Goal: Information Seeking & Learning: Learn about a topic

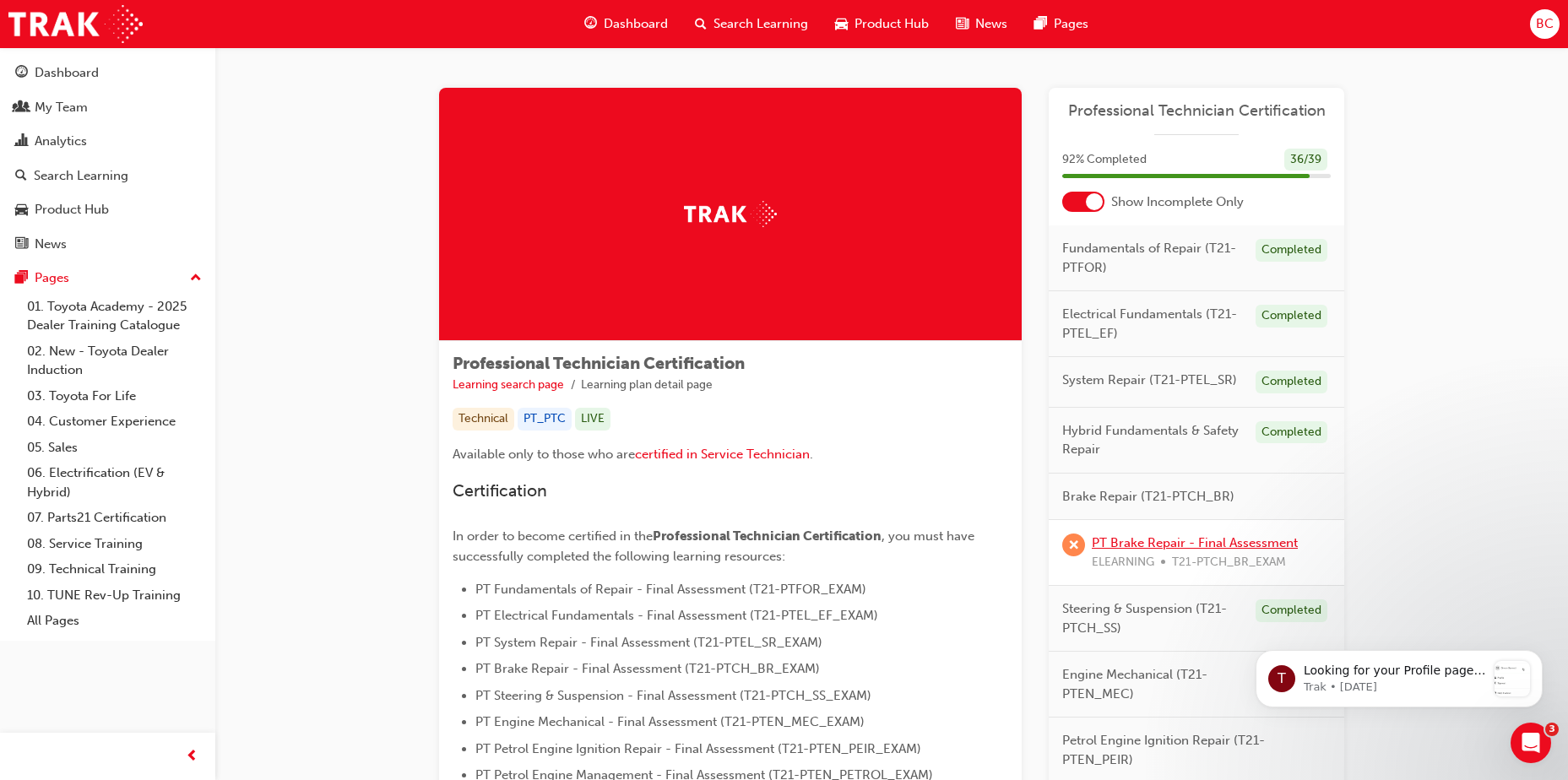
click at [1156, 546] on link "PT Brake Repair - Final Assessment" at bounding box center [1194, 542] width 206 height 15
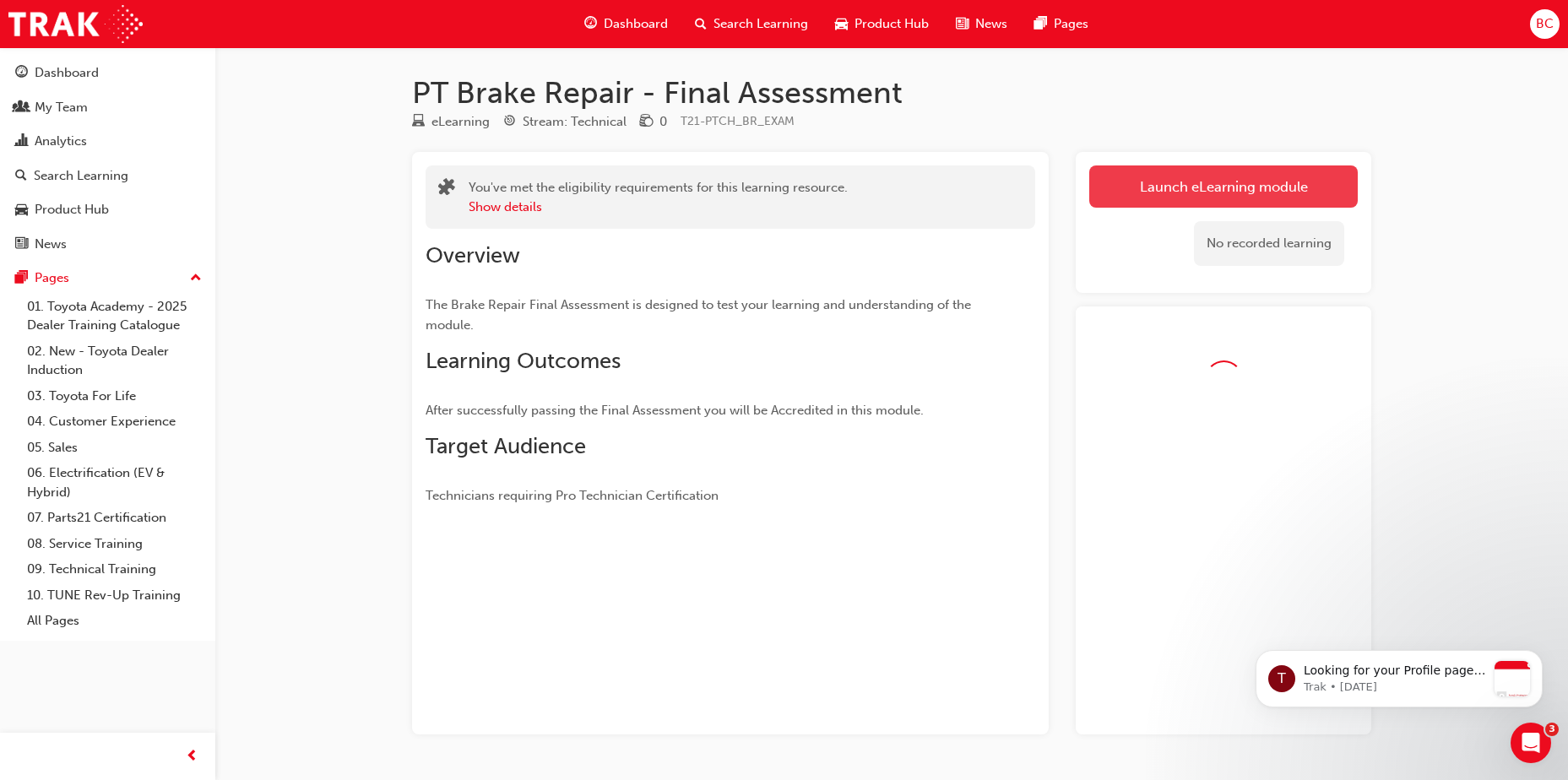
click at [1201, 185] on link "Launch eLearning module" at bounding box center [1223, 187] width 268 height 42
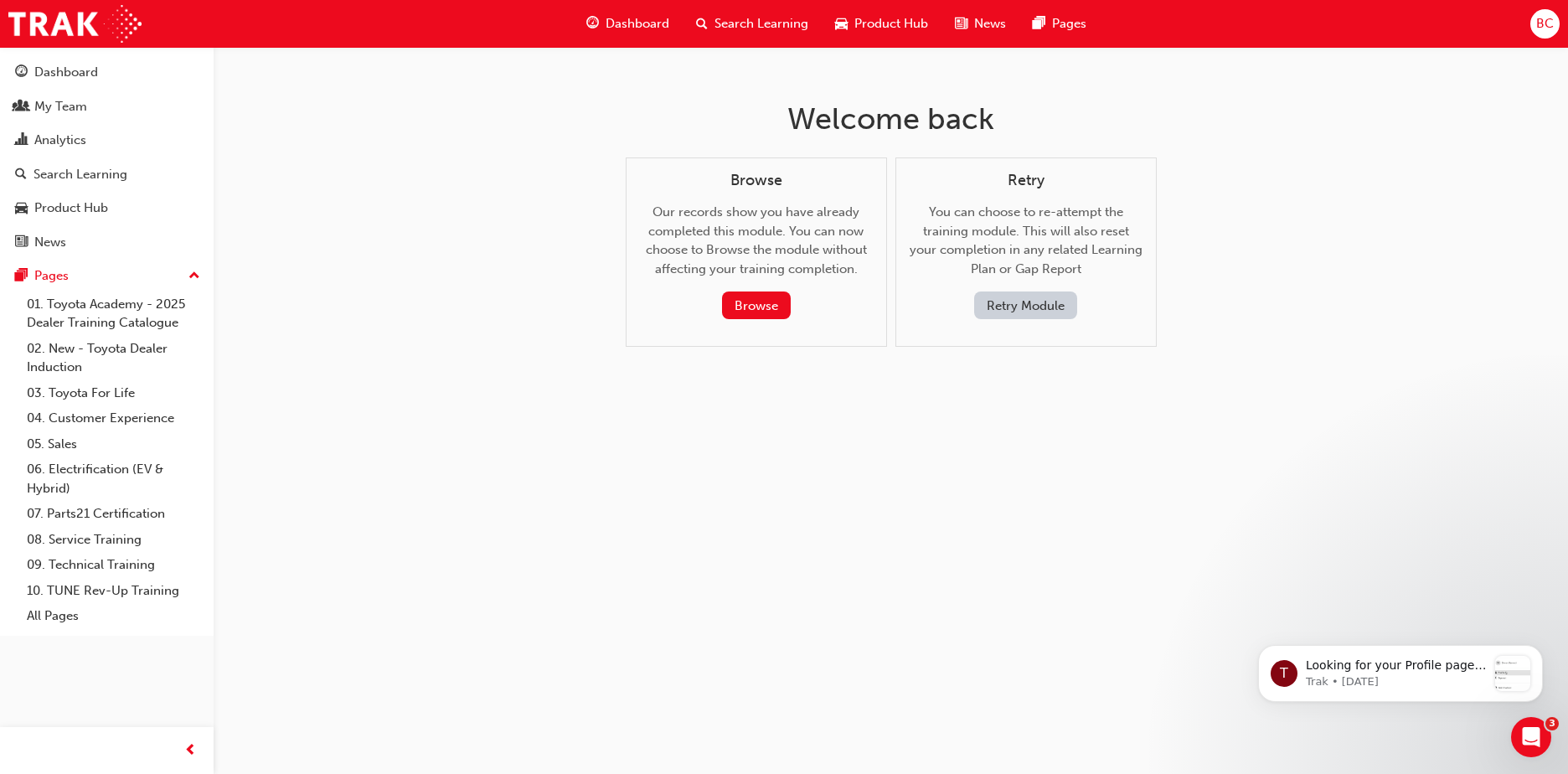
click at [1056, 303] on button "Retry Module" at bounding box center [1025, 305] width 103 height 27
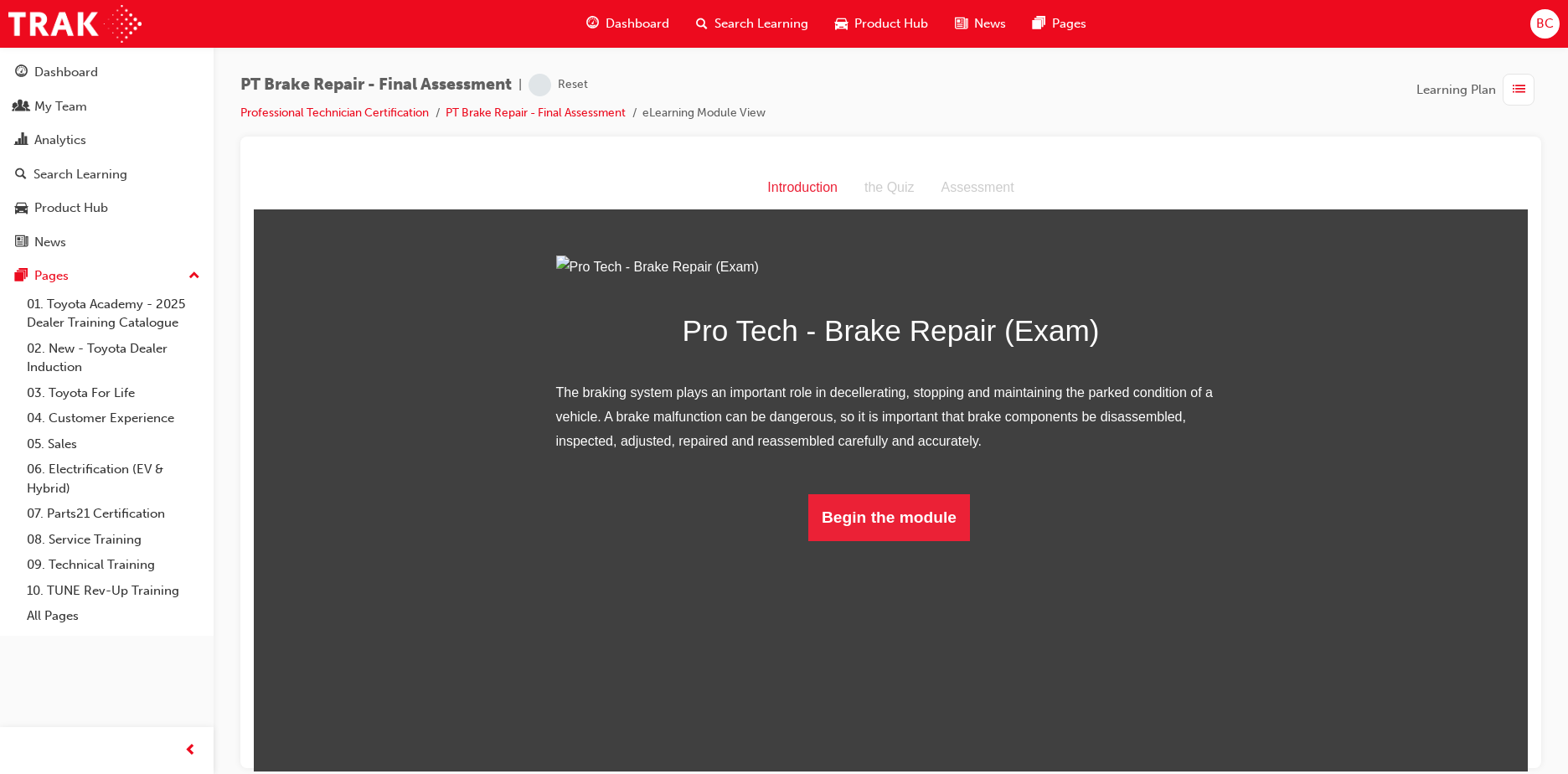
click at [921, 724] on html "Introduction Introduction the Quiz Assessment Pro Tech - Brake Repair (Exam) Th…" at bounding box center [890, 468] width 1274 height 604
click at [925, 540] on button "Begin the module" at bounding box center [889, 516] width 162 height 47
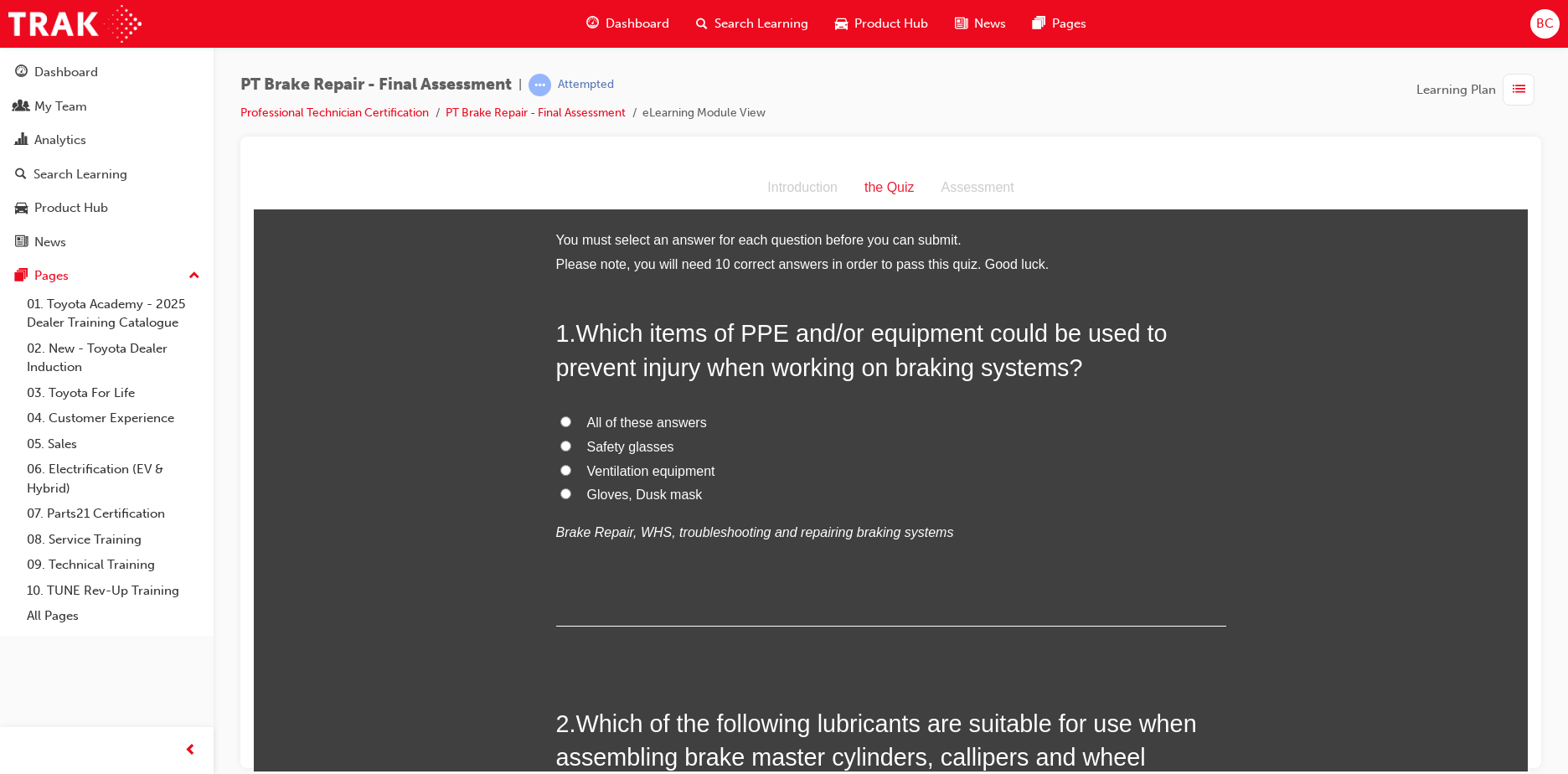
click at [669, 419] on span "All of these answers" at bounding box center [647, 422] width 120 height 14
click at [571, 419] on input "All of these answers" at bounding box center [566, 421] width 11 height 11
radio input "true"
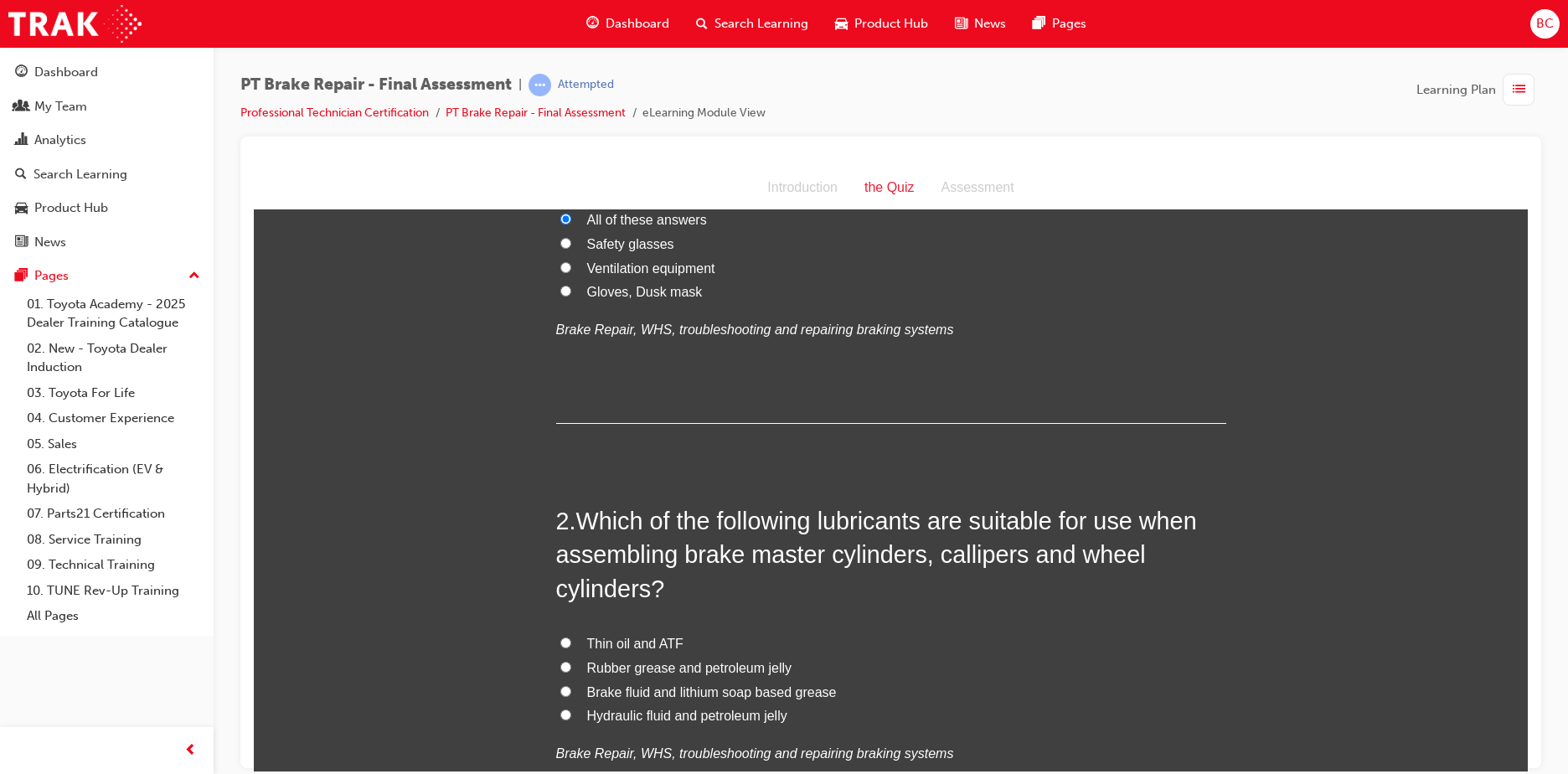
scroll to position [251, 0]
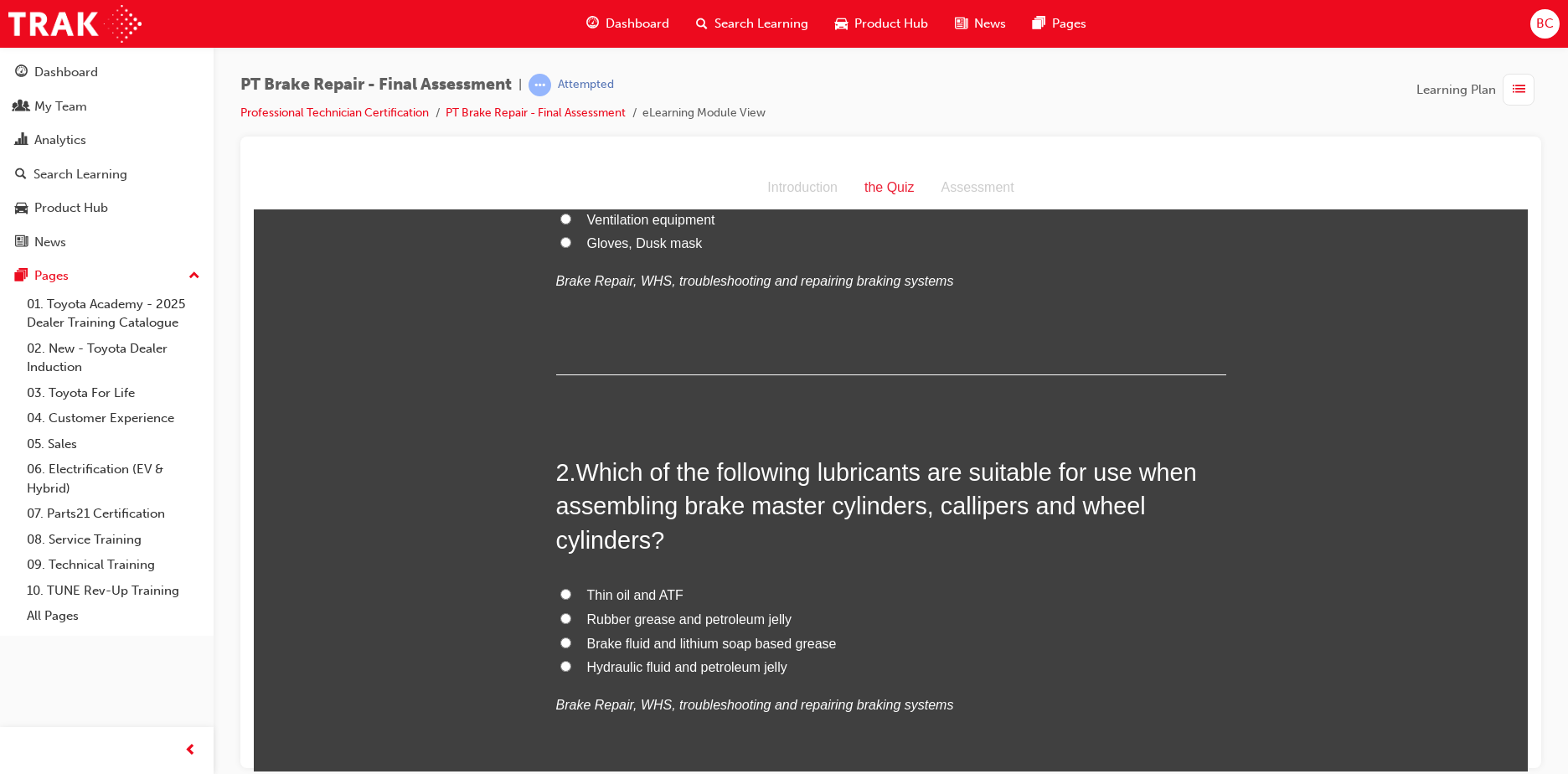
click at [759, 643] on span "Brake fluid and lithium soap based grease" at bounding box center [712, 642] width 250 height 14
click at [571, 643] on input "Brake fluid and lithium soap based grease" at bounding box center [566, 641] width 11 height 11
radio input "true"
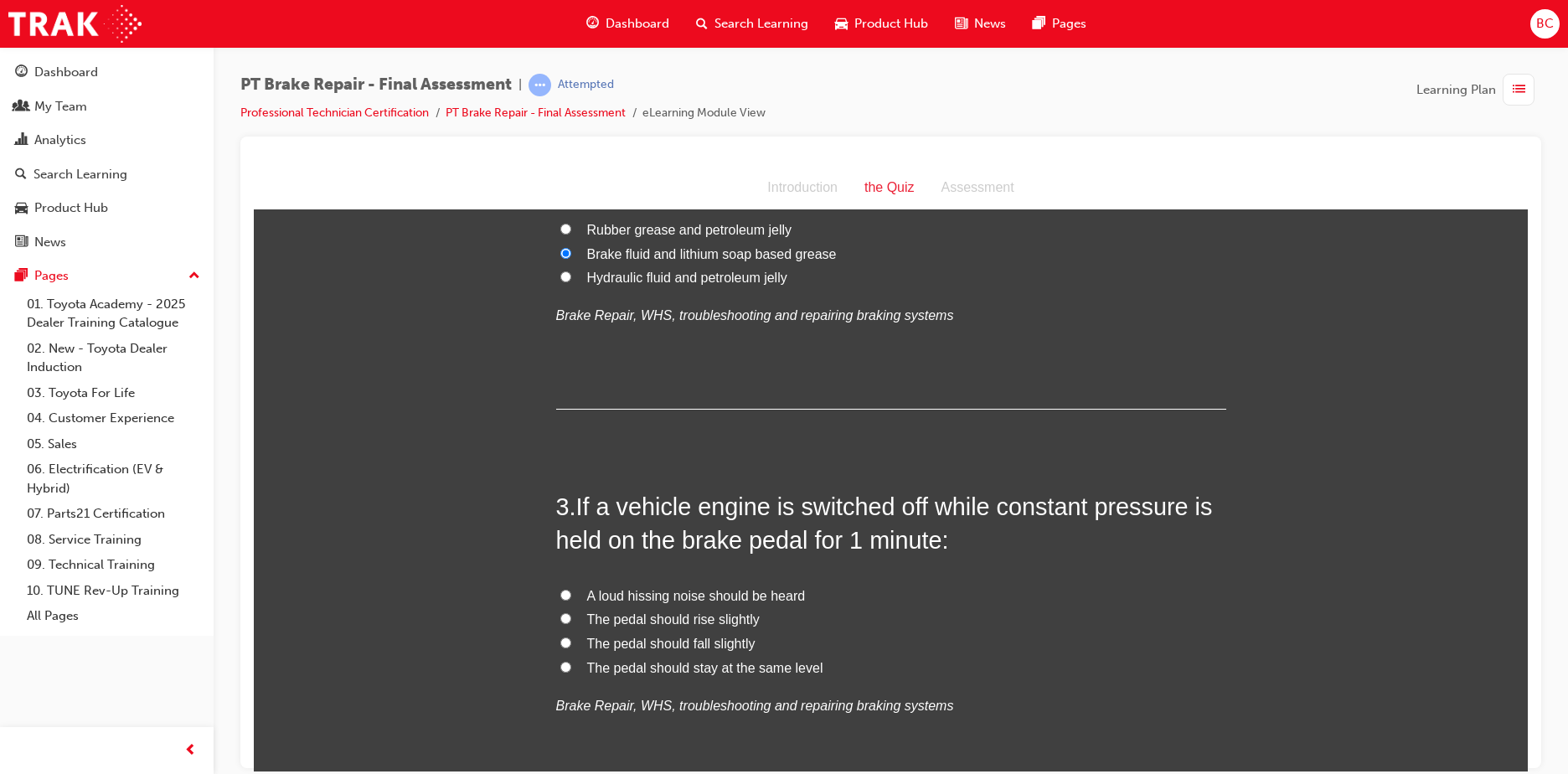
scroll to position [669, 0]
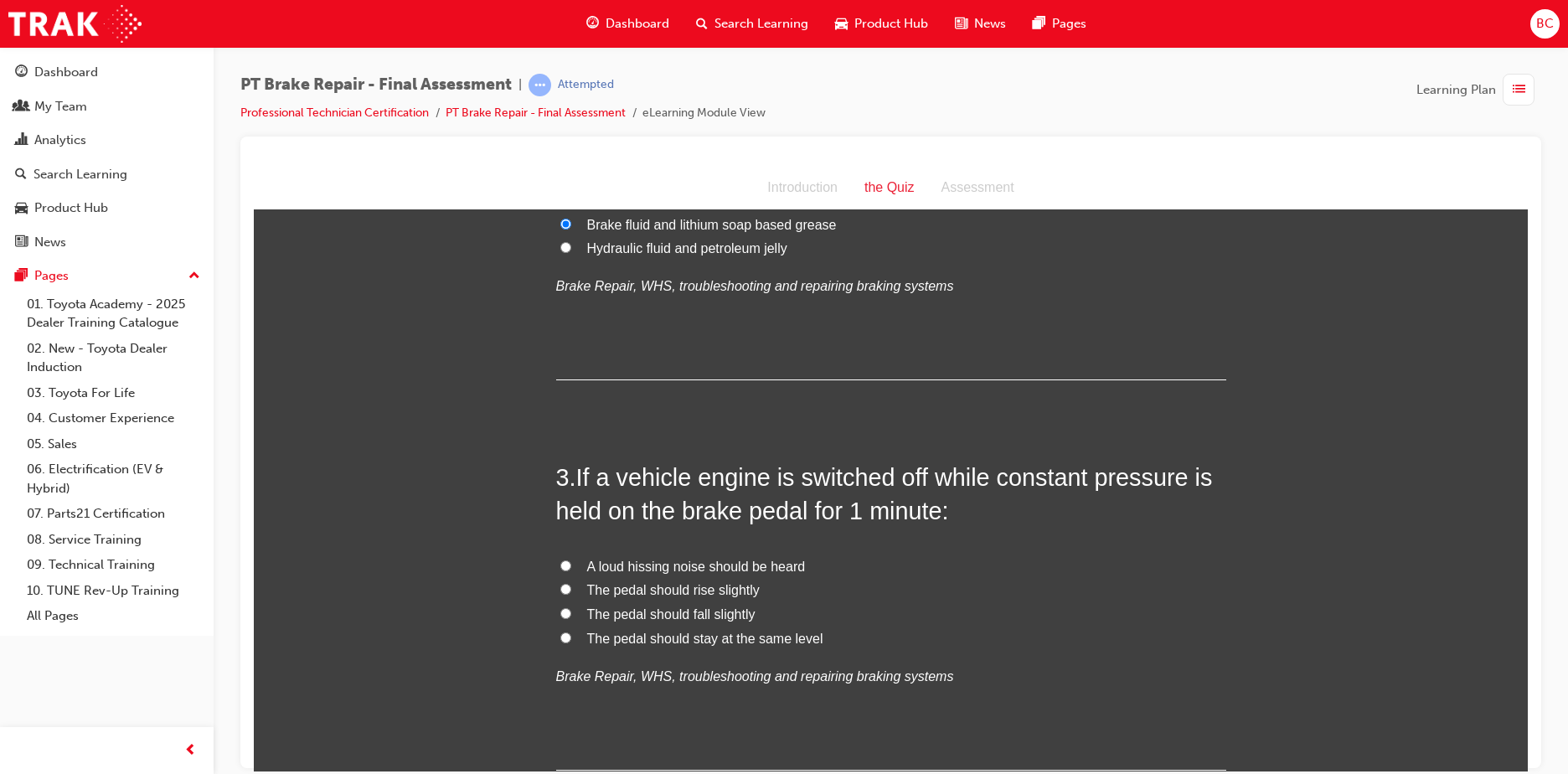
click at [727, 613] on span "The pedal should fall slightly" at bounding box center [671, 613] width 169 height 14
click at [571, 613] on input "The pedal should fall slightly" at bounding box center [566, 612] width 11 height 11
radio input "true"
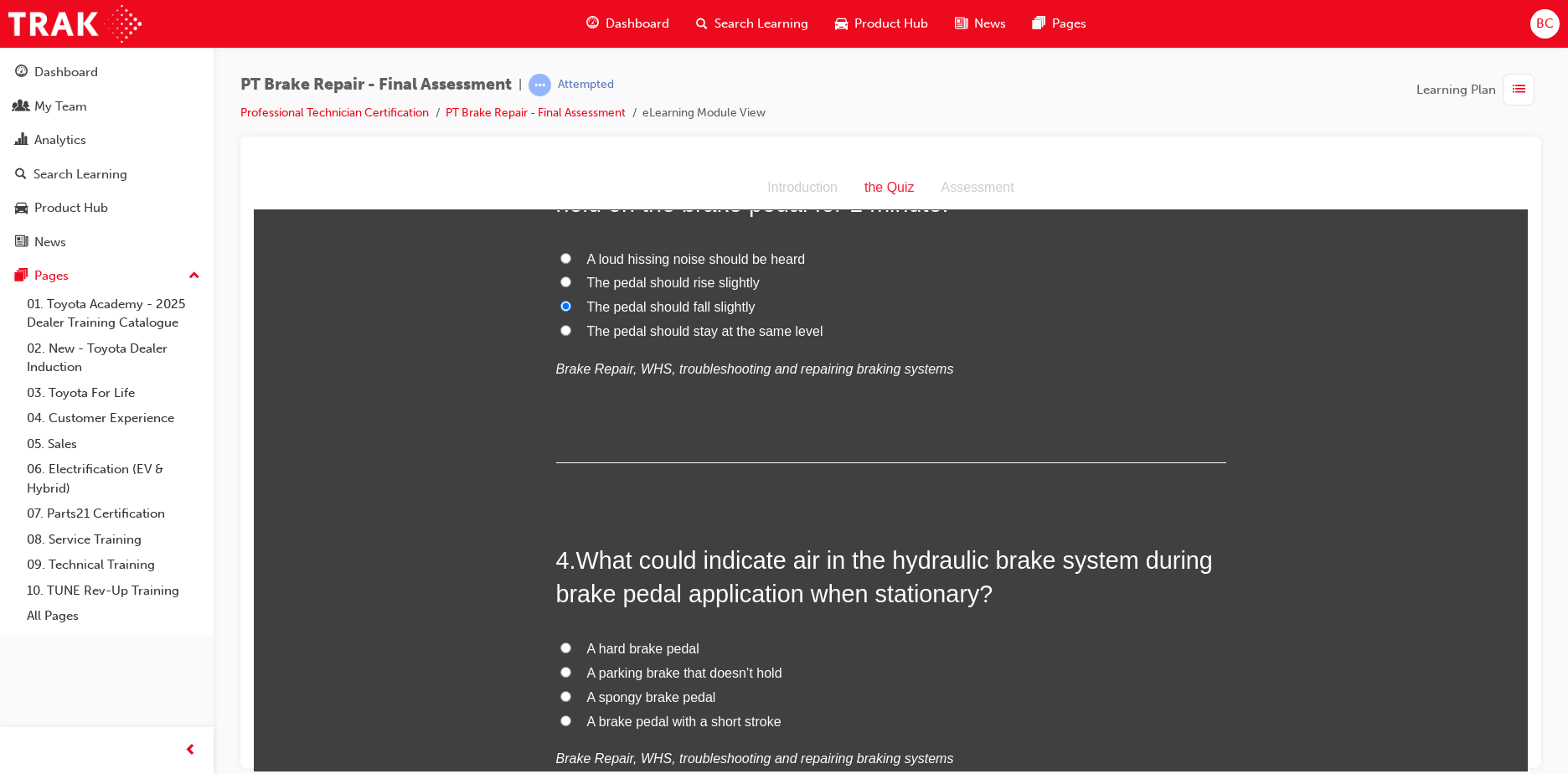
scroll to position [1089, 0]
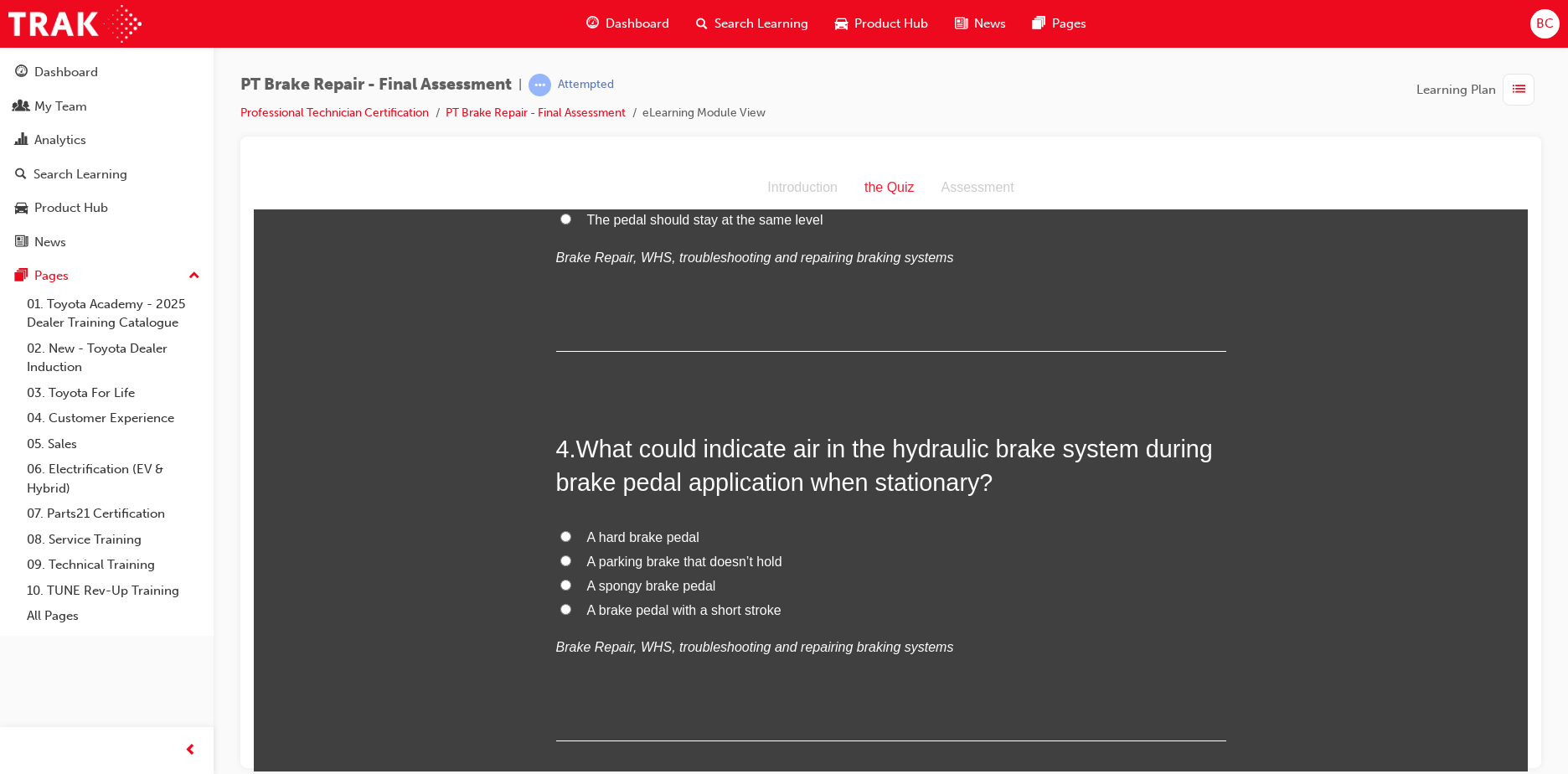
click at [696, 583] on span "A spongy brake pedal" at bounding box center [651, 585] width 129 height 14
click at [571, 583] on input "A spongy brake pedal" at bounding box center [566, 583] width 11 height 11
radio input "true"
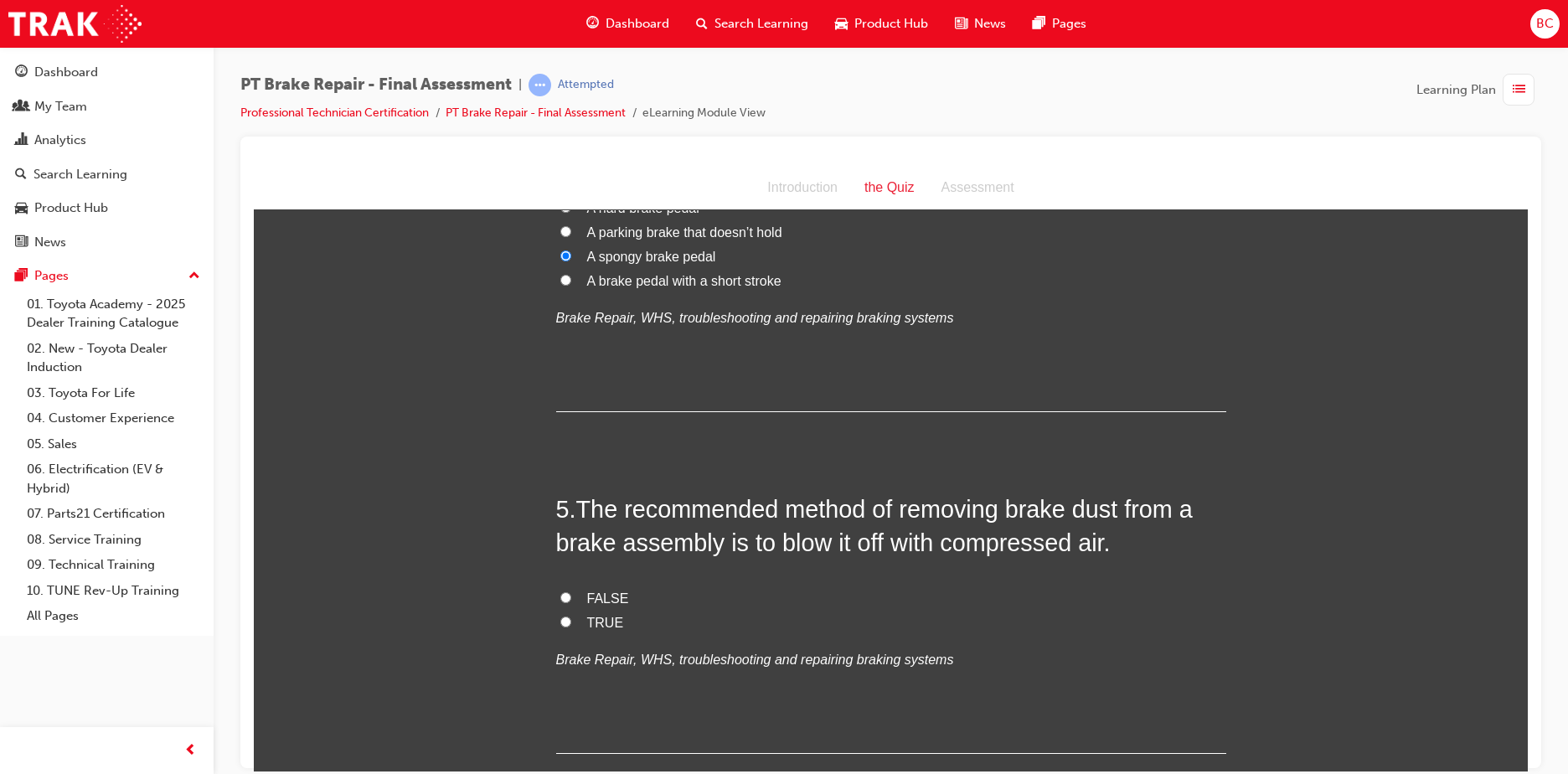
scroll to position [1423, 0]
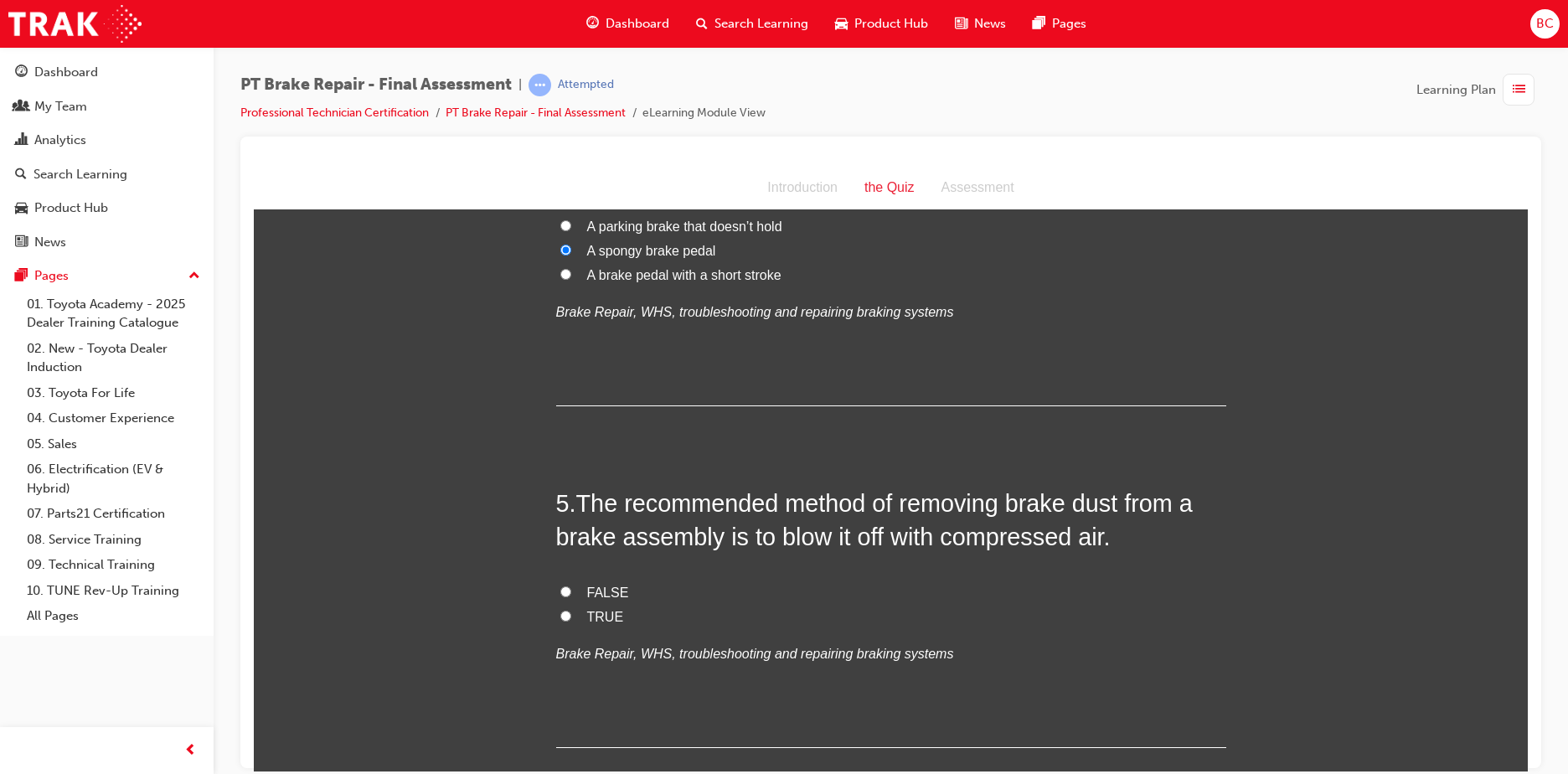
click at [589, 595] on span "FALSE" at bounding box center [608, 591] width 42 height 14
click at [571, 595] on input "FALSE" at bounding box center [566, 590] width 11 height 11
radio input "true"
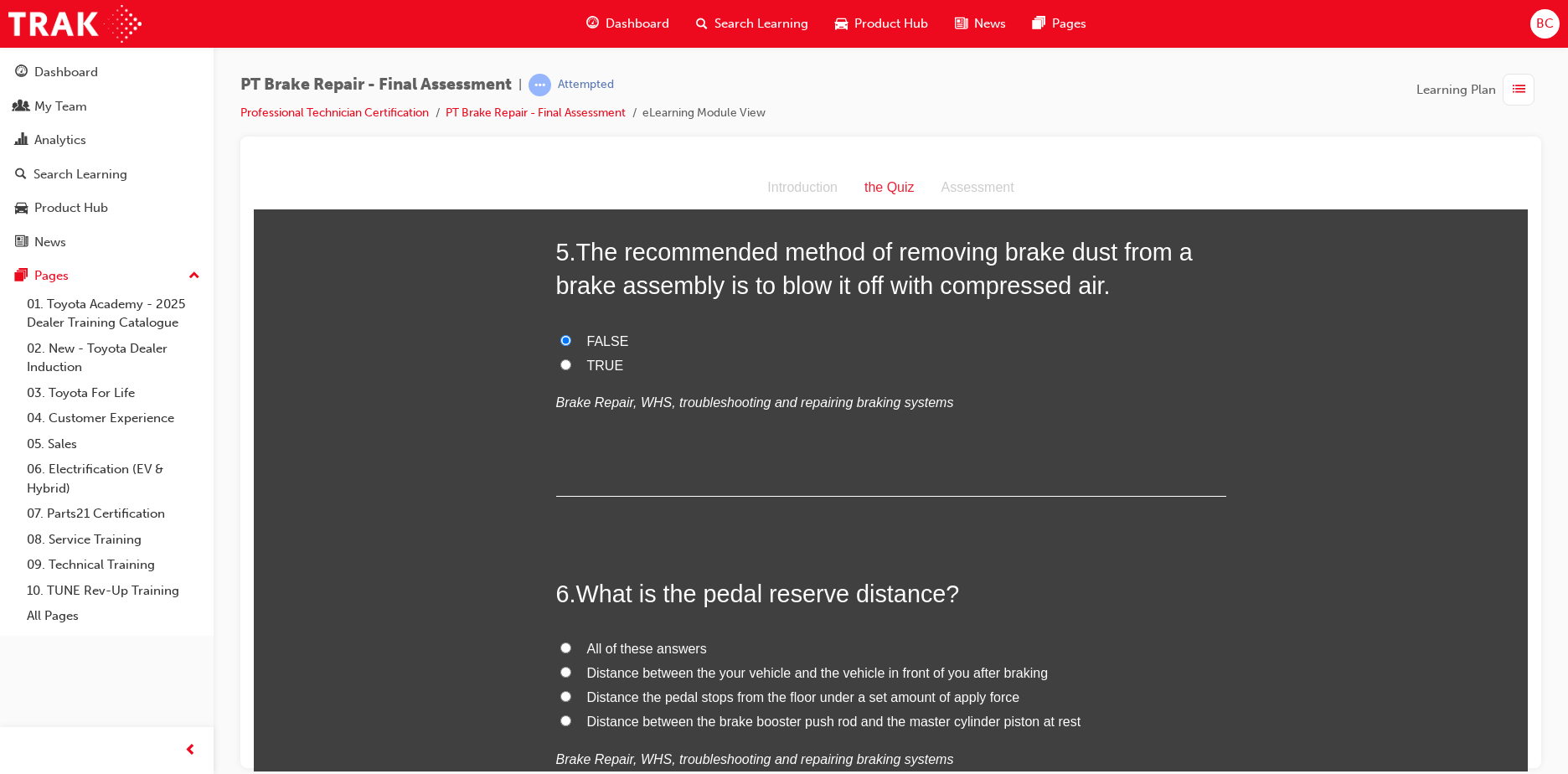
scroll to position [1842, 0]
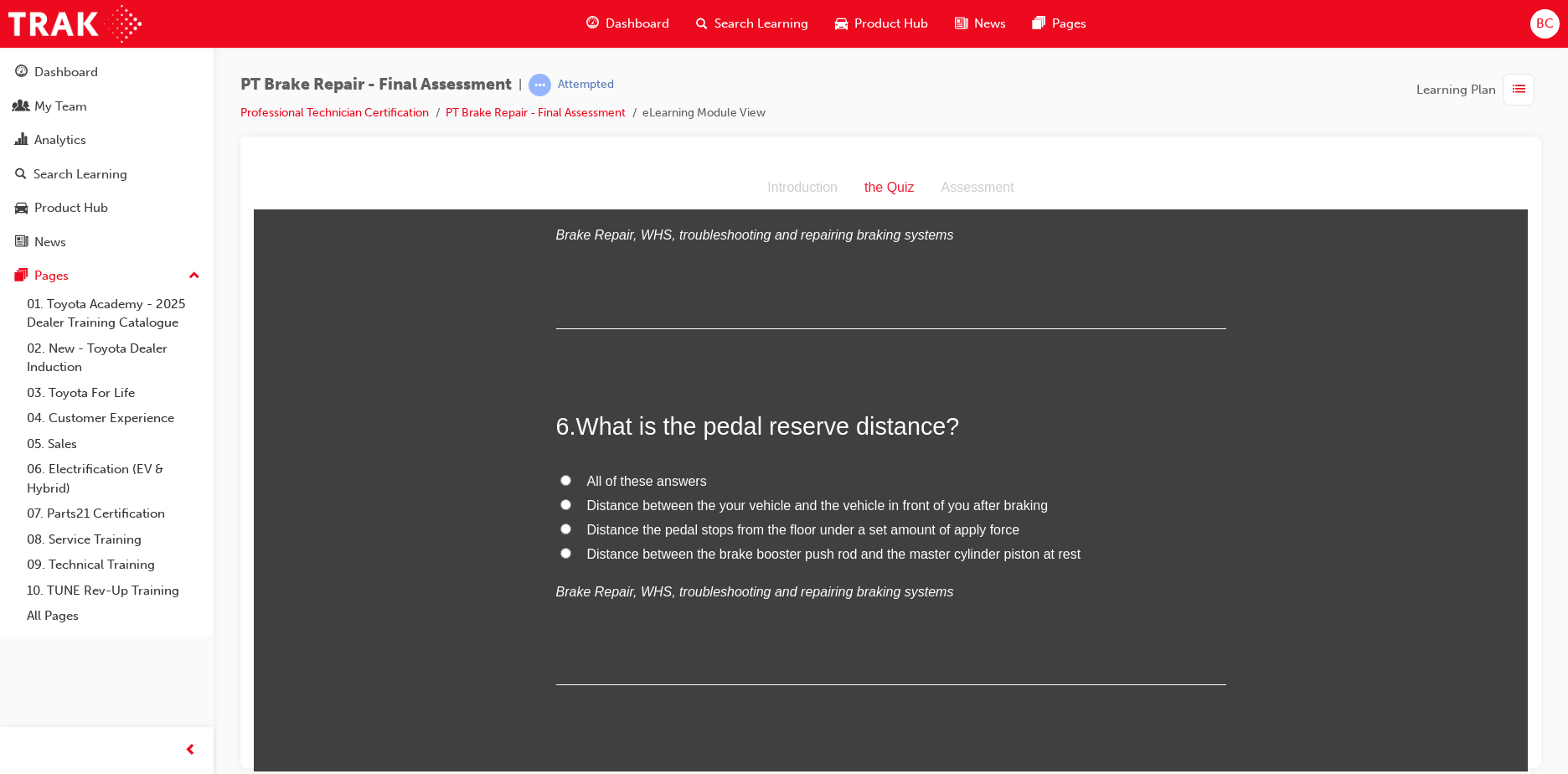
click at [739, 550] on span "Distance between the brake booster push rod and the master cylinder piston at r…" at bounding box center [834, 553] width 494 height 14
click at [571, 550] on input "Distance between the brake booster push rod and the master cylinder piston at r…" at bounding box center [566, 552] width 11 height 11
radio input "true"
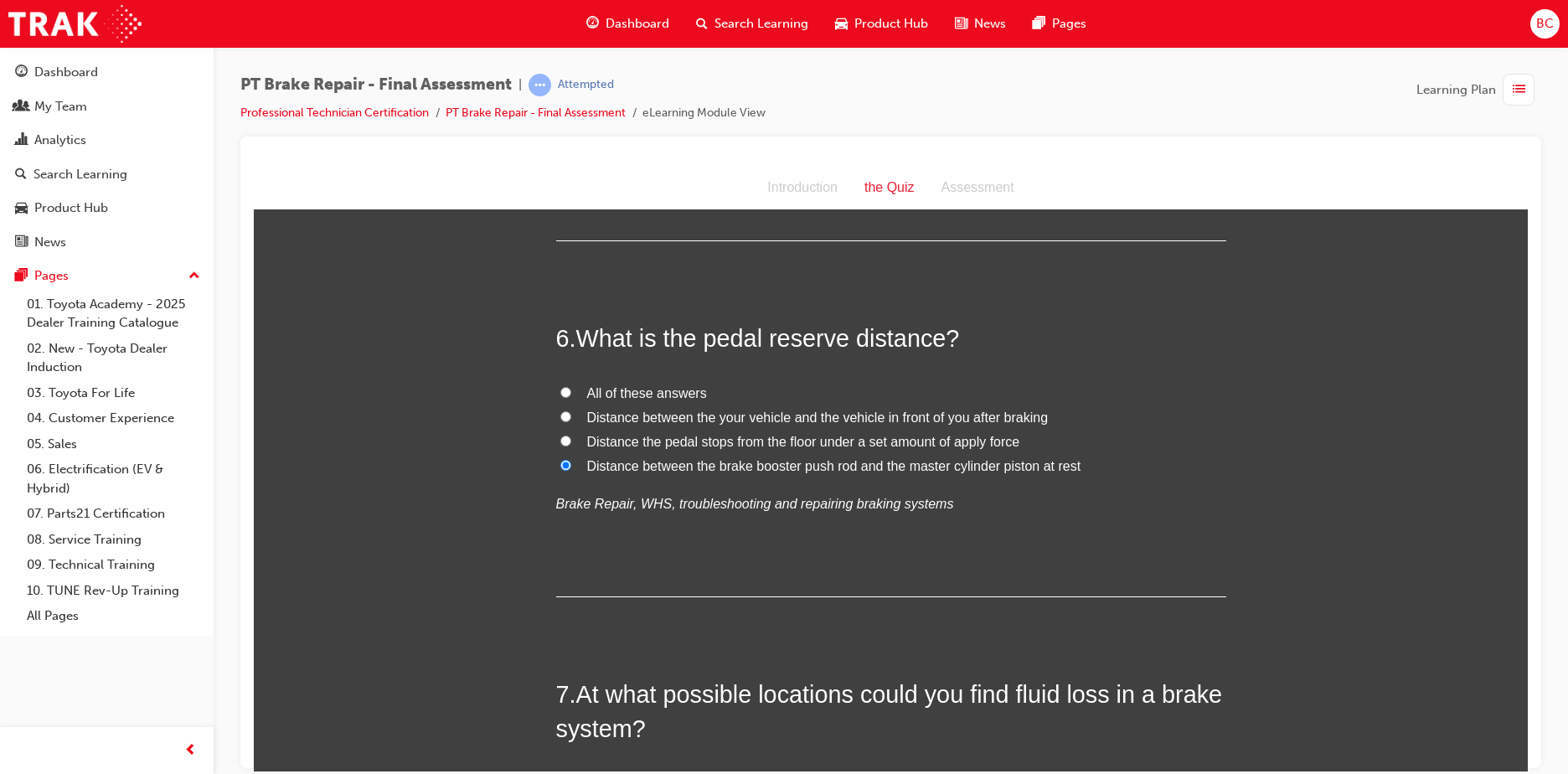
scroll to position [1926, 0]
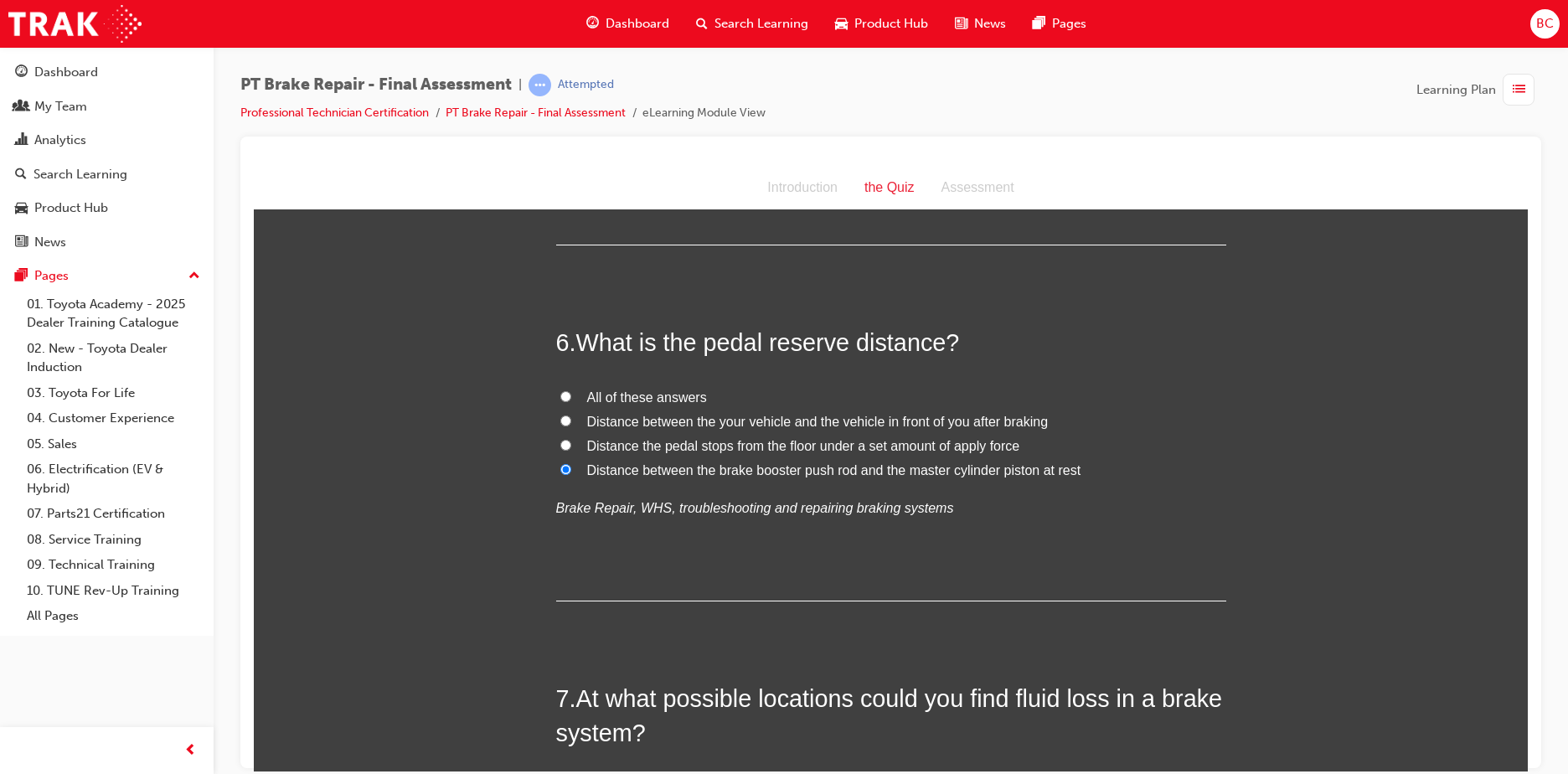
click at [649, 446] on span "Distance the pedal stops from the floor under a set amount of apply force" at bounding box center [803, 445] width 433 height 14
click at [571, 446] on input "Distance the pedal stops from the floor under a set amount of apply force" at bounding box center [566, 444] width 11 height 11
radio input "true"
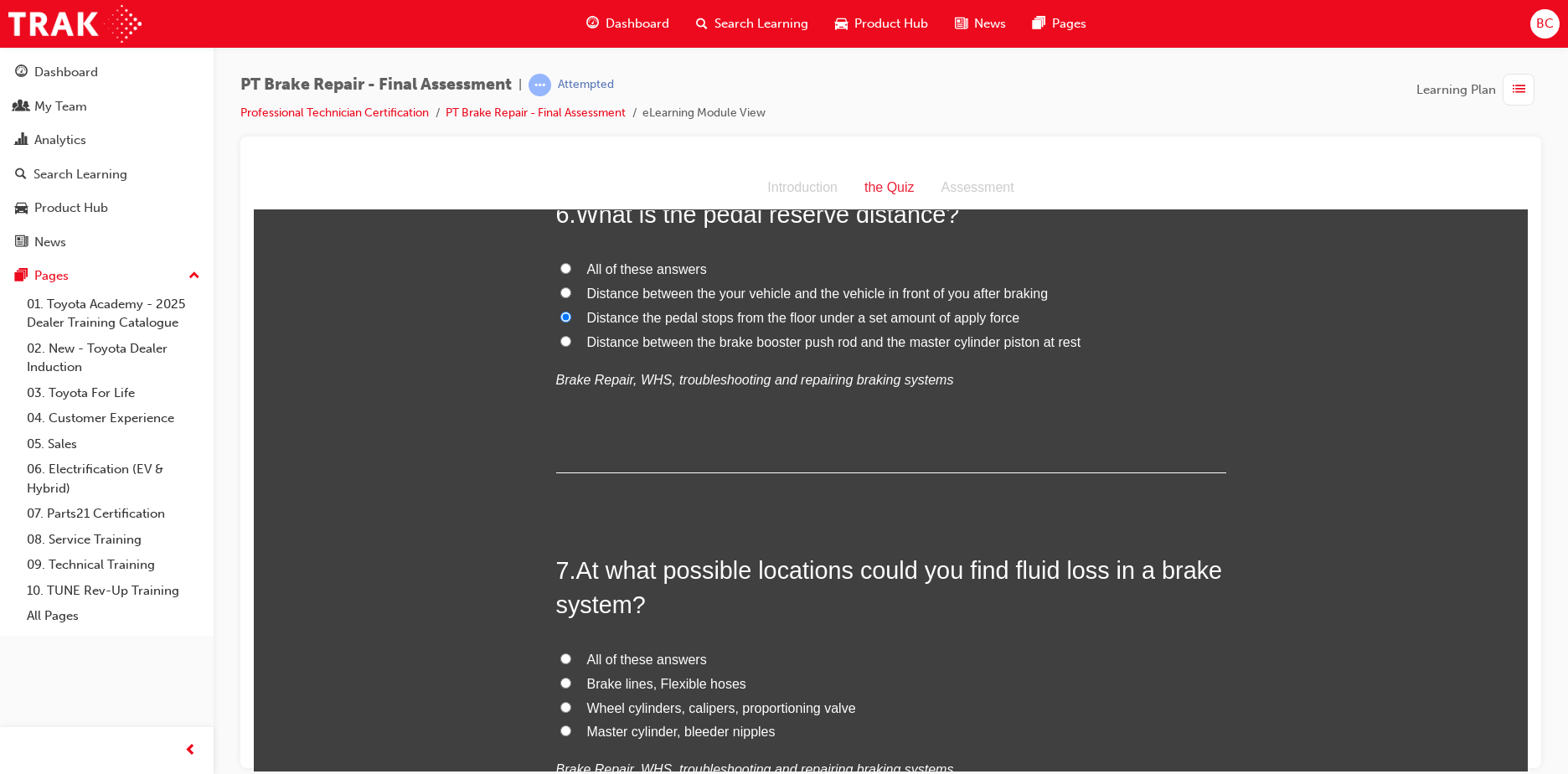
scroll to position [2177, 0]
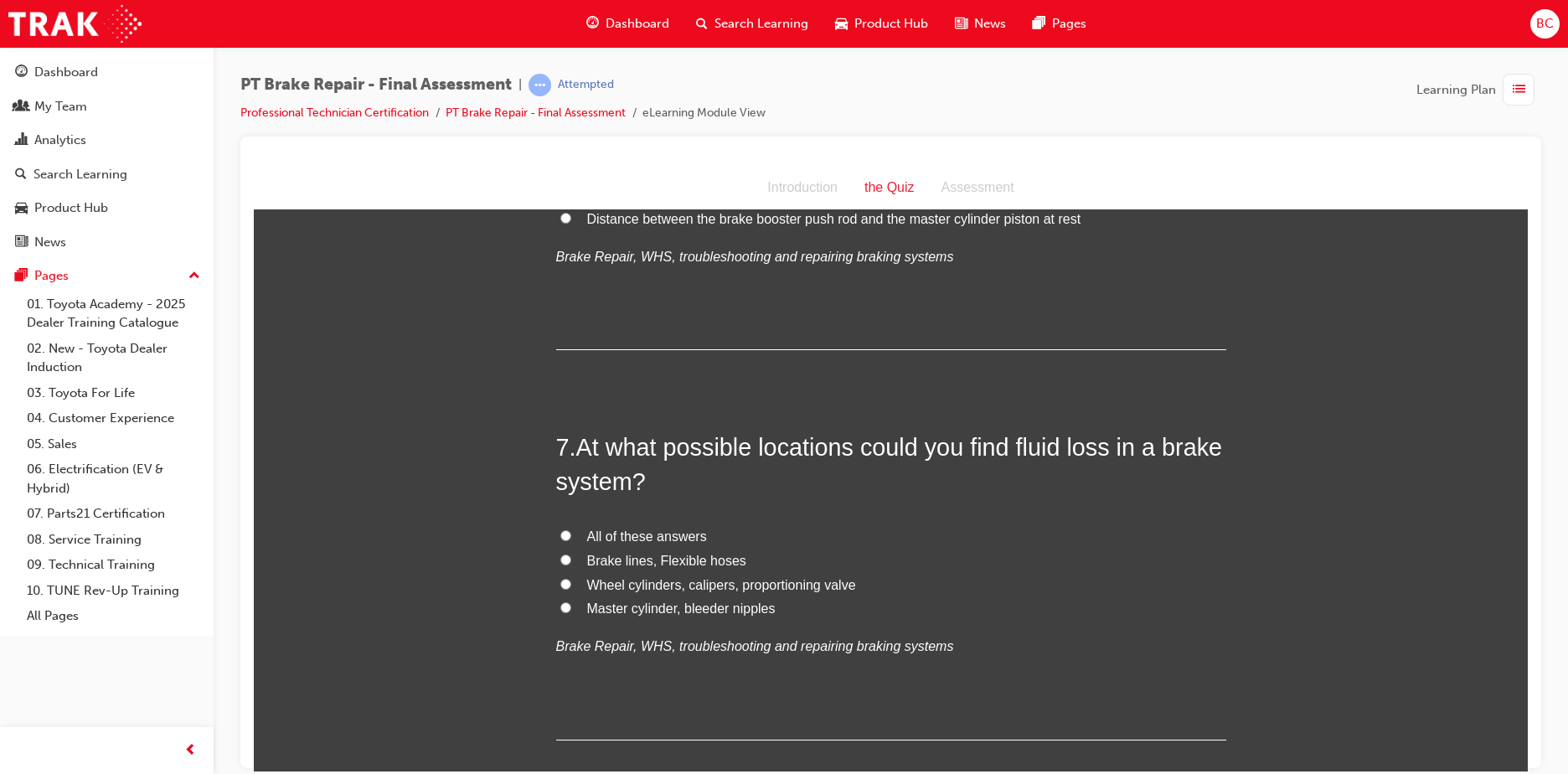
click at [621, 530] on span "All of these answers" at bounding box center [647, 535] width 120 height 14
click at [571, 530] on input "All of these answers" at bounding box center [566, 534] width 11 height 11
radio input "true"
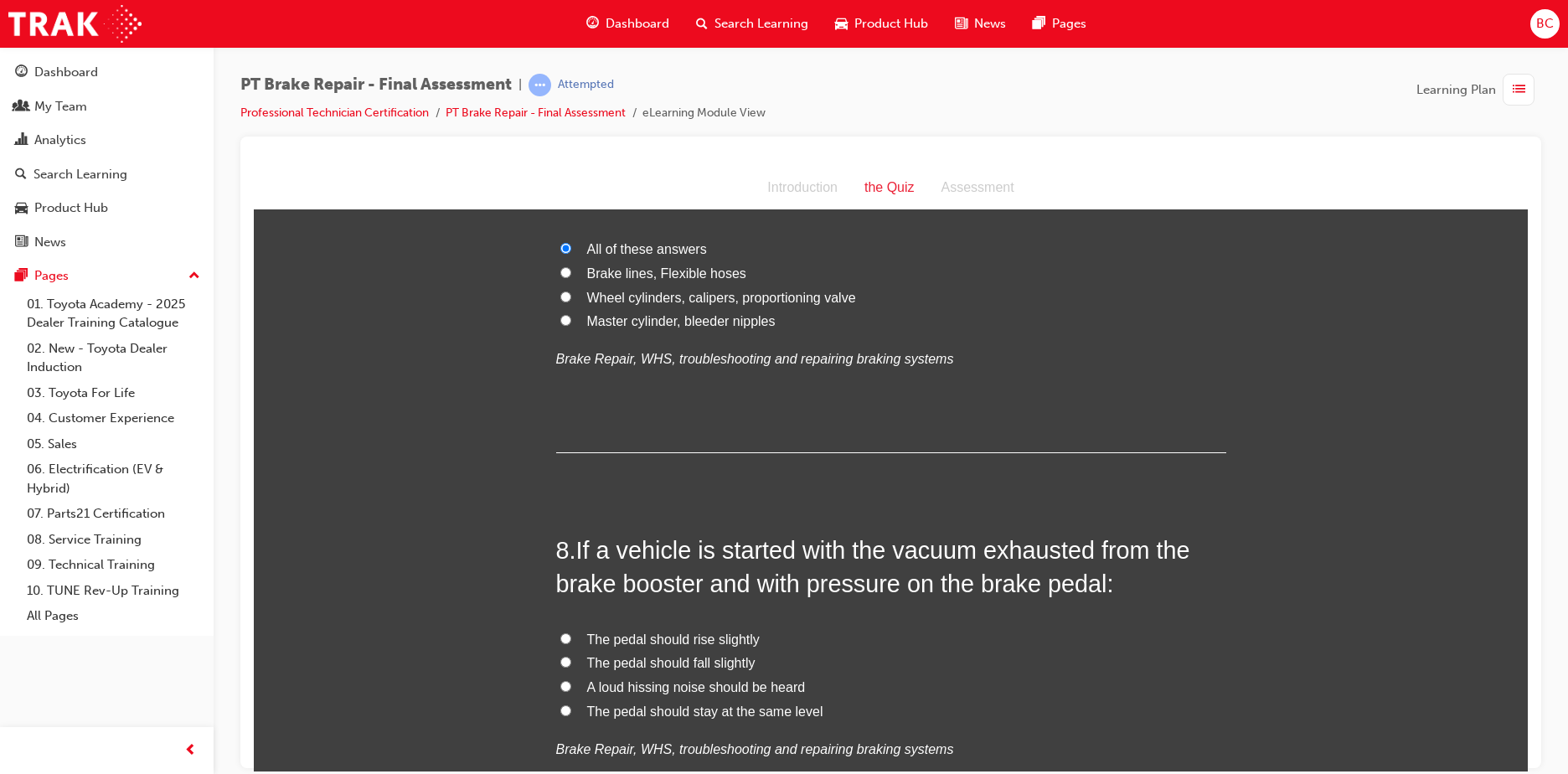
scroll to position [2512, 0]
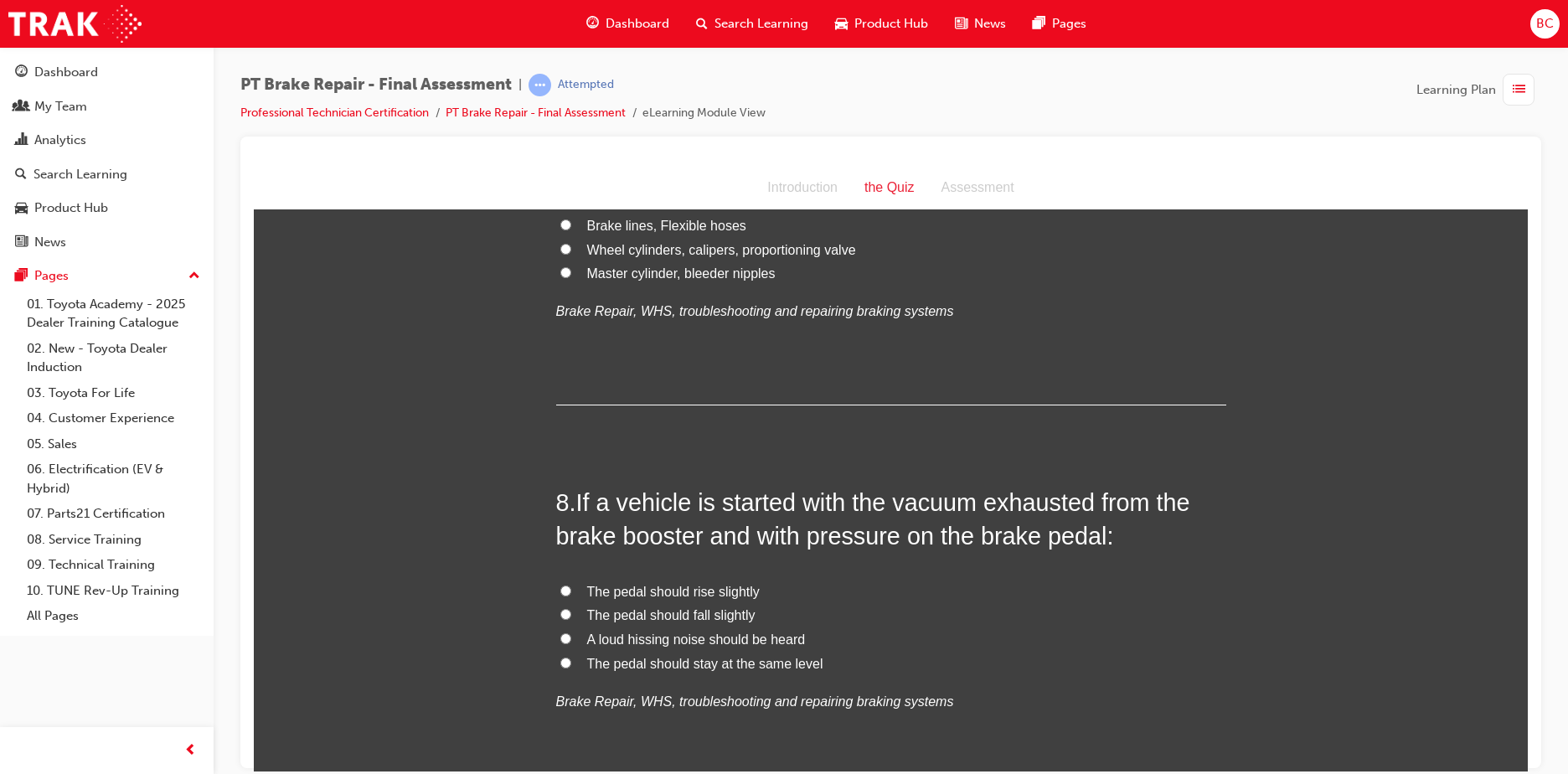
click at [693, 666] on span "The pedal should stay at the same level" at bounding box center [705, 662] width 236 height 14
click at [571, 666] on input "The pedal should stay at the same level" at bounding box center [566, 662] width 11 height 11
radio input "true"
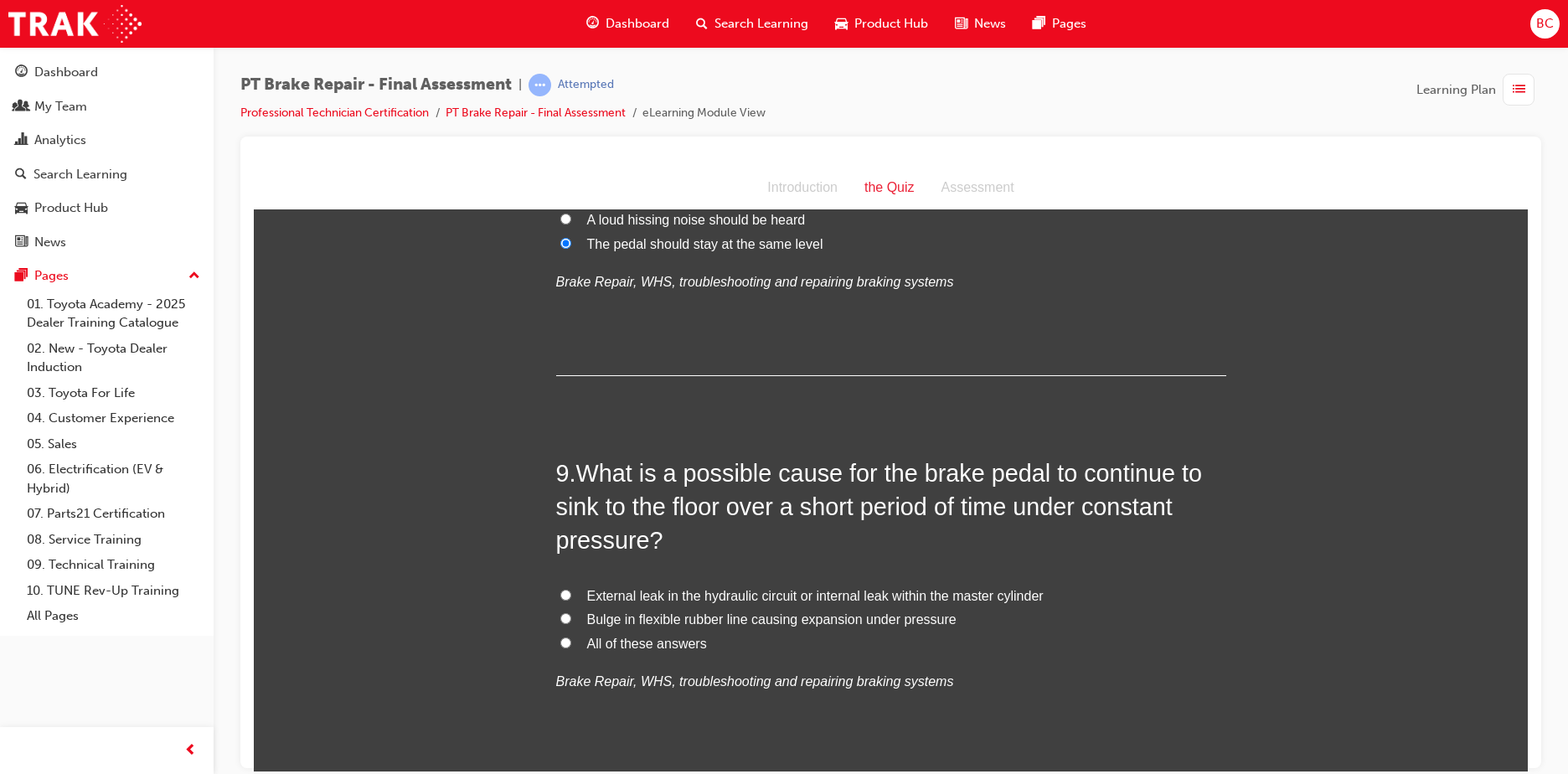
scroll to position [3014, 0]
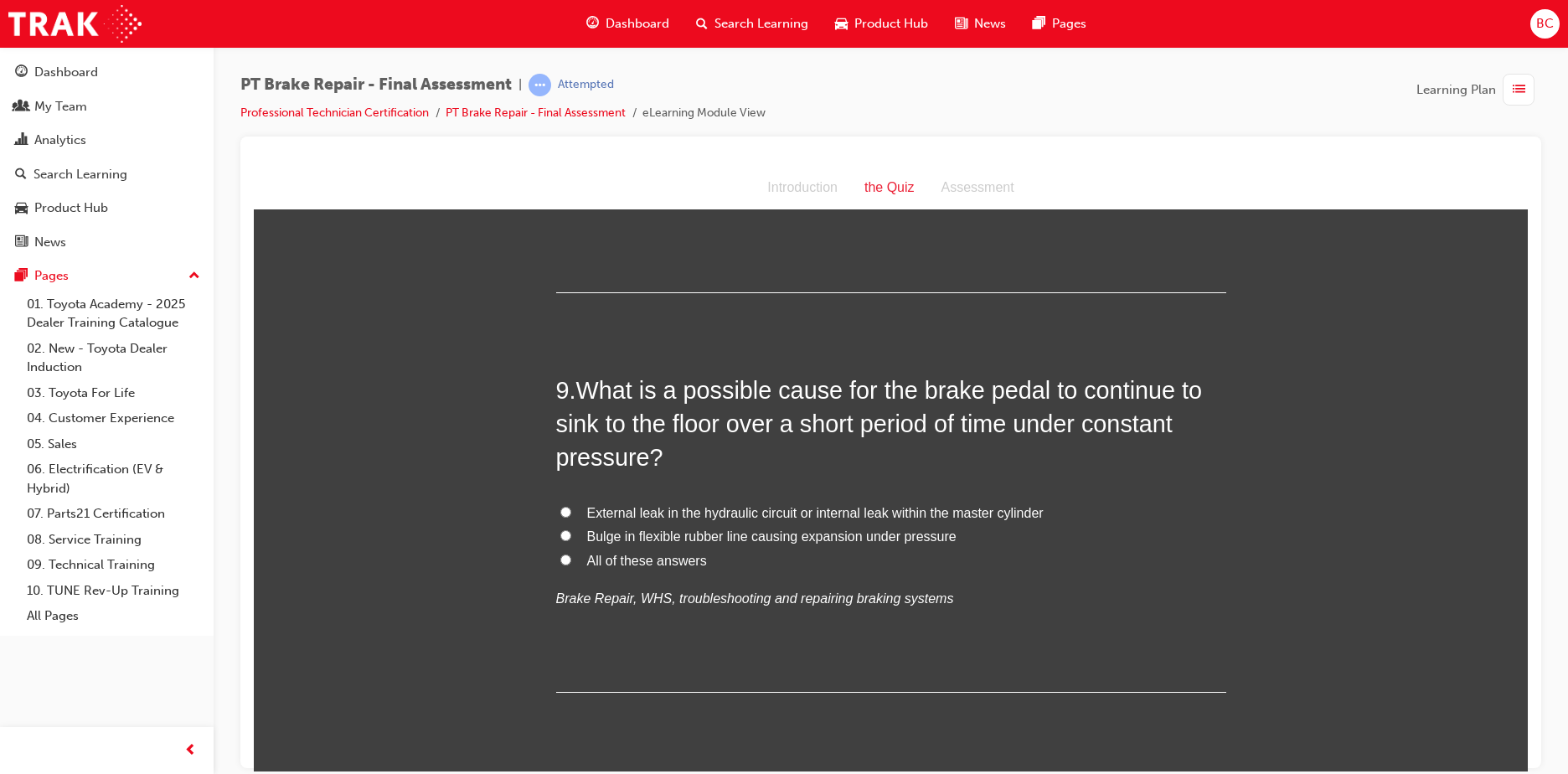
click at [675, 530] on span "Bulge in flexible rubber line causing expansion under pressure" at bounding box center [772, 535] width 369 height 14
click at [571, 530] on input "Bulge in flexible rubber line causing expansion under pressure" at bounding box center [566, 534] width 11 height 11
radio input "true"
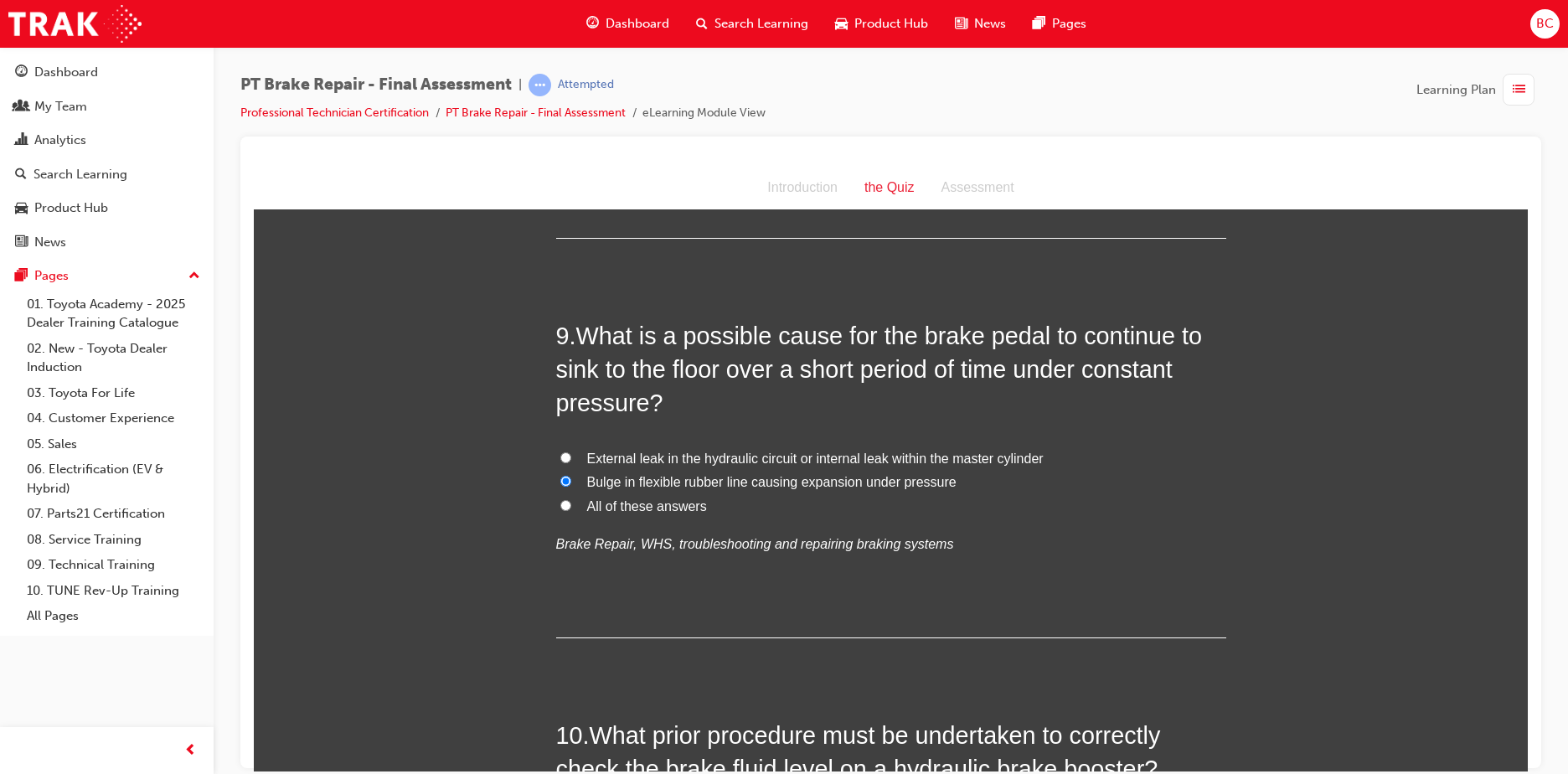
scroll to position [3098, 0]
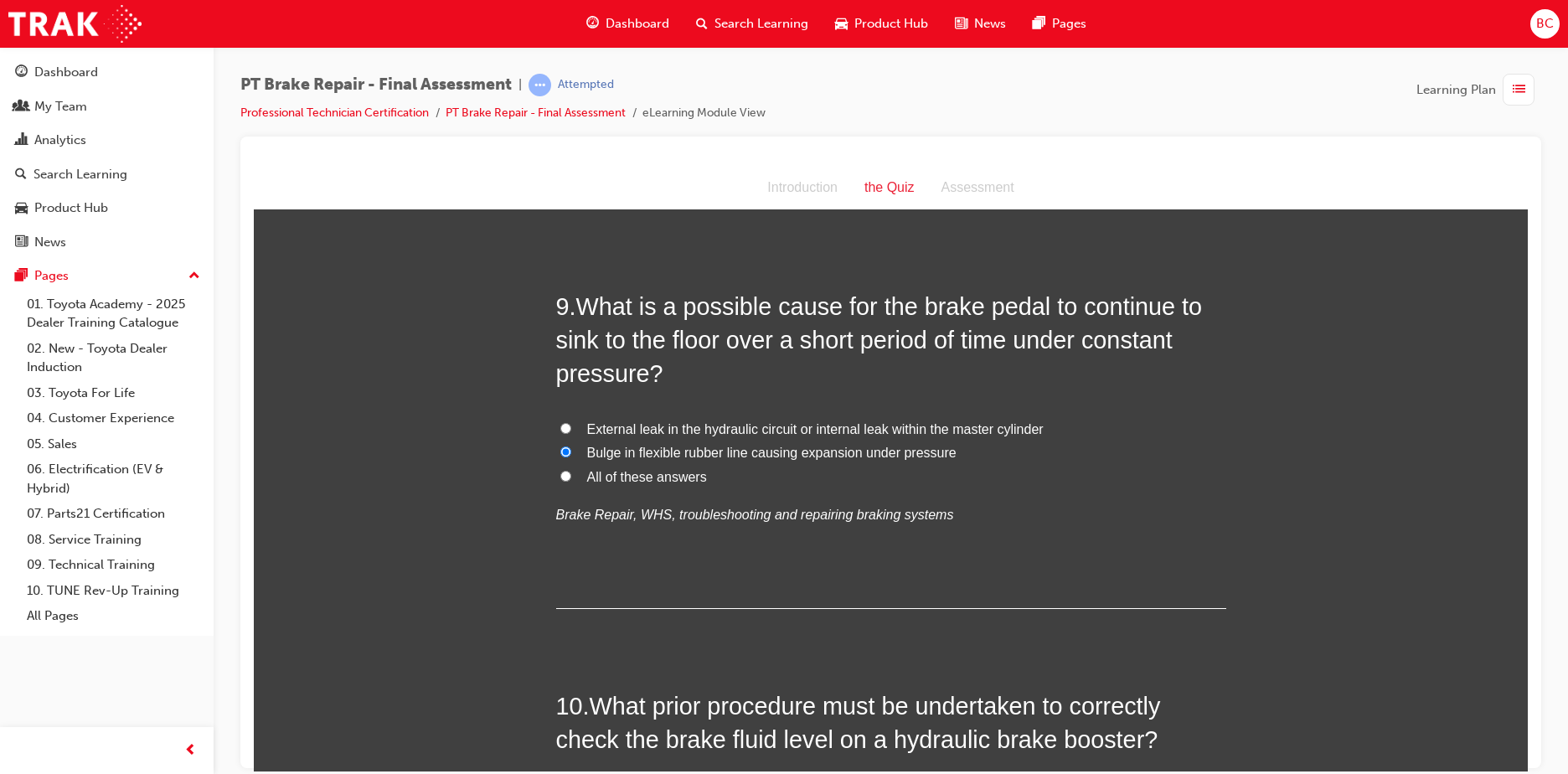
click at [714, 427] on span "External leak in the hydraulic circuit or internal leak within the master cylin…" at bounding box center [815, 428] width 456 height 14
click at [571, 427] on input "External leak in the hydraulic circuit or internal leak within the master cylin…" at bounding box center [566, 427] width 11 height 11
radio input "true"
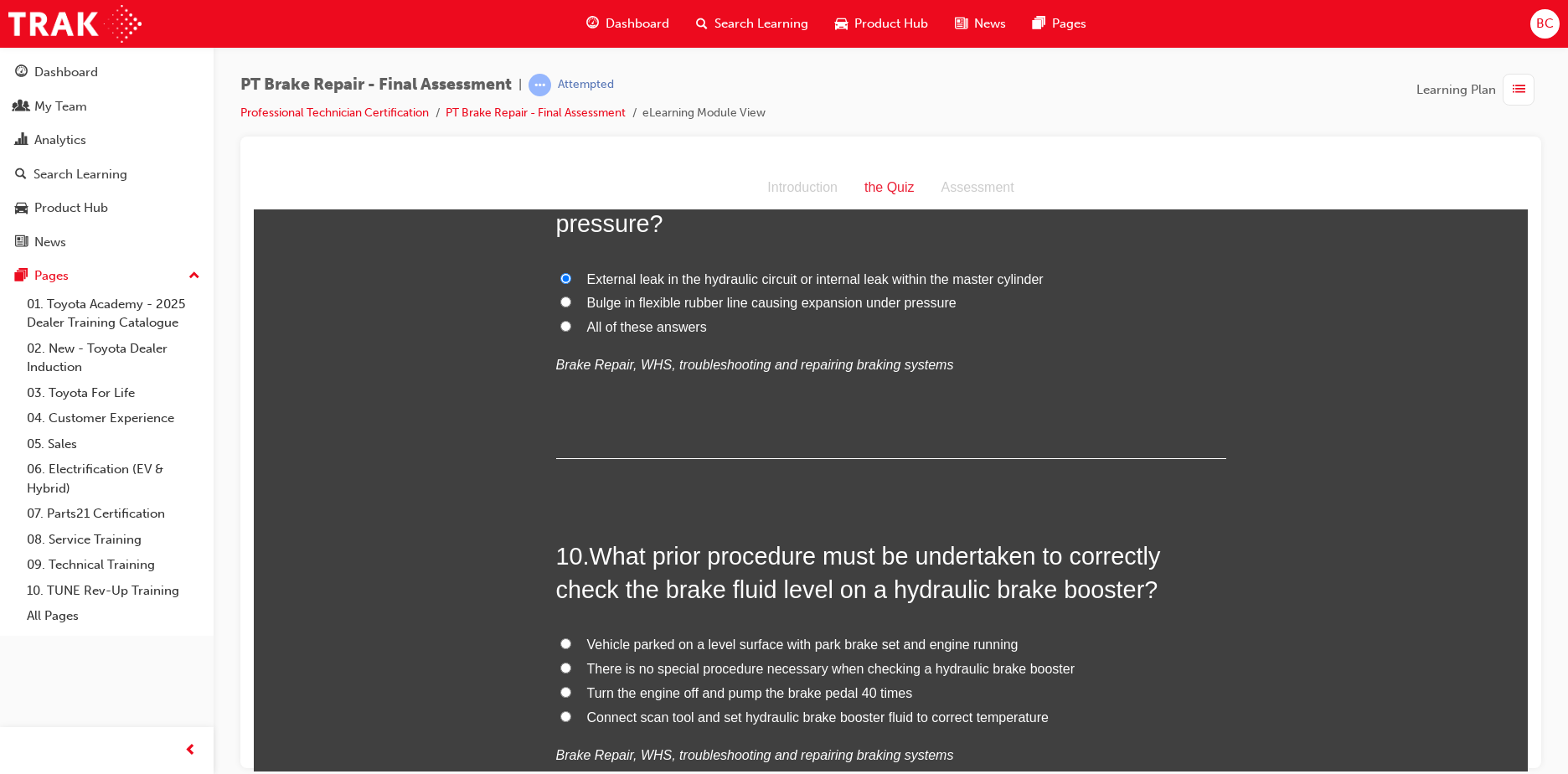
scroll to position [3266, 0]
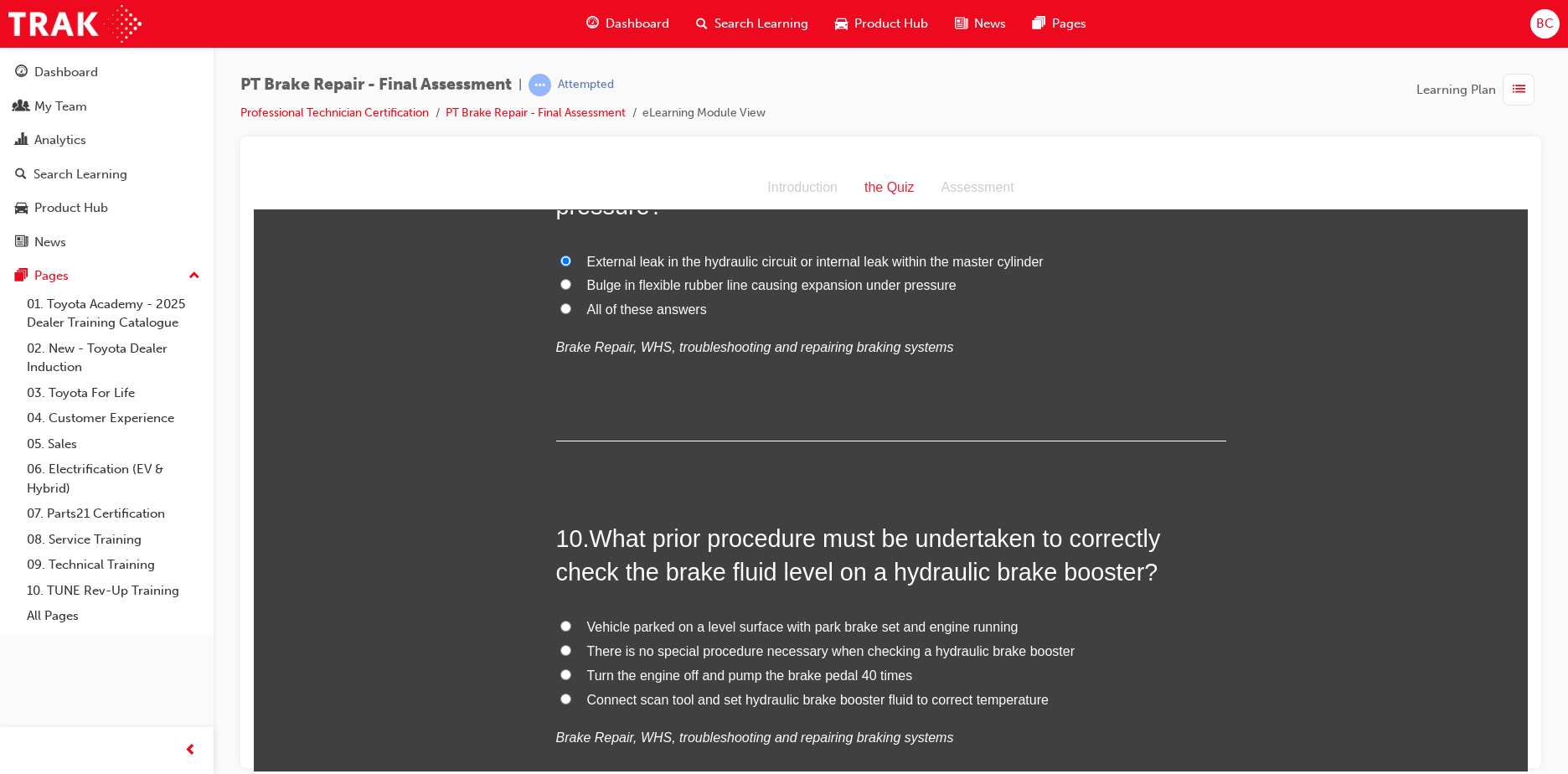
click at [715, 676] on span "Turn the engine off and pump the brake pedal 40 times" at bounding box center [750, 675] width 326 height 14
click at [571, 676] on input "Turn the engine off and pump the brake pedal 40 times" at bounding box center [566, 673] width 11 height 11
radio input "true"
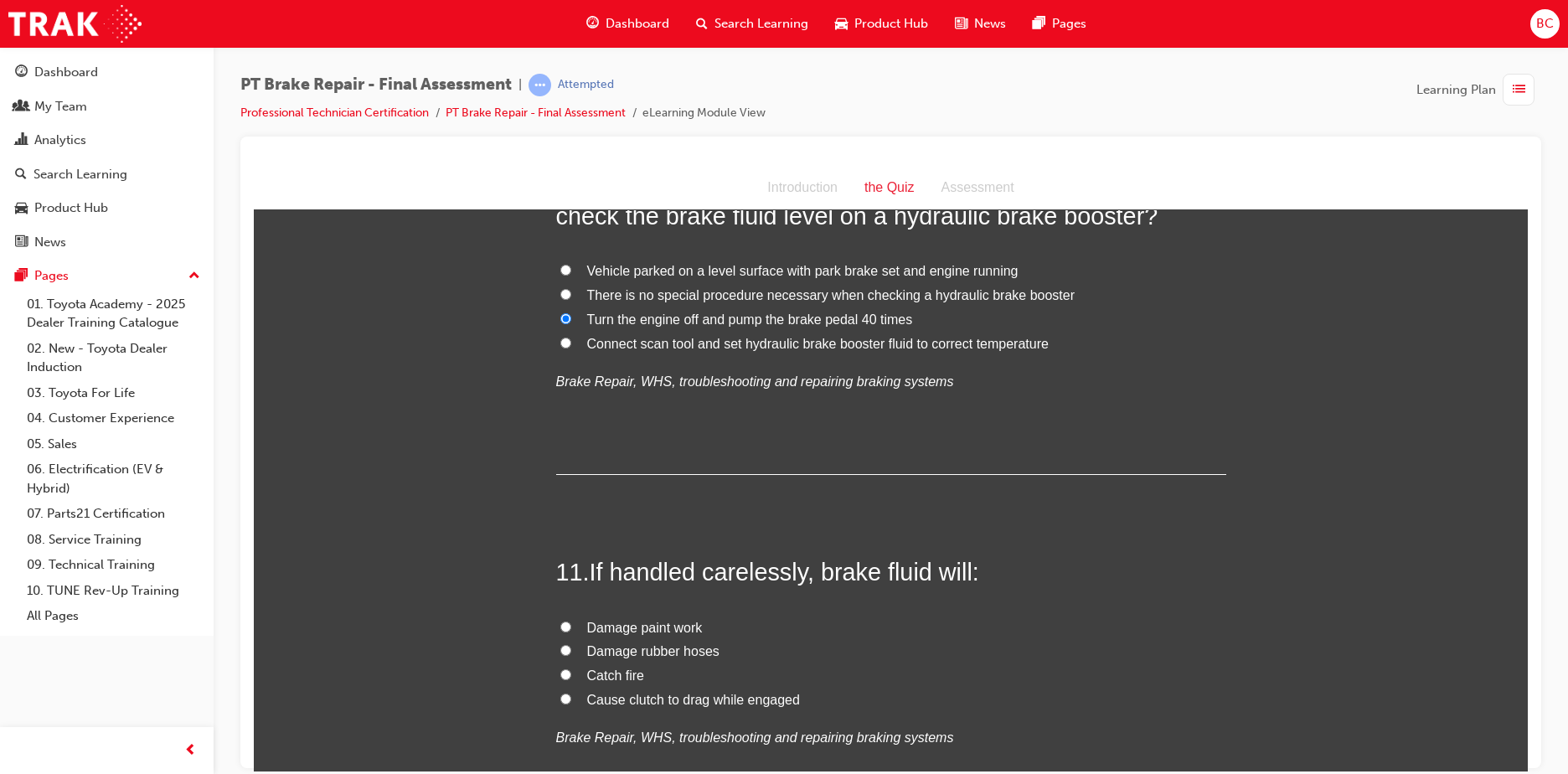
scroll to position [3684, 0]
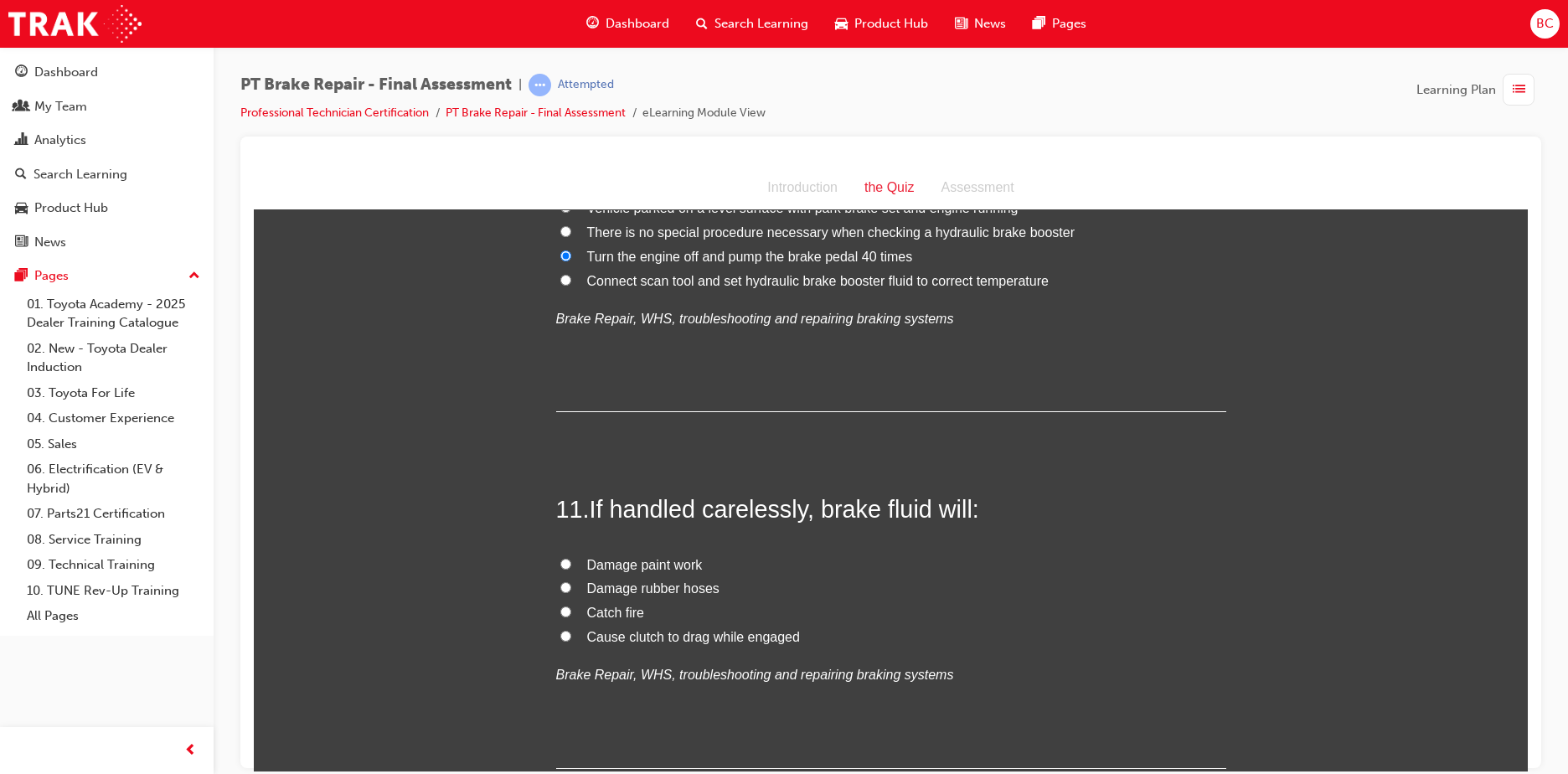
click at [610, 563] on span "Damage paint work" at bounding box center [645, 564] width 116 height 14
click at [571, 563] on input "Damage paint work" at bounding box center [566, 563] width 11 height 11
radio input "true"
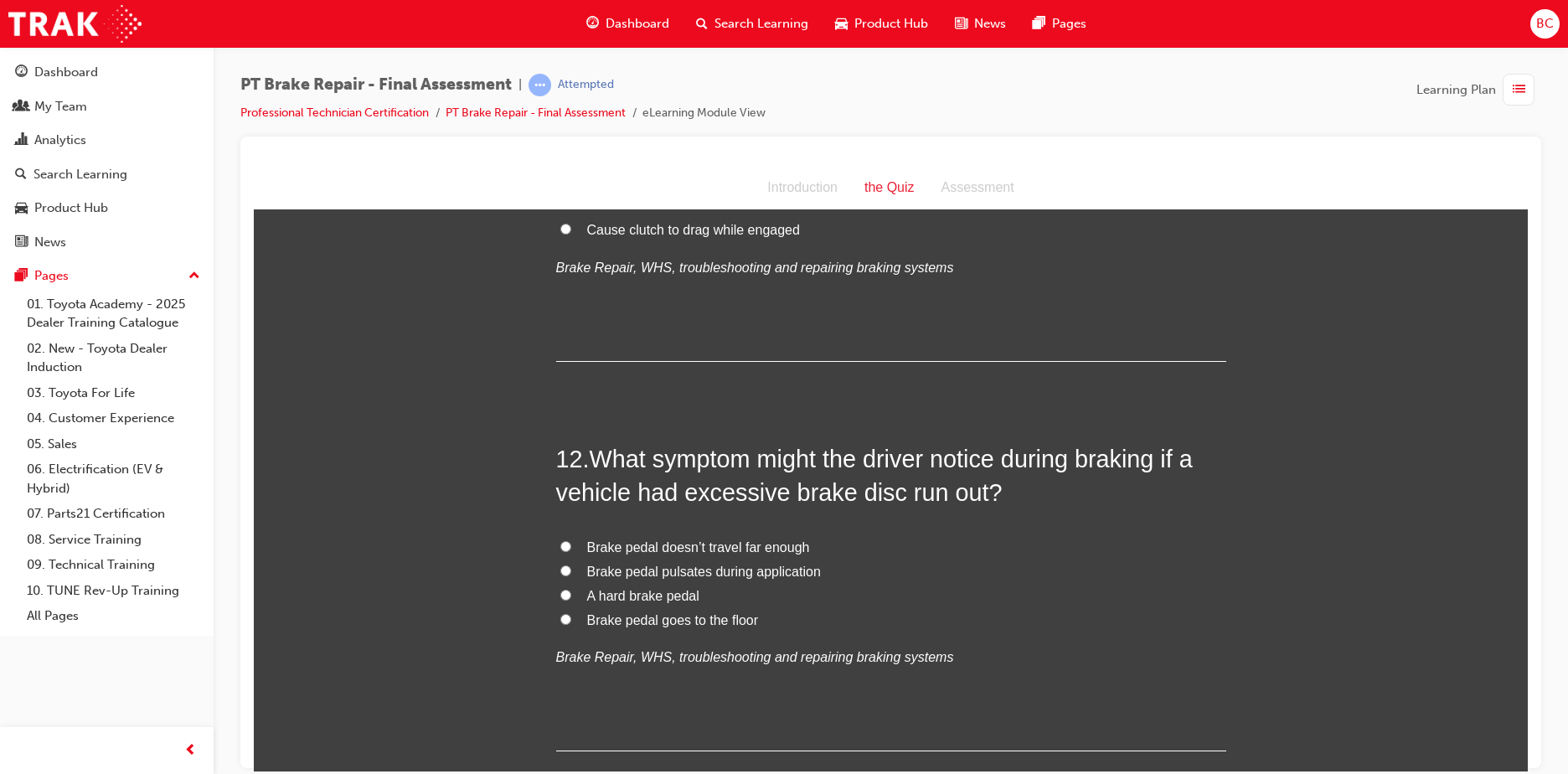
scroll to position [4102, 0]
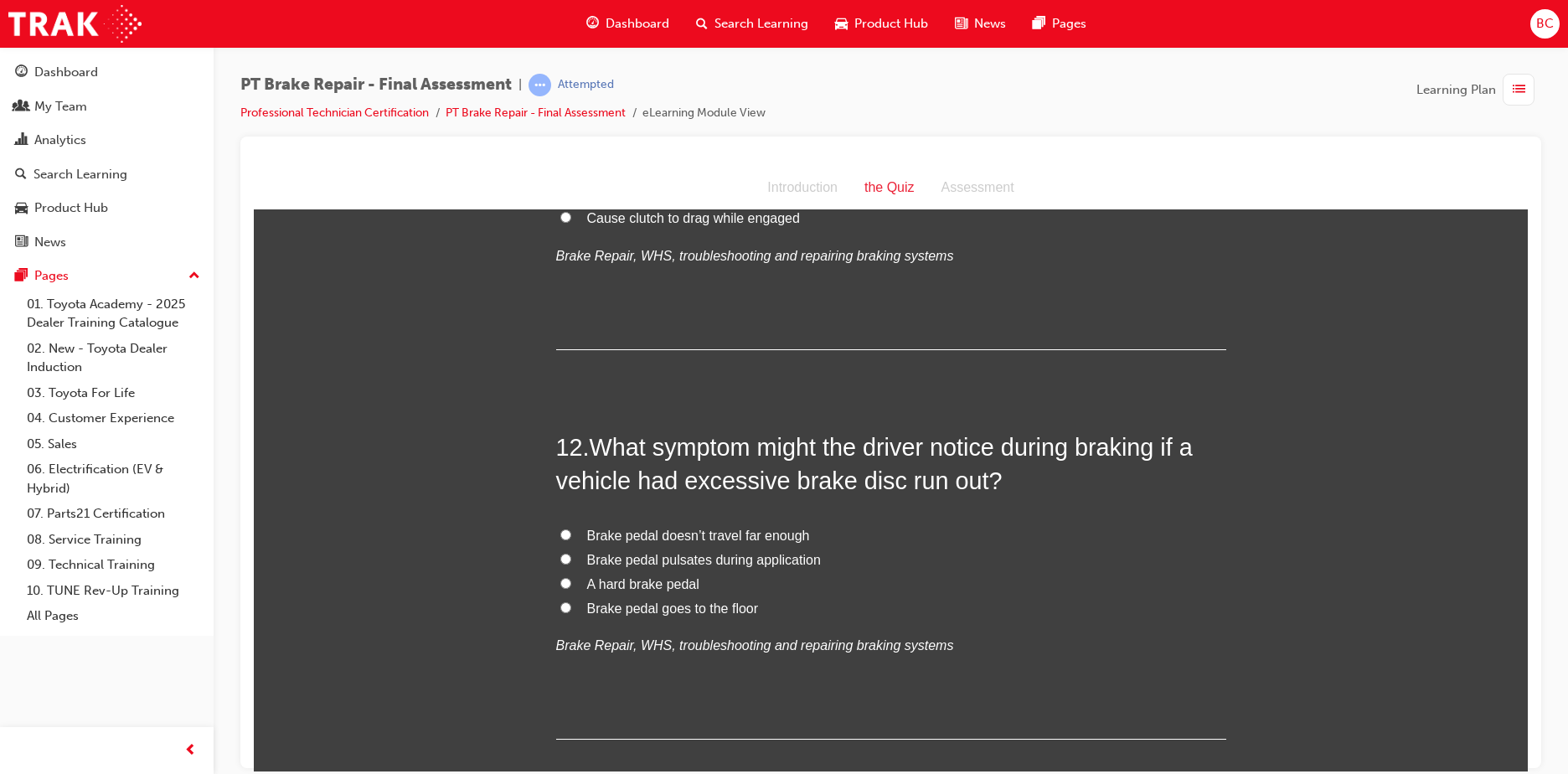
click at [737, 560] on span "Brake pedal pulsates during application" at bounding box center [704, 559] width 234 height 14
click at [571, 560] on input "Brake pedal pulsates during application" at bounding box center [566, 558] width 11 height 11
radio input "true"
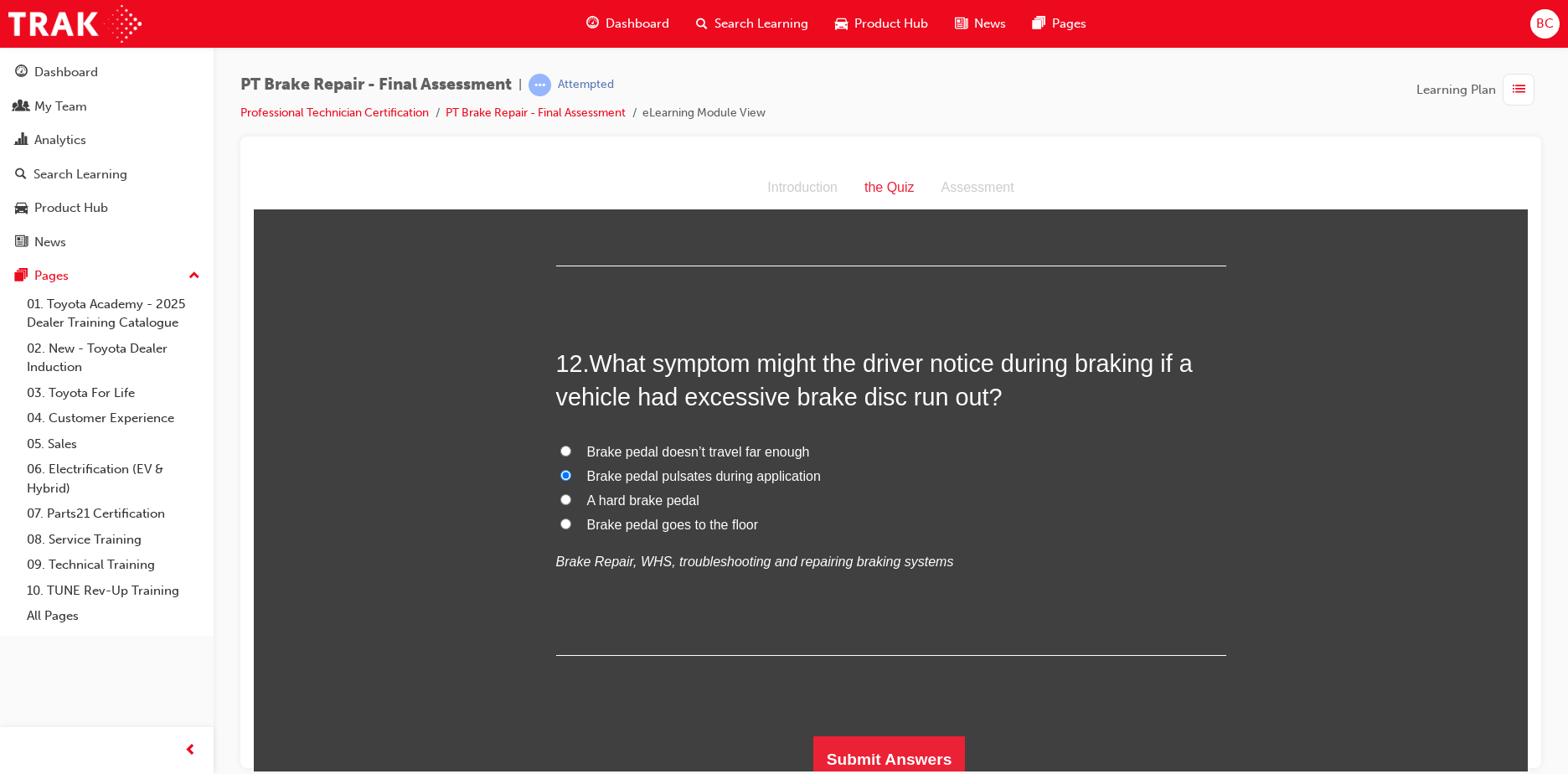
scroll to position [4197, 0]
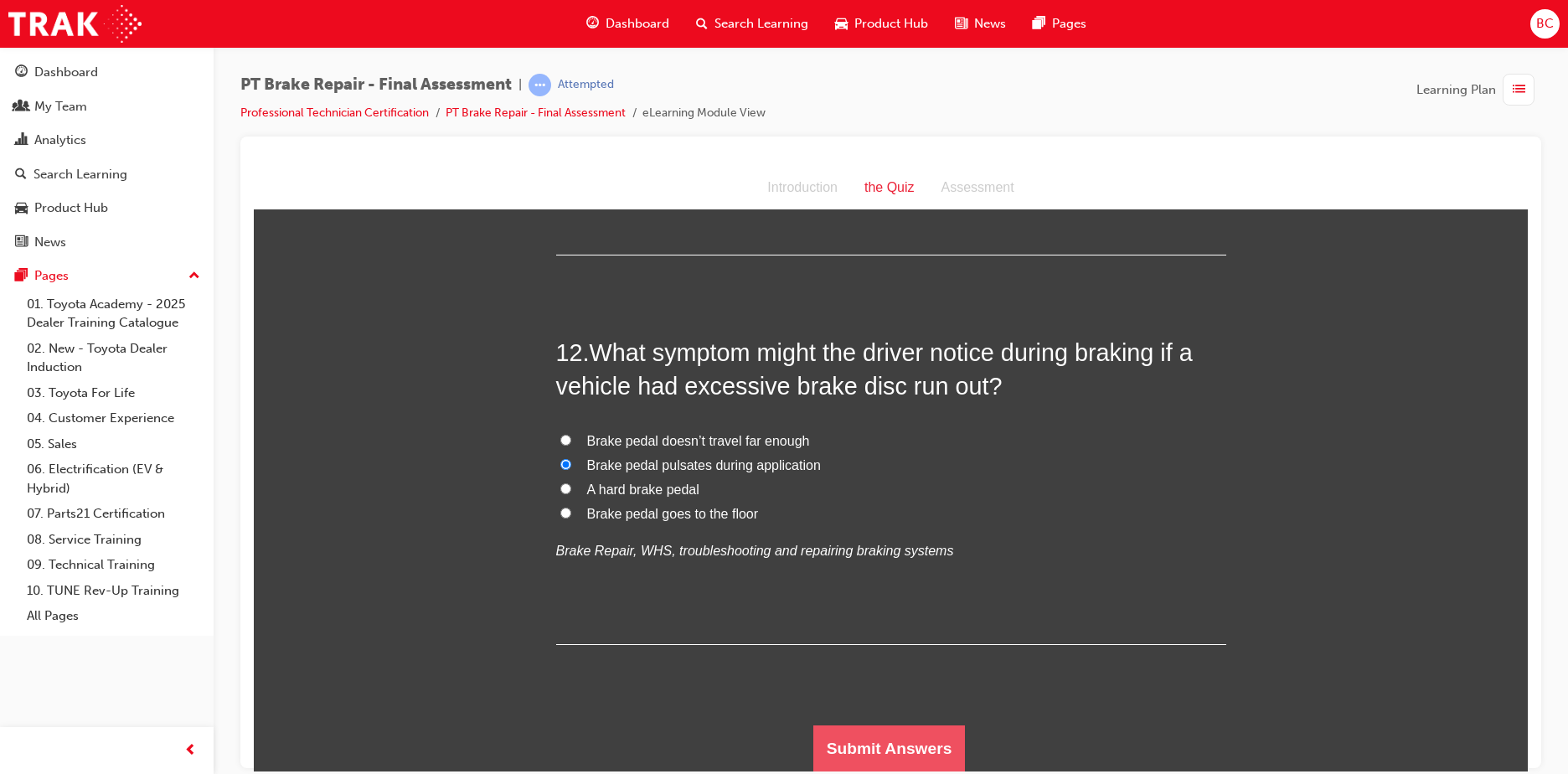
click at [916, 738] on button "Submit Answers" at bounding box center [889, 747] width 152 height 47
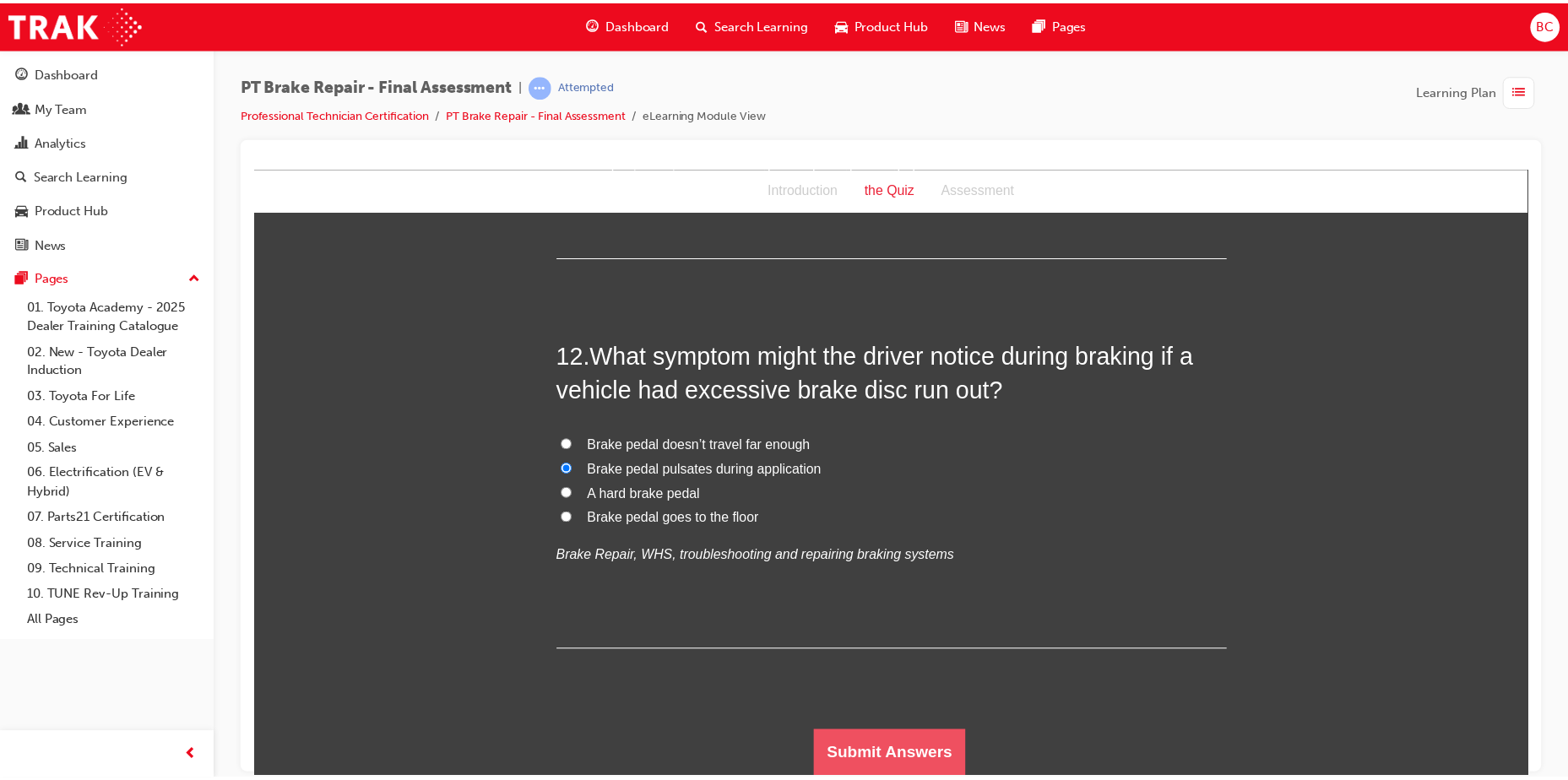
scroll to position [0, 0]
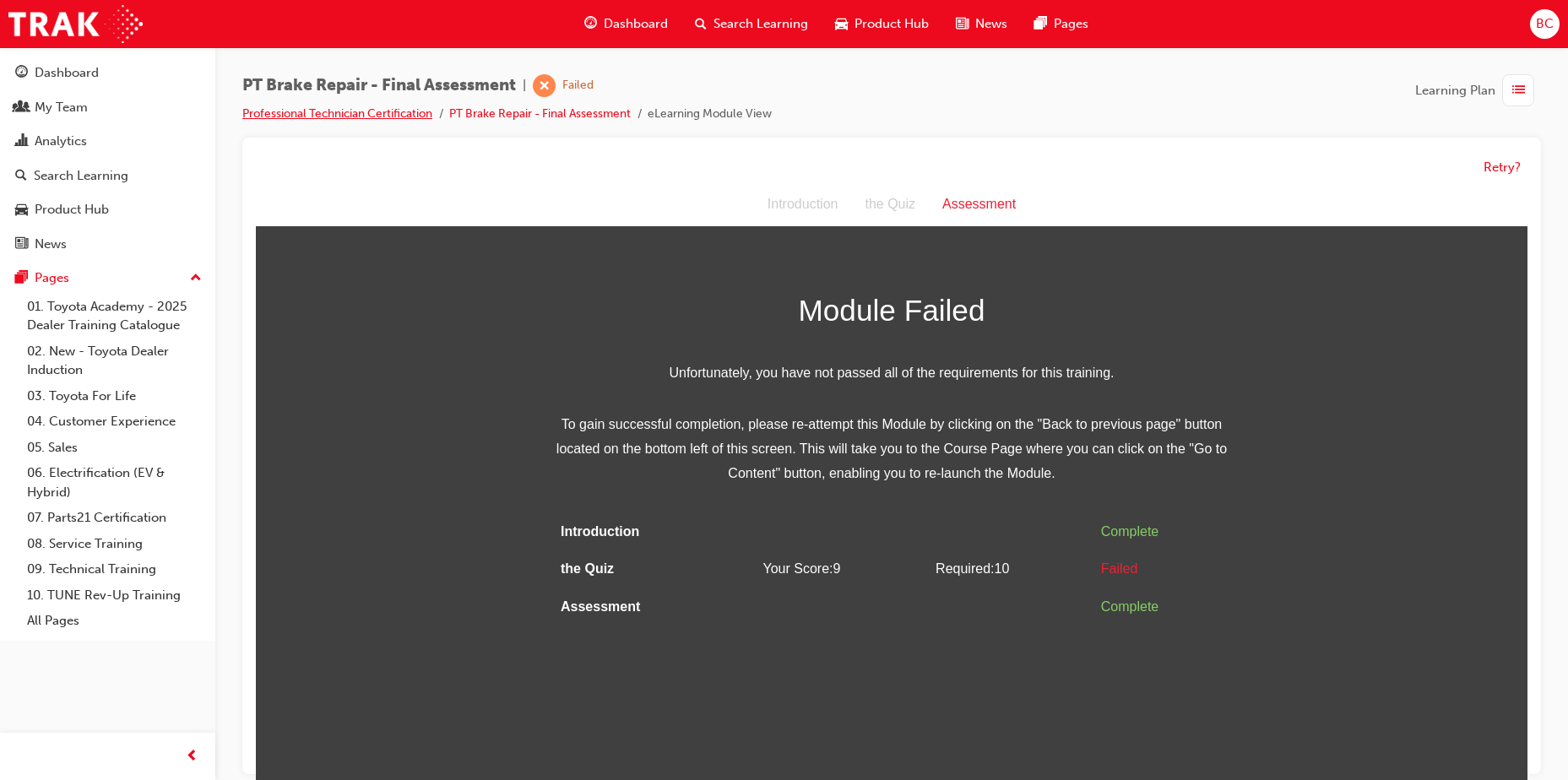
click at [395, 114] on link "Professional Technician Certification" at bounding box center [337, 113] width 190 height 14
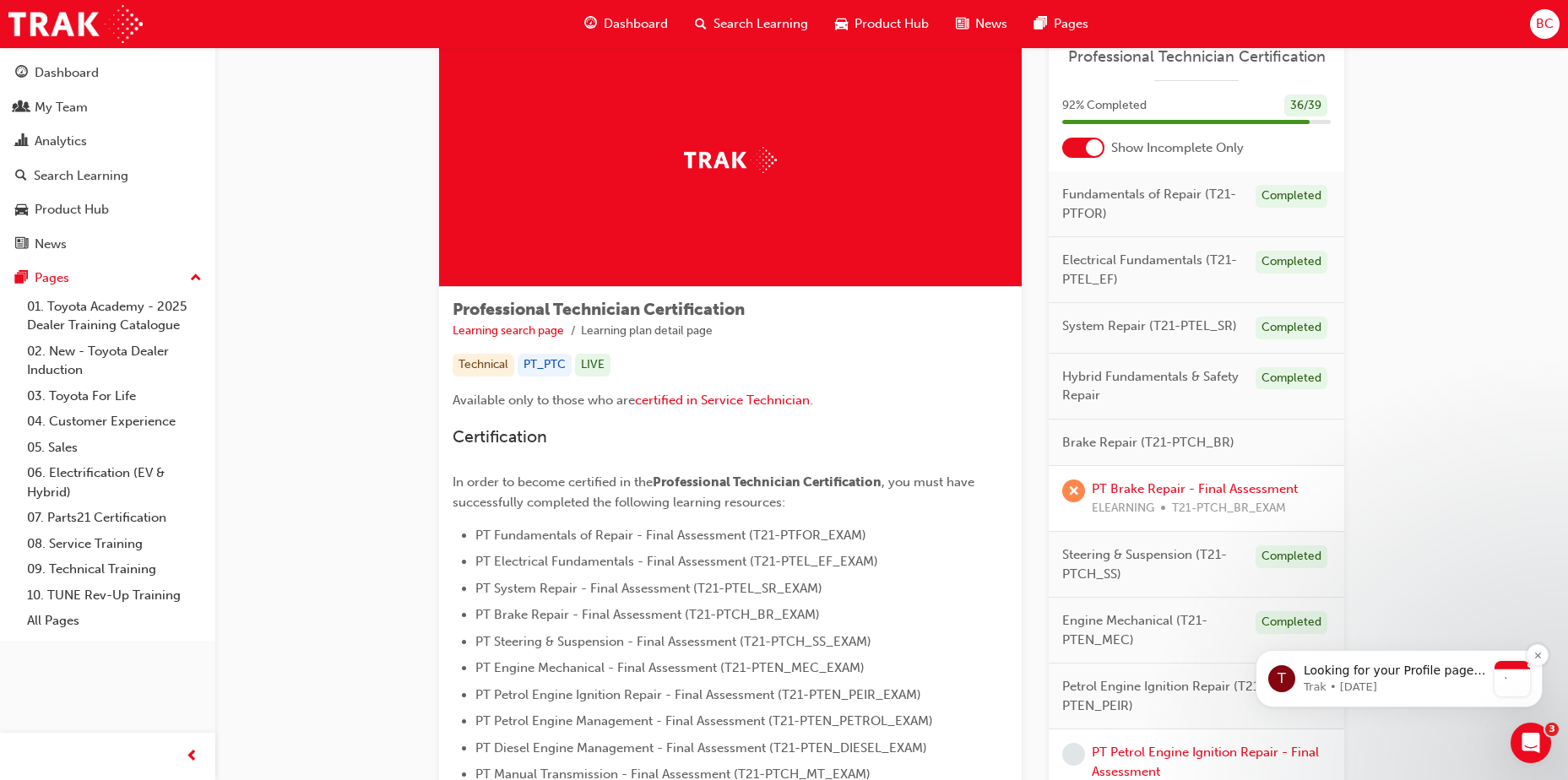
scroll to position [84, 0]
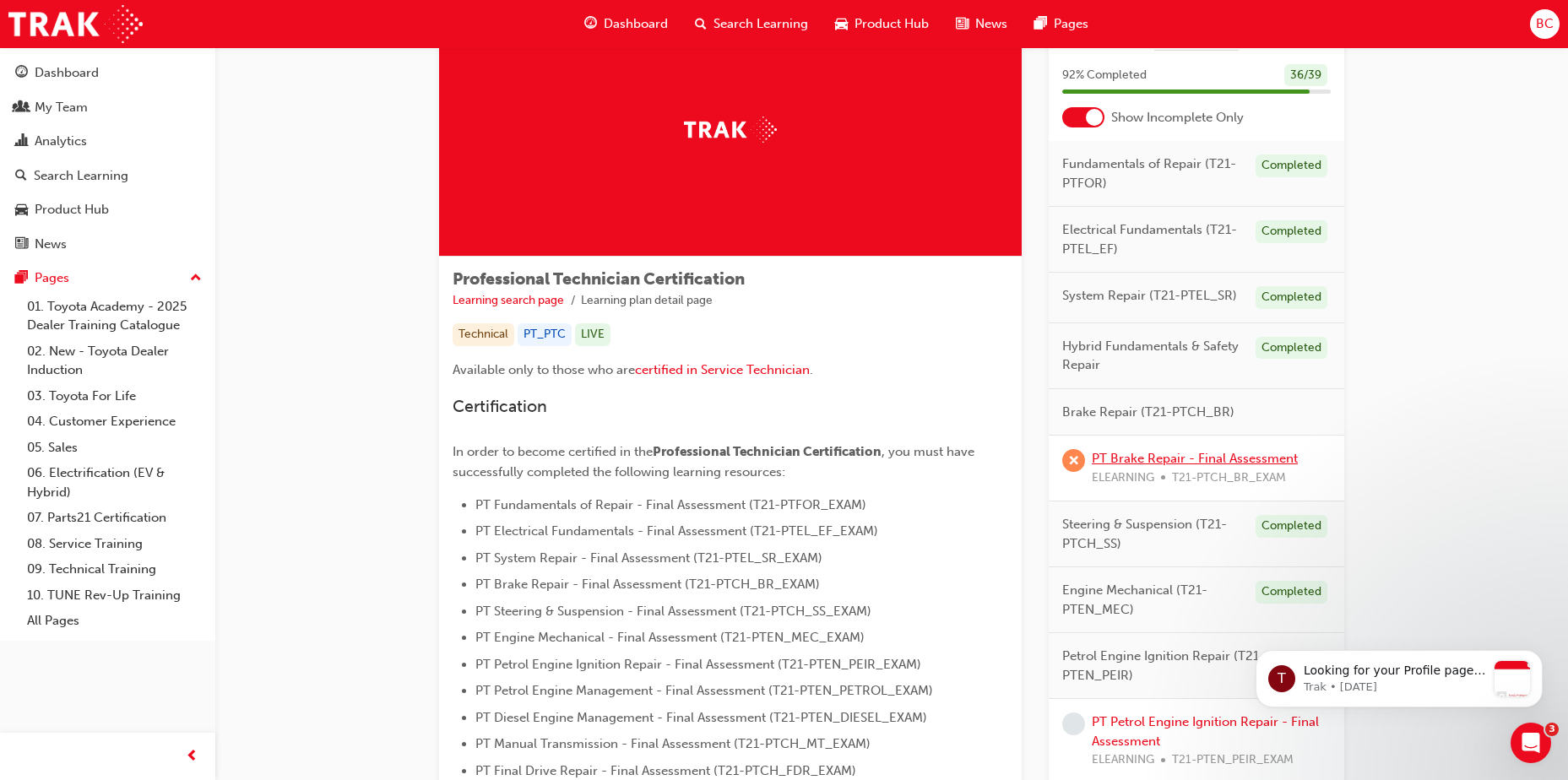
click at [1160, 461] on link "PT Brake Repair - Final Assessment" at bounding box center [1194, 458] width 206 height 15
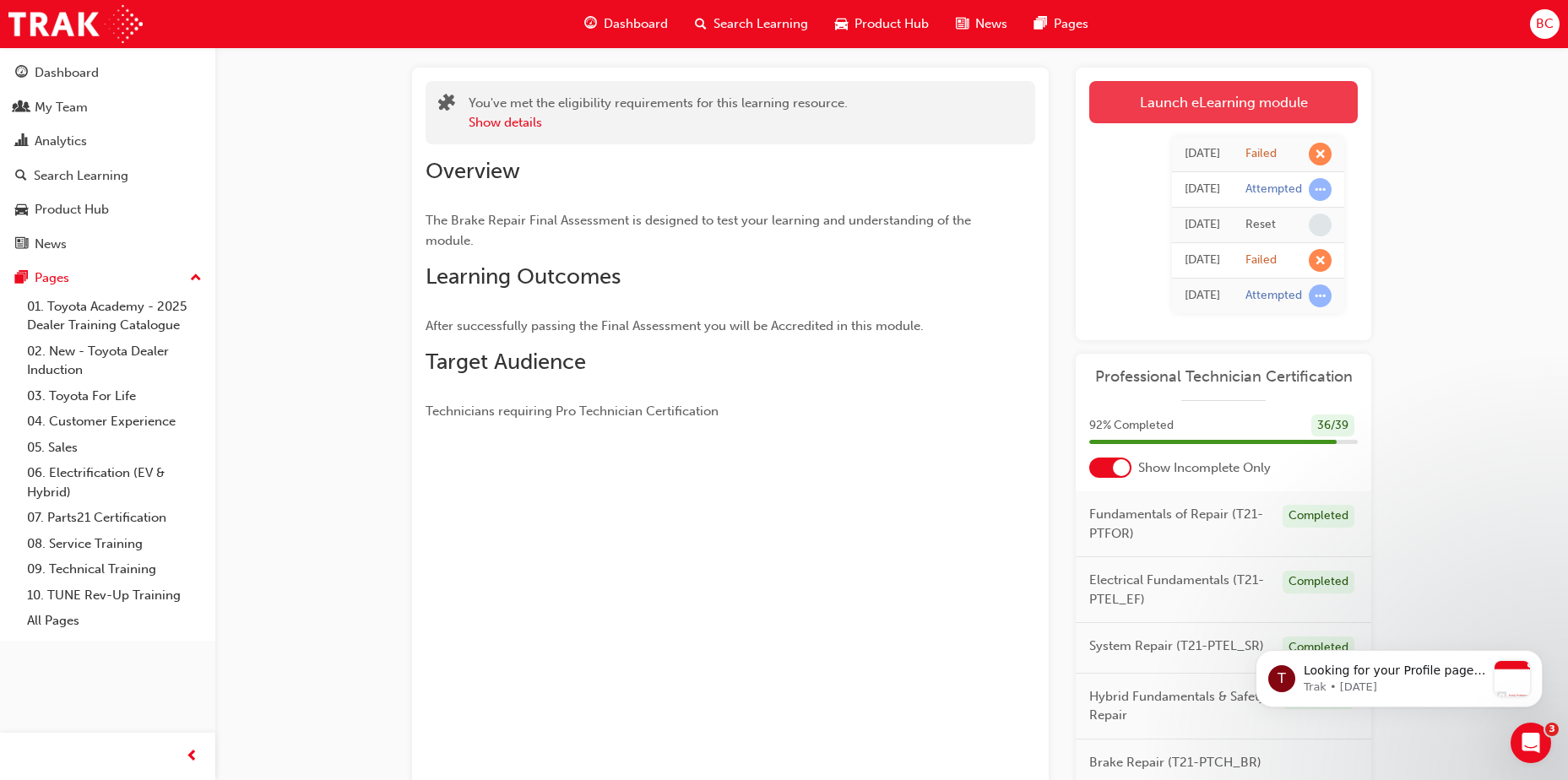
click at [1157, 97] on link "Launch eLearning module" at bounding box center [1223, 102] width 268 height 42
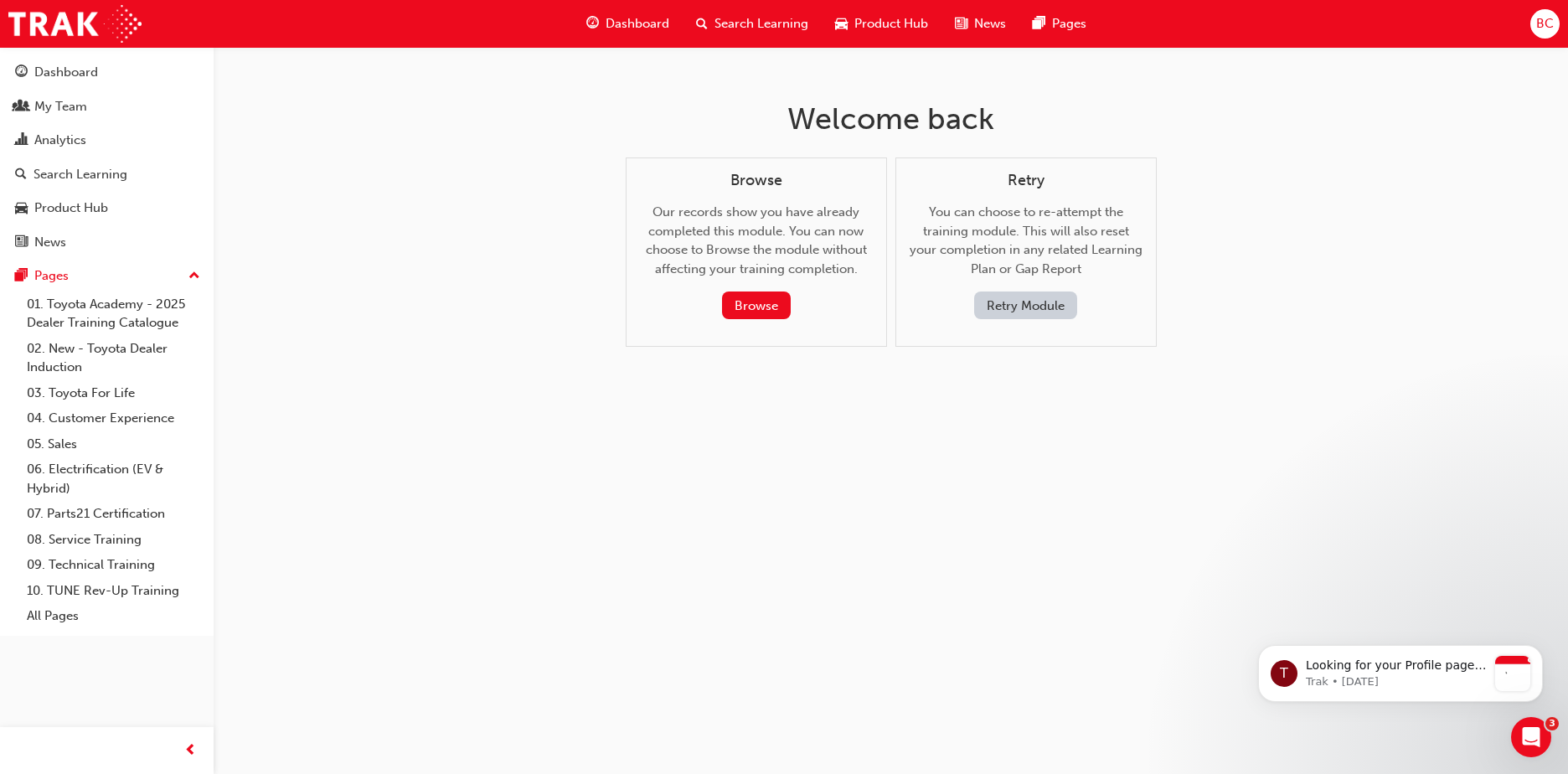
click at [1041, 300] on button "Retry Module" at bounding box center [1025, 305] width 103 height 27
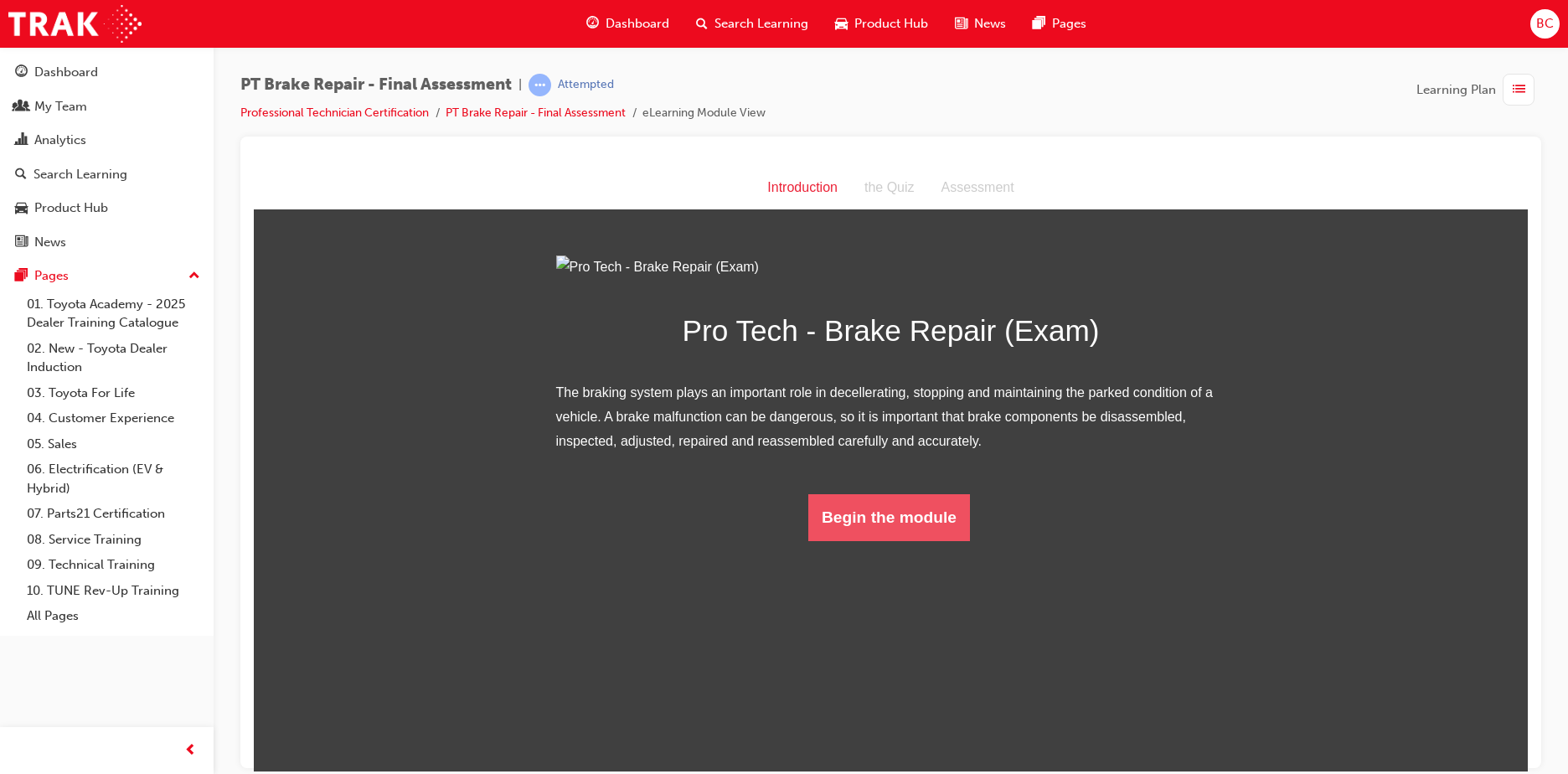
click at [891, 540] on button "Begin the module" at bounding box center [889, 516] width 162 height 47
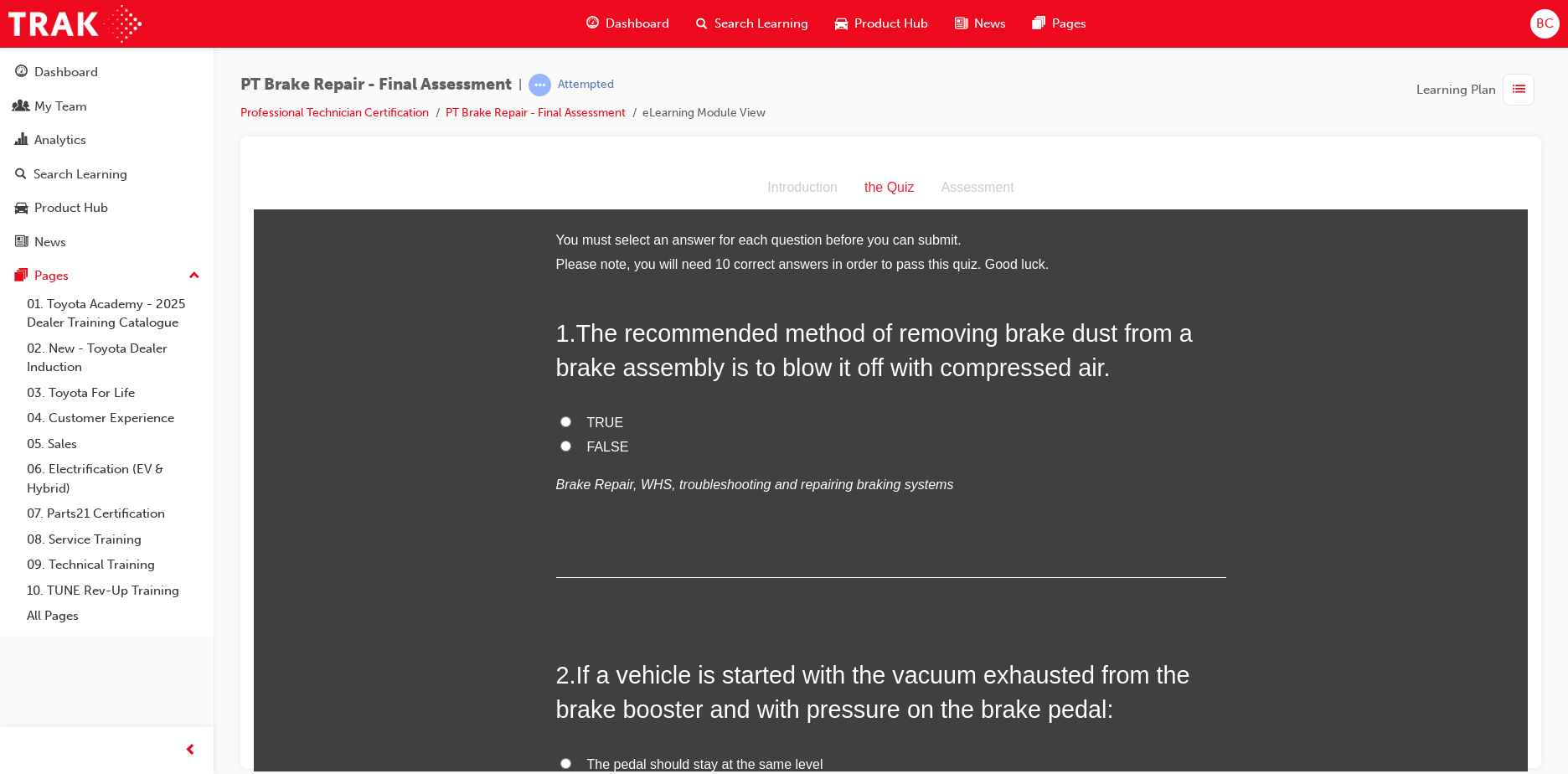
click at [593, 445] on span "FALSE" at bounding box center [608, 445] width 42 height 14
click at [571, 445] on input "FALSE" at bounding box center [566, 445] width 11 height 11
radio input "true"
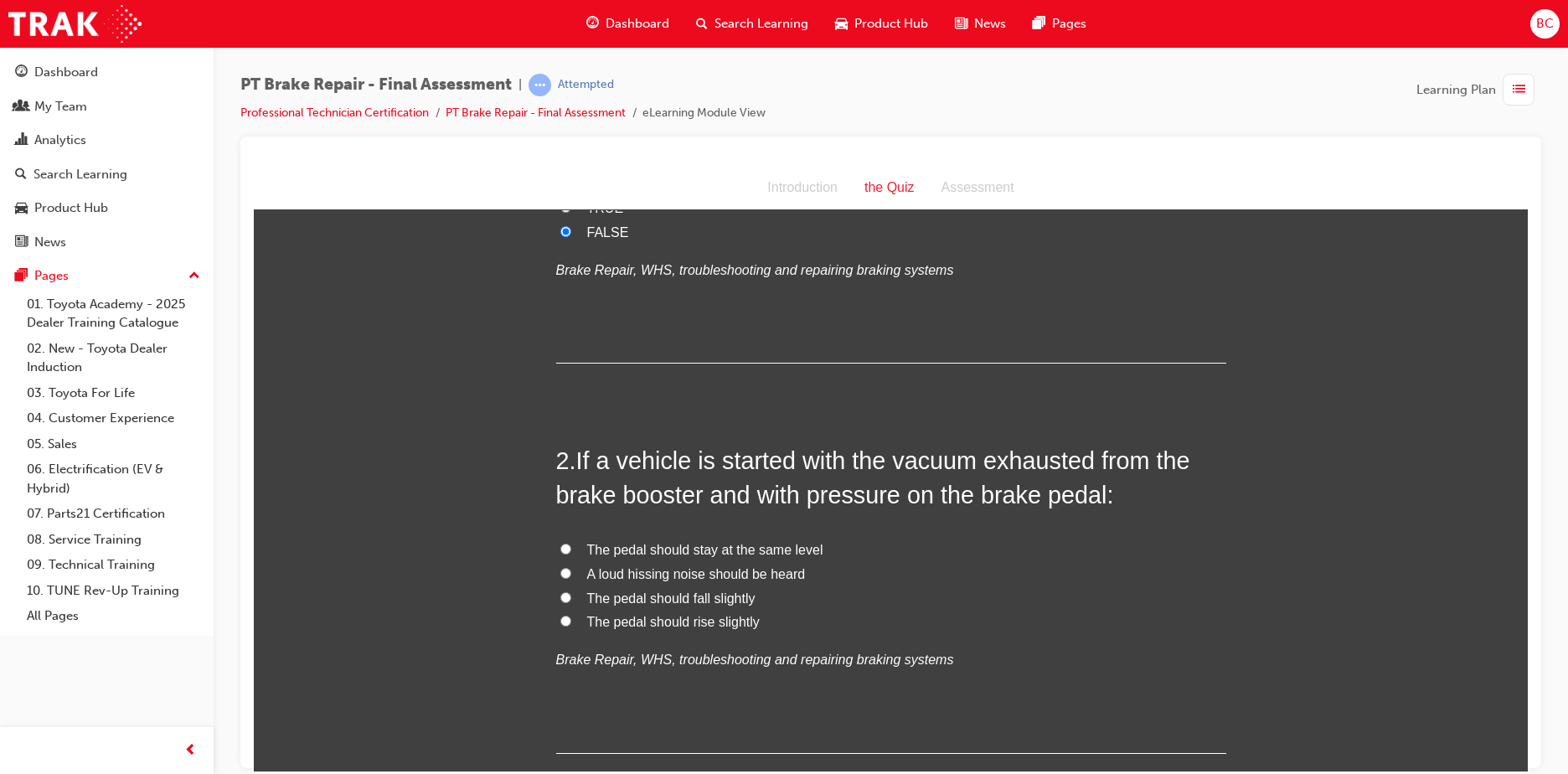
scroll to position [251, 0]
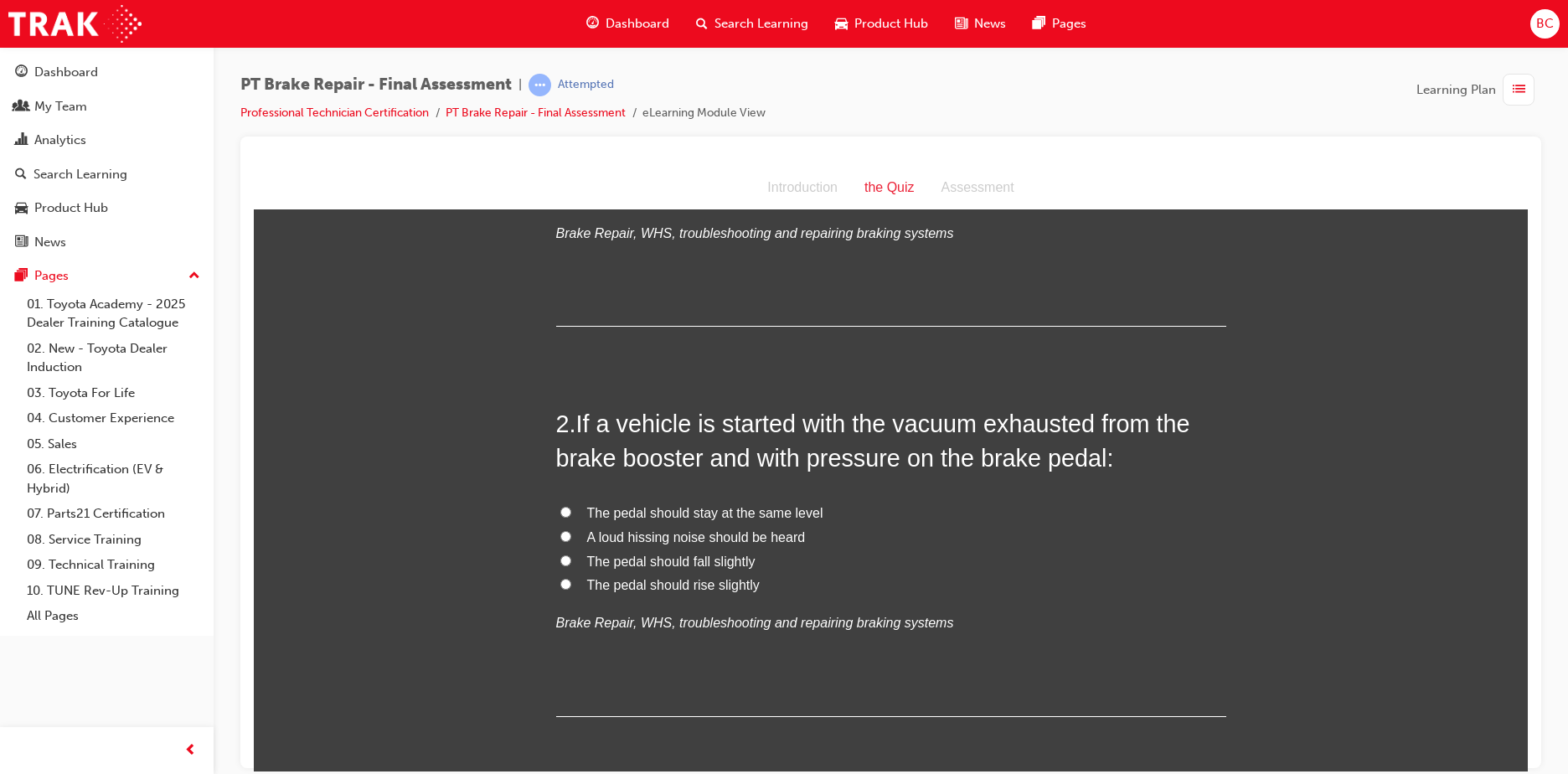
click at [743, 534] on span "A loud hissing noise should be heard" at bounding box center [696, 536] width 219 height 14
click at [571, 534] on input "A loud hissing noise should be heard" at bounding box center [566, 535] width 11 height 11
radio input "true"
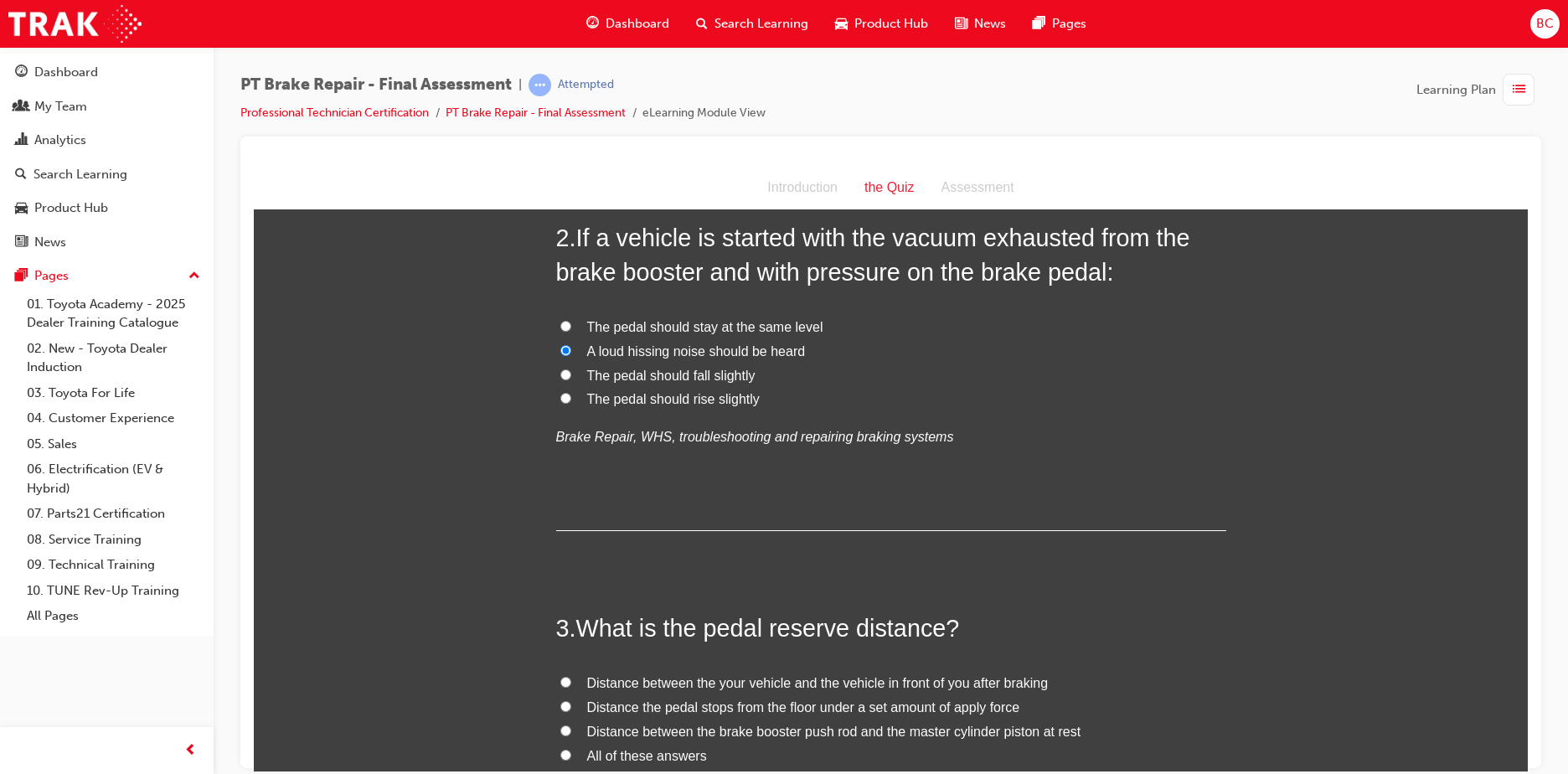
scroll to position [669, 0]
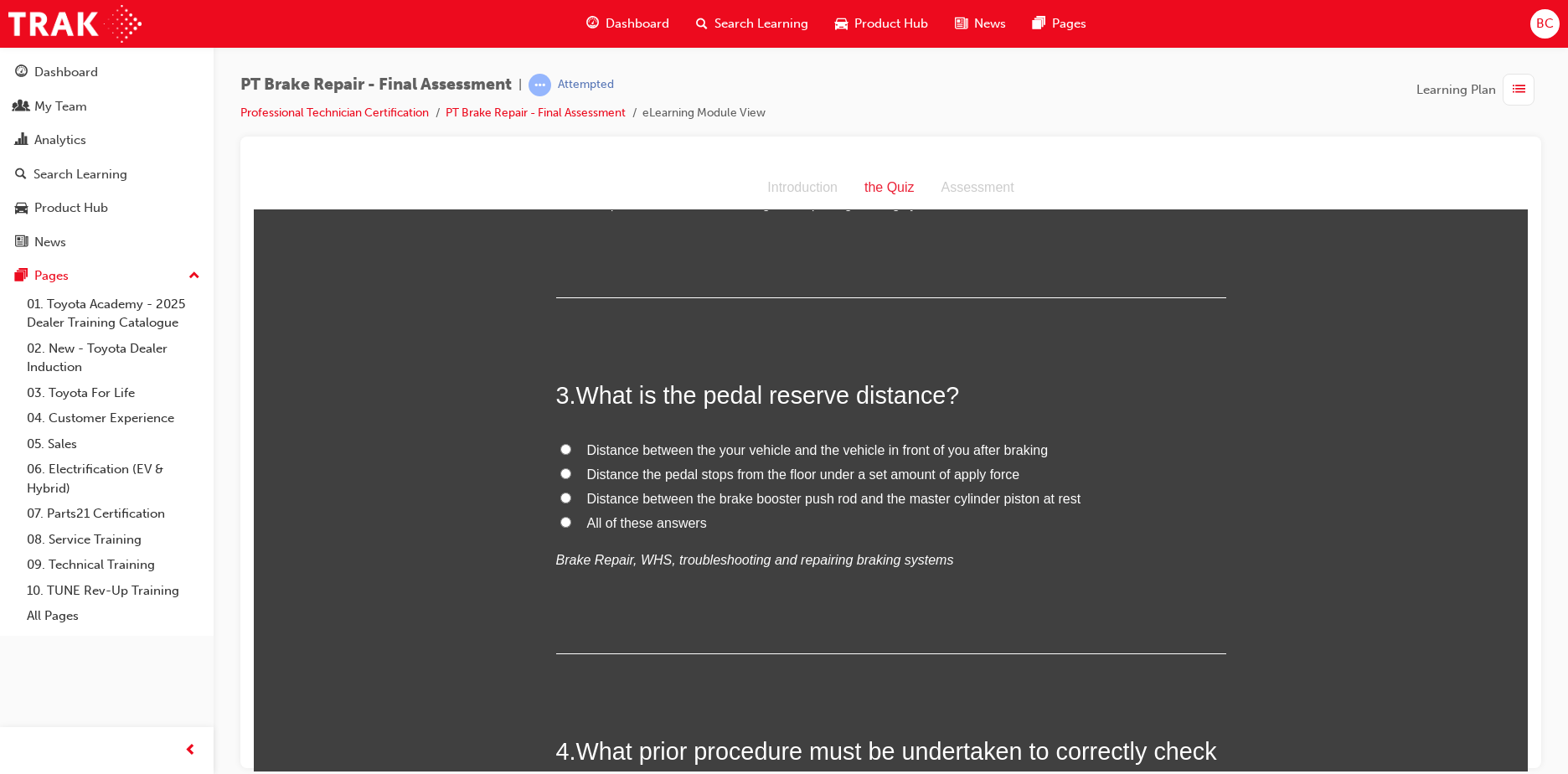
click at [612, 474] on span "Distance the pedal stops from the floor under a set amount of apply force" at bounding box center [803, 474] width 433 height 14
click at [571, 474] on input "Distance the pedal stops from the floor under a set amount of apply force" at bounding box center [566, 473] width 11 height 11
radio input "true"
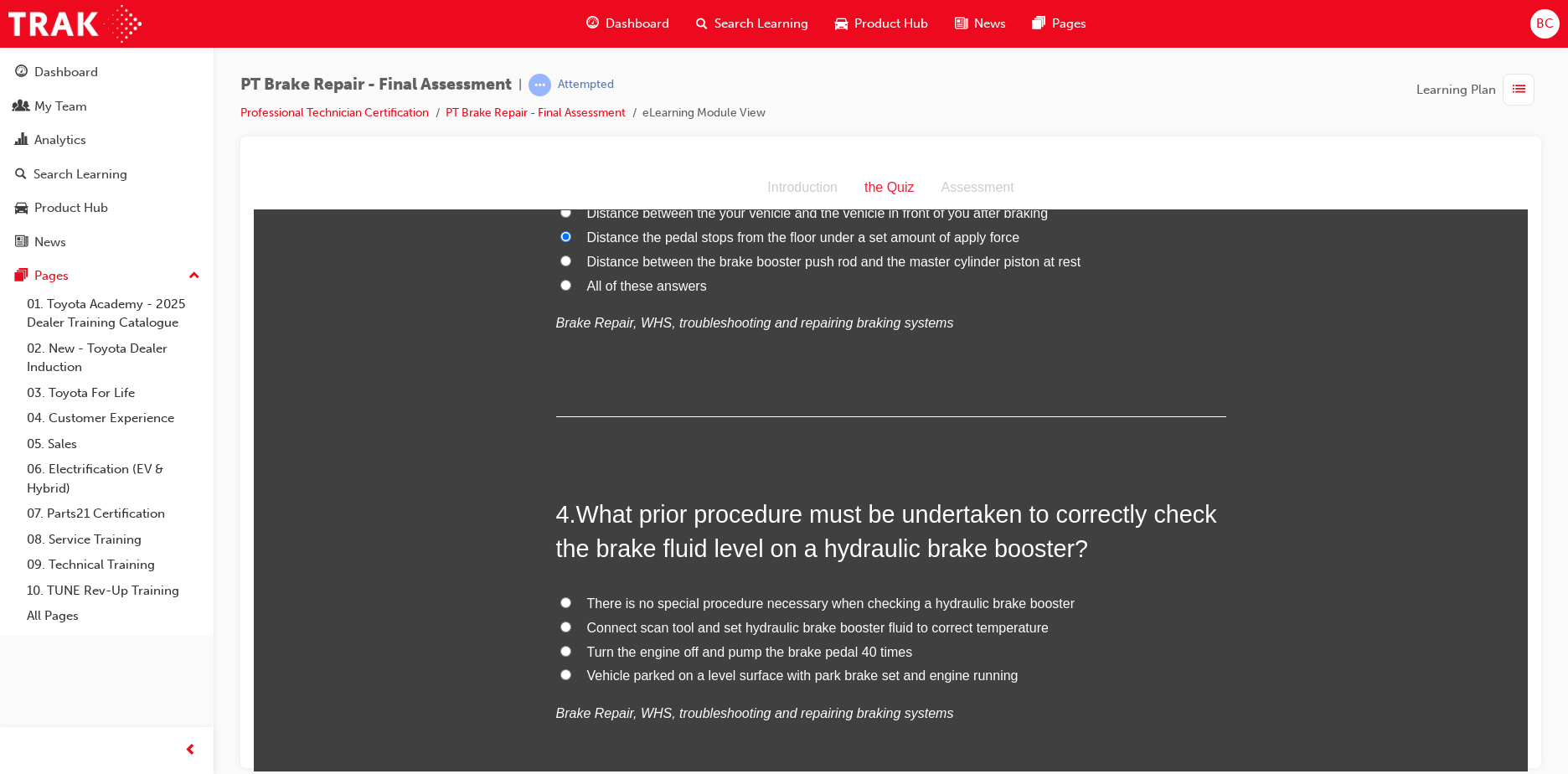
scroll to position [921, 0]
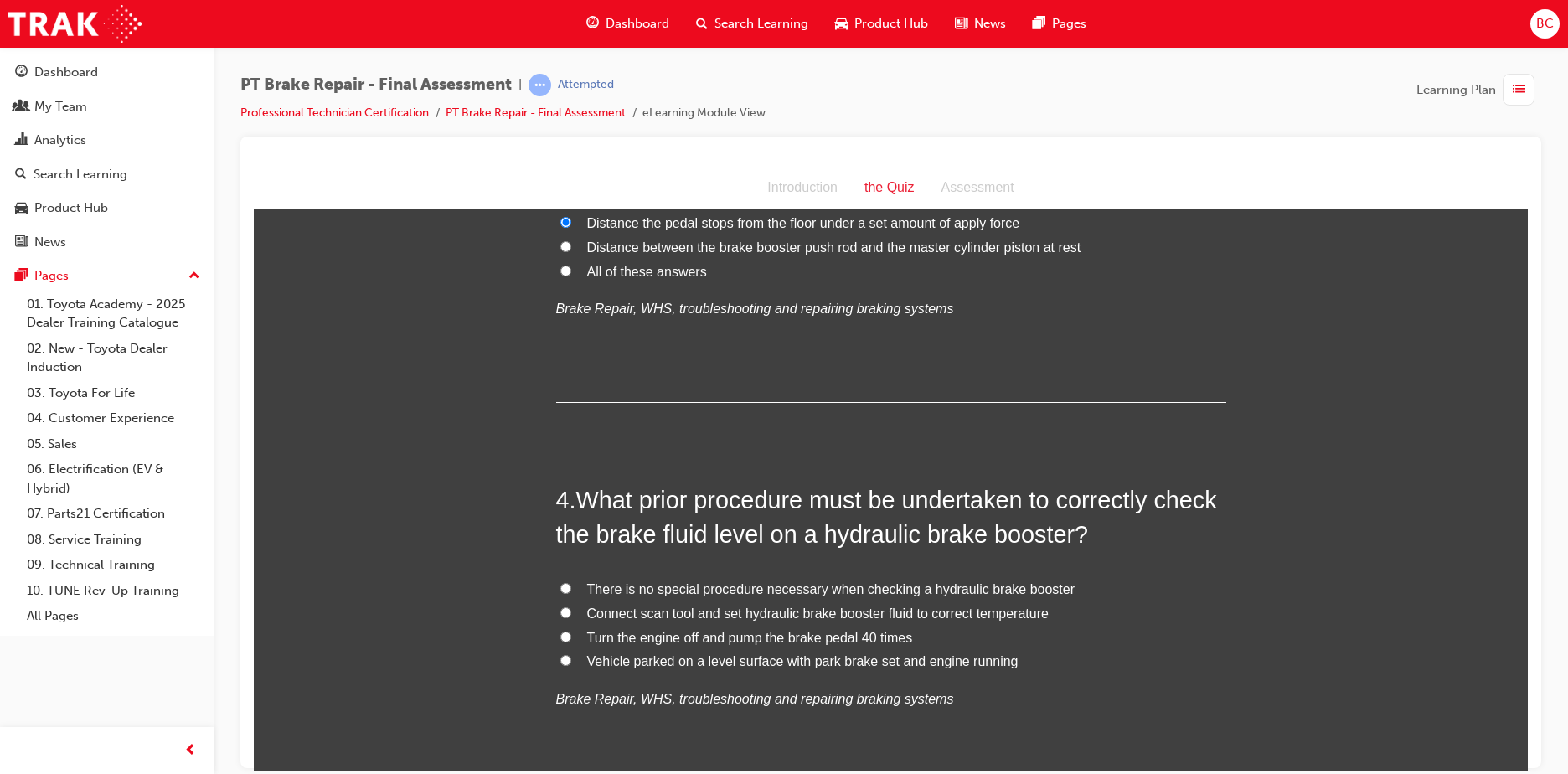
click at [671, 636] on span "Turn the engine off and pump the brake pedal 40 times" at bounding box center [750, 637] width 326 height 14
click at [571, 636] on input "Turn the engine off and pump the brake pedal 40 times" at bounding box center [566, 636] width 11 height 11
radio input "true"
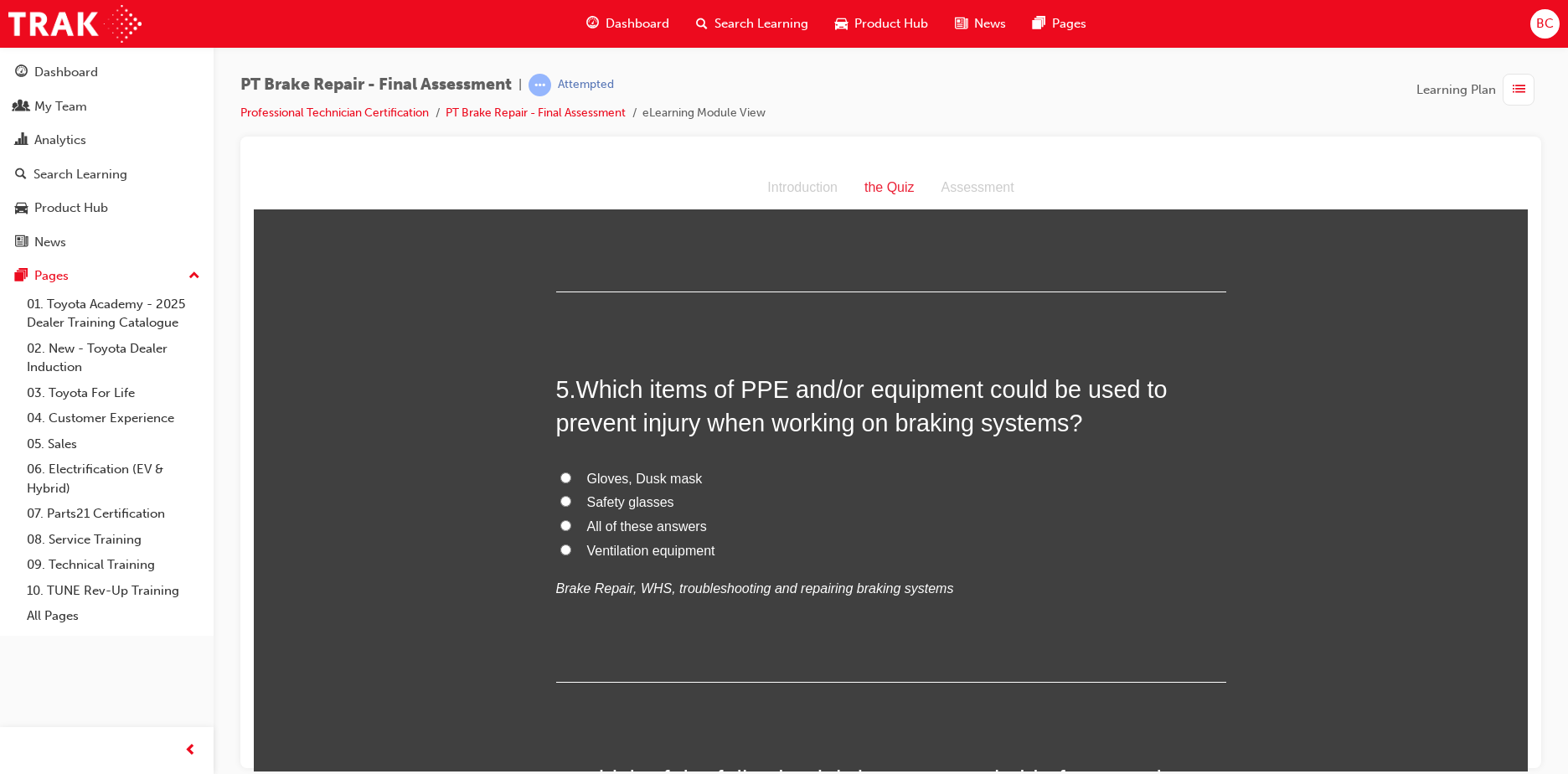
scroll to position [1423, 0]
click at [668, 524] on span "All of these answers" at bounding box center [647, 524] width 120 height 14
click at [571, 524] on input "All of these answers" at bounding box center [566, 523] width 11 height 11
radio input "true"
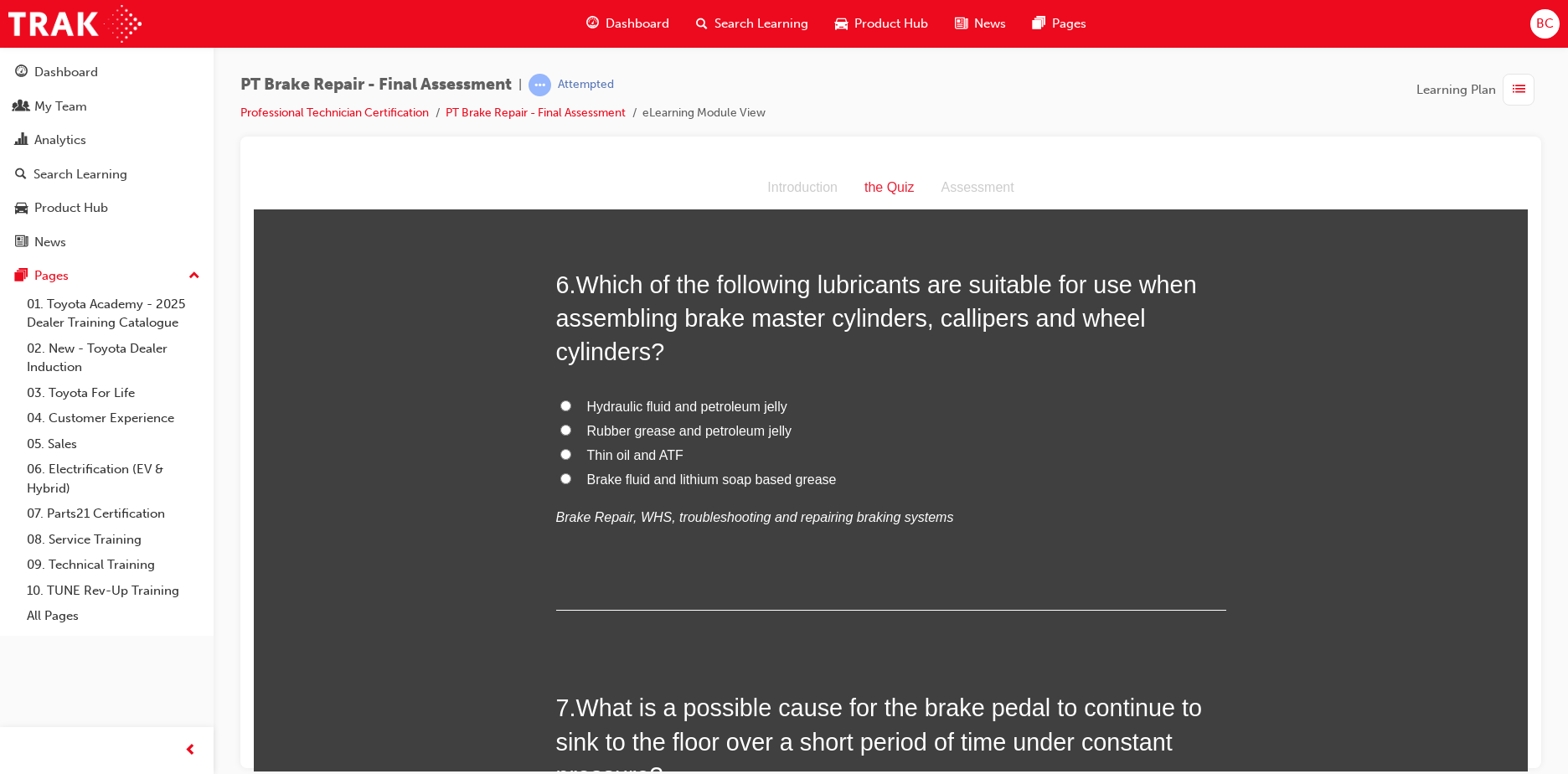
scroll to position [1926, 0]
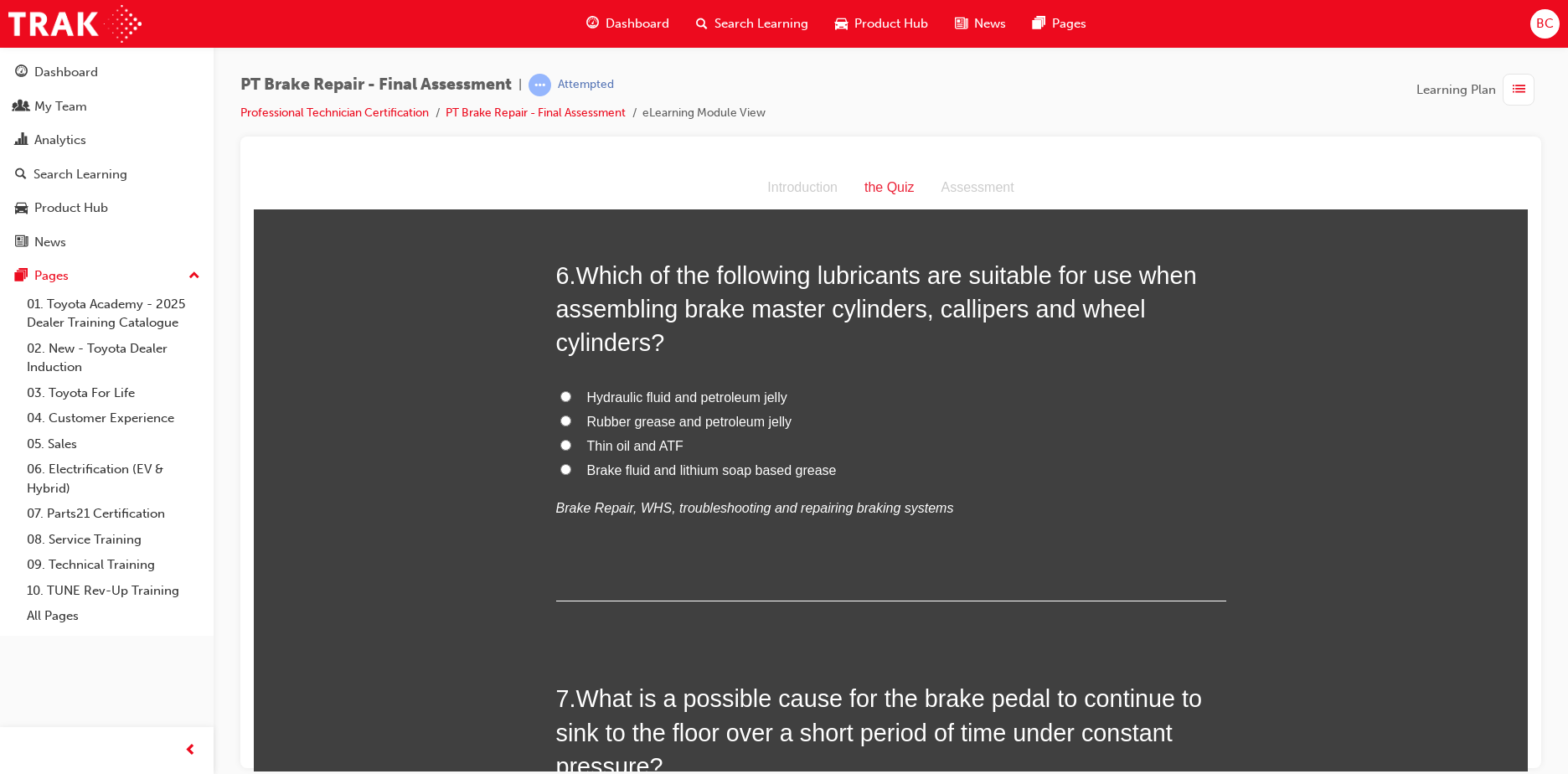
click at [646, 419] on span "Rubber grease and petroleum jelly" at bounding box center [689, 421] width 205 height 14
click at [571, 419] on input "Rubber grease and petroleum jelly" at bounding box center [566, 420] width 11 height 11
radio input "true"
click at [638, 396] on span "Hydraulic fluid and petroleum jelly" at bounding box center [687, 396] width 200 height 14
click at [571, 396] on input "Hydraulic fluid and petroleum jelly" at bounding box center [566, 395] width 11 height 11
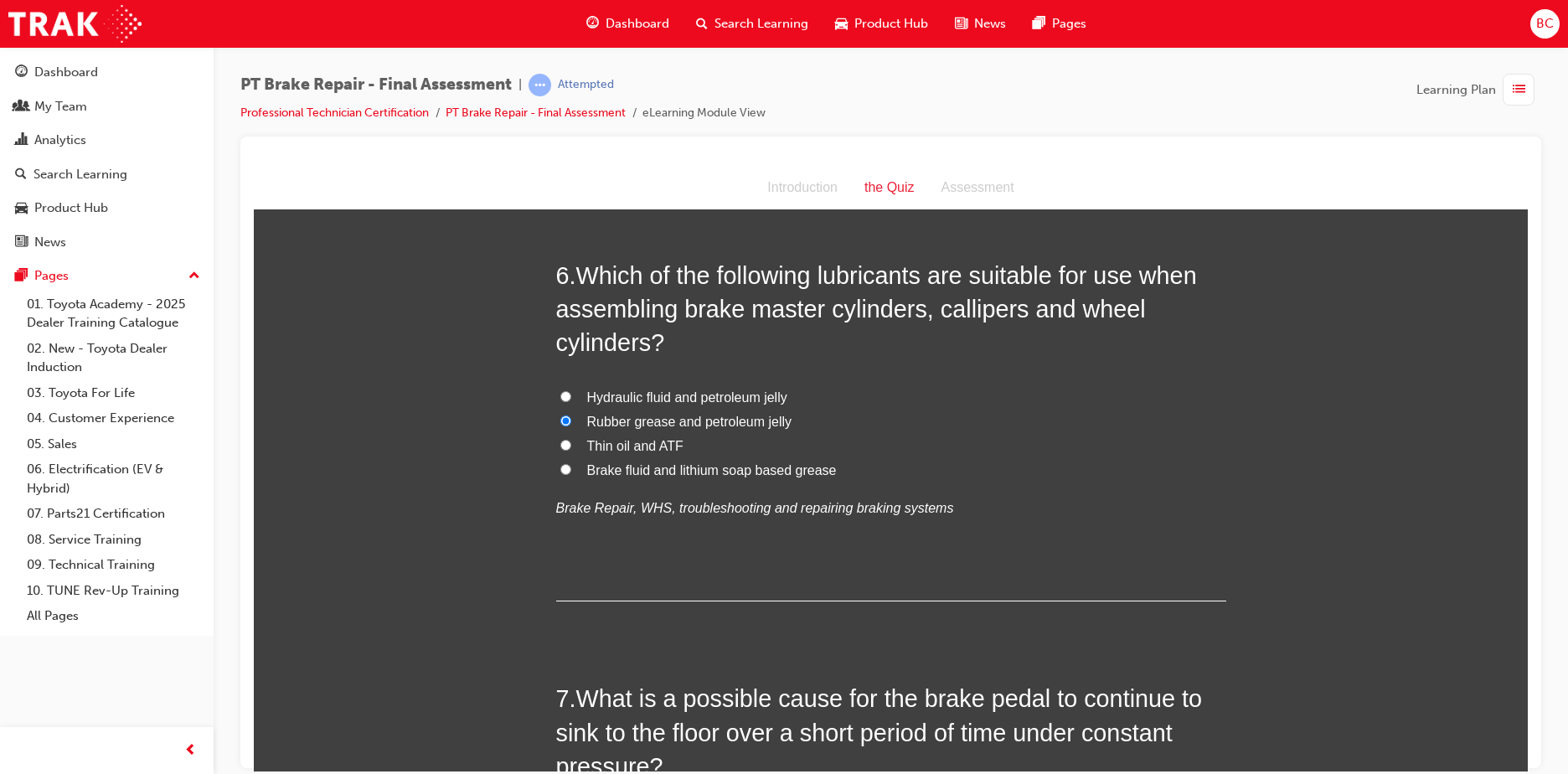
radio input "true"
click at [650, 467] on span "Brake fluid and lithium soap based grease" at bounding box center [712, 469] width 250 height 14
click at [571, 467] on input "Brake fluid and lithium soap based grease" at bounding box center [566, 468] width 11 height 11
radio input "true"
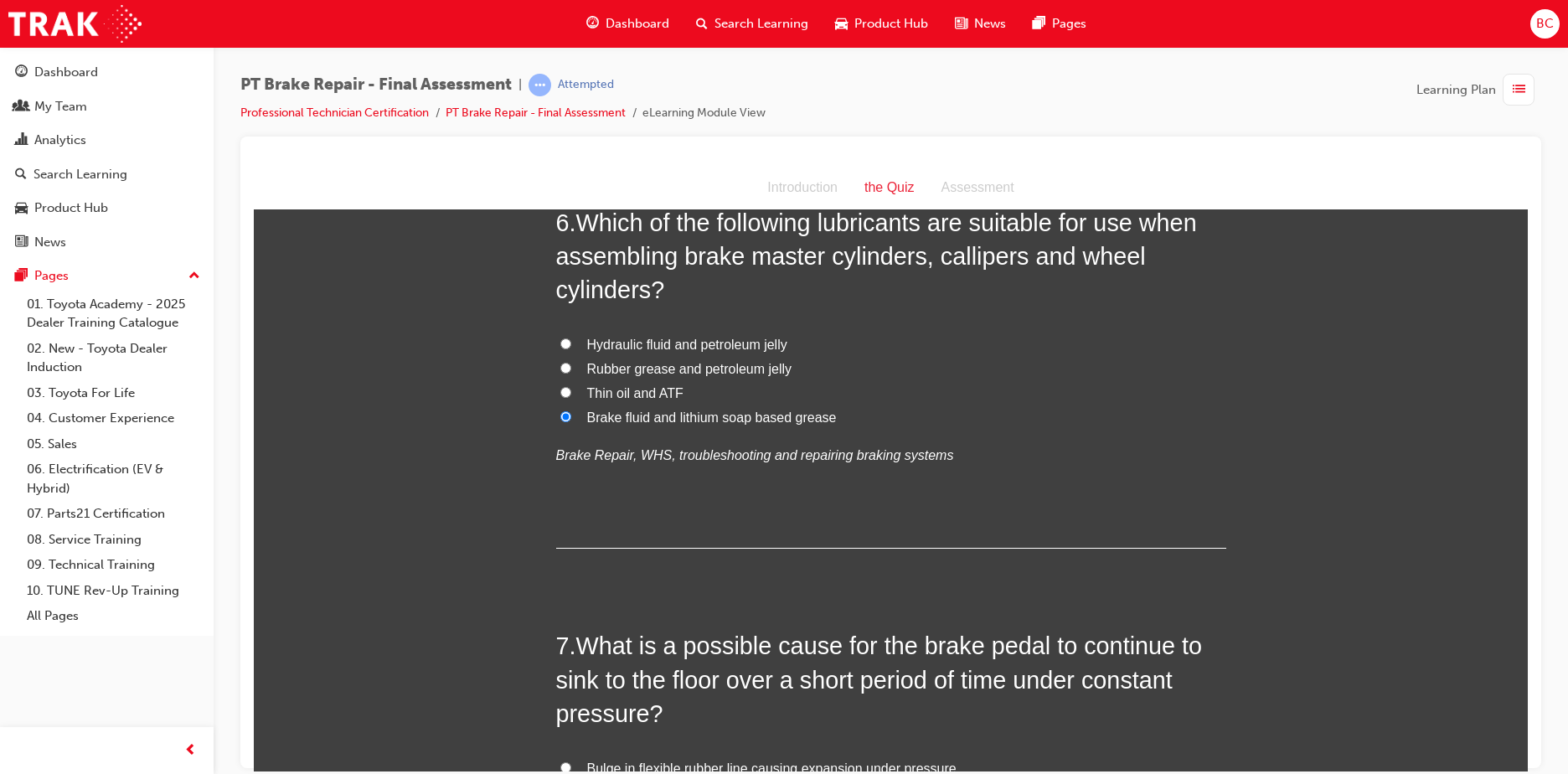
scroll to position [2177, 0]
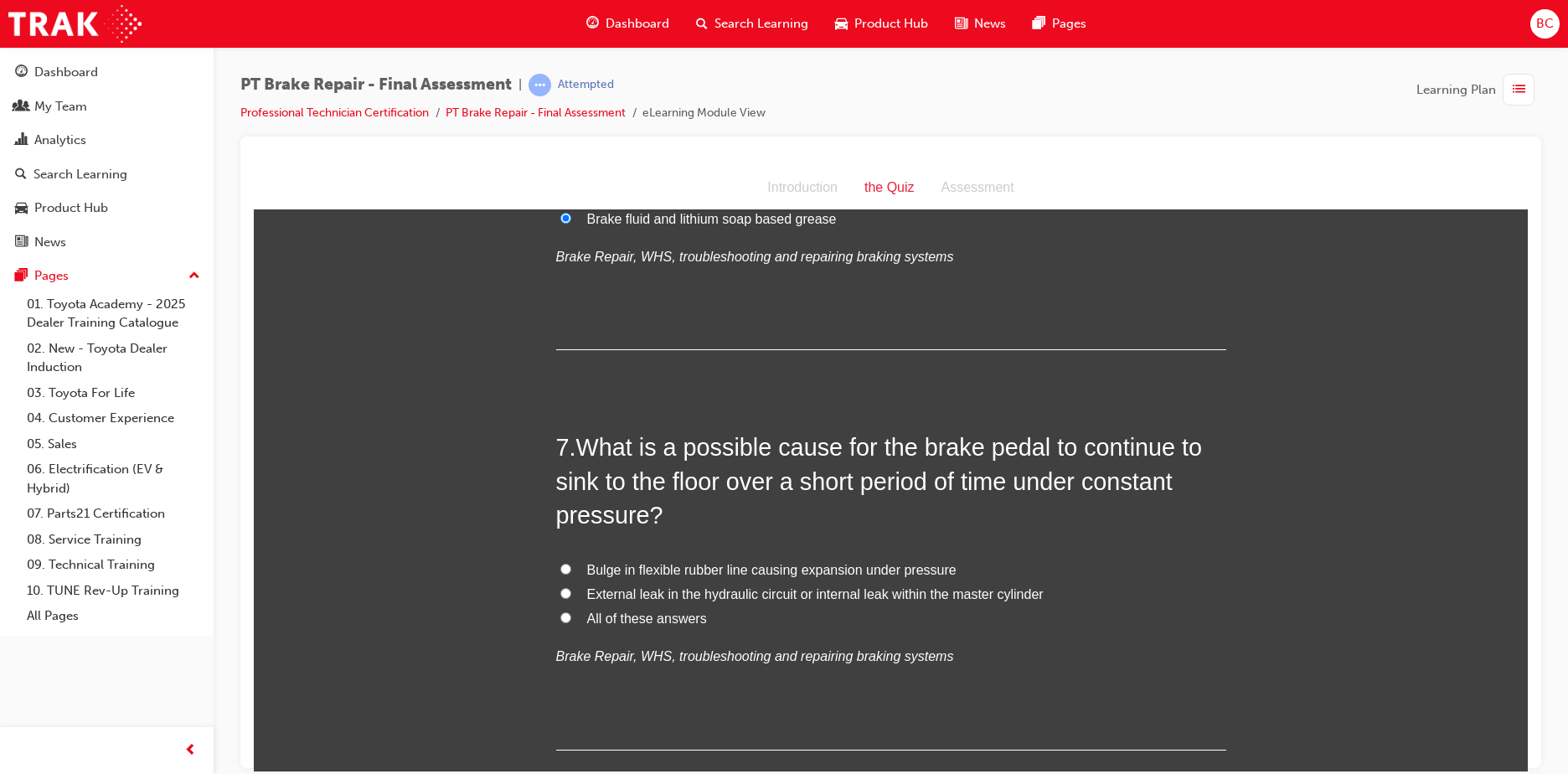
click at [703, 594] on span "External leak in the hydraulic circuit or internal leak within the master cylin…" at bounding box center [815, 593] width 456 height 14
click at [571, 594] on input "External leak in the hydraulic circuit or internal leak within the master cylin…" at bounding box center [566, 592] width 11 height 11
radio input "true"
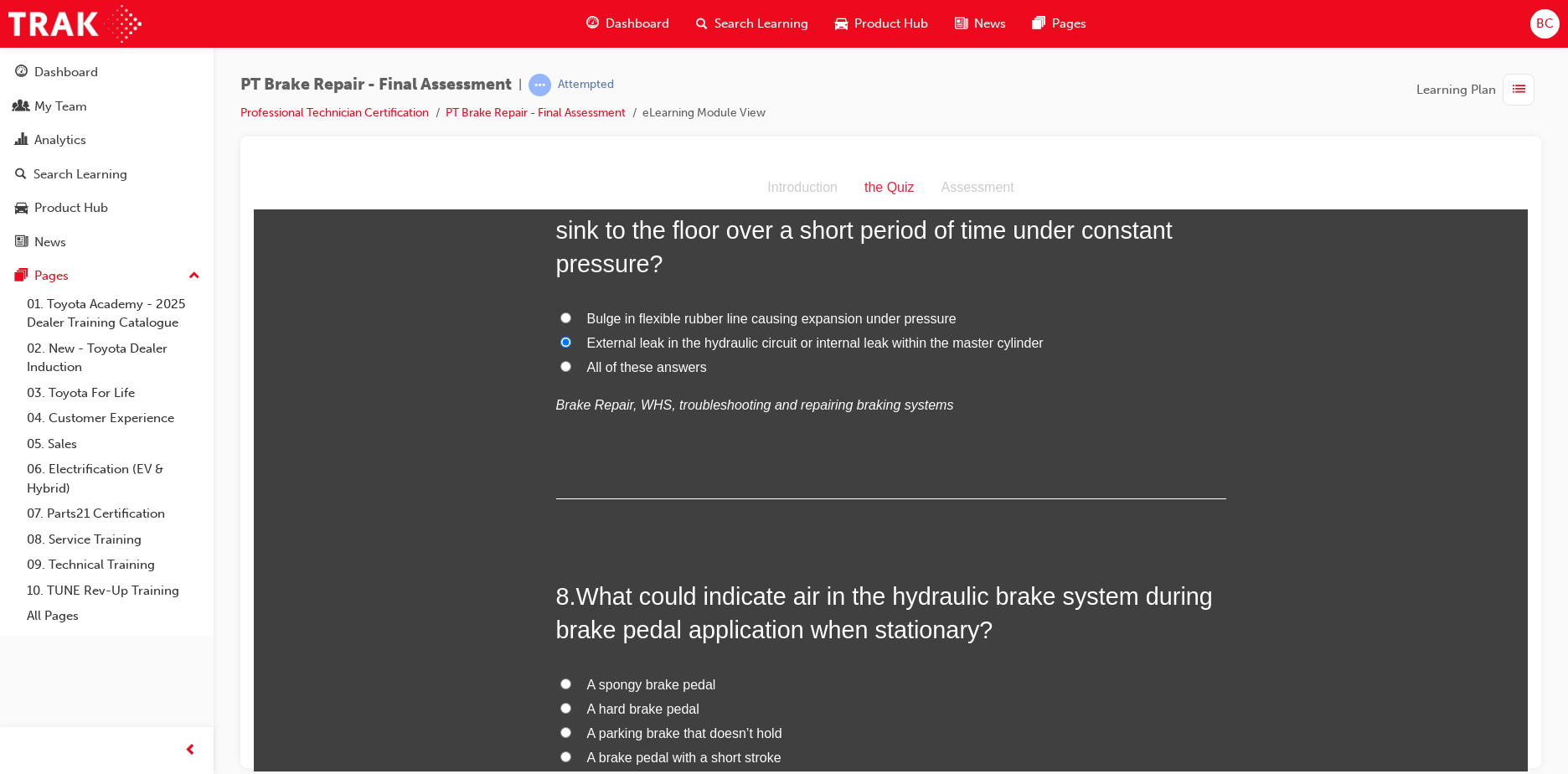
scroll to position [2512, 0]
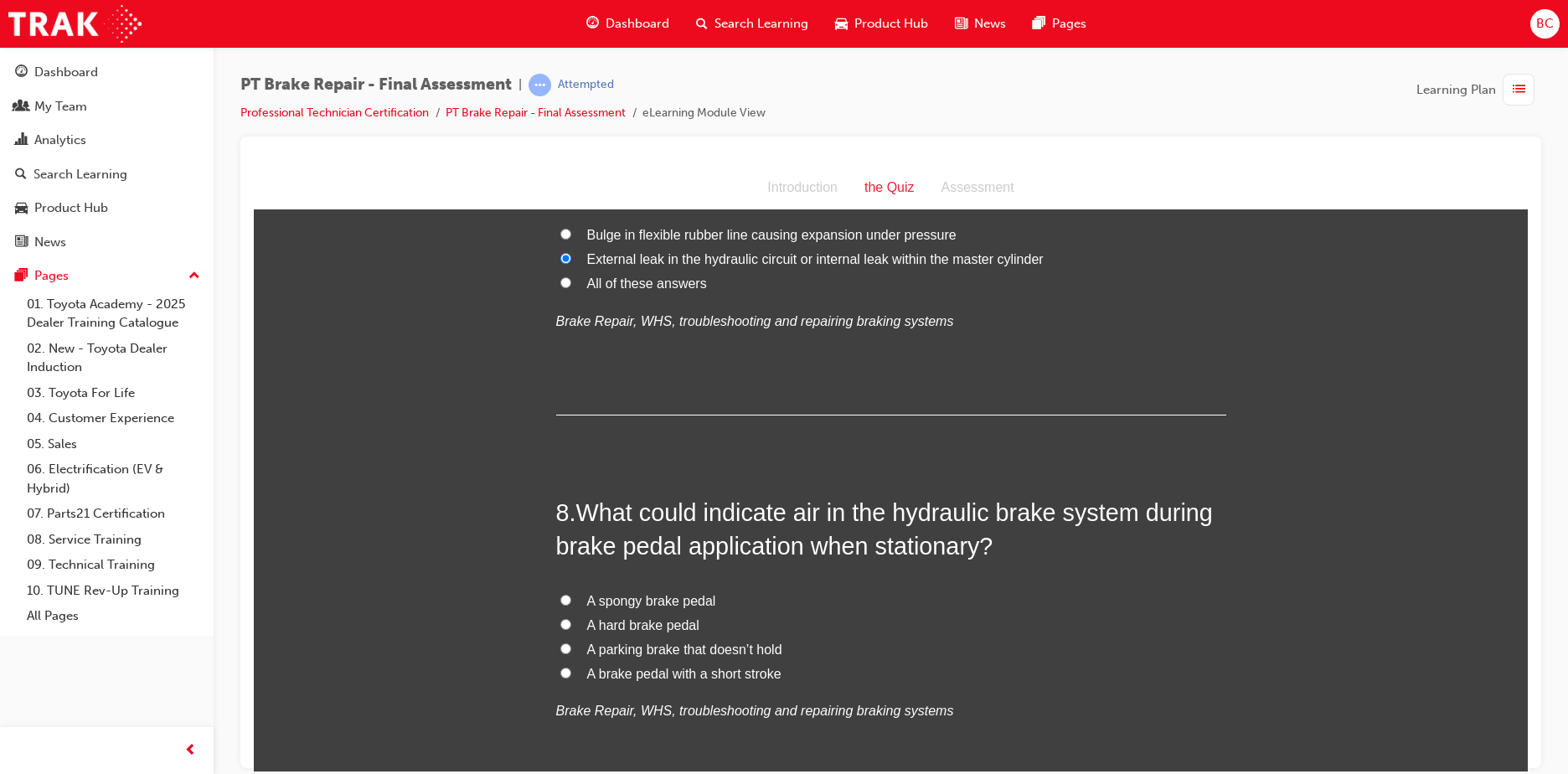
click at [668, 589] on label "A spongy brake pedal" at bounding box center [891, 601] width 670 height 25
click at [571, 594] on input "A spongy brake pedal" at bounding box center [566, 599] width 11 height 11
radio input "true"
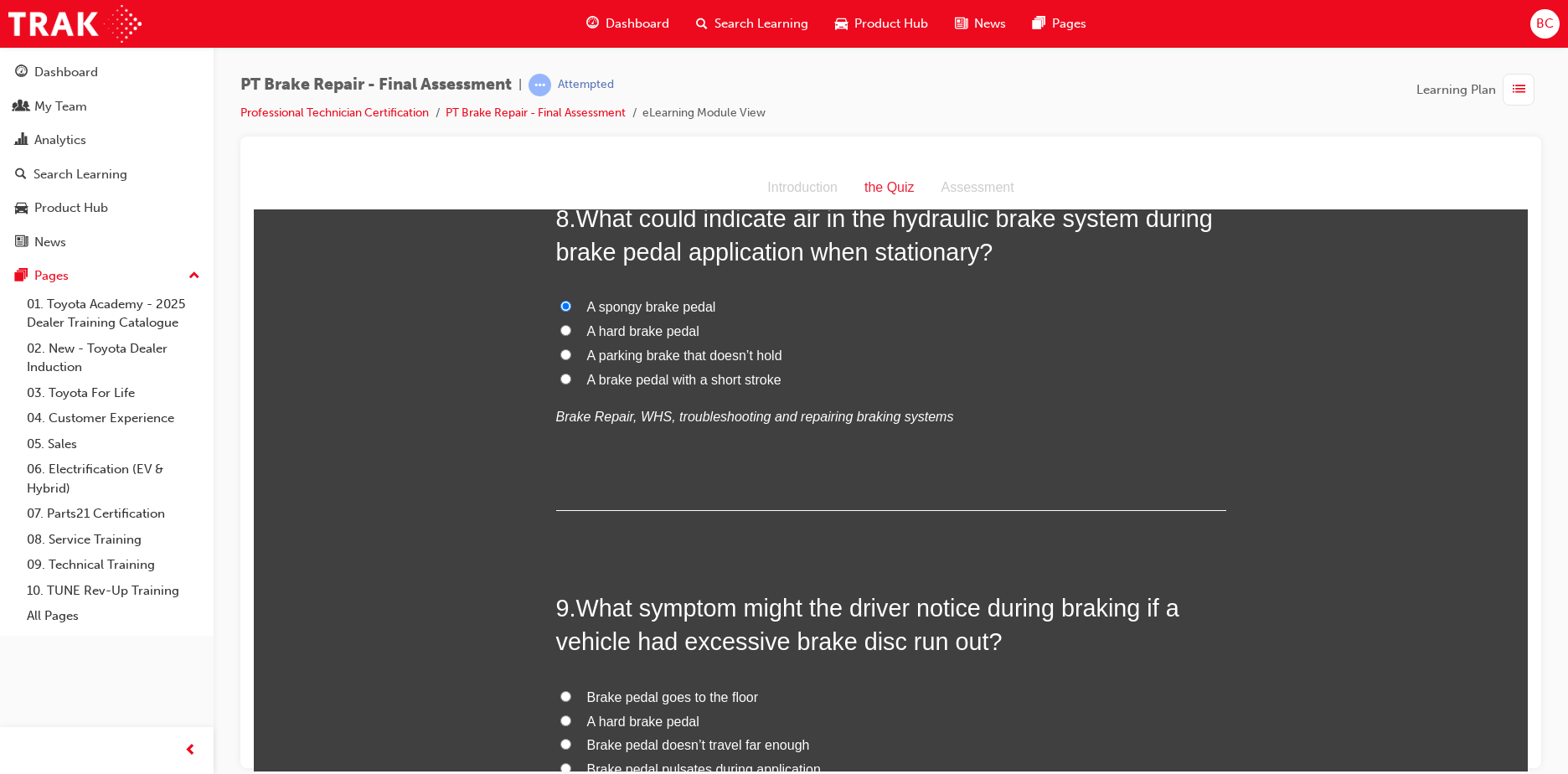
scroll to position [2846, 0]
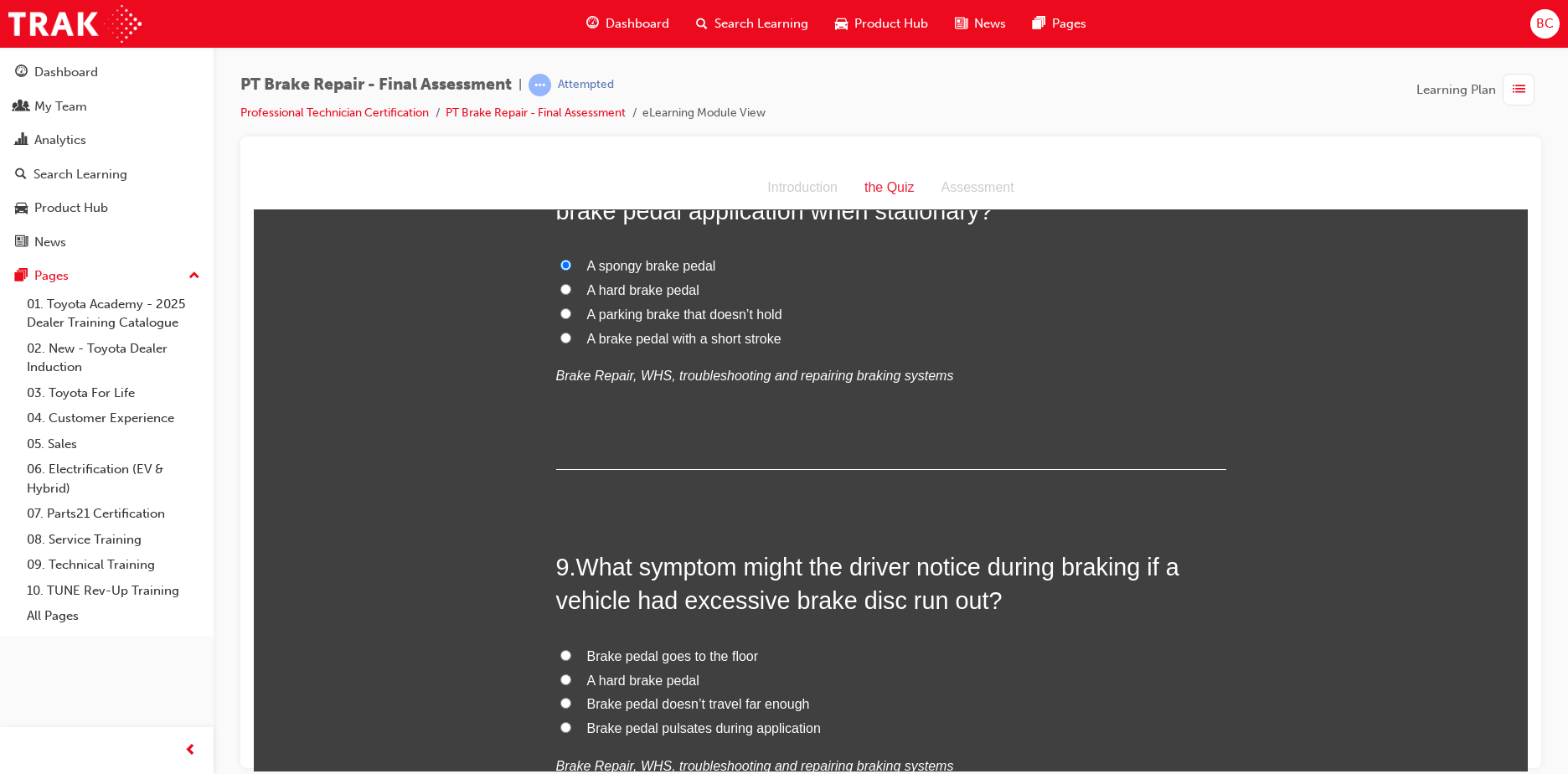
click at [719, 727] on span "Brake pedal pulsates during application" at bounding box center [704, 727] width 234 height 14
click at [571, 727] on input "Brake pedal pulsates during application" at bounding box center [566, 726] width 11 height 11
radio input "true"
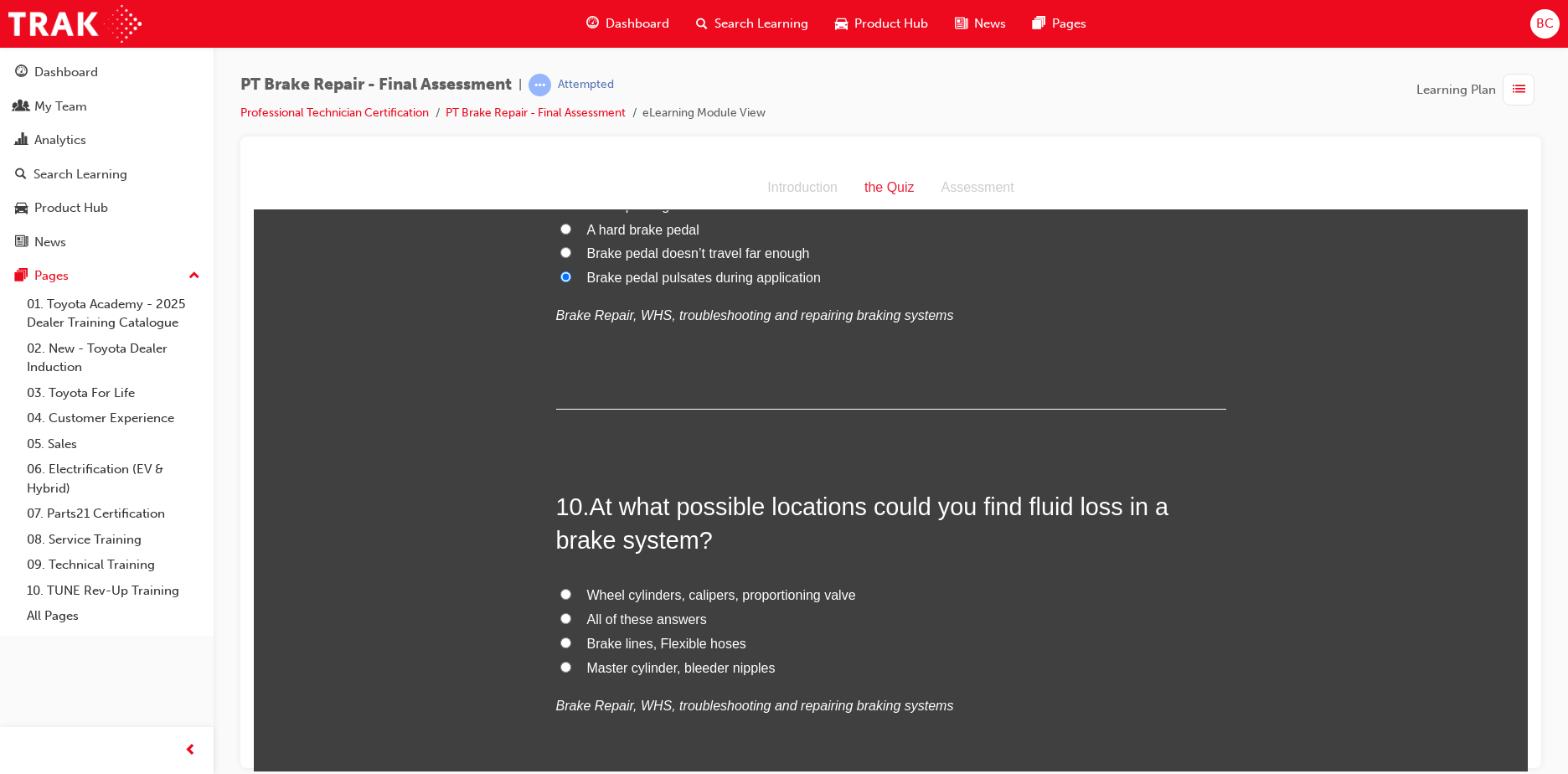
scroll to position [3349, 0]
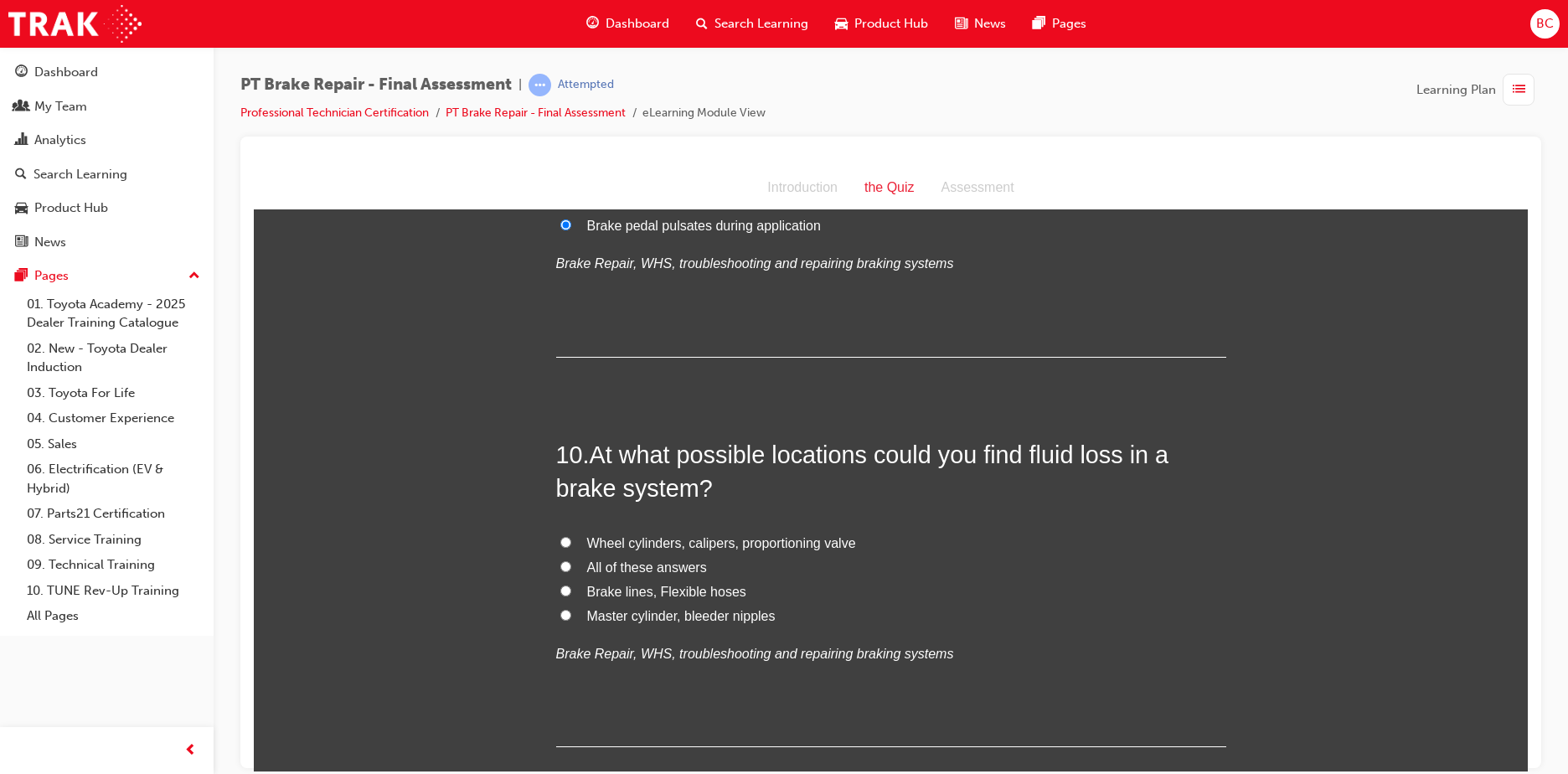
click at [621, 566] on span "All of these answers" at bounding box center [647, 567] width 120 height 14
click at [571, 566] on input "All of these answers" at bounding box center [566, 566] width 11 height 11
radio input "true"
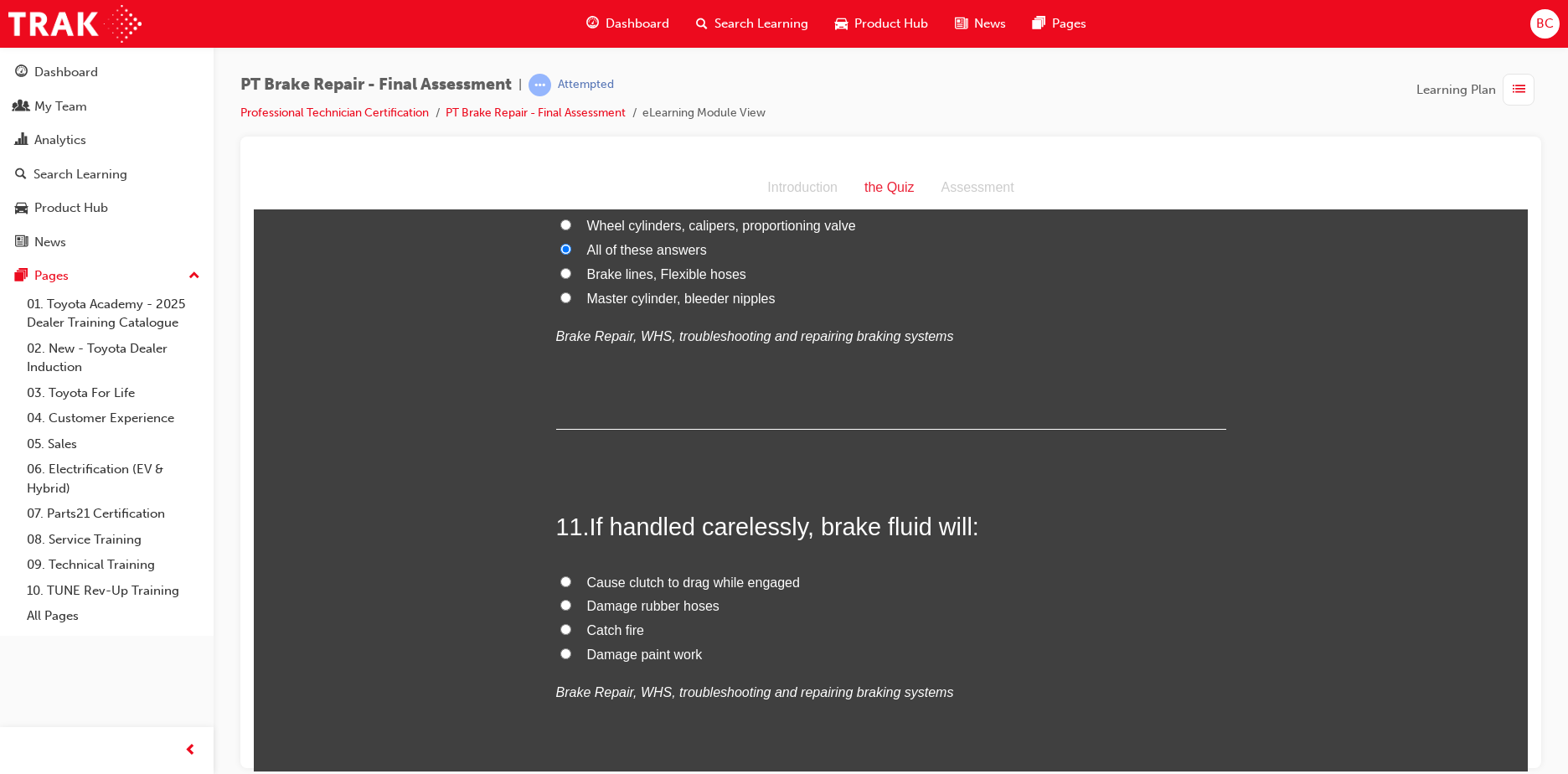
scroll to position [3767, 0]
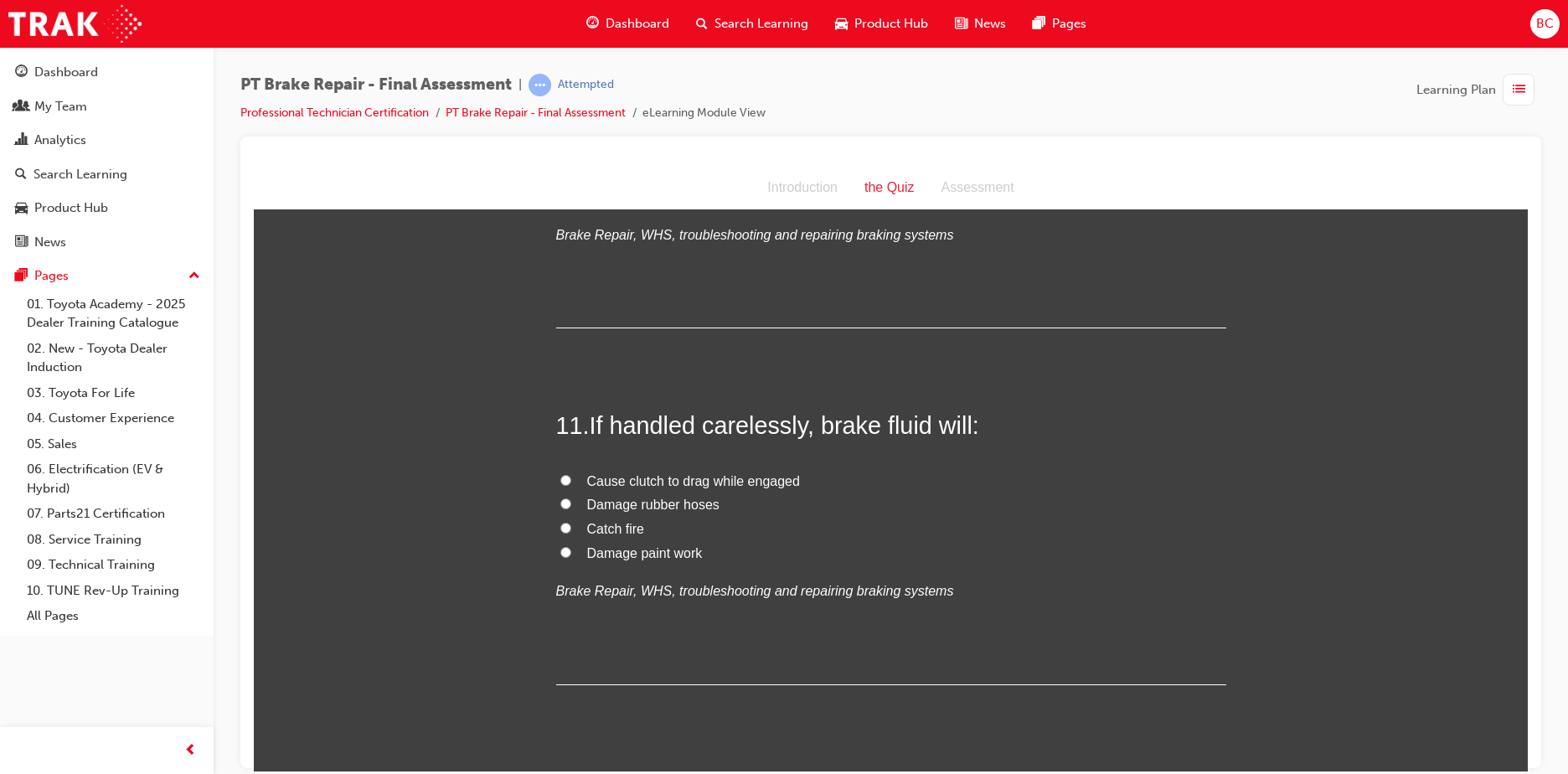
click at [599, 549] on span "Damage paint work" at bounding box center [645, 552] width 116 height 14
click at [571, 549] on input "Damage paint work" at bounding box center [566, 551] width 11 height 11
radio input "true"
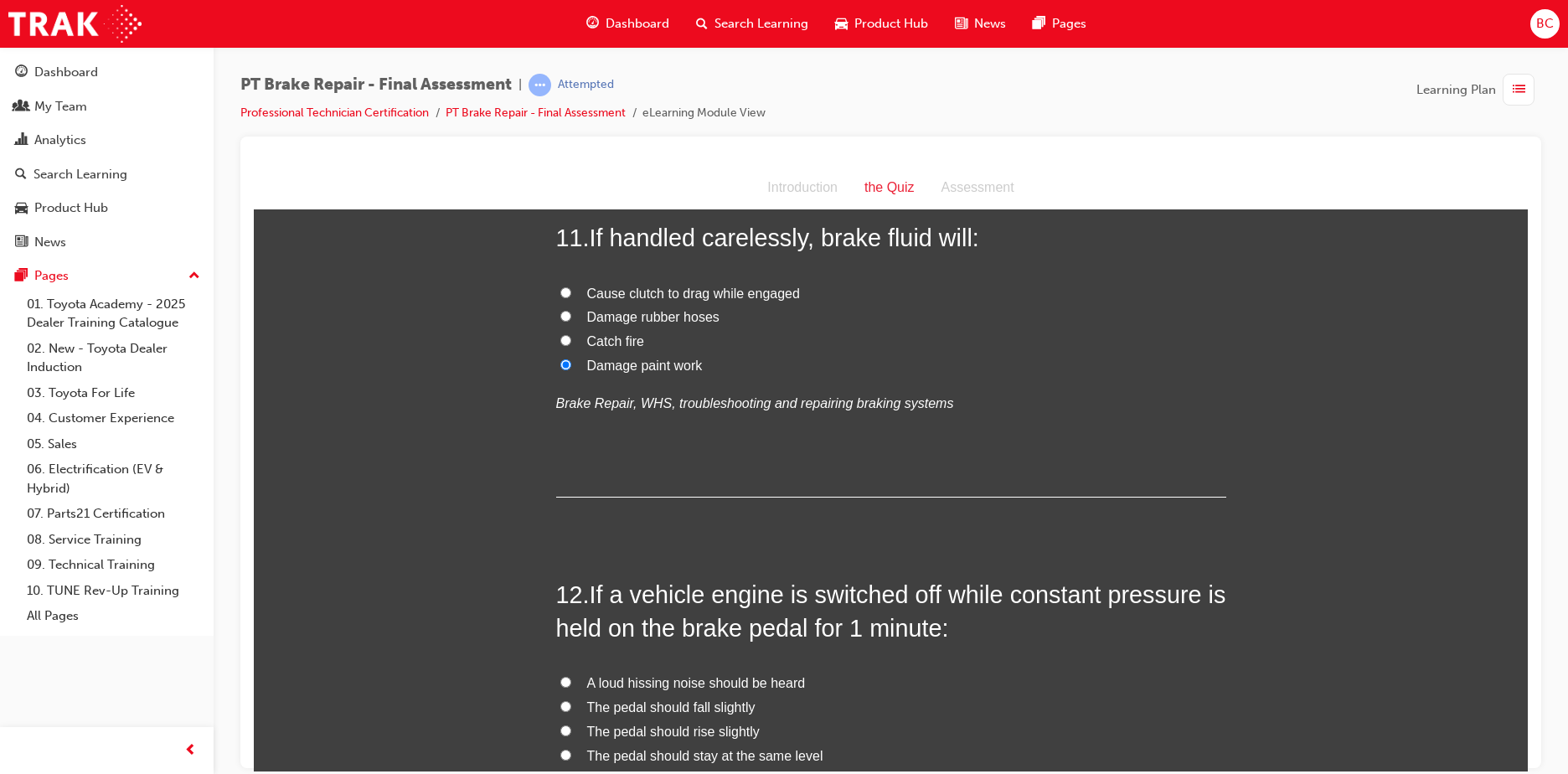
scroll to position [4018, 0]
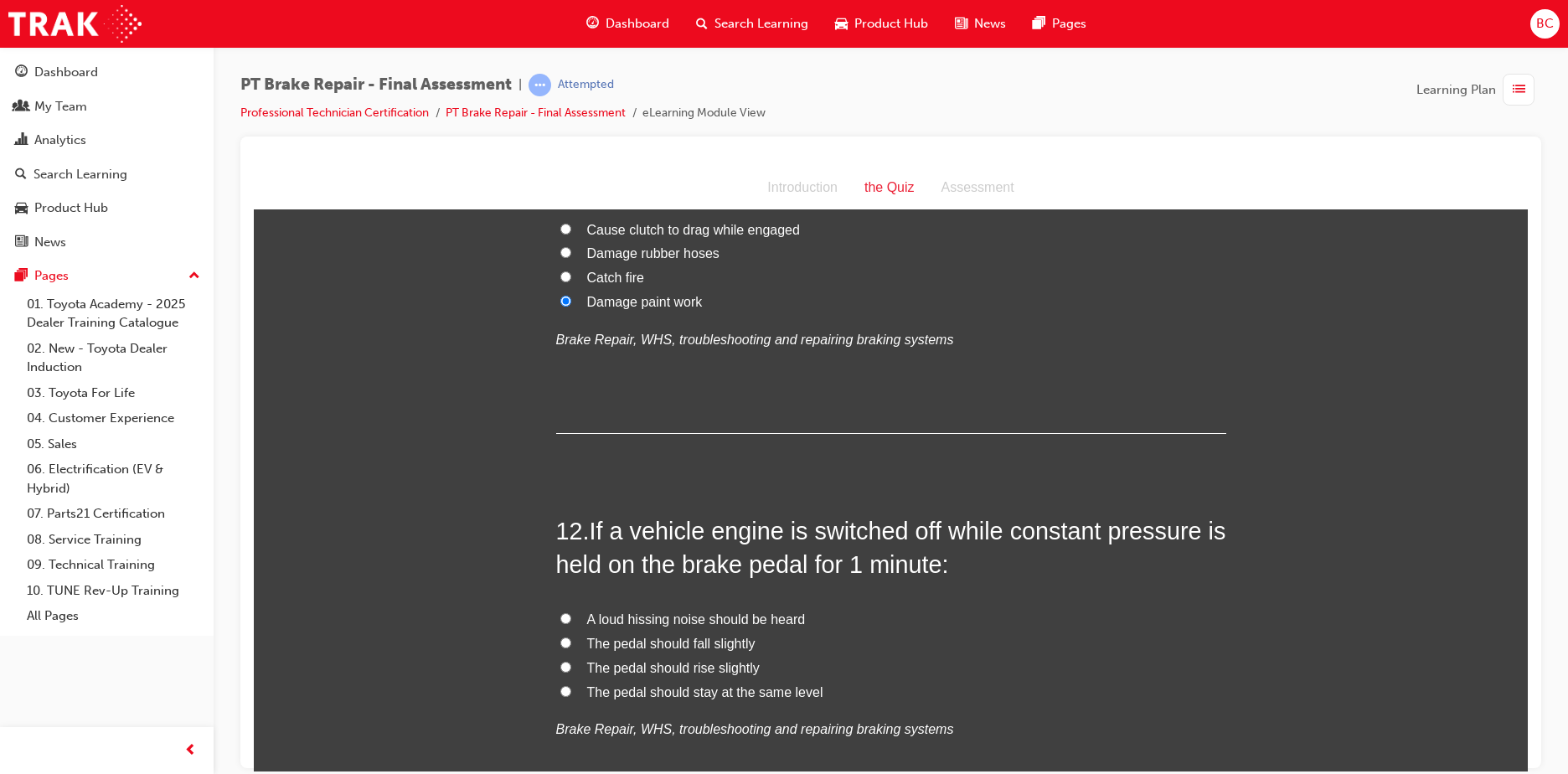
click at [723, 639] on span "The pedal should fall slightly" at bounding box center [671, 642] width 169 height 14
click at [571, 639] on input "The pedal should fall slightly" at bounding box center [566, 641] width 11 height 11
radio input "true"
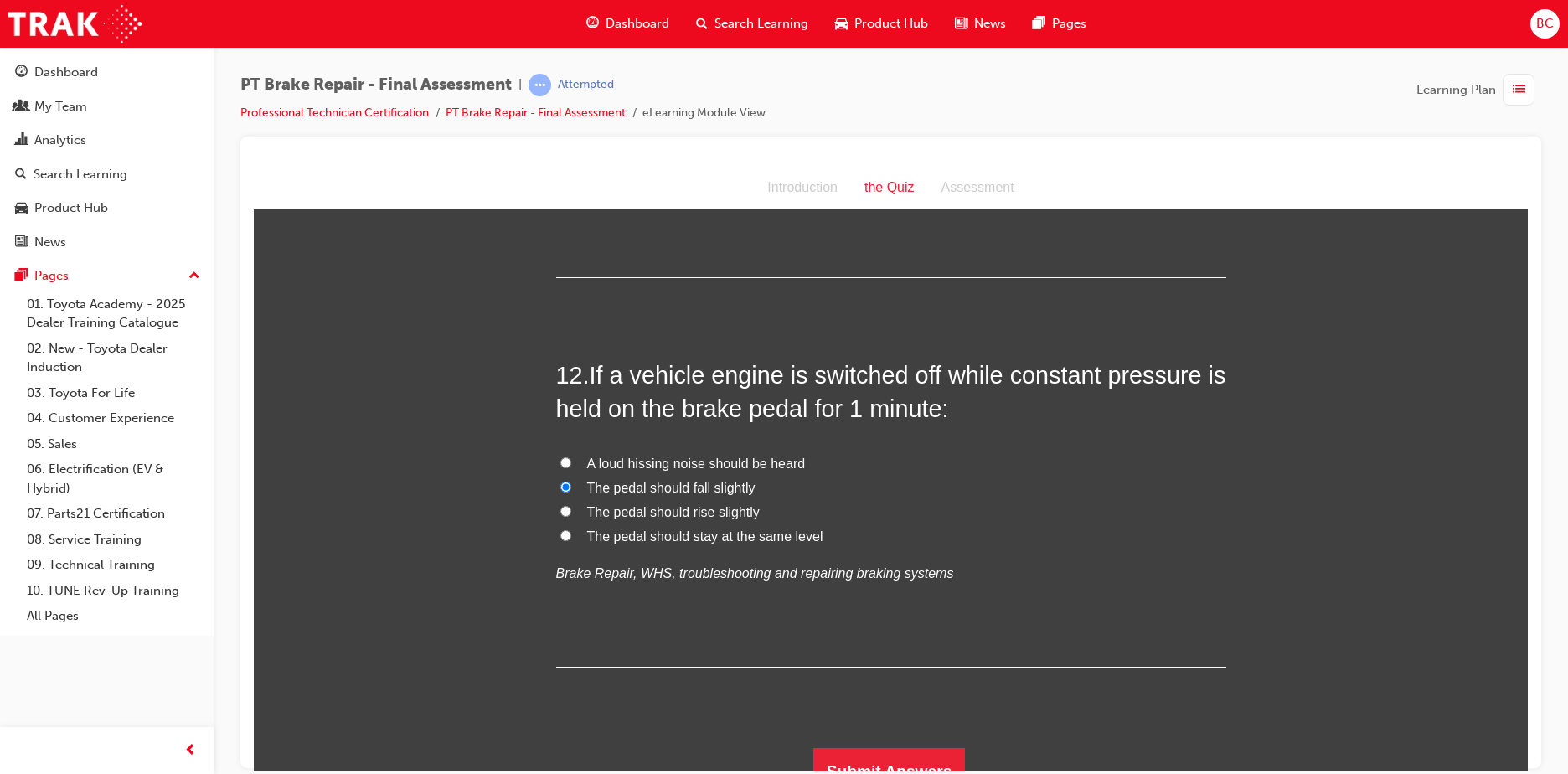
scroll to position [4197, 0]
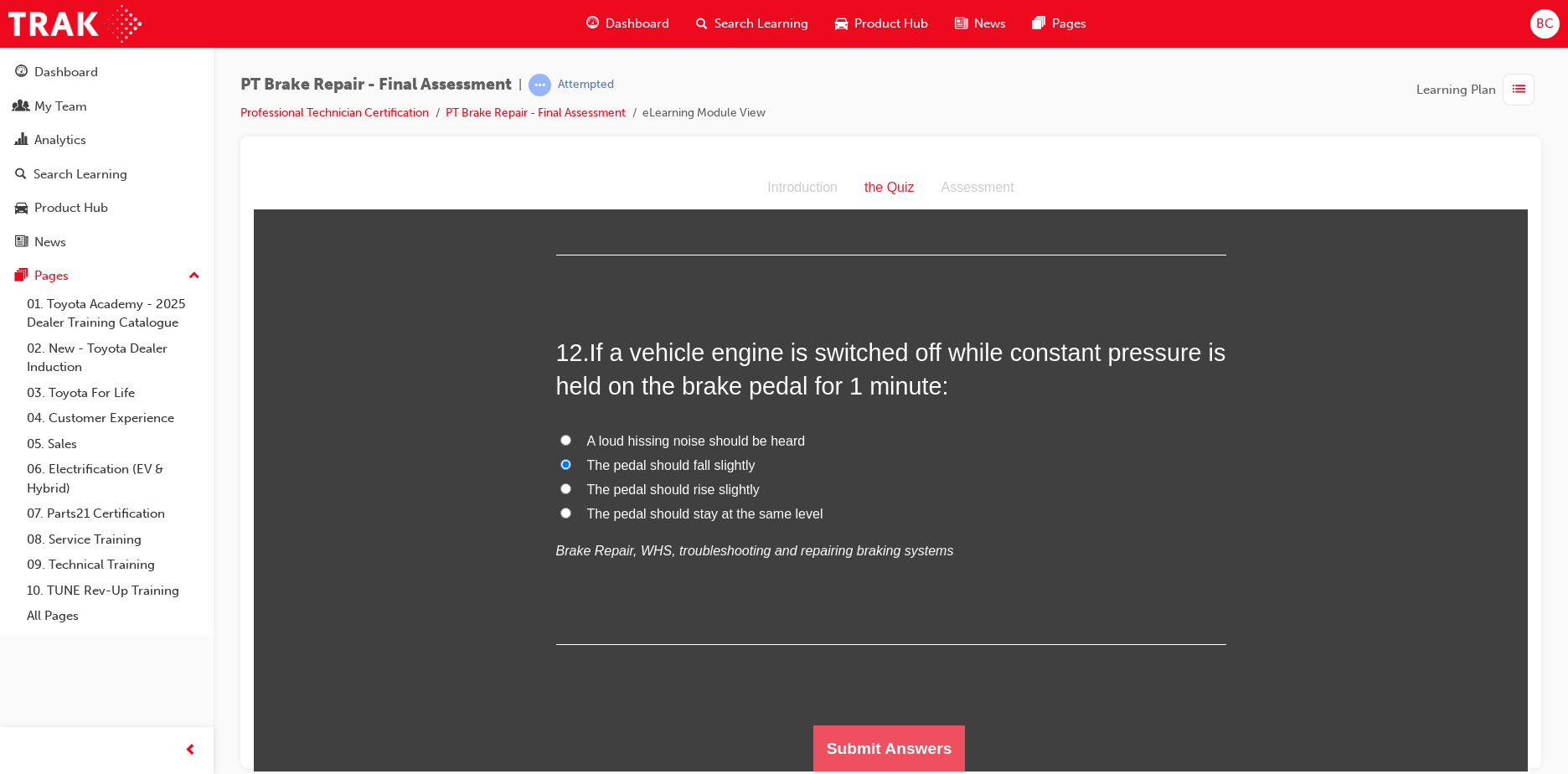
click at [853, 750] on button "Submit Answers" at bounding box center [889, 747] width 152 height 47
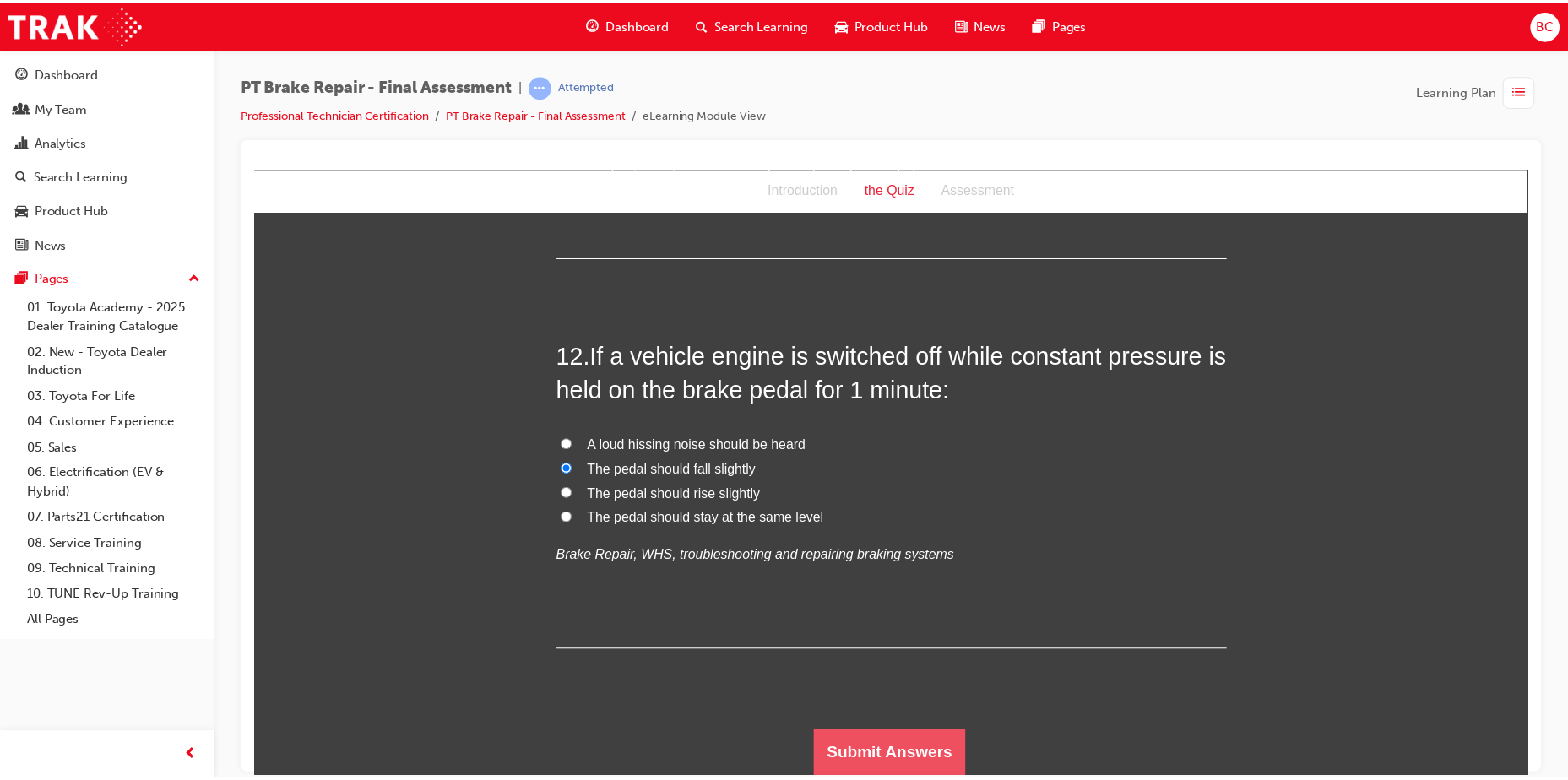
scroll to position [0, 0]
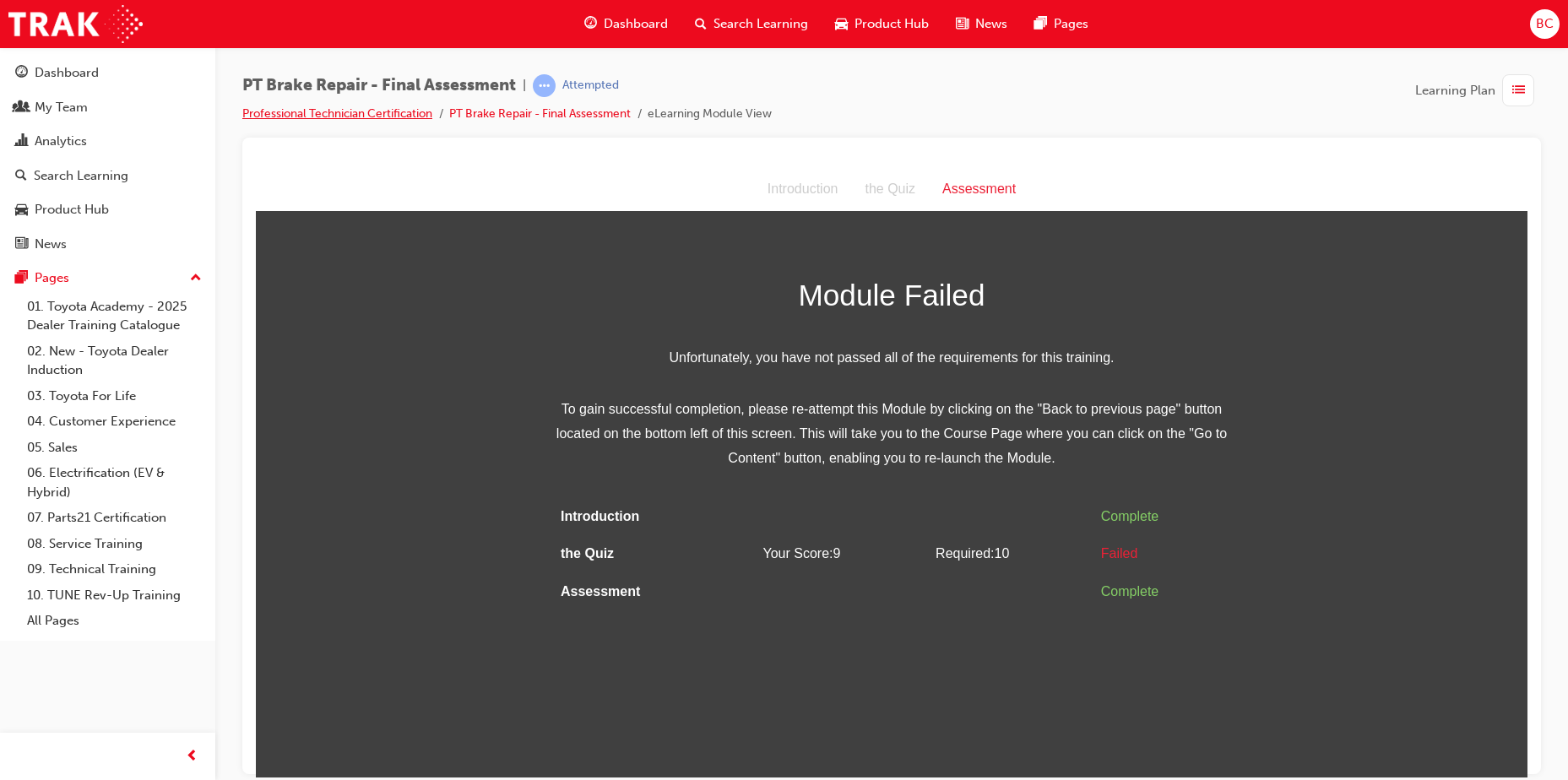
click at [413, 119] on link "Professional Technician Certification" at bounding box center [337, 113] width 190 height 14
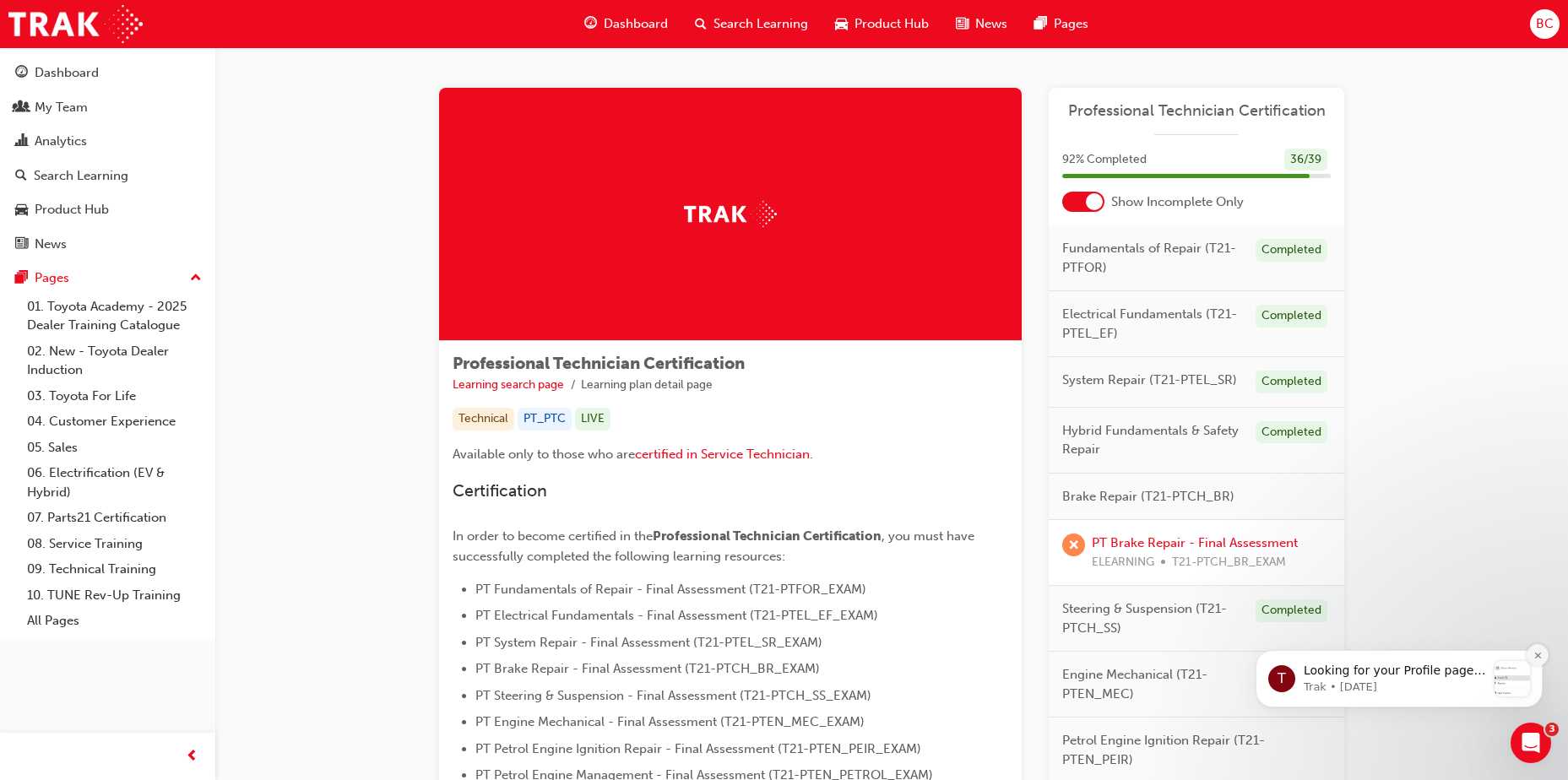
click at [1540, 657] on icon "Dismiss notification" at bounding box center [1537, 654] width 6 height 6
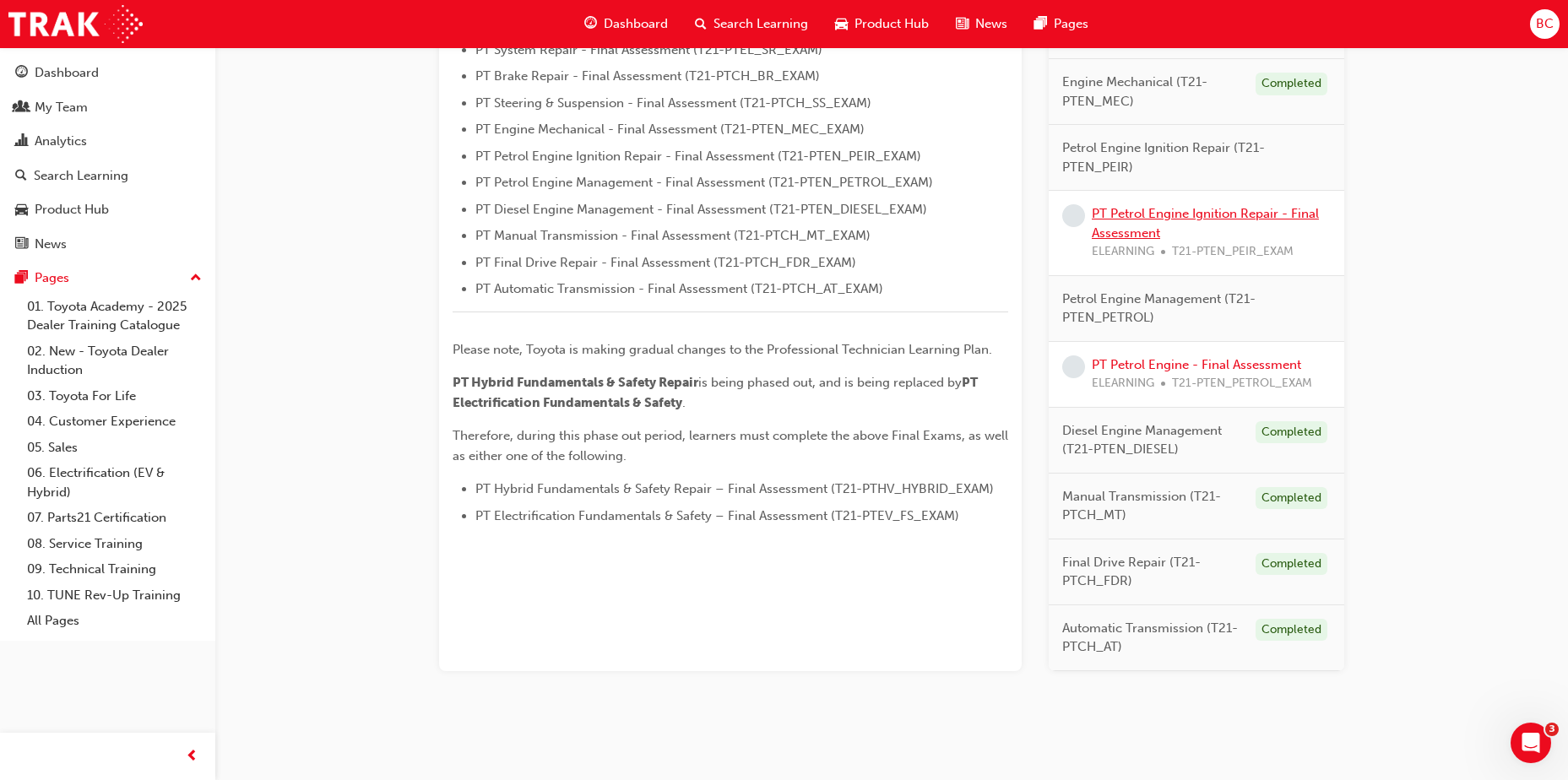
scroll to position [606, 0]
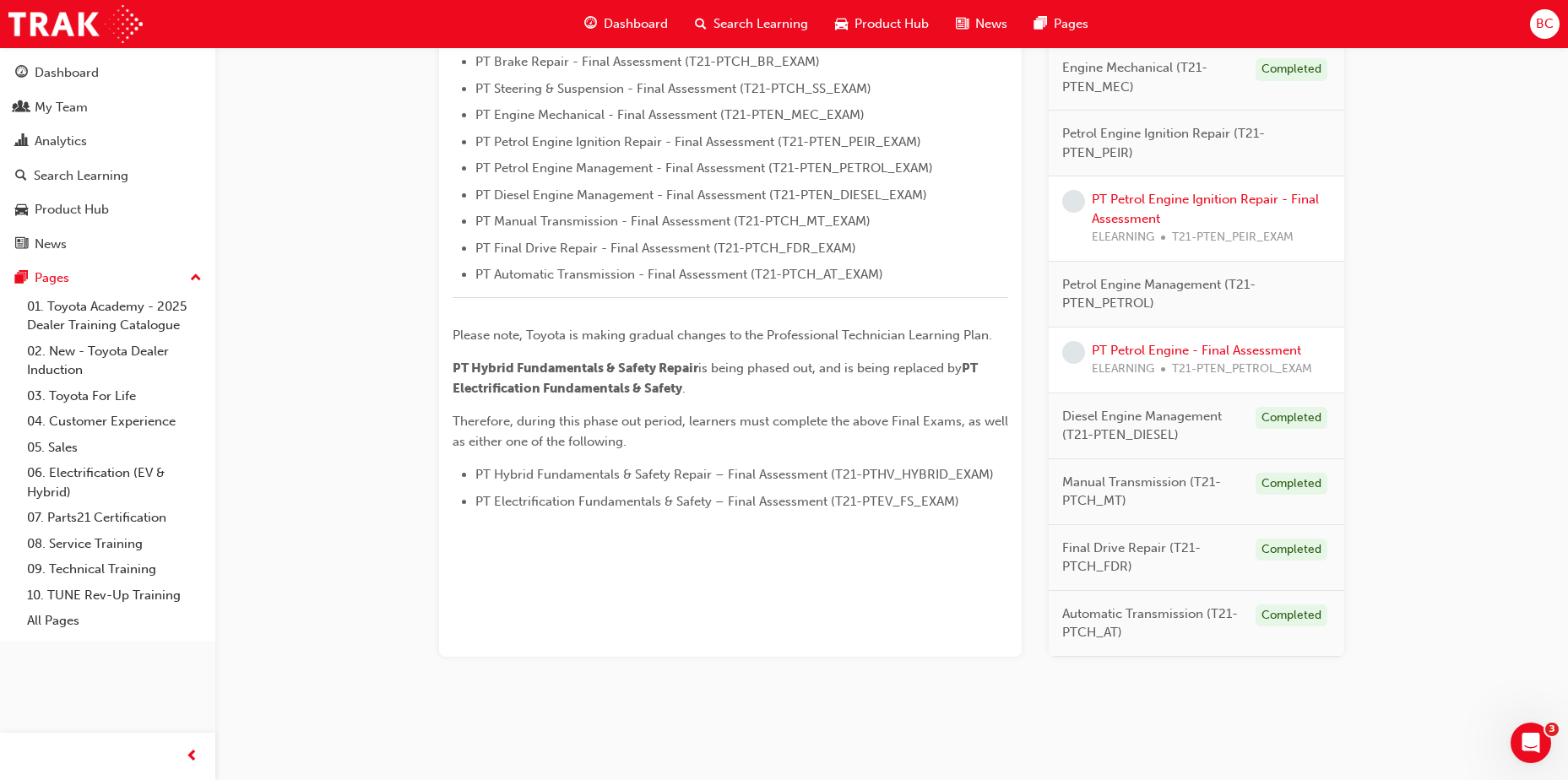
click at [1182, 341] on div "PT Petrol Engine - Final Assessment ELEARNING T21-PTEN_PETROL_EXAM" at bounding box center [1201, 359] width 221 height 38
click at [1182, 351] on link "PT Petrol Engine - Final Assessment" at bounding box center [1196, 350] width 209 height 15
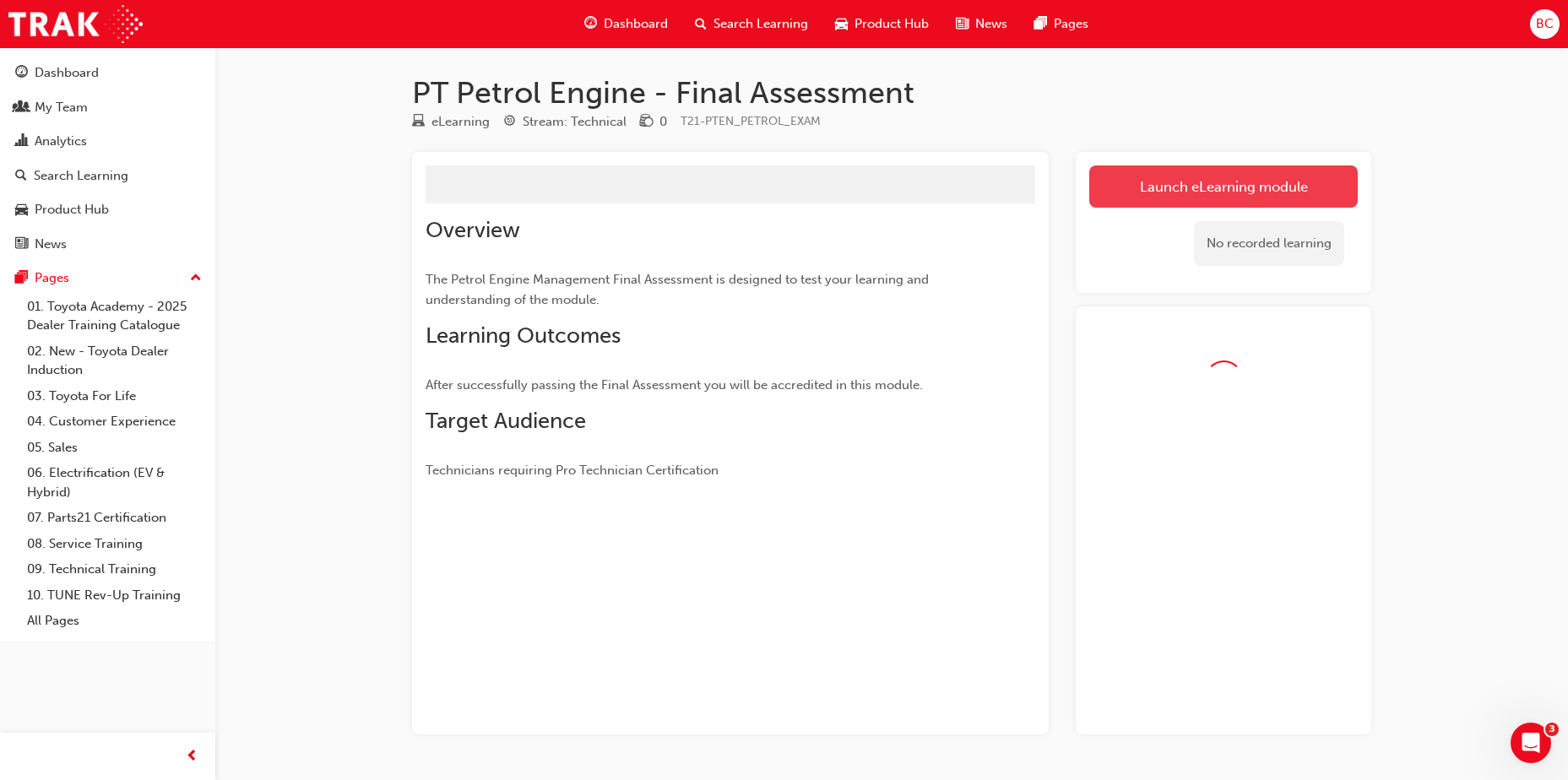
click at [1184, 178] on link "Launch eLearning module" at bounding box center [1223, 187] width 268 height 42
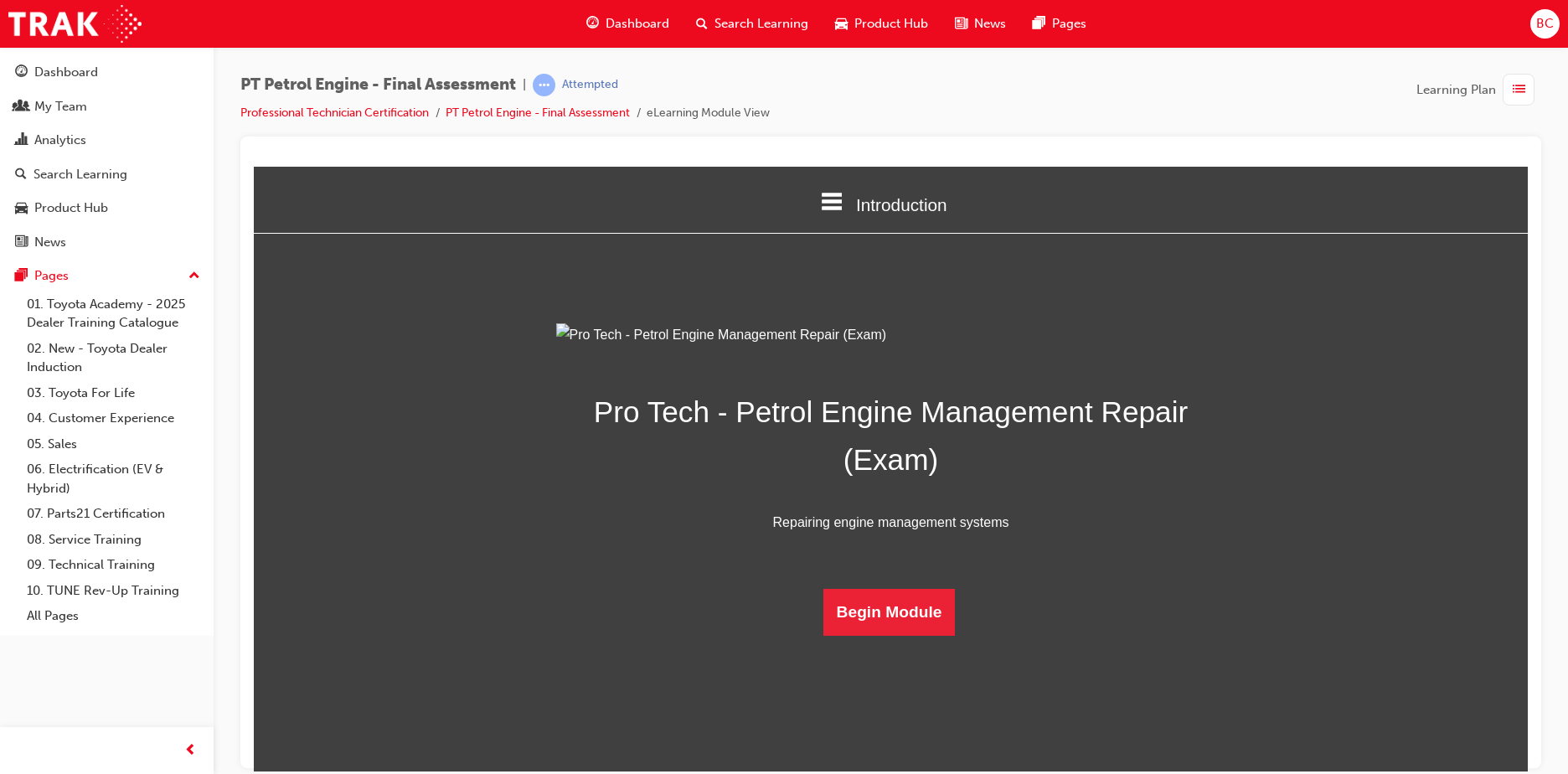
scroll to position [48, 0]
click at [857, 634] on button "Begin Module" at bounding box center [889, 611] width 133 height 47
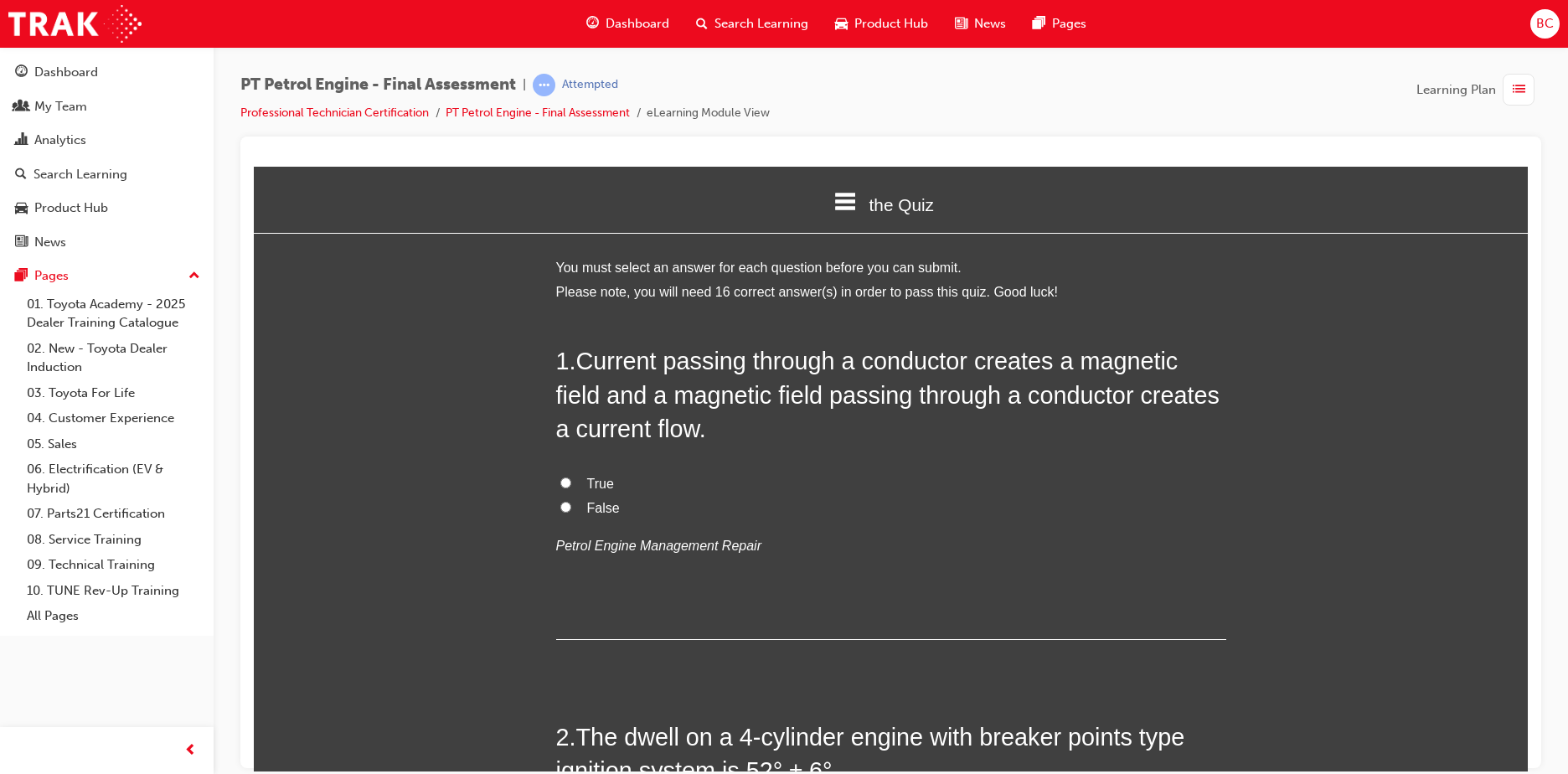
click at [596, 503] on span "False" at bounding box center [603, 507] width 33 height 14
click at [571, 503] on input "False" at bounding box center [566, 506] width 11 height 11
radio input "true"
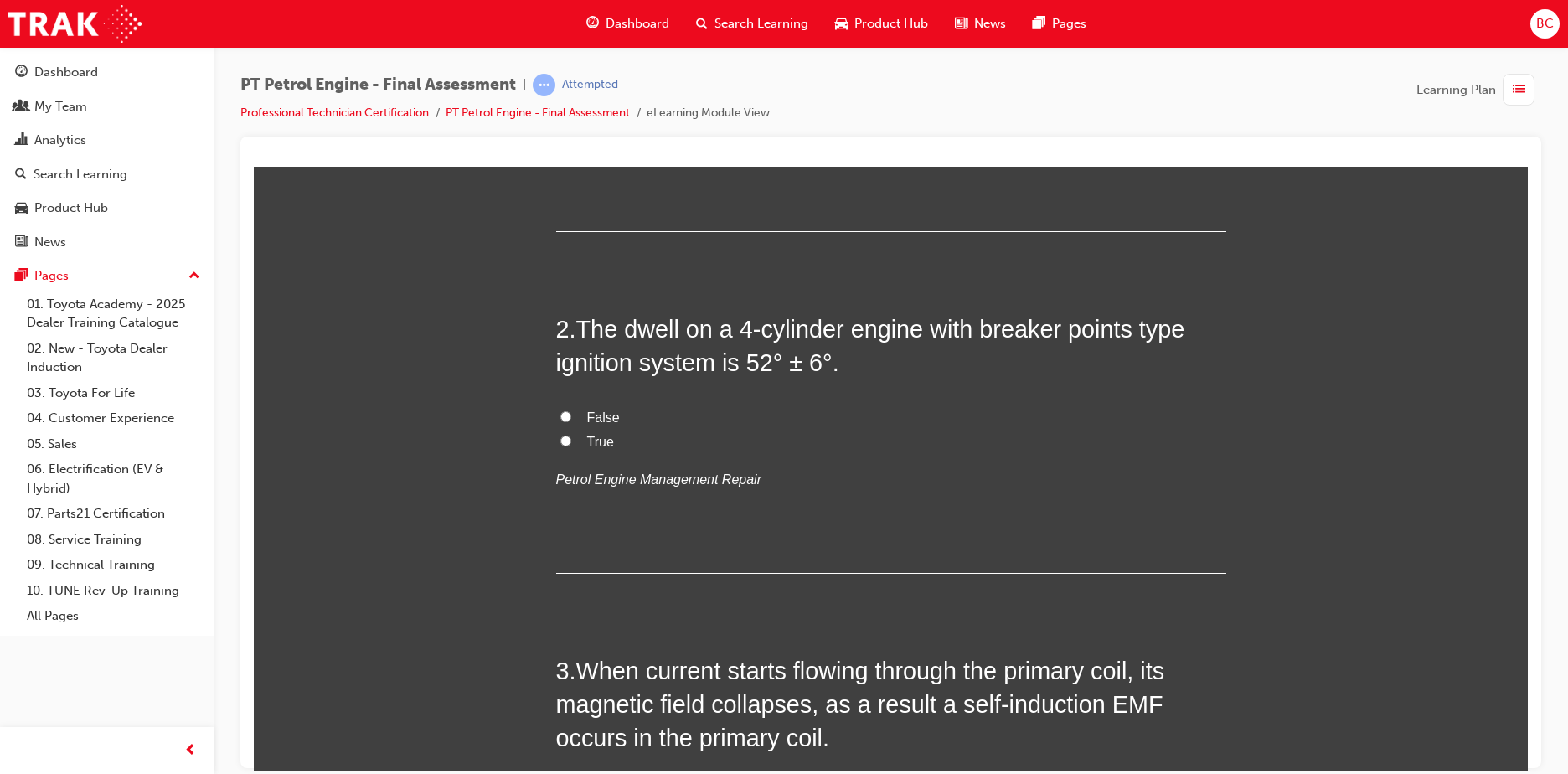
scroll to position [418, 0]
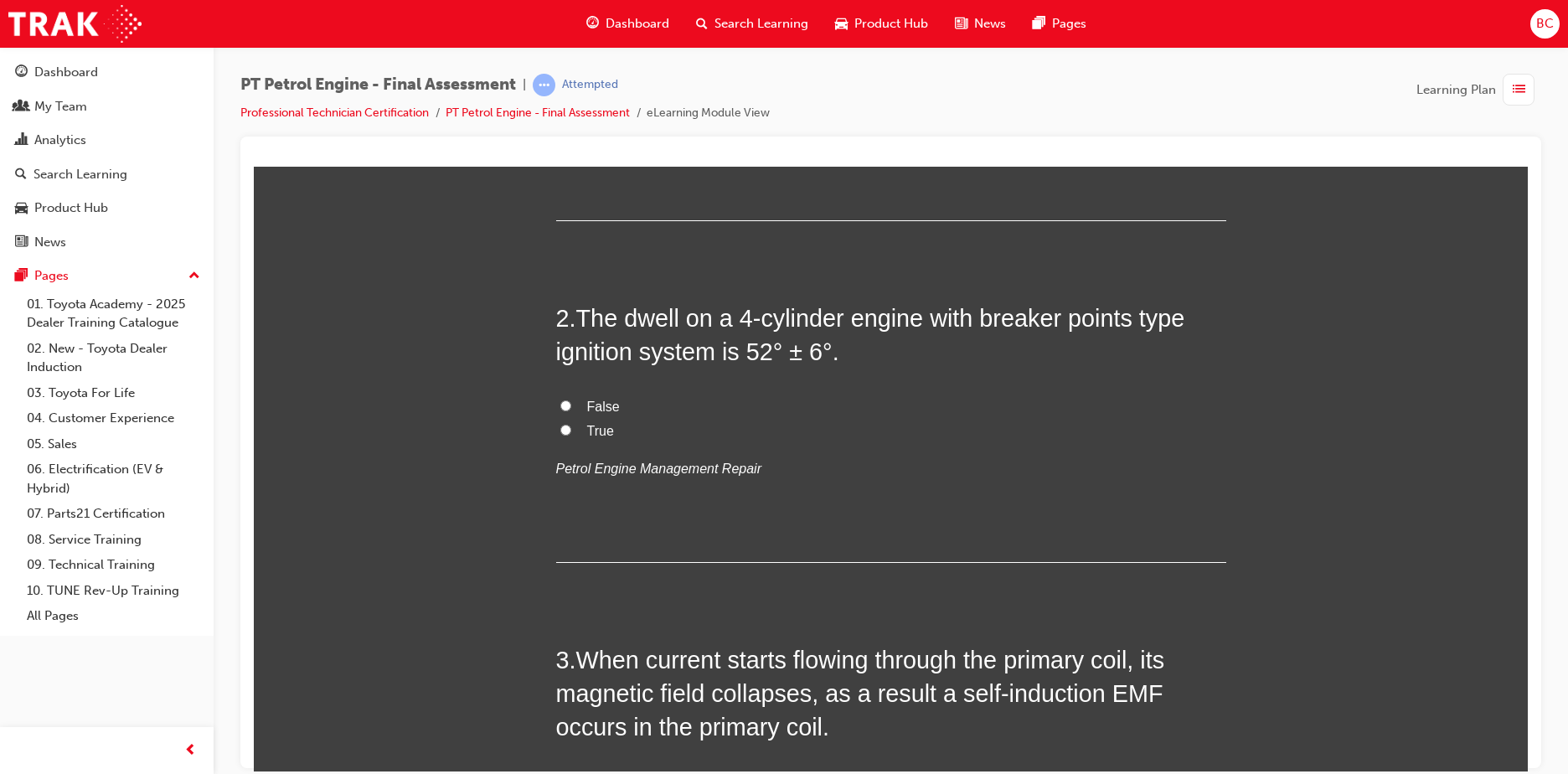
click at [603, 432] on span "True" at bounding box center [600, 430] width 26 height 14
click at [571, 432] on input "True" at bounding box center [566, 429] width 11 height 11
radio input "true"
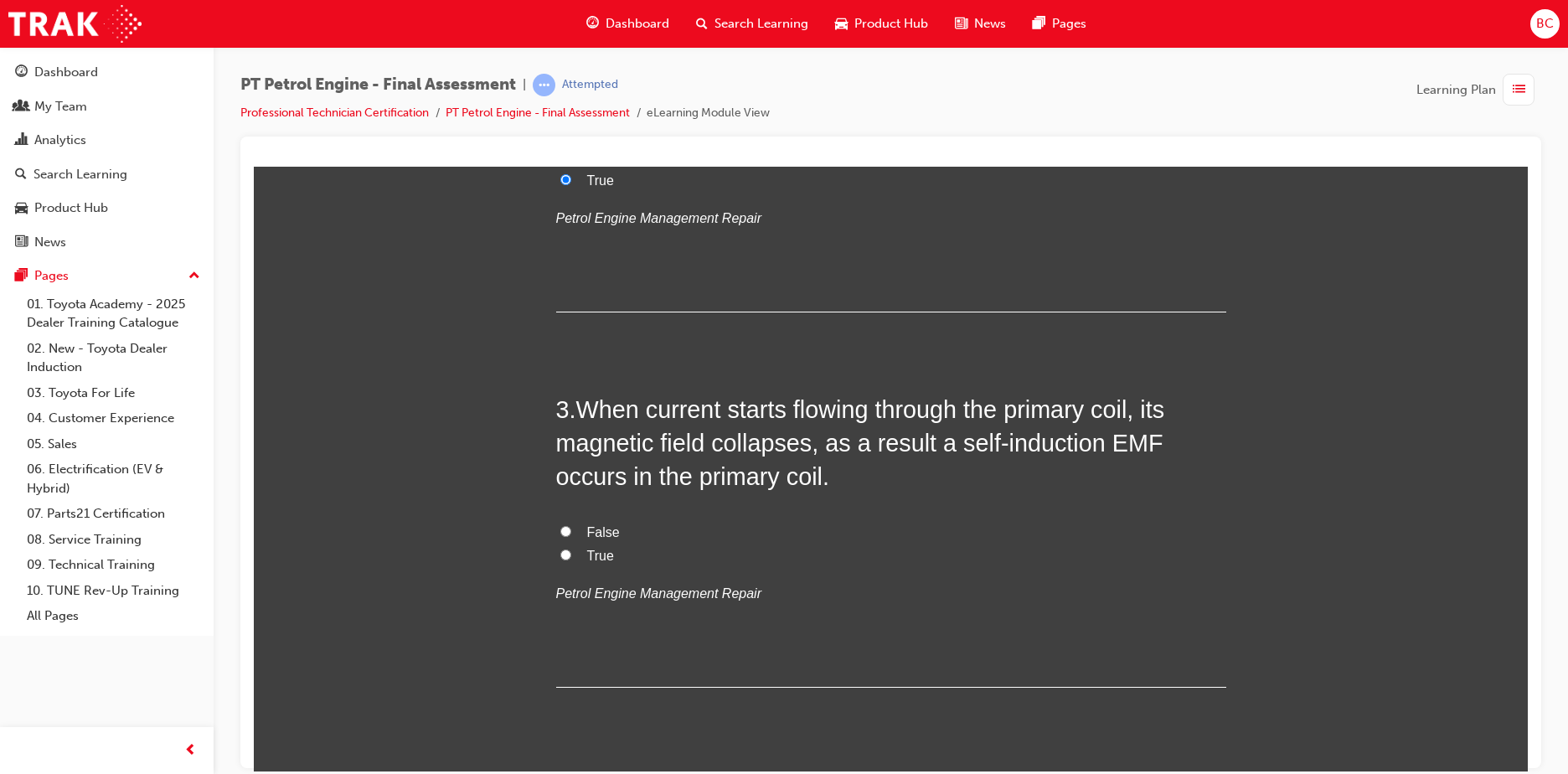
scroll to position [669, 0]
click at [607, 555] on label "True" at bounding box center [891, 555] width 670 height 25
click at [571, 555] on input "True" at bounding box center [566, 553] width 11 height 11
radio input "true"
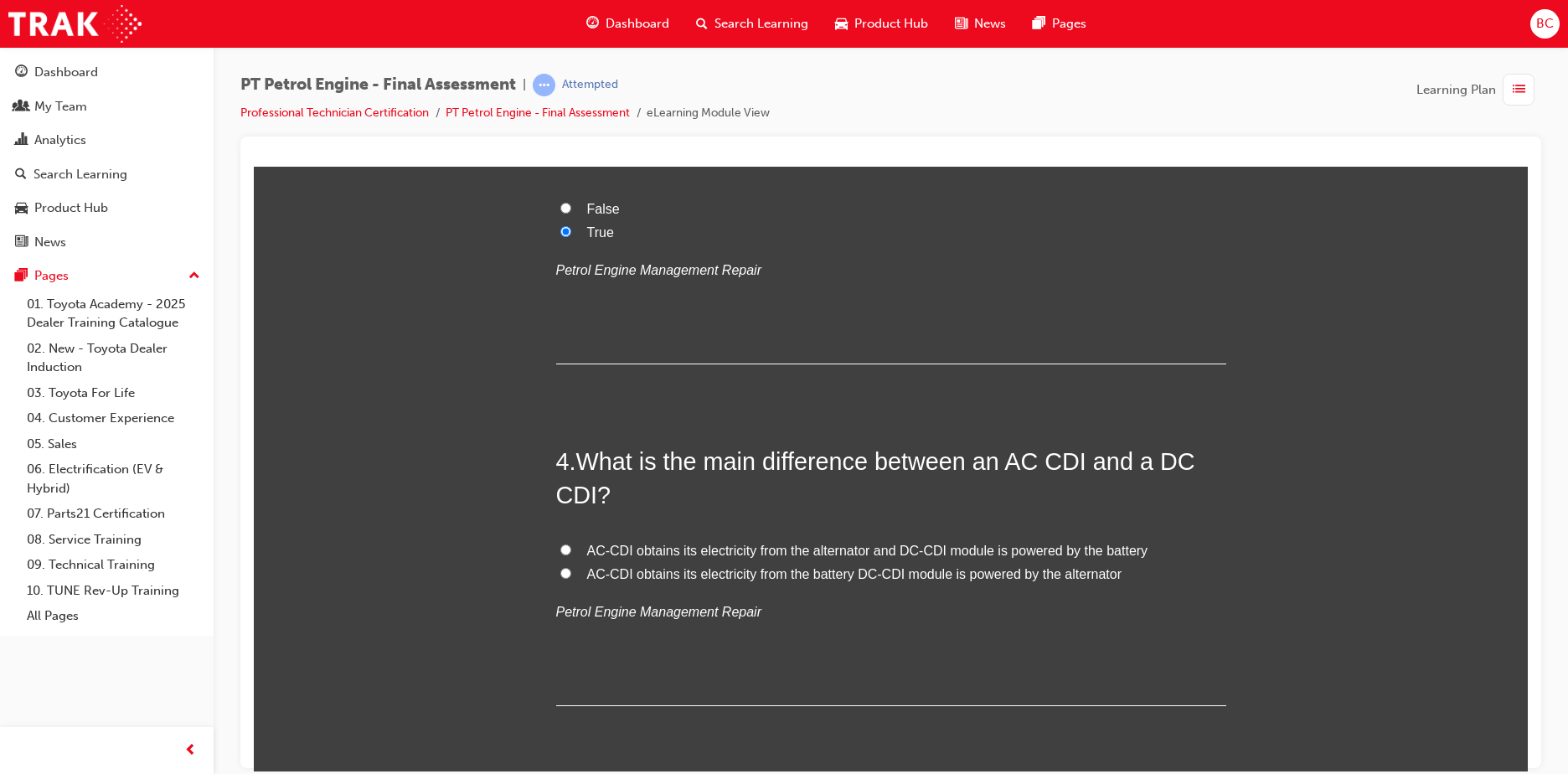
scroll to position [1005, 0]
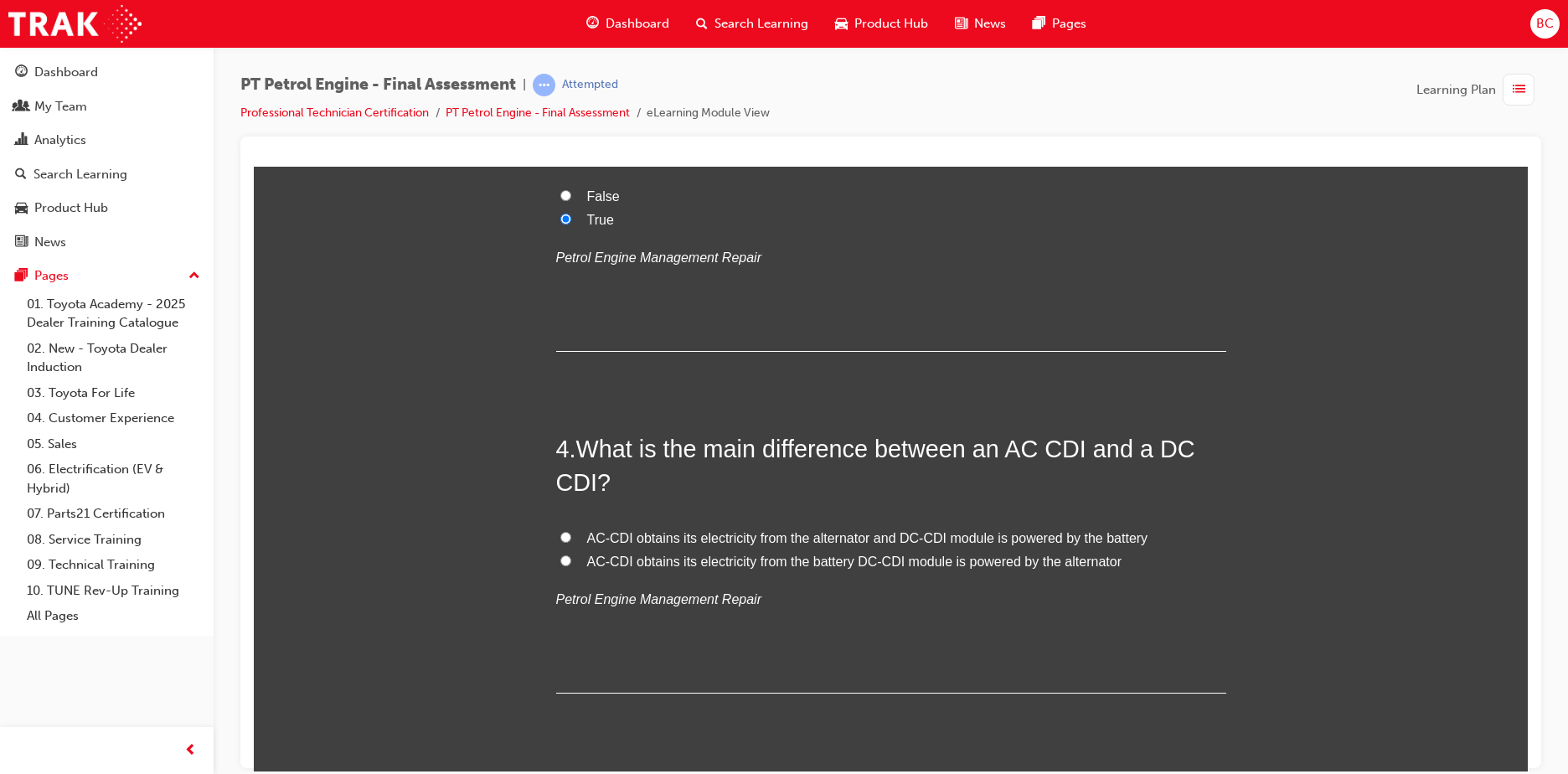
click at [681, 535] on span "AC-CDI obtains its electricity from the alternator and DC-CDI module is powered…" at bounding box center [867, 537] width 561 height 14
click at [571, 535] on input "AC-CDI obtains its electricity from the alternator and DC-CDI module is powered…" at bounding box center [566, 536] width 11 height 11
radio input "true"
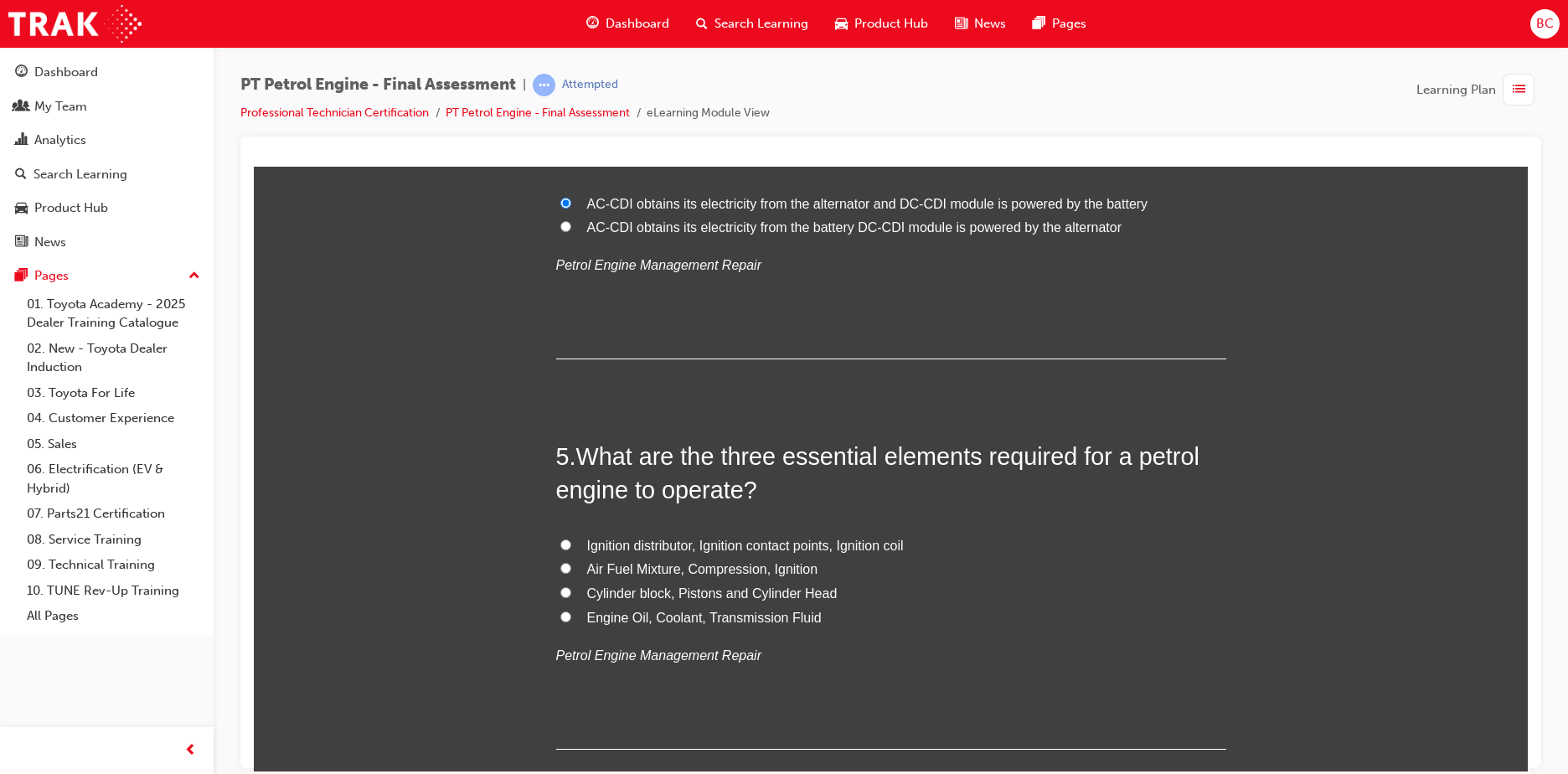
scroll to position [1340, 0]
click at [633, 567] on span "Air Fuel Mixture, Compression, Ignition" at bounding box center [702, 568] width 231 height 14
click at [571, 567] on input "Air Fuel Mixture, Compression, Ignition" at bounding box center [566, 566] width 11 height 11
radio input "true"
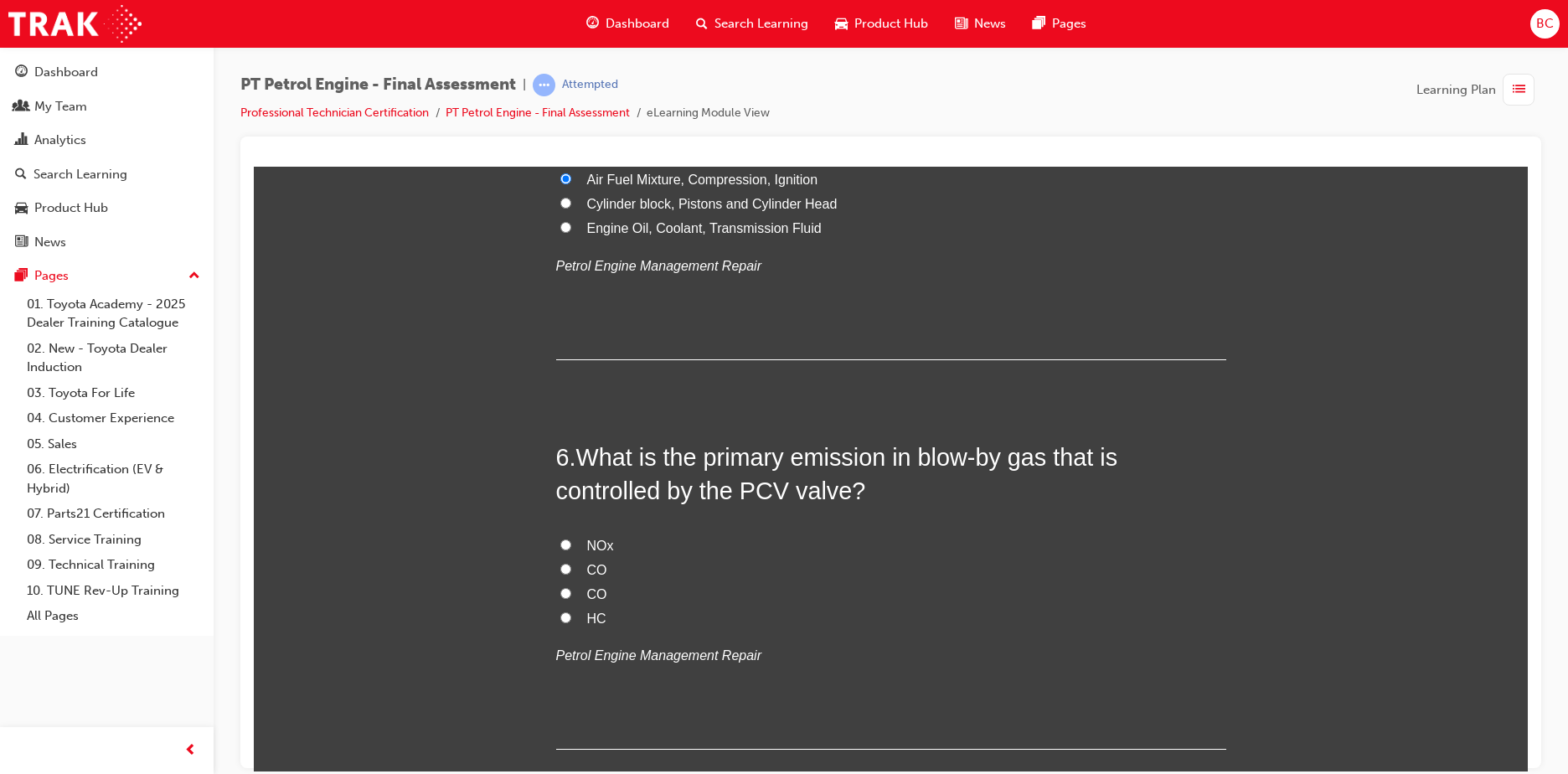
scroll to position [1758, 0]
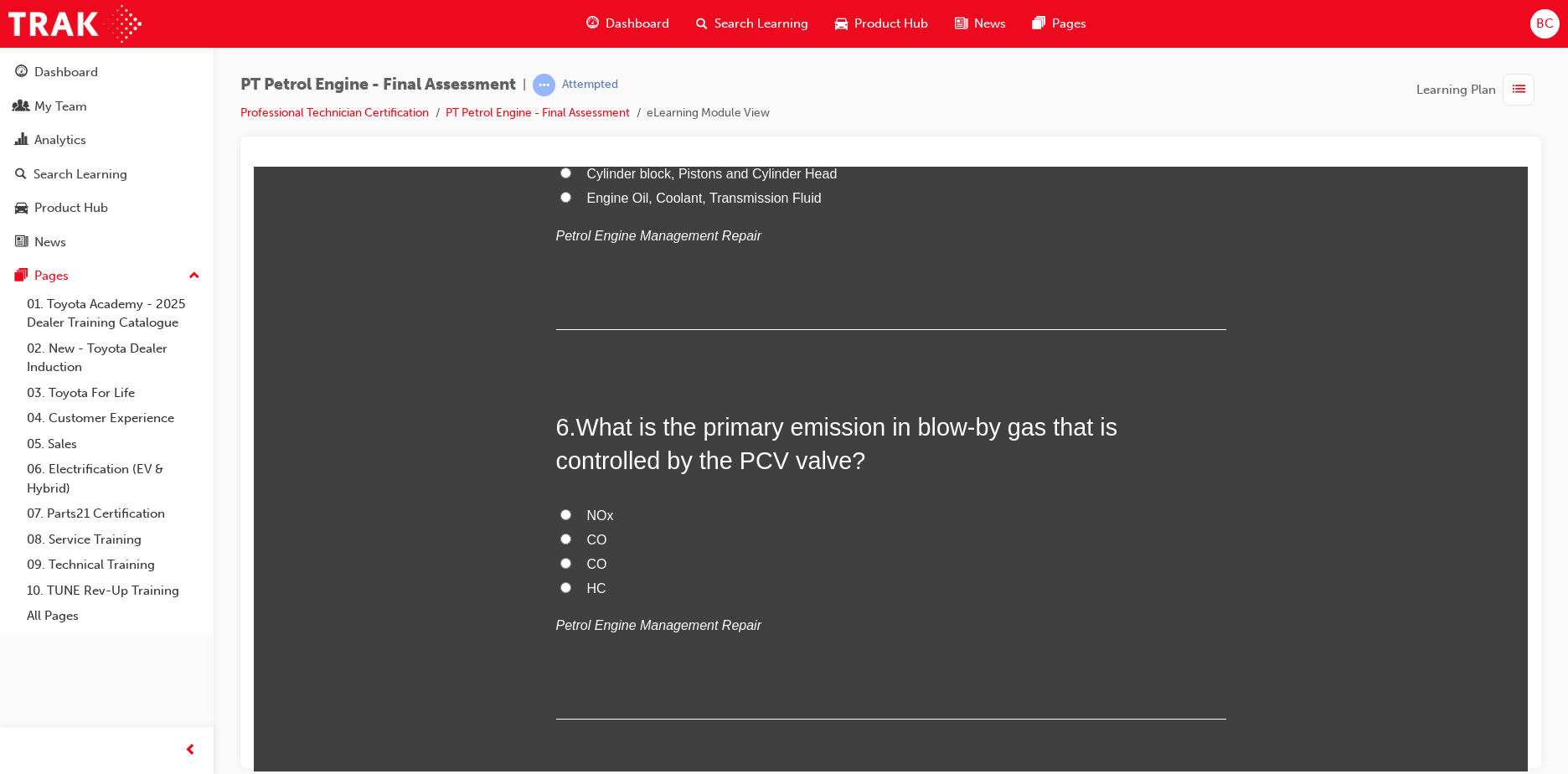
click at [588, 581] on span "HC" at bounding box center [597, 587] width 19 height 14
click at [571, 581] on input "HC" at bounding box center [566, 586] width 11 height 11
radio input "true"
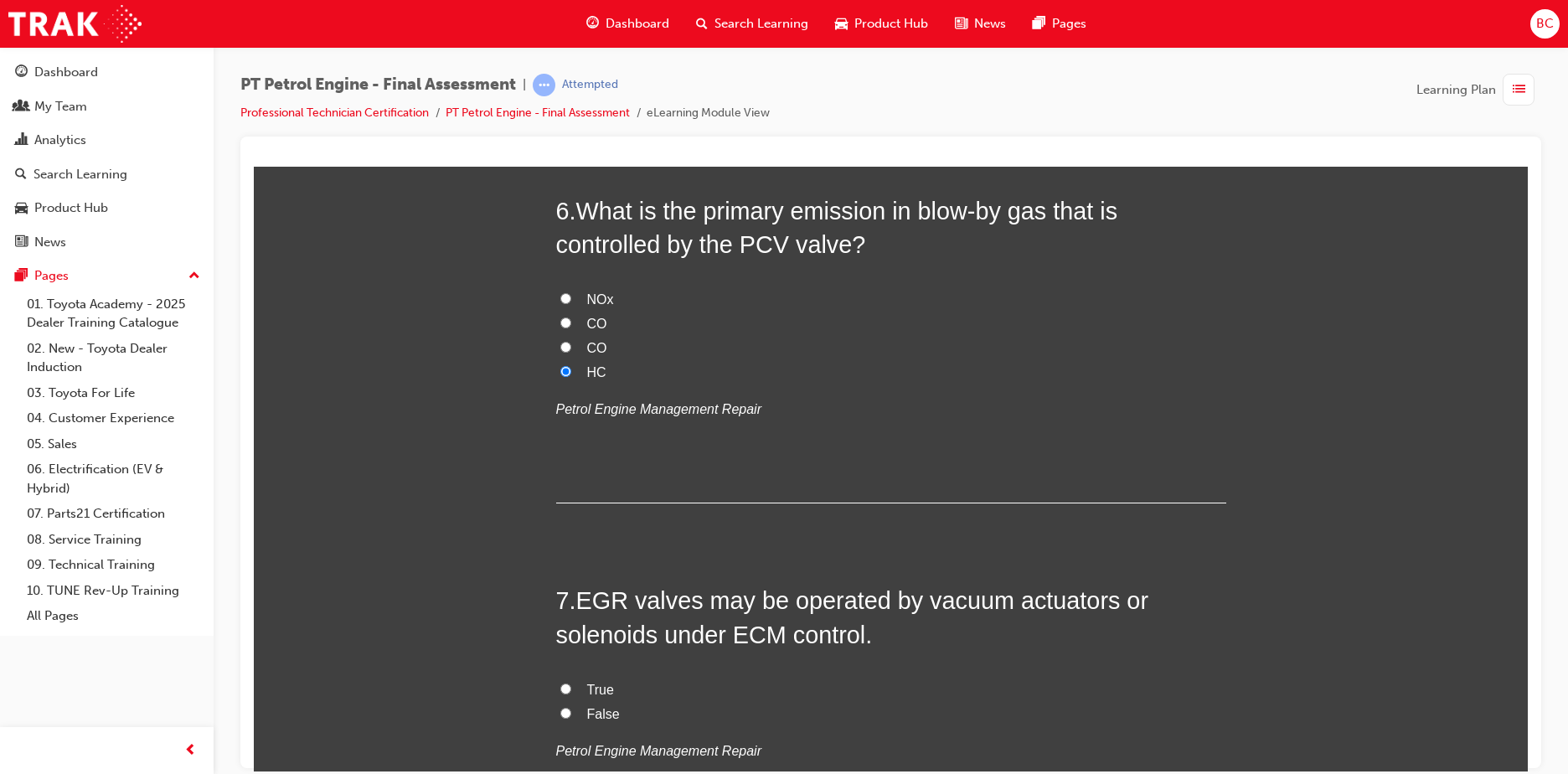
scroll to position [2009, 0]
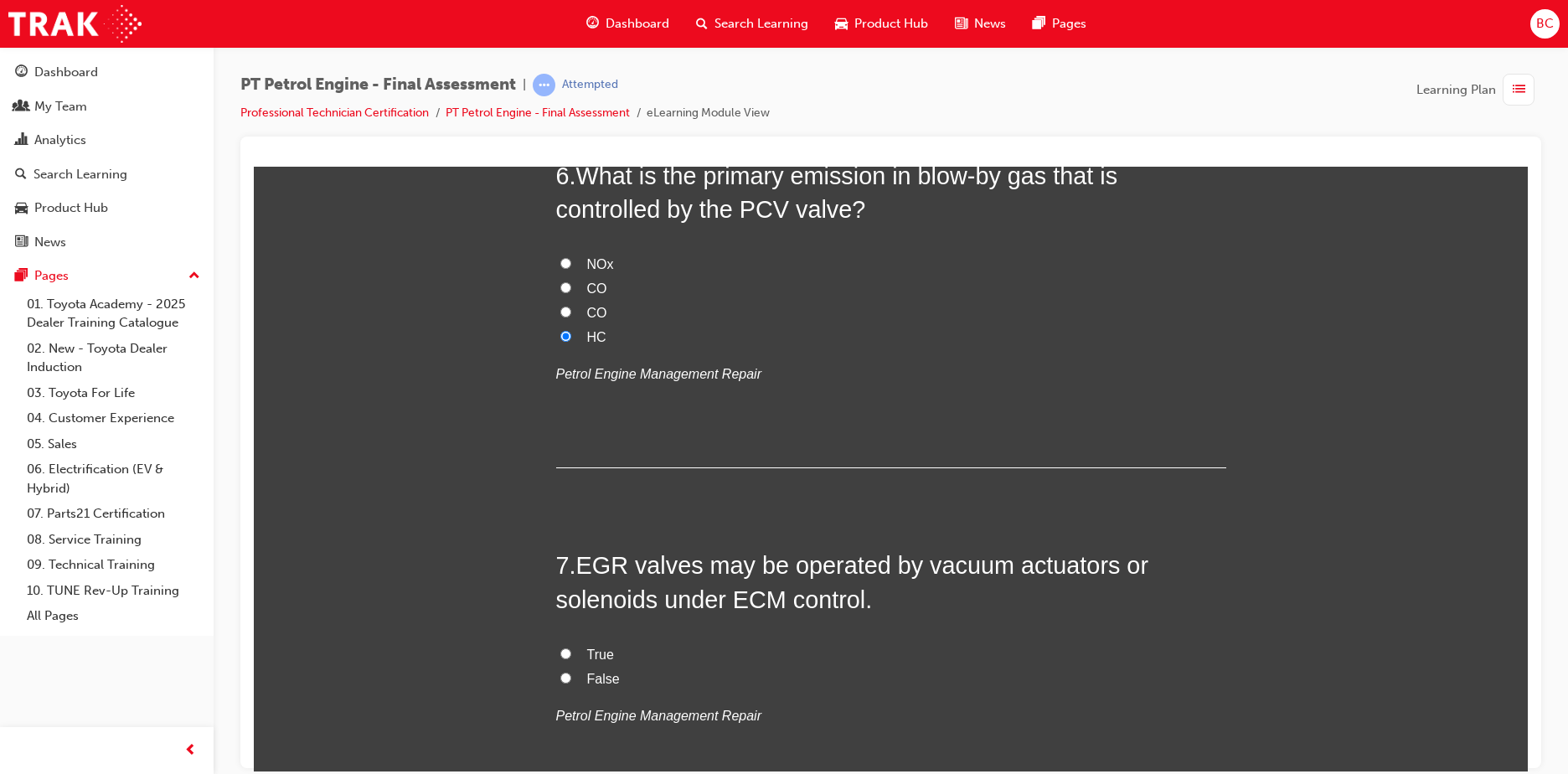
click at [597, 649] on span "True" at bounding box center [600, 654] width 26 height 14
click at [571, 649] on input "True" at bounding box center [566, 653] width 11 height 11
radio input "true"
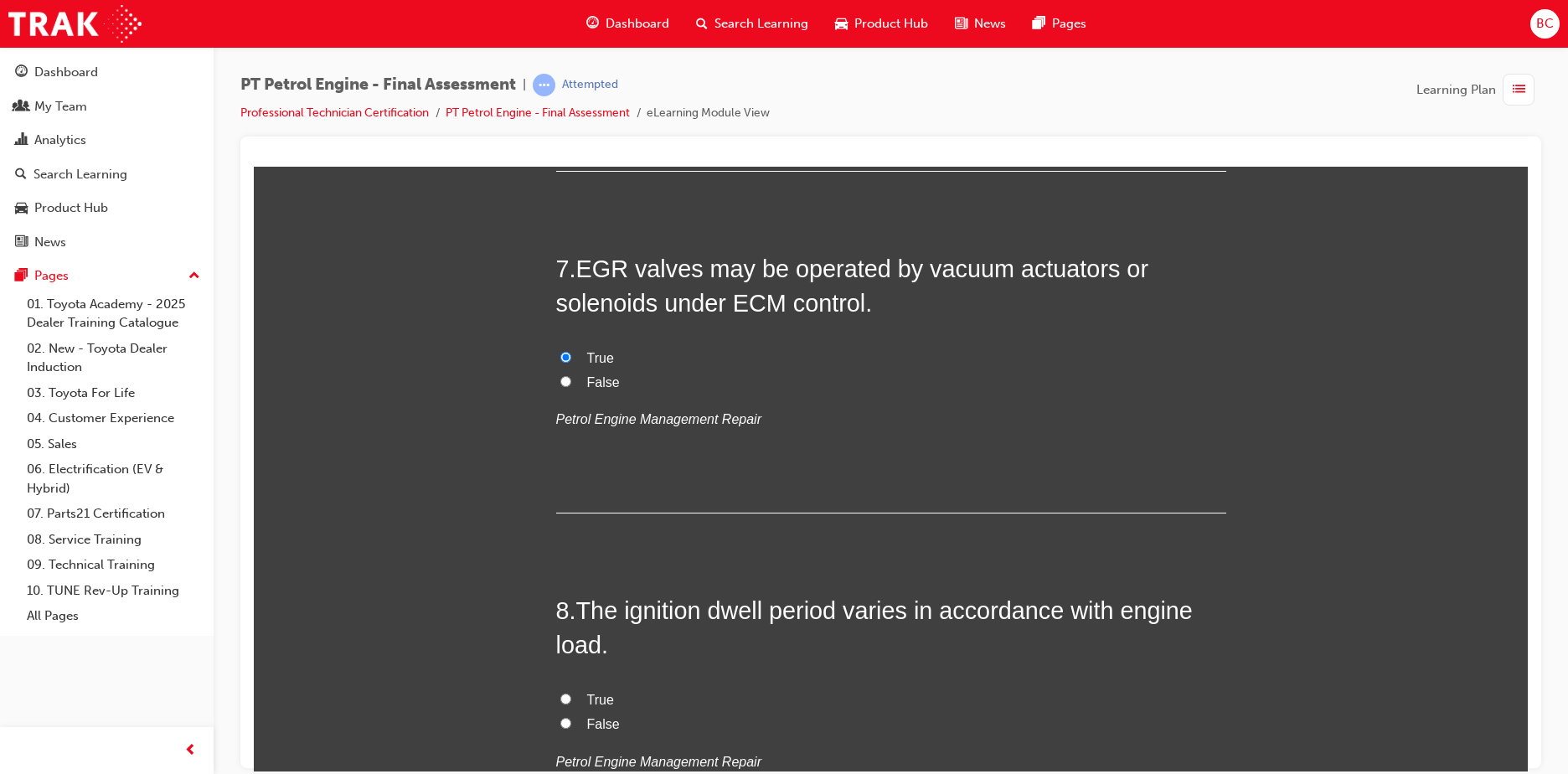
scroll to position [2344, 0]
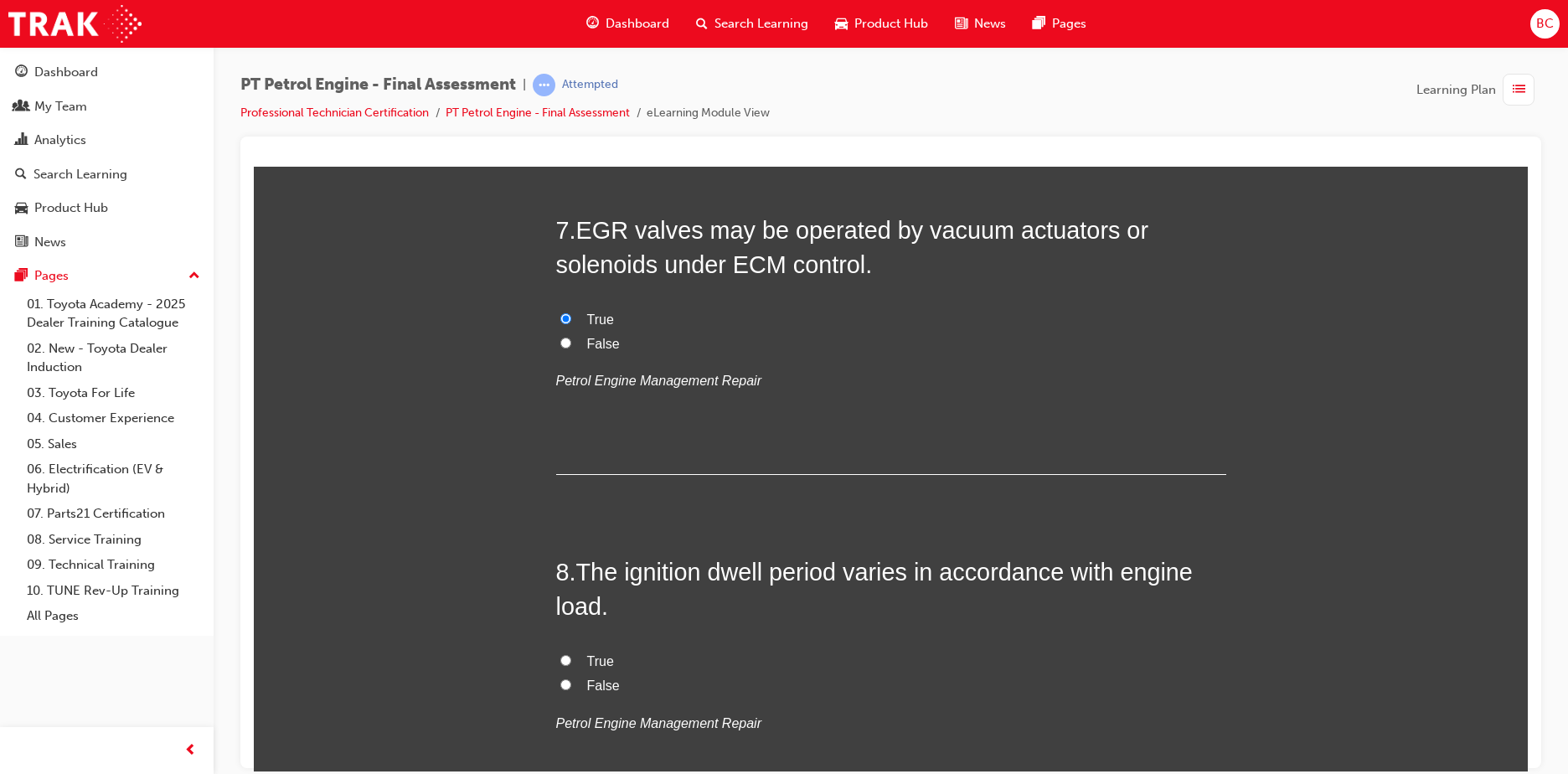
click at [594, 657] on span "True" at bounding box center [600, 660] width 26 height 14
click at [571, 657] on input "True" at bounding box center [566, 659] width 11 height 11
radio input "true"
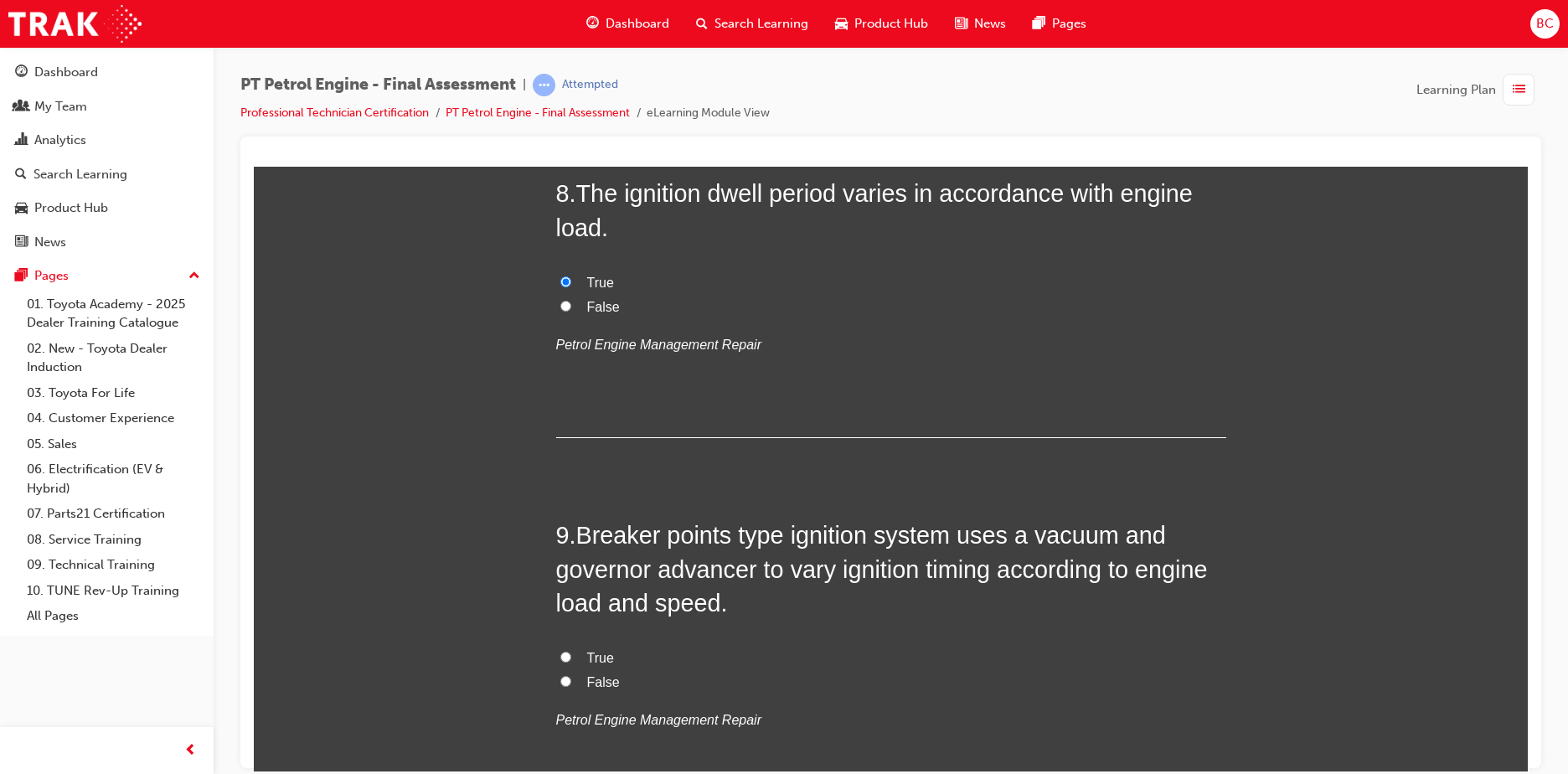
scroll to position [2846, 0]
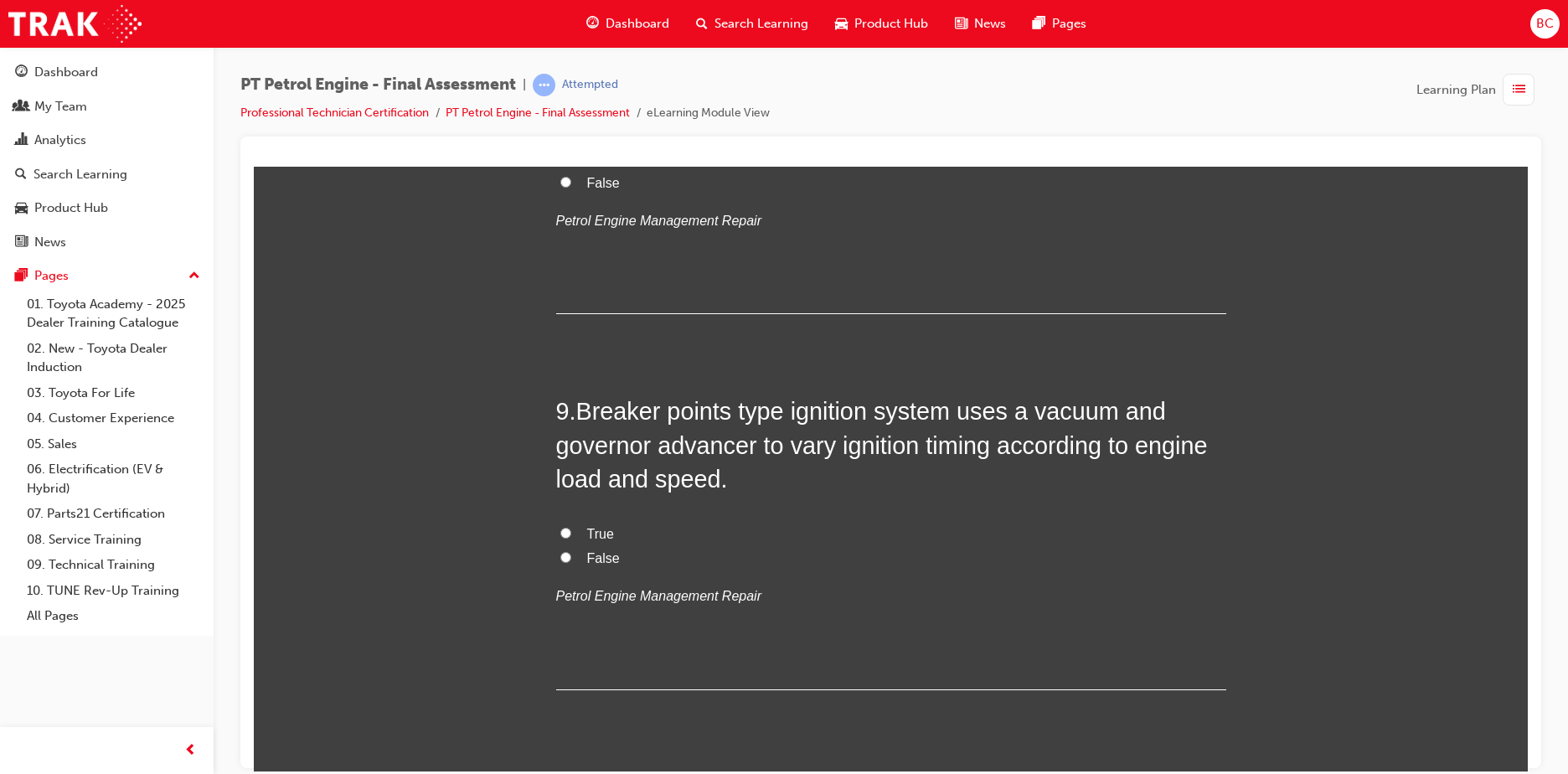
click at [587, 536] on span "True" at bounding box center [600, 532] width 26 height 14
click at [571, 536] on input "True" at bounding box center [566, 532] width 11 height 11
radio input "true"
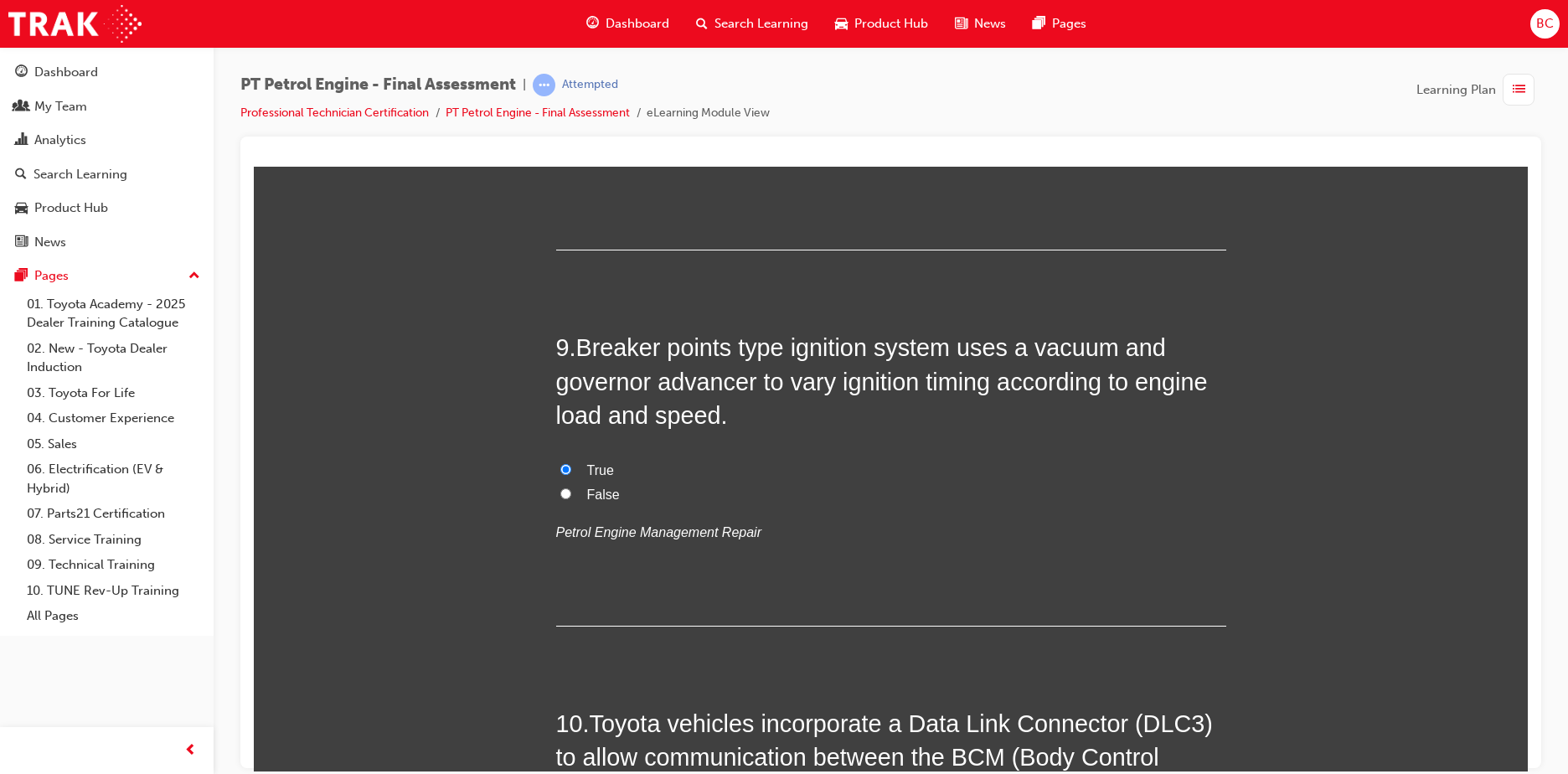
scroll to position [3098, 0]
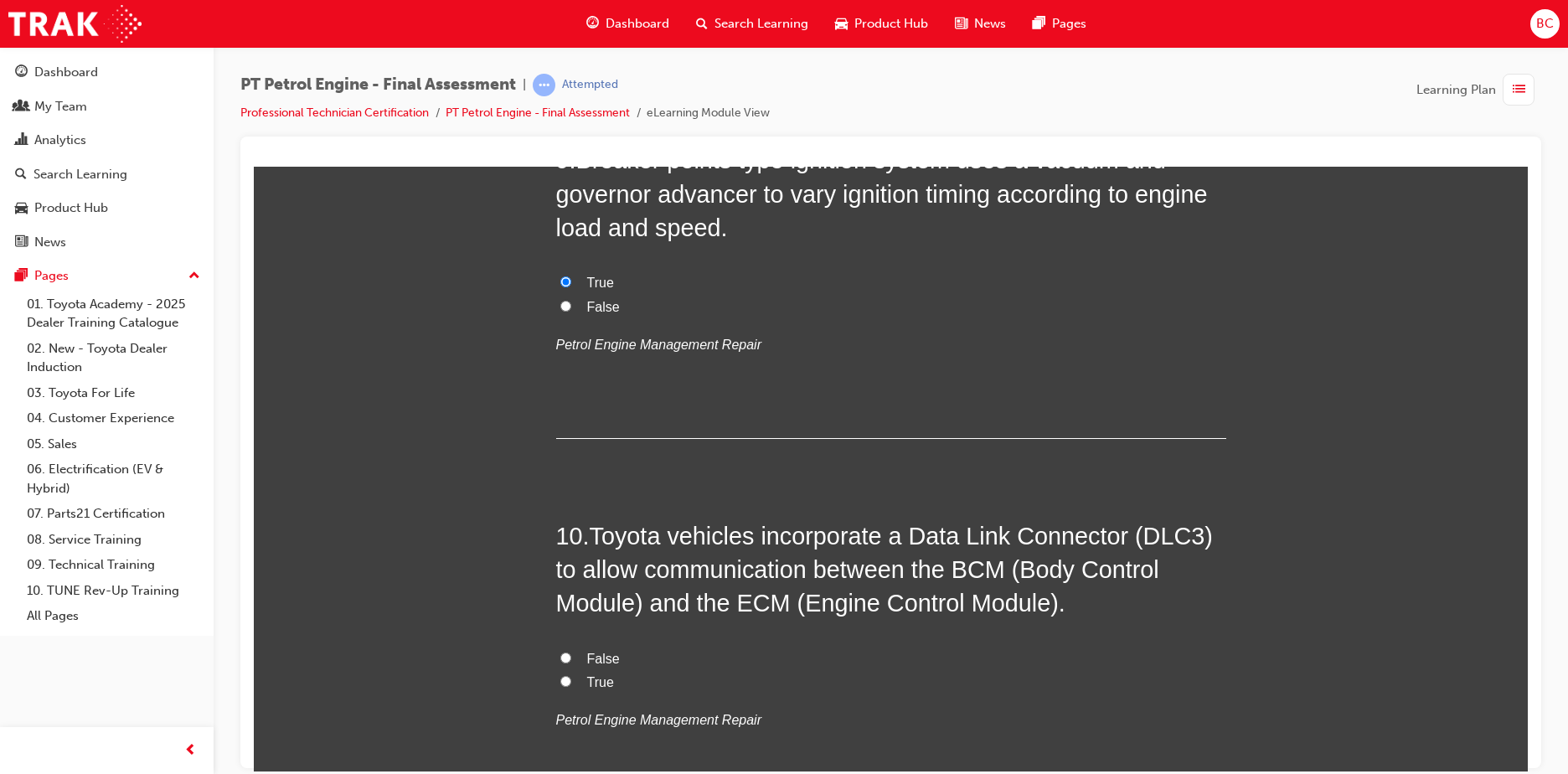
click at [587, 683] on span "True" at bounding box center [600, 681] width 26 height 14
click at [571, 683] on input "True" at bounding box center [566, 680] width 11 height 11
radio input "true"
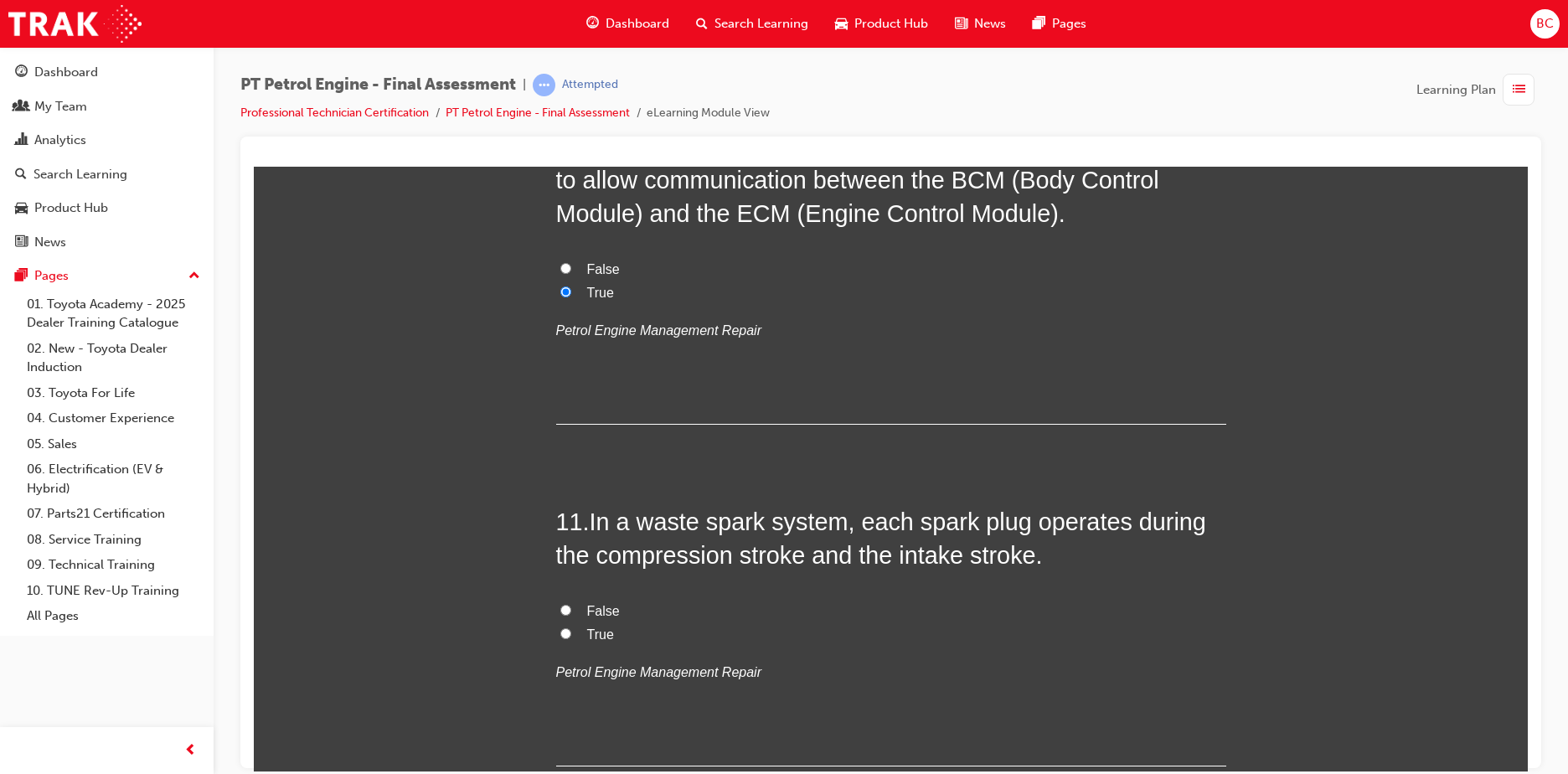
scroll to position [3516, 0]
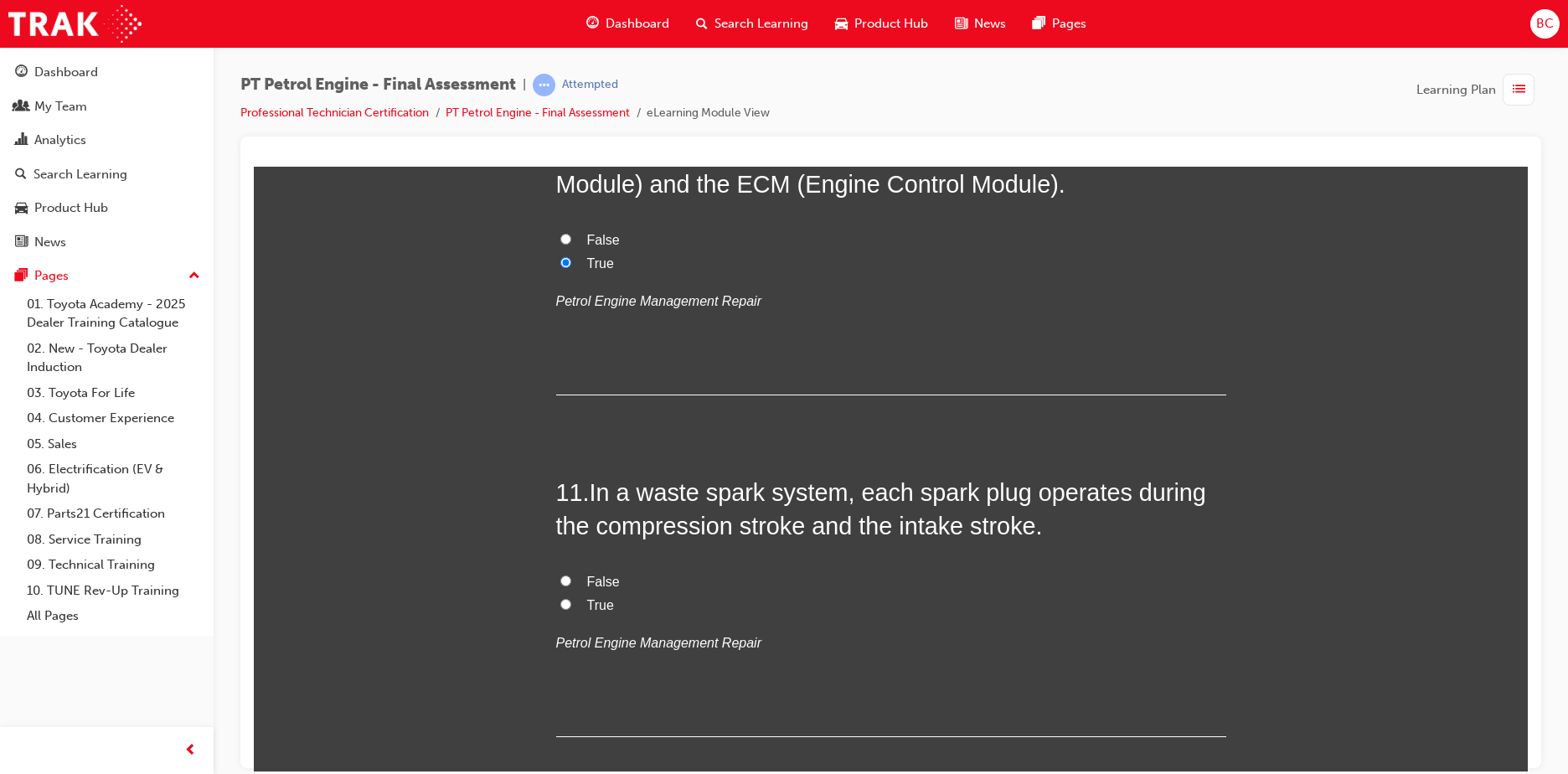
click at [590, 584] on span "False" at bounding box center [603, 581] width 33 height 14
click at [571, 584] on input "False" at bounding box center [566, 580] width 11 height 11
radio input "true"
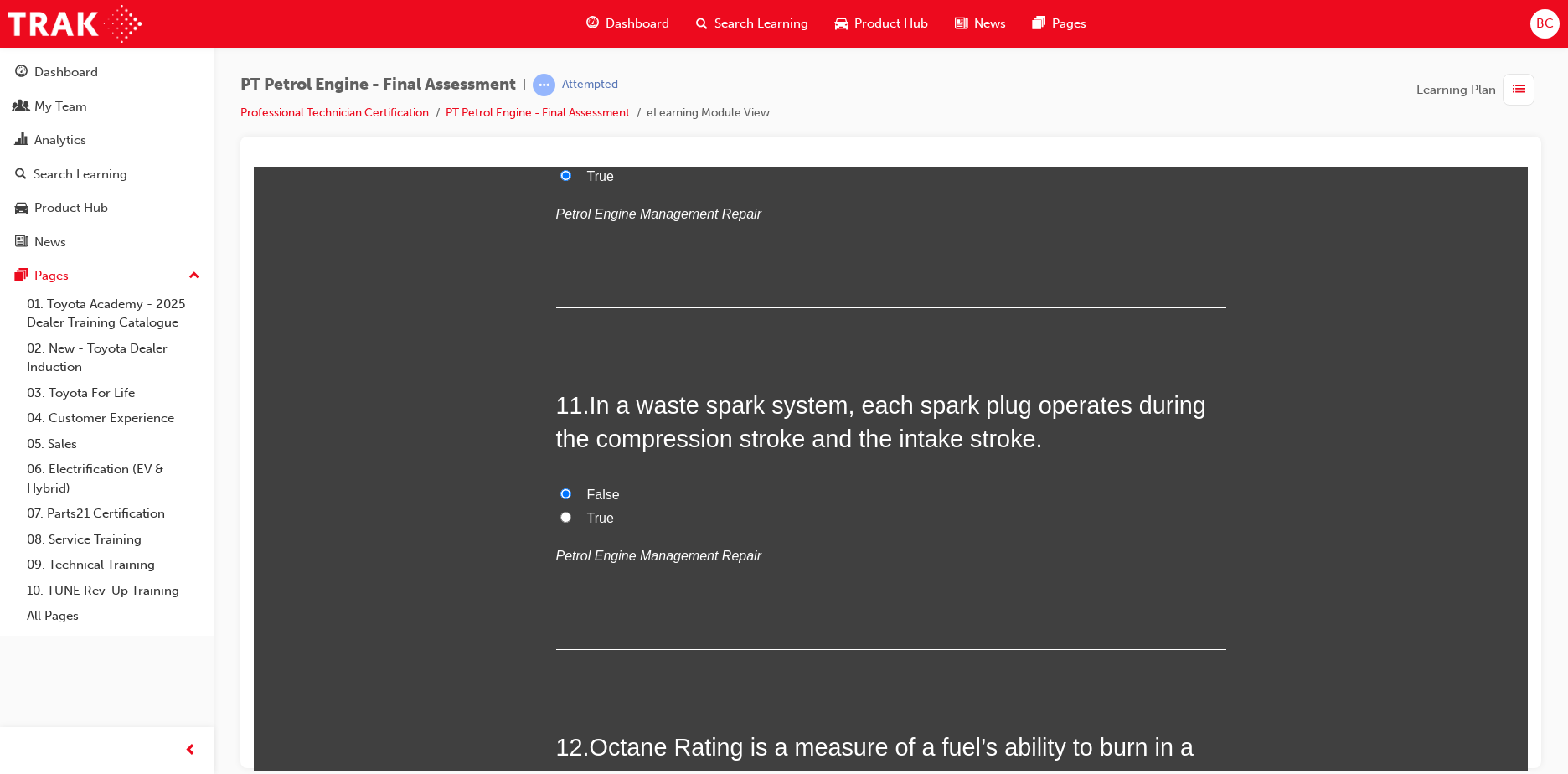
scroll to position [3767, 0]
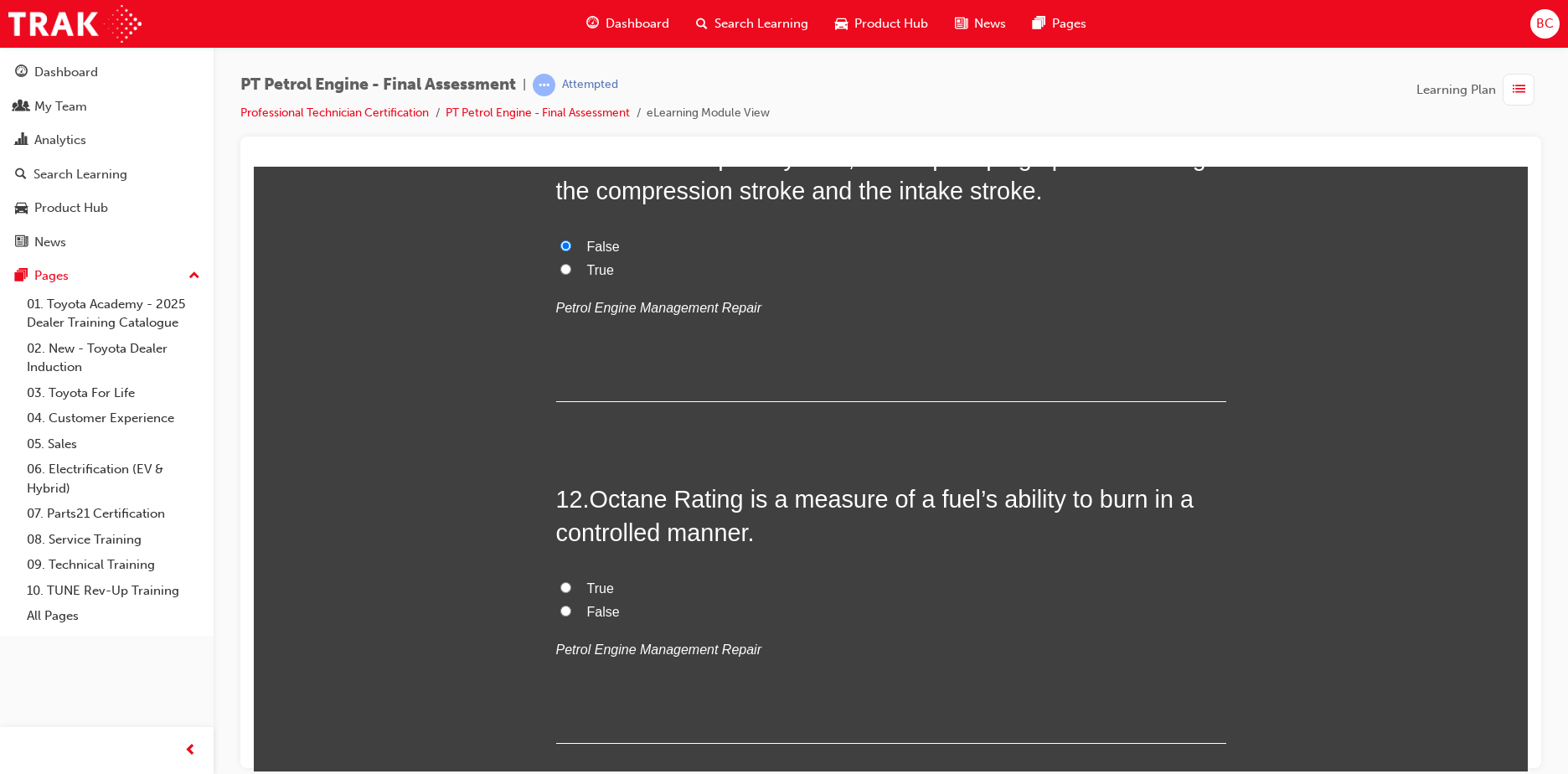
click at [598, 582] on span "True" at bounding box center [600, 587] width 26 height 14
click at [571, 582] on input "True" at bounding box center [566, 586] width 11 height 11
radio input "true"
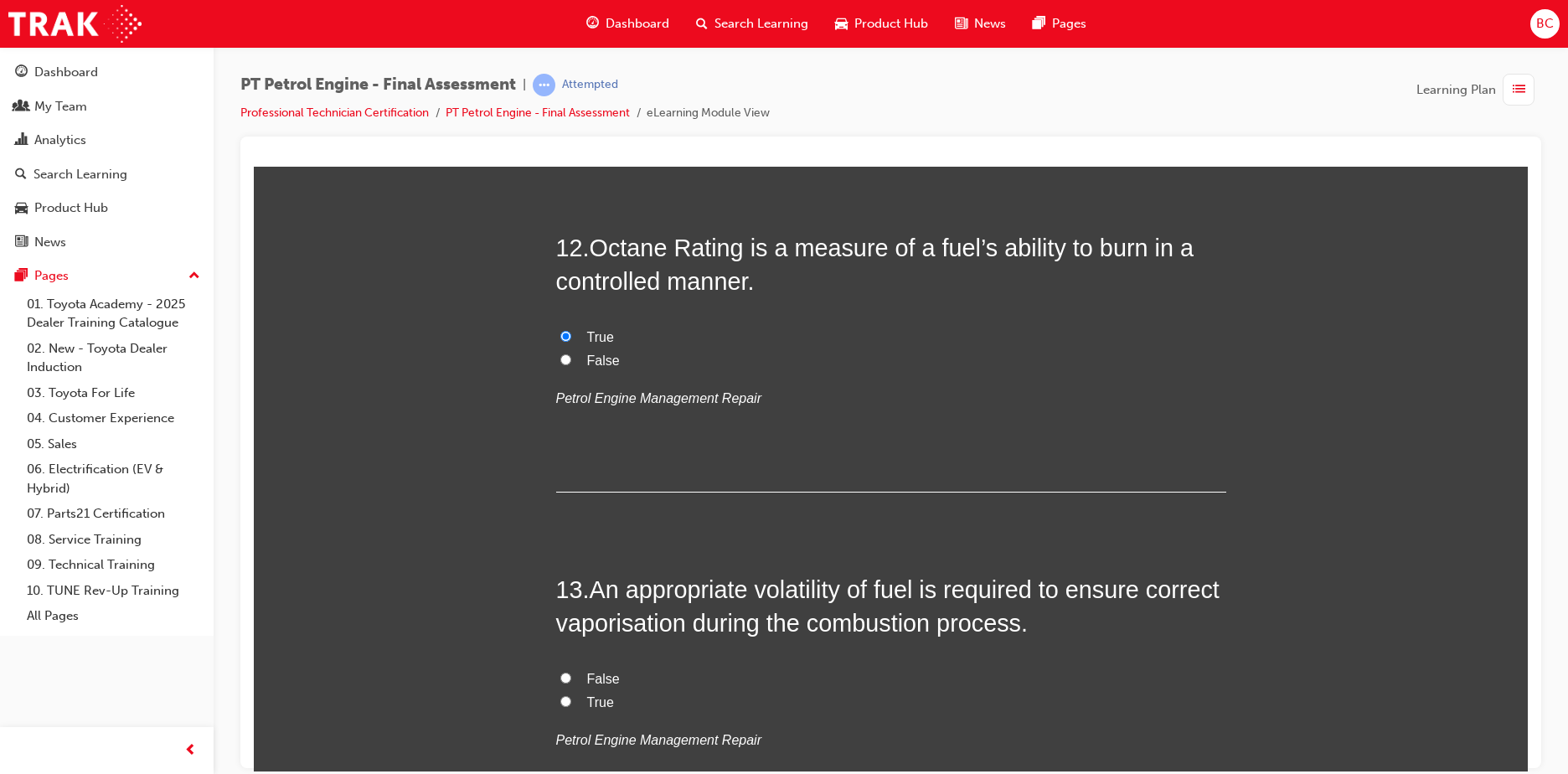
scroll to position [4186, 0]
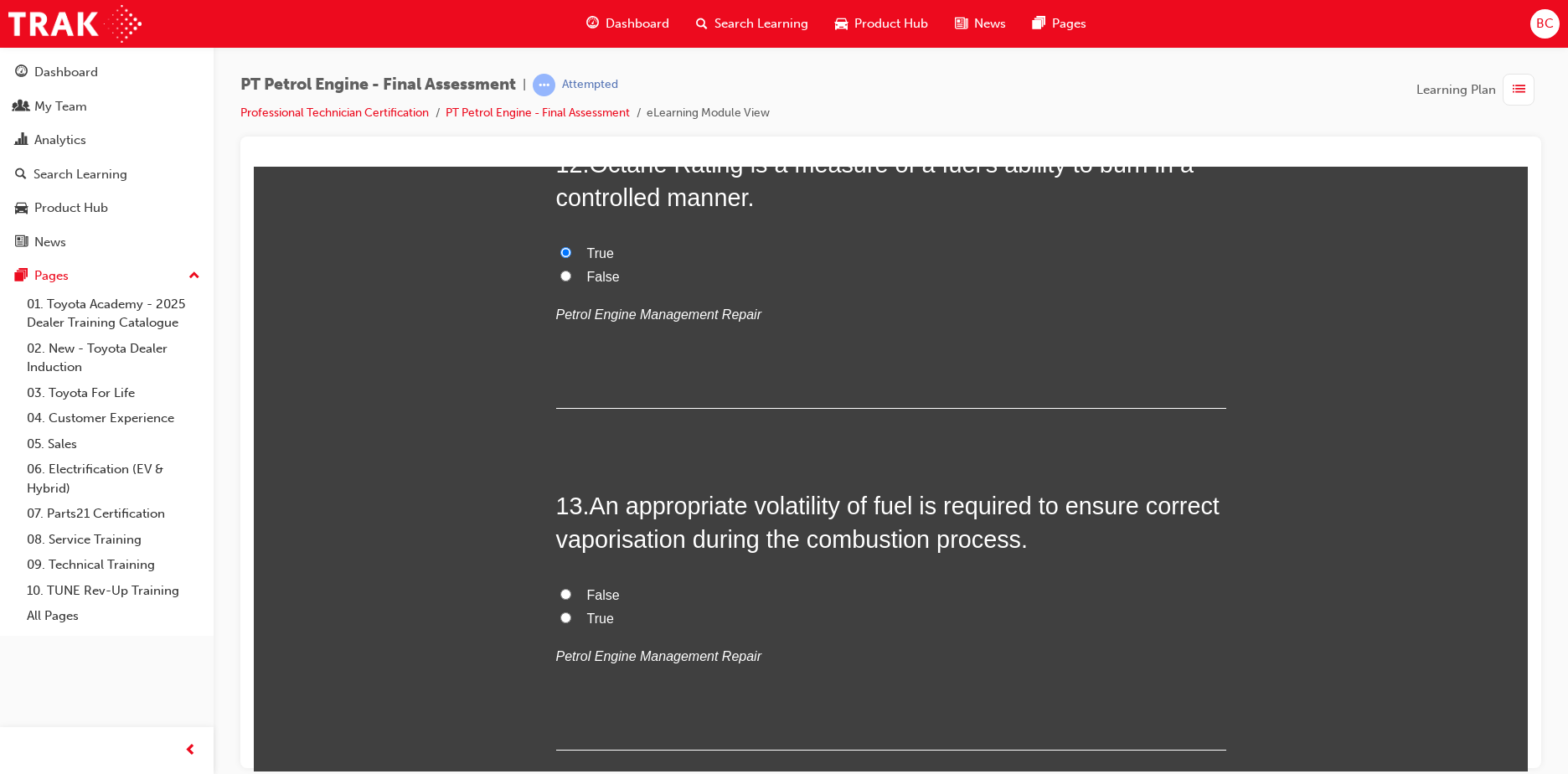
click at [597, 616] on span "True" at bounding box center [600, 618] width 26 height 14
click at [571, 616] on input "True" at bounding box center [566, 617] width 11 height 11
radio input "true"
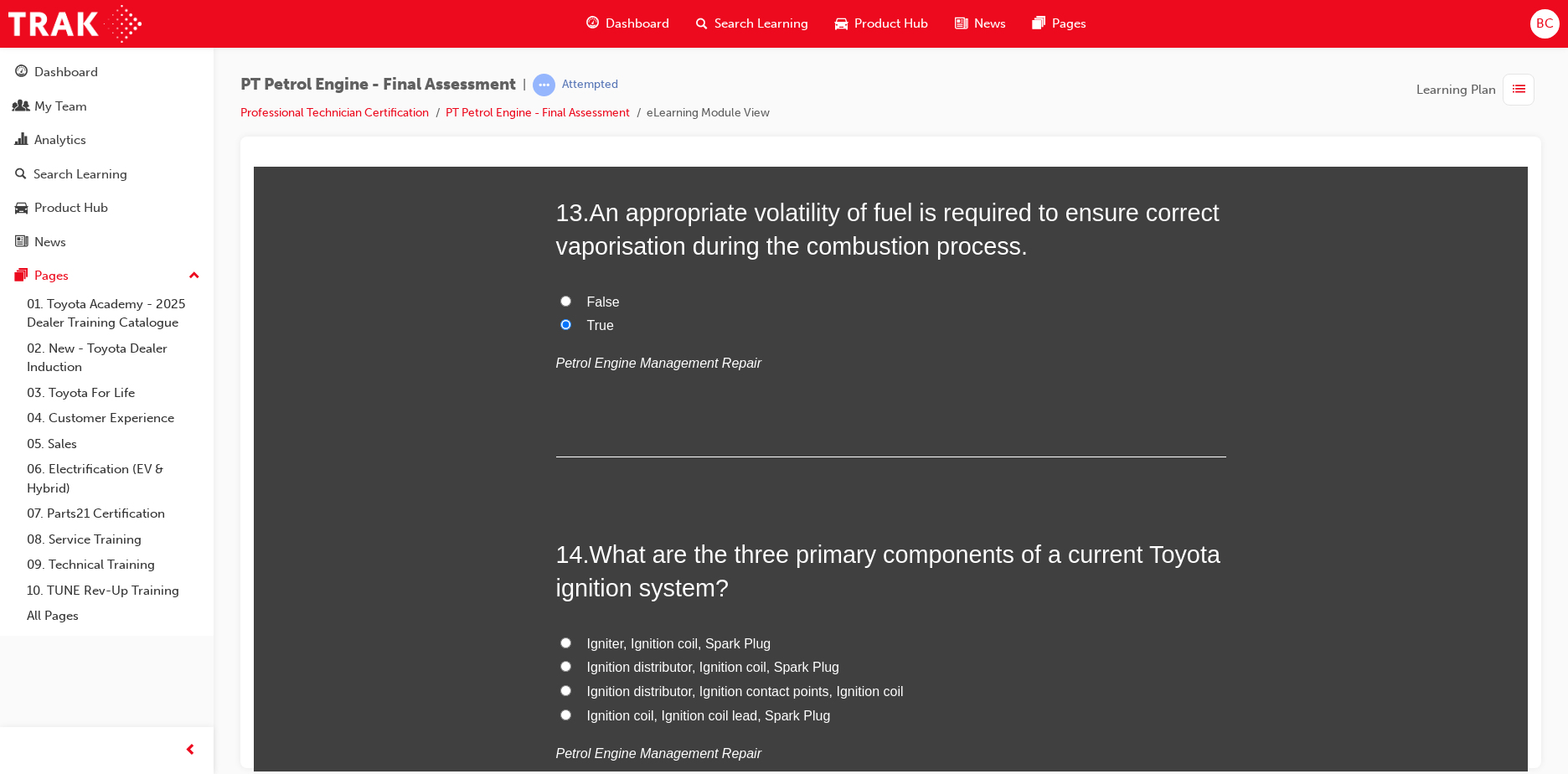
scroll to position [4521, 0]
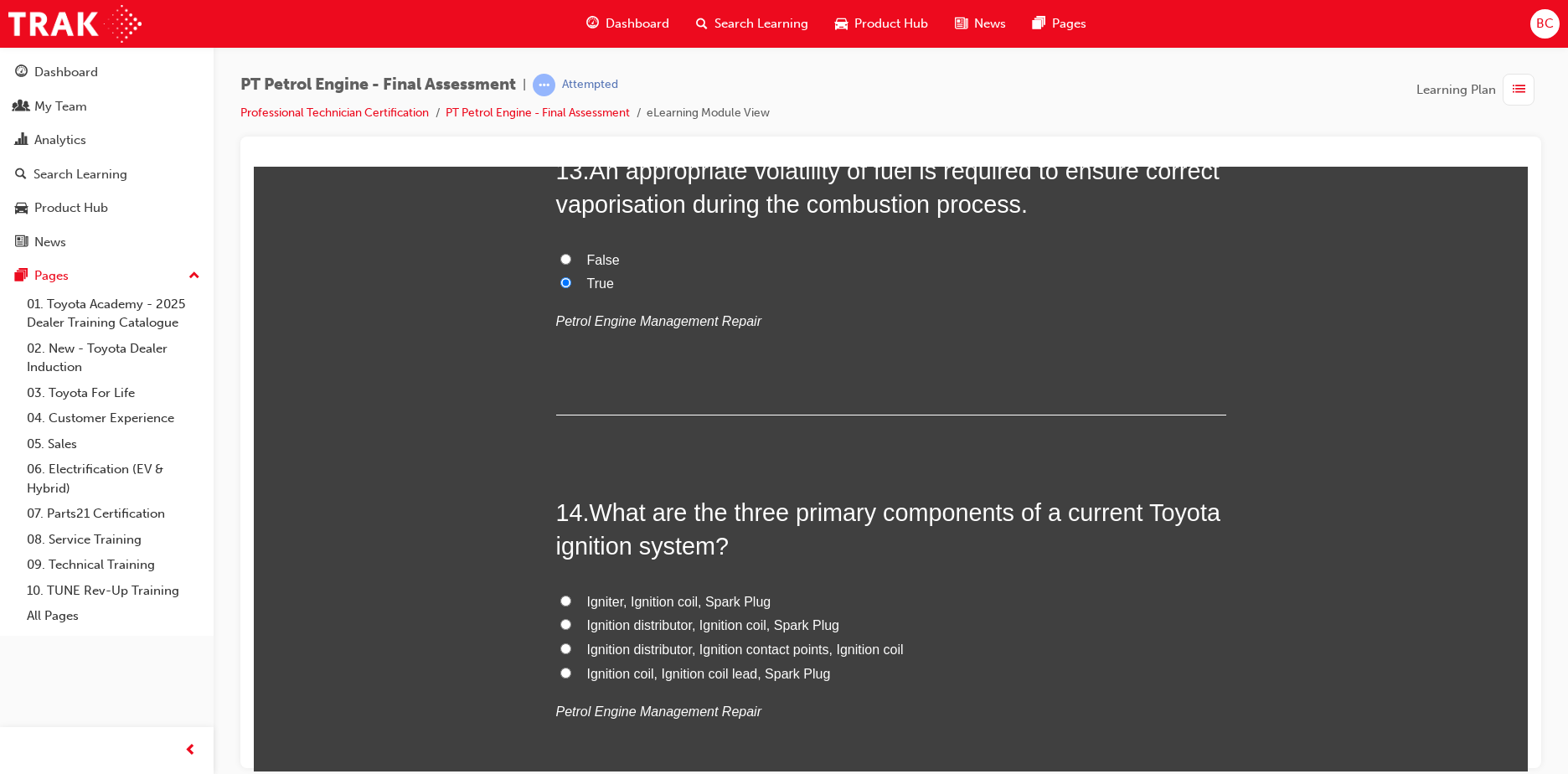
click at [680, 600] on span "Igniter, Ignition coil, Spark Plug" at bounding box center [679, 601] width 185 height 14
click at [571, 600] on input "Igniter, Ignition coil, Spark Plug" at bounding box center [566, 600] width 11 height 11
radio input "true"
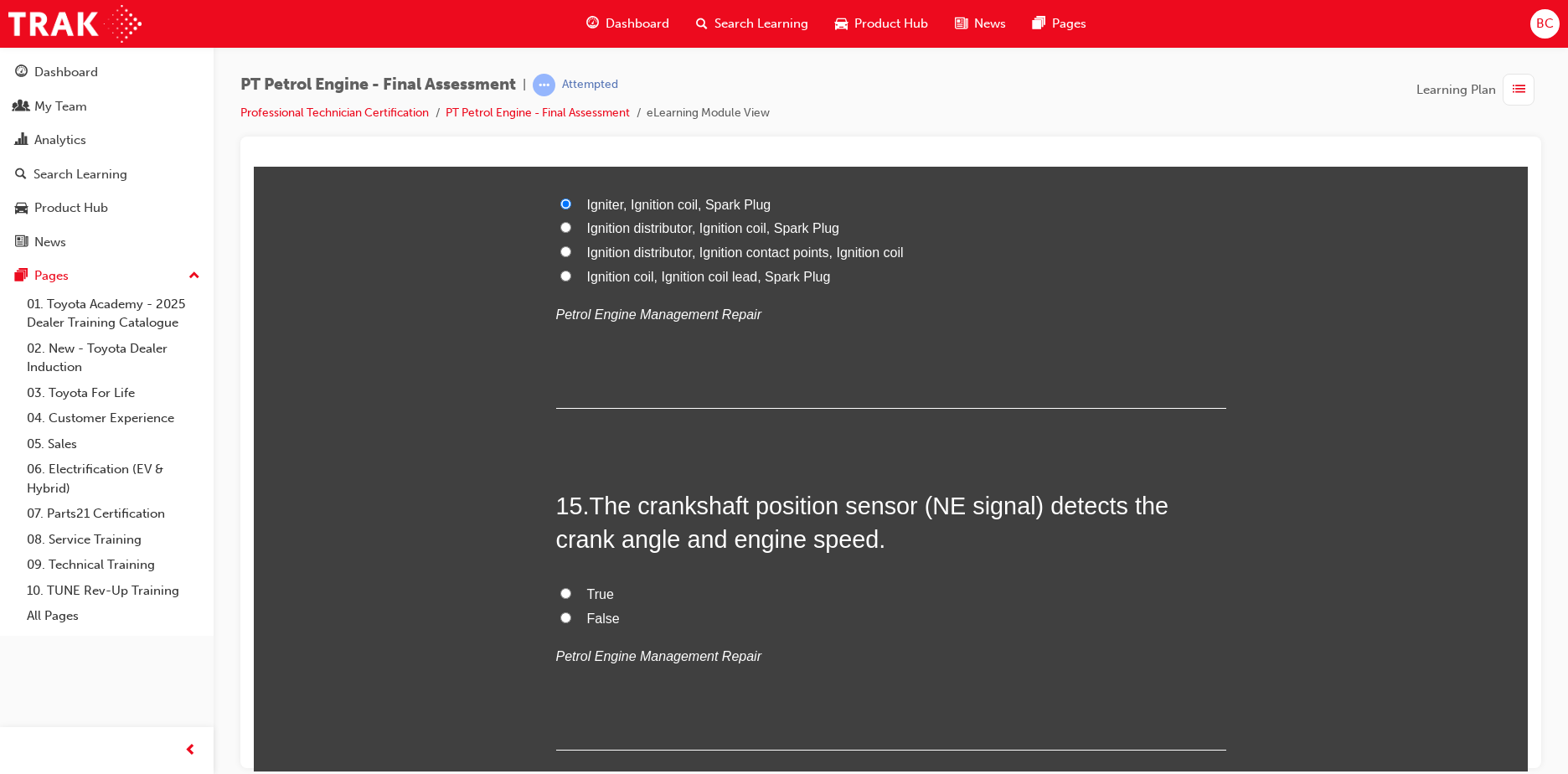
scroll to position [4939, 0]
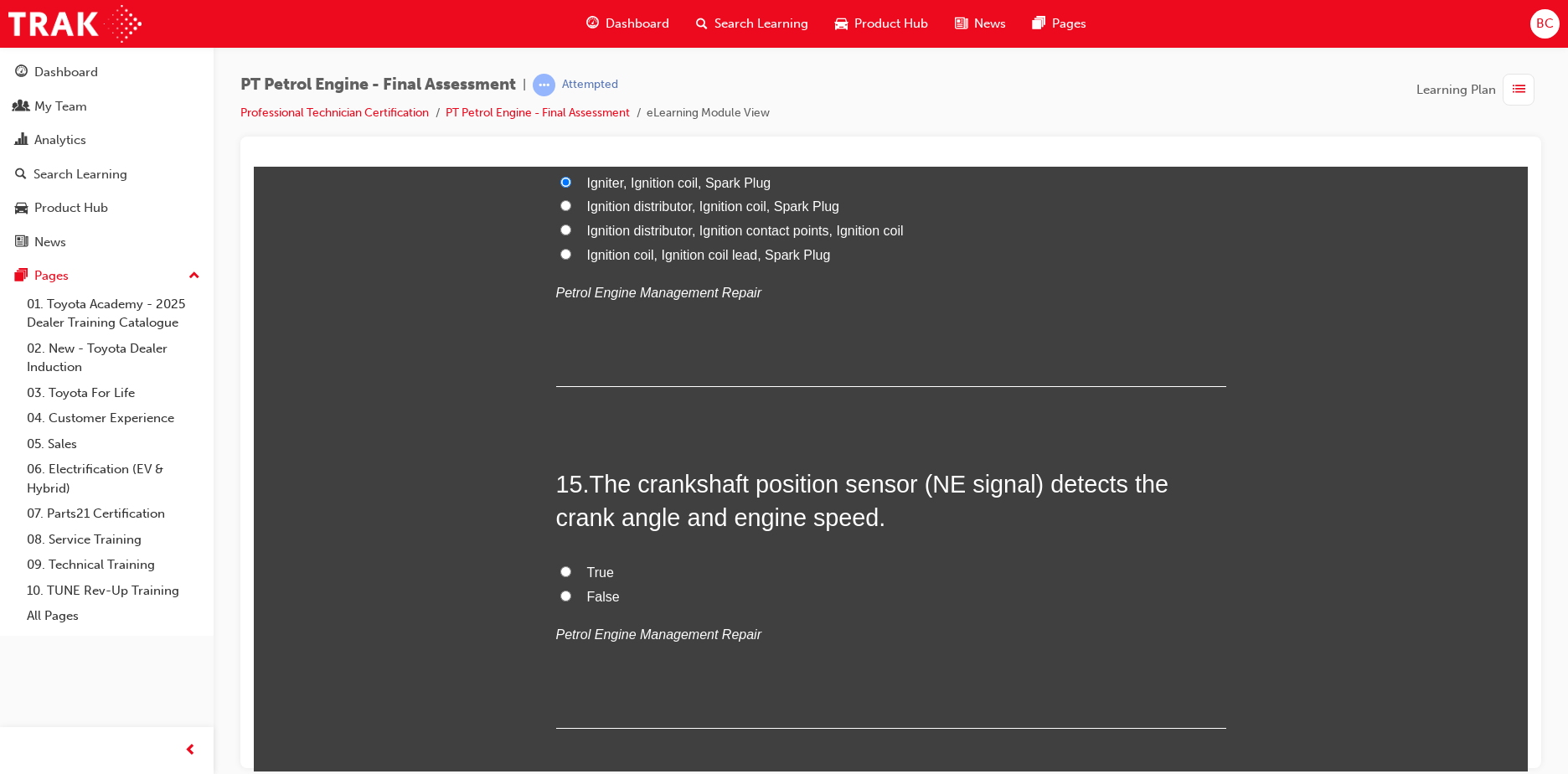
click at [587, 568] on span "True" at bounding box center [600, 571] width 26 height 14
click at [571, 568] on input "True" at bounding box center [566, 570] width 11 height 11
radio input "true"
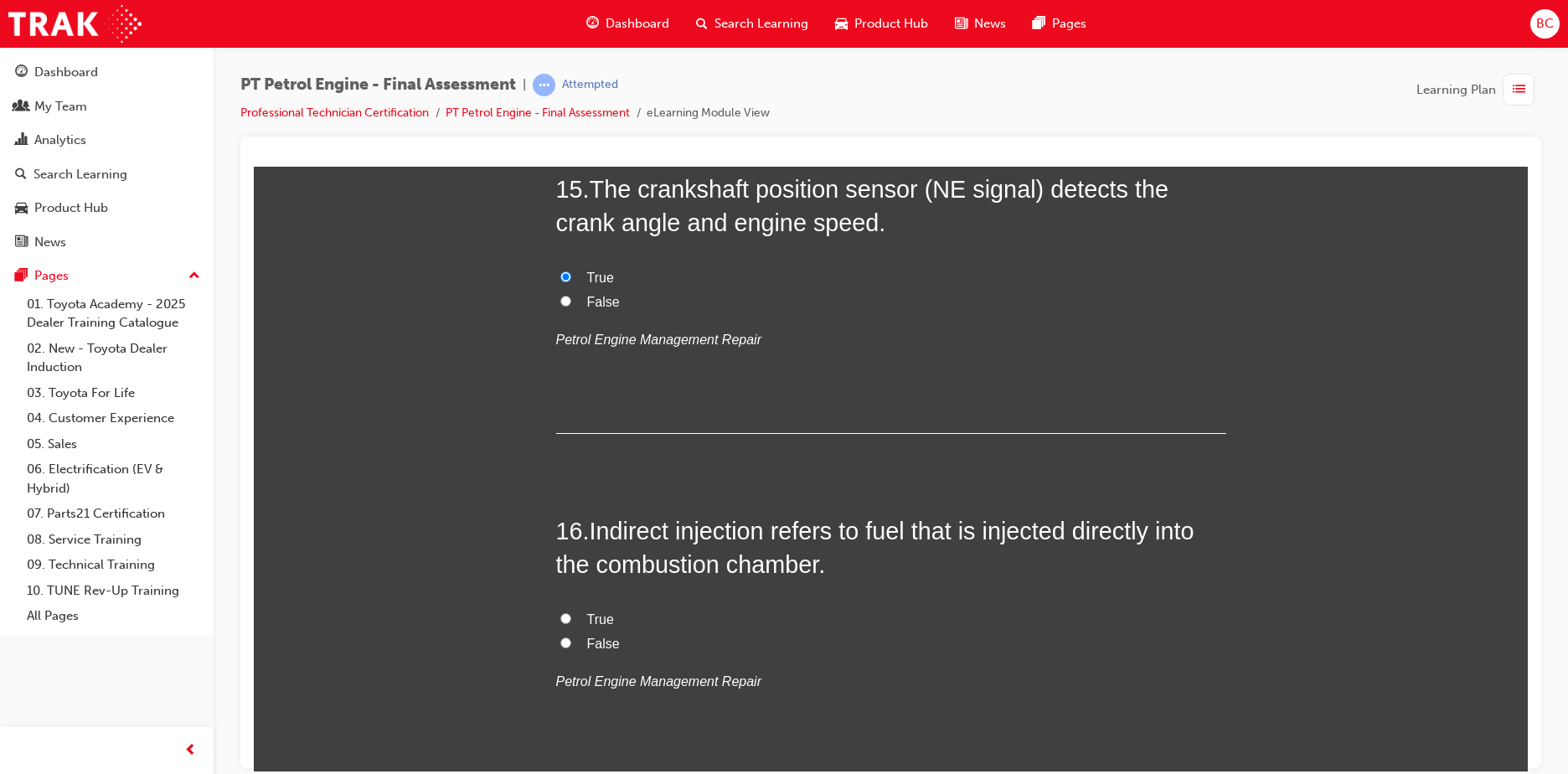
scroll to position [5275, 0]
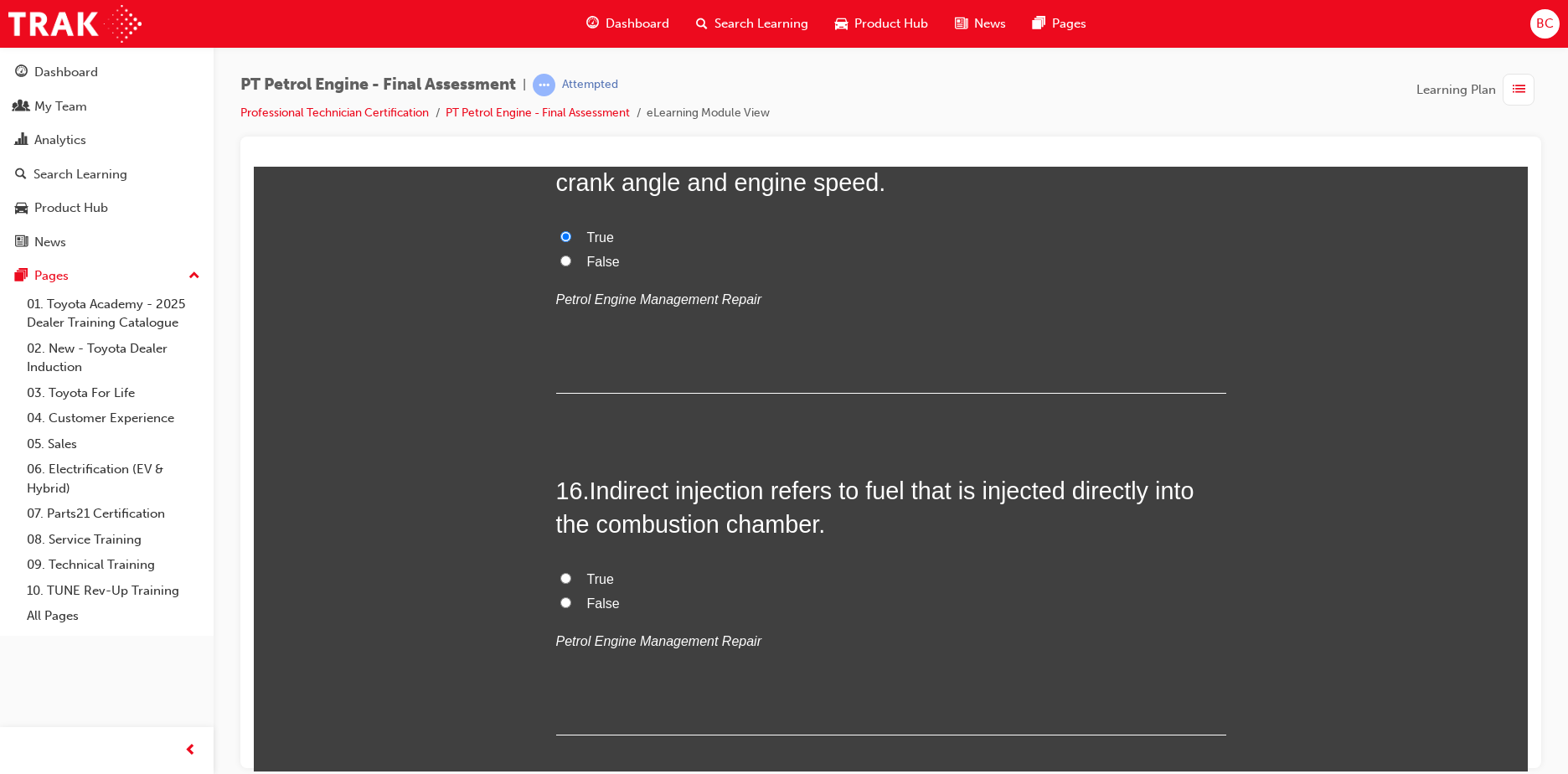
click at [605, 604] on span "False" at bounding box center [603, 603] width 33 height 14
click at [571, 604] on input "False" at bounding box center [566, 602] width 11 height 11
radio input "true"
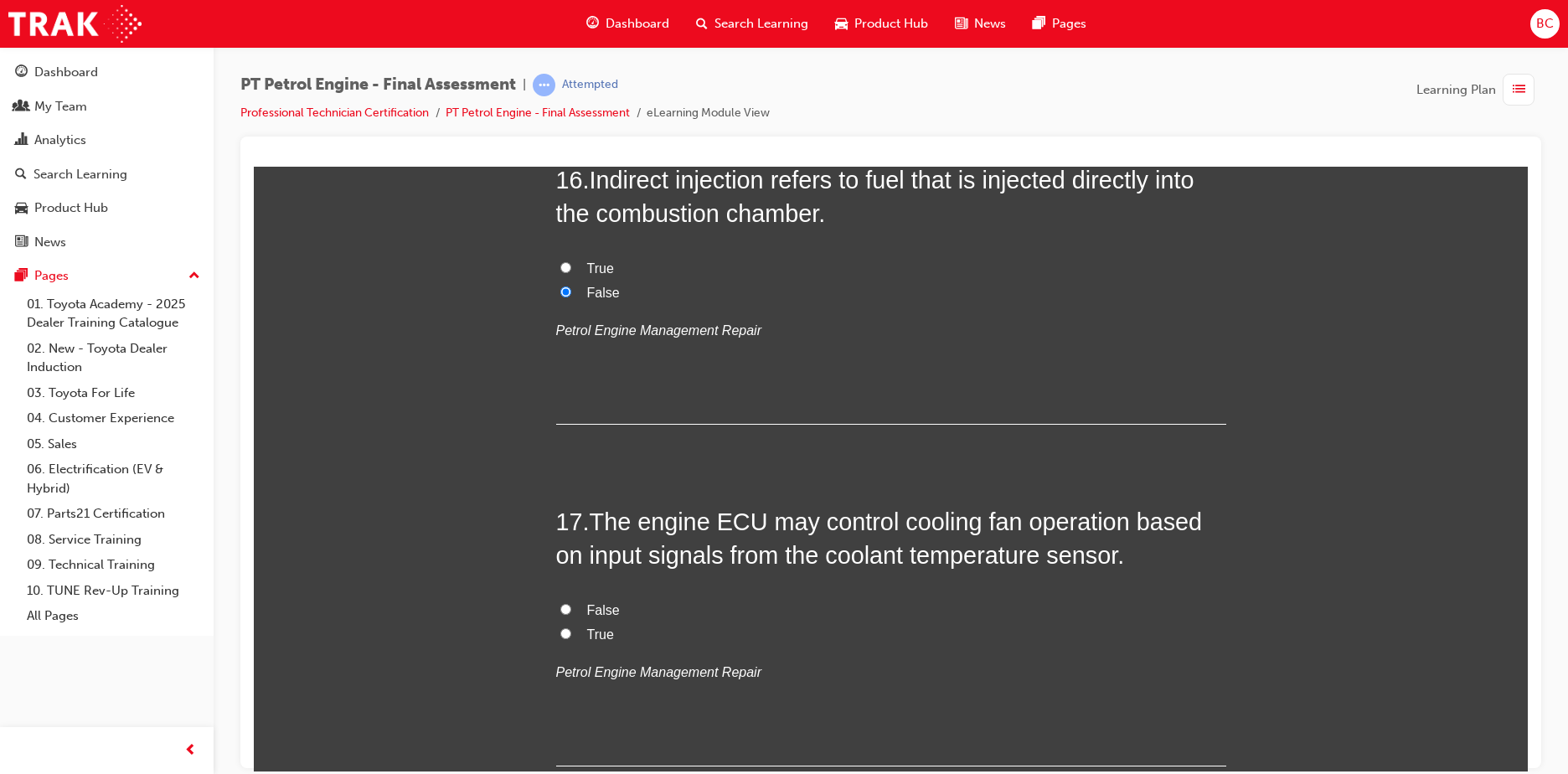
scroll to position [5693, 0]
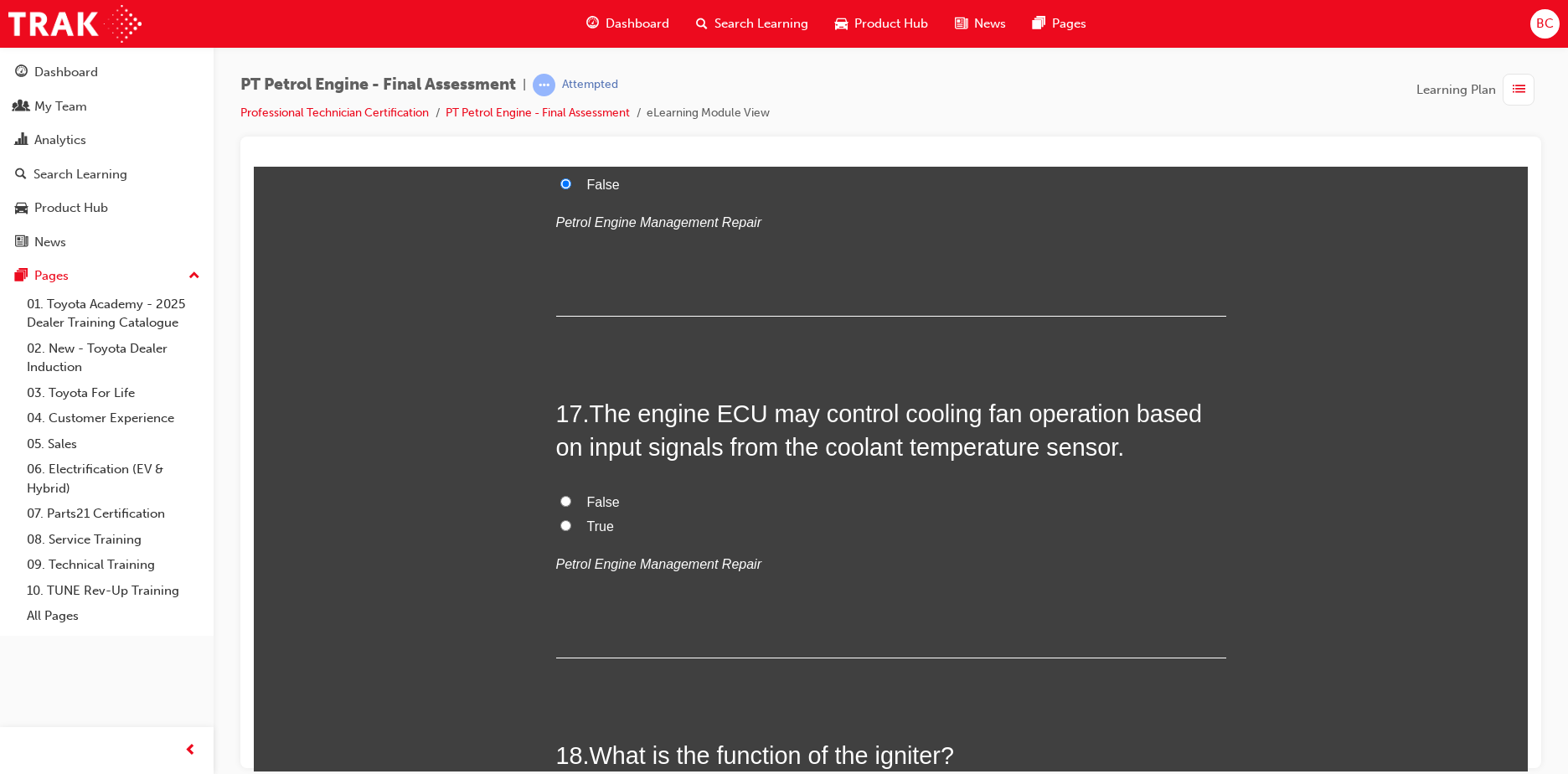
click at [590, 524] on span "True" at bounding box center [600, 525] width 26 height 14
click at [571, 524] on input "True" at bounding box center [566, 524] width 11 height 11
radio input "true"
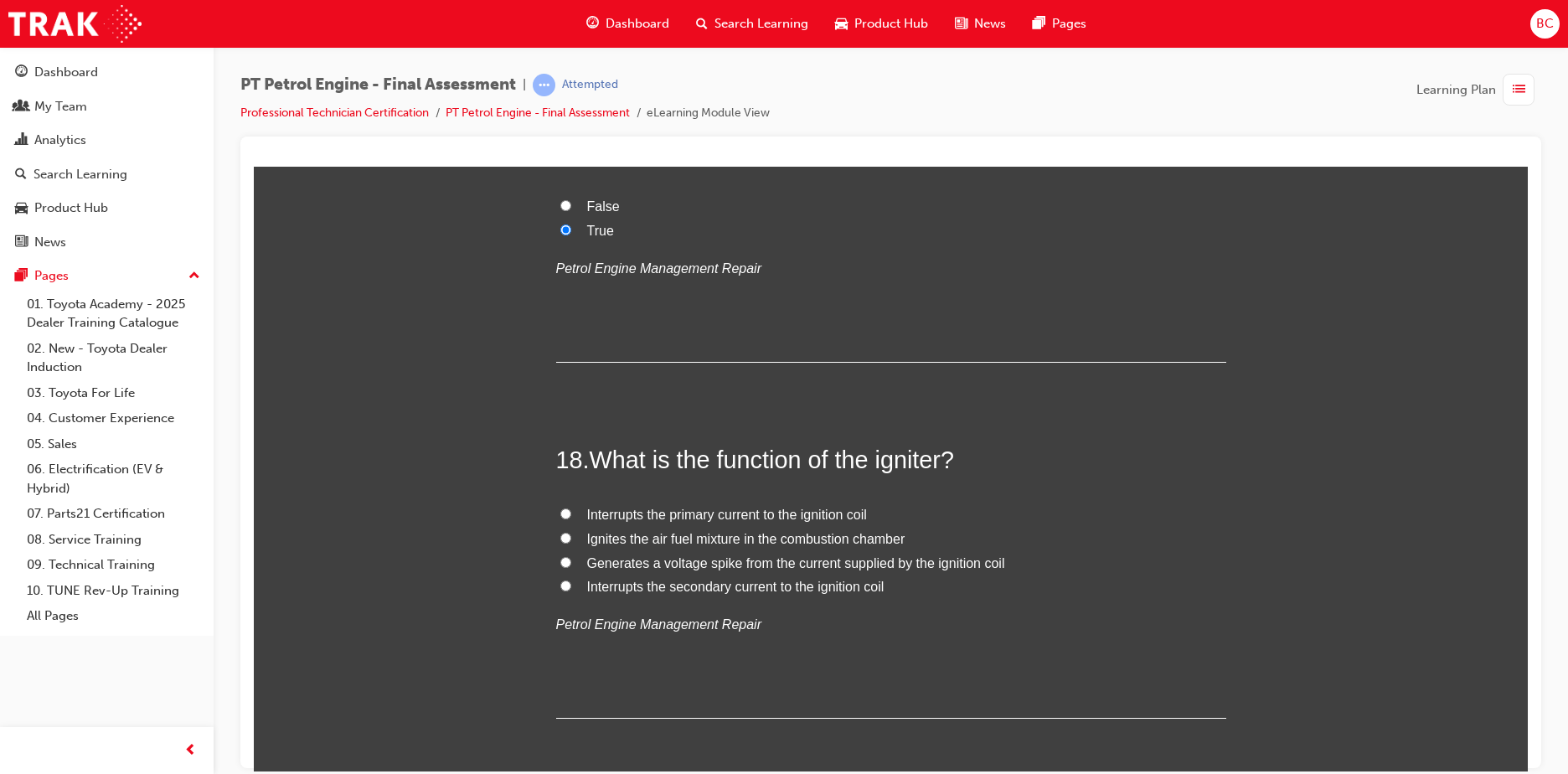
scroll to position [6028, 0]
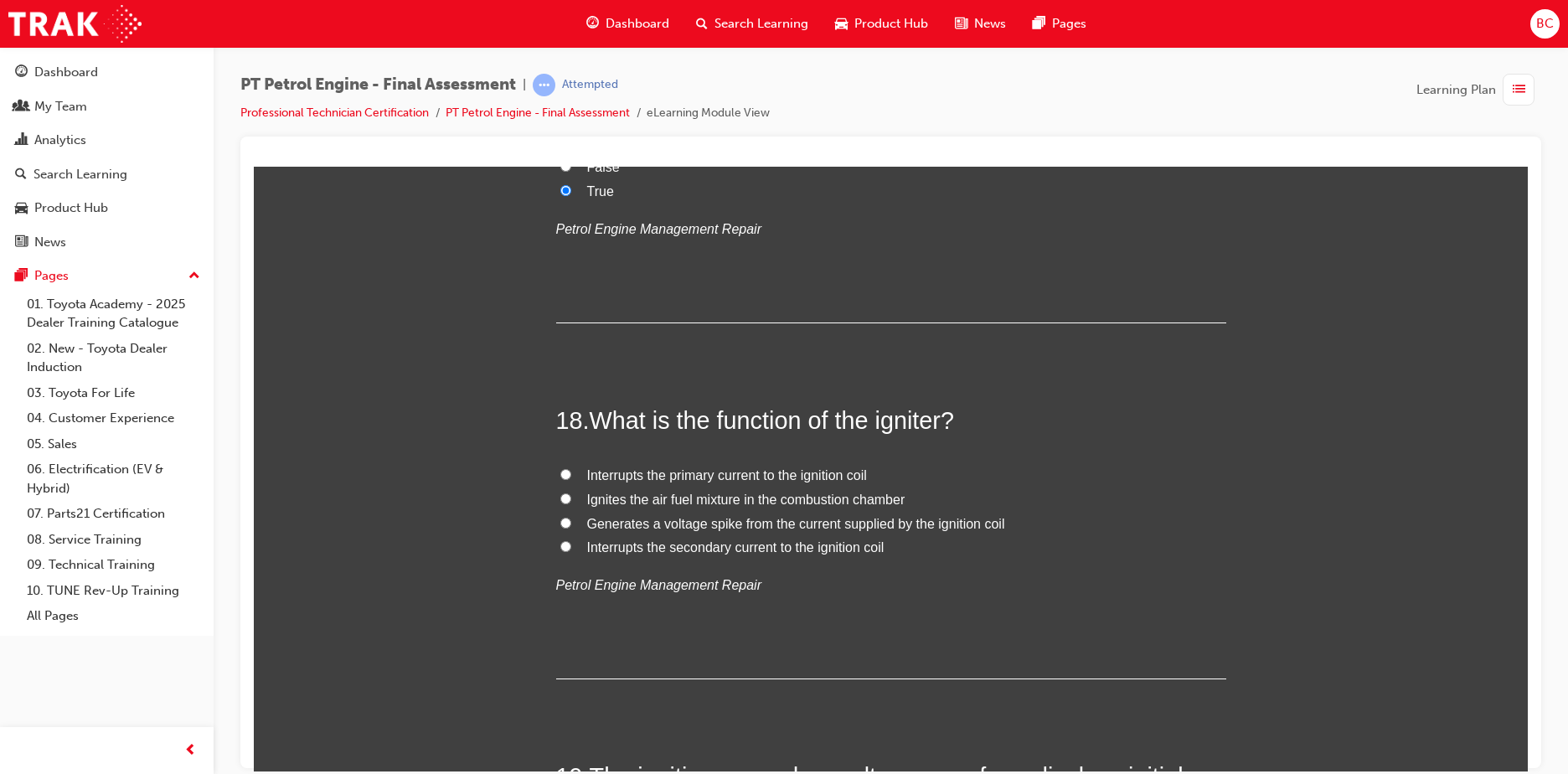
click at [717, 524] on span "Generates a voltage spike from the current supplied by the ignition coil" at bounding box center [796, 523] width 418 height 14
click at [571, 524] on input "Generates a voltage spike from the current supplied by the ignition coil" at bounding box center [566, 522] width 11 height 11
radio input "true"
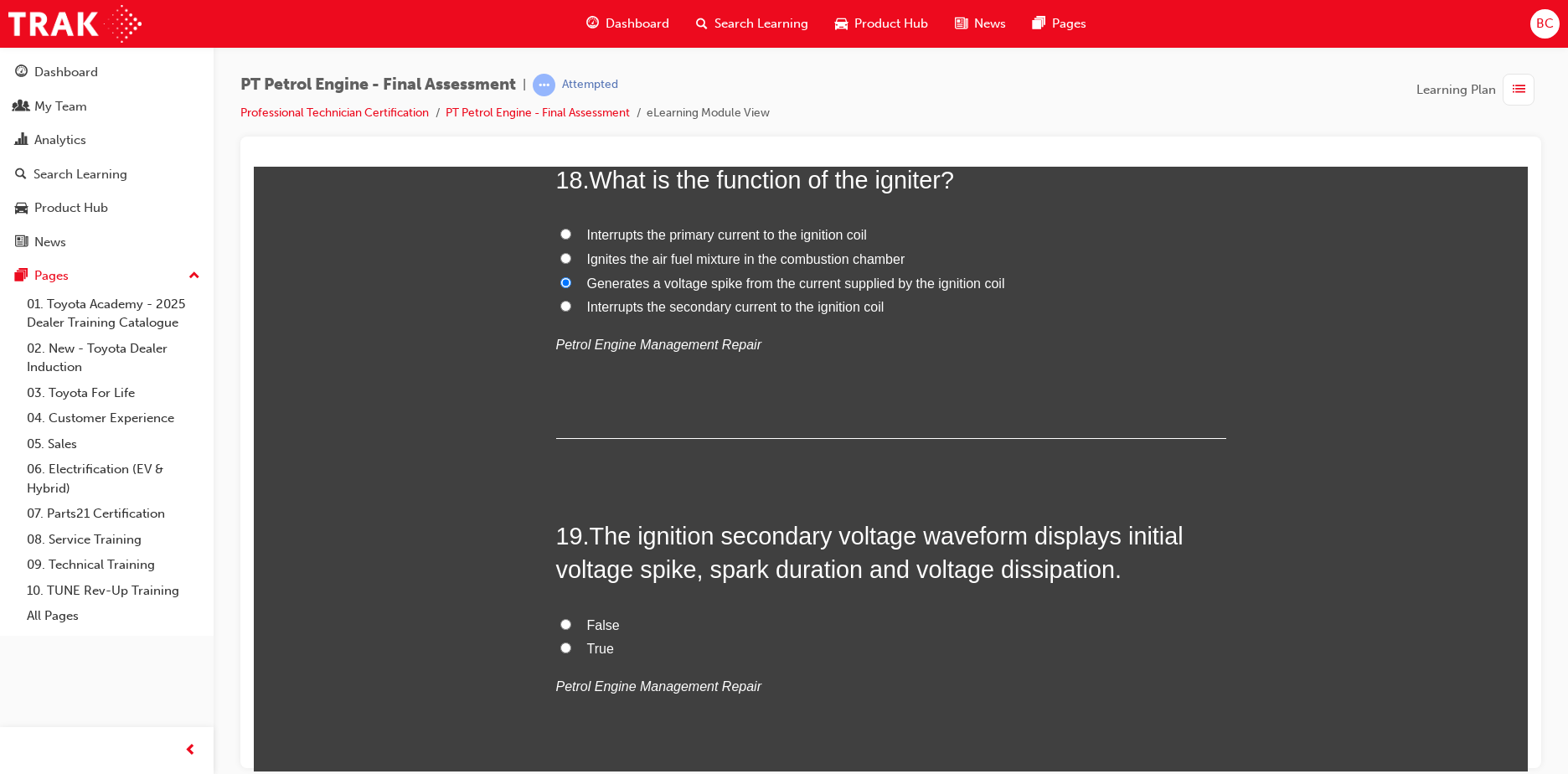
scroll to position [6279, 0]
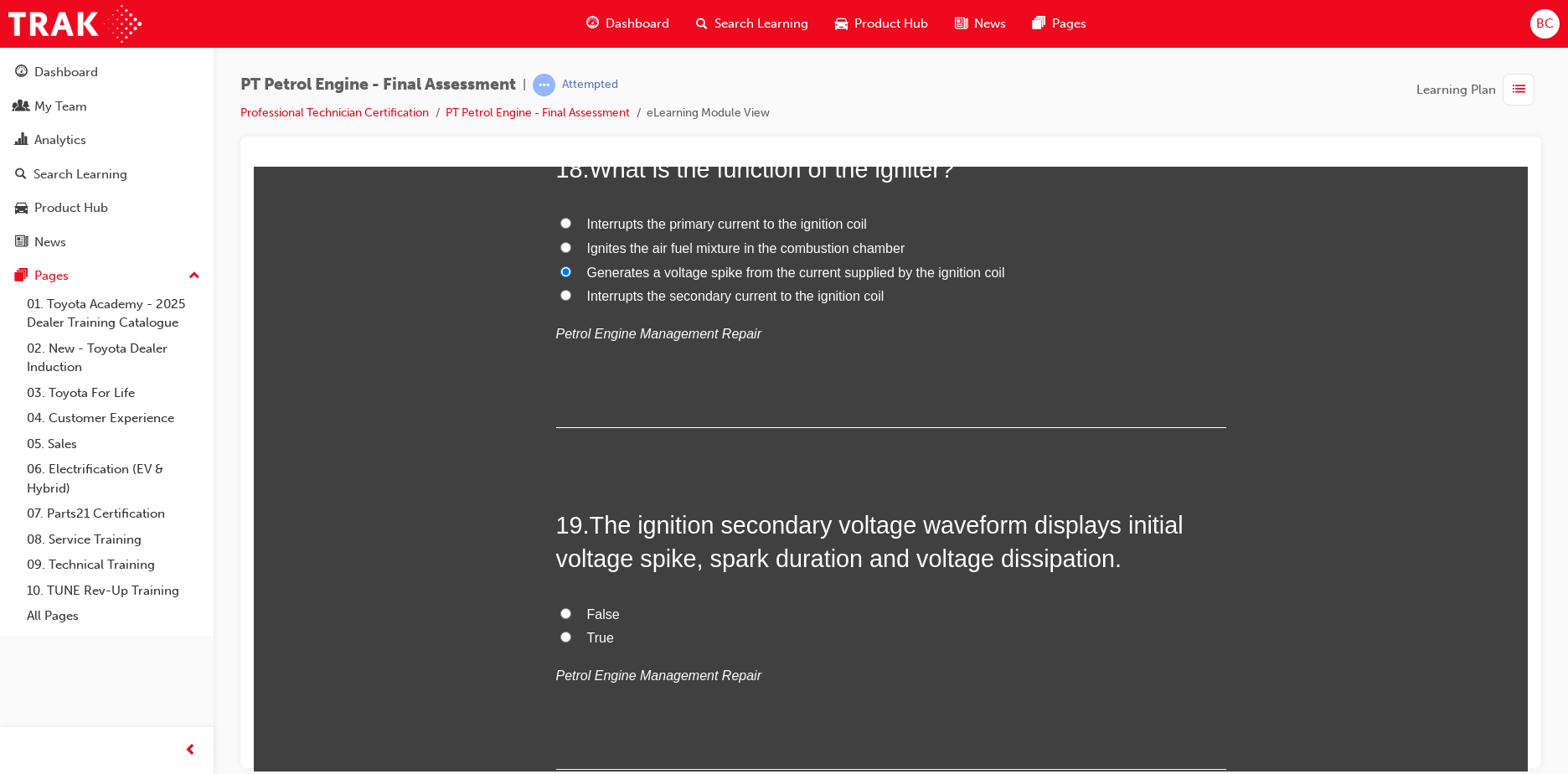
click at [607, 633] on label "True" at bounding box center [891, 638] width 670 height 25
click at [571, 633] on input "True" at bounding box center [566, 636] width 11 height 11
radio input "true"
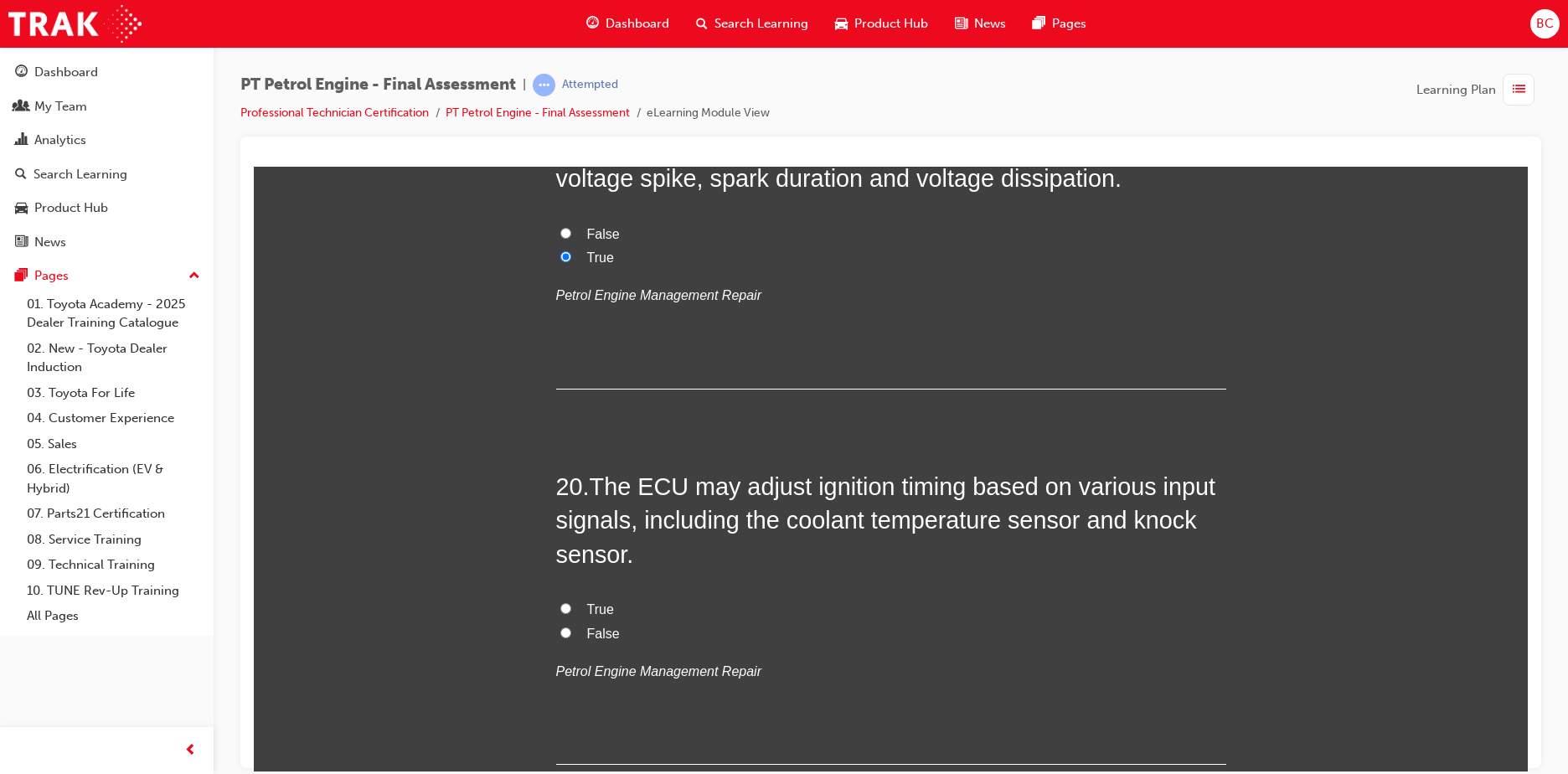
scroll to position [6698, 0]
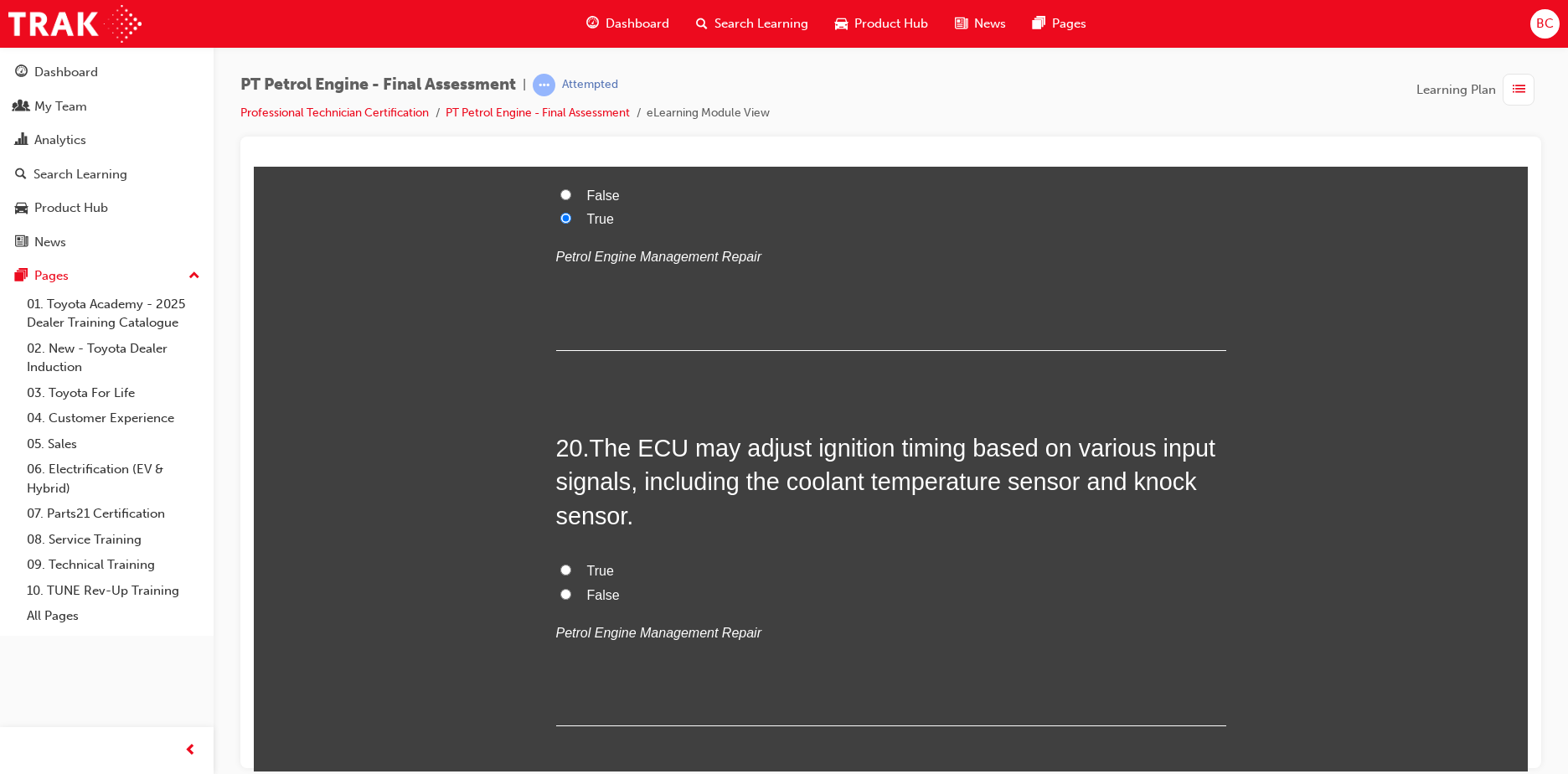
click at [595, 564] on span "True" at bounding box center [600, 569] width 26 height 14
click at [571, 564] on input "True" at bounding box center [566, 568] width 11 height 11
radio input "true"
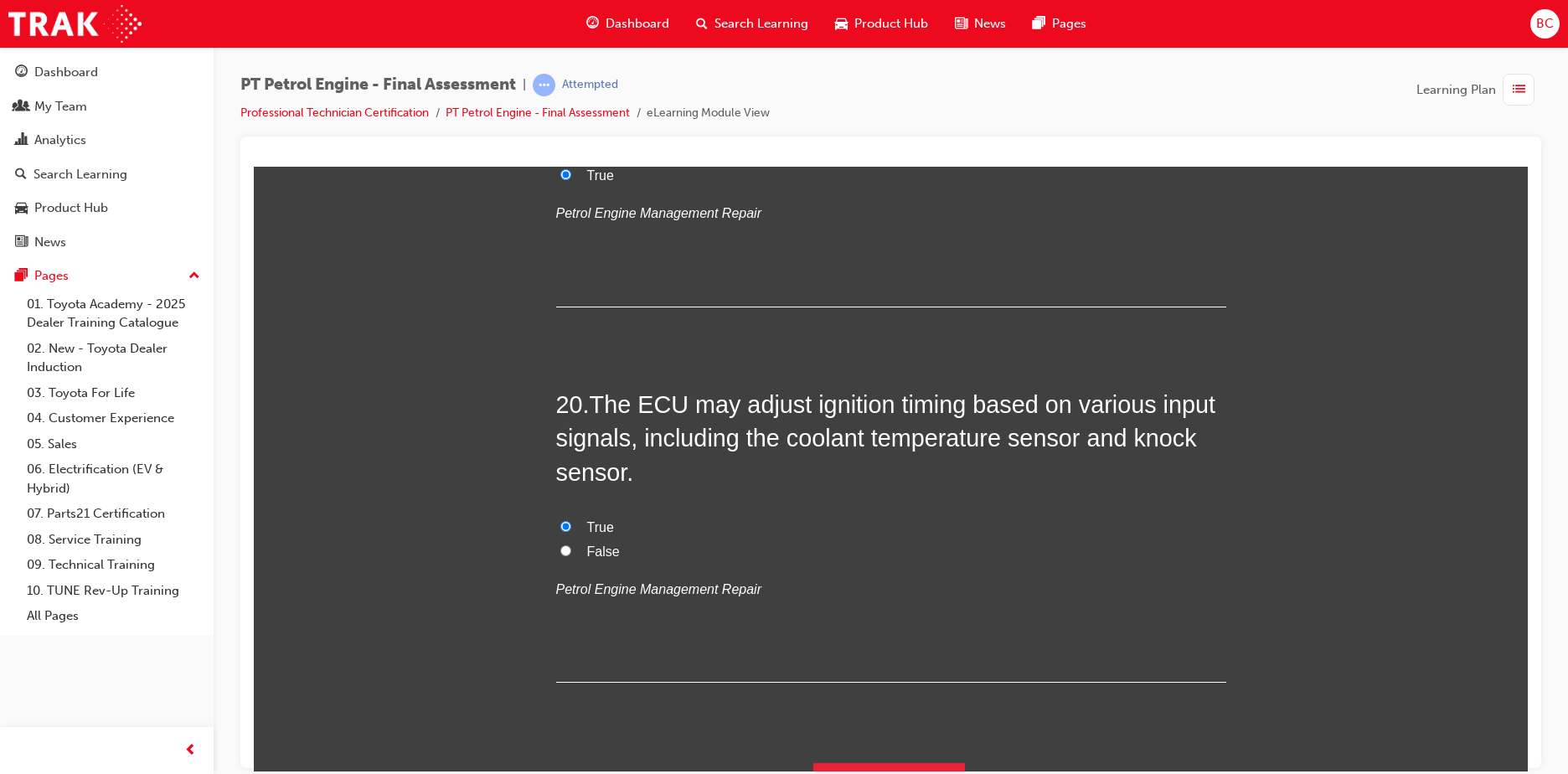
scroll to position [6779, 0]
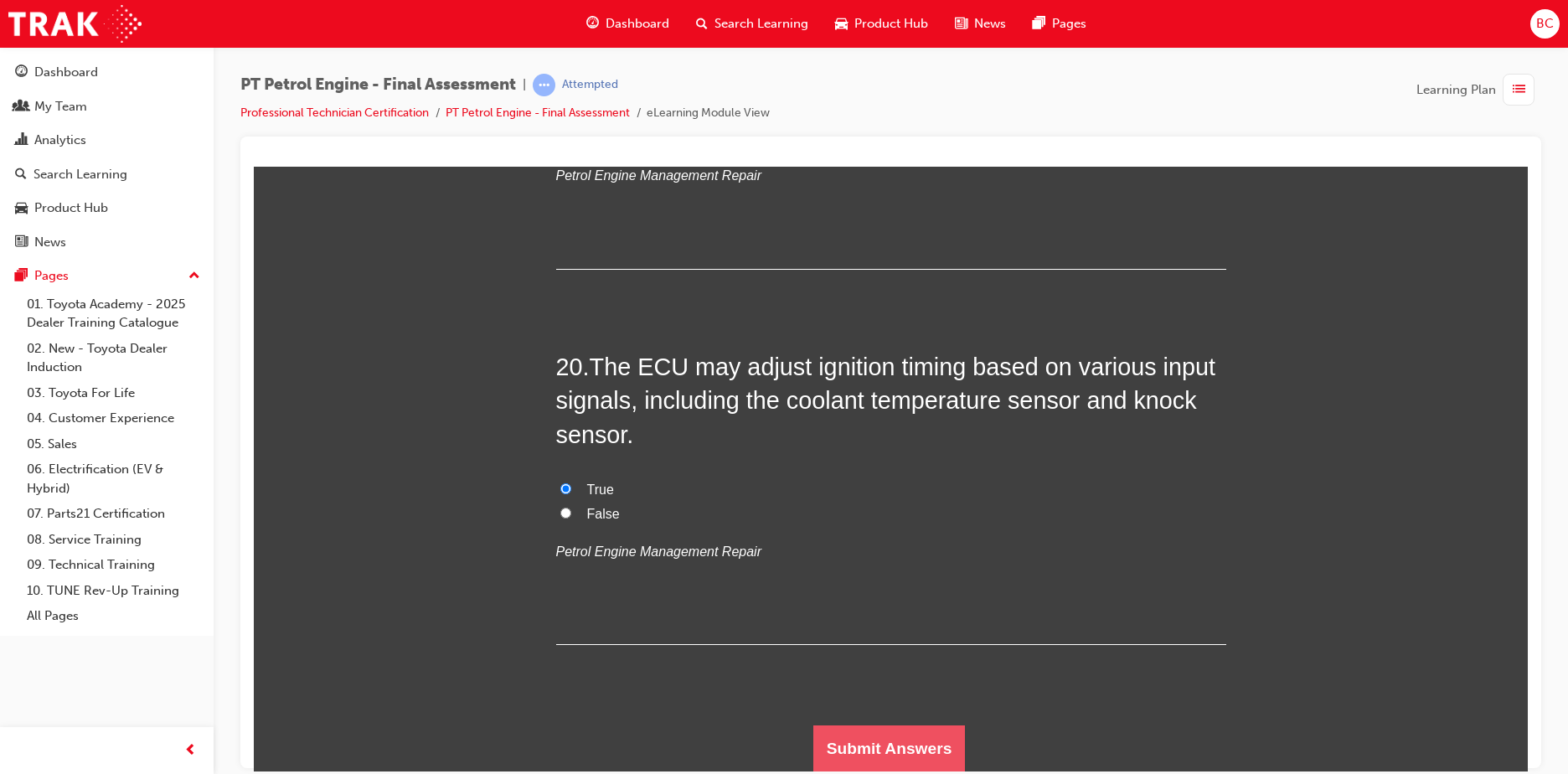
click at [920, 728] on button "Submit Answers" at bounding box center [889, 747] width 152 height 47
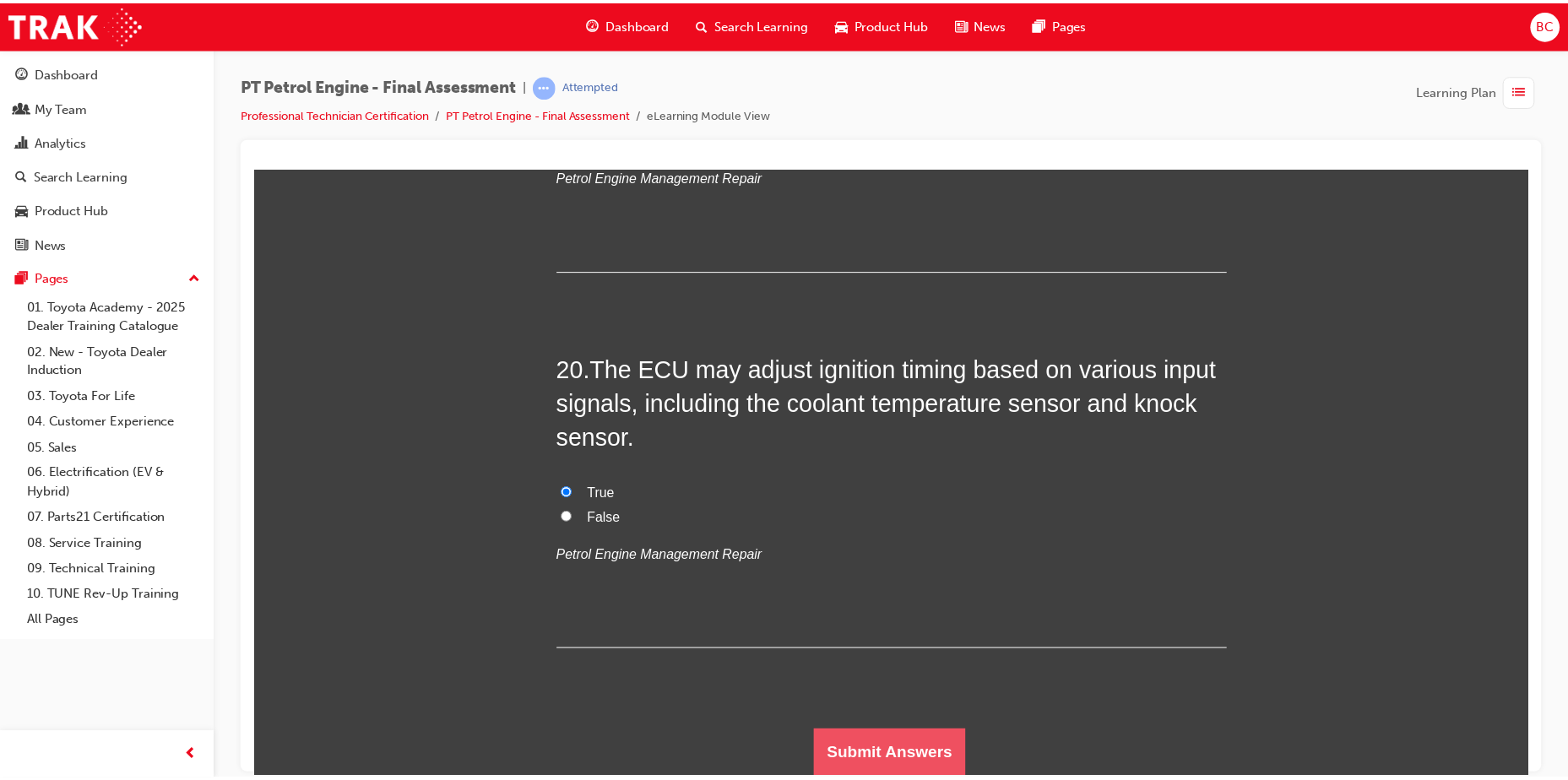
scroll to position [0, 0]
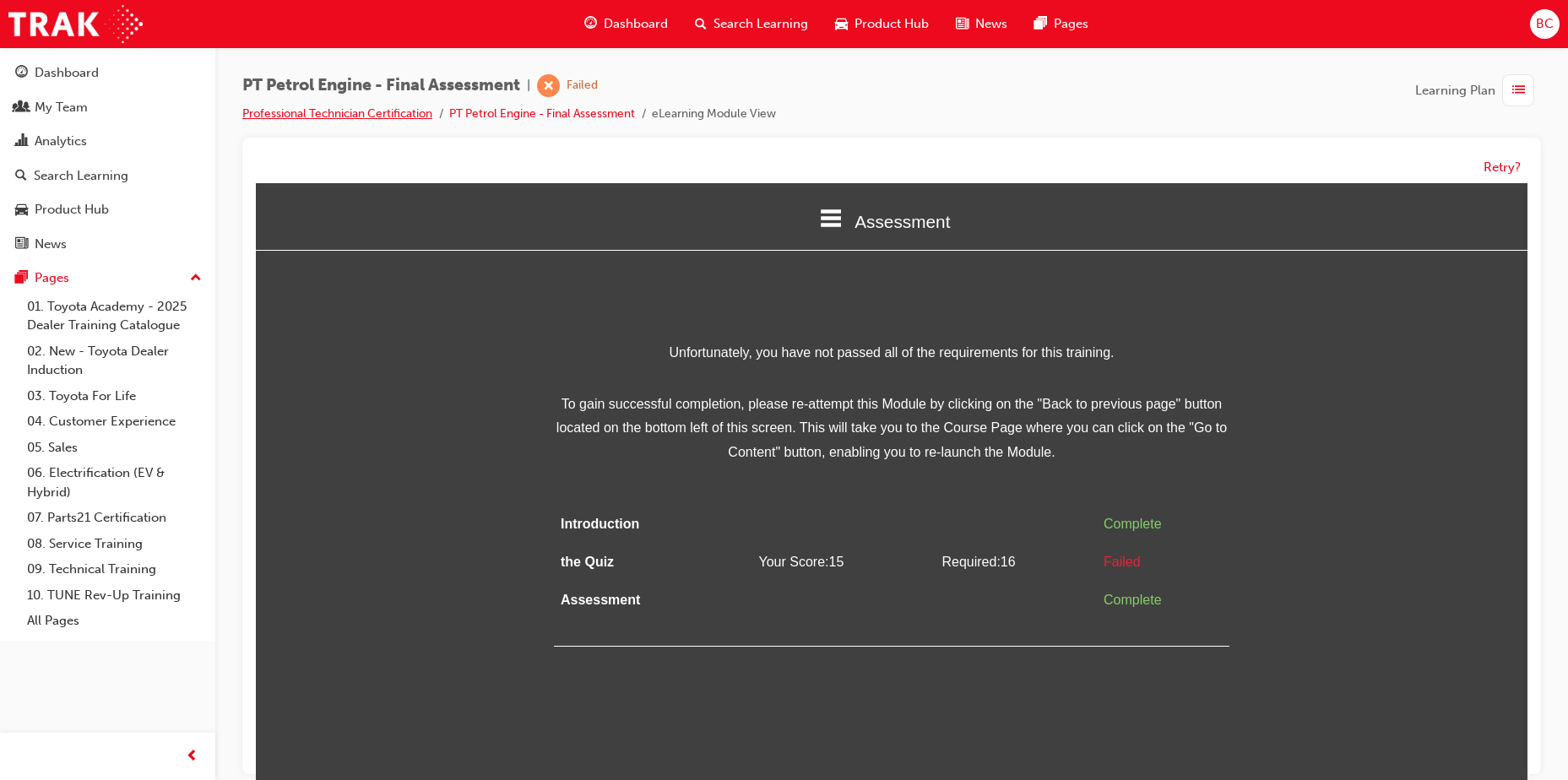
click at [422, 106] on link "Professional Technician Certification" at bounding box center [337, 113] width 190 height 14
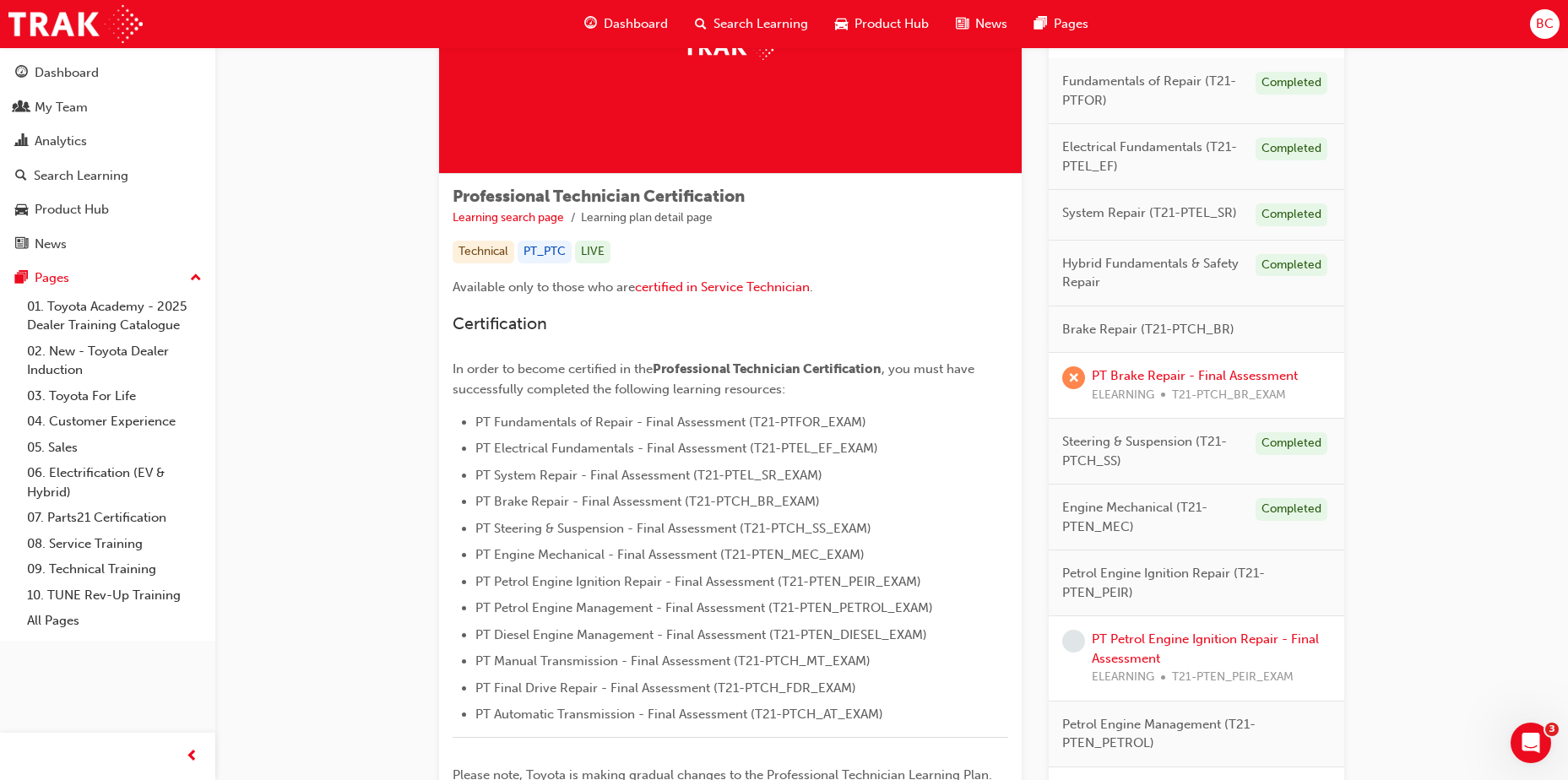
scroll to position [169, 0]
click at [1239, 638] on link "PT Petrol Engine Ignition Repair - Final Assessment" at bounding box center [1205, 646] width 227 height 35
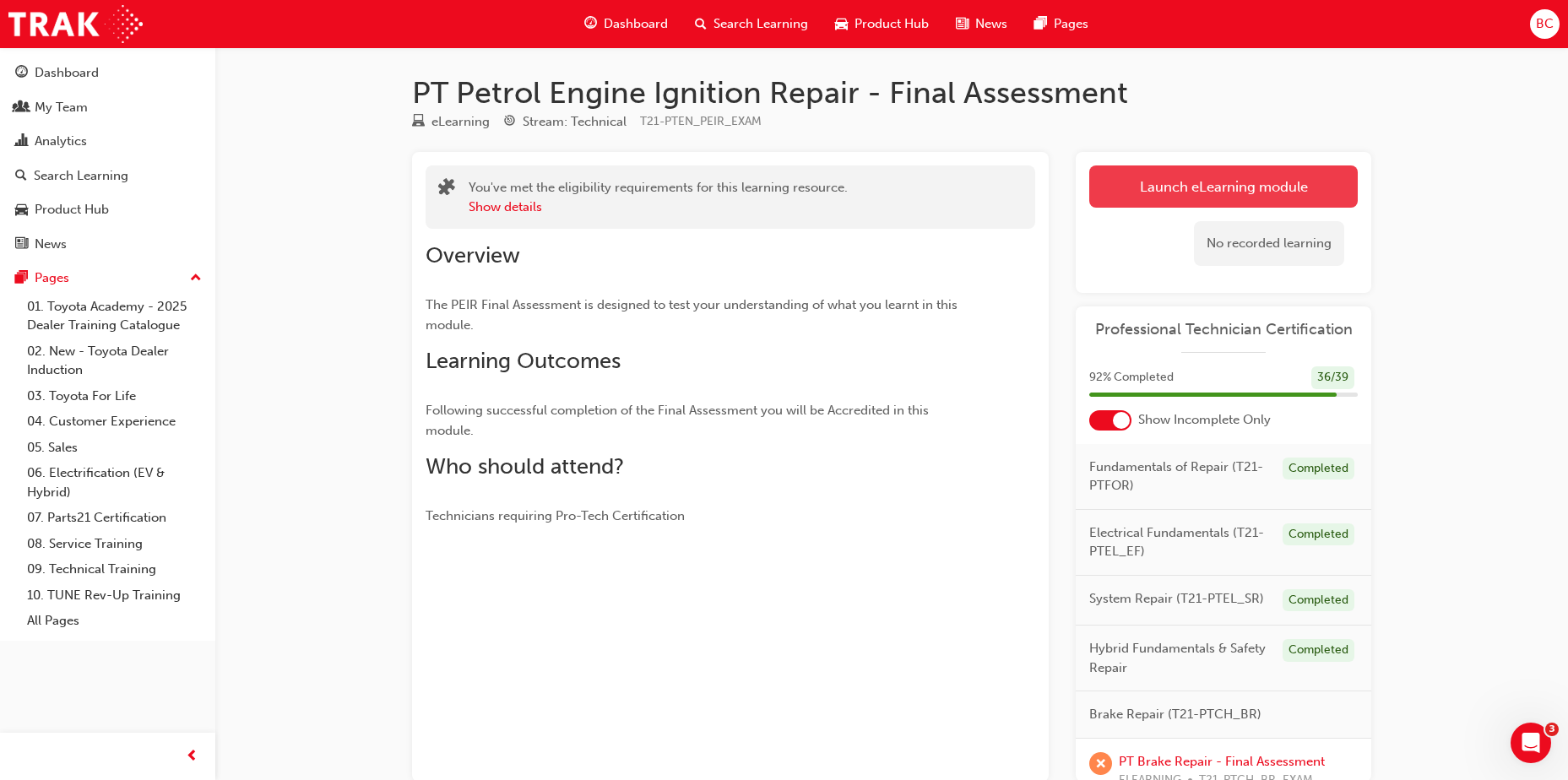
click at [1230, 193] on link "Launch eLearning module" at bounding box center [1223, 187] width 268 height 42
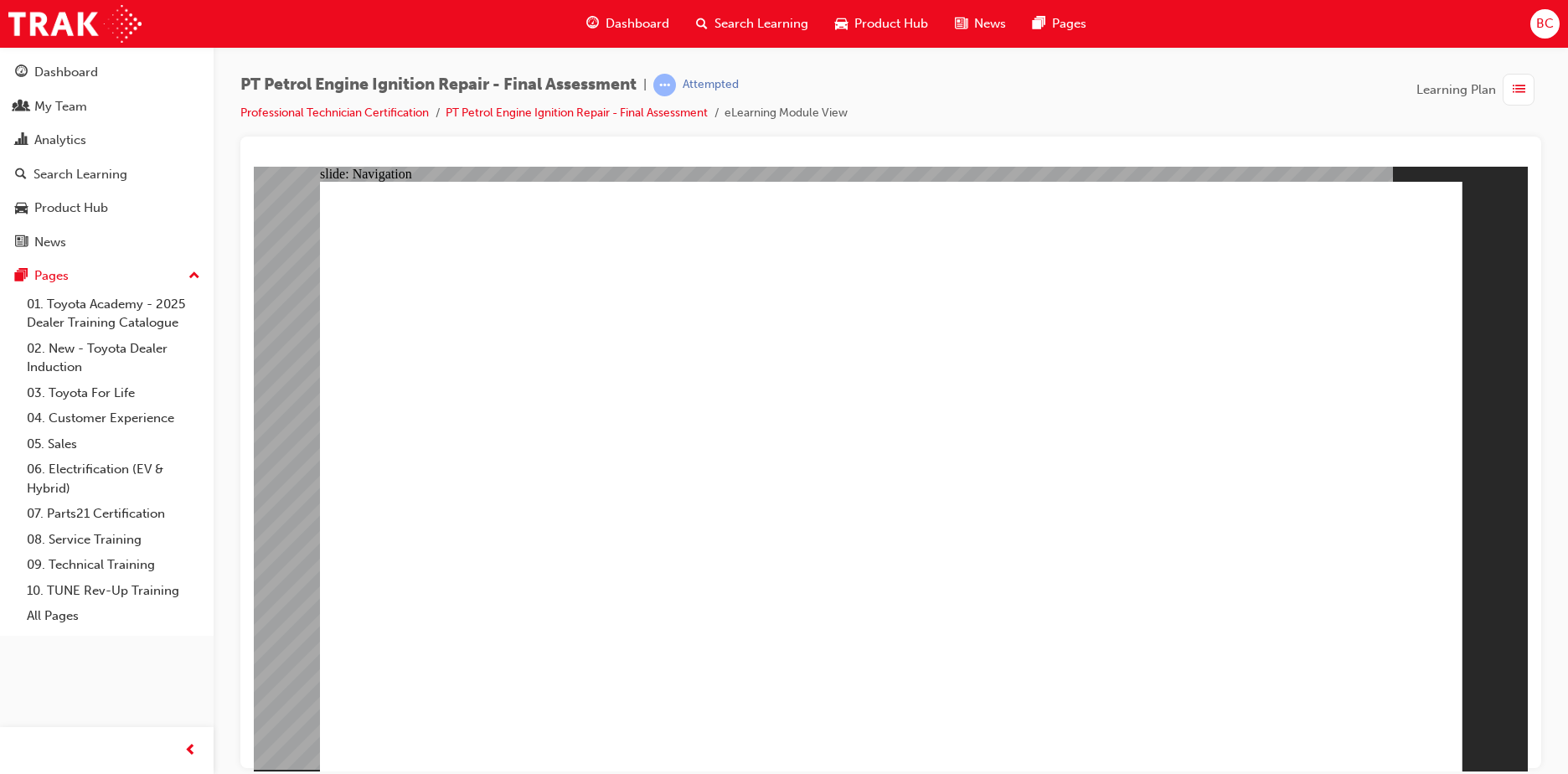
checkbox input "true"
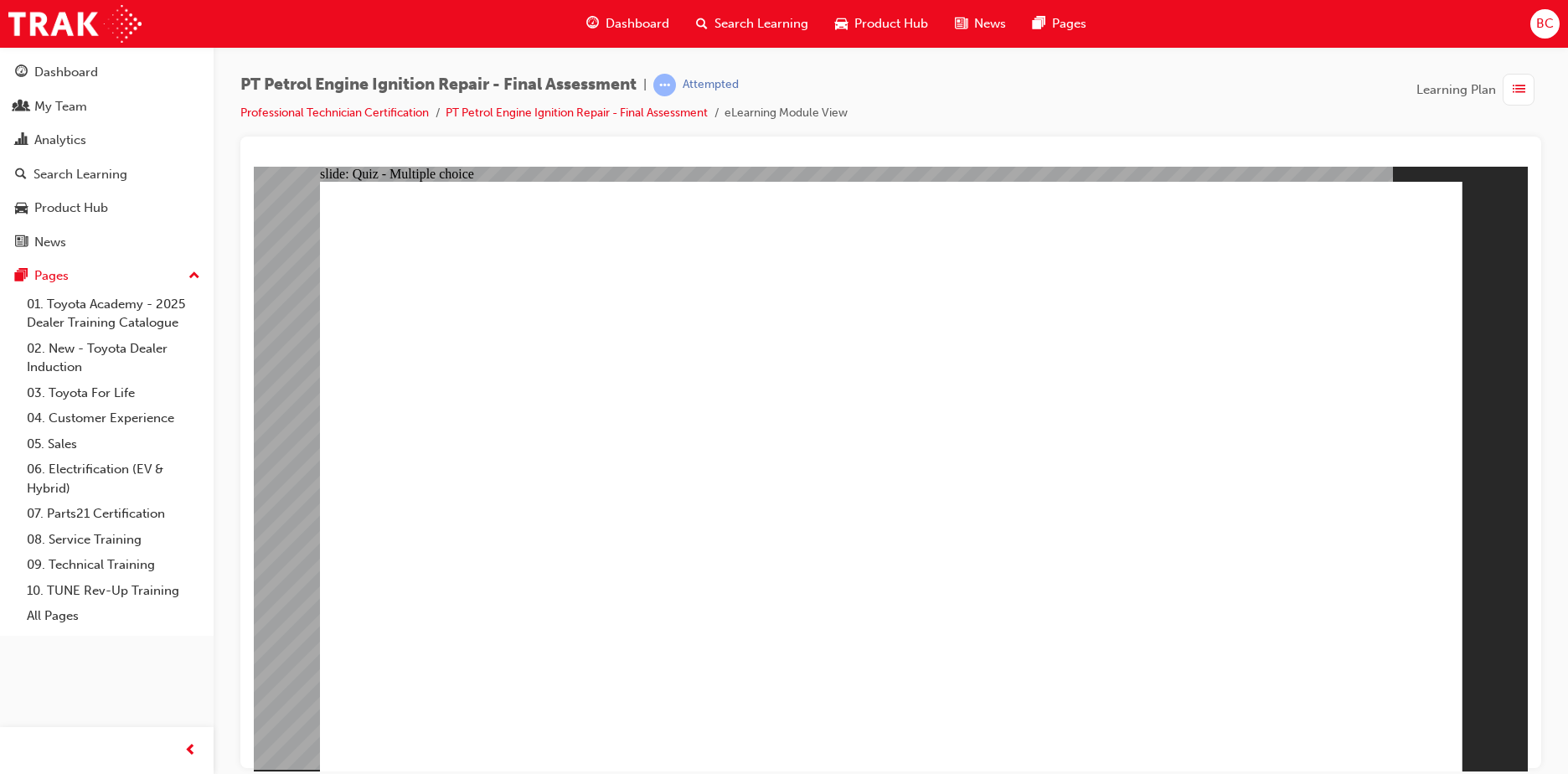
checkbox input "true"
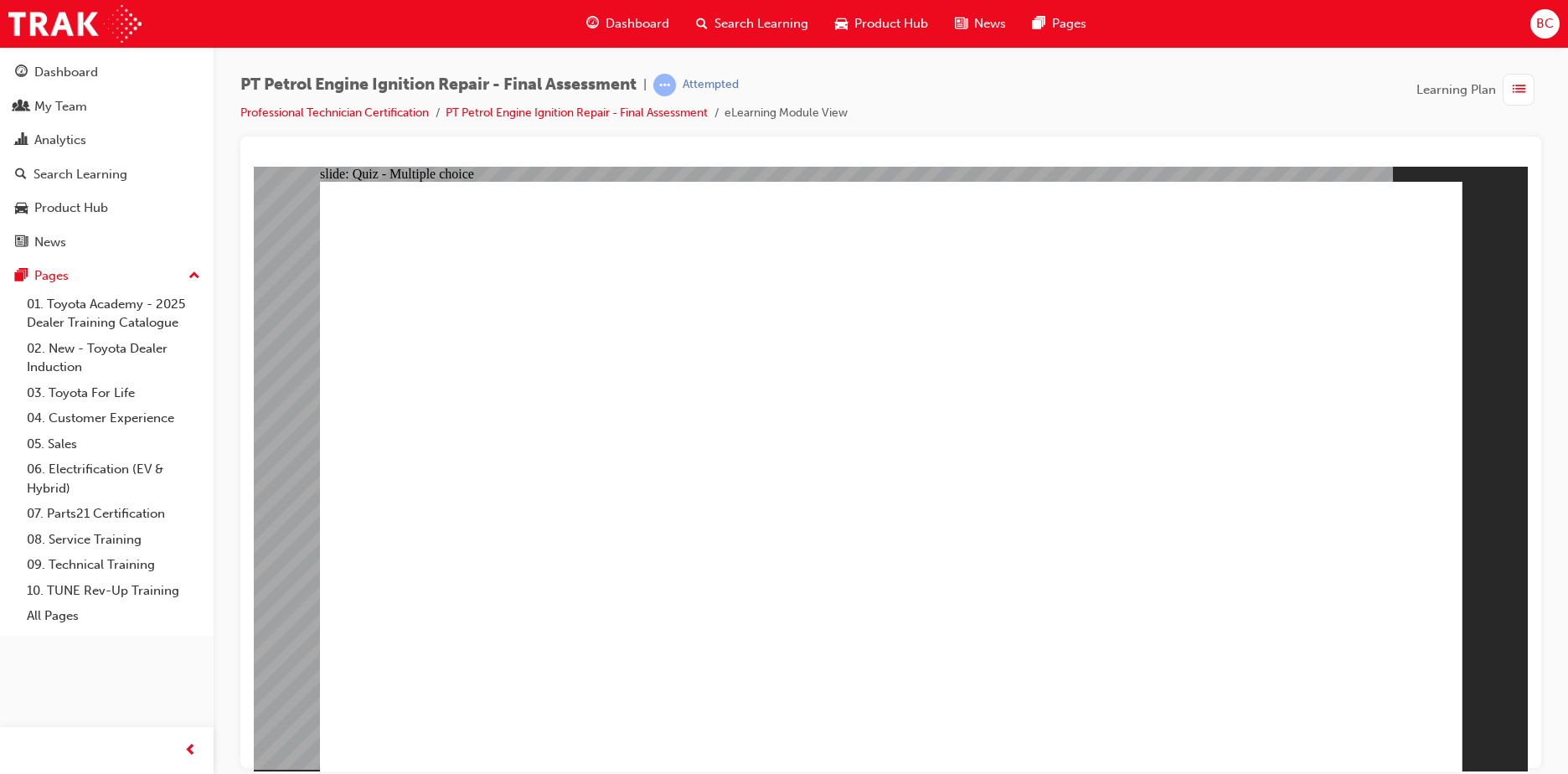
checkbox input "true"
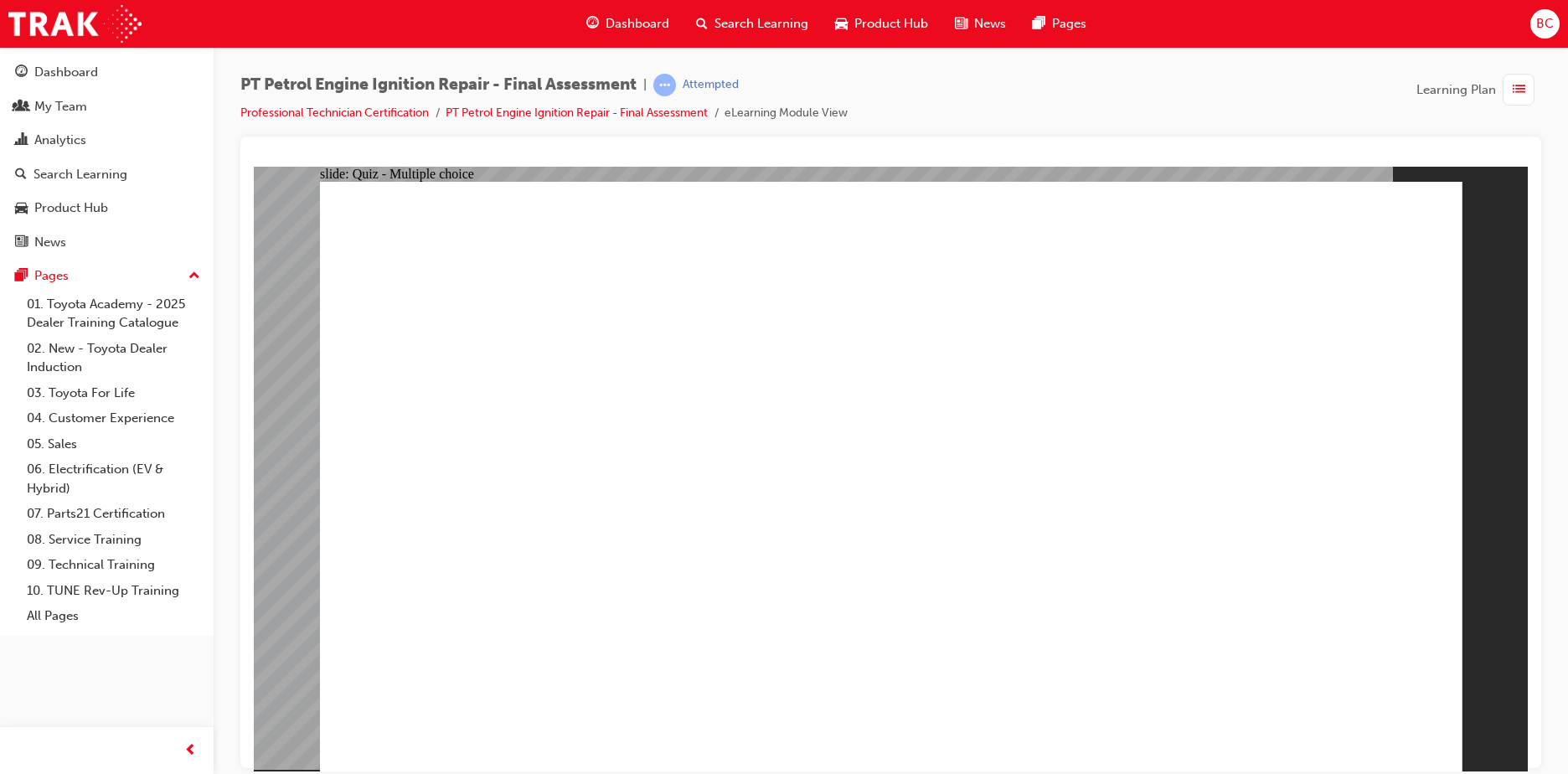
radio input "false"
radio input "true"
drag, startPoint x: 766, startPoint y: 502, endPoint x: 773, endPoint y: 495, distance: 9.9
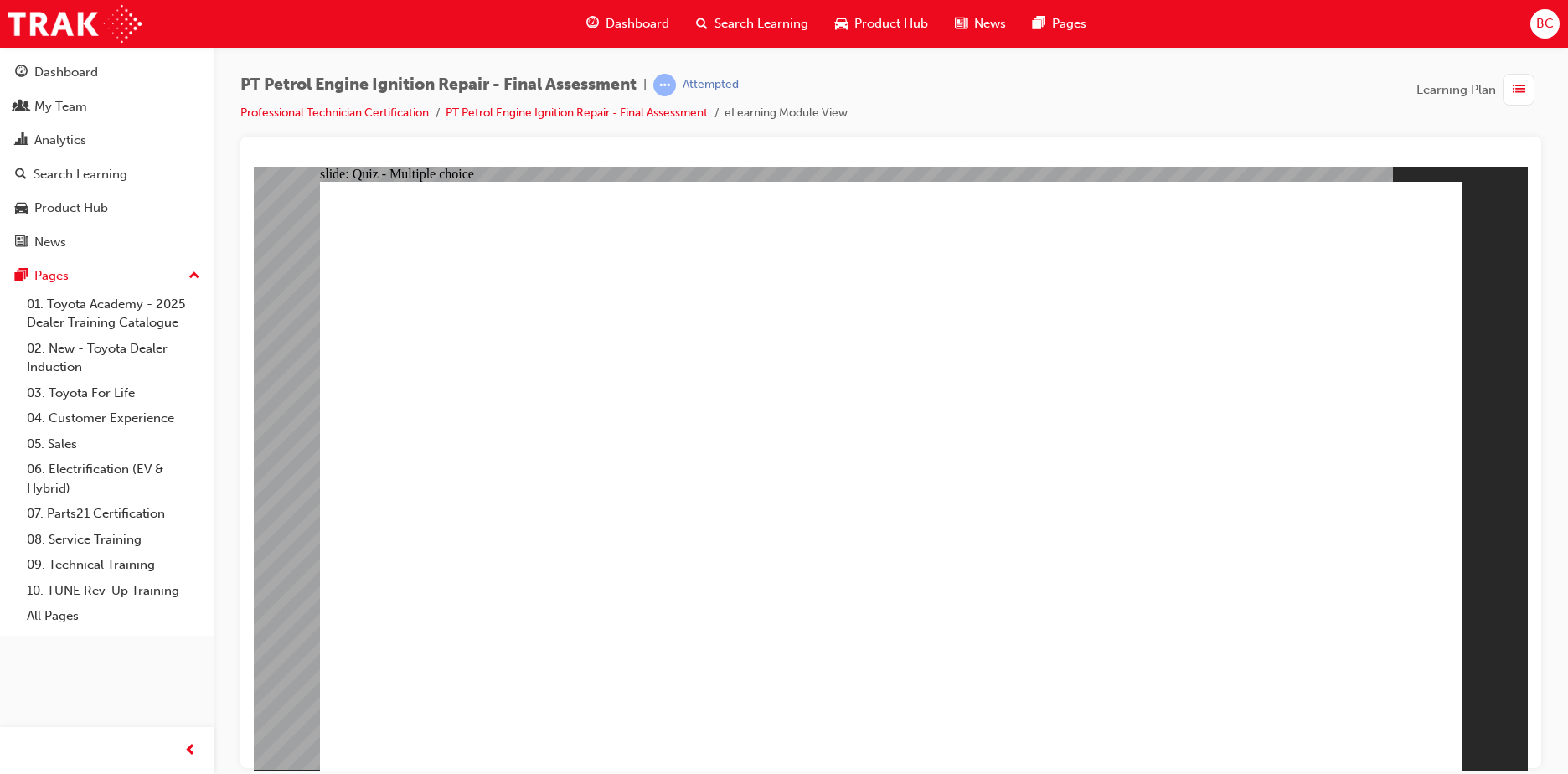
radio input "true"
drag, startPoint x: 1126, startPoint y: 723, endPoint x: 1344, endPoint y: 705, distance: 218.7
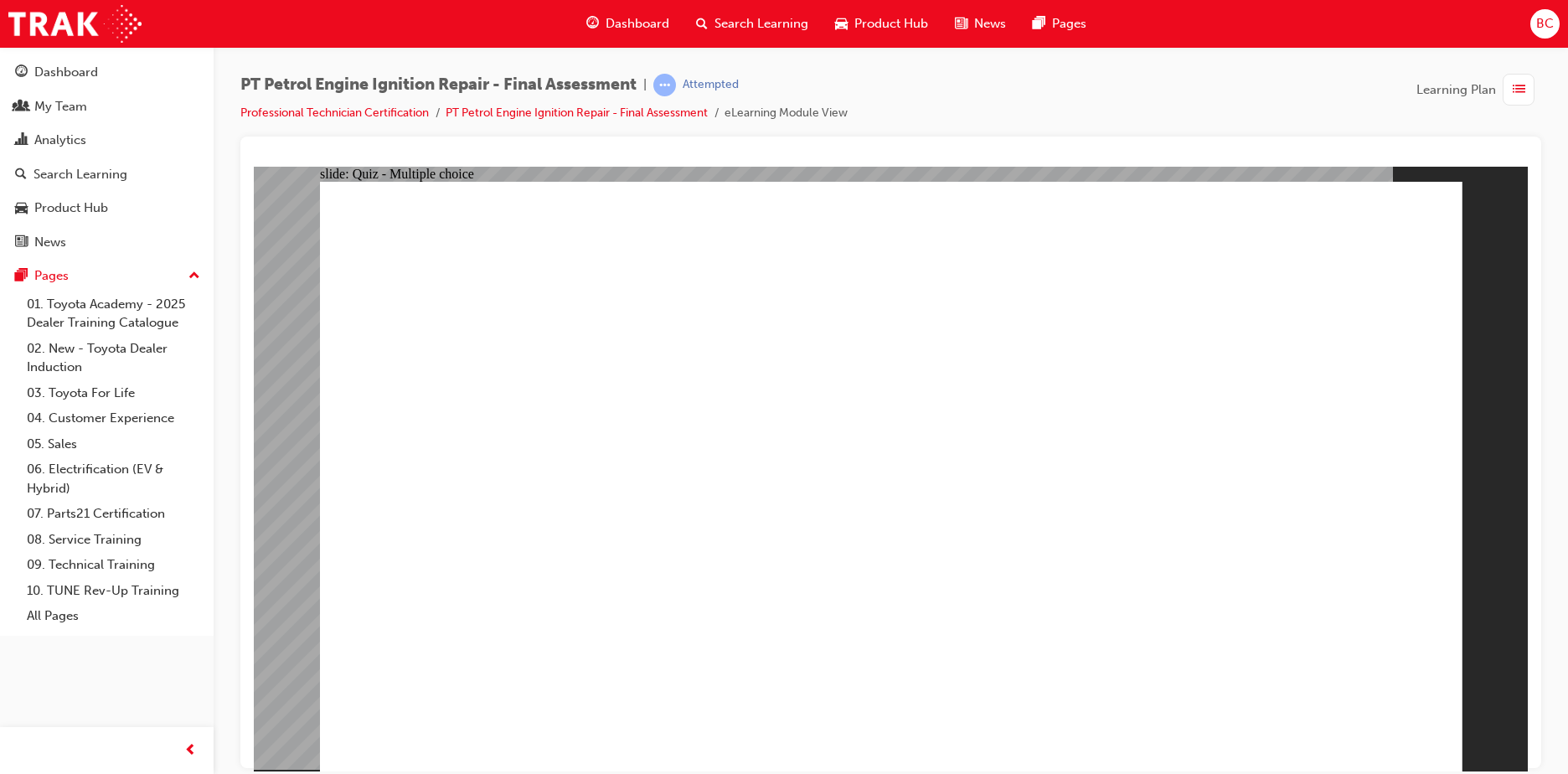
radio input "true"
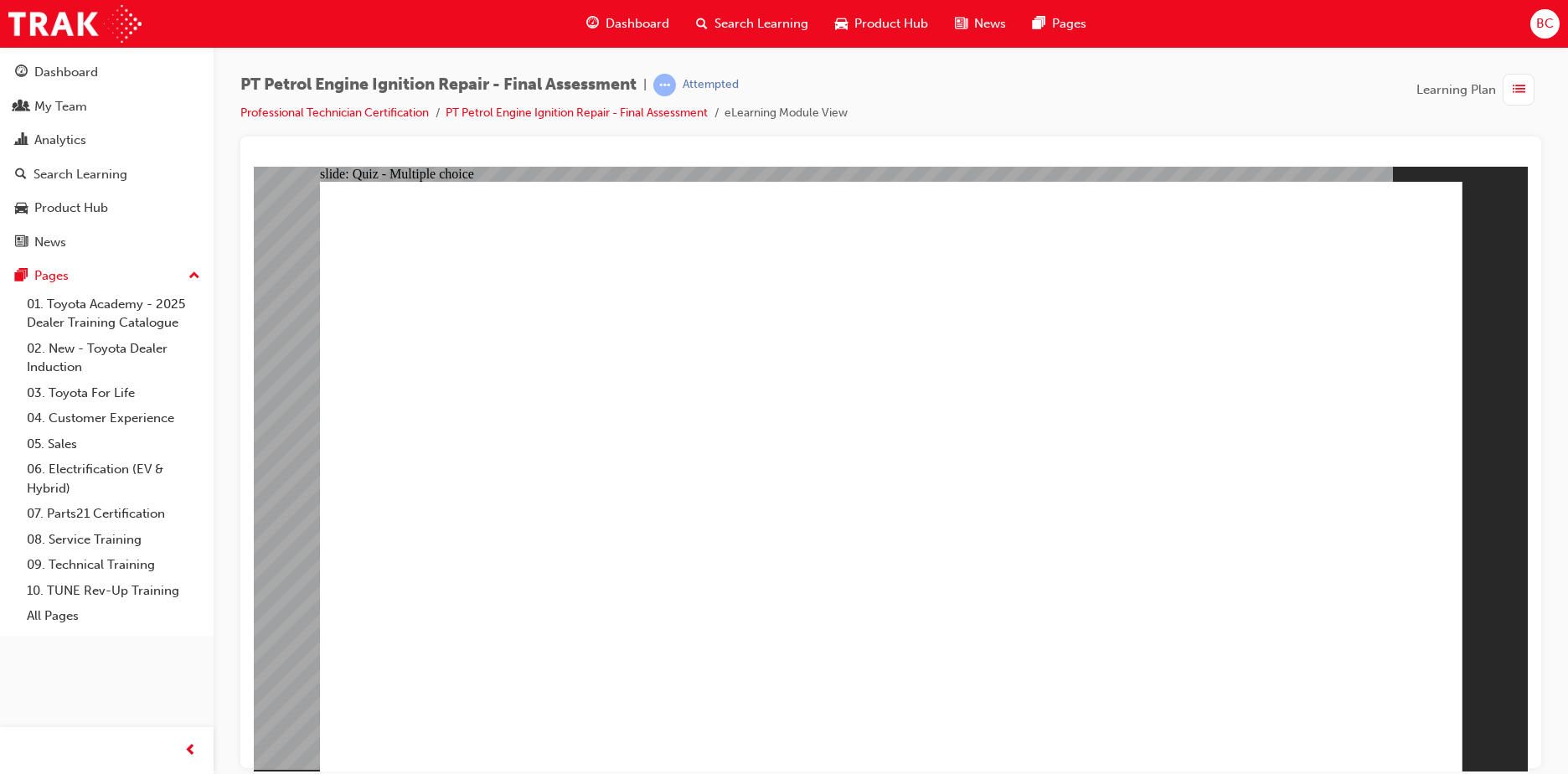
radio input "true"
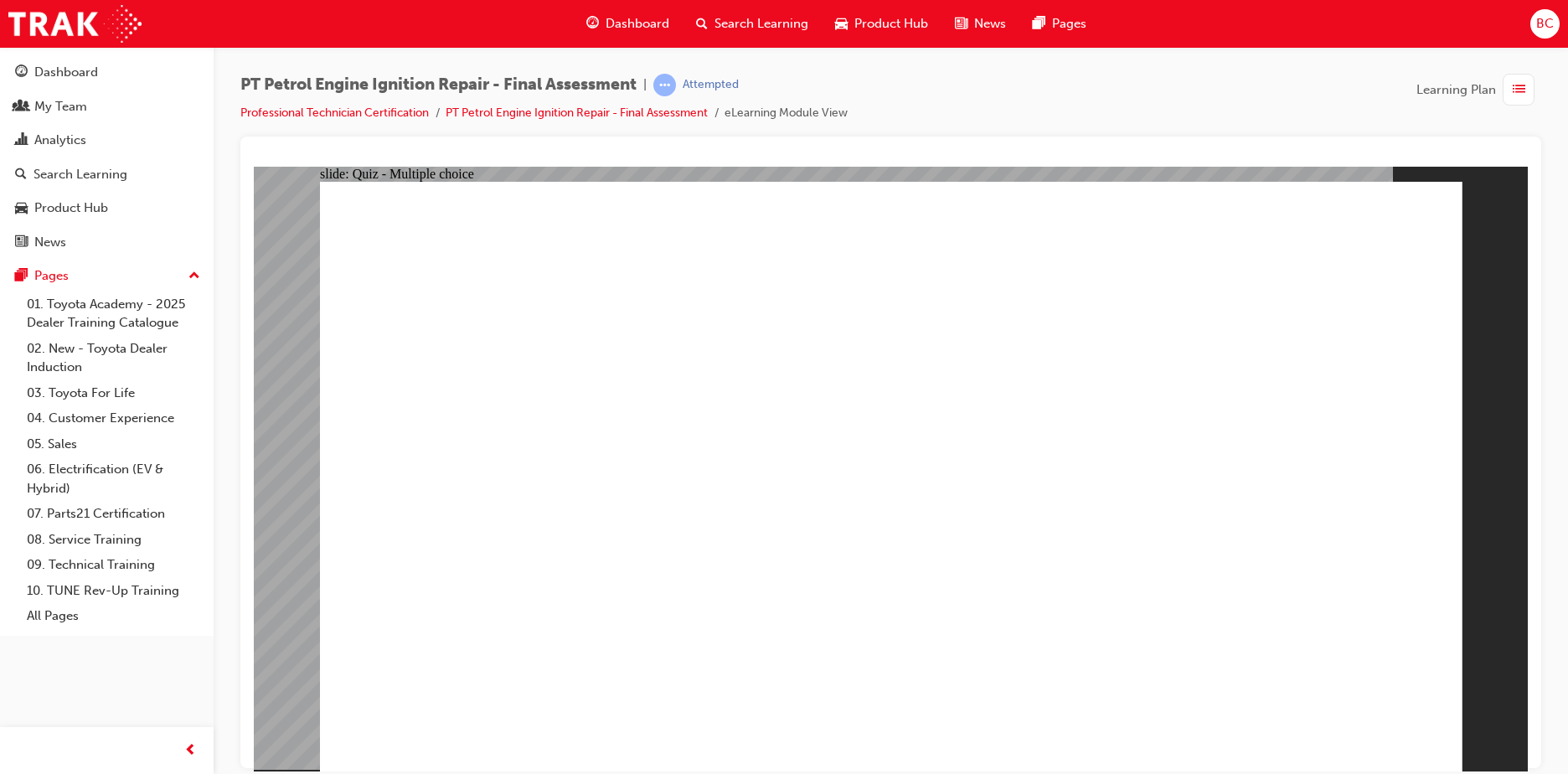
radio input "true"
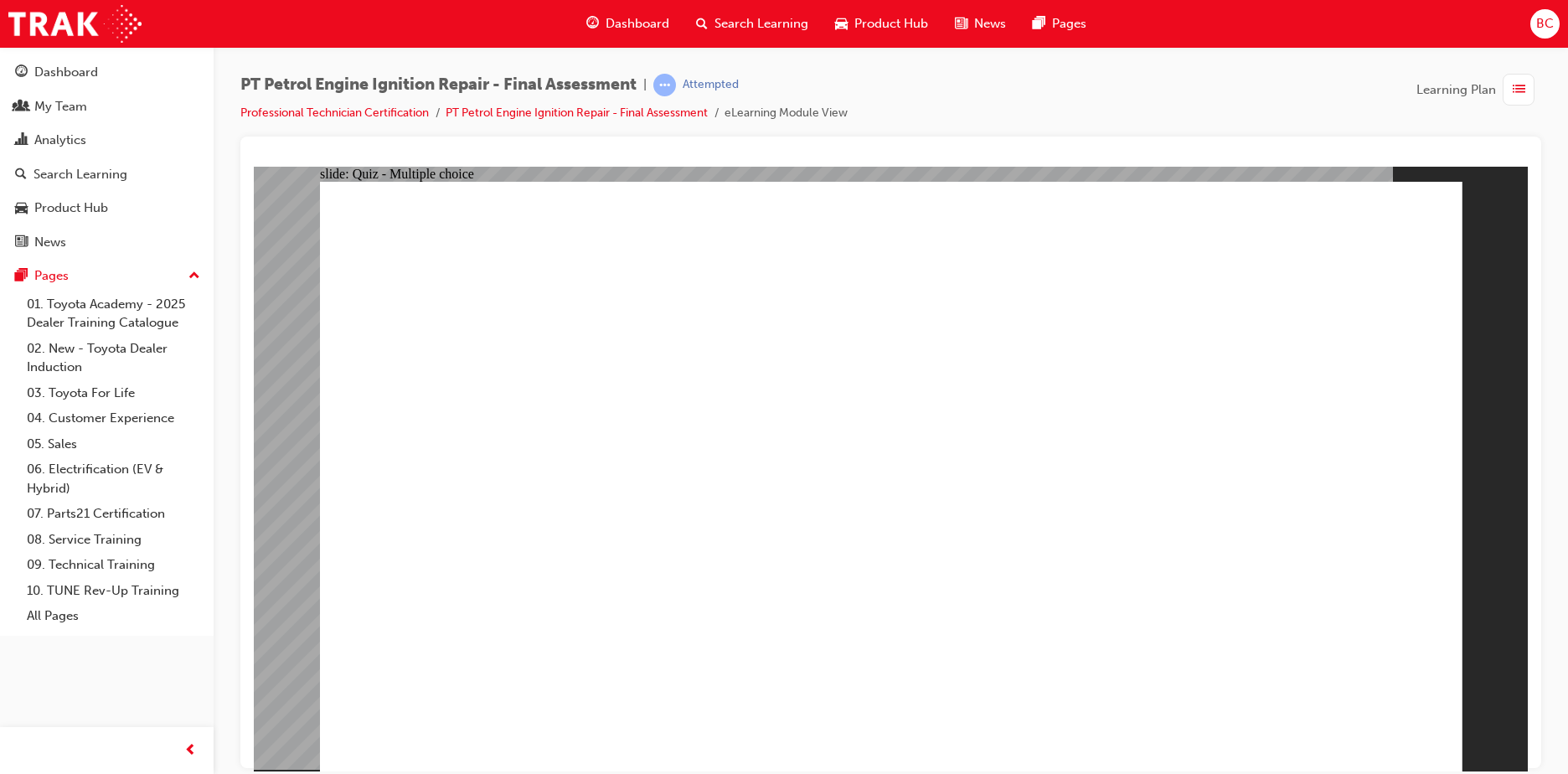
radio input "true"
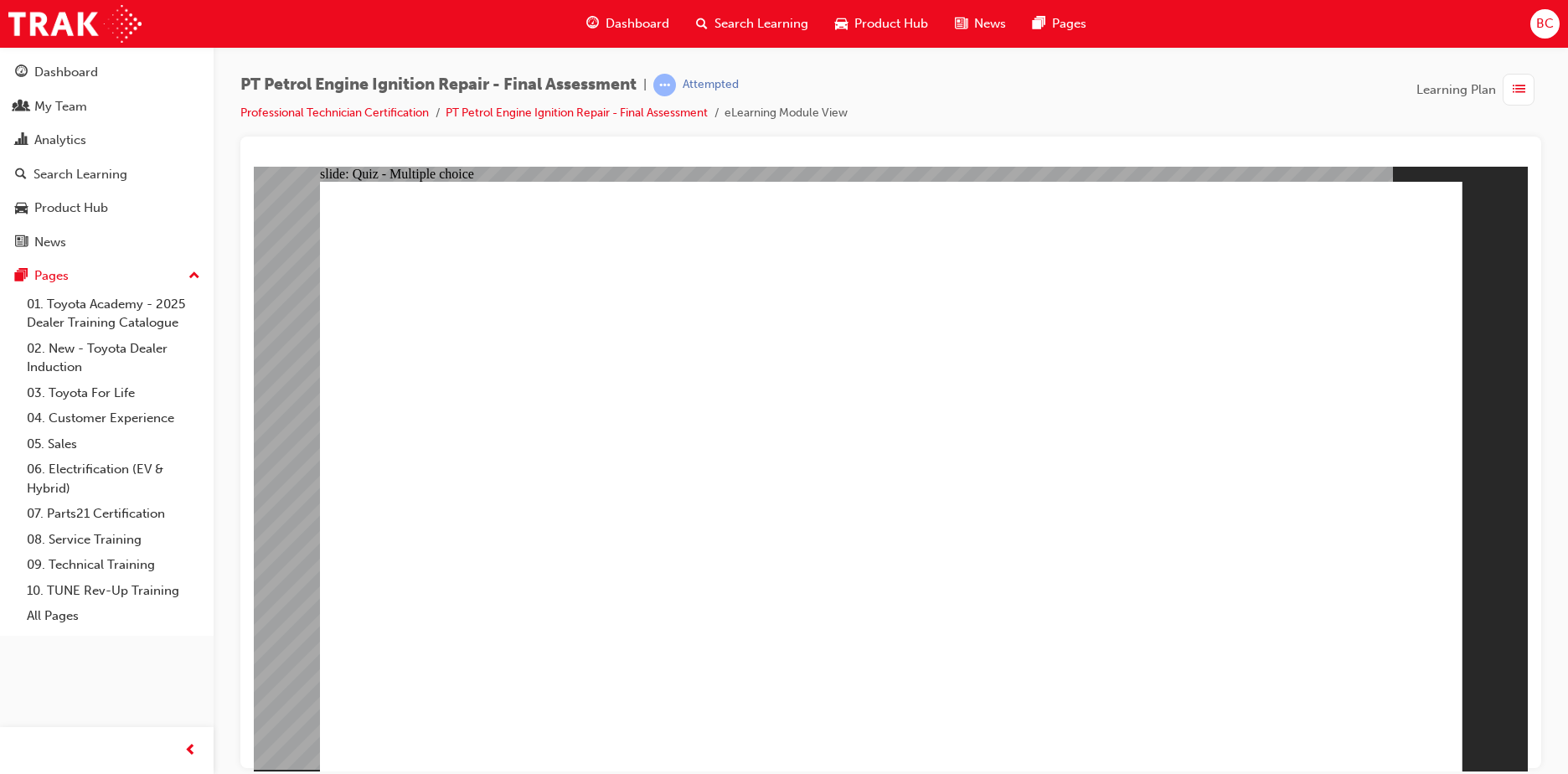
radio input "true"
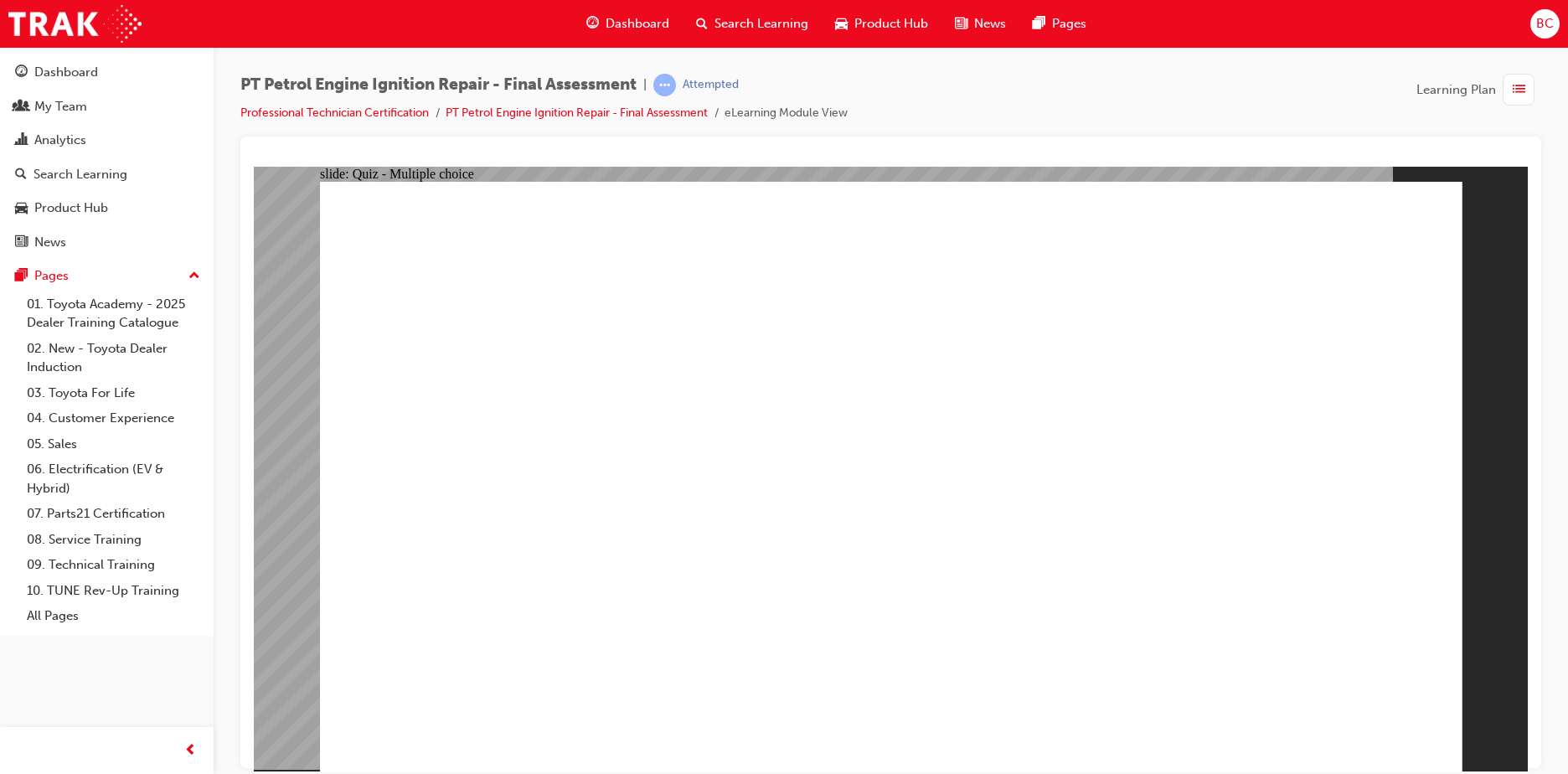
radio input "true"
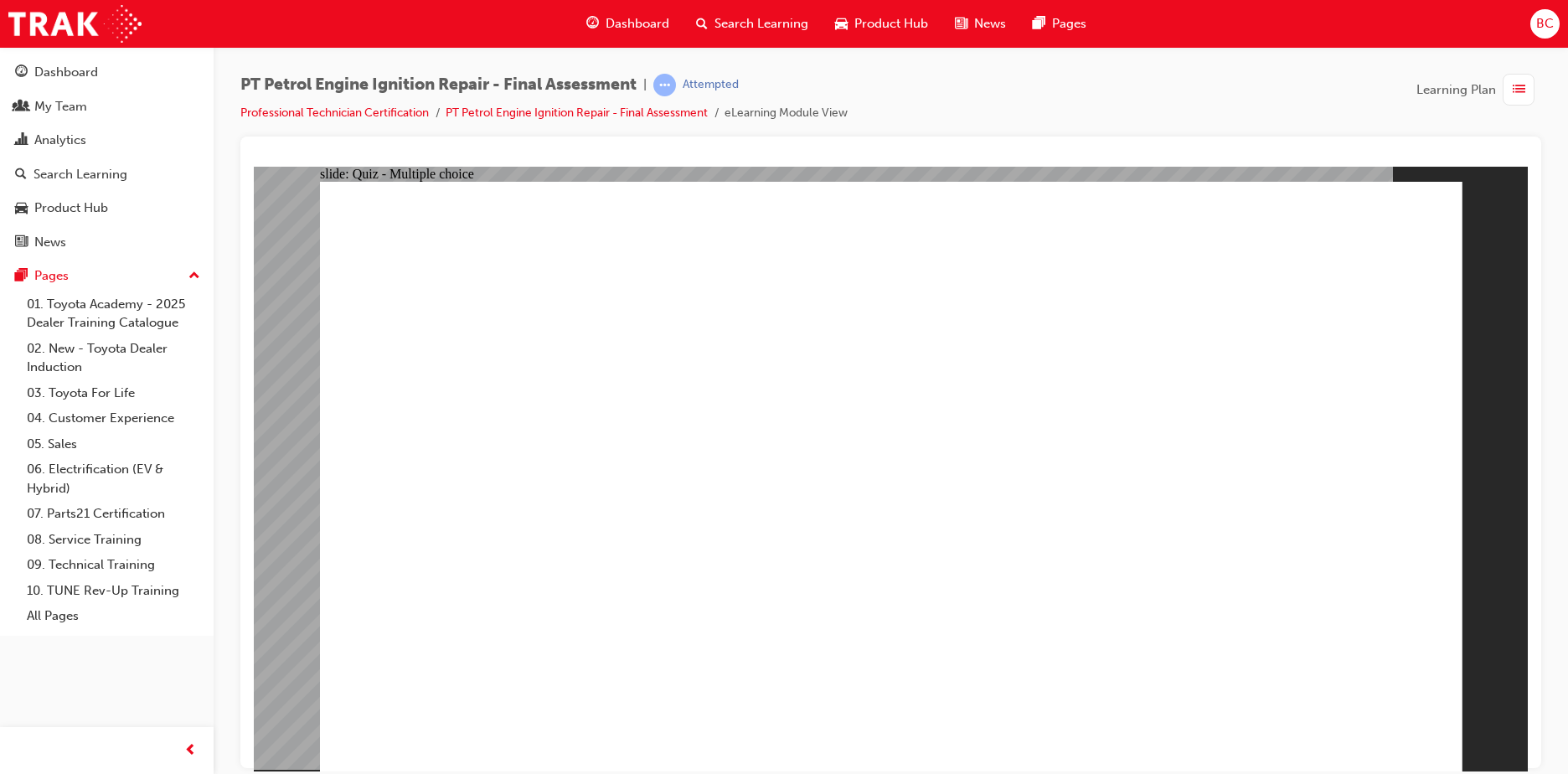
radio input "true"
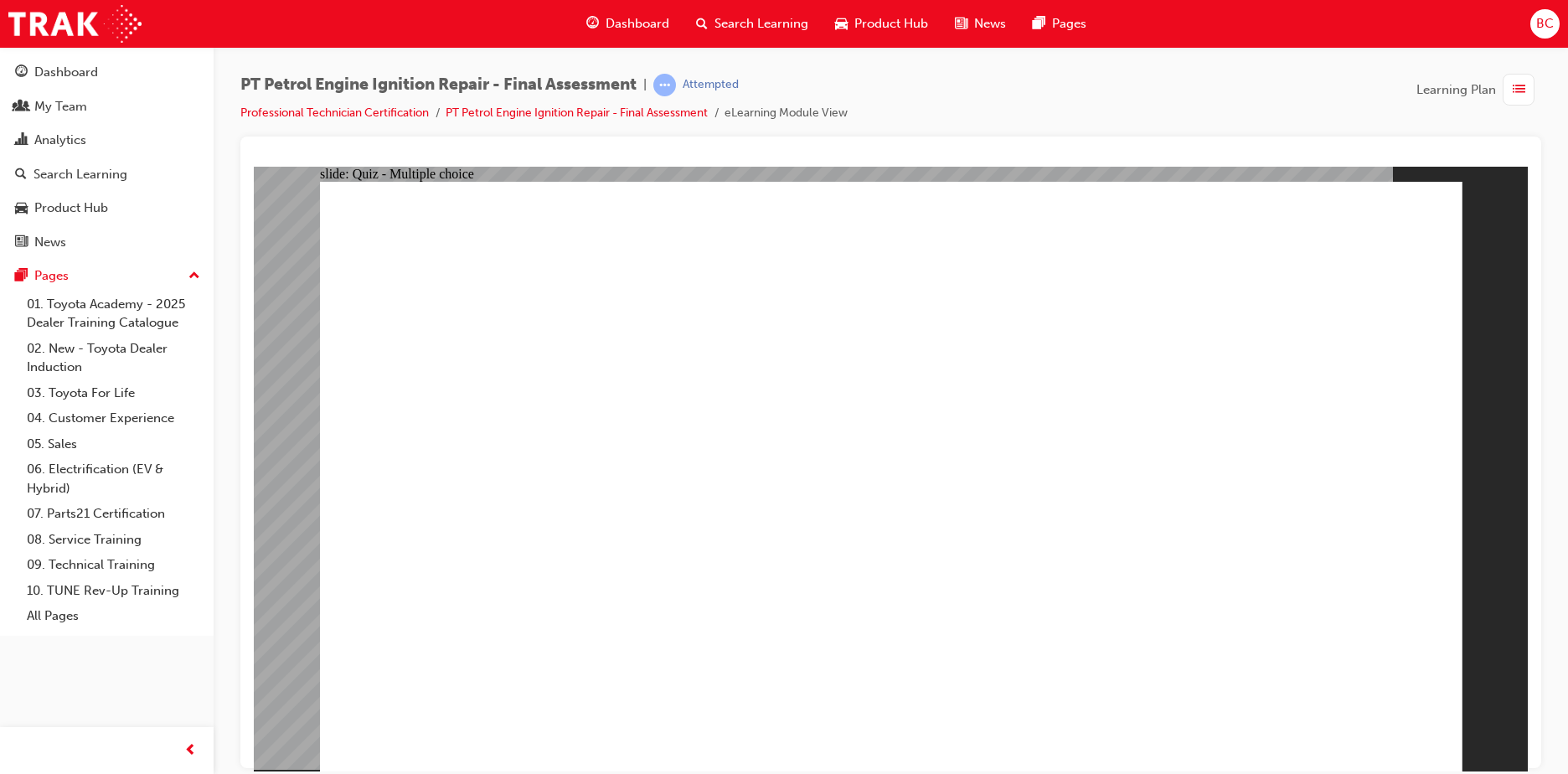
radio input "true"
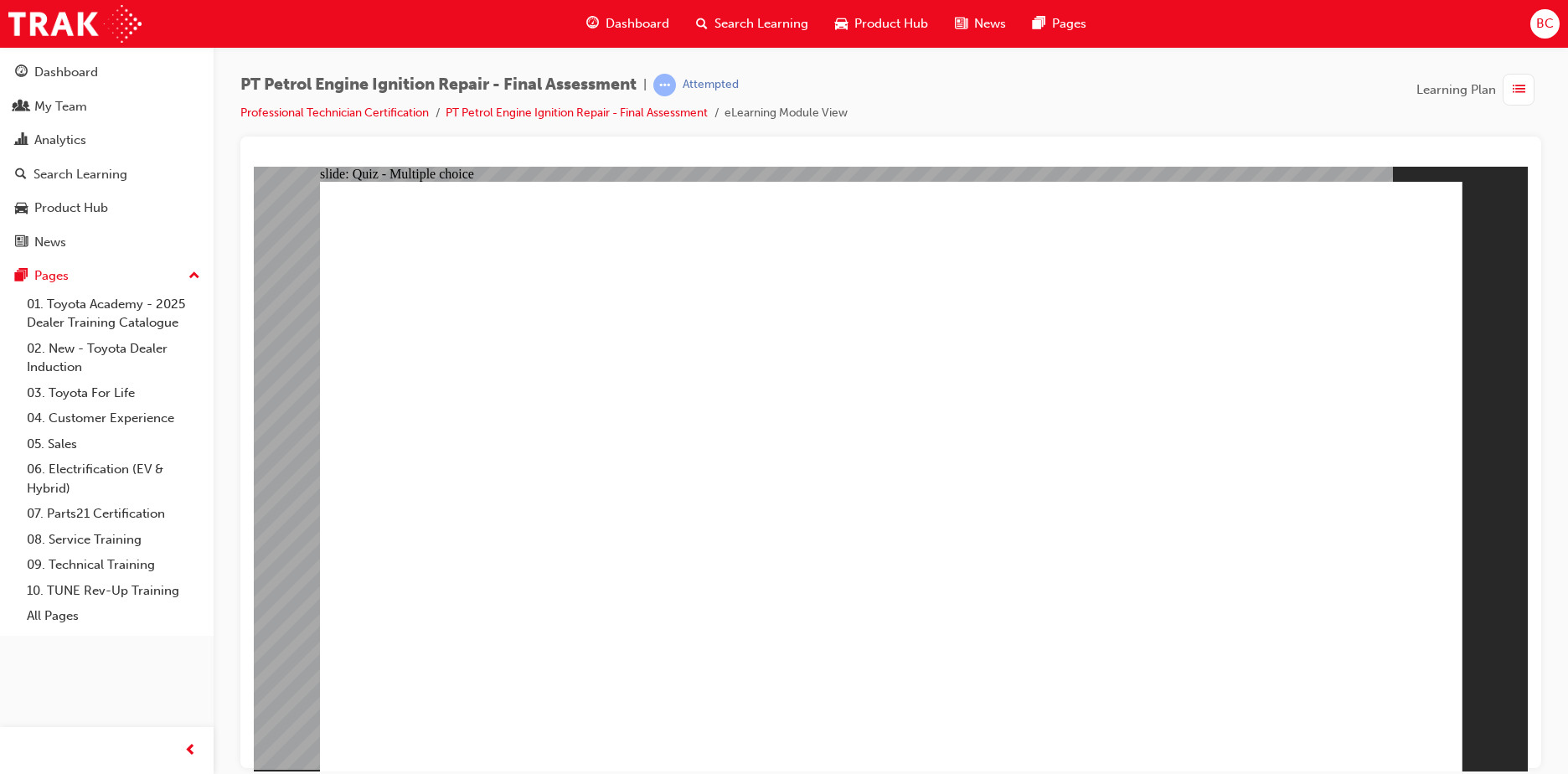
radio input "true"
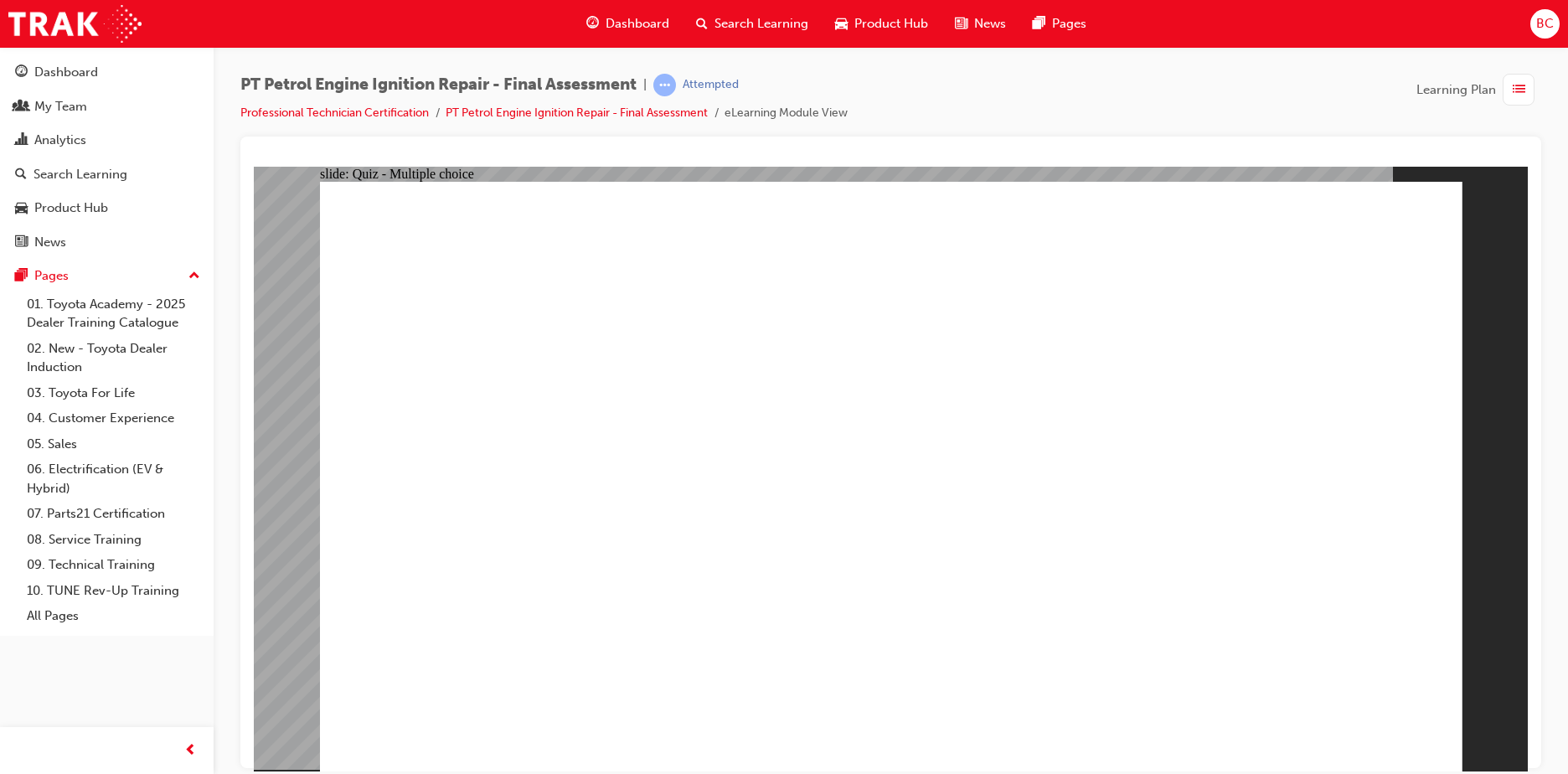
radio input "true"
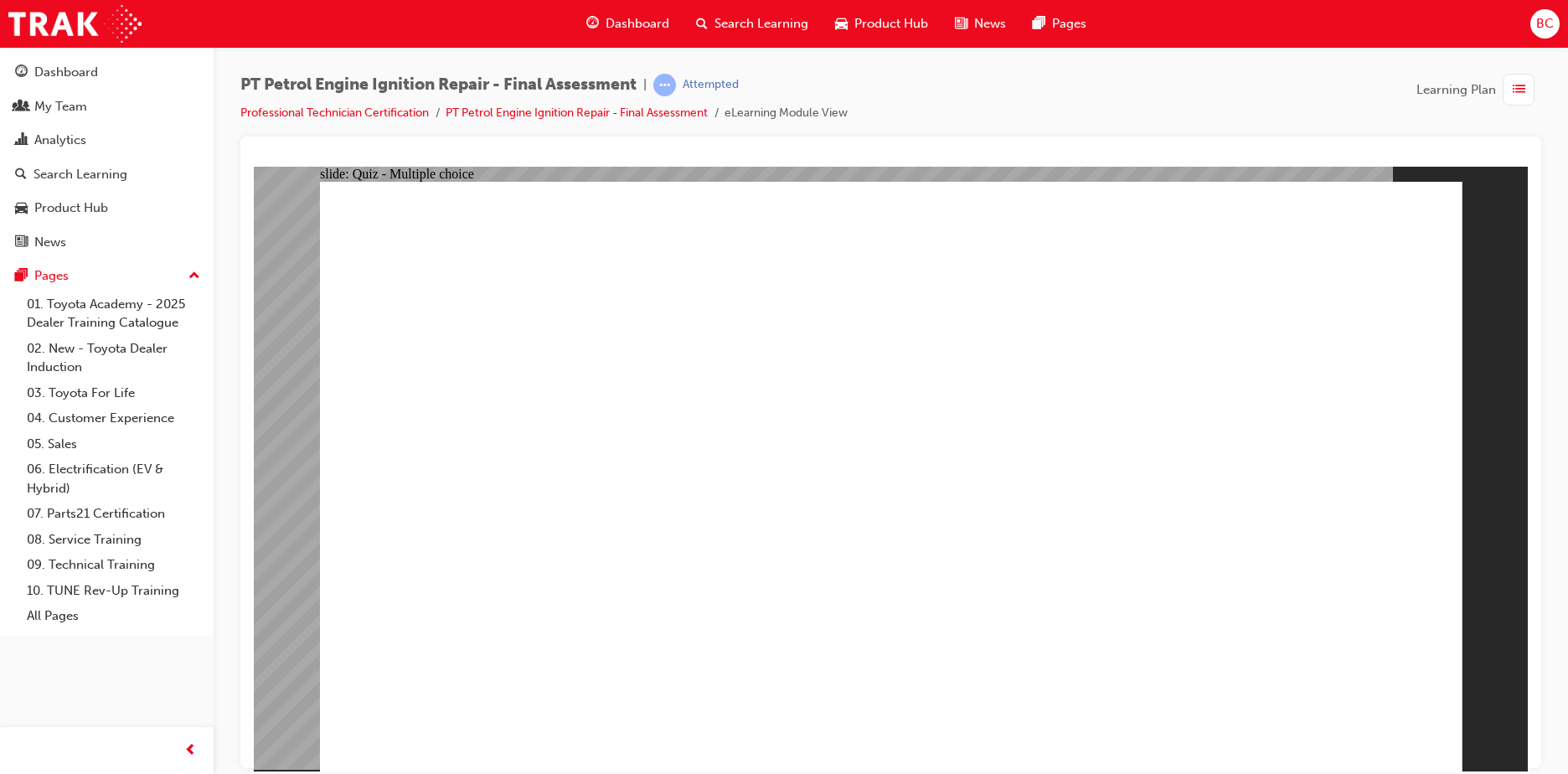
click at [414, 111] on link "Professional Technician Certification" at bounding box center [334, 112] width 188 height 14
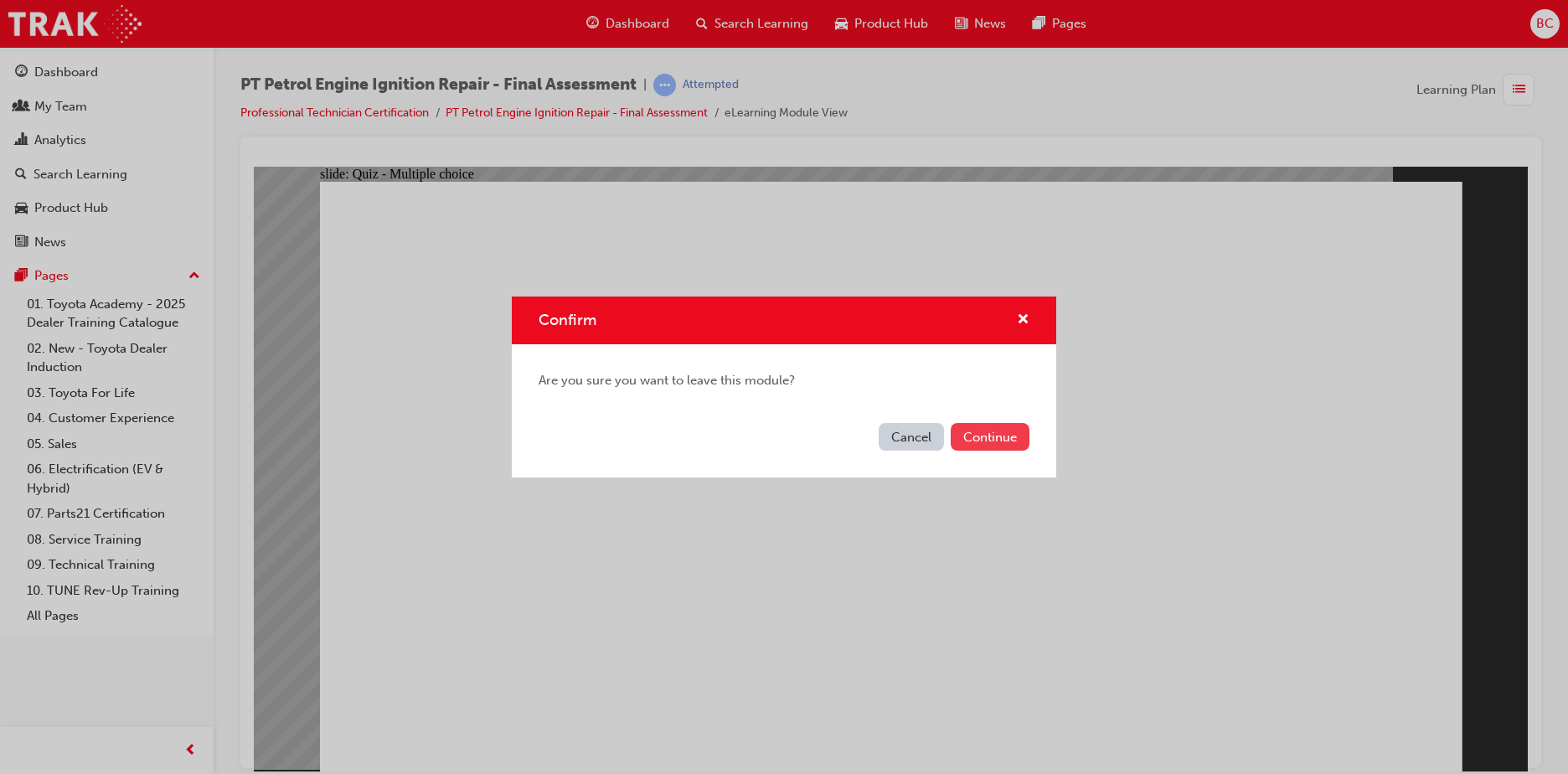
click at [1007, 448] on button "Continue" at bounding box center [991, 436] width 79 height 27
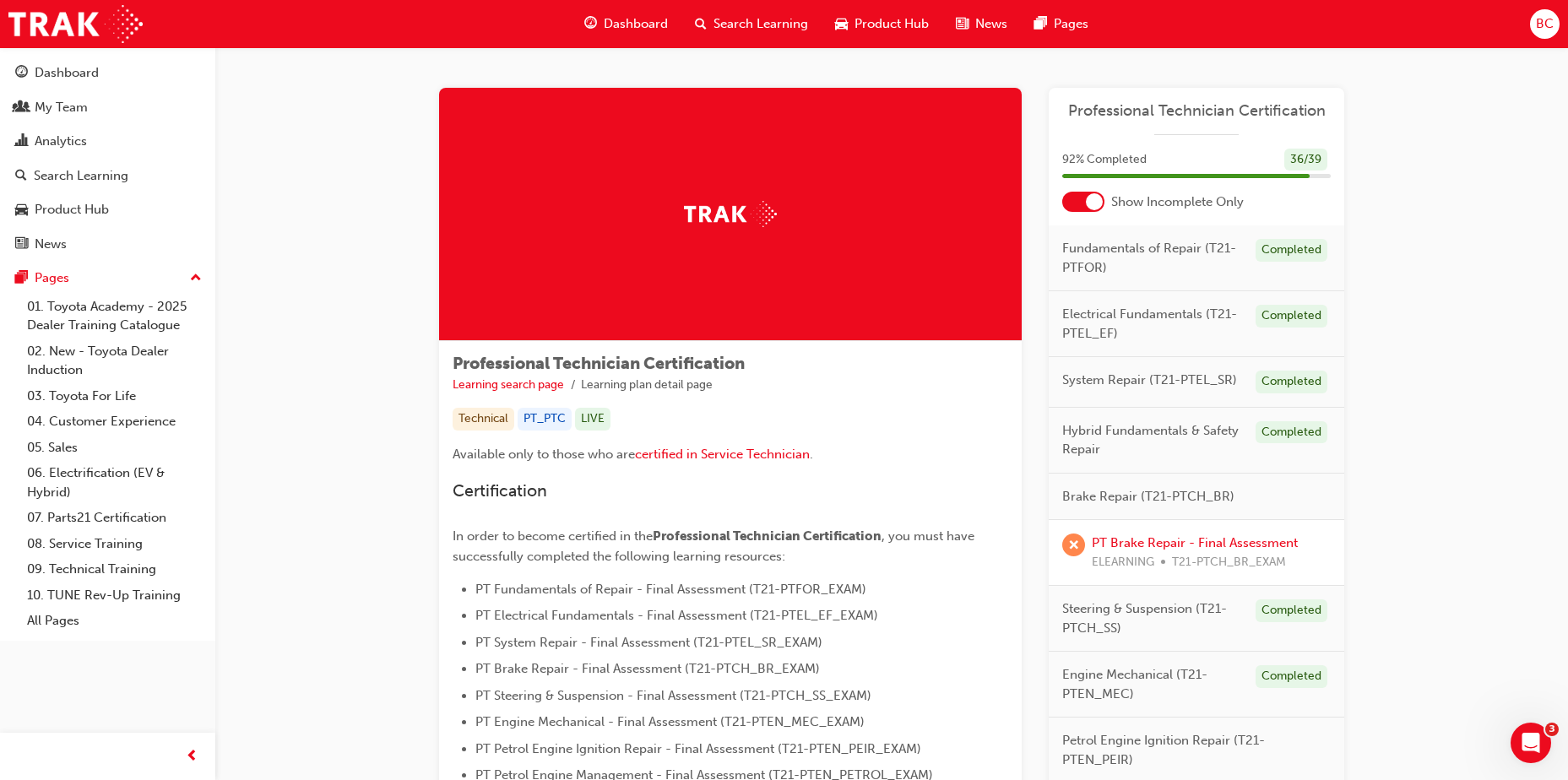
click at [1142, 533] on div "PT Brake Repair - Final Assessment ELEARNING T21-PTCH_BR_EXAM" at bounding box center [1194, 552] width 206 height 38
click at [1136, 543] on link "PT Brake Repair - Final Assessment" at bounding box center [1194, 542] width 206 height 15
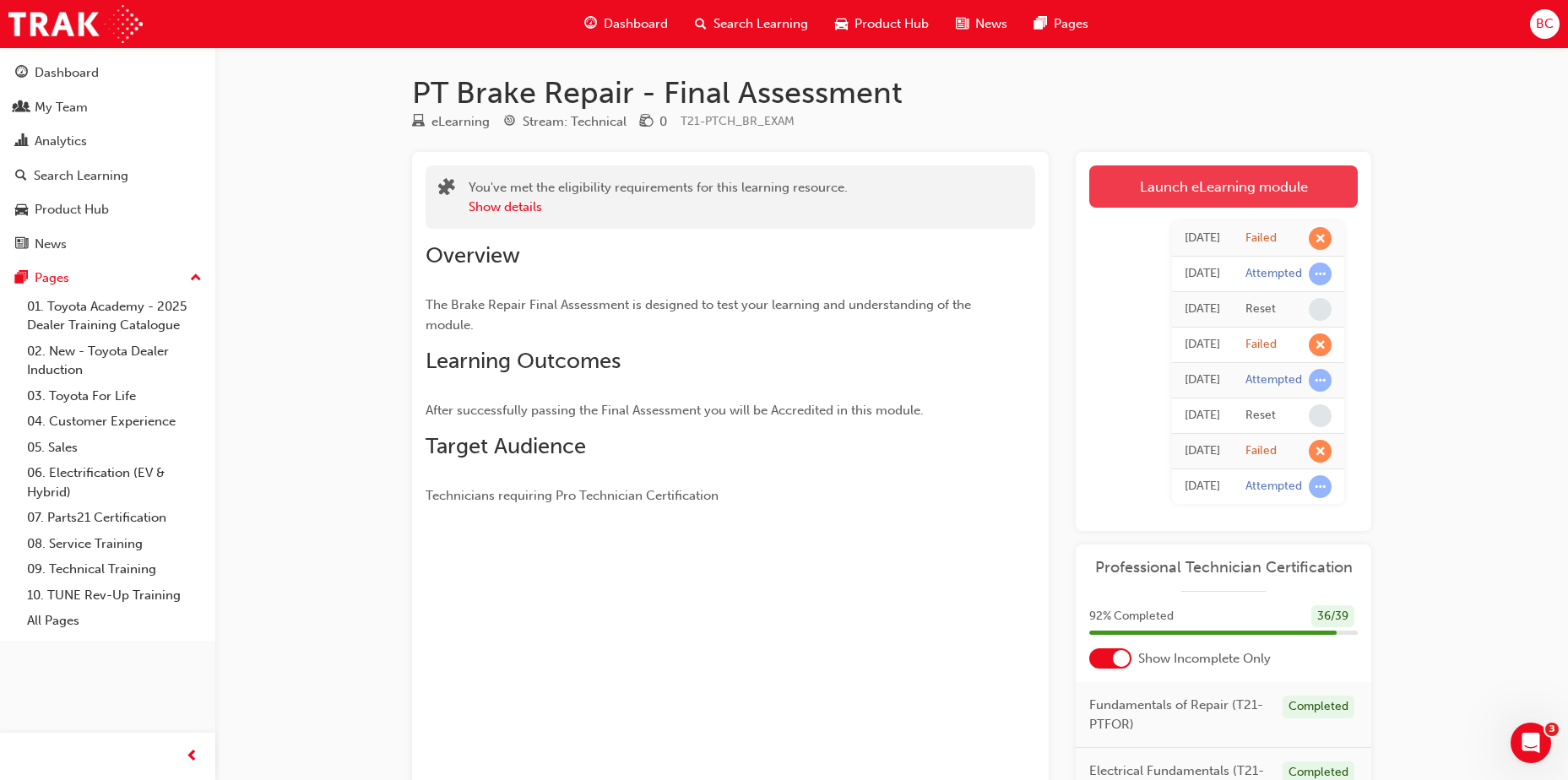
click at [1199, 185] on link "Launch eLearning module" at bounding box center [1223, 187] width 268 height 42
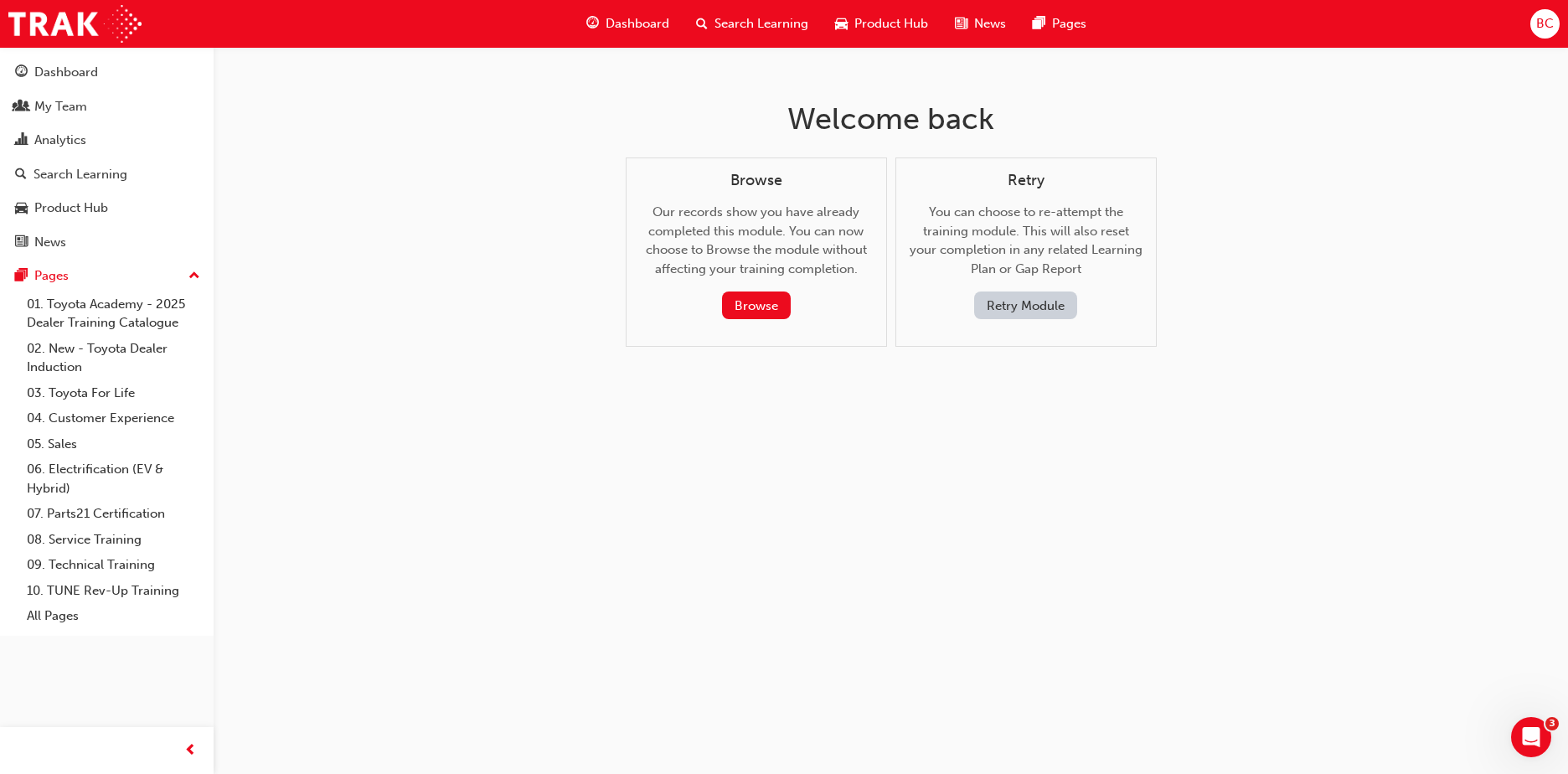
click at [1032, 298] on button "Retry Module" at bounding box center [1025, 305] width 103 height 27
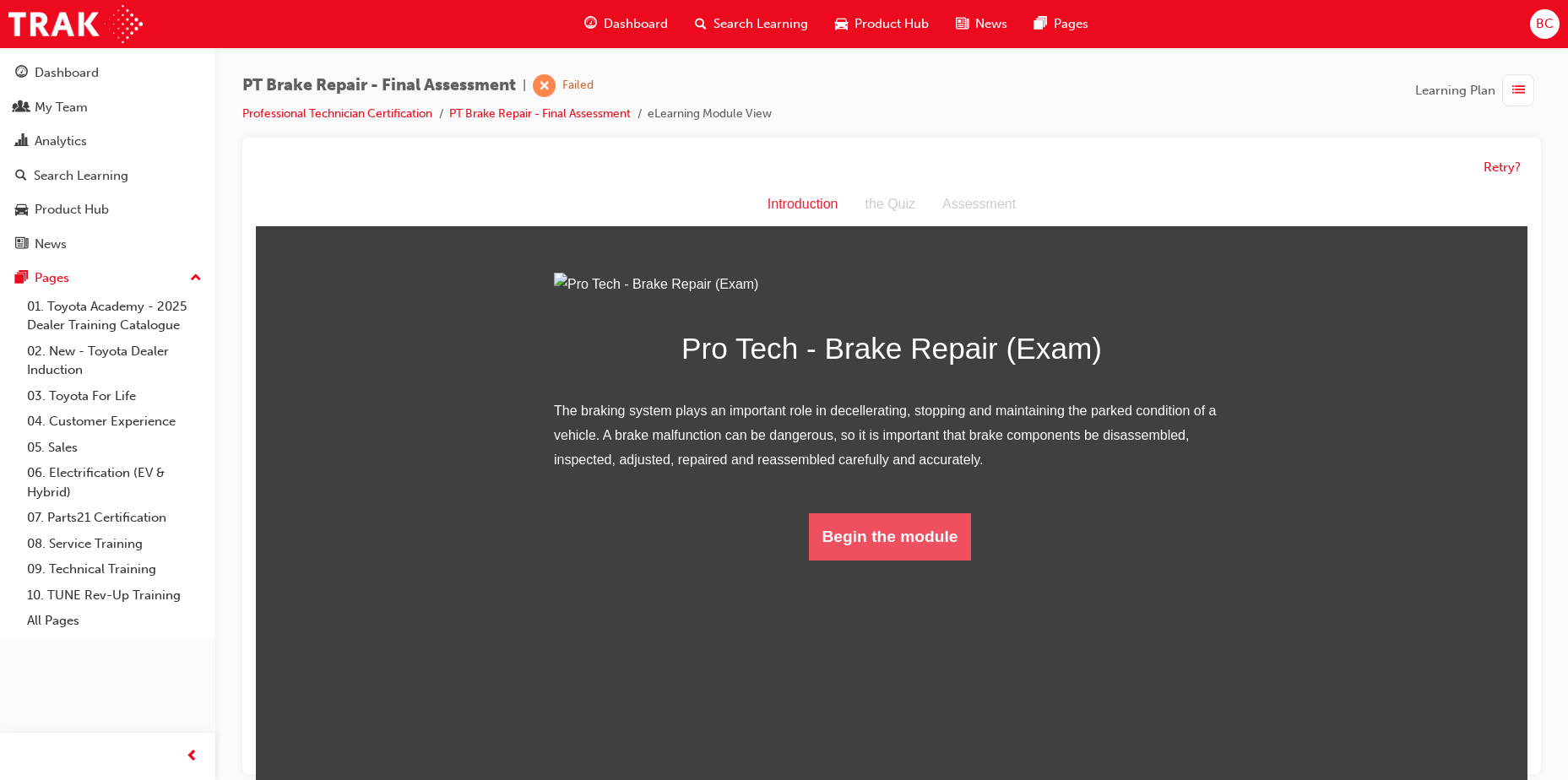
click at [927, 560] on button "Begin the module" at bounding box center [890, 536] width 163 height 47
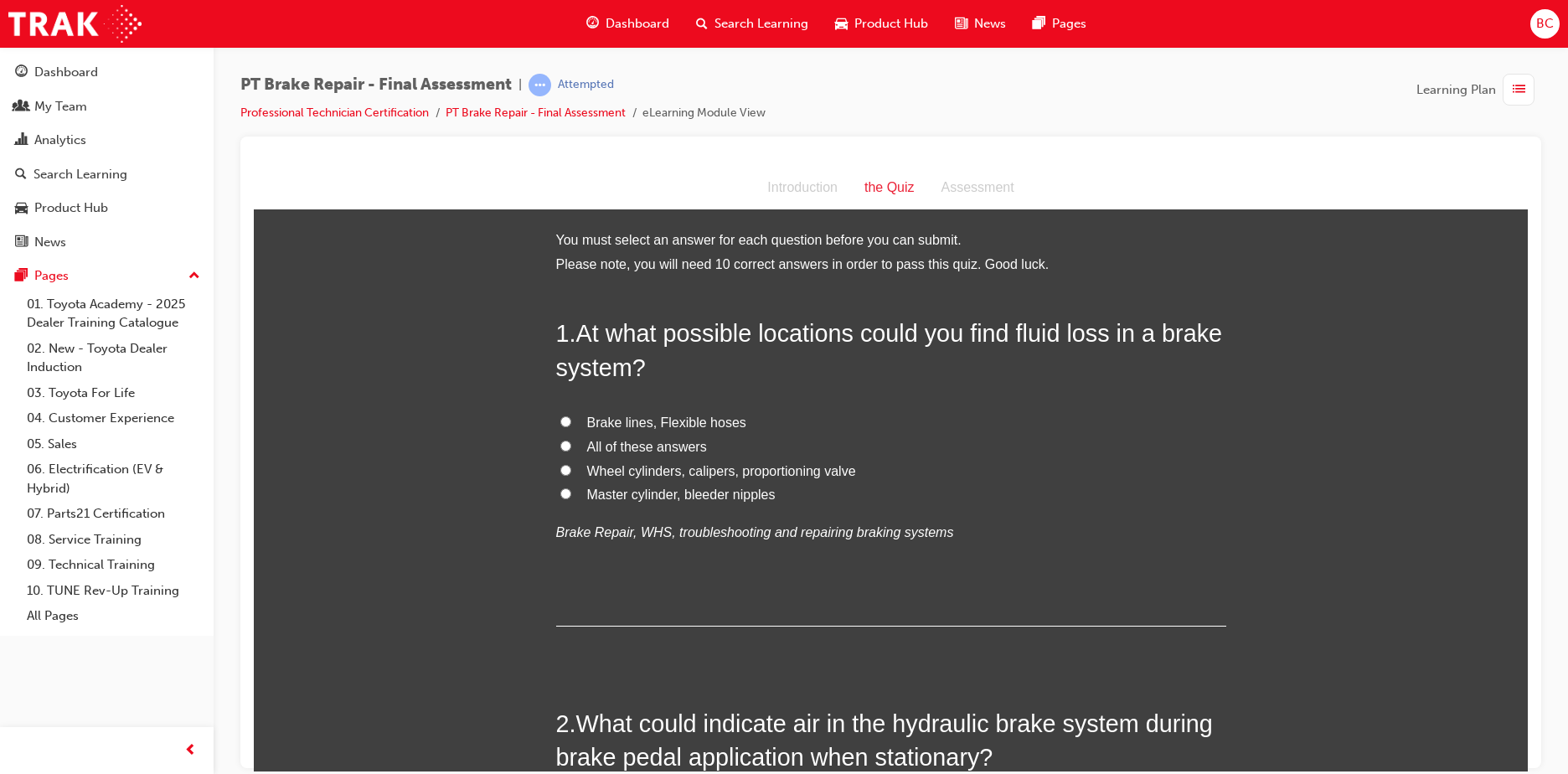
click at [611, 446] on span "All of these answers" at bounding box center [647, 445] width 120 height 14
click at [571, 446] on input "All of these answers" at bounding box center [566, 445] width 11 height 11
radio input "true"
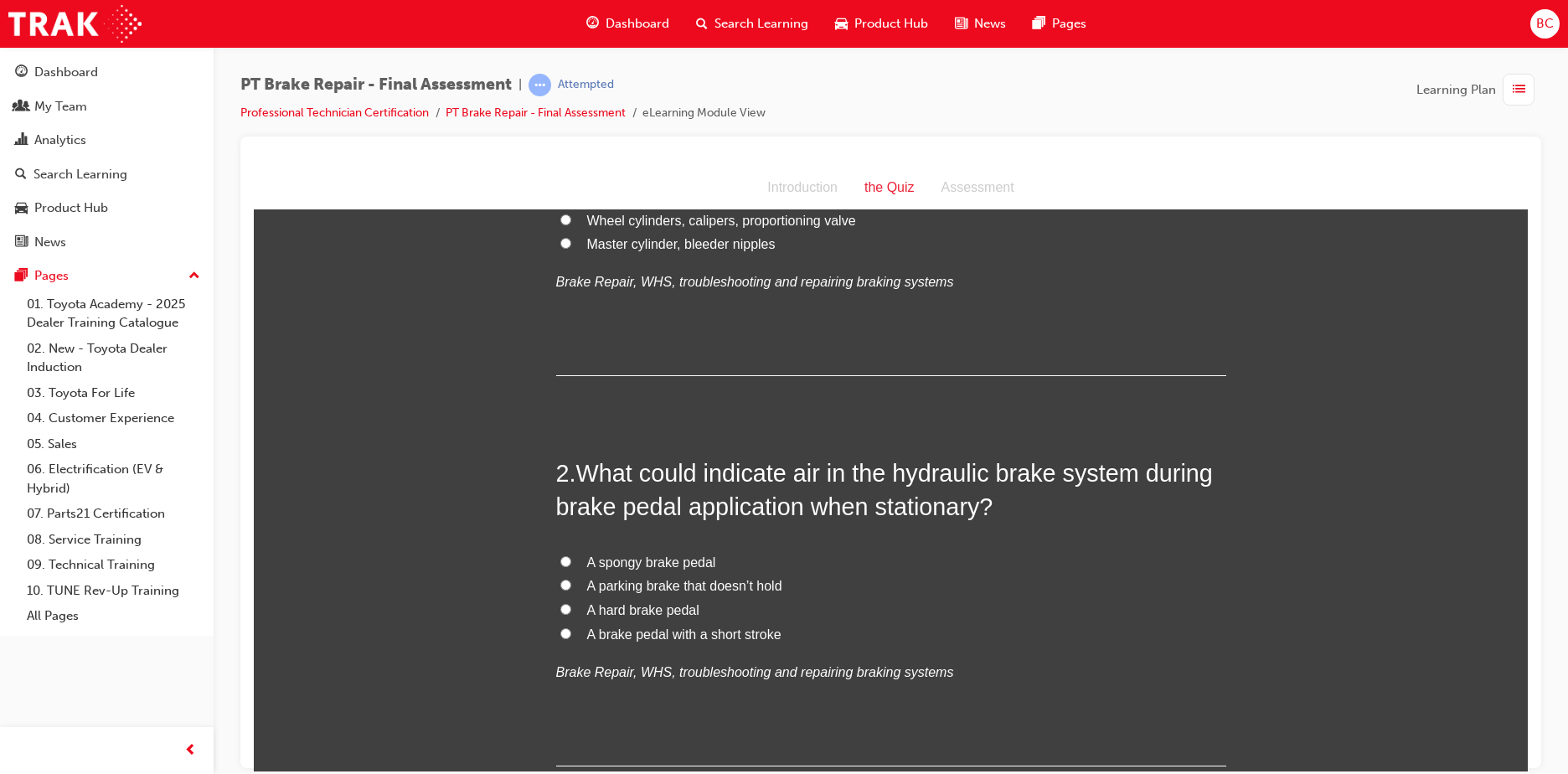
scroll to position [251, 0]
click at [609, 558] on span "A spongy brake pedal" at bounding box center [651, 561] width 129 height 14
click at [571, 558] on input "A spongy brake pedal" at bounding box center [566, 560] width 11 height 11
radio input "true"
drag, startPoint x: 609, startPoint y: 558, endPoint x: 1395, endPoint y: 729, distance: 804.4
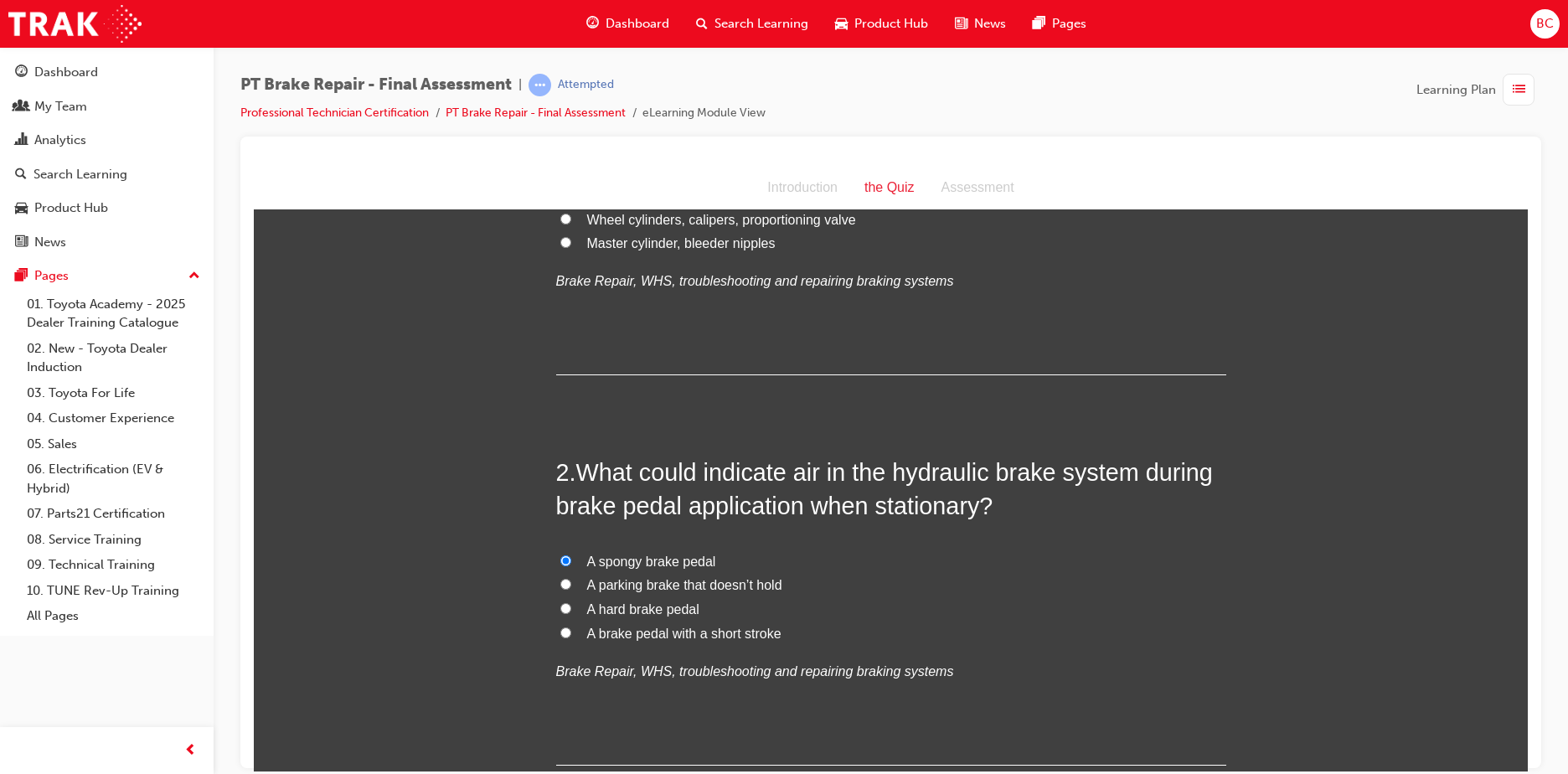
click at [618, 635] on span "A brake pedal with a short stroke" at bounding box center [684, 633] width 194 height 14
click at [571, 635] on input "A brake pedal with a short stroke" at bounding box center [566, 632] width 11 height 11
radio input "true"
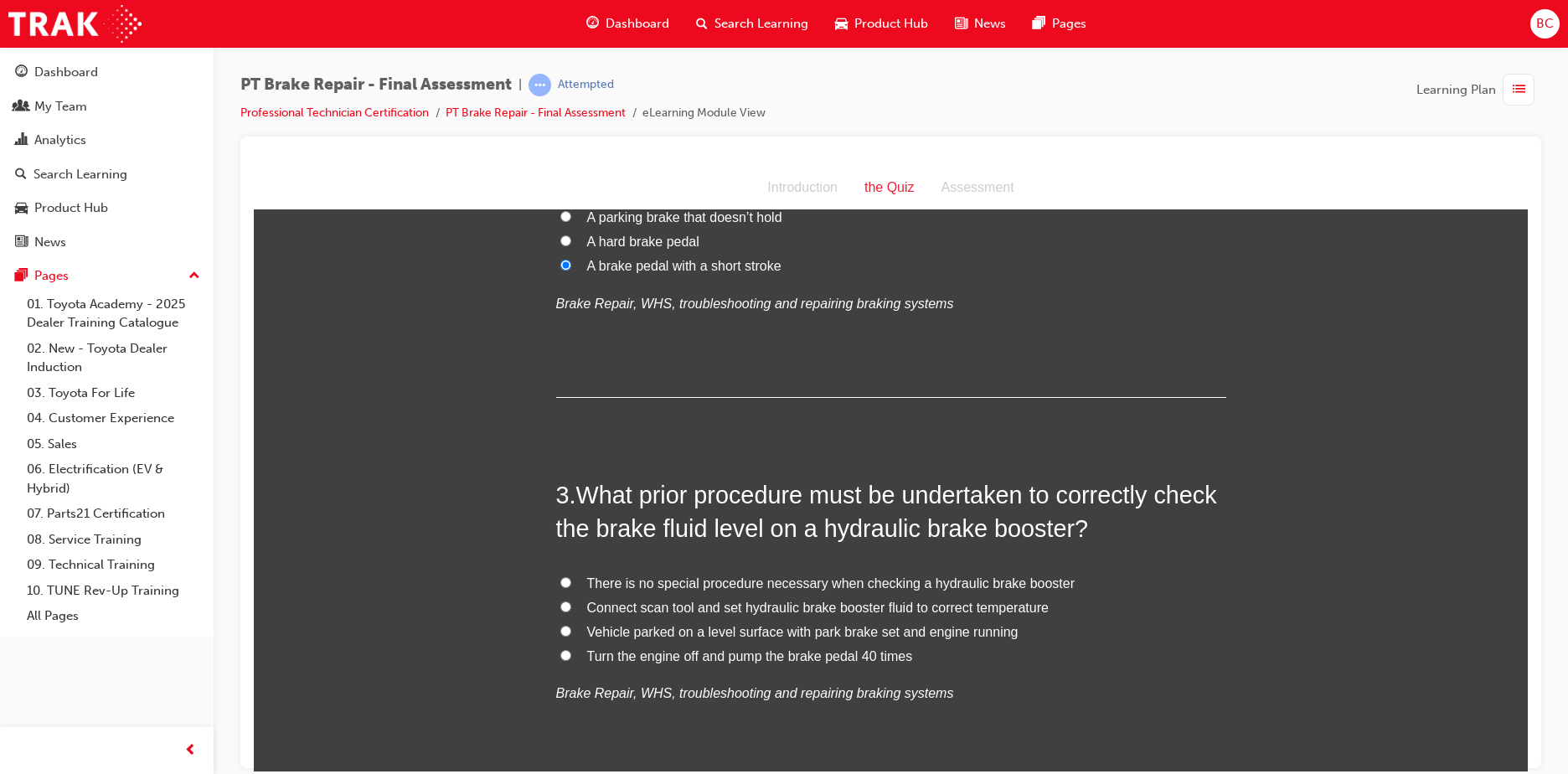
scroll to position [669, 0]
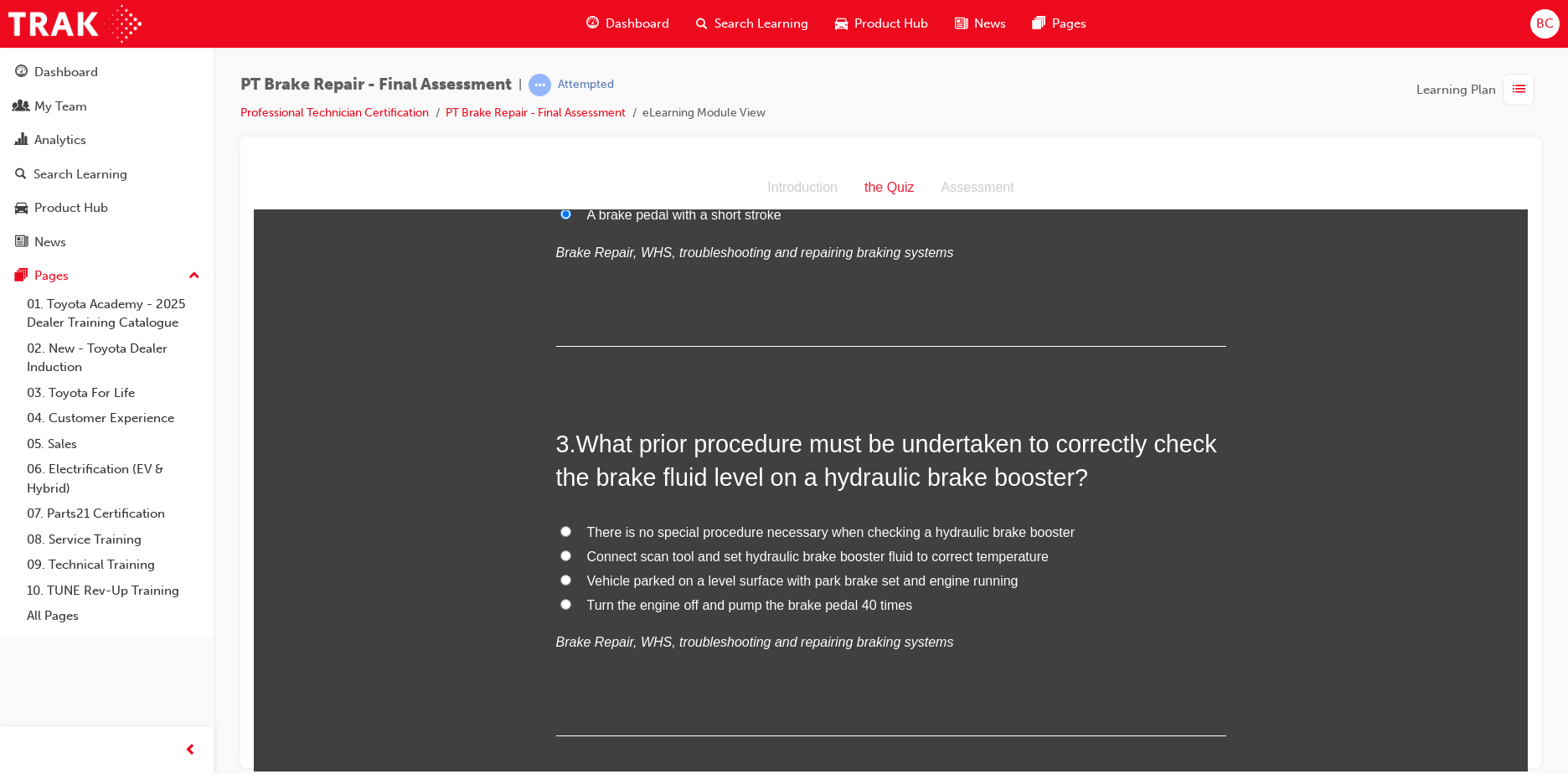
click at [650, 608] on span "Turn the engine off and pump the brake pedal 40 times" at bounding box center [750, 604] width 326 height 14
click at [571, 608] on input "Turn the engine off and pump the brake pedal 40 times" at bounding box center [566, 603] width 11 height 11
radio input "true"
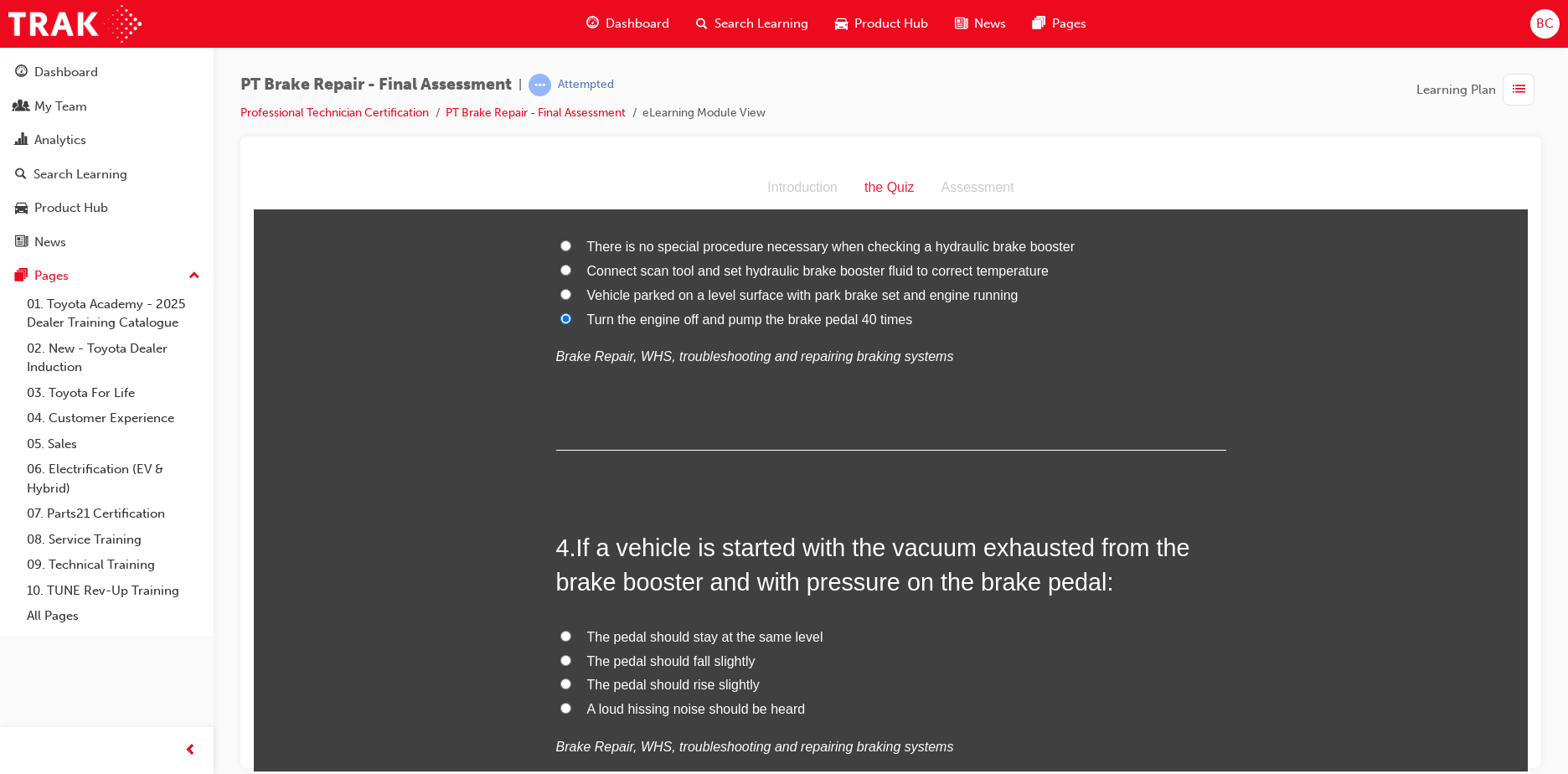
scroll to position [1005, 0]
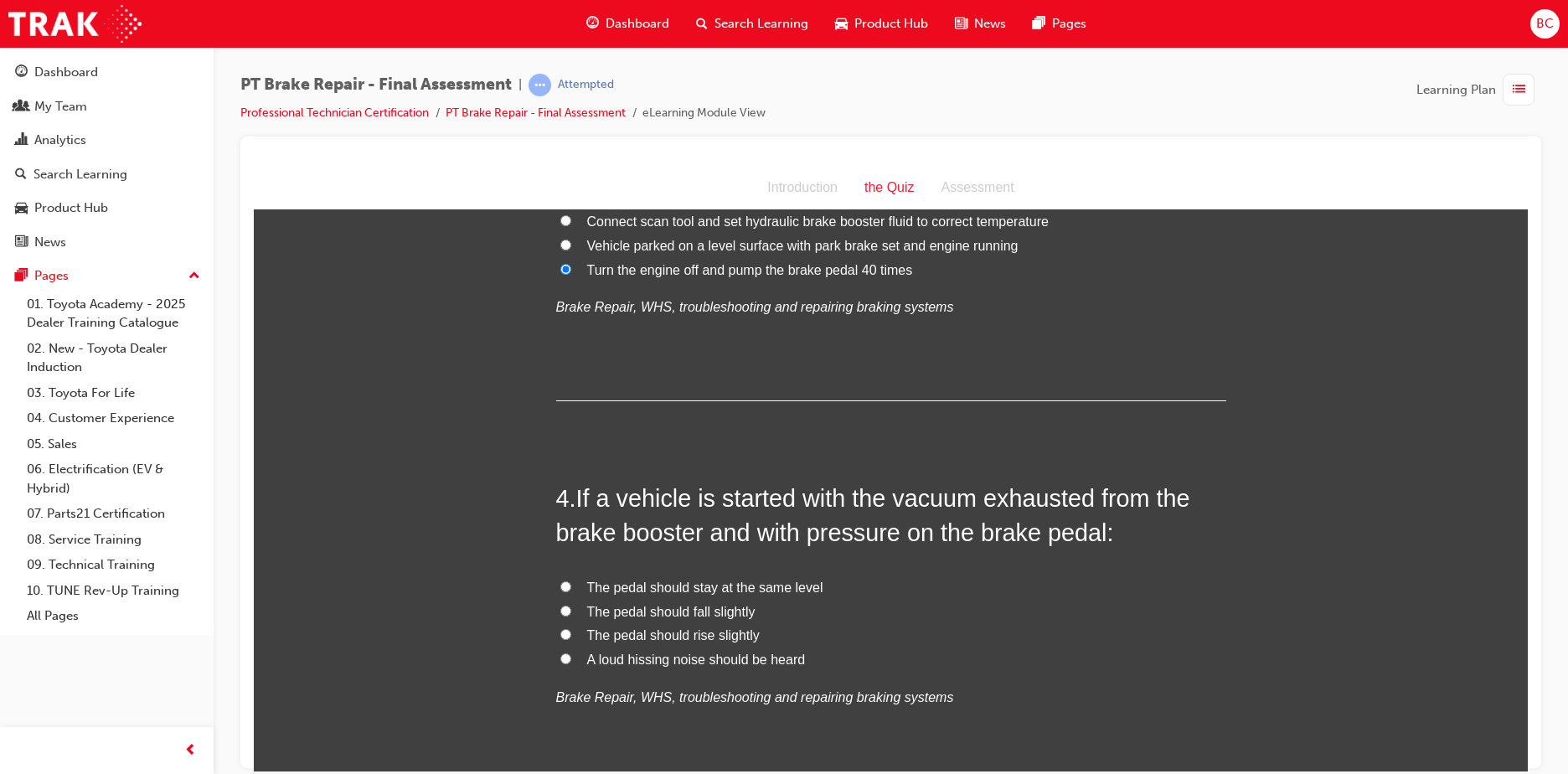
click at [678, 662] on span "A loud hissing noise should be heard" at bounding box center [696, 658] width 219 height 14
click at [571, 662] on input "A loud hissing noise should be heard" at bounding box center [566, 657] width 11 height 11
radio input "true"
click at [653, 606] on span "The pedal should fall slightly" at bounding box center [671, 611] width 169 height 14
click at [571, 606] on input "The pedal should fall slightly" at bounding box center [566, 610] width 11 height 11
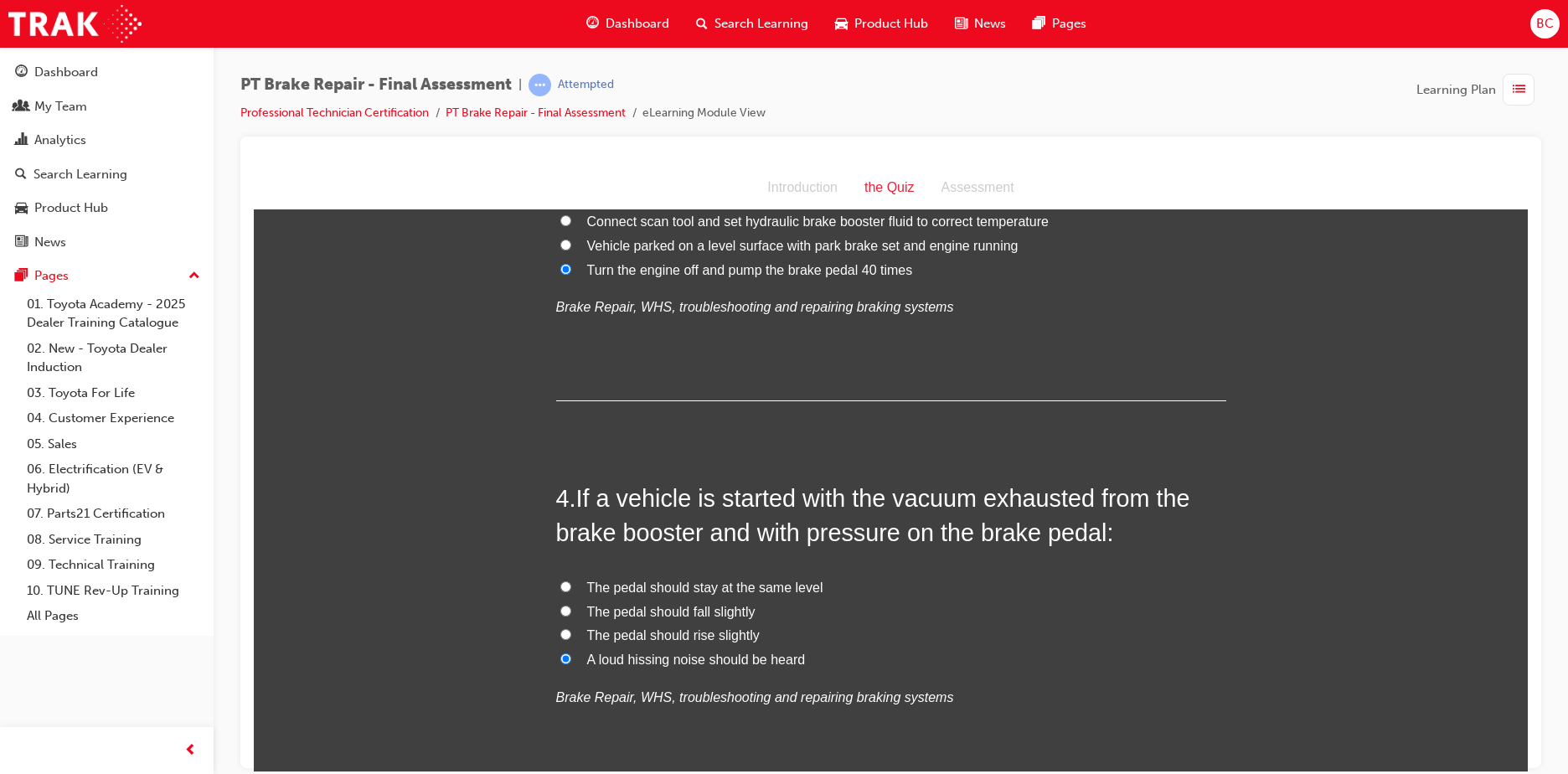
radio input "true"
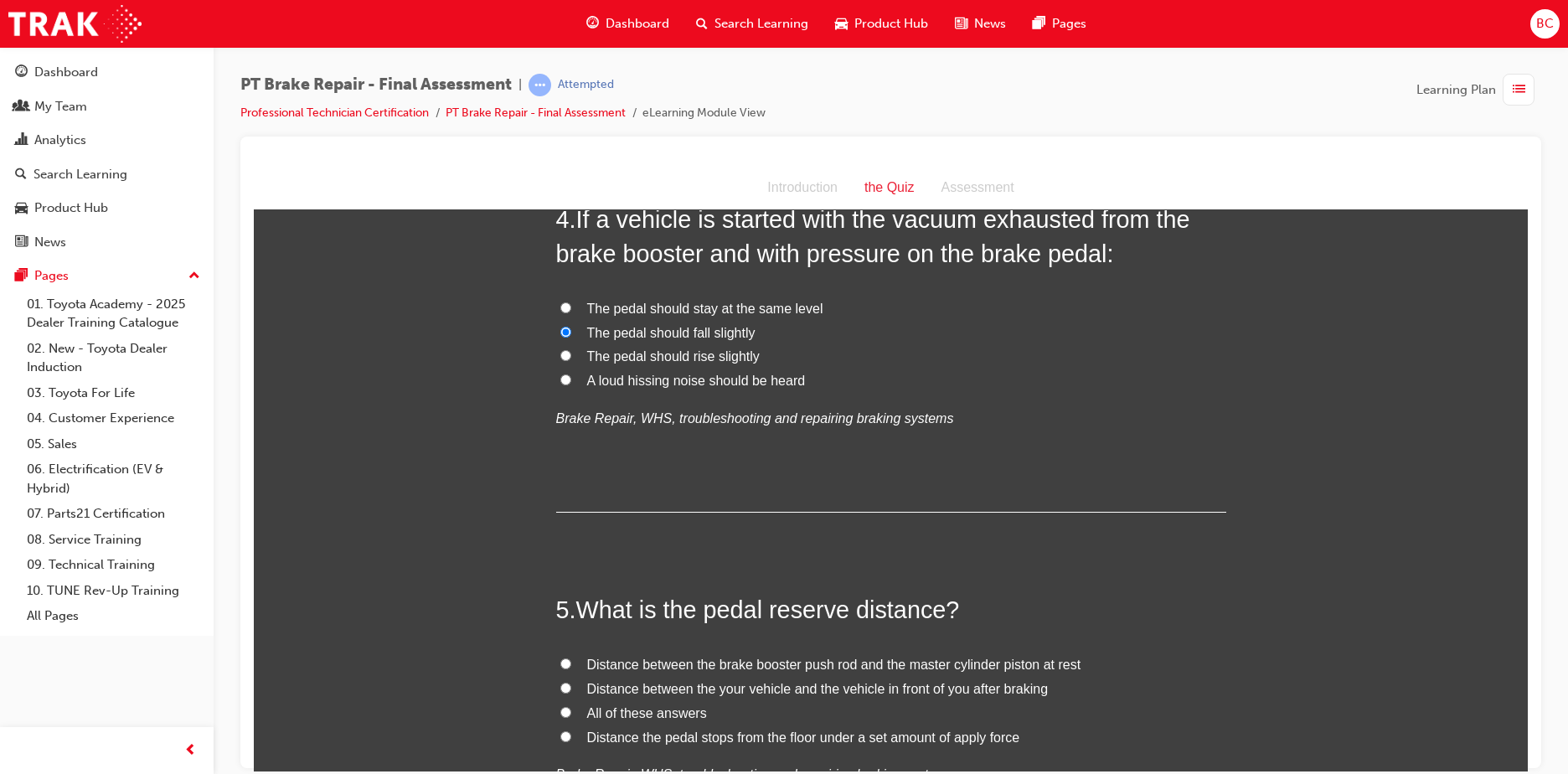
scroll to position [1340, 0]
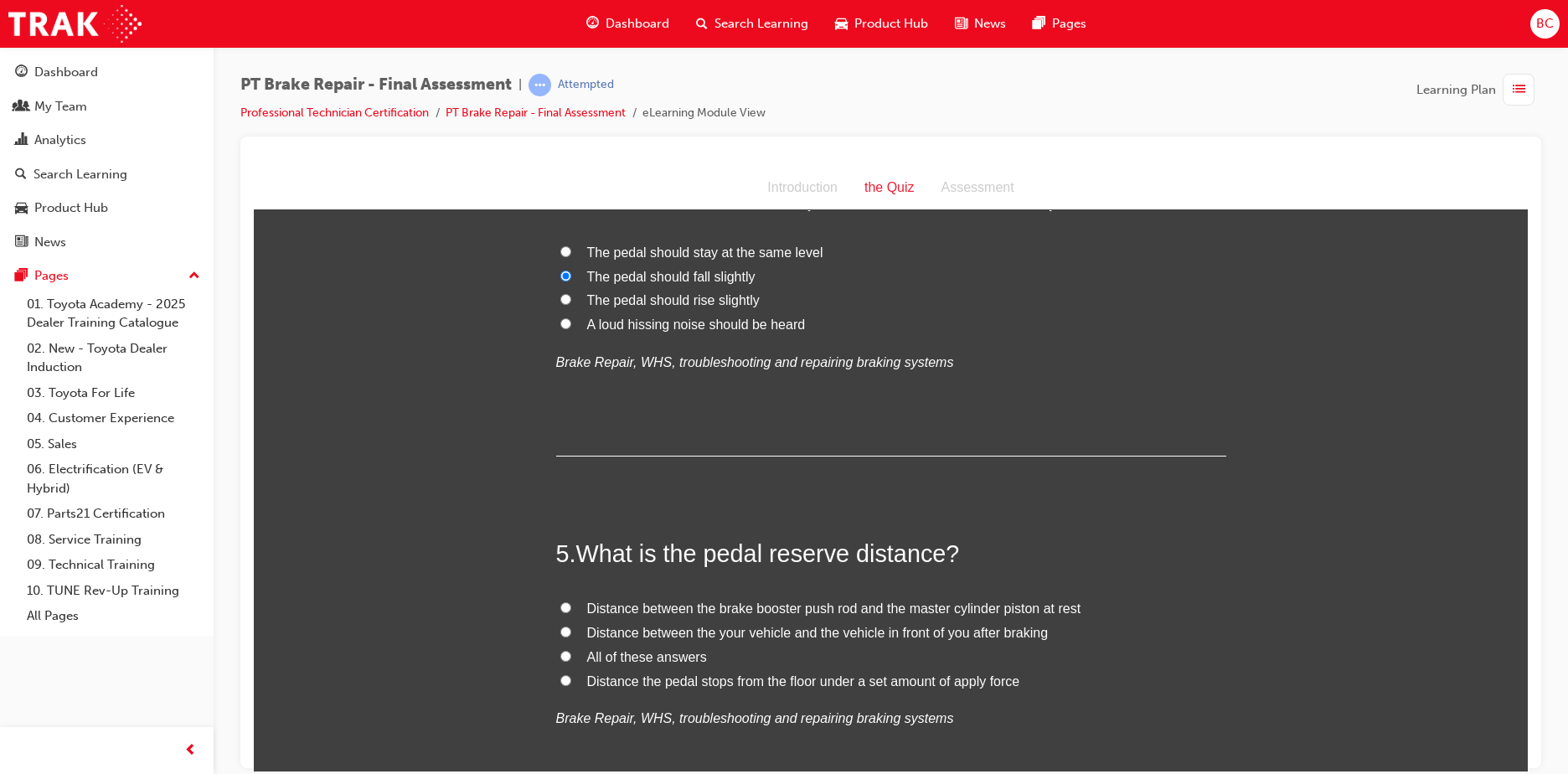
click at [723, 679] on span "Distance the pedal stops from the floor under a set amount of apply force" at bounding box center [803, 680] width 433 height 14
click at [571, 679] on input "Distance the pedal stops from the floor under a set amount of apply force" at bounding box center [566, 679] width 11 height 11
radio input "true"
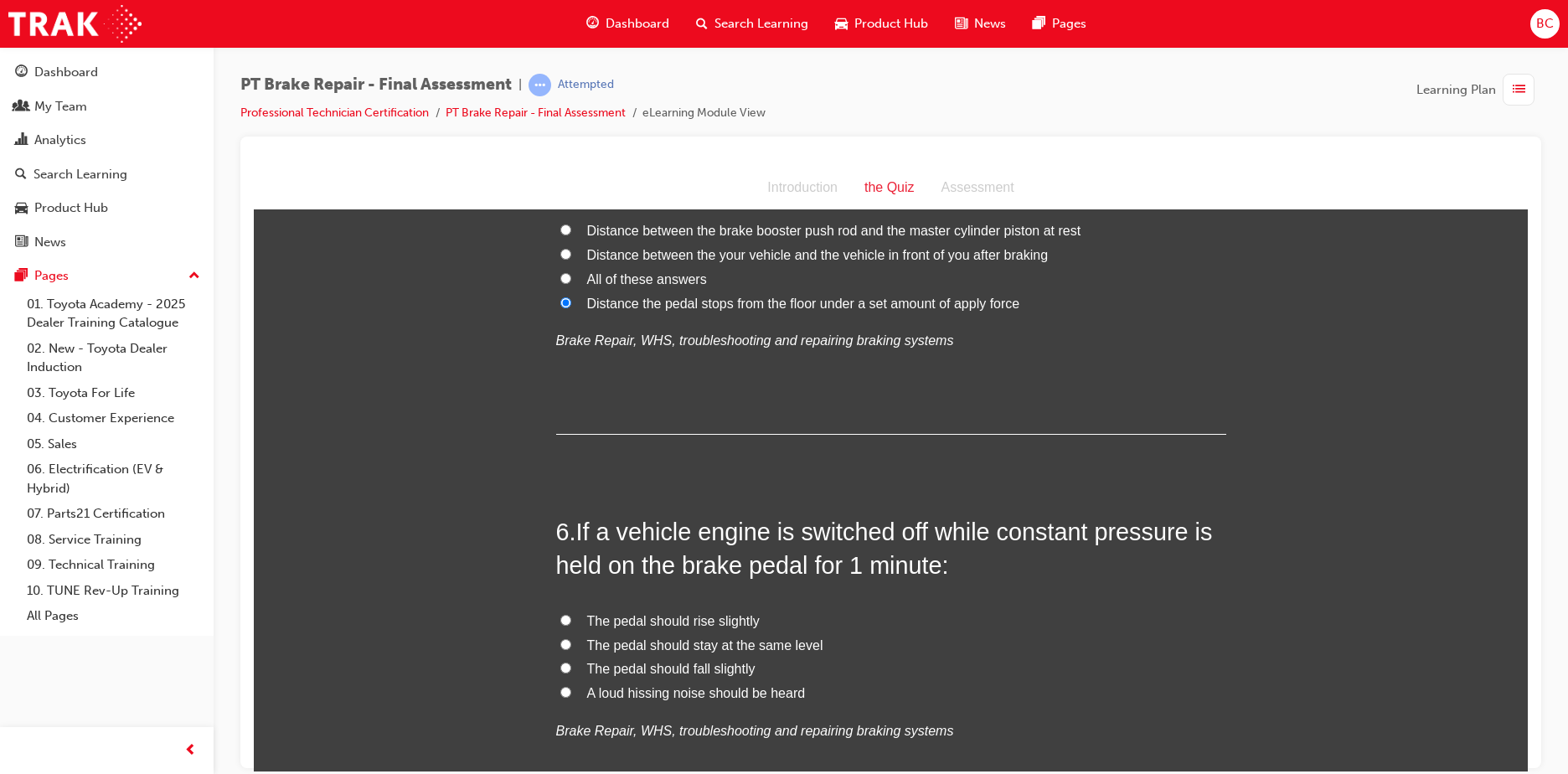
scroll to position [1758, 0]
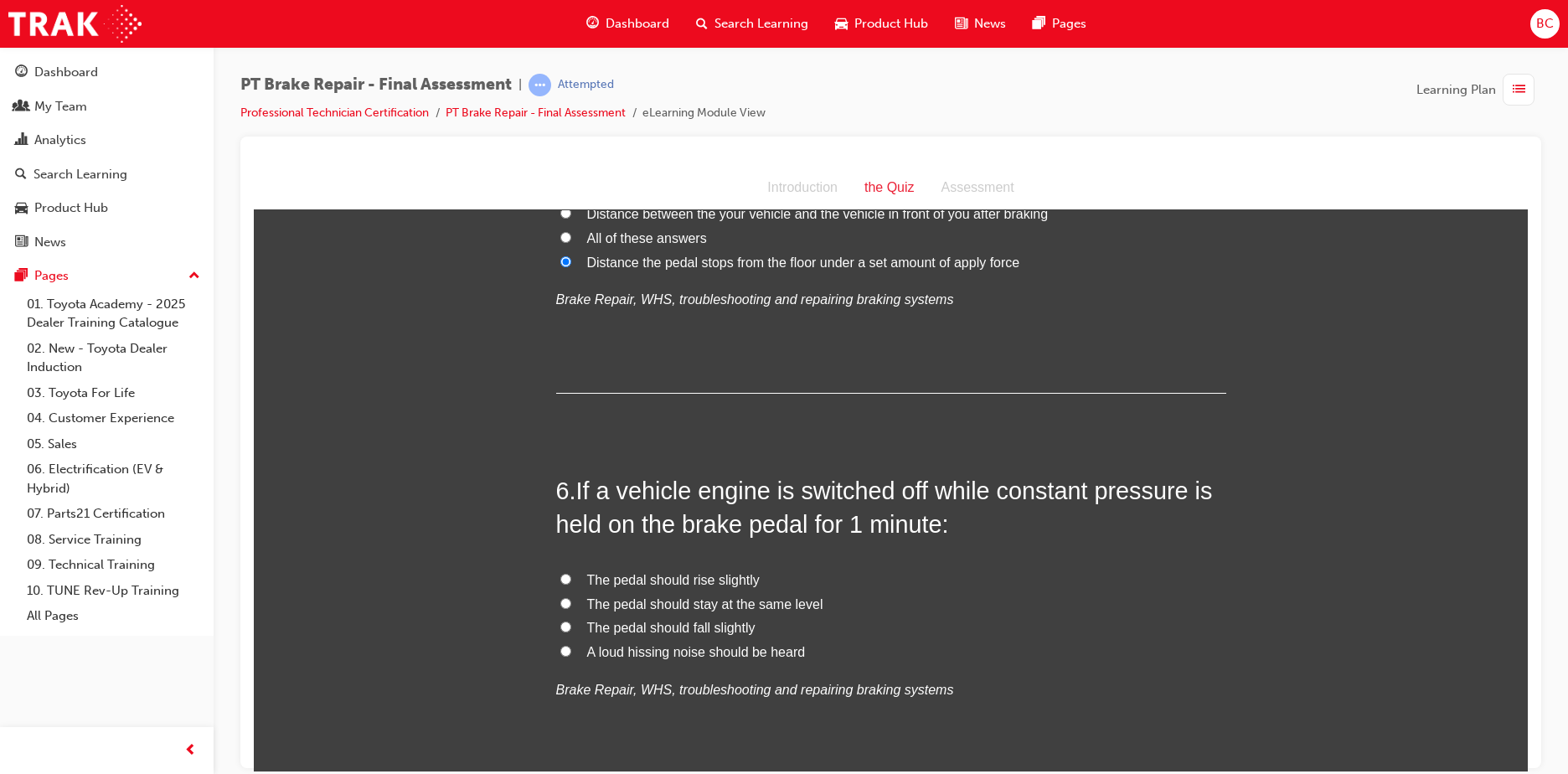
click at [733, 628] on span "The pedal should fall slightly" at bounding box center [671, 626] width 169 height 14
click at [571, 628] on input "The pedal should fall slightly" at bounding box center [566, 626] width 11 height 11
radio input "true"
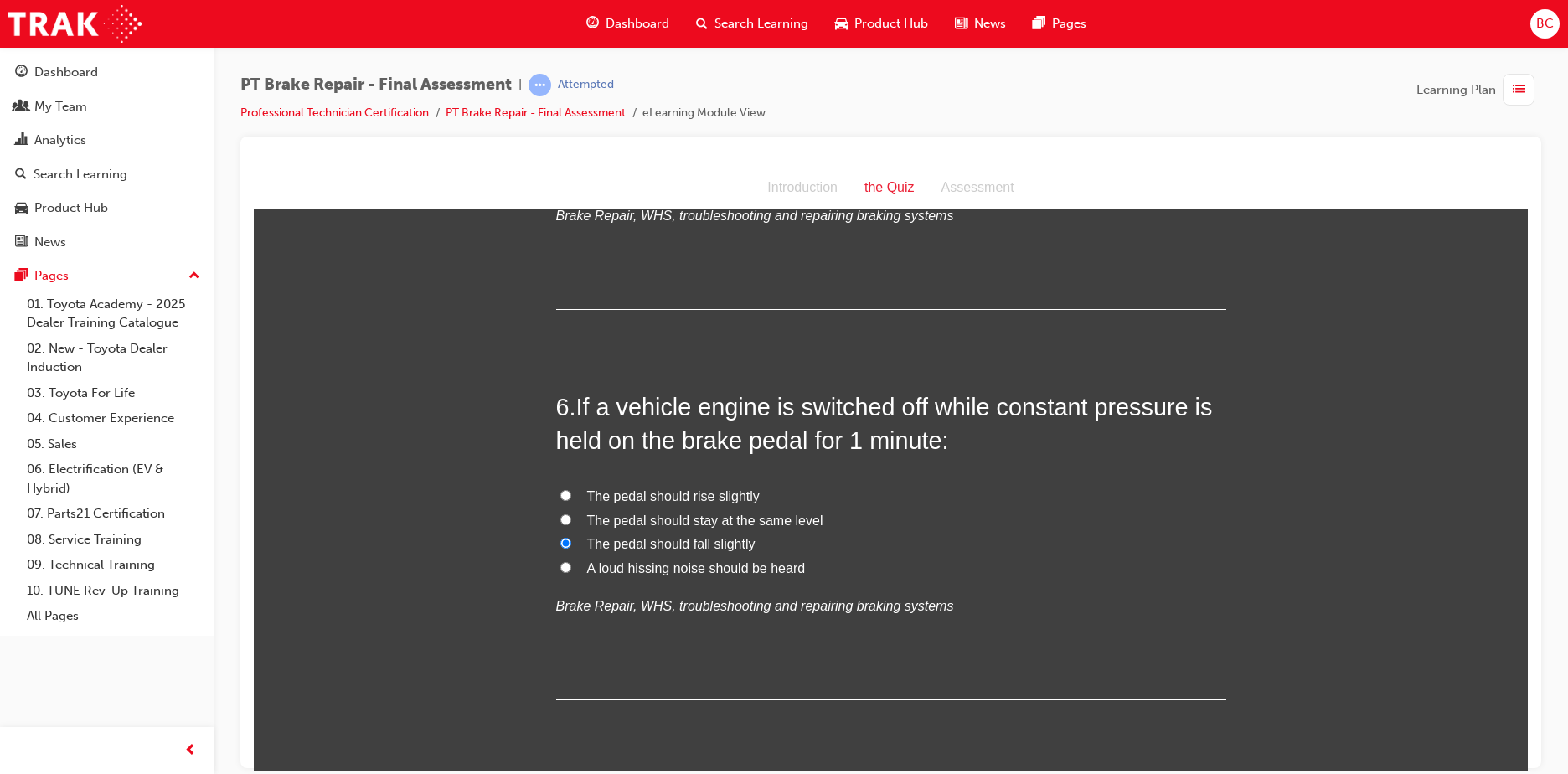
click at [664, 517] on span "The pedal should stay at the same level" at bounding box center [705, 519] width 236 height 14
click at [571, 517] on input "The pedal should stay at the same level" at bounding box center [566, 518] width 11 height 11
radio input "true"
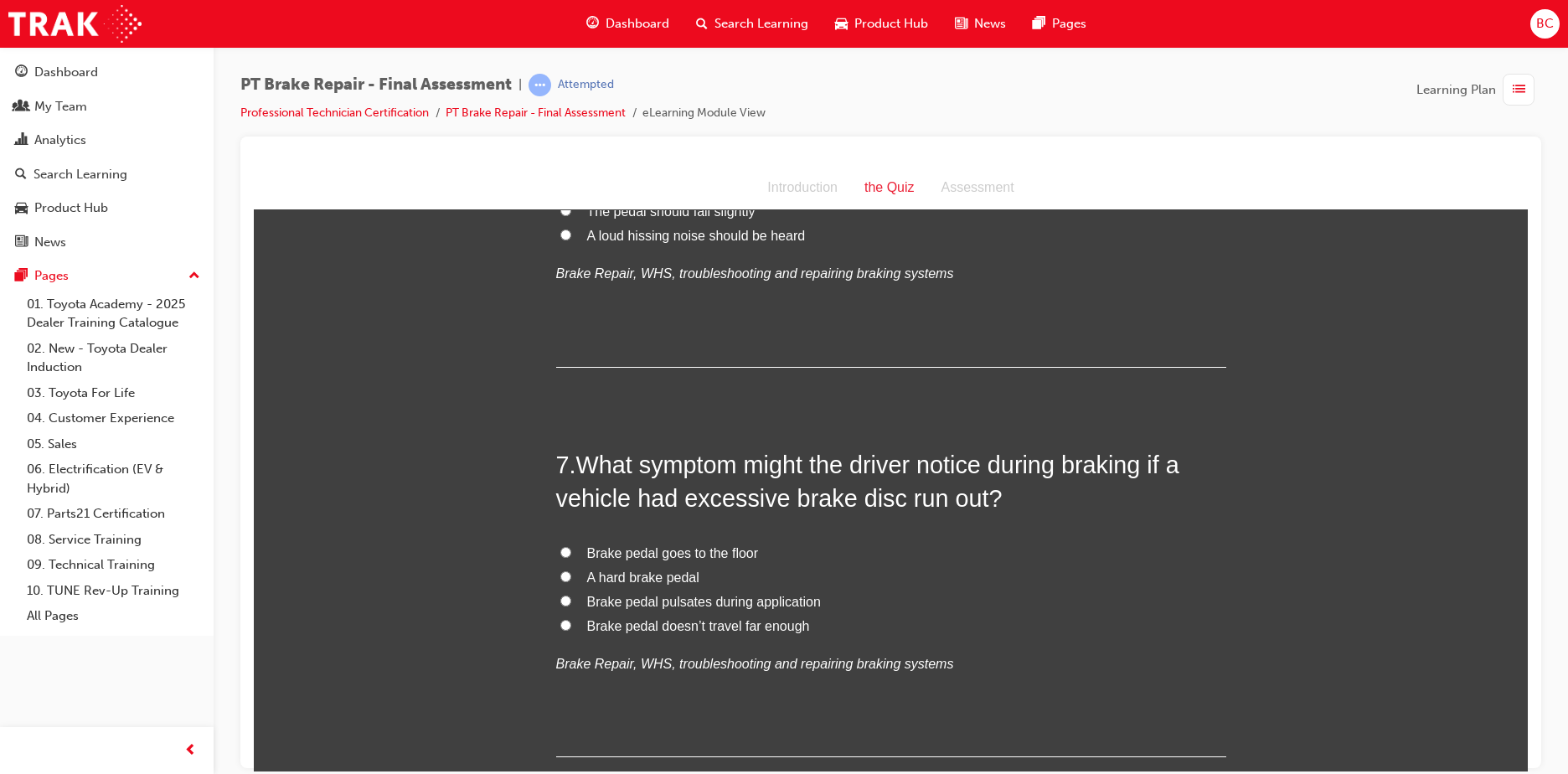
scroll to position [2177, 0]
click at [729, 594] on span "Brake pedal pulsates during application" at bounding box center [704, 598] width 234 height 14
click at [571, 594] on input "Brake pedal pulsates during application" at bounding box center [566, 597] width 11 height 11
radio input "true"
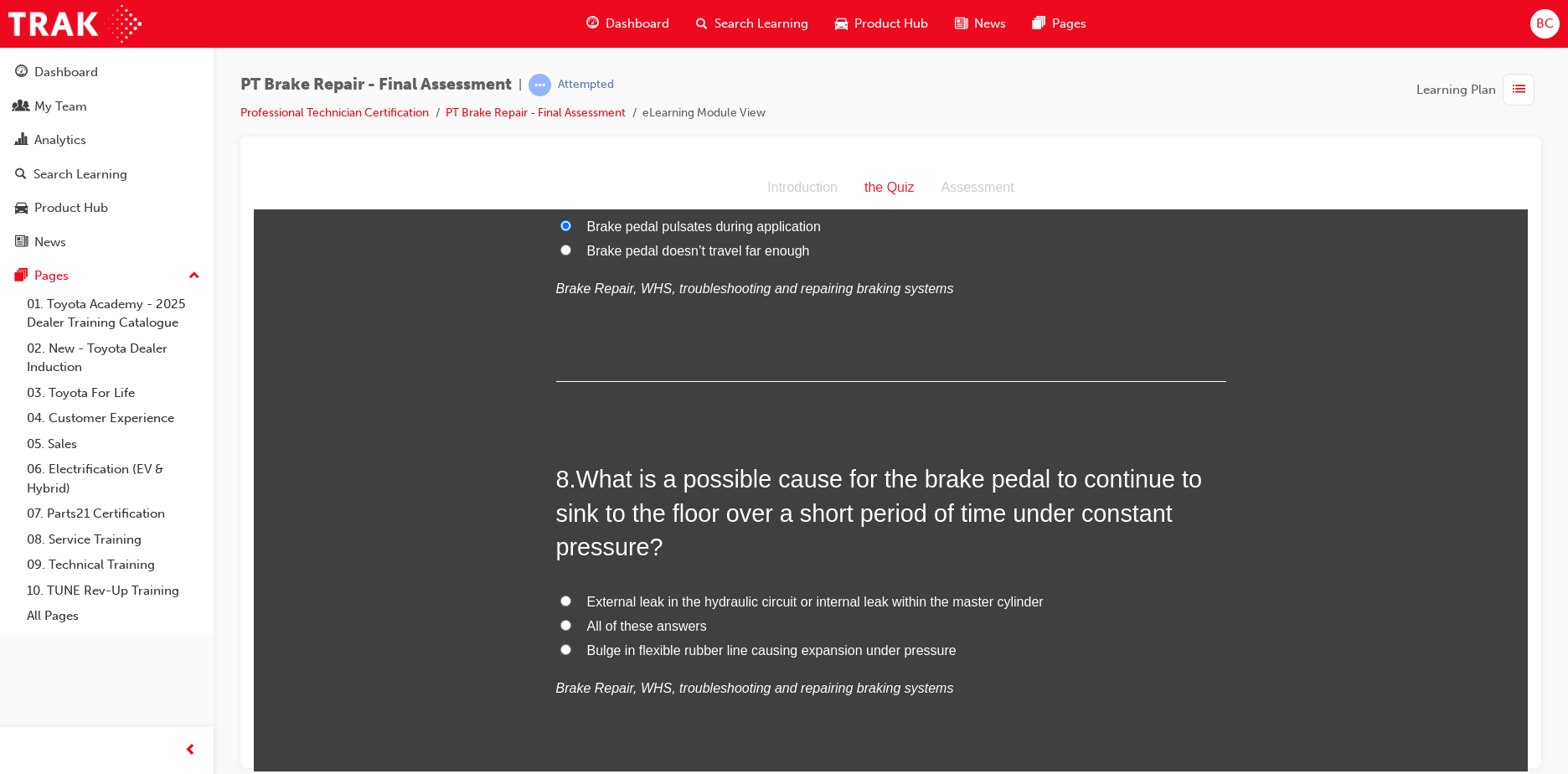
scroll to position [2595, 0]
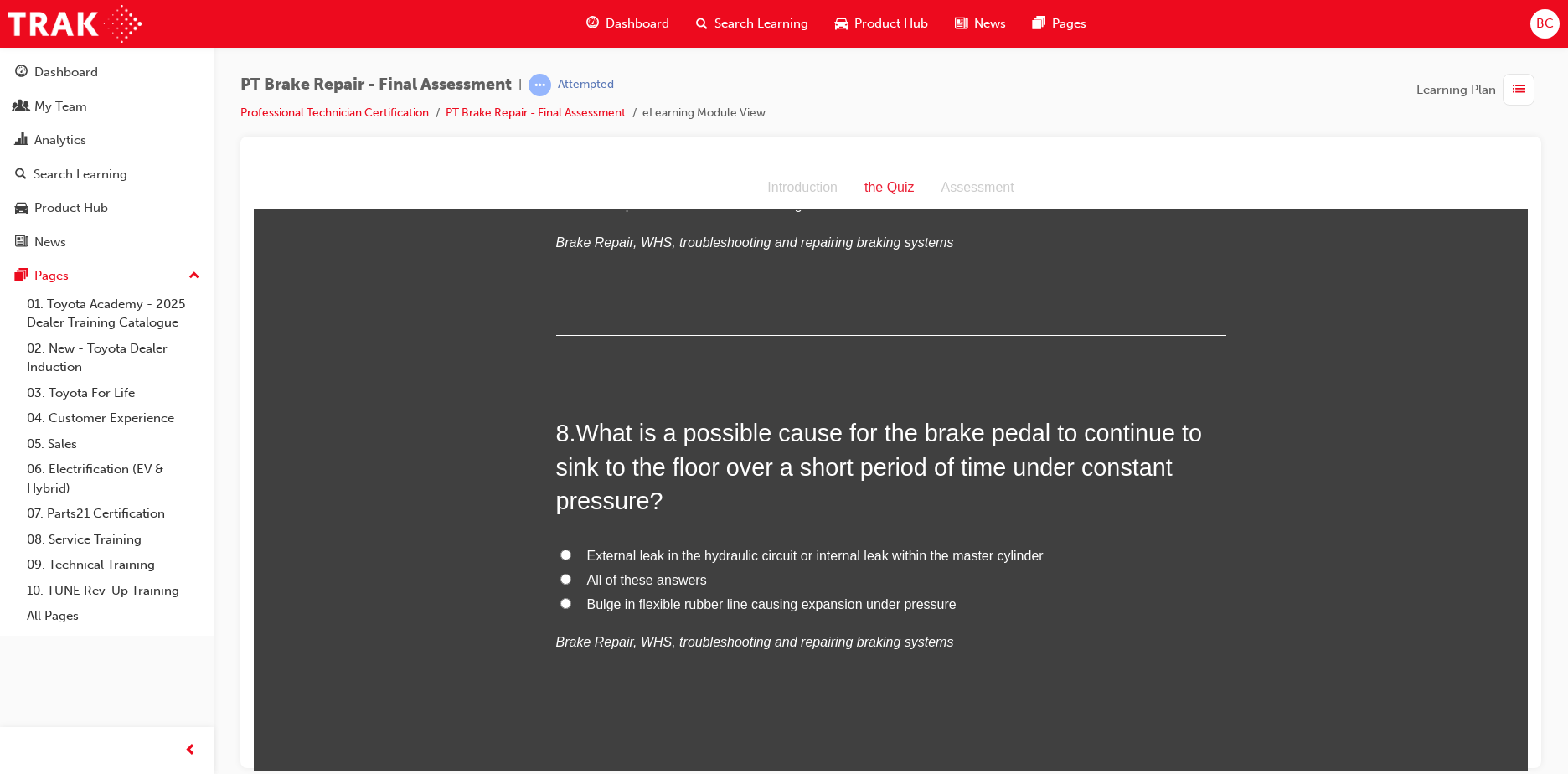
click at [693, 550] on span "External leak in the hydraulic circuit or internal leak within the master cylin…" at bounding box center [815, 554] width 456 height 14
click at [571, 550] on input "External leak in the hydraulic circuit or internal leak within the master cylin…" at bounding box center [566, 553] width 11 height 11
radio input "true"
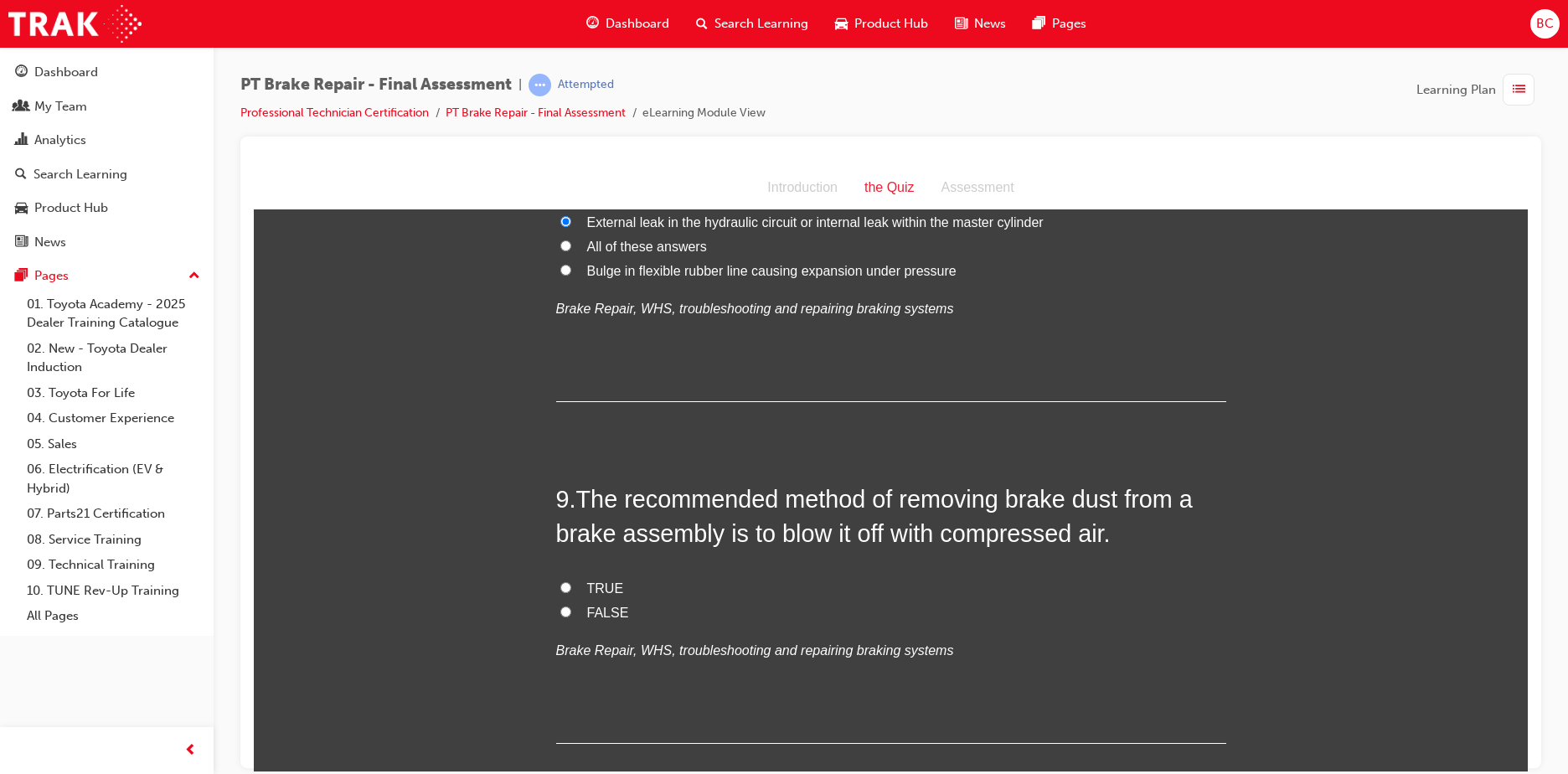
scroll to position [2930, 0]
click at [616, 604] on span "FALSE" at bounding box center [608, 610] width 42 height 14
click at [571, 604] on input "FALSE" at bounding box center [566, 609] width 11 height 11
radio input "true"
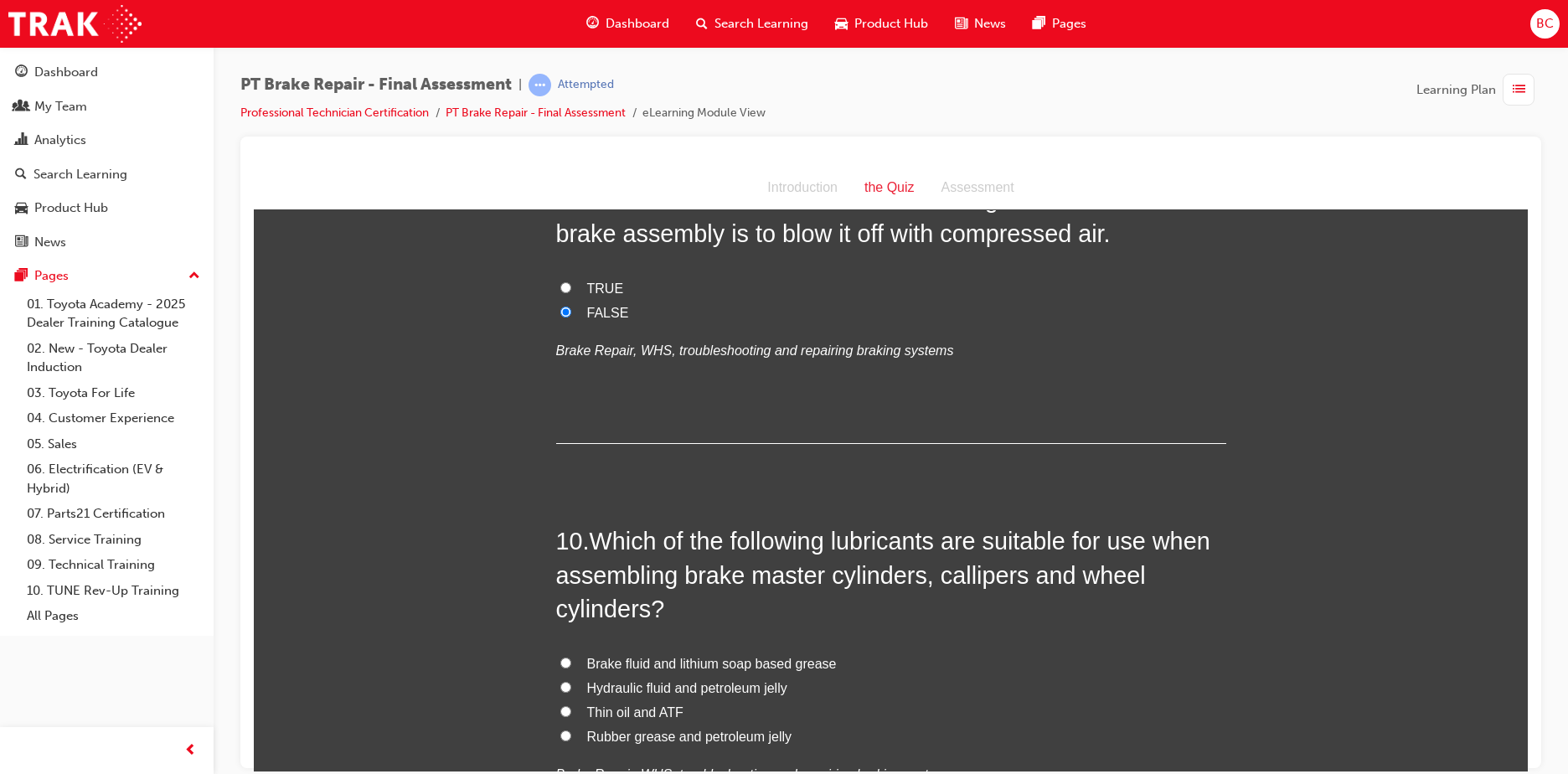
scroll to position [3266, 0]
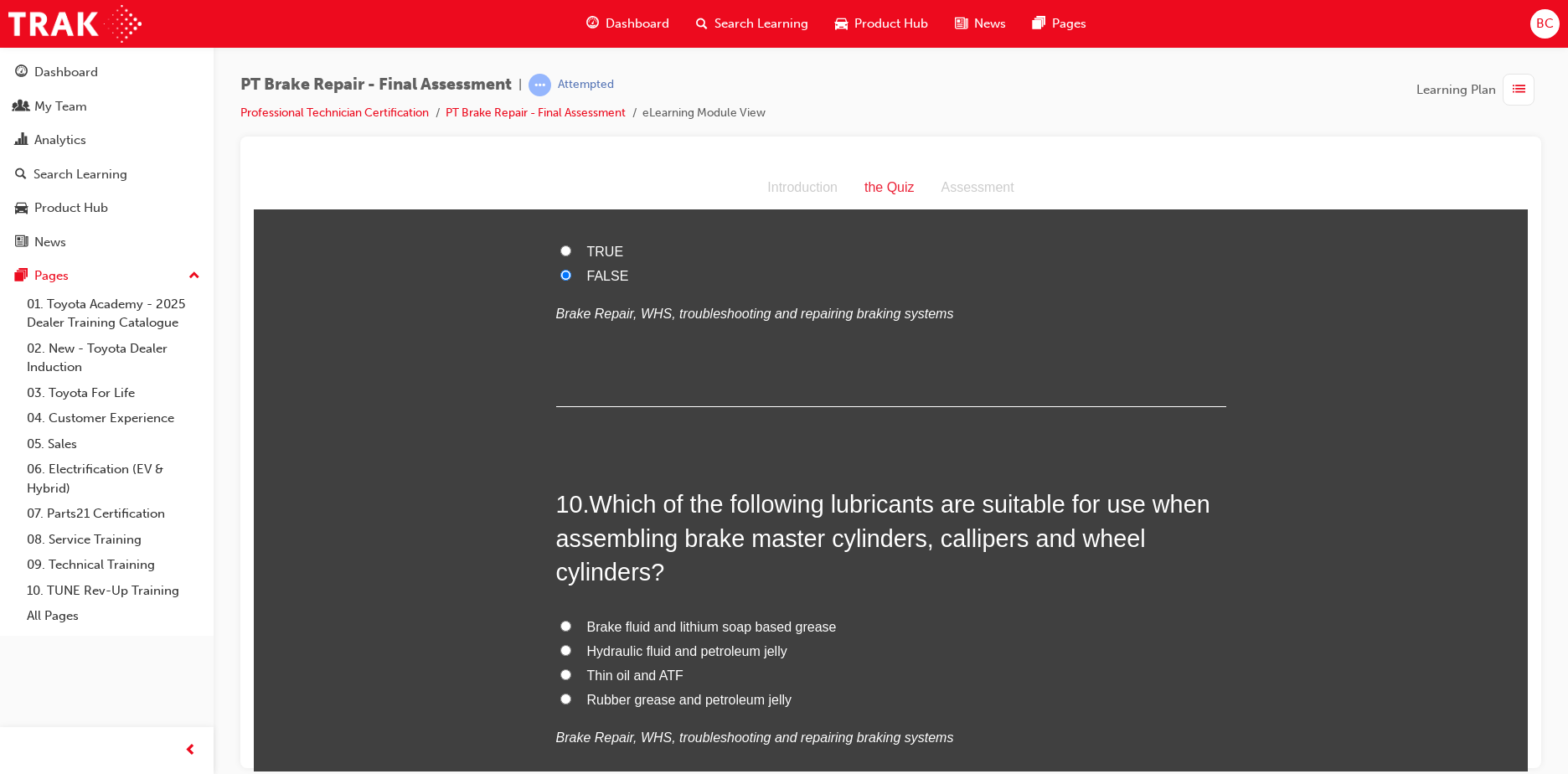
click at [621, 619] on span "Brake fluid and lithium soap based grease" at bounding box center [712, 626] width 250 height 14
click at [571, 619] on input "Brake fluid and lithium soap based grease" at bounding box center [566, 625] width 11 height 11
radio input "true"
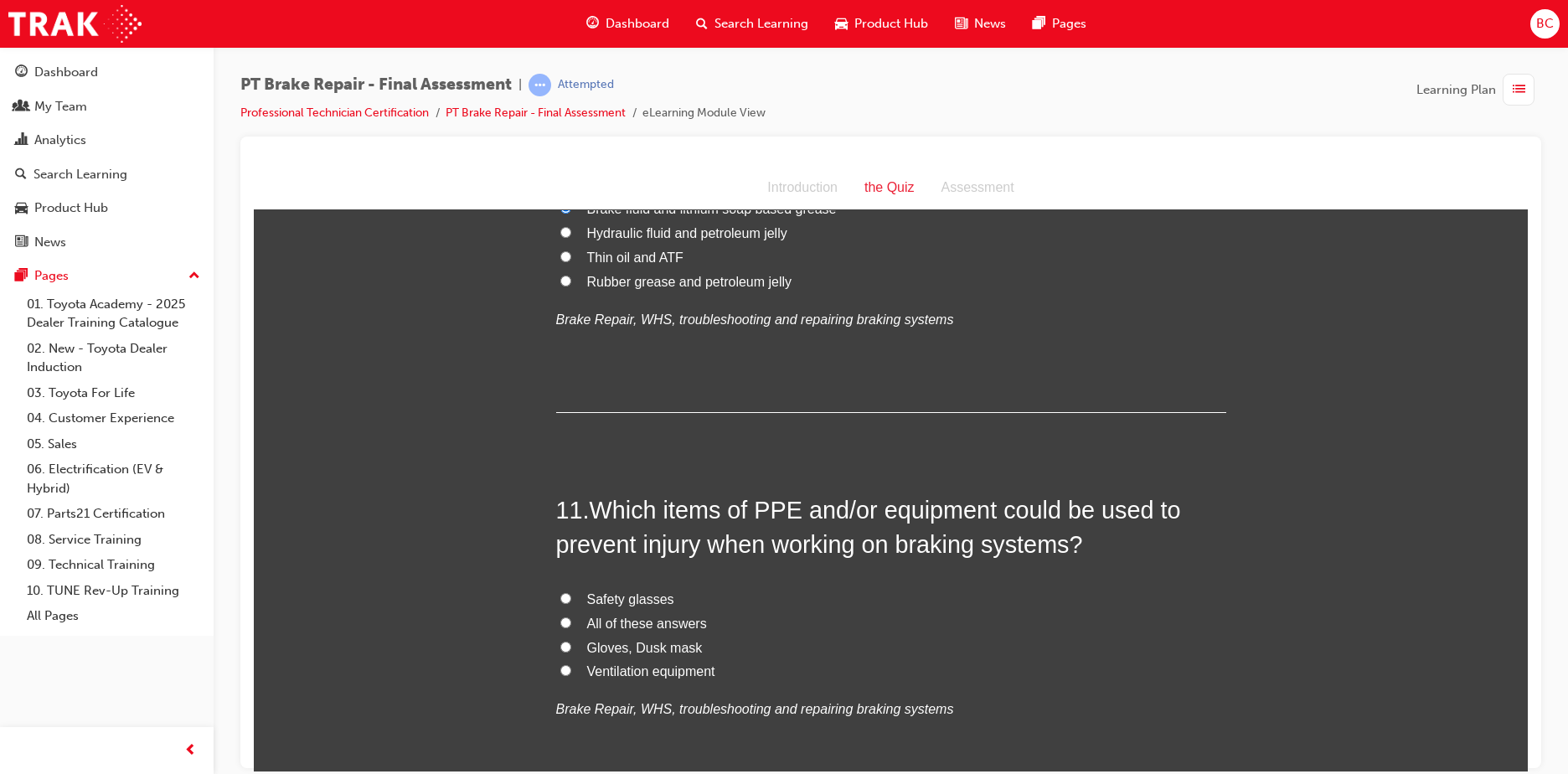
scroll to position [3684, 0]
click at [618, 595] on span "Safety glasses" at bounding box center [630, 597] width 87 height 14
click at [571, 595] on input "Safety glasses" at bounding box center [566, 597] width 11 height 11
radio input "true"
click at [617, 611] on label "All of these answers" at bounding box center [891, 623] width 670 height 25
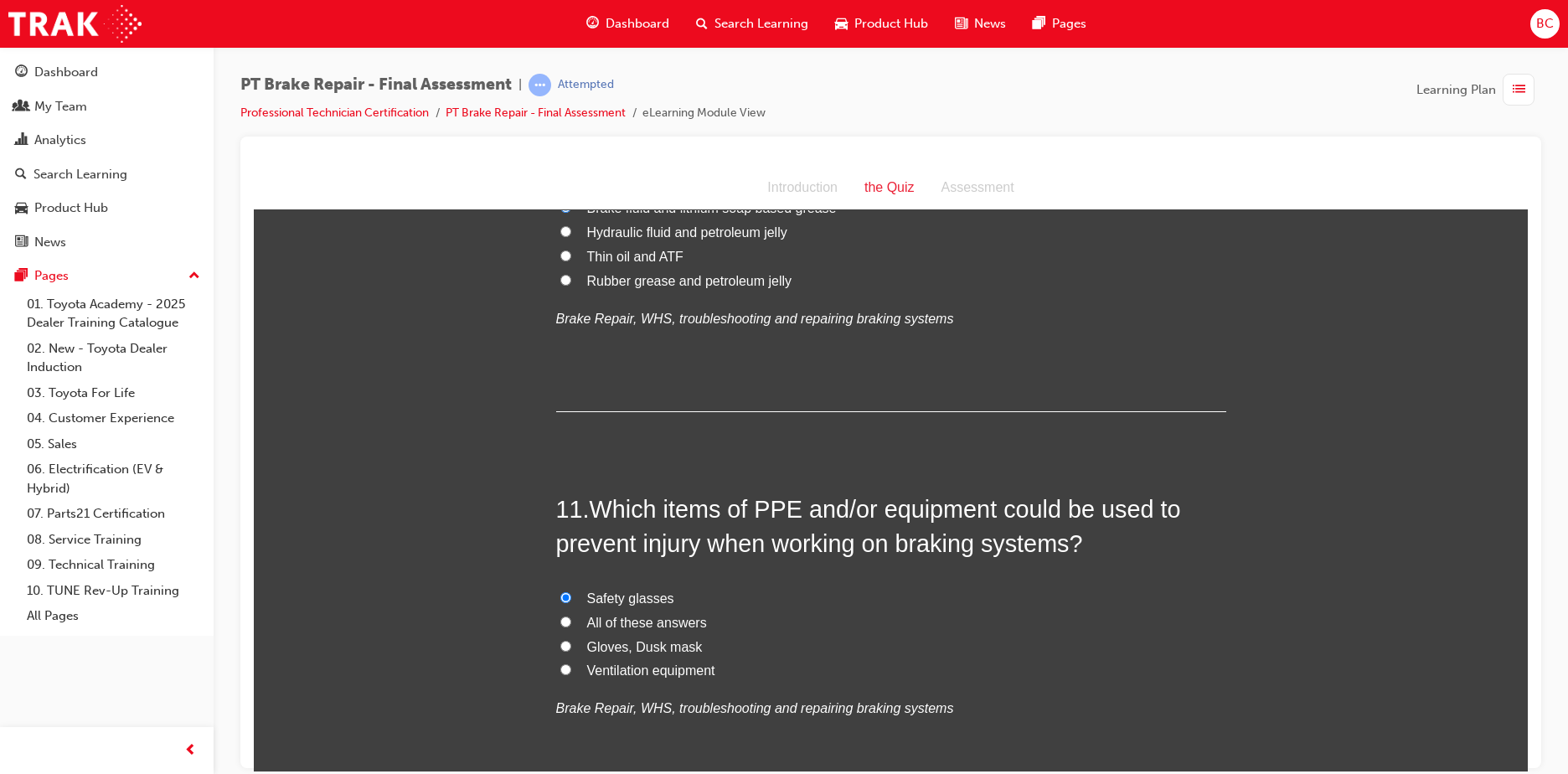
click at [571, 615] on input "All of these answers" at bounding box center [566, 620] width 11 height 11
radio input "true"
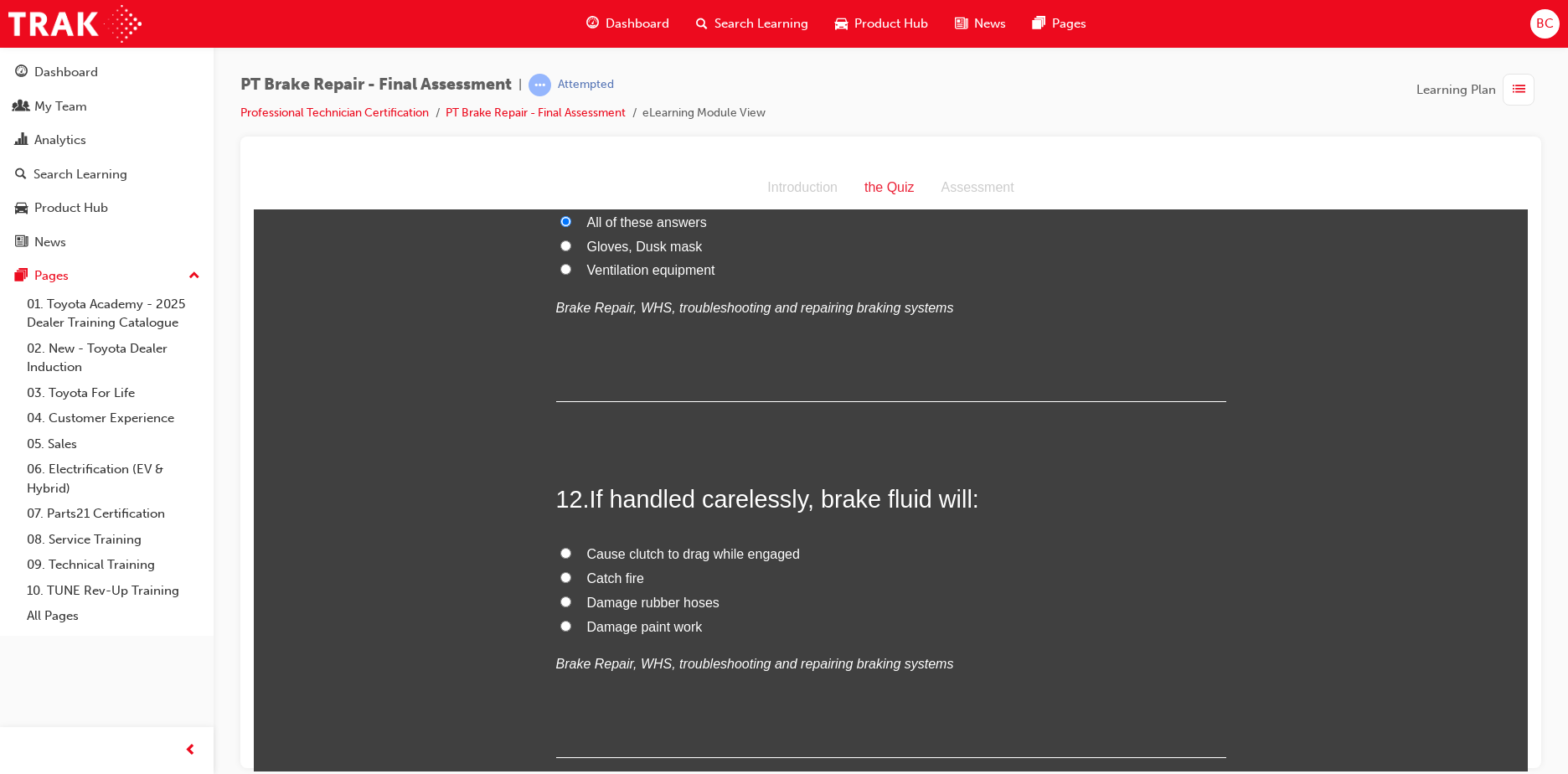
scroll to position [4102, 0]
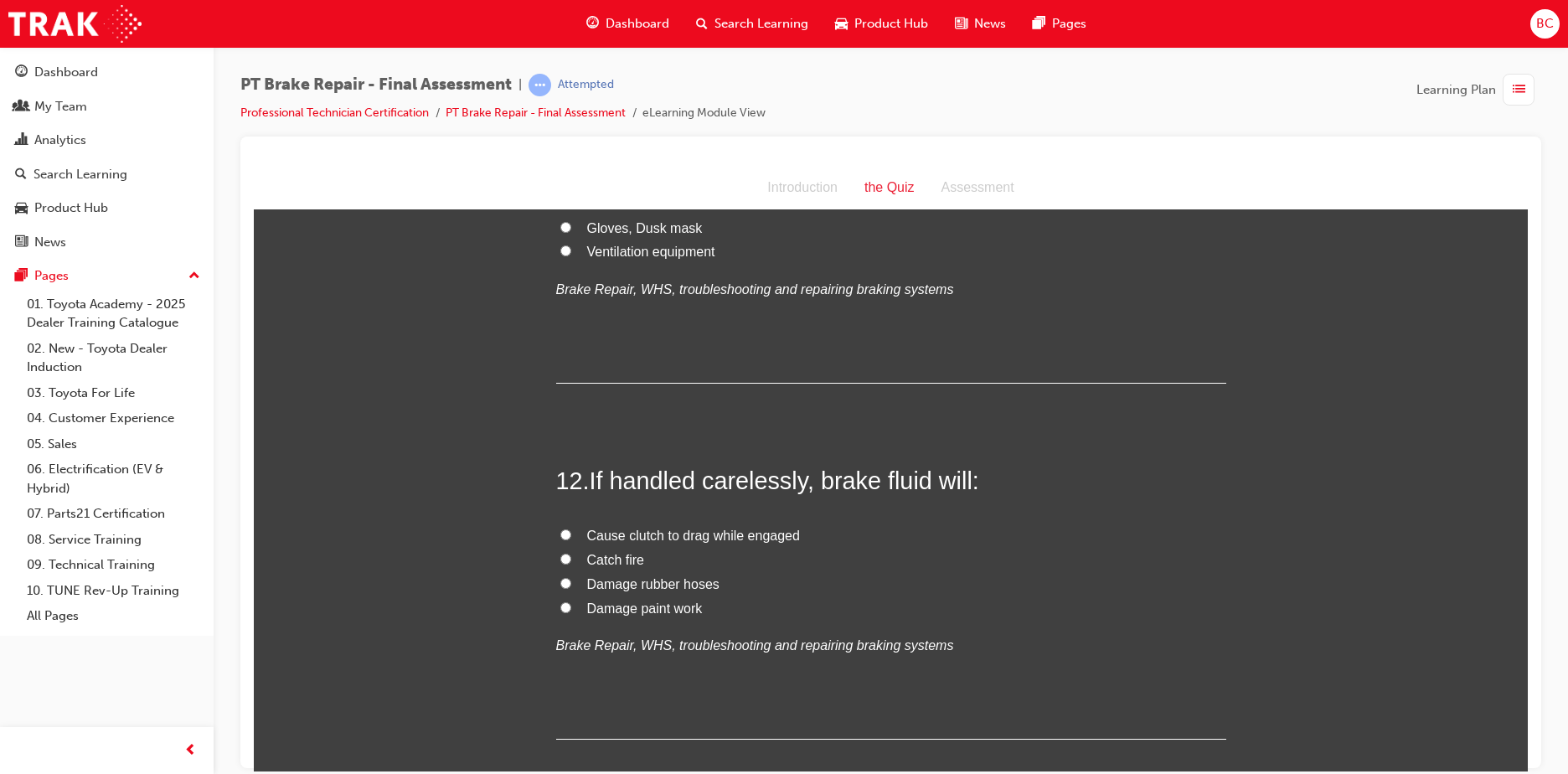
click at [645, 611] on span "Damage paint work" at bounding box center [645, 607] width 116 height 14
click at [571, 611] on input "Damage paint work" at bounding box center [566, 606] width 11 height 11
radio input "true"
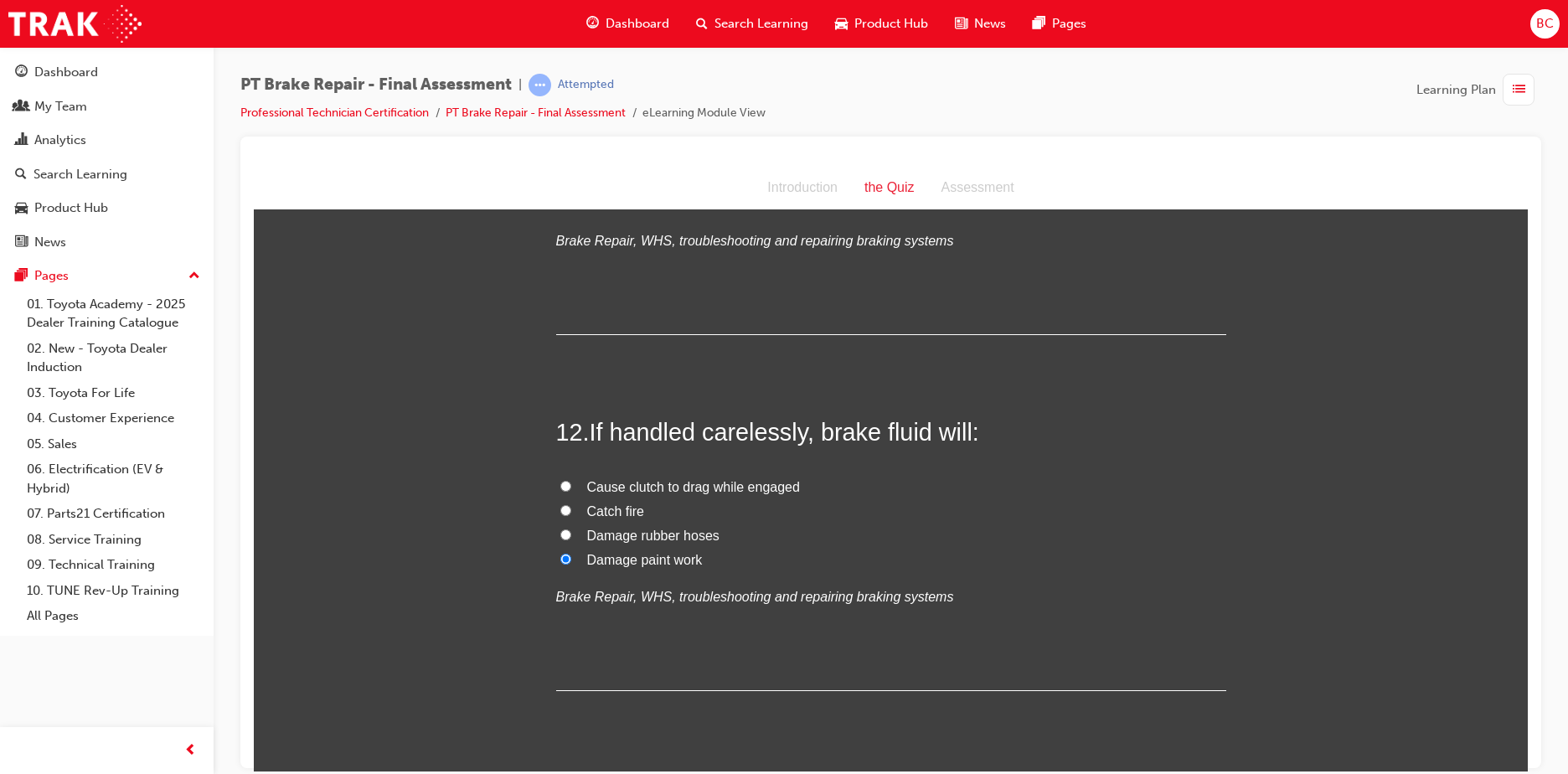
scroll to position [4197, 0]
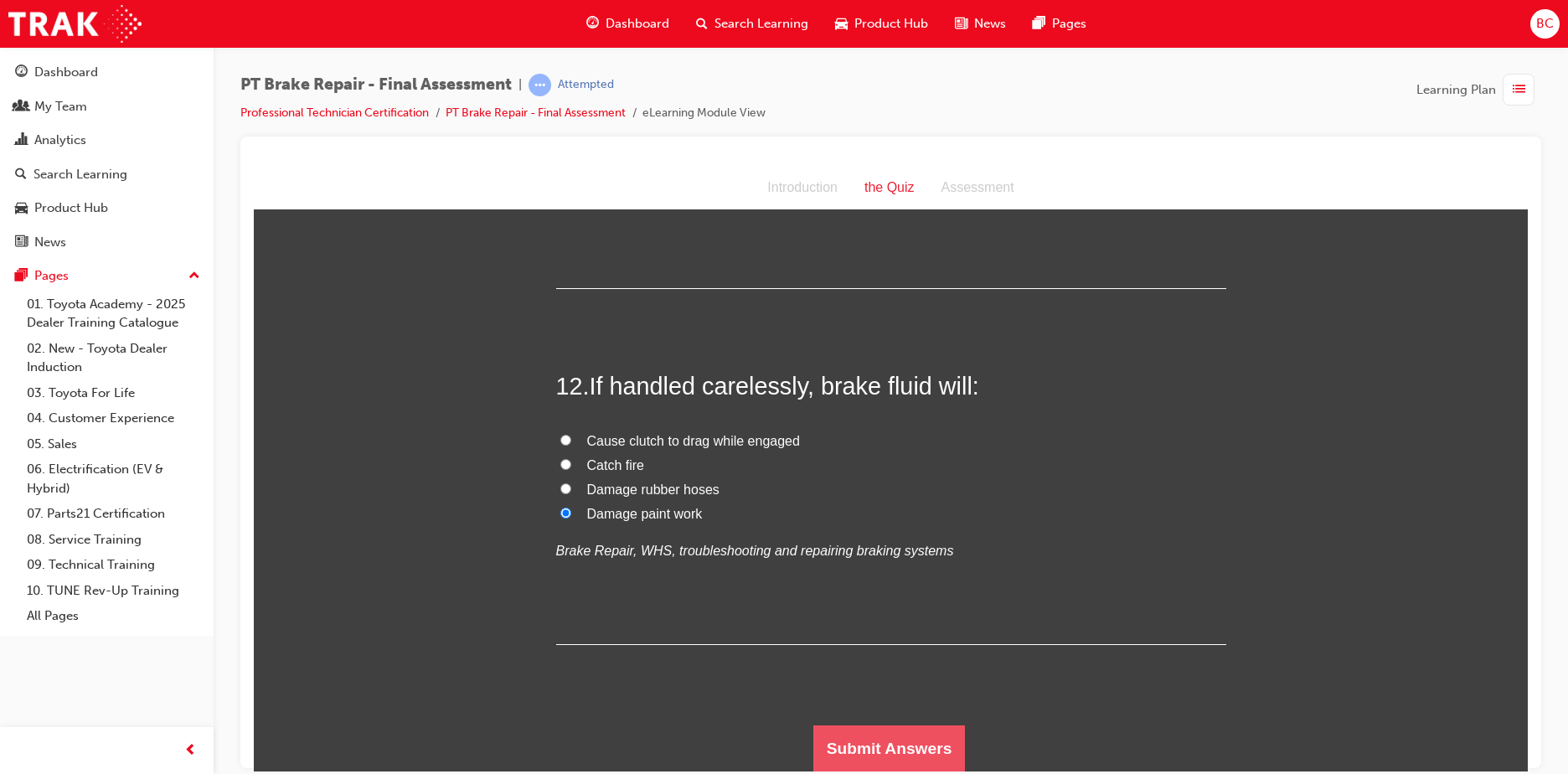
click at [906, 734] on button "Submit Answers" at bounding box center [889, 747] width 152 height 47
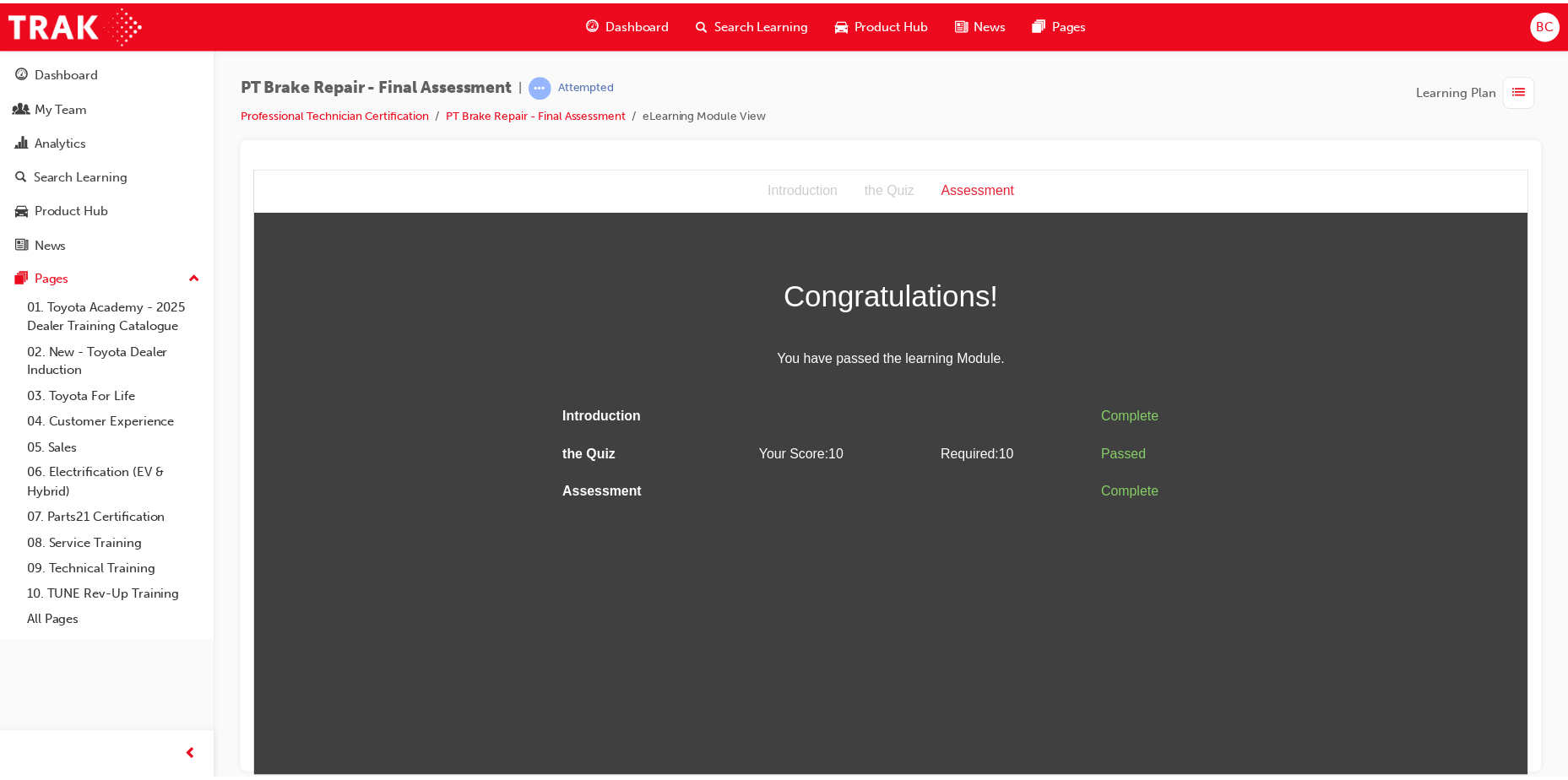
scroll to position [0, 0]
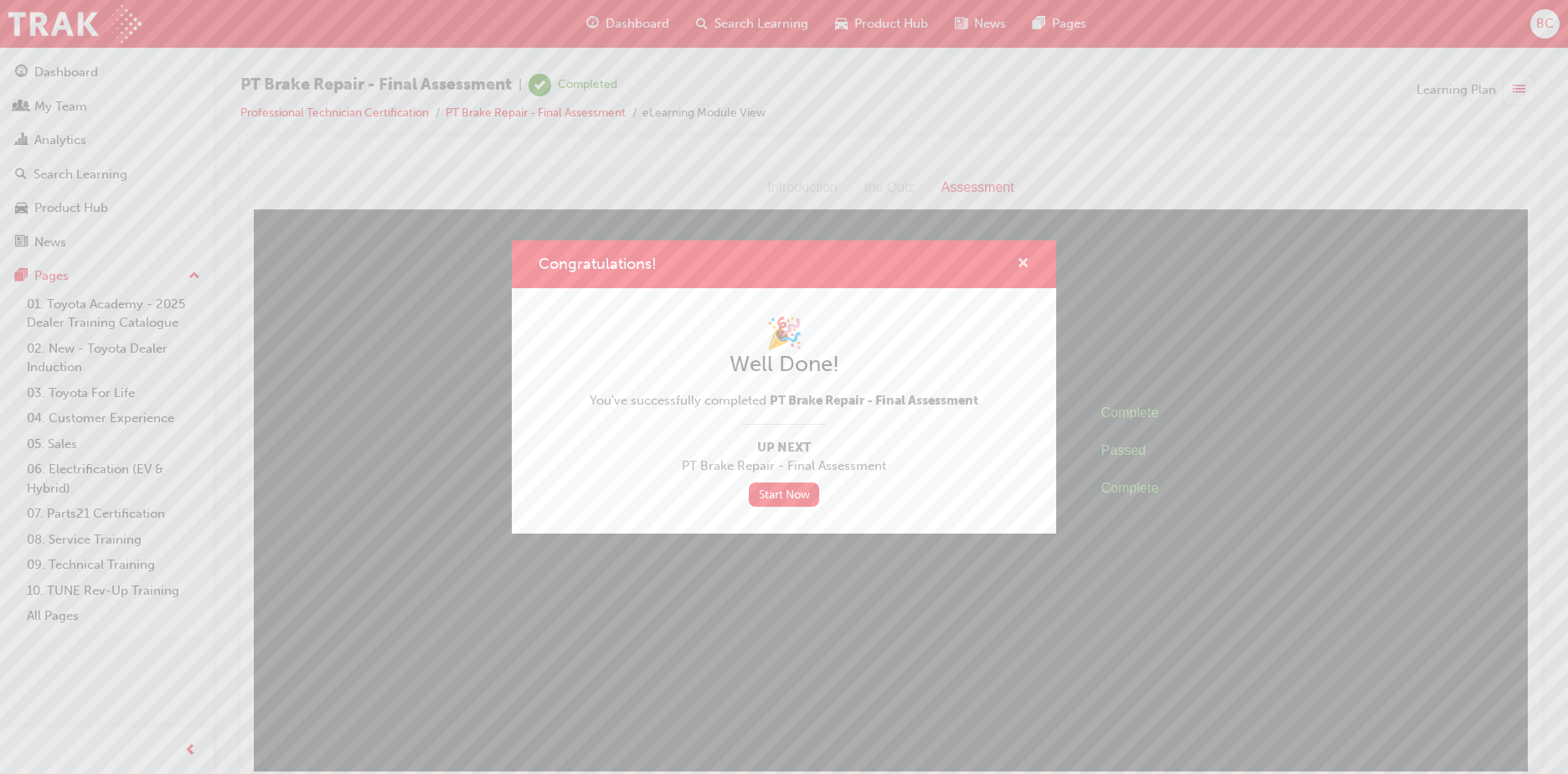
click at [1026, 257] on span "cross-icon" at bounding box center [1023, 264] width 12 height 15
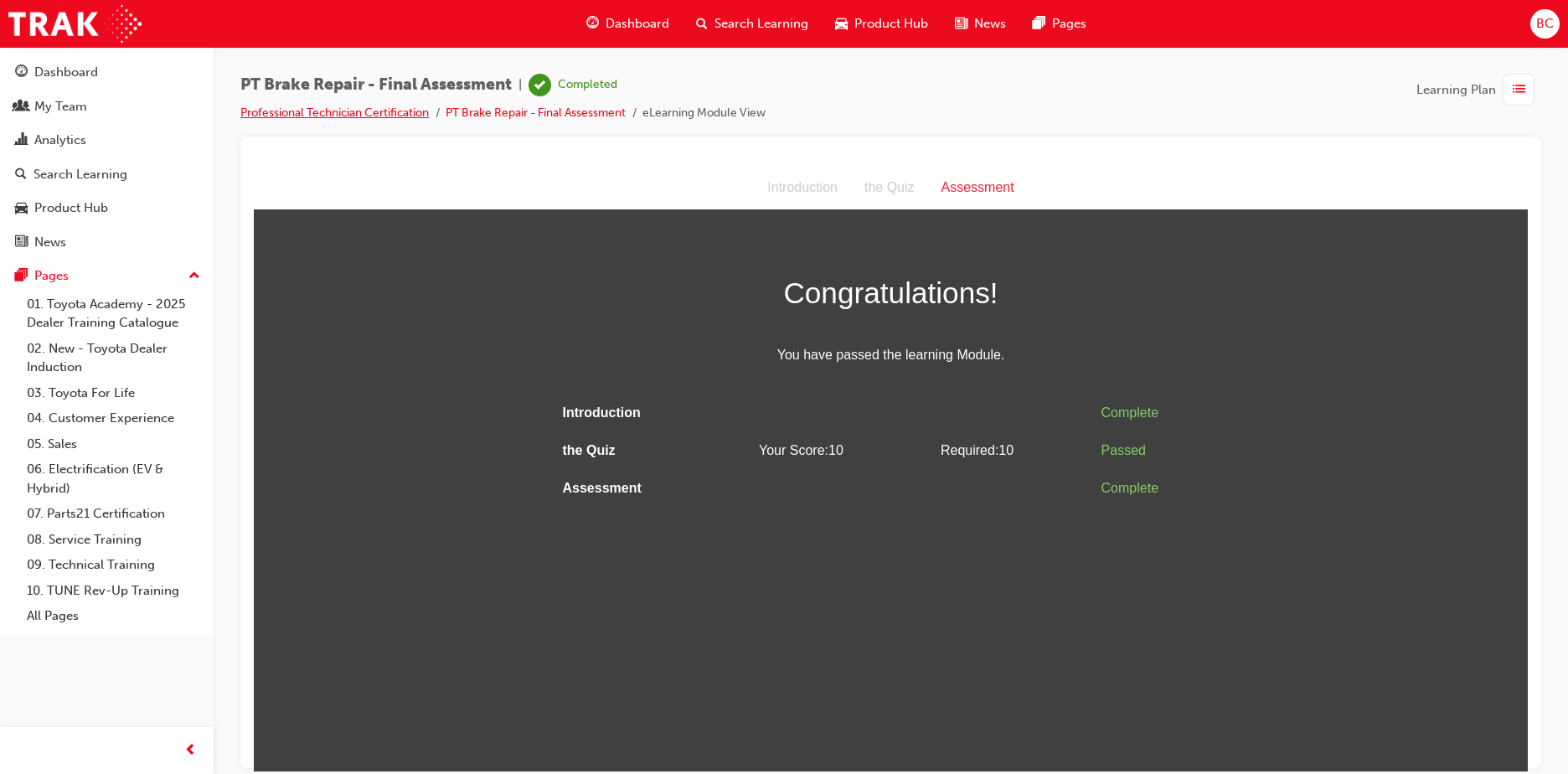
click at [383, 113] on link "Professional Technician Certification" at bounding box center [334, 112] width 188 height 14
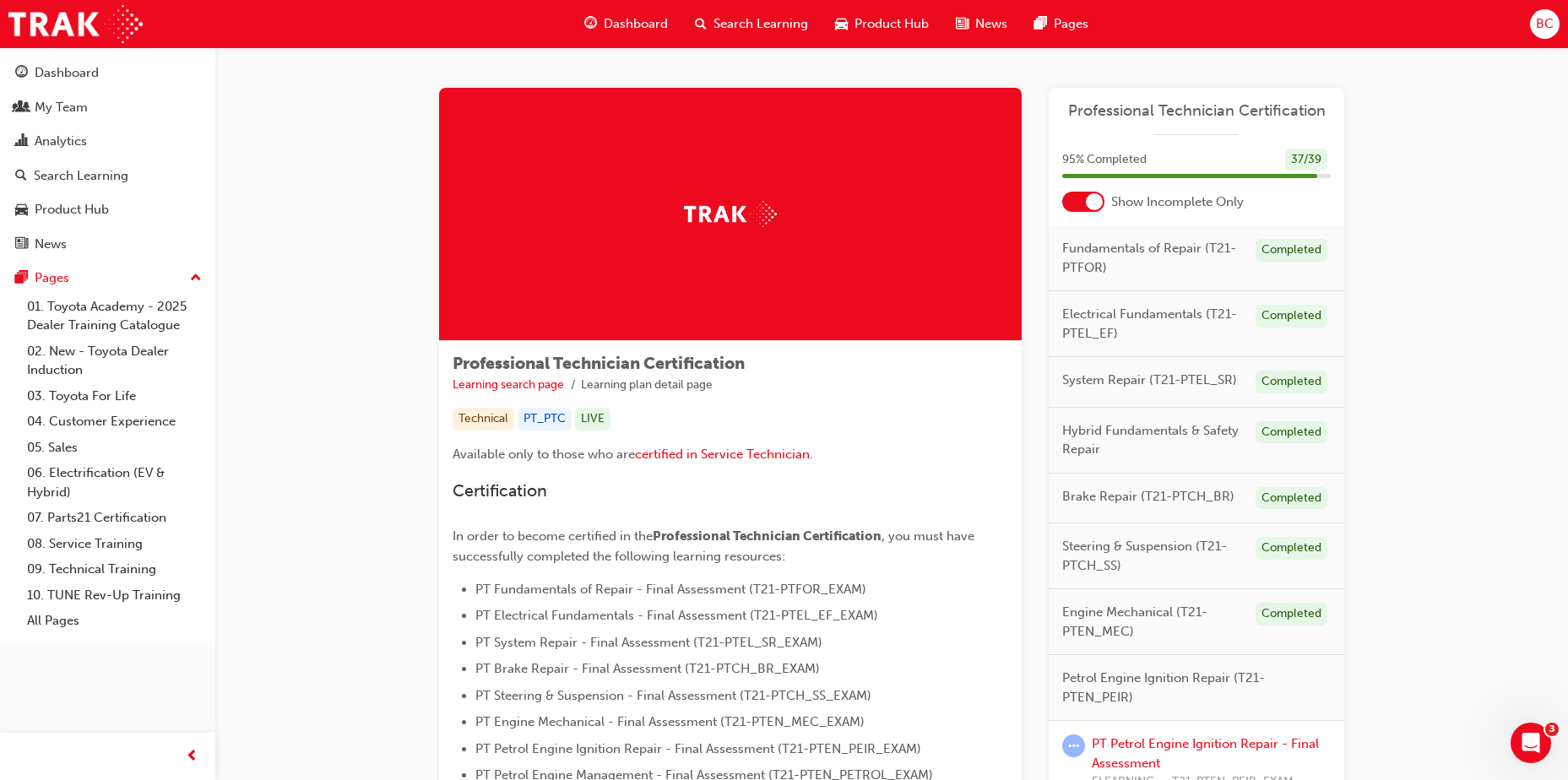
click at [1095, 201] on div at bounding box center [1094, 201] width 17 height 17
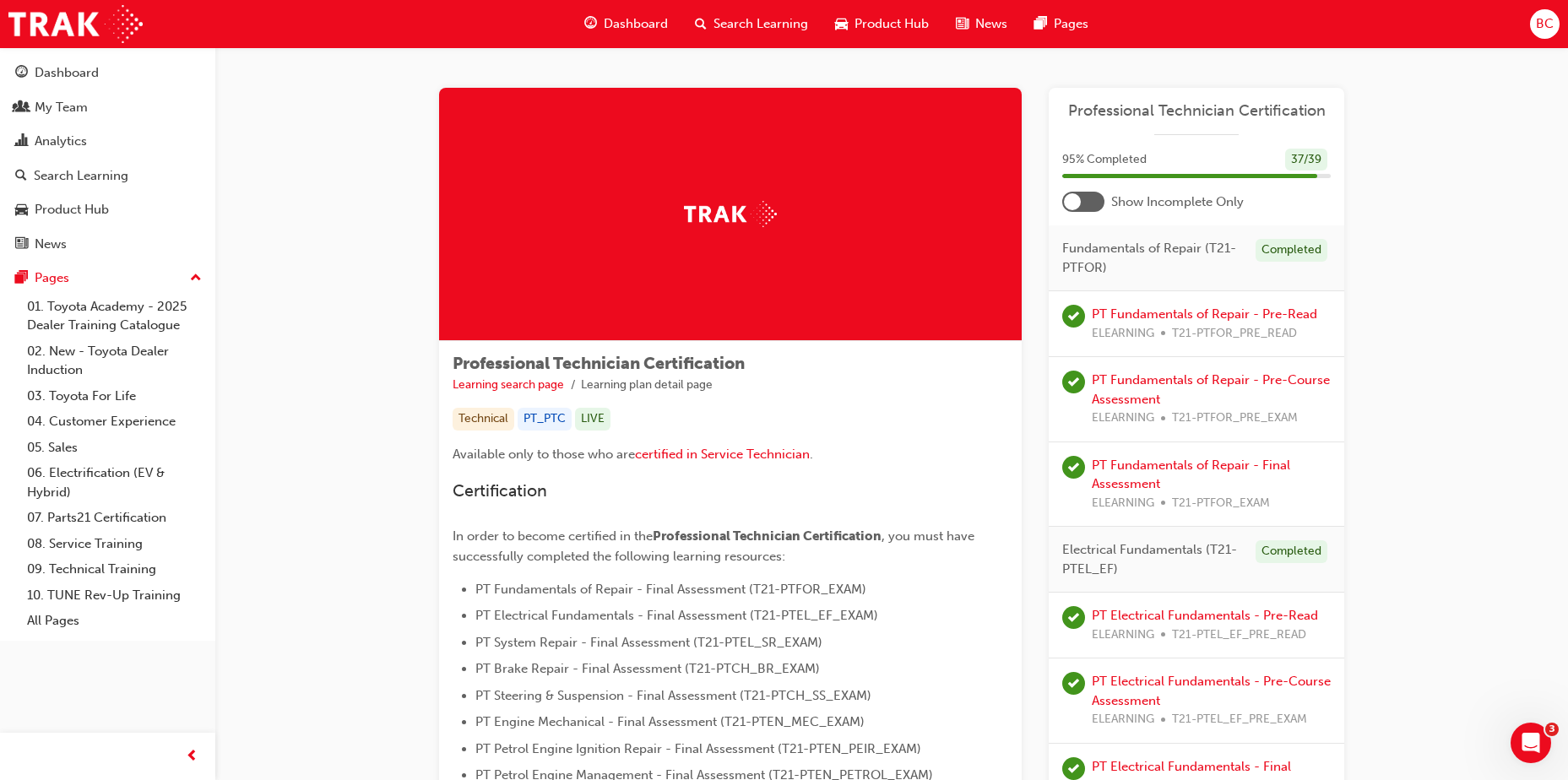
click at [1083, 200] on div at bounding box center [1083, 201] width 43 height 20
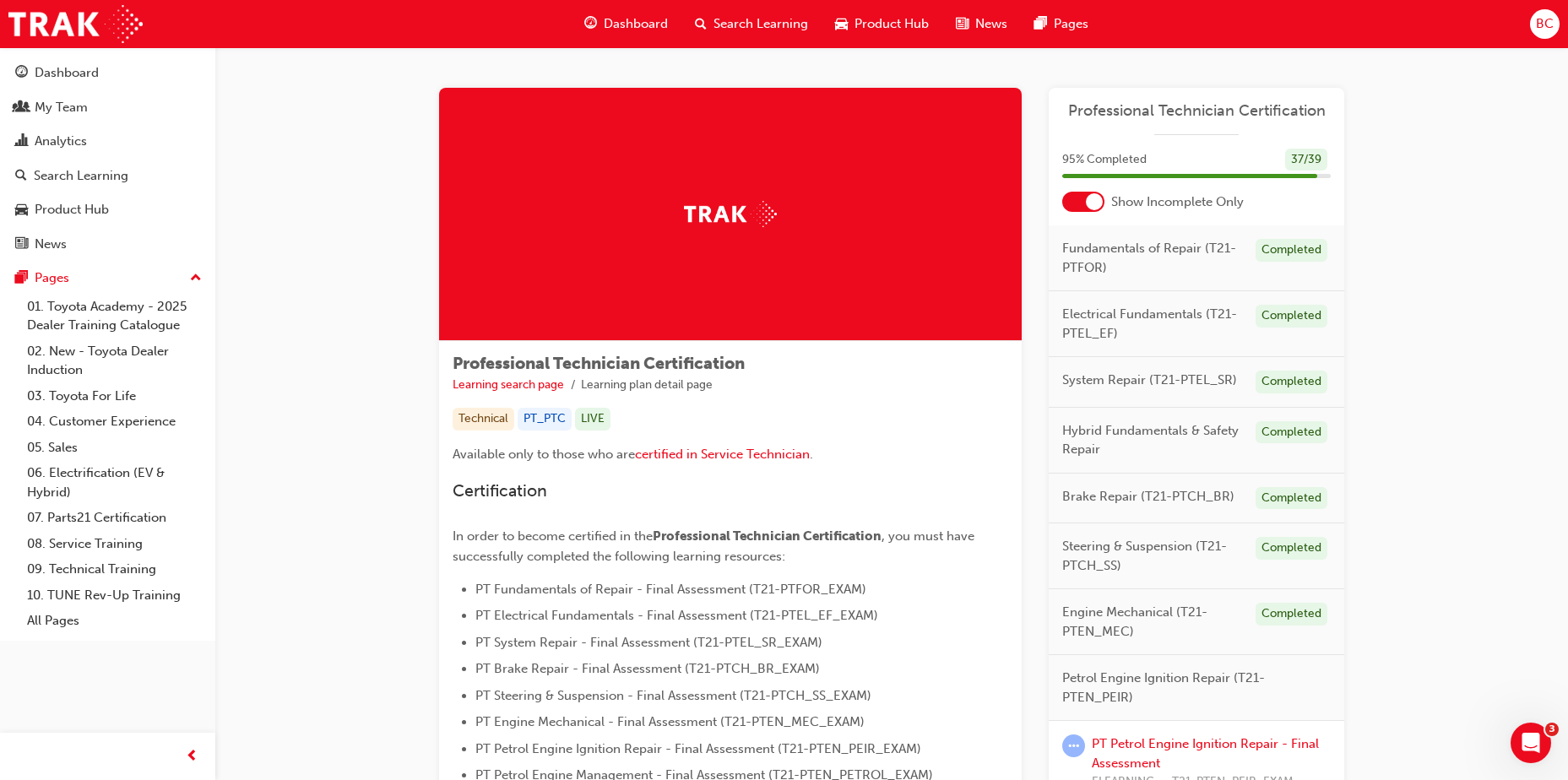
click at [1087, 200] on div at bounding box center [1094, 201] width 17 height 17
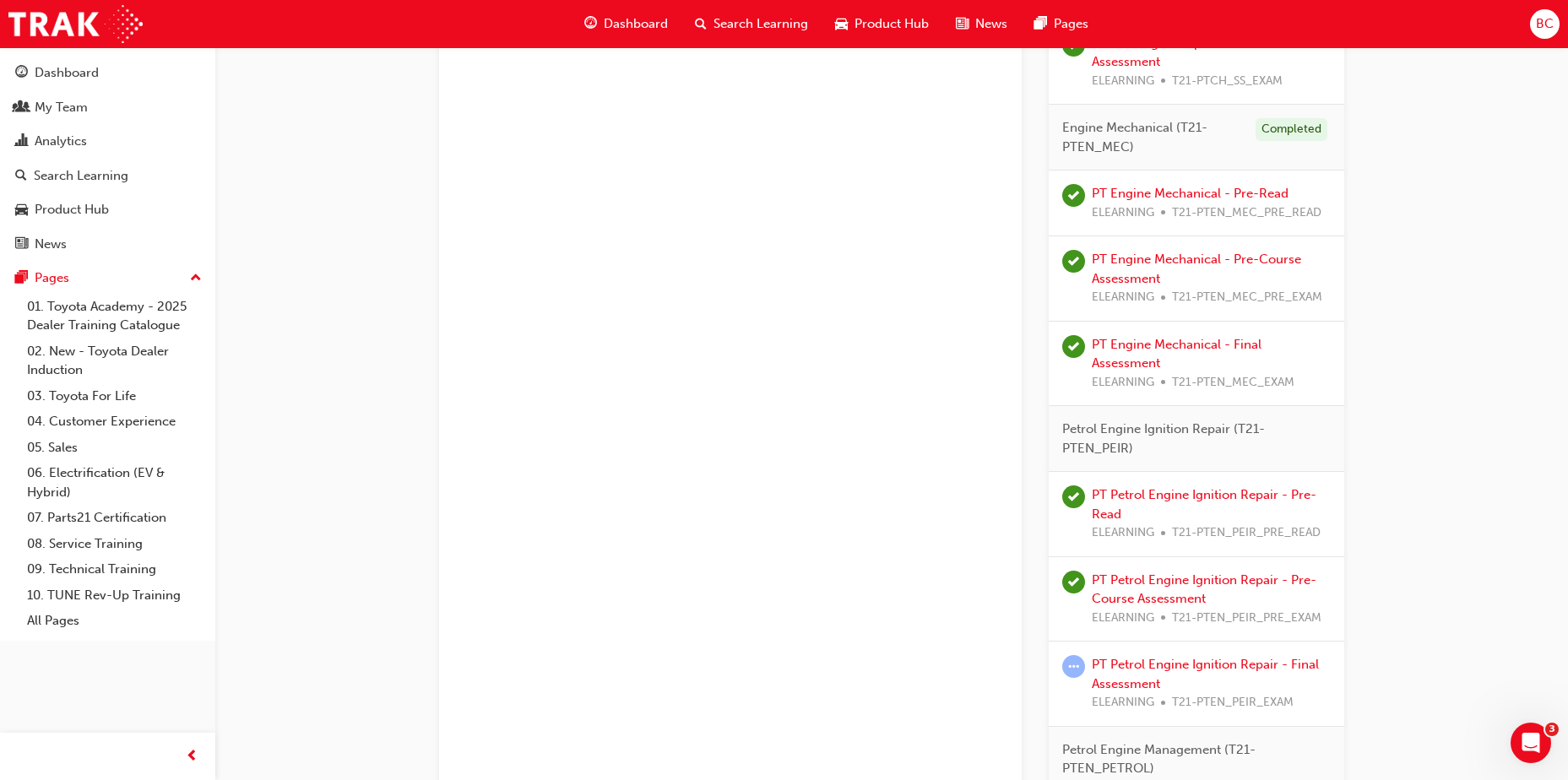
scroll to position [2025, 0]
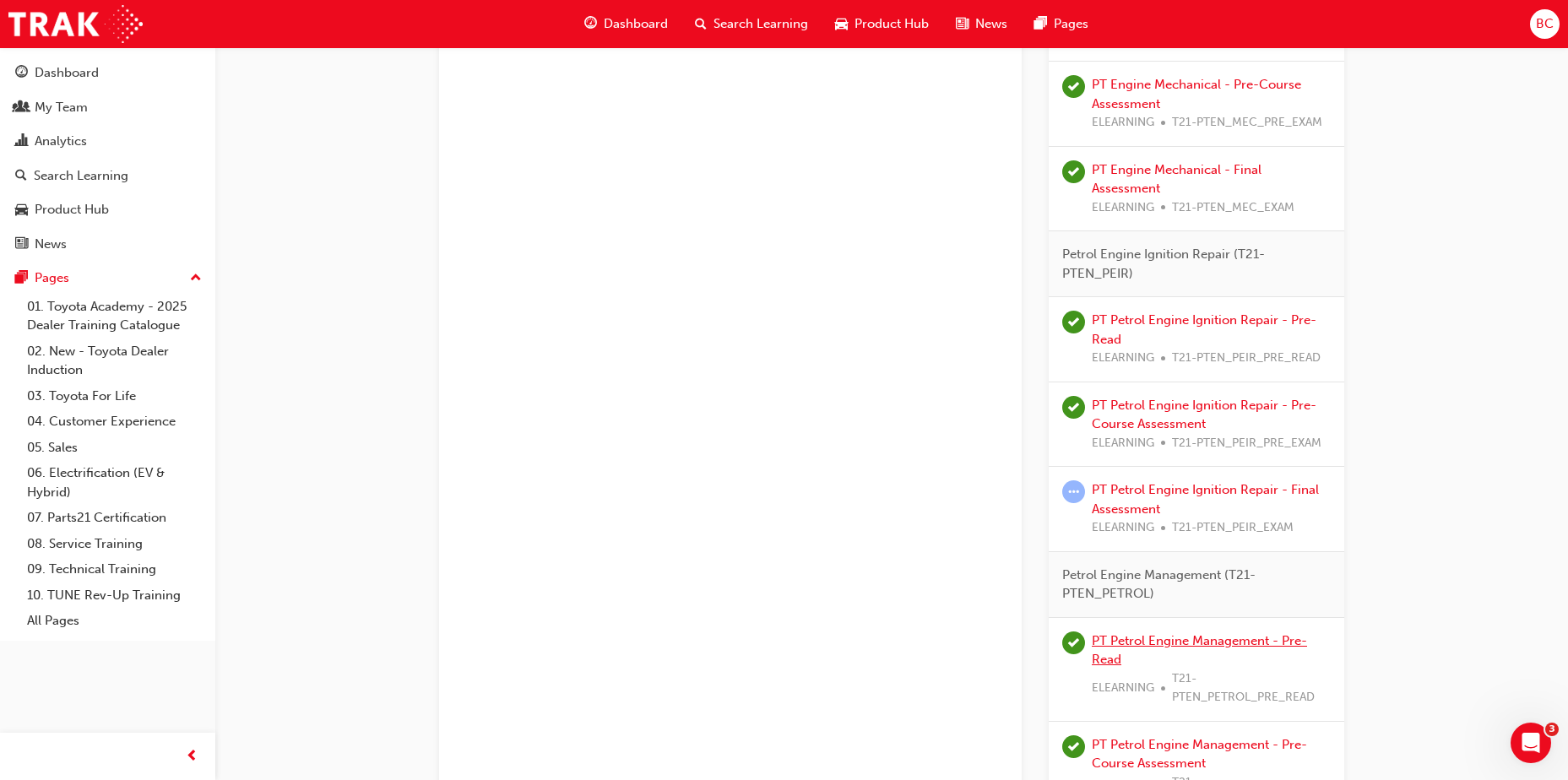
click at [1167, 642] on link "PT Petrol Engine Management - Pre-Read" at bounding box center [1199, 650] width 215 height 35
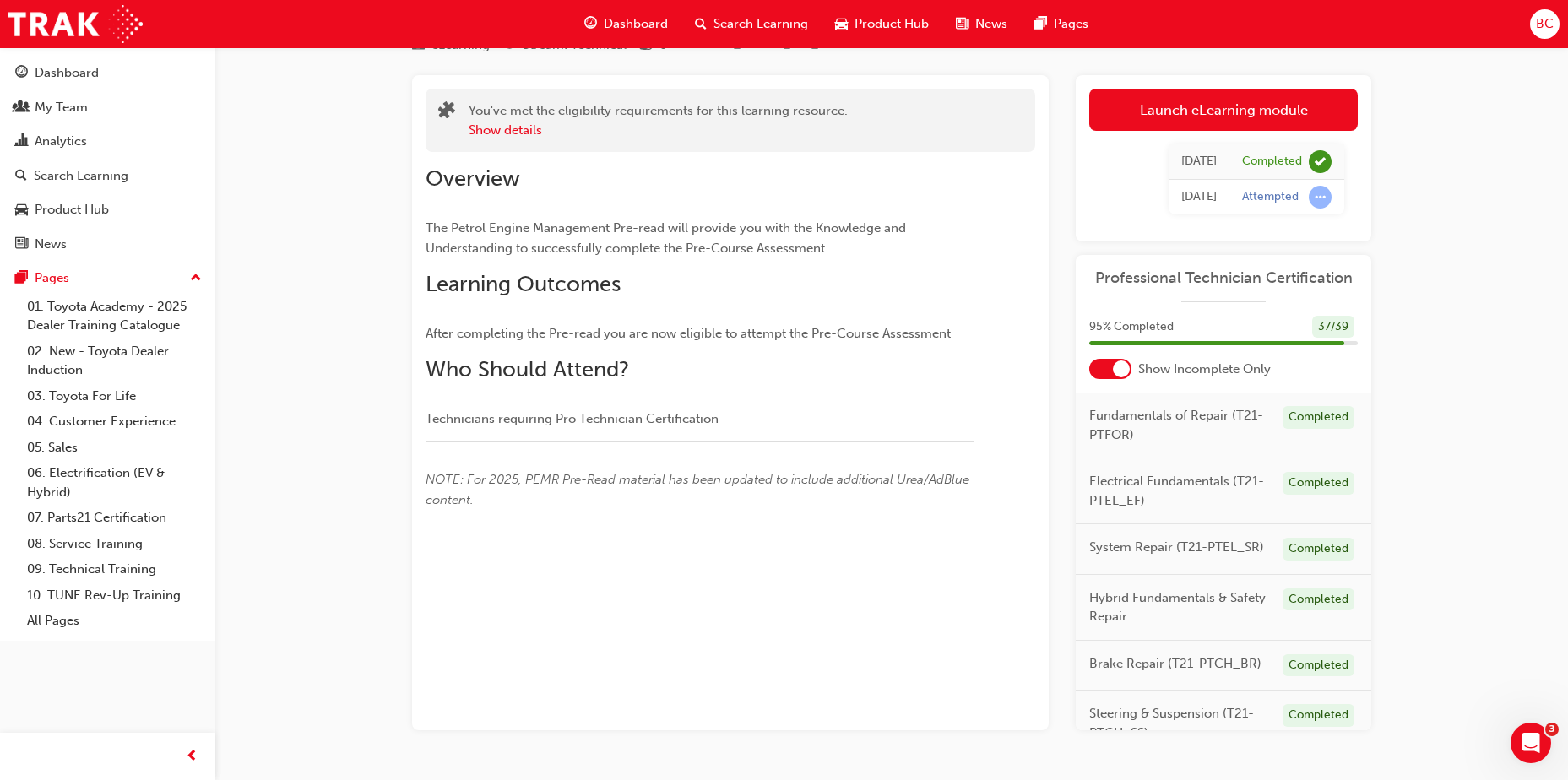
scroll to position [123, 0]
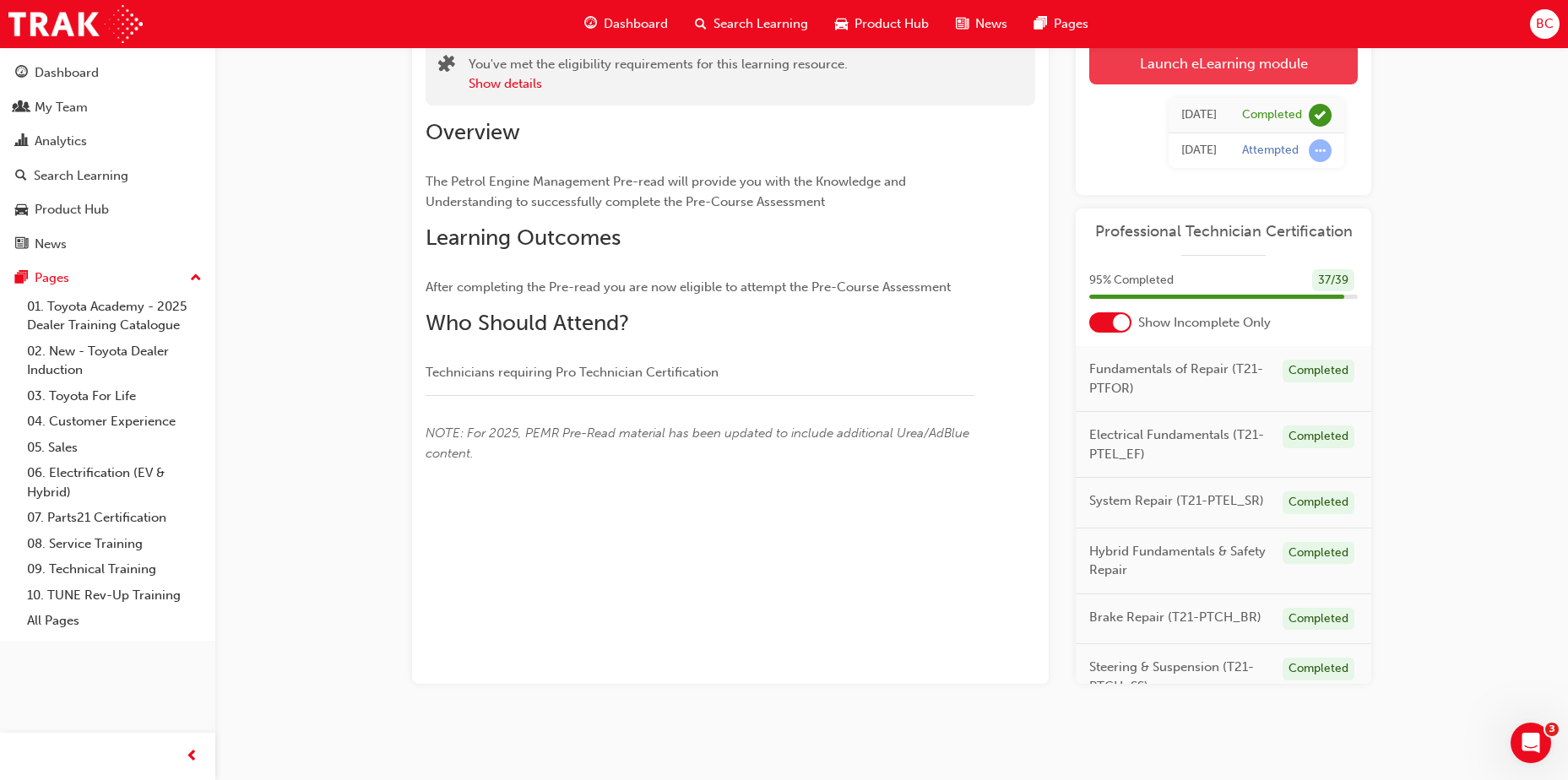
click at [1233, 61] on link "Launch eLearning module" at bounding box center [1223, 64] width 268 height 42
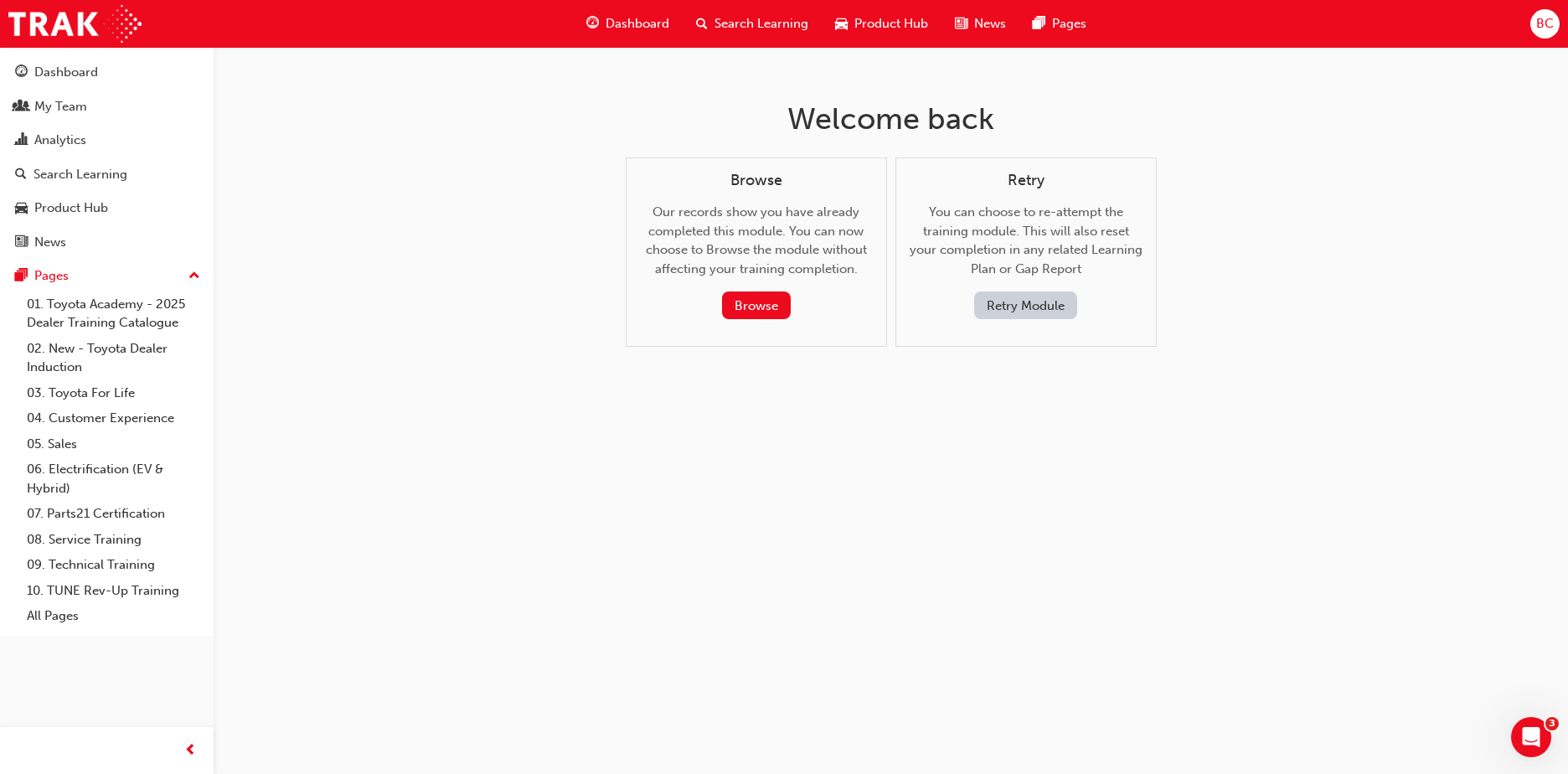
click at [1032, 306] on button "Retry Module" at bounding box center [1025, 305] width 103 height 27
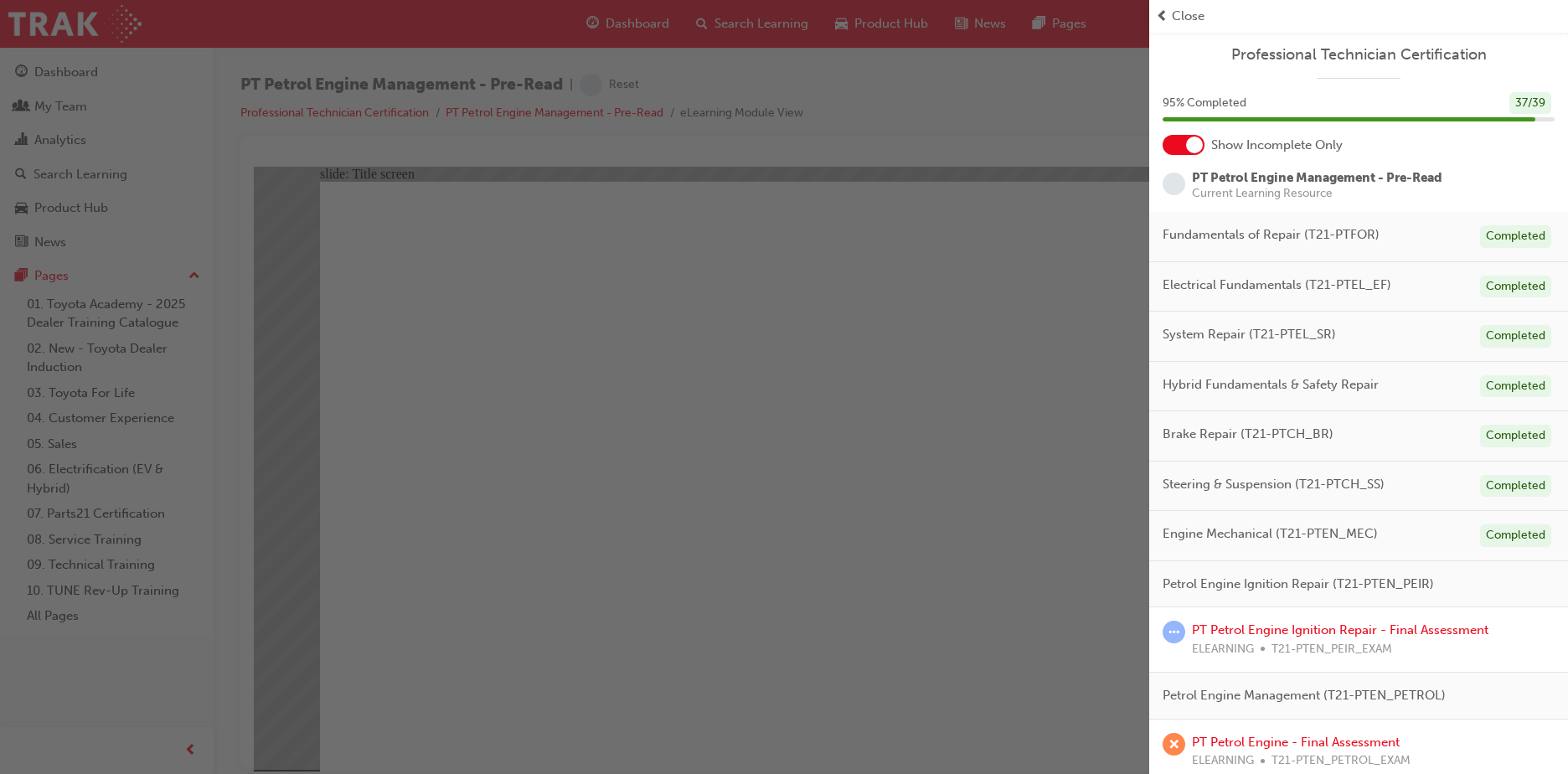
click at [1179, 14] on span "Close" at bounding box center [1187, 17] width 33 height 19
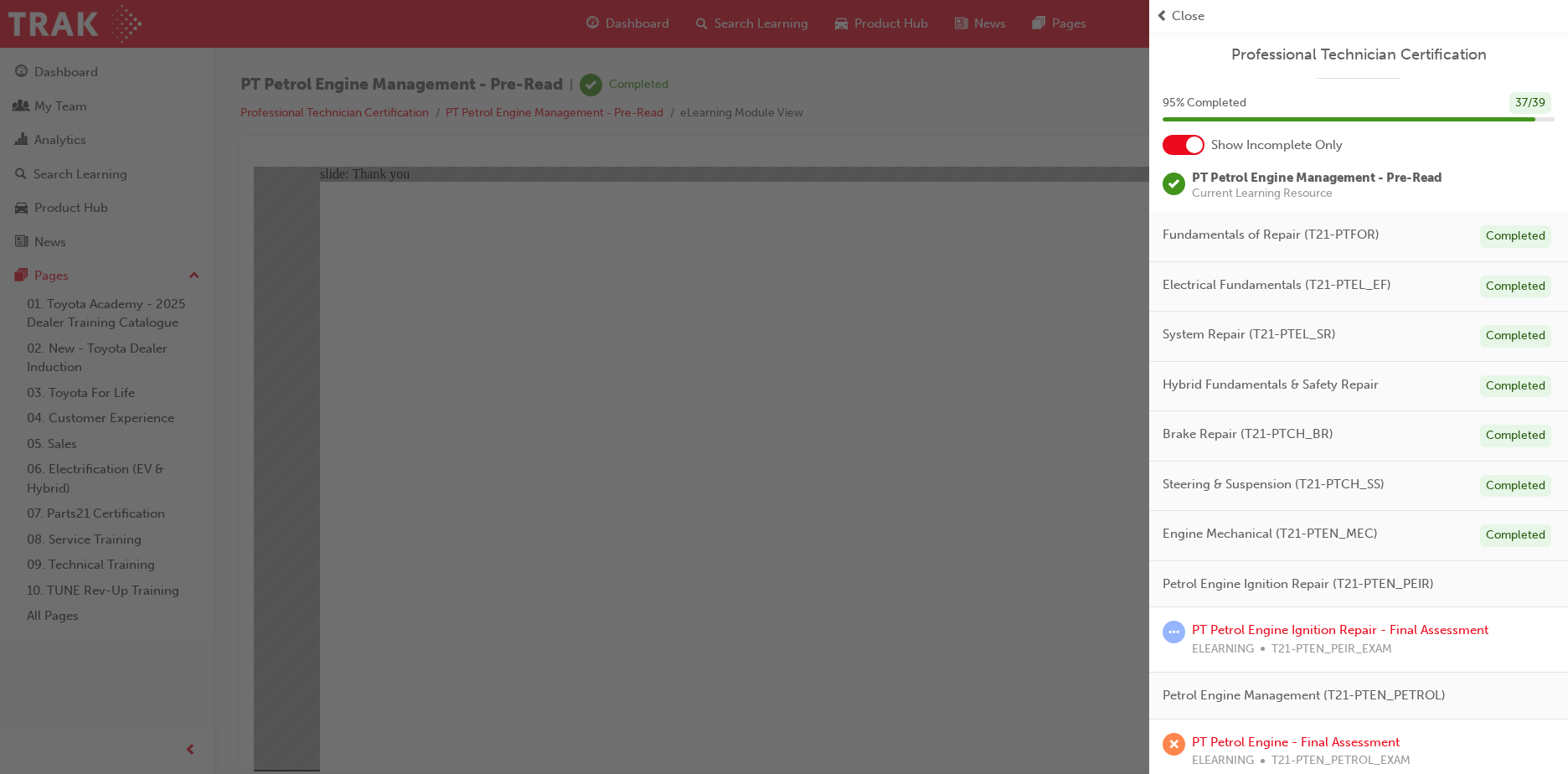
click at [1191, 11] on span "Close" at bounding box center [1187, 17] width 33 height 19
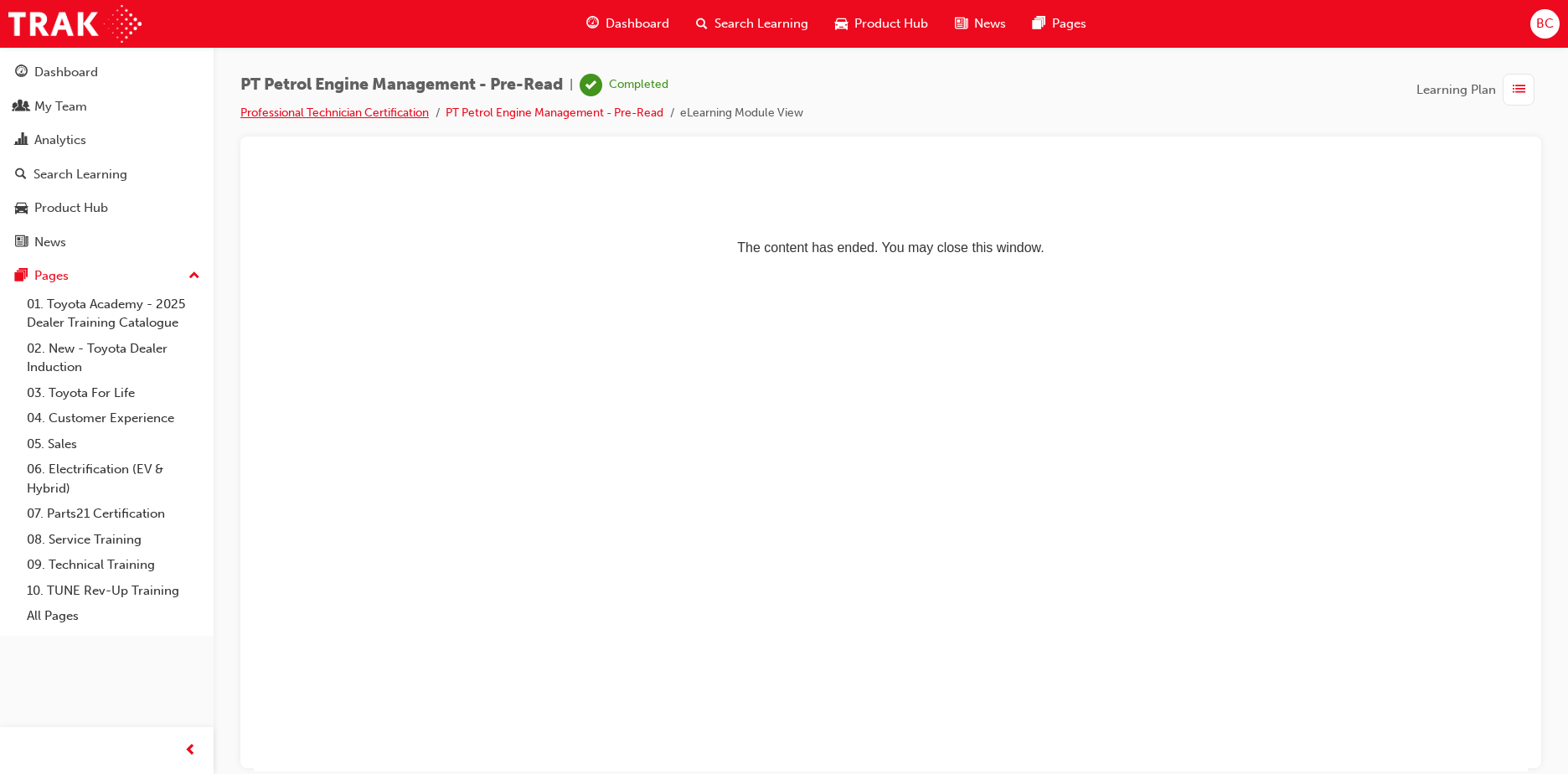
click at [373, 111] on link "Professional Technician Certification" at bounding box center [334, 112] width 188 height 14
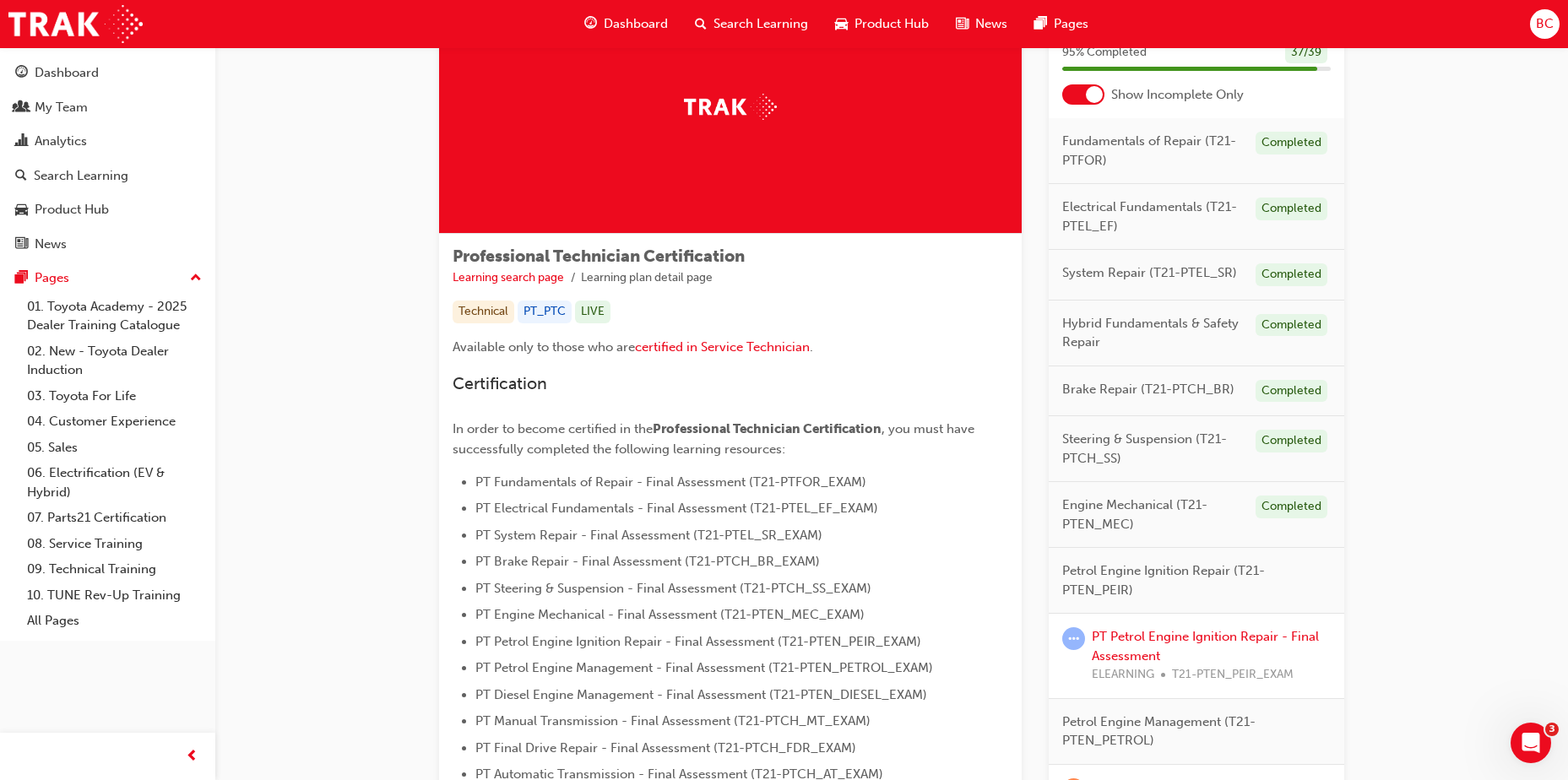
scroll to position [337, 0]
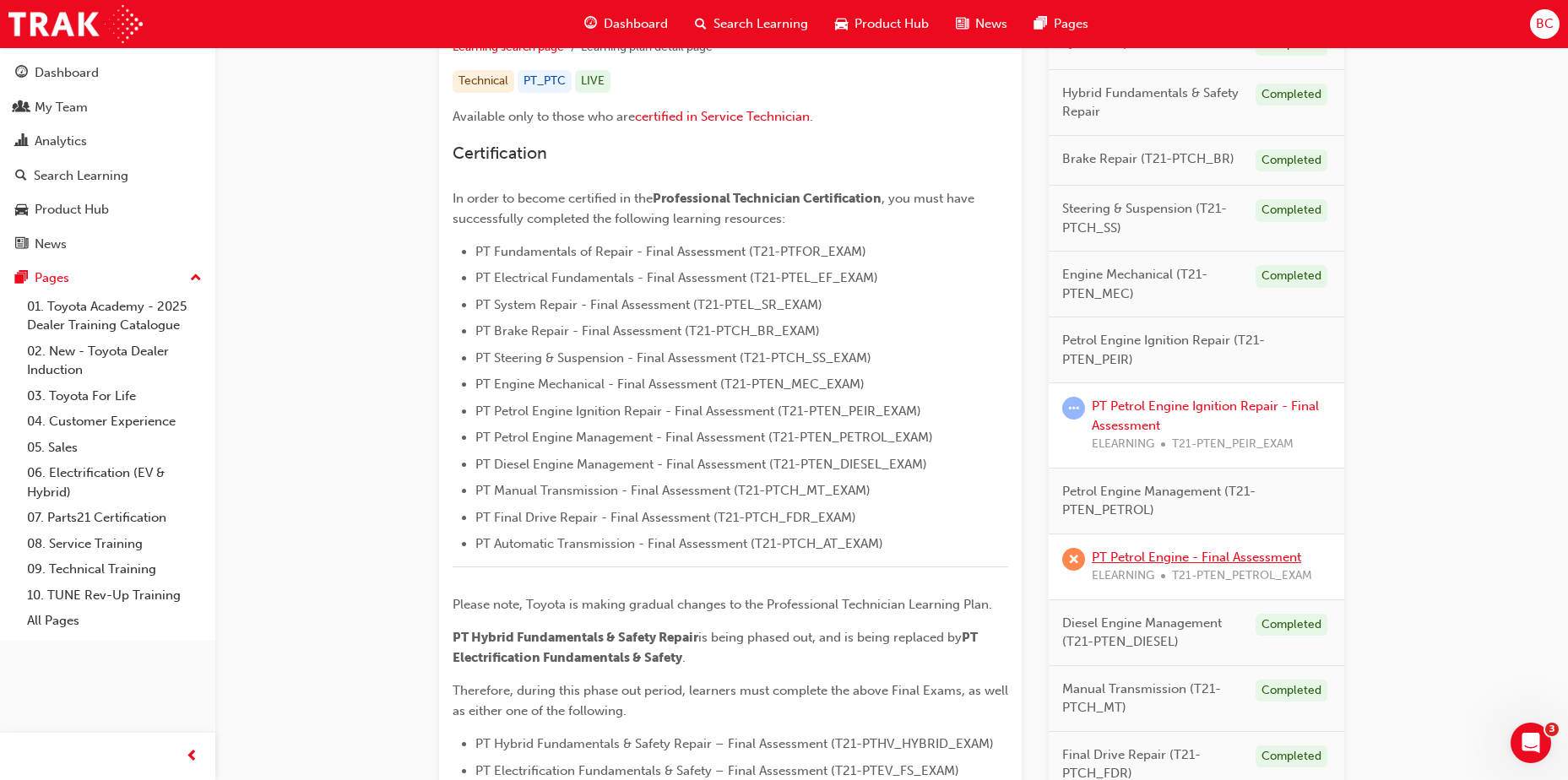
click at [1184, 557] on link "PT Petrol Engine - Final Assessment" at bounding box center [1196, 556] width 209 height 15
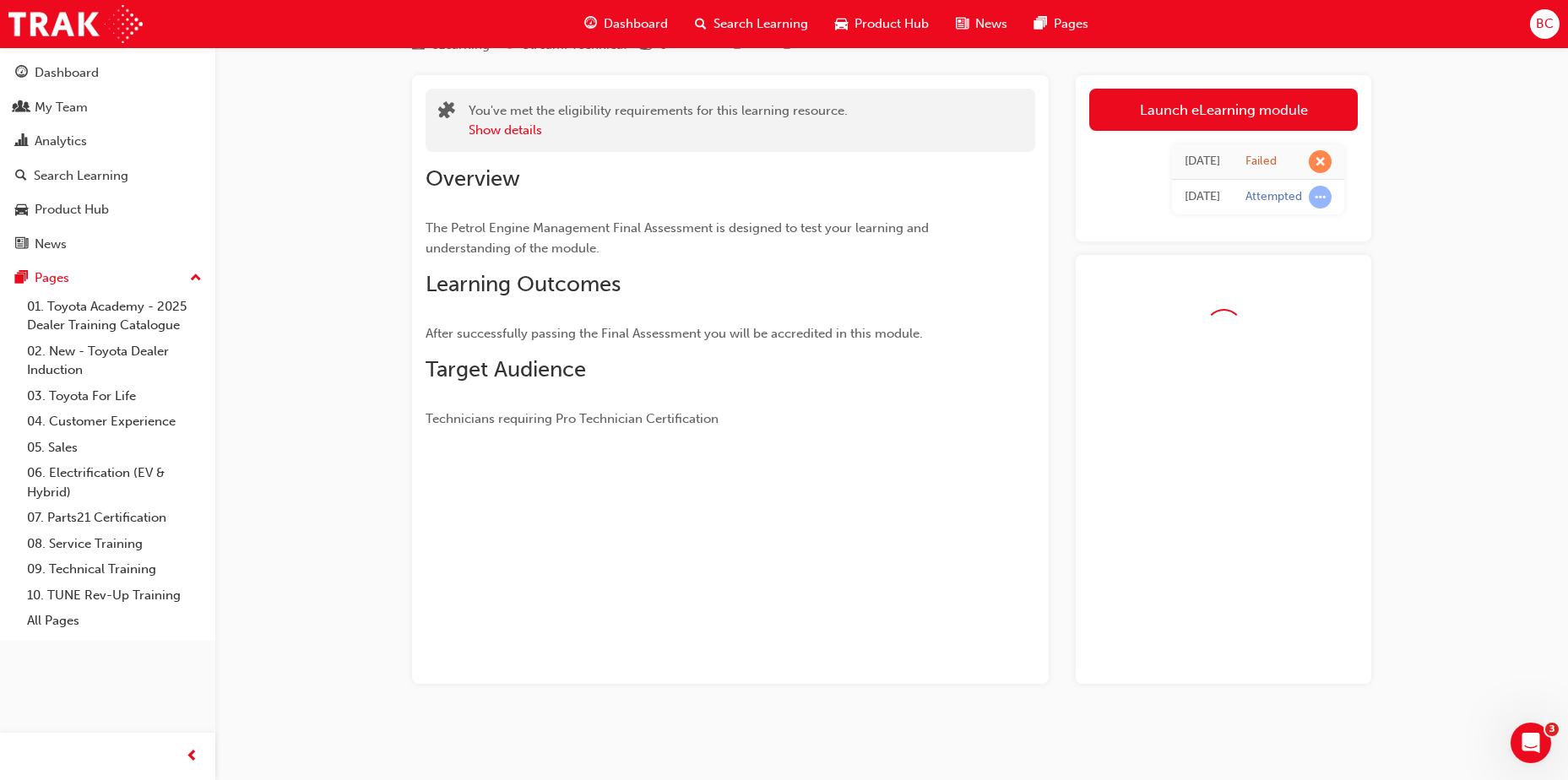
scroll to position [123, 0]
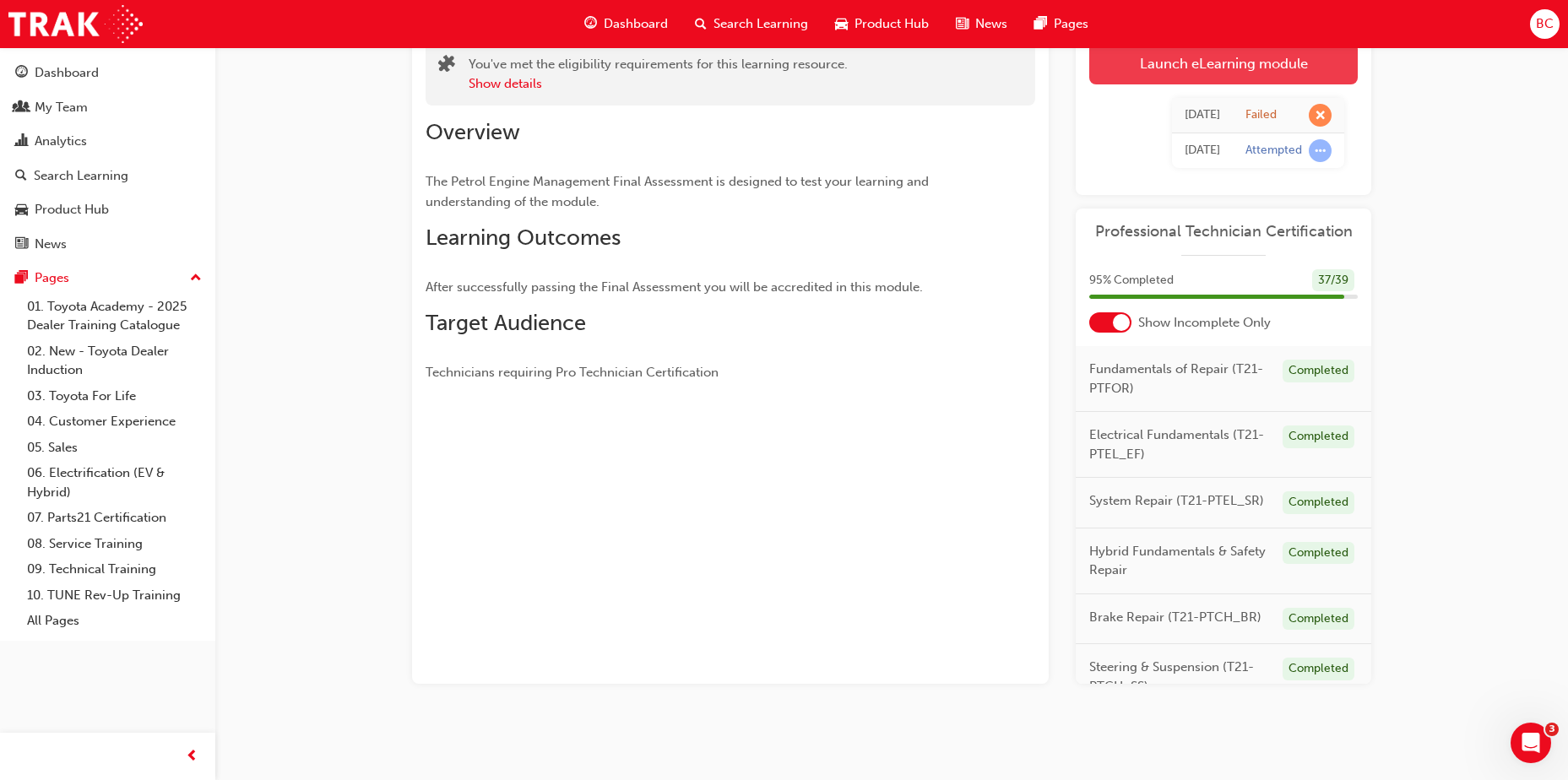
click at [1190, 60] on link "Launch eLearning module" at bounding box center [1223, 64] width 268 height 42
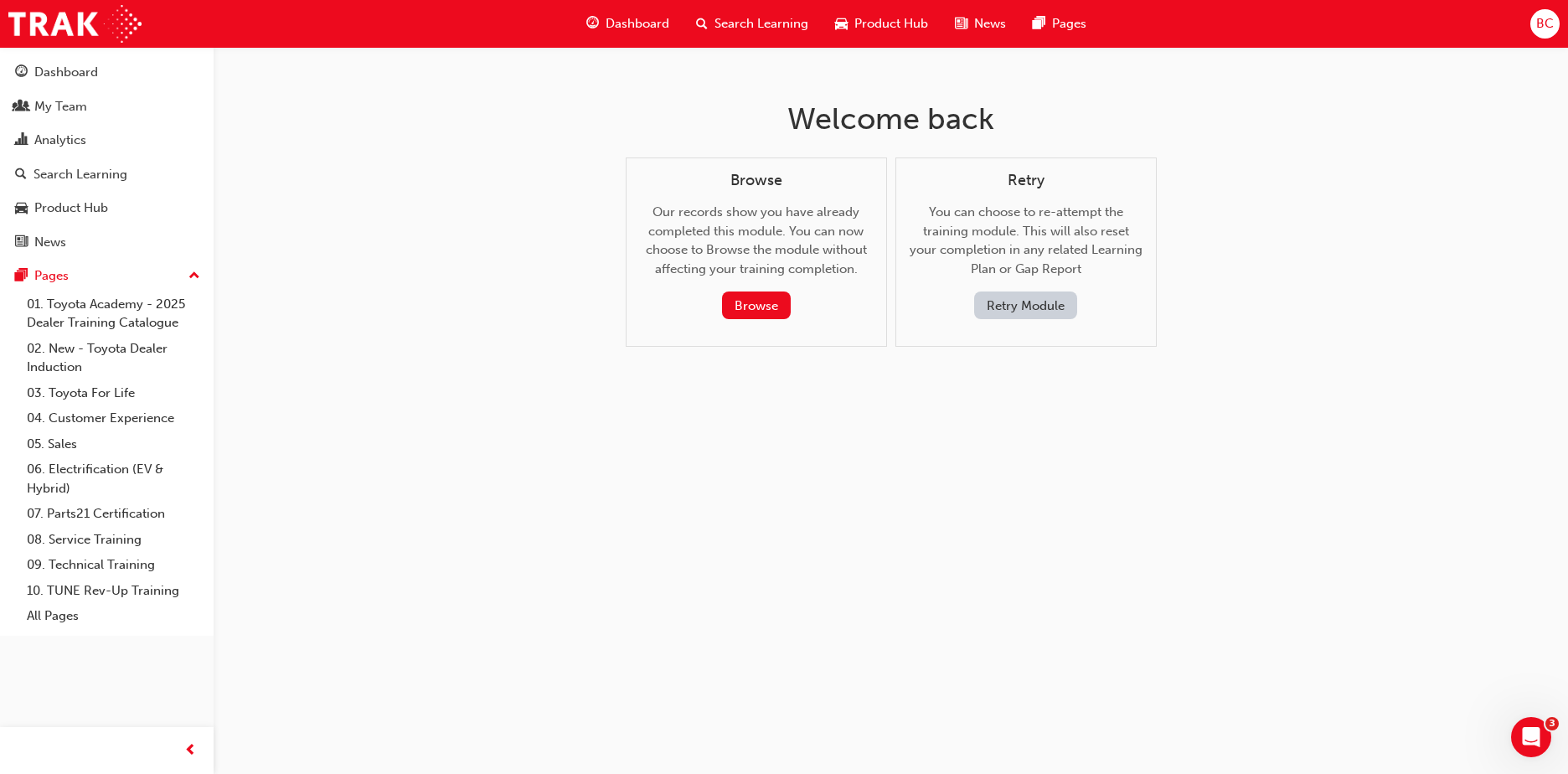
click at [1034, 321] on div "Retry You can choose to re-attempt the training module. This will also reset yo…" at bounding box center [1026, 252] width 261 height 190
click at [1042, 308] on button "Retry Module" at bounding box center [1025, 305] width 103 height 27
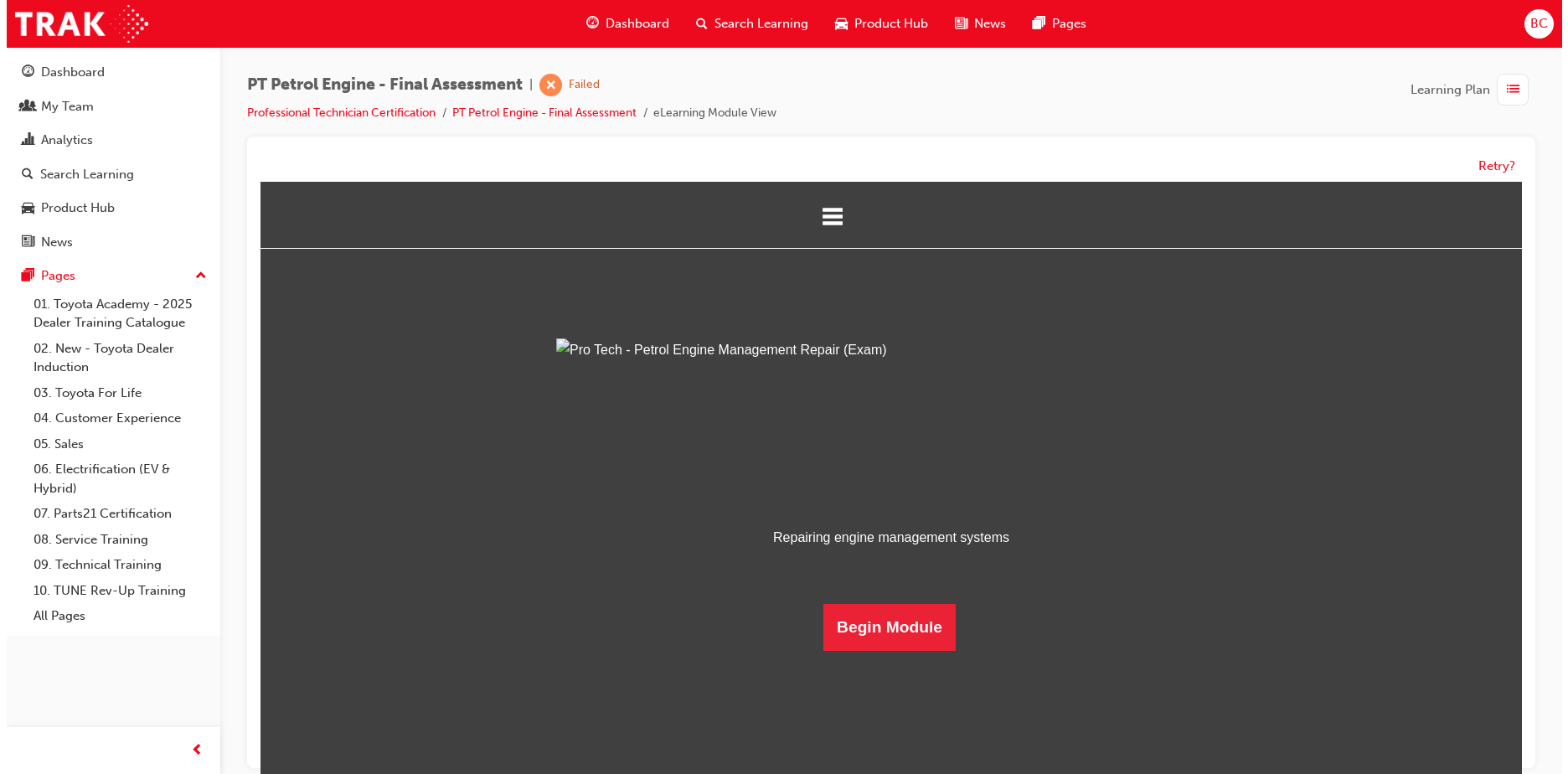
scroll to position [48, 0]
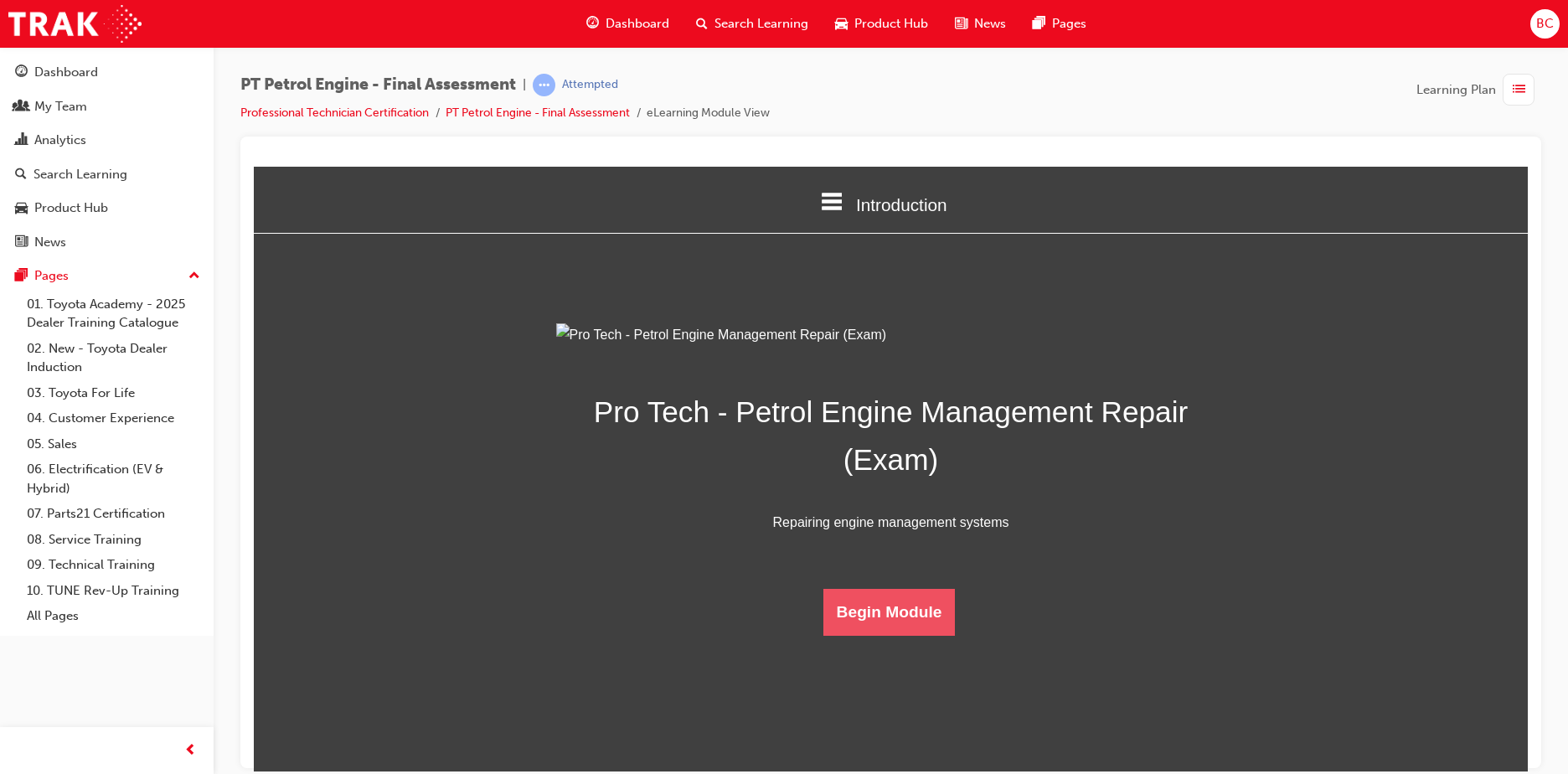
click at [915, 634] on button "Begin Module" at bounding box center [889, 611] width 133 height 47
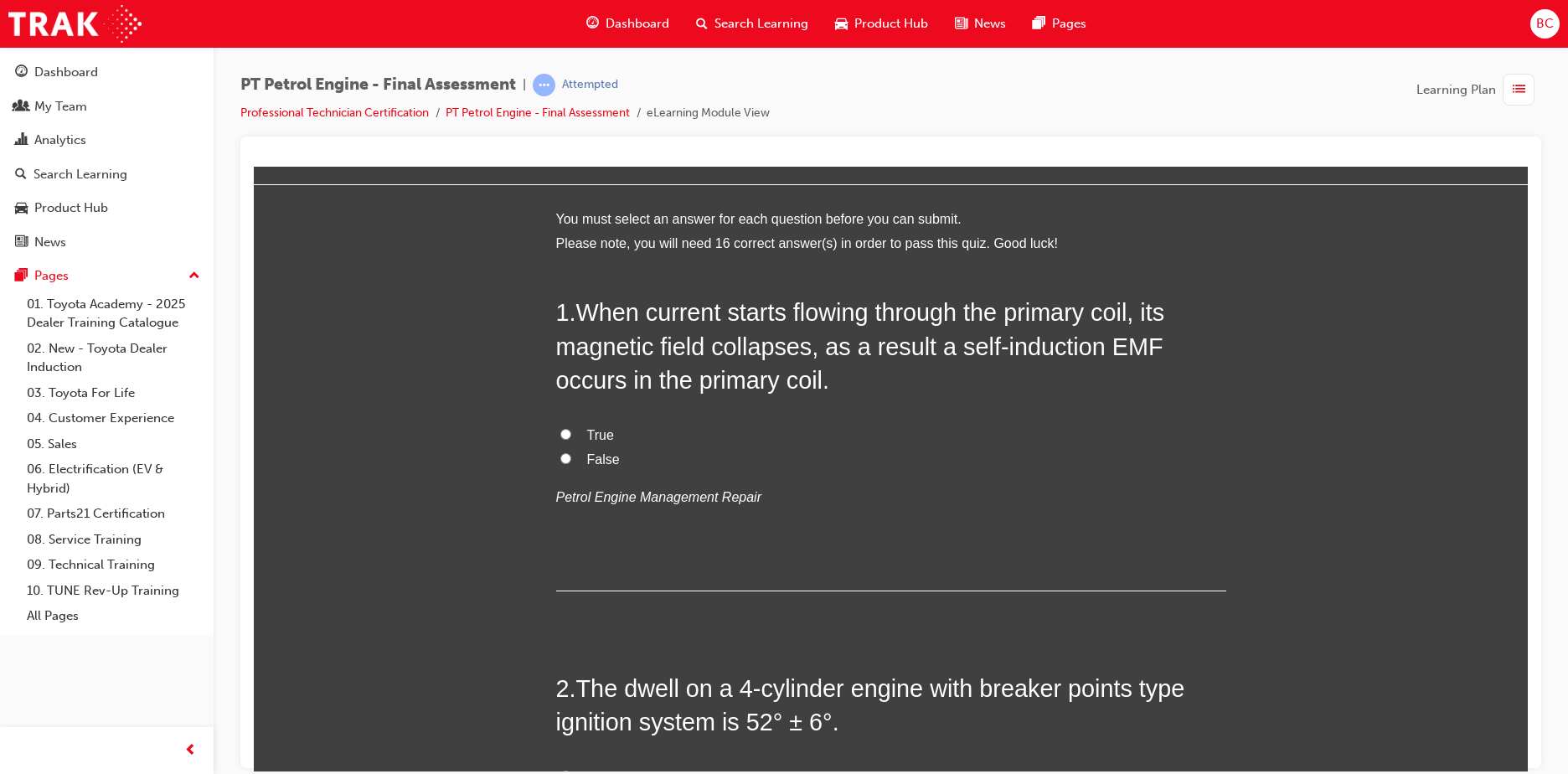
scroll to position [0, 0]
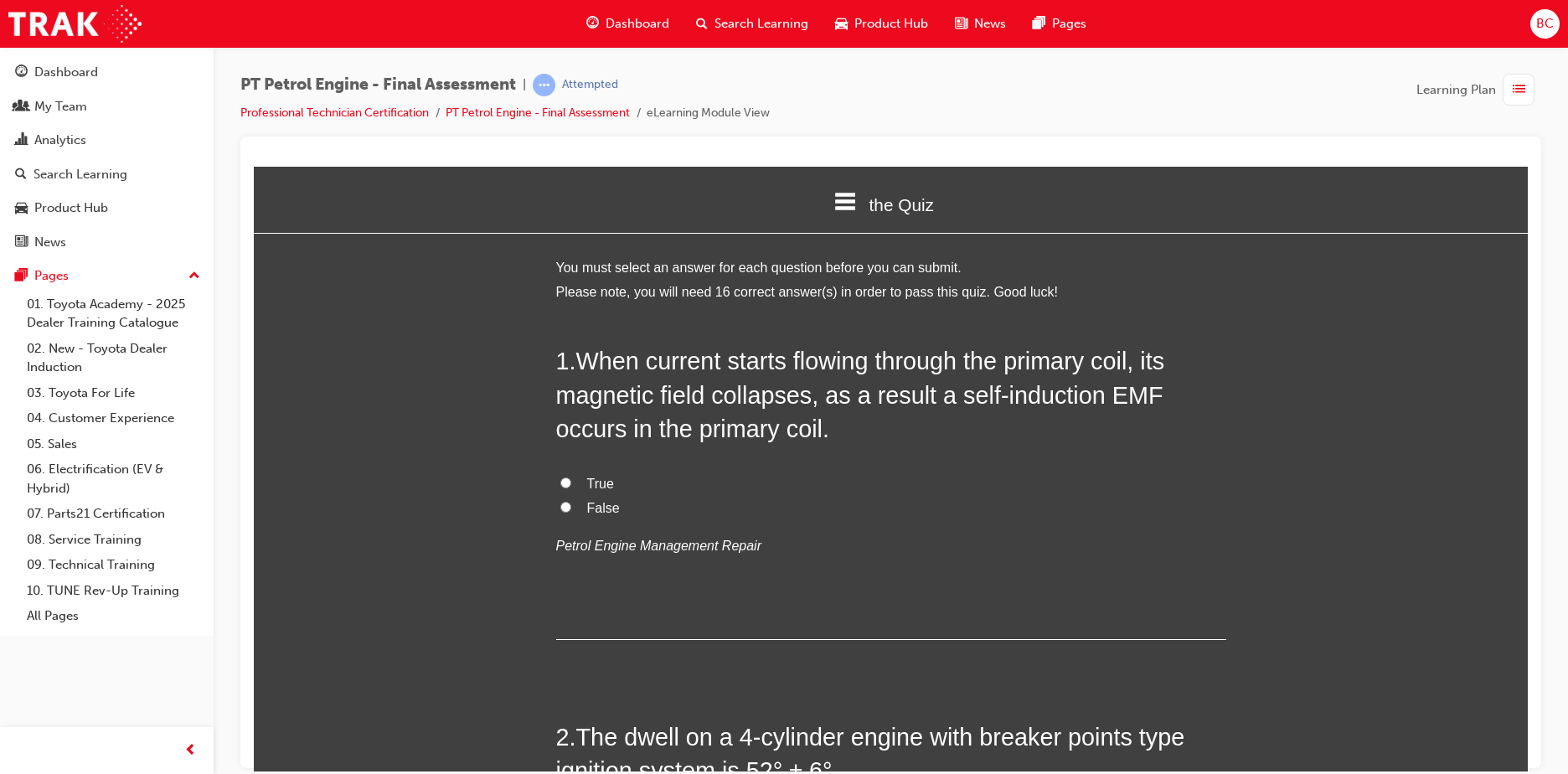
click at [577, 503] on label "False" at bounding box center [891, 508] width 670 height 25
click at [571, 503] on input "False" at bounding box center [566, 506] width 11 height 11
radio input "true"
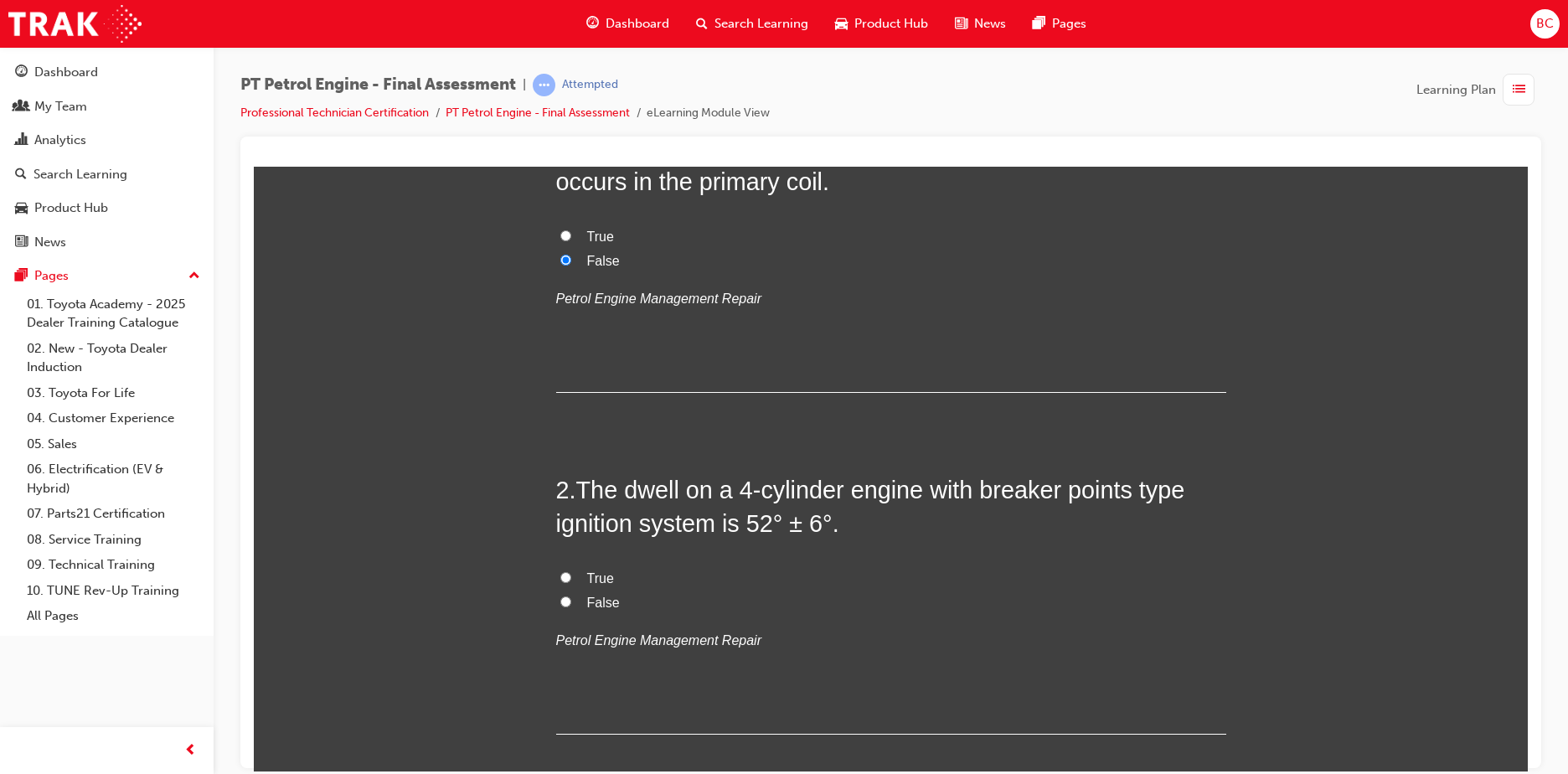
scroll to position [251, 0]
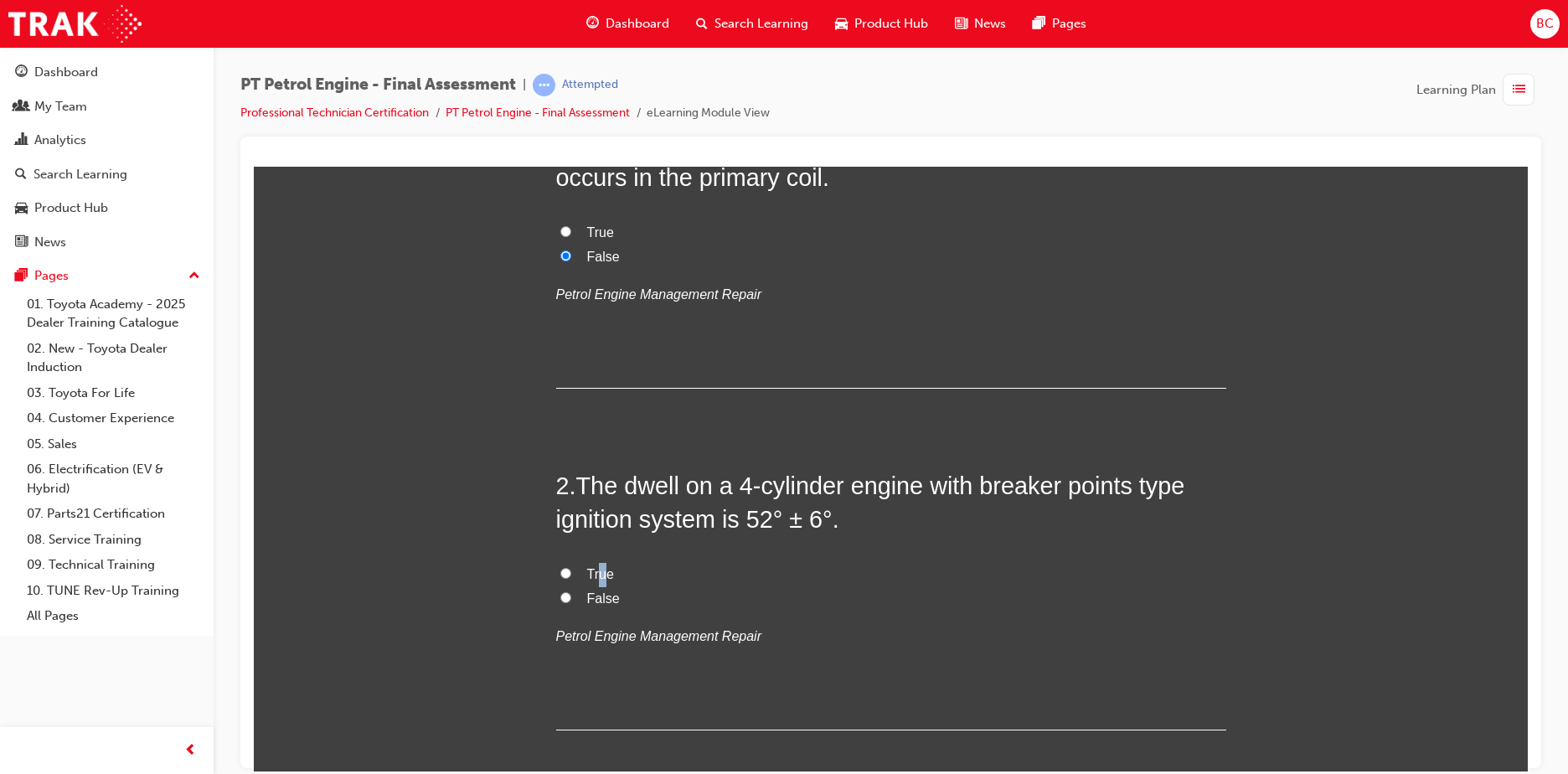
click at [597, 572] on span "True" at bounding box center [600, 573] width 26 height 14
drag, startPoint x: 597, startPoint y: 572, endPoint x: 561, endPoint y: 572, distance: 36.0
click at [561, 569] on input "True" at bounding box center [566, 572] width 11 height 11
radio input "true"
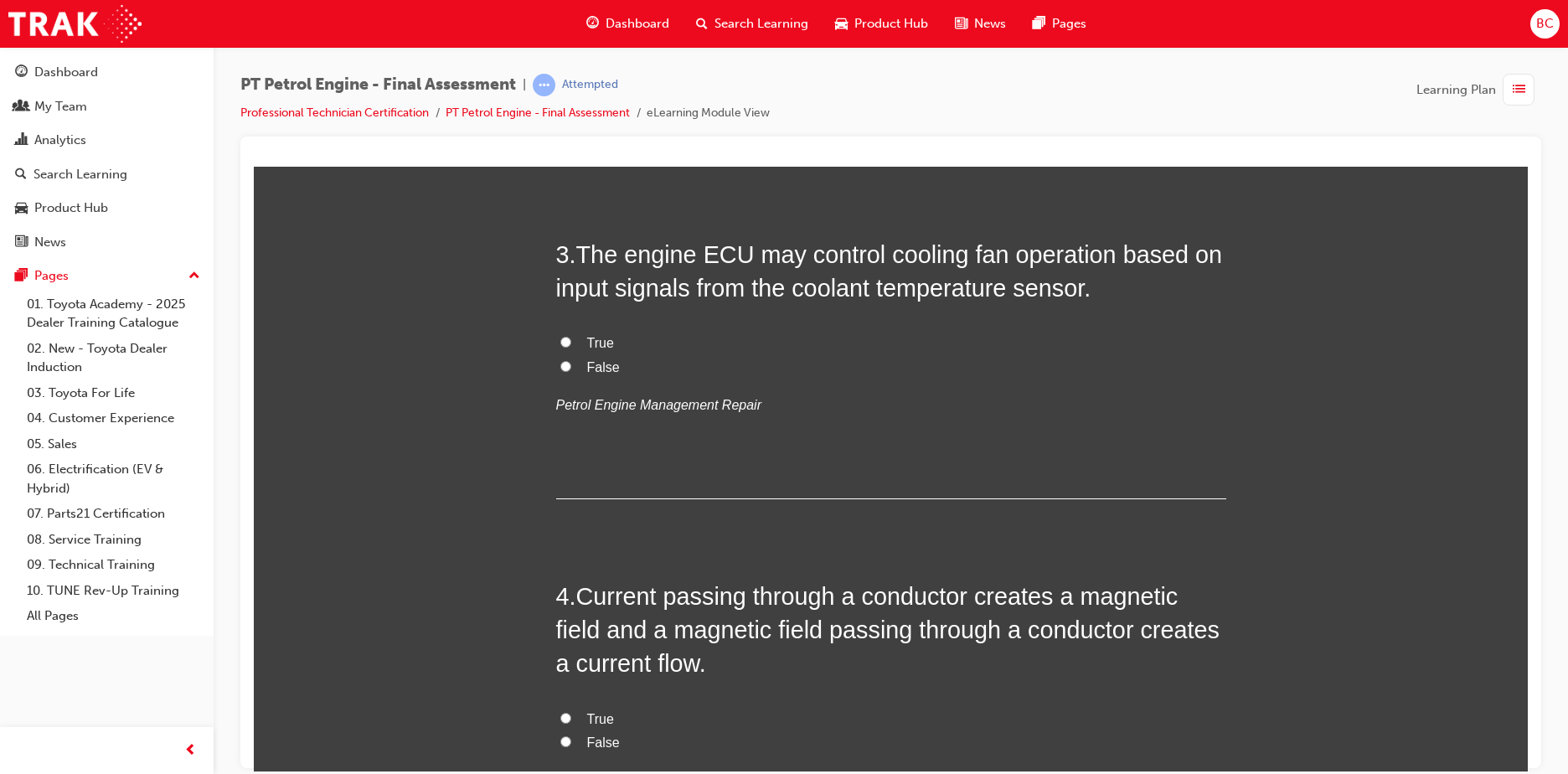
scroll to position [1005, 0]
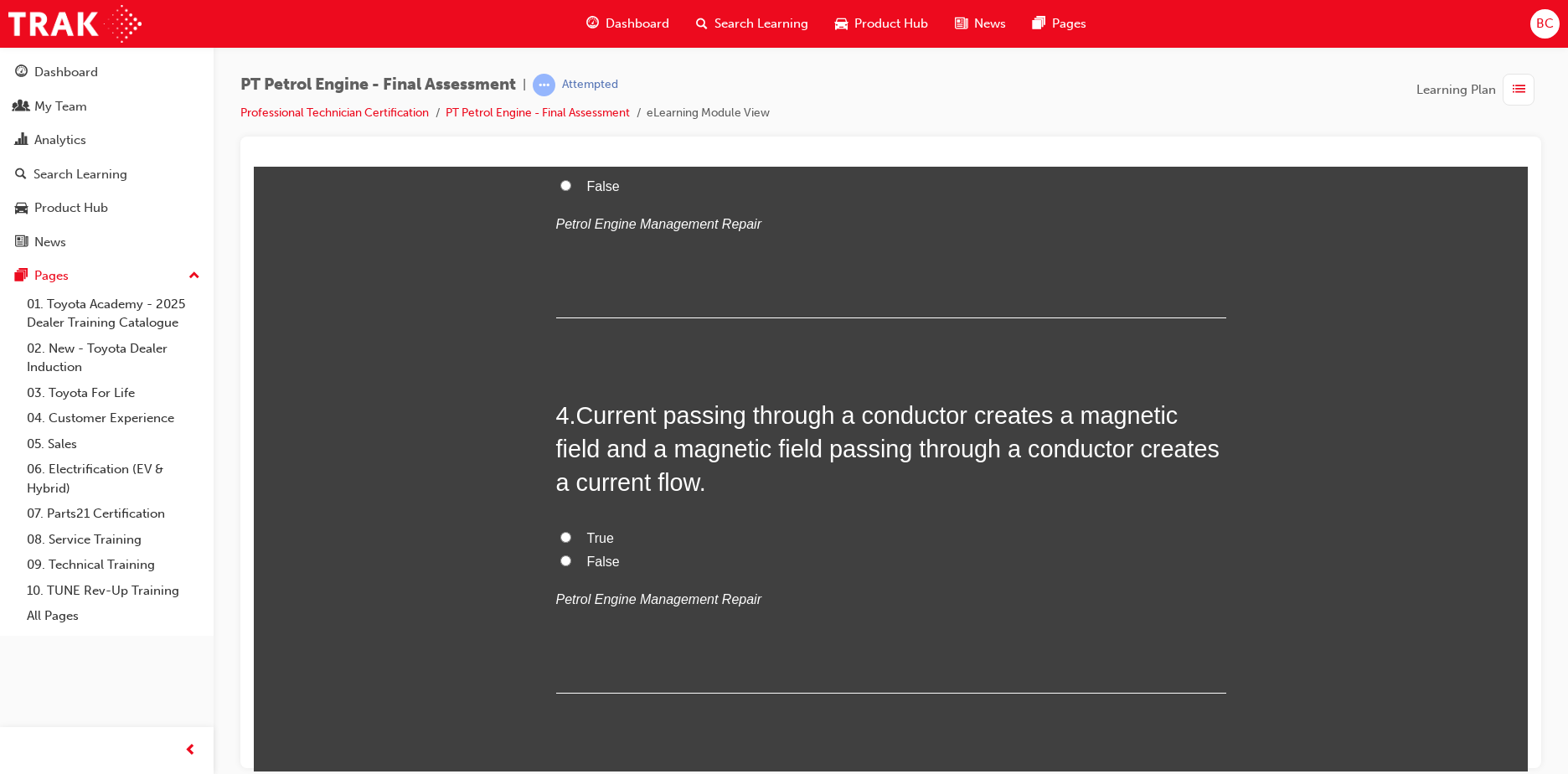
click at [600, 561] on span "False" at bounding box center [603, 561] width 33 height 14
click at [571, 561] on input "False" at bounding box center [566, 560] width 11 height 11
radio input "true"
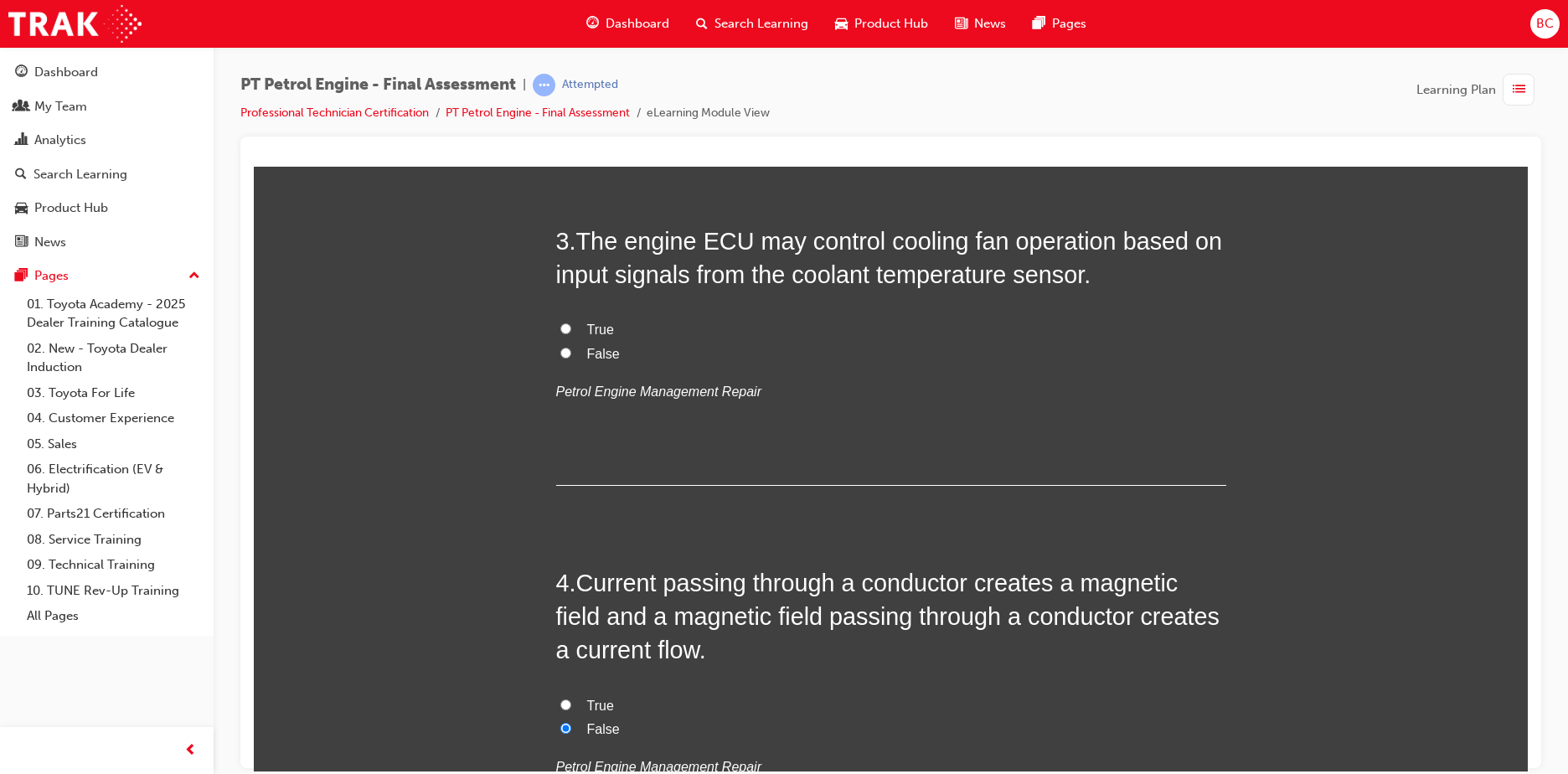
click at [588, 327] on span "True" at bounding box center [600, 329] width 26 height 14
click at [571, 327] on input "True" at bounding box center [566, 328] width 11 height 11
radio input "true"
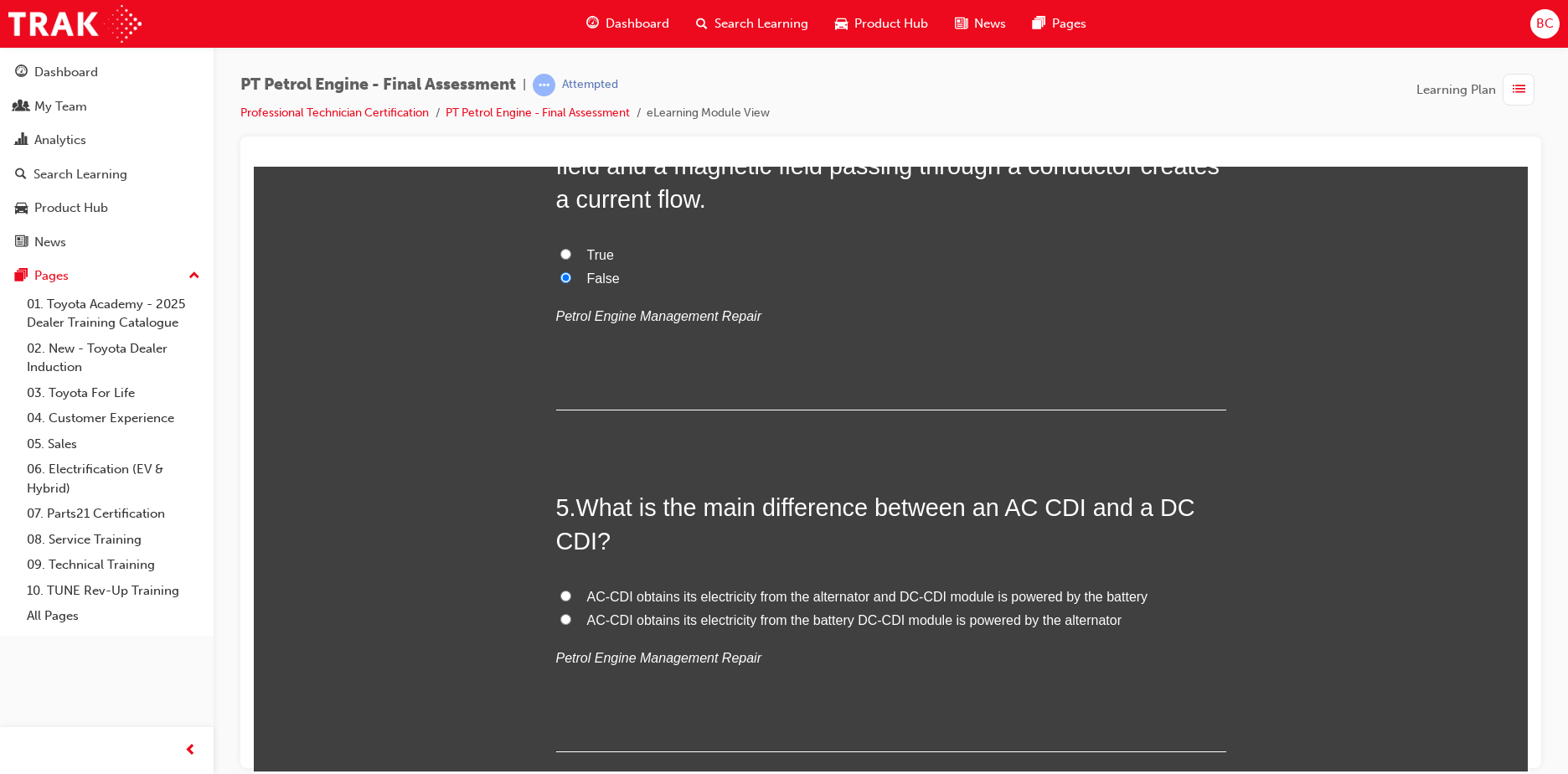
scroll to position [1340, 0]
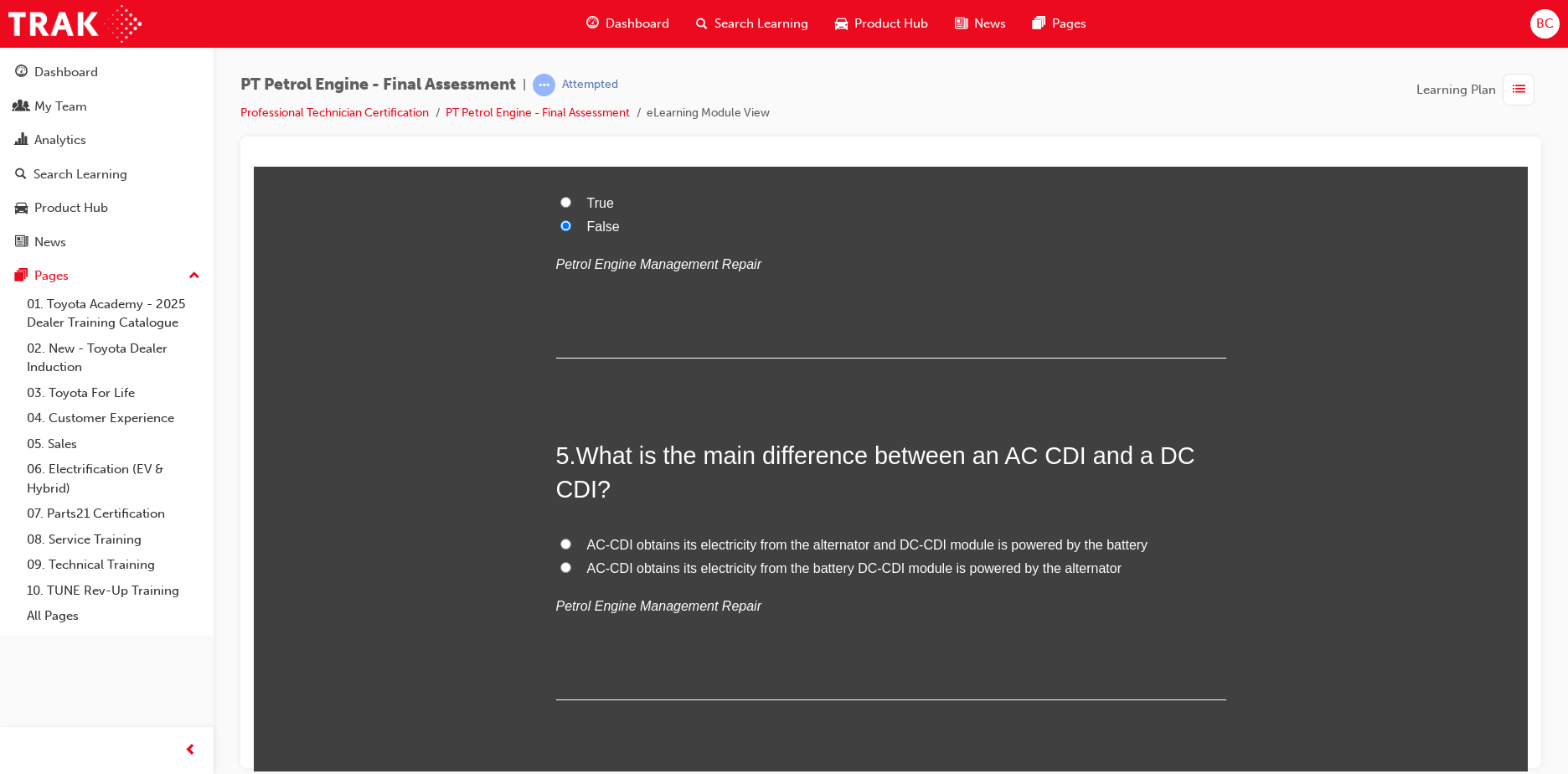
click at [935, 553] on label "AC-CDI obtains its electricity from the alternator and DC-CDI module is powered…" at bounding box center [891, 545] width 670 height 25
click at [571, 548] on input "AC-CDI obtains its electricity from the alternator and DC-CDI module is powered…" at bounding box center [566, 543] width 11 height 11
radio input "true"
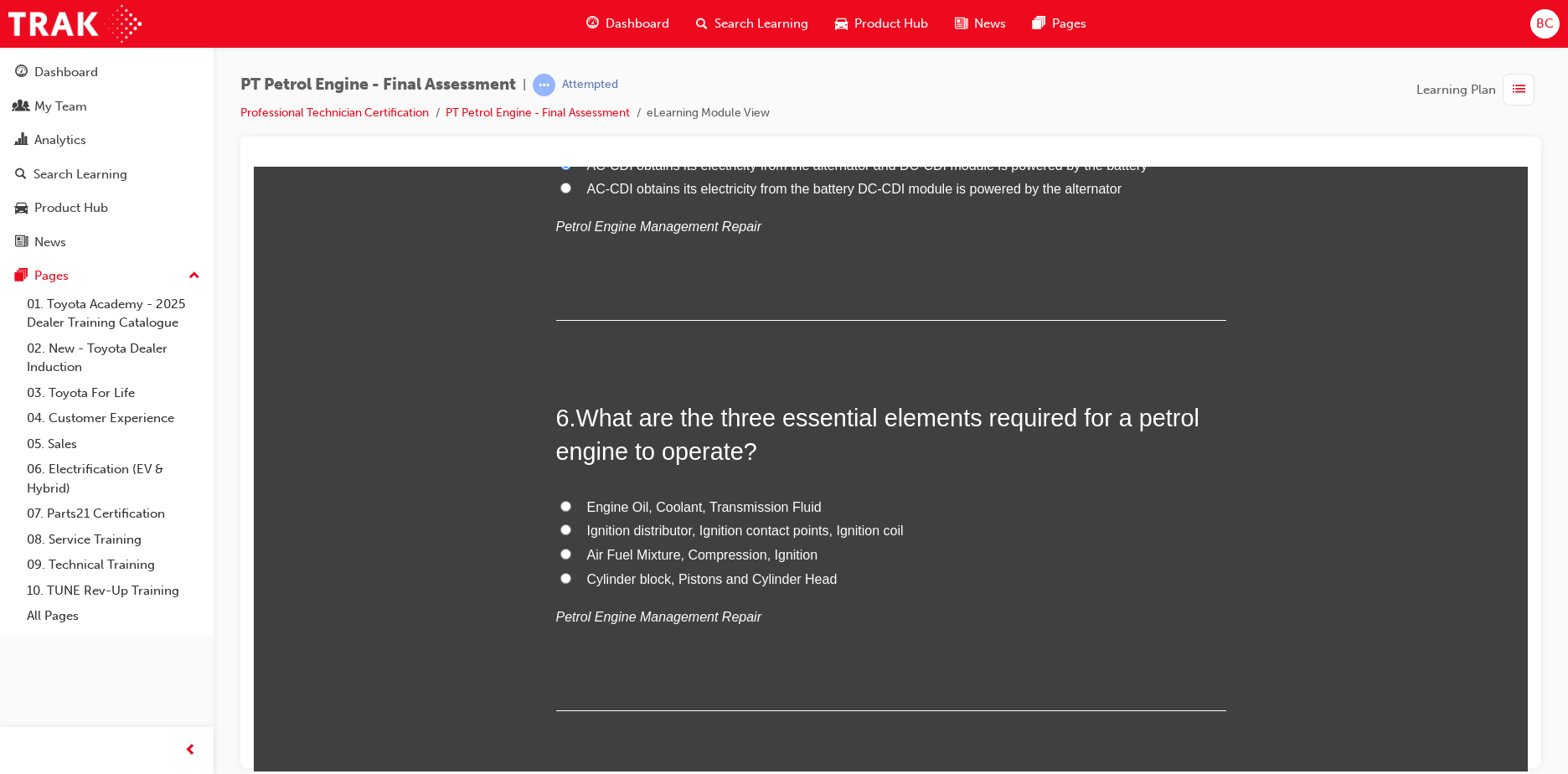
scroll to position [1758, 0]
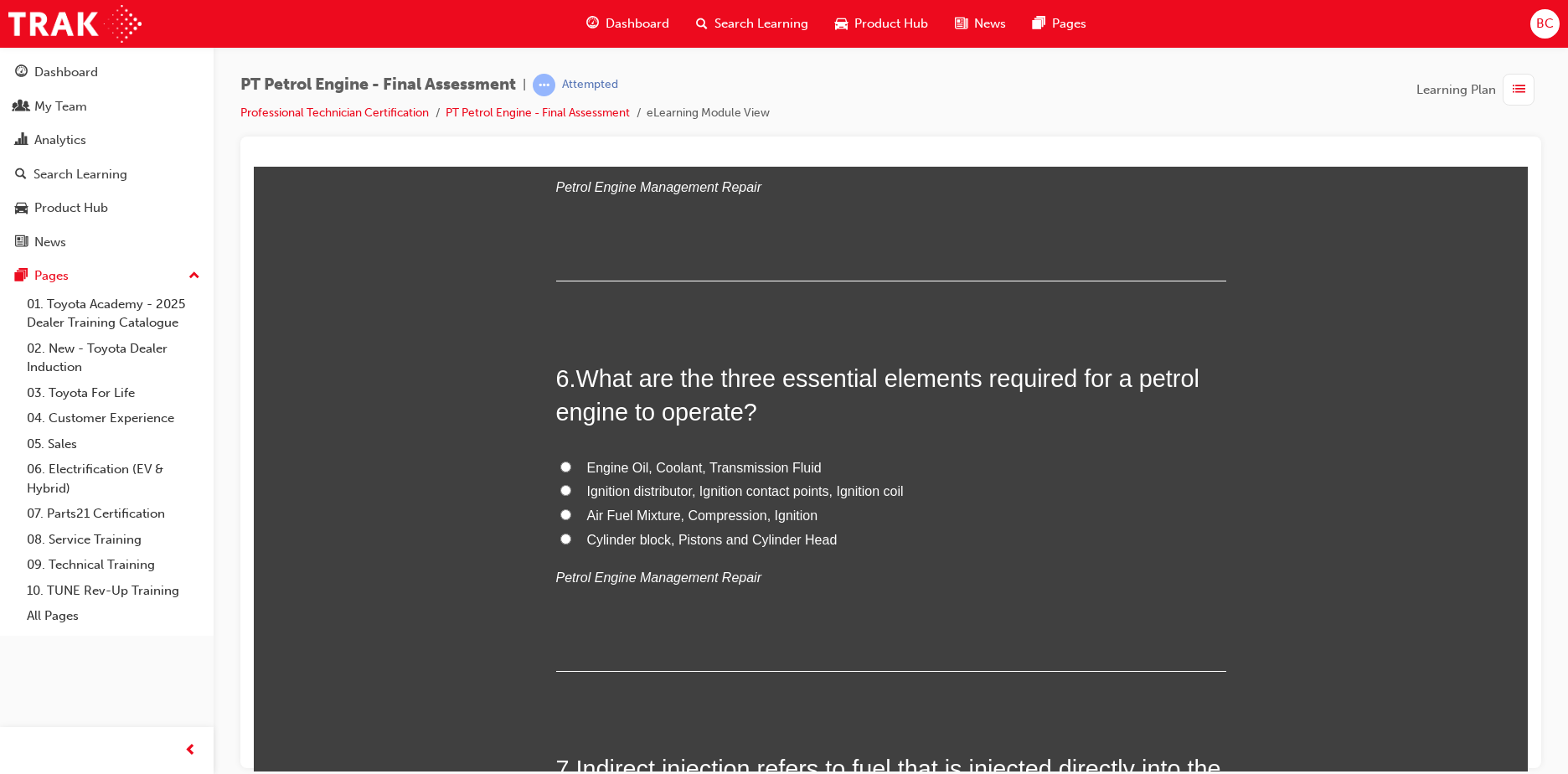
click at [651, 518] on span "Air Fuel Mixture, Compression, Ignition" at bounding box center [702, 514] width 231 height 14
click at [571, 518] on input "Air Fuel Mixture, Compression, Ignition" at bounding box center [566, 513] width 11 height 11
radio input "true"
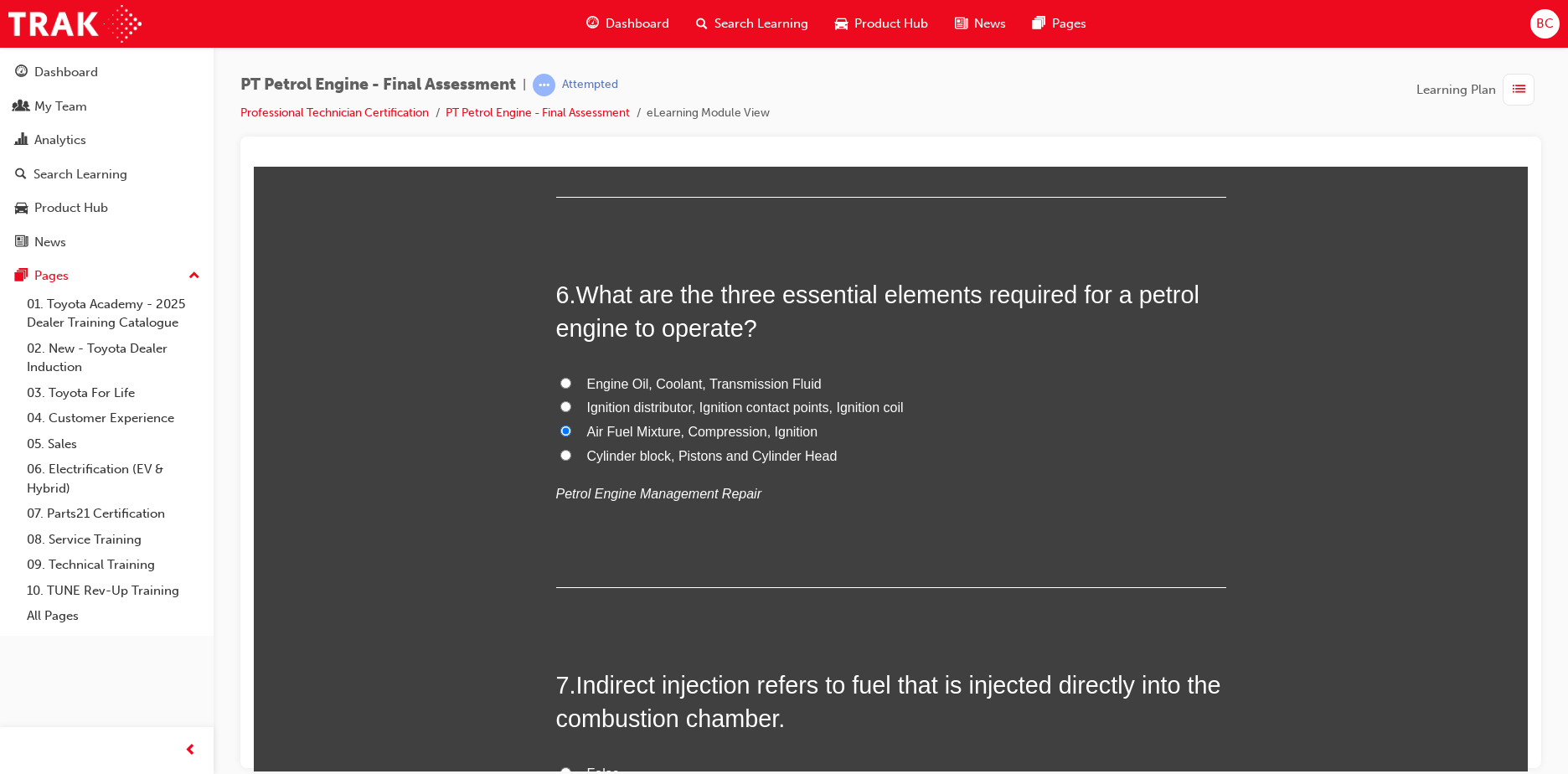
scroll to position [2009, 0]
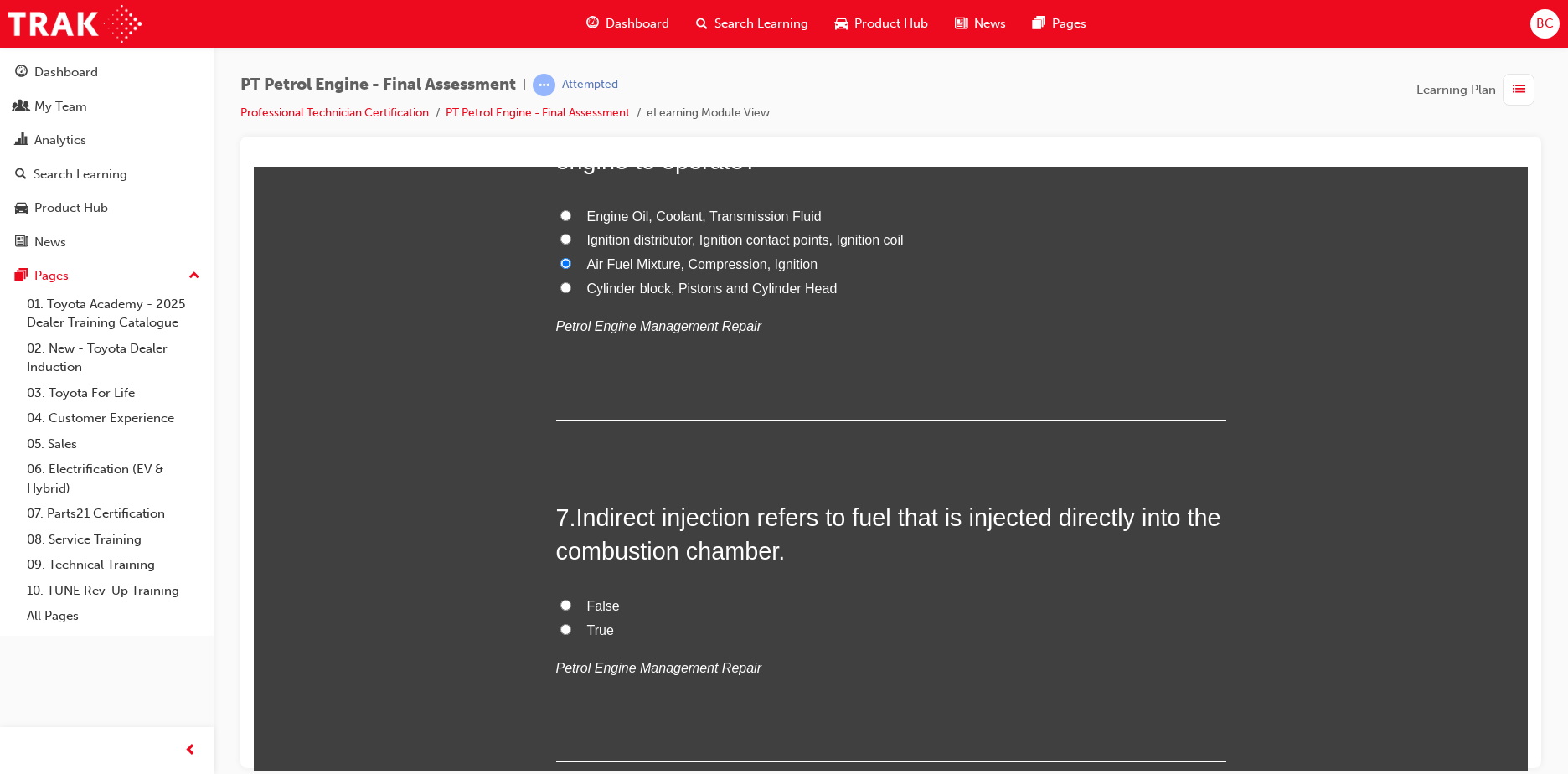
click at [576, 602] on label "False" at bounding box center [891, 606] width 670 height 25
click at [571, 602] on input "False" at bounding box center [566, 604] width 11 height 11
radio input "true"
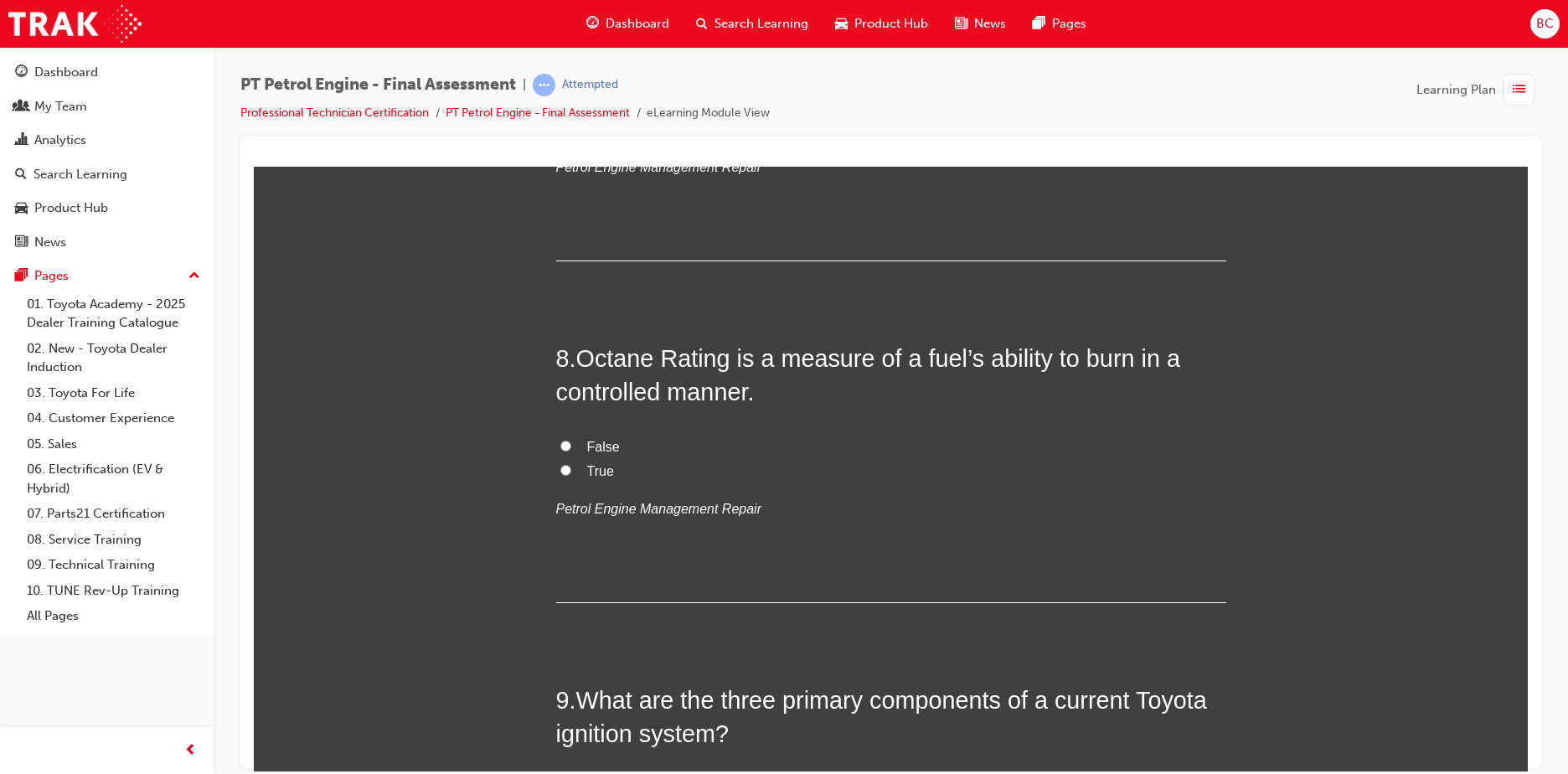
scroll to position [2512, 0]
click at [593, 472] on span "True" at bounding box center [600, 468] width 26 height 14
click at [571, 472] on input "True" at bounding box center [566, 467] width 11 height 11
radio input "true"
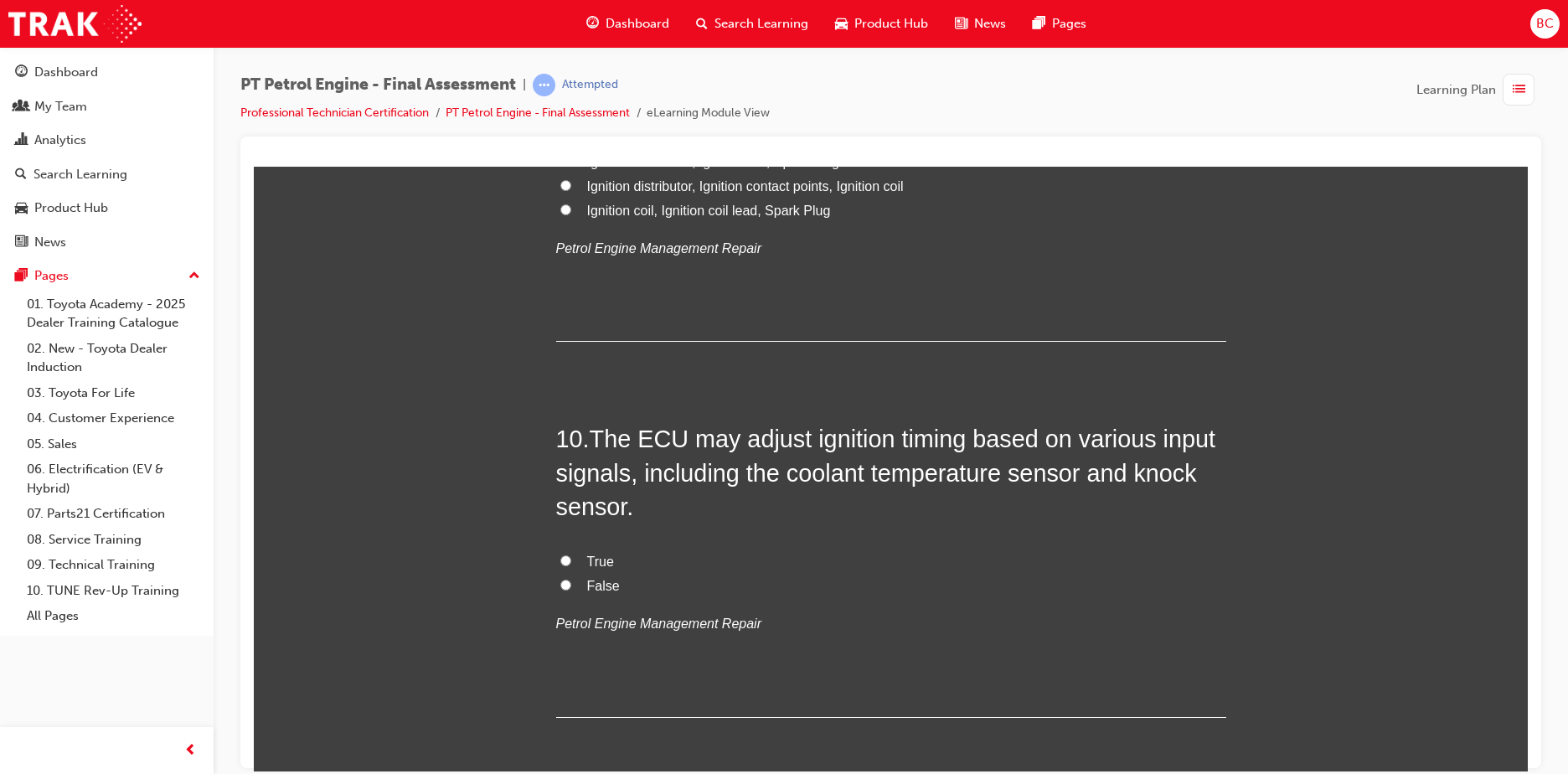
scroll to position [3432, 0]
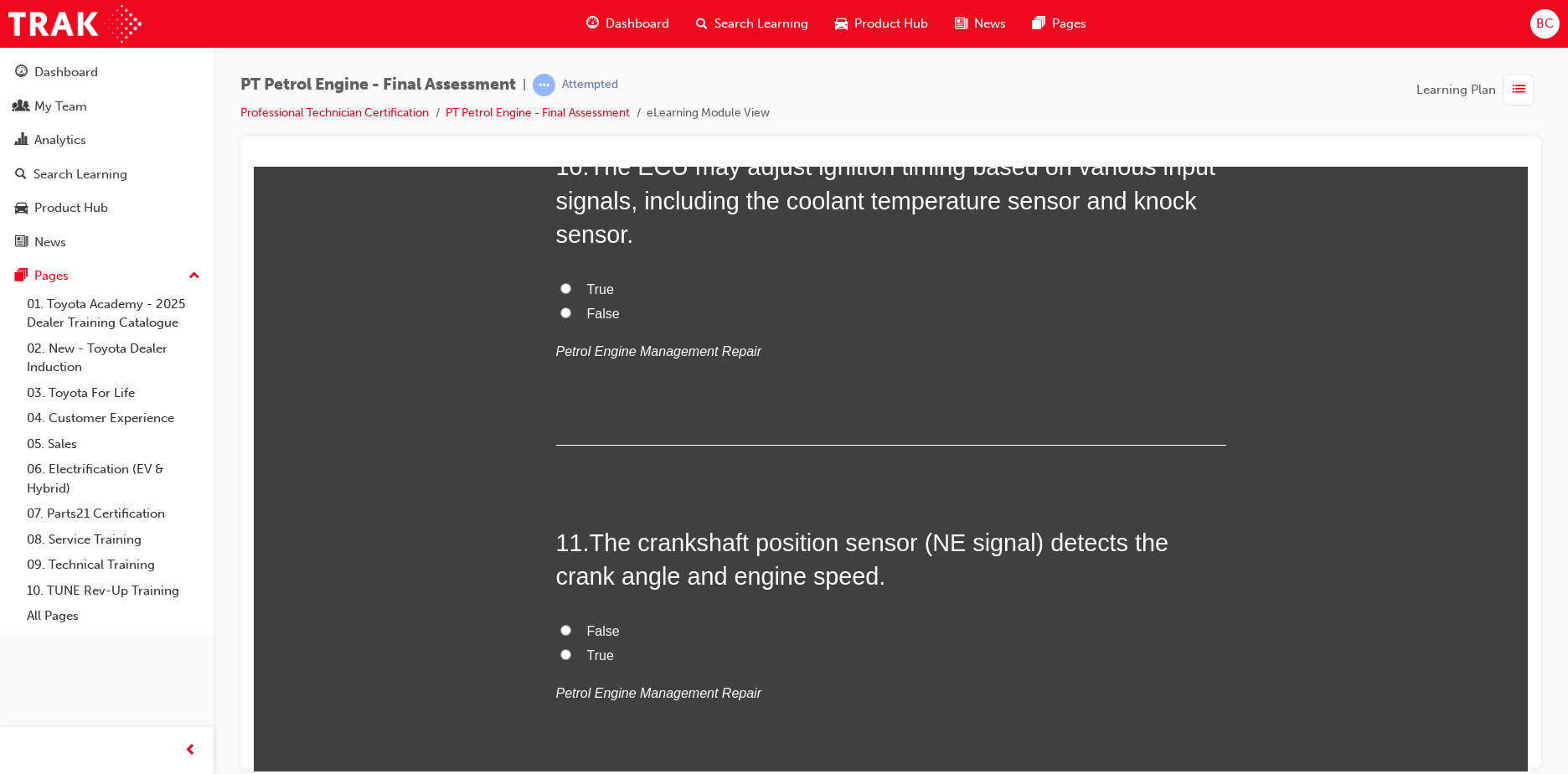
click at [604, 647] on span "True" at bounding box center [600, 655] width 26 height 14
click at [571, 648] on input "True" at bounding box center [566, 654] width 11 height 11
radio input "true"
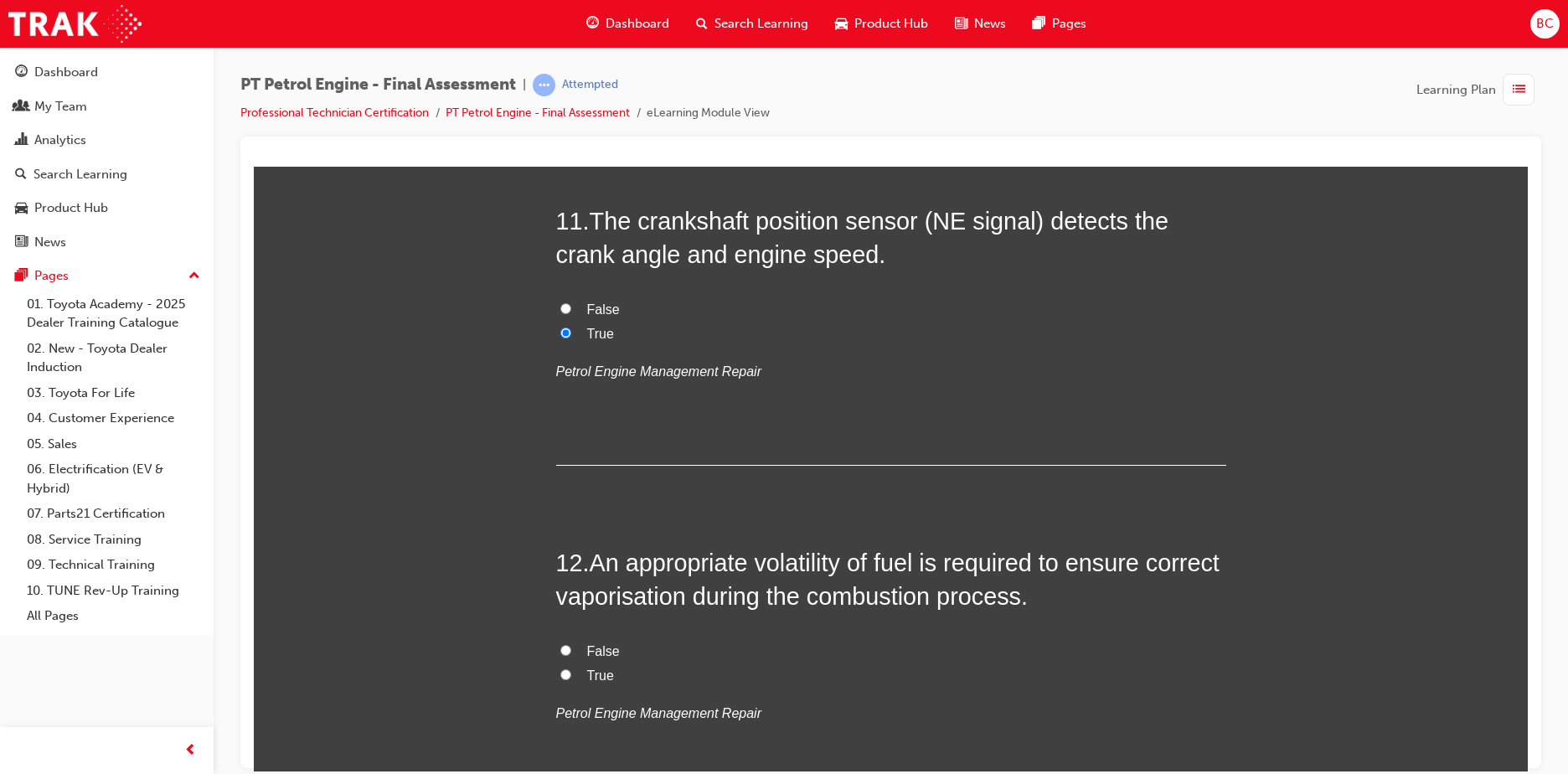
scroll to position [3767, 0]
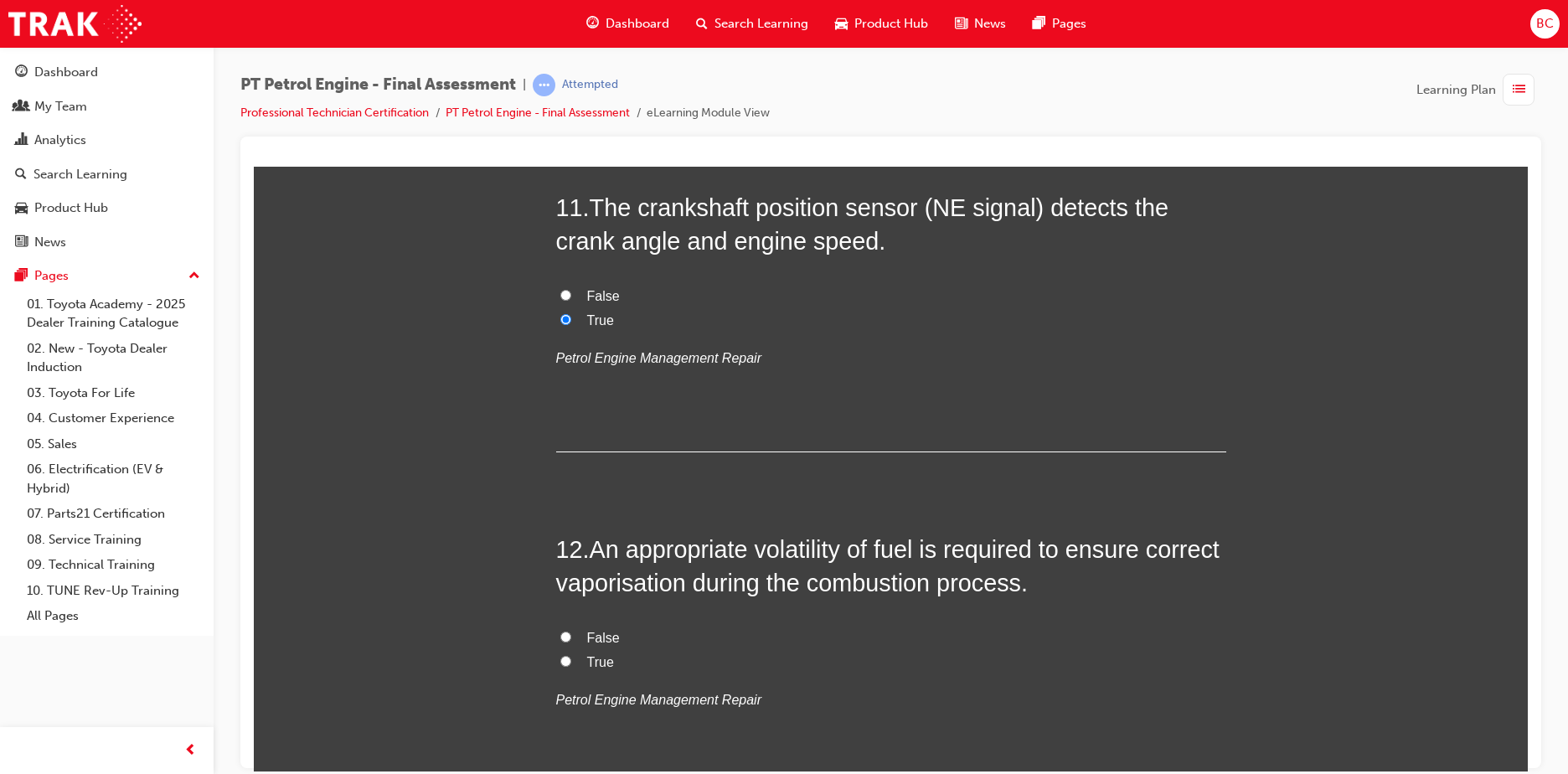
click at [593, 654] on span "True" at bounding box center [600, 661] width 26 height 14
click at [571, 655] on input "True" at bounding box center [566, 660] width 11 height 11
radio input "true"
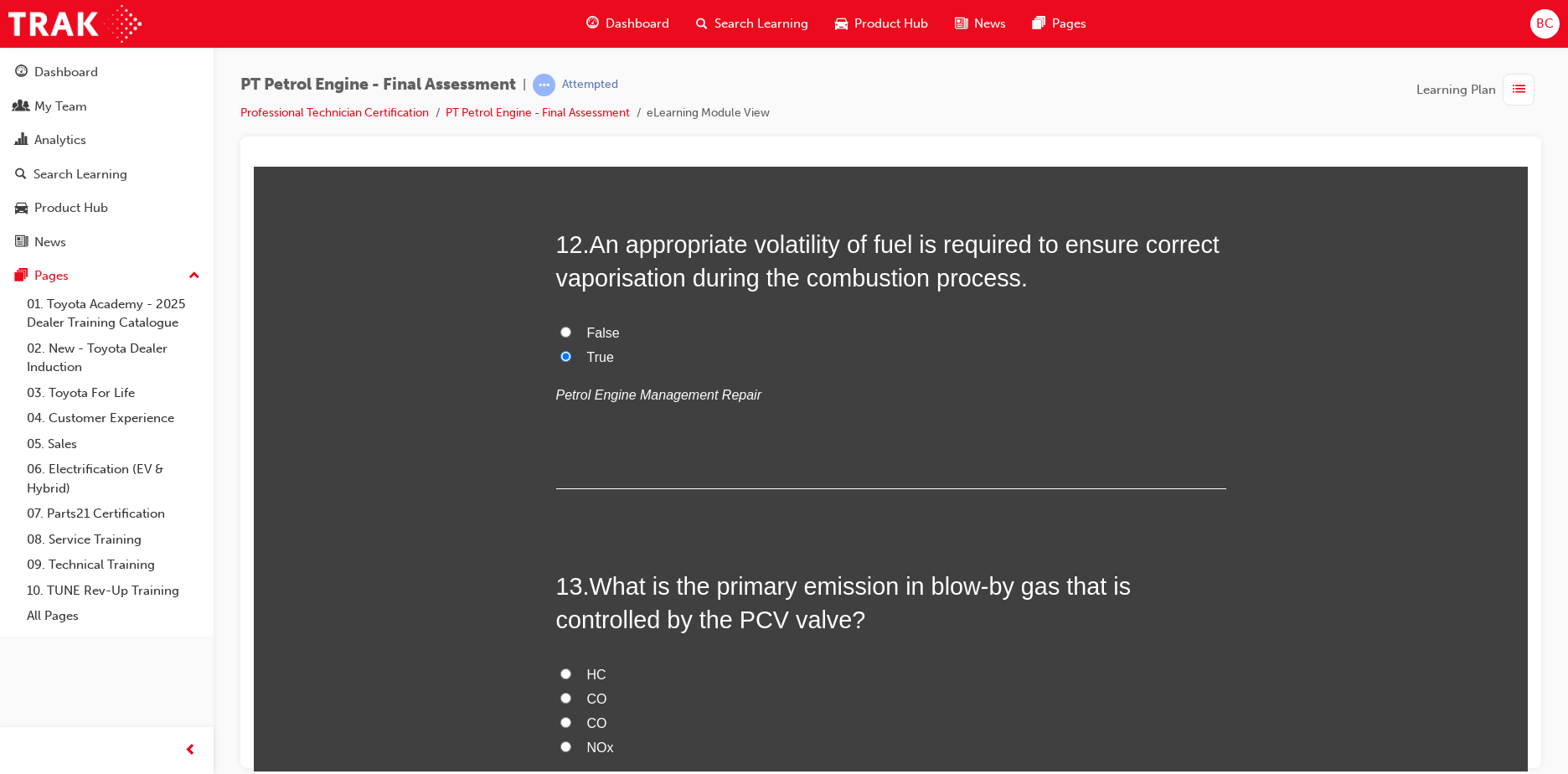
scroll to position [4102, 0]
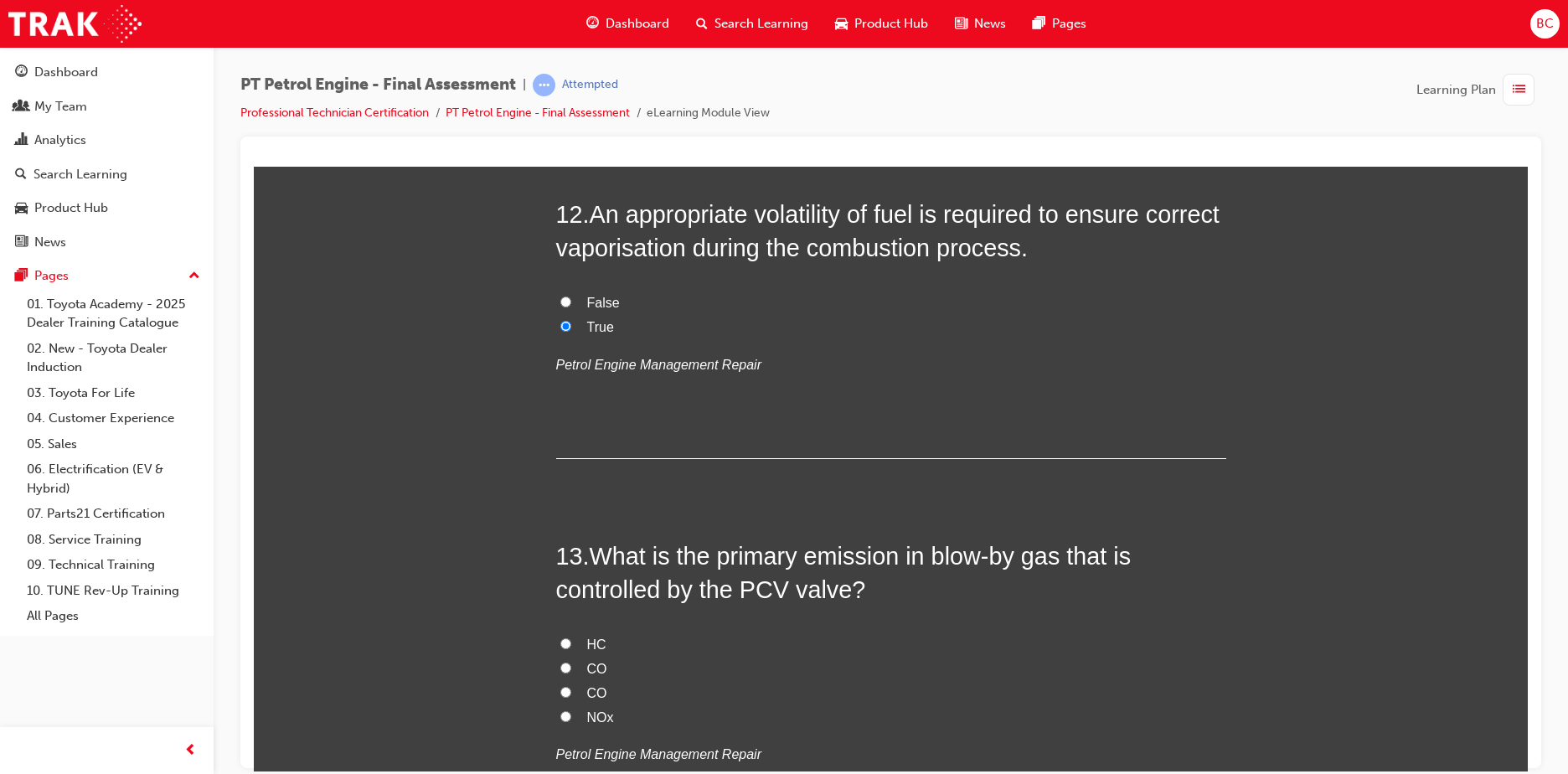
click at [594, 650] on span "HC" at bounding box center [597, 643] width 19 height 14
click at [571, 648] on input "HC" at bounding box center [566, 642] width 11 height 11
radio input "true"
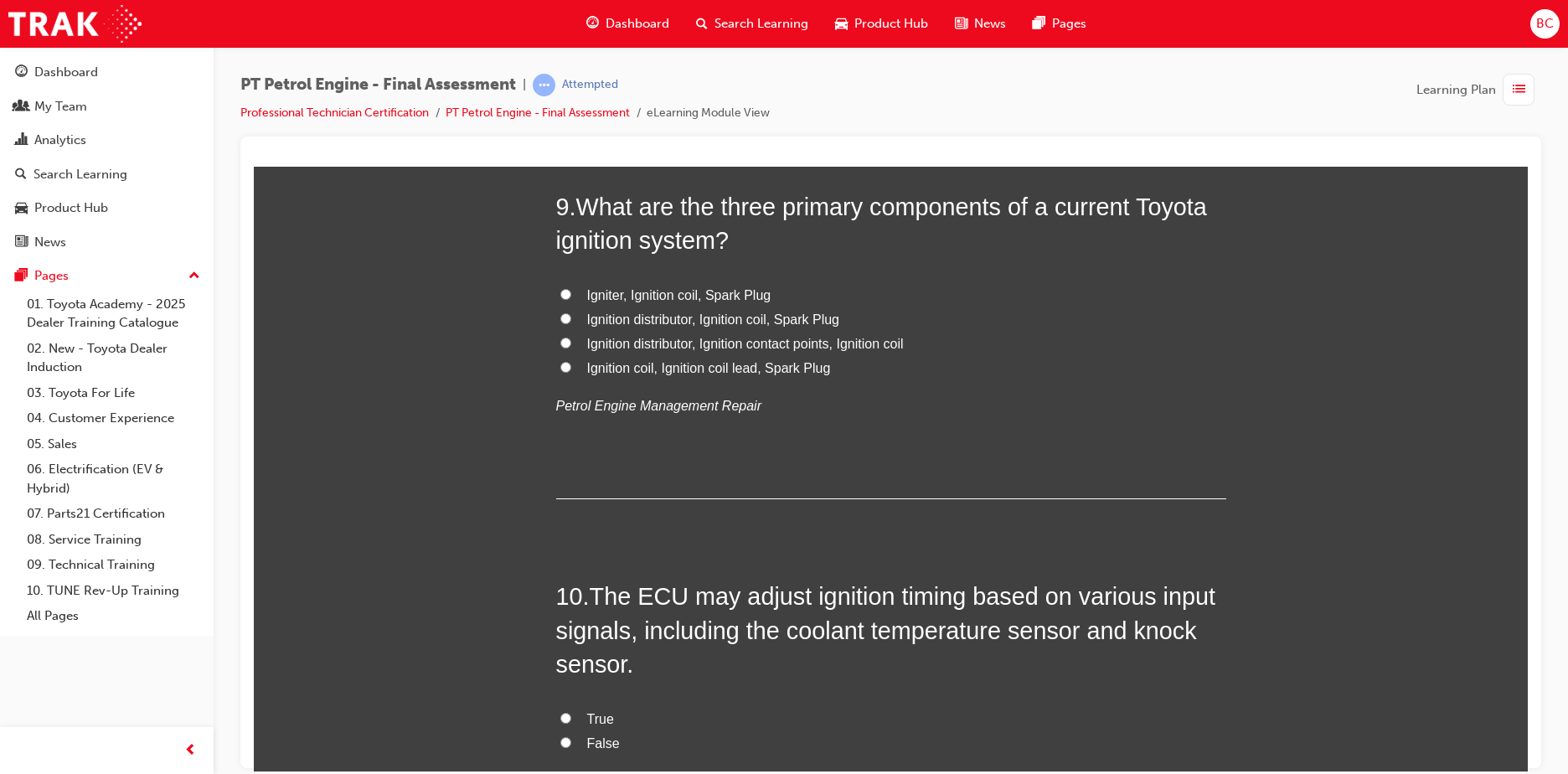
scroll to position [2930, 0]
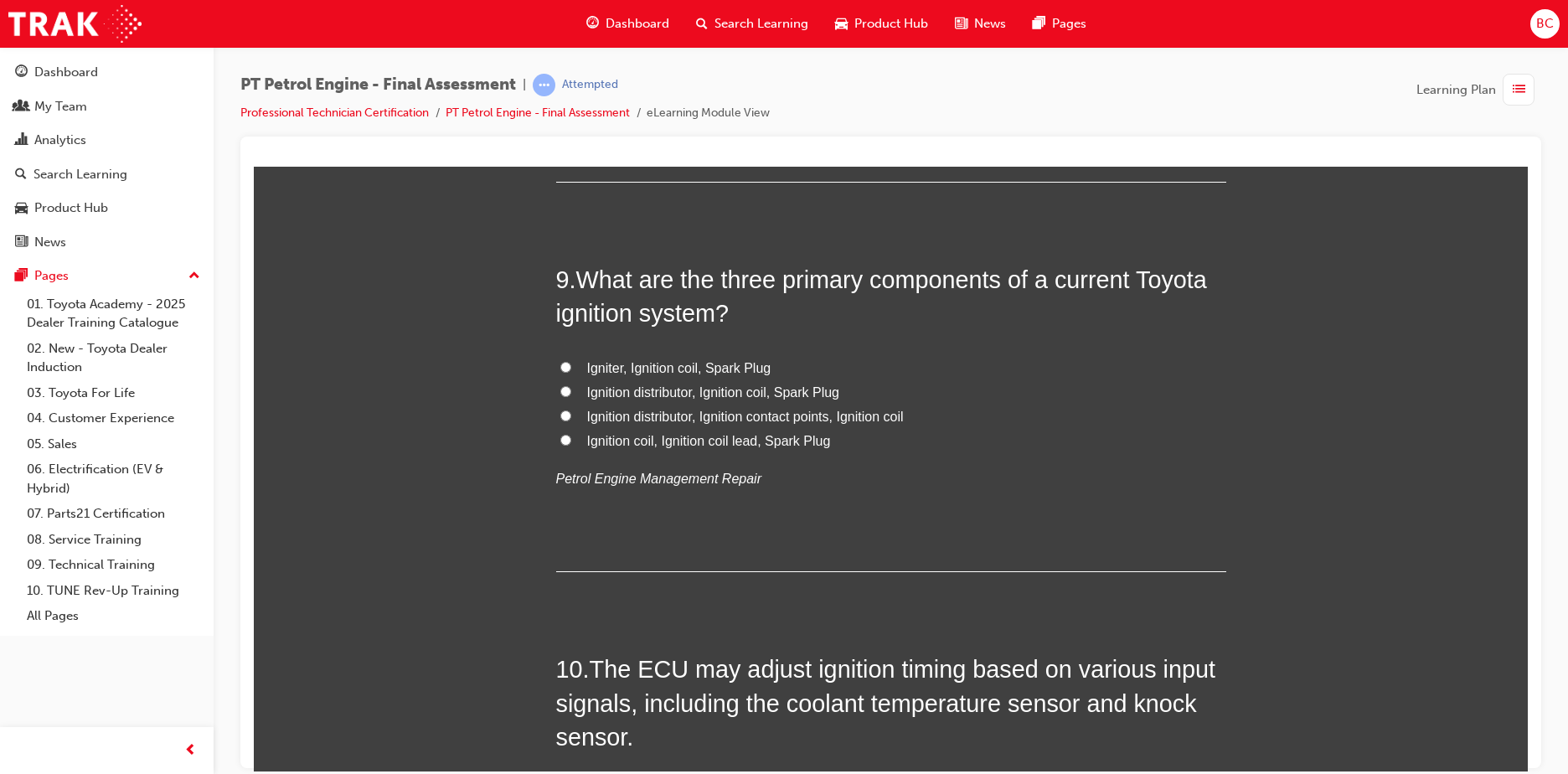
click at [635, 368] on span "Igniter, Ignition coil, Spark Plug" at bounding box center [679, 367] width 185 height 14
click at [571, 368] on input "Igniter, Ignition coil, Spark Plug" at bounding box center [566, 366] width 11 height 11
radio input "true"
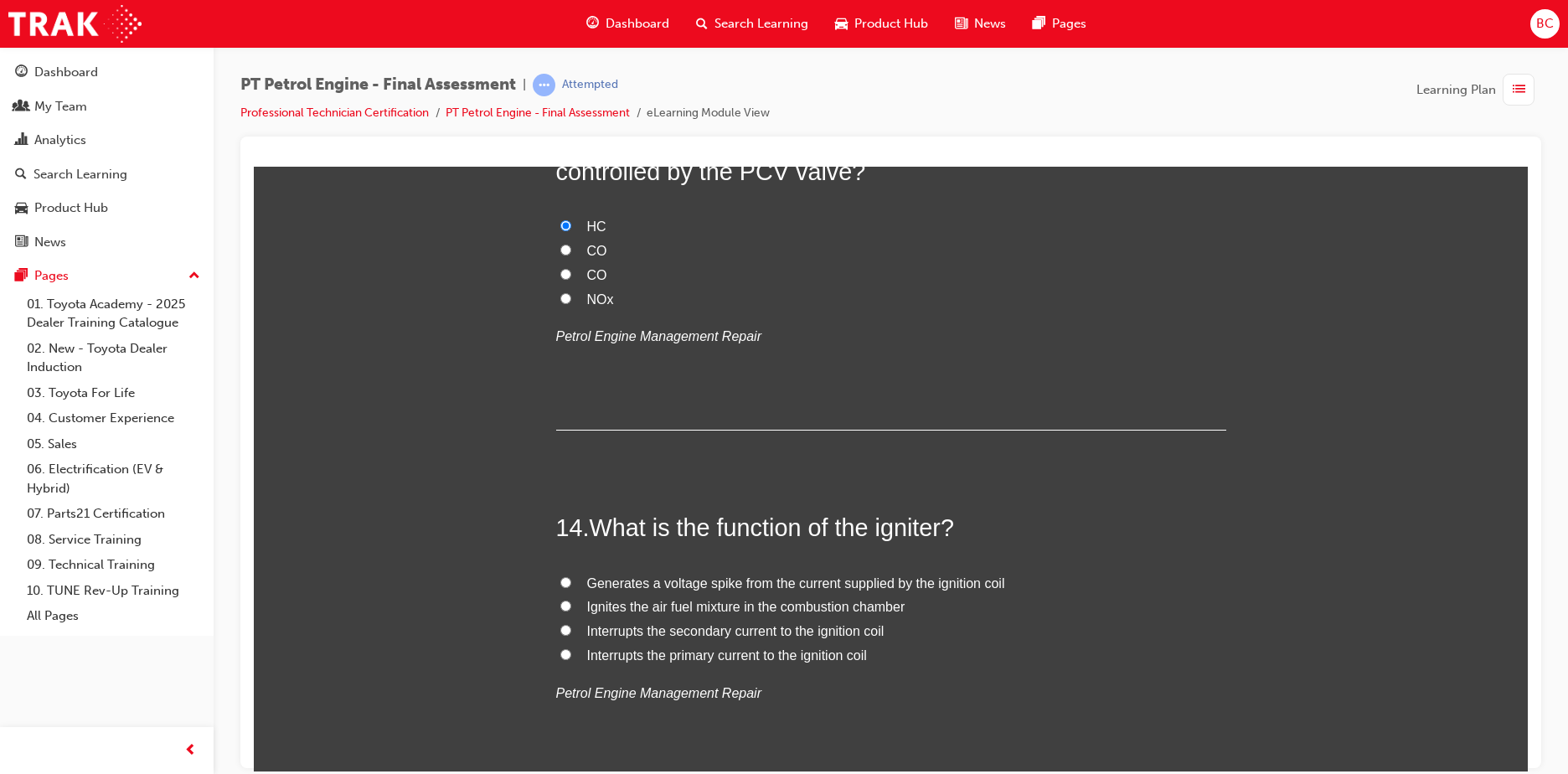
scroll to position [4521, 0]
click at [661, 654] on span "Interrupts the primary current to the ignition coil" at bounding box center [727, 654] width 279 height 14
click at [571, 654] on input "Interrupts the primary current to the ignition coil" at bounding box center [566, 653] width 11 height 11
radio input "true"
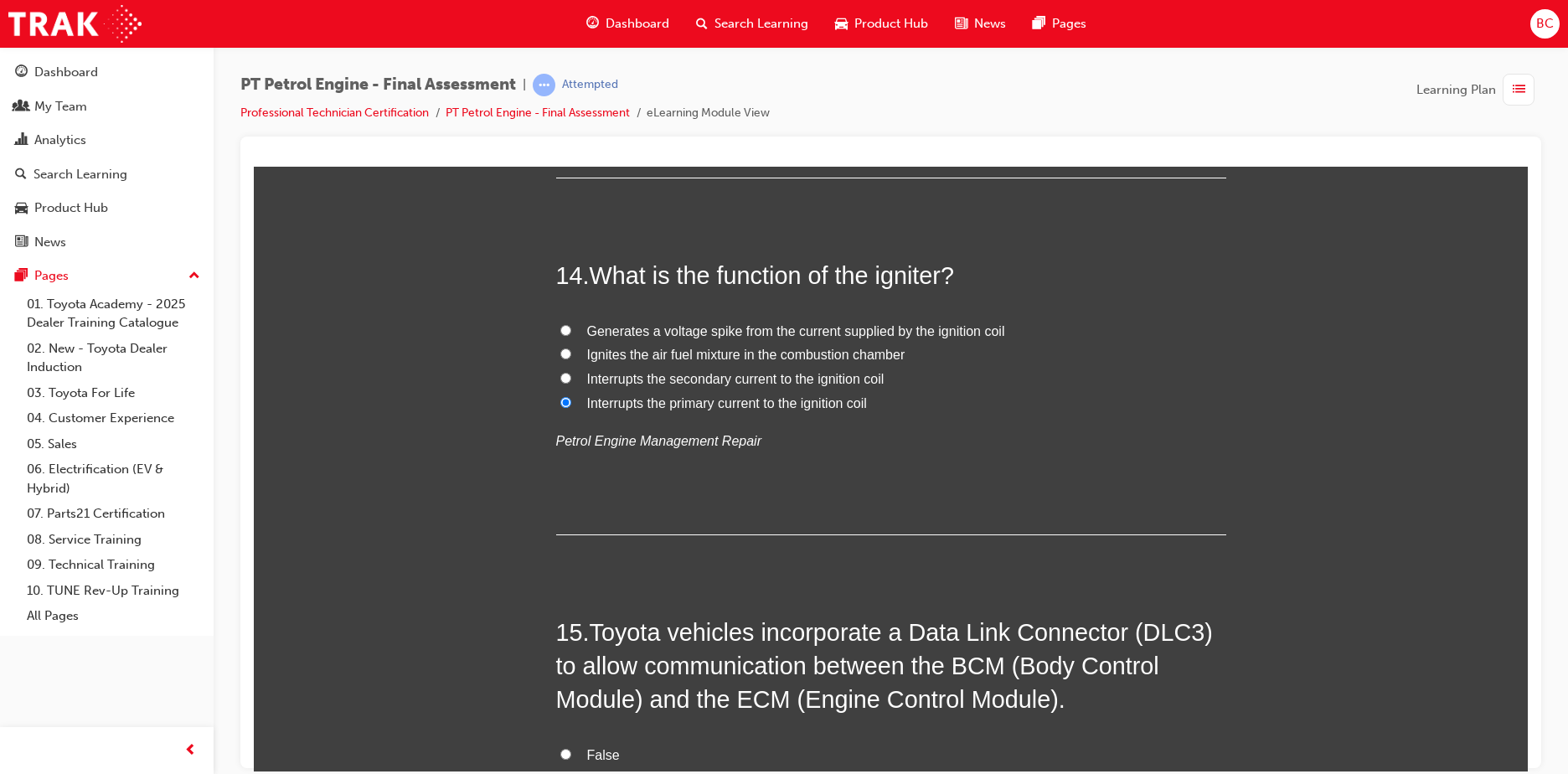
scroll to position [4856, 0]
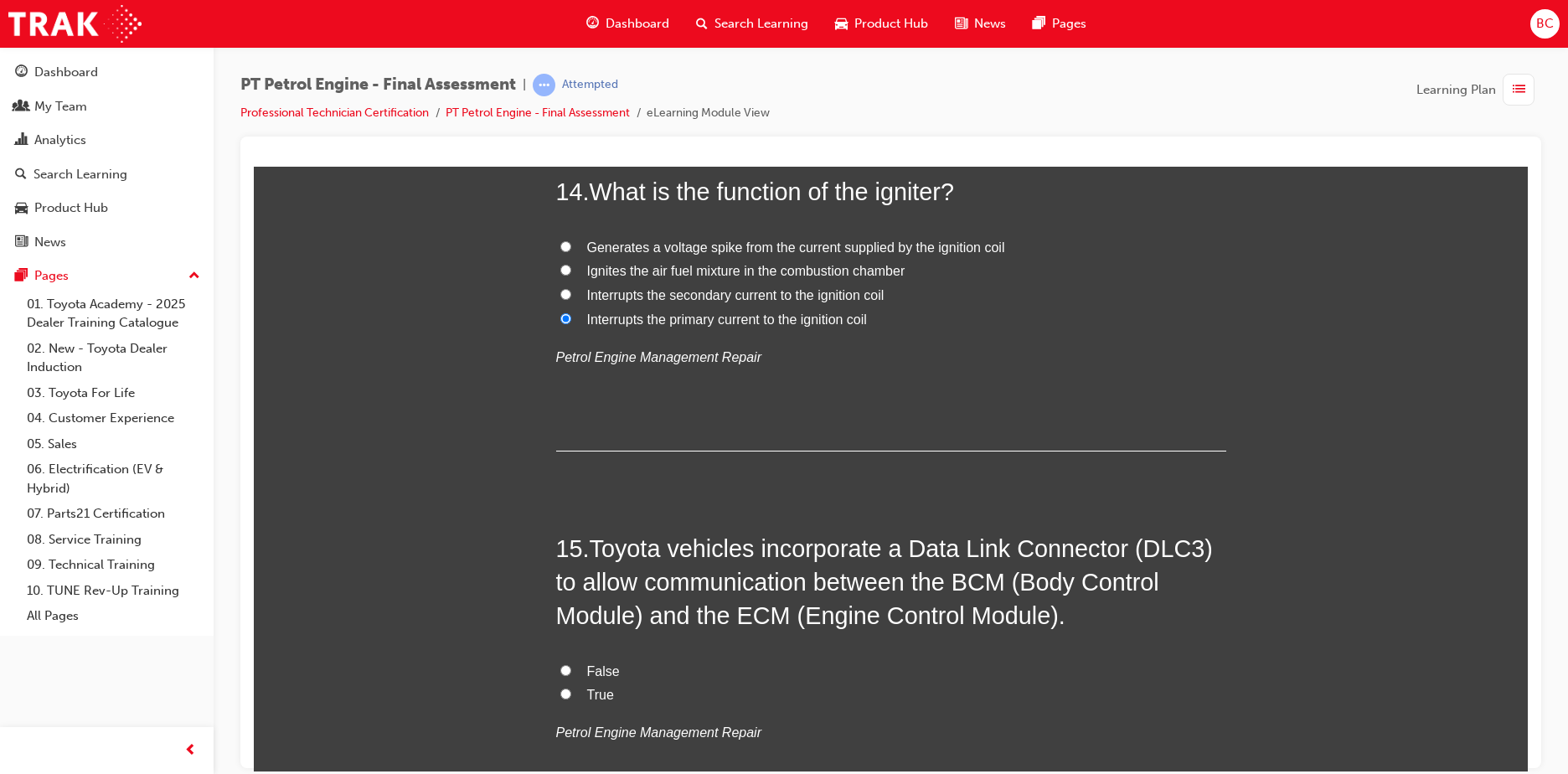
click at [588, 697] on span "True" at bounding box center [600, 693] width 26 height 14
click at [571, 697] on input "True" at bounding box center [566, 692] width 11 height 11
radio input "true"
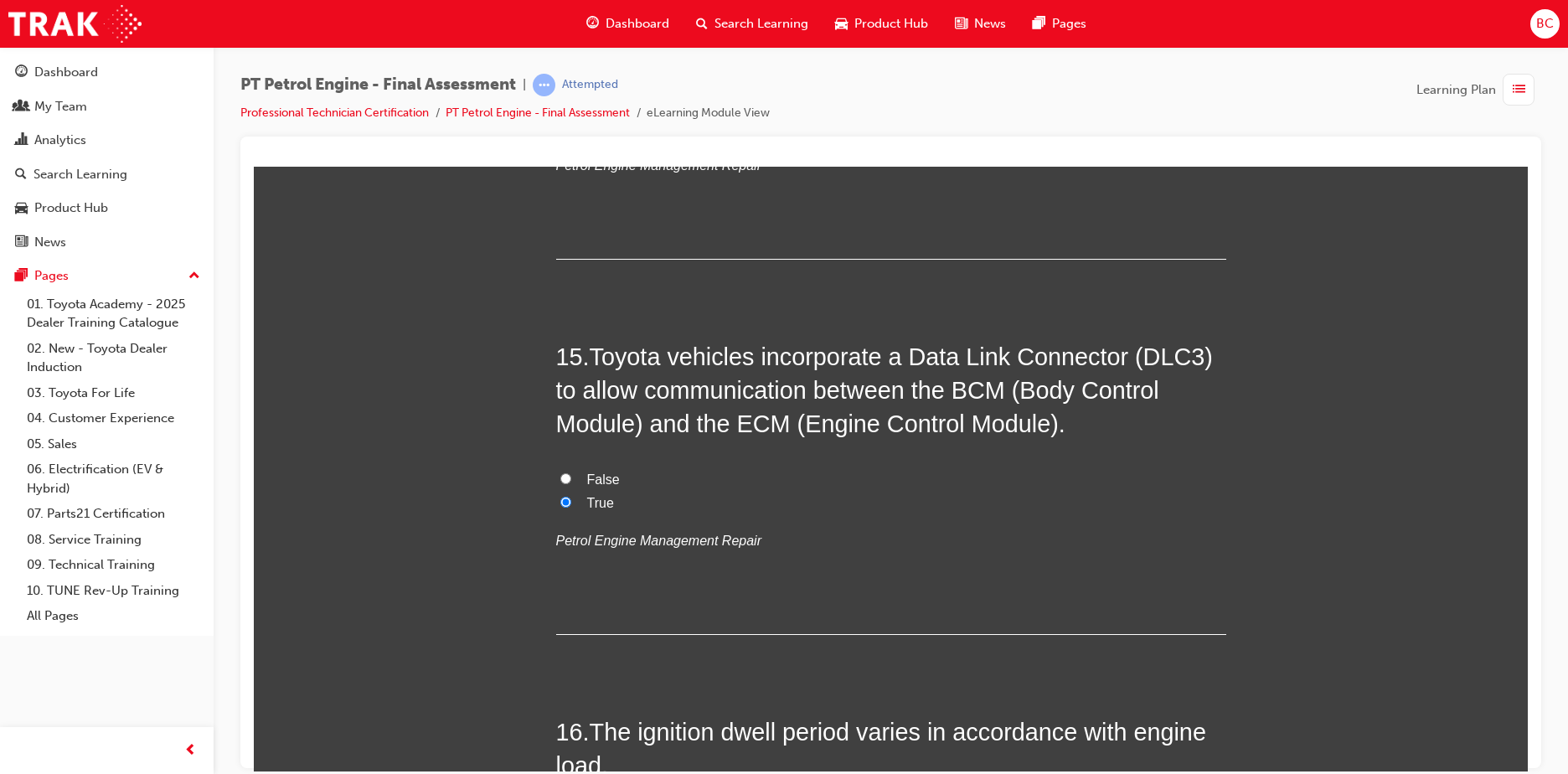
scroll to position [5190, 0]
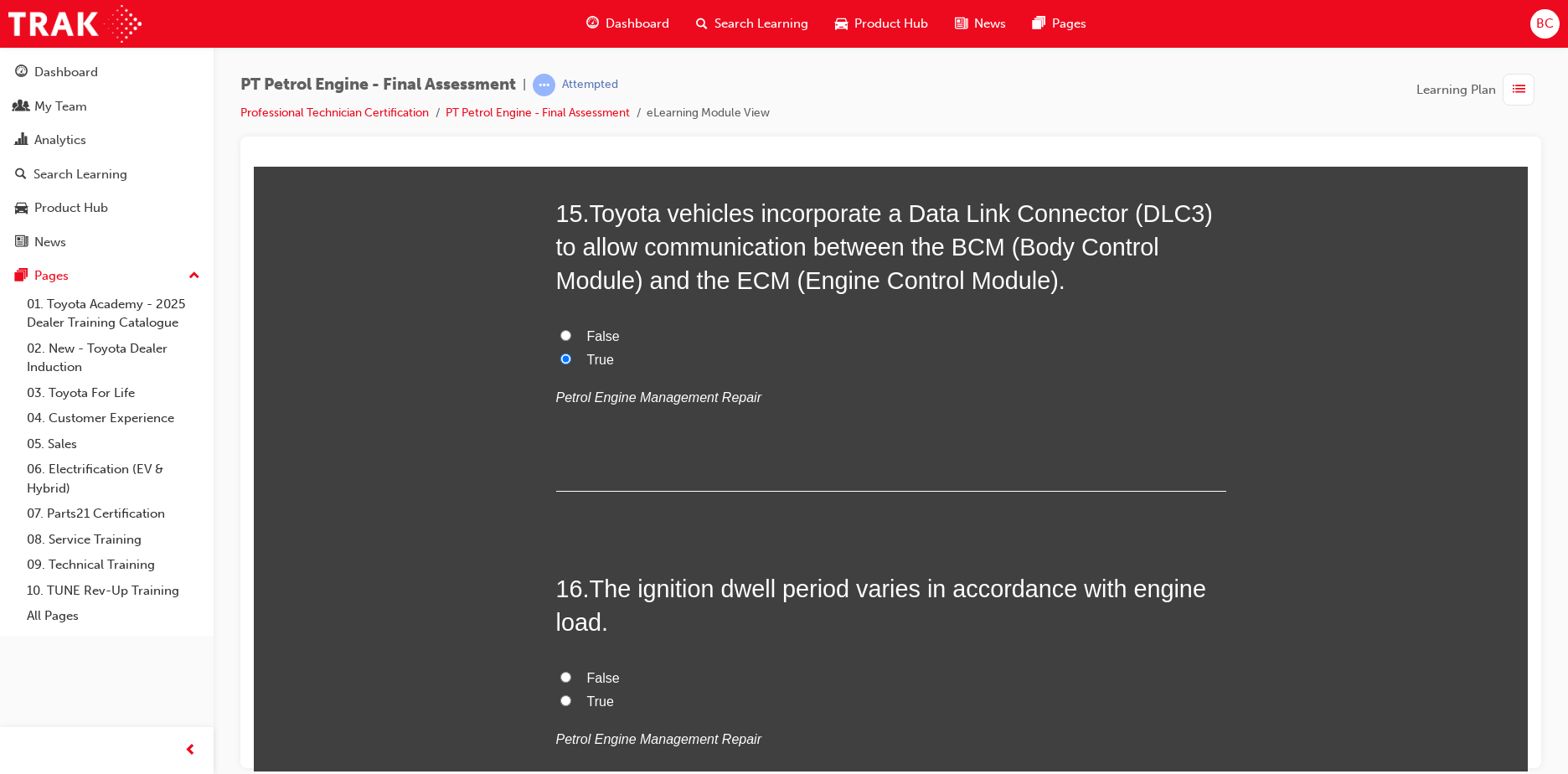
click at [595, 695] on span "True" at bounding box center [600, 700] width 26 height 14
click at [571, 695] on input "True" at bounding box center [566, 699] width 11 height 11
radio input "true"
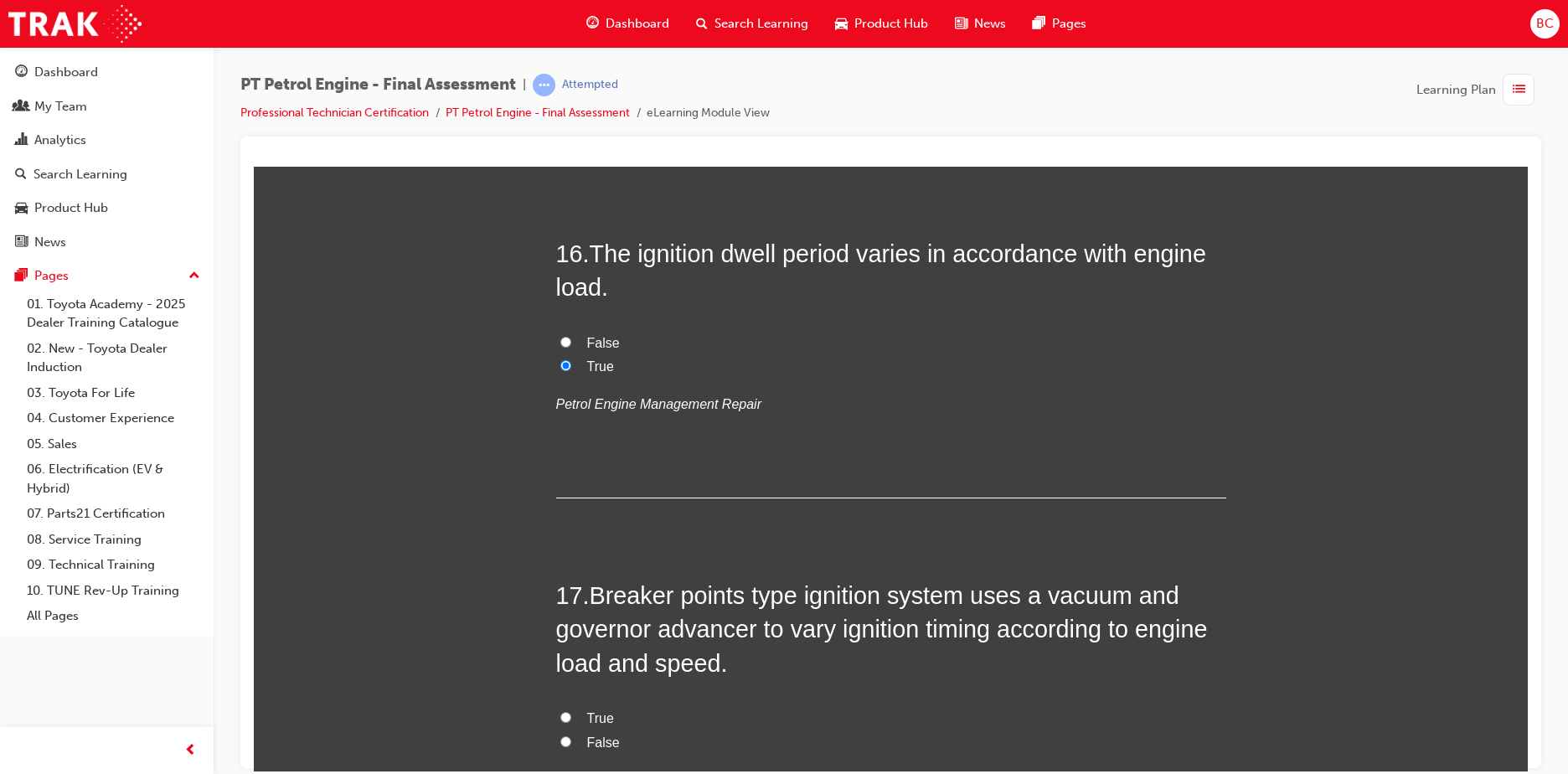
scroll to position [5610, 0]
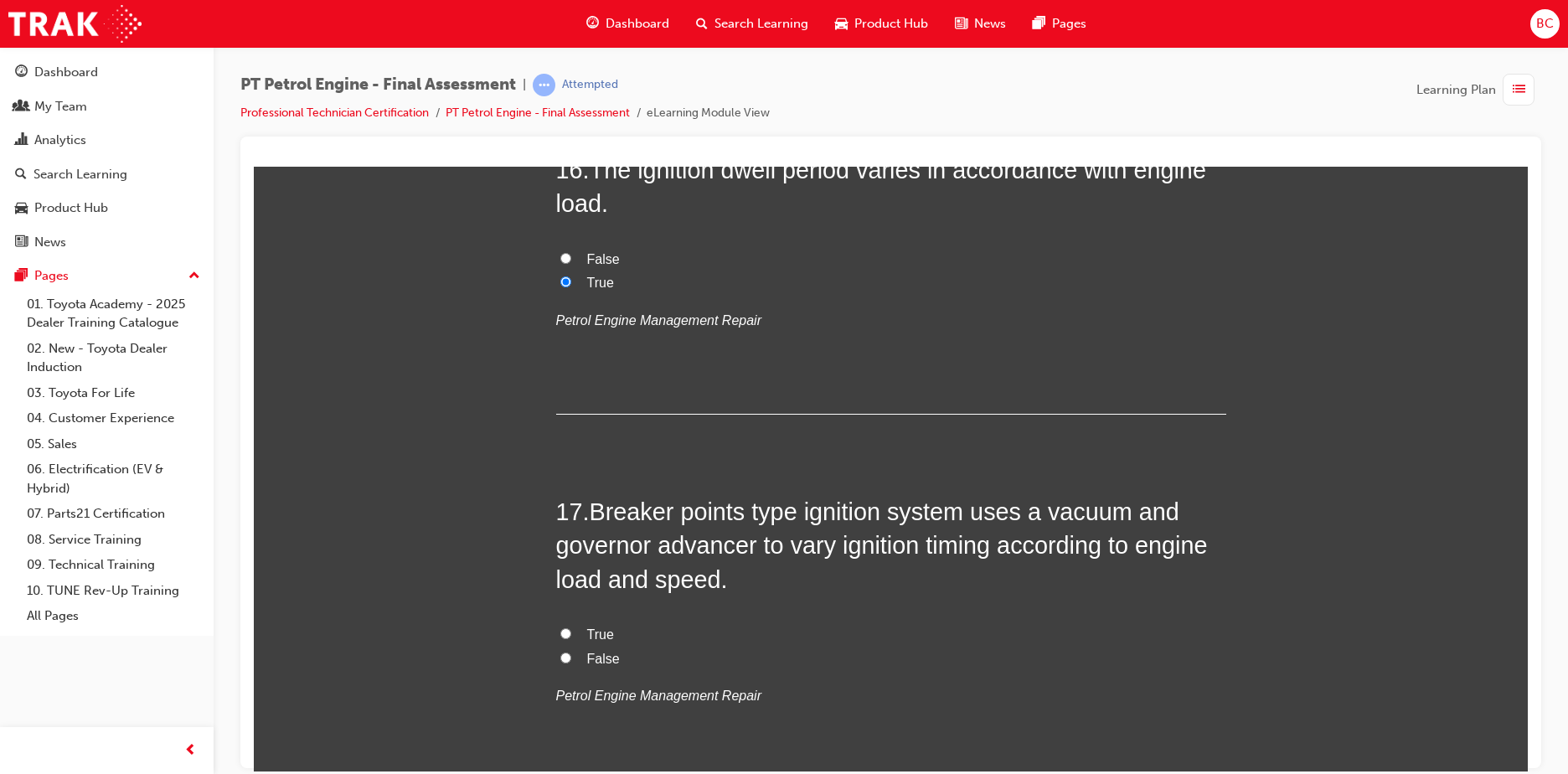
click at [587, 633] on span "True" at bounding box center [600, 633] width 26 height 14
click at [571, 633] on input "True" at bounding box center [566, 633] width 11 height 11
radio input "true"
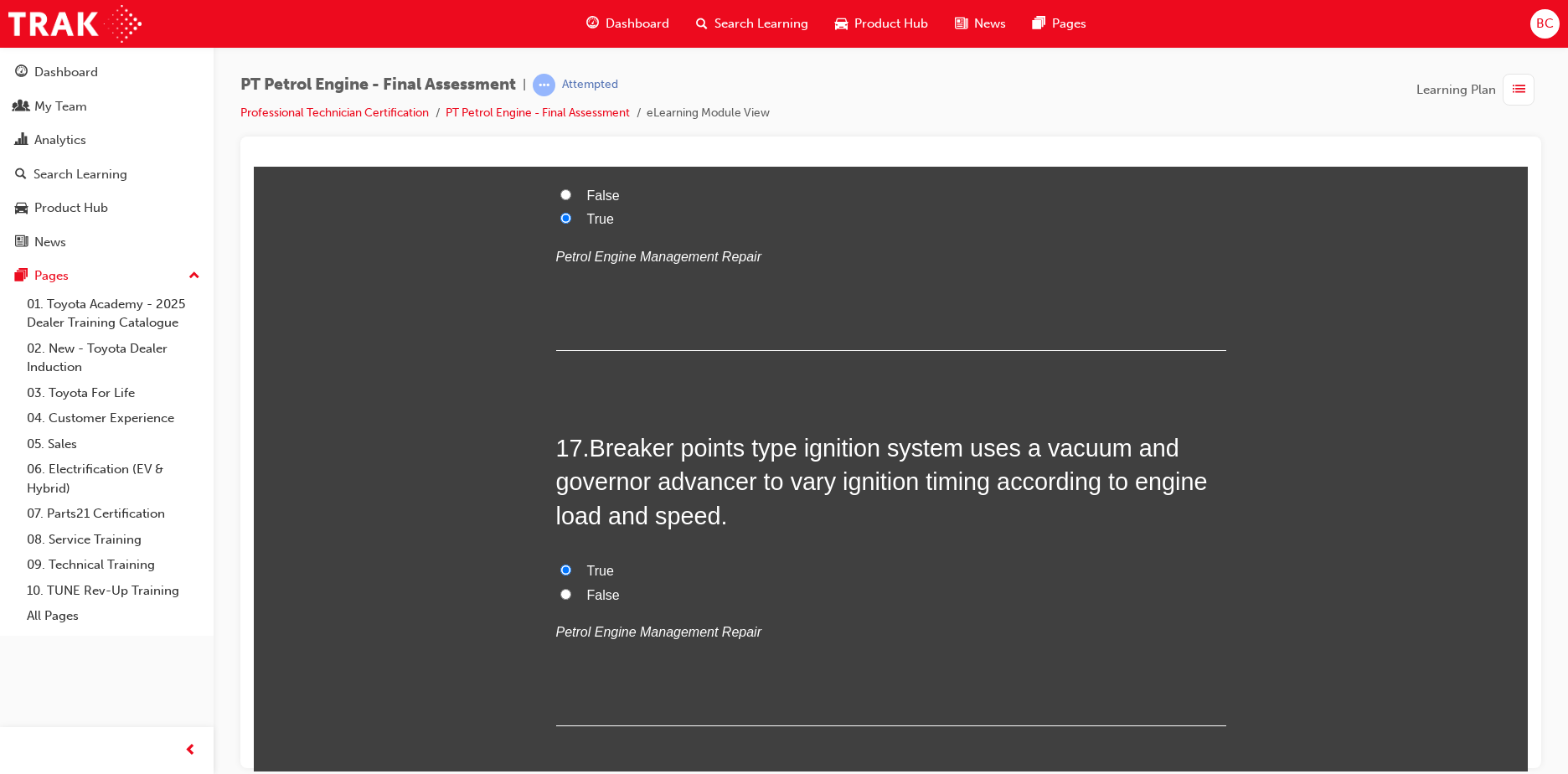
scroll to position [5944, 0]
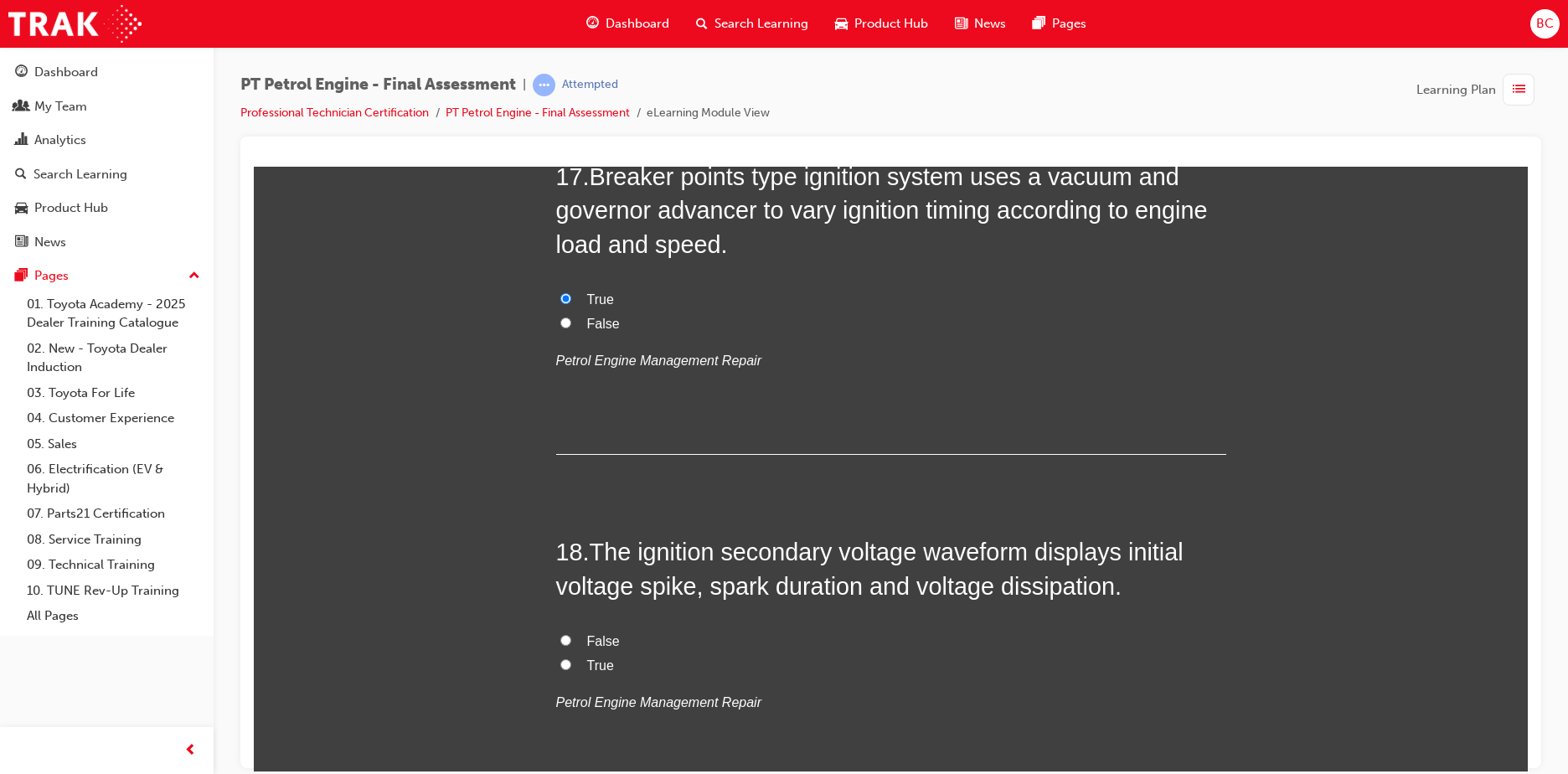
click at [575, 658] on label "True" at bounding box center [891, 665] width 670 height 25
click at [571, 658] on input "True" at bounding box center [566, 663] width 11 height 11
radio input "true"
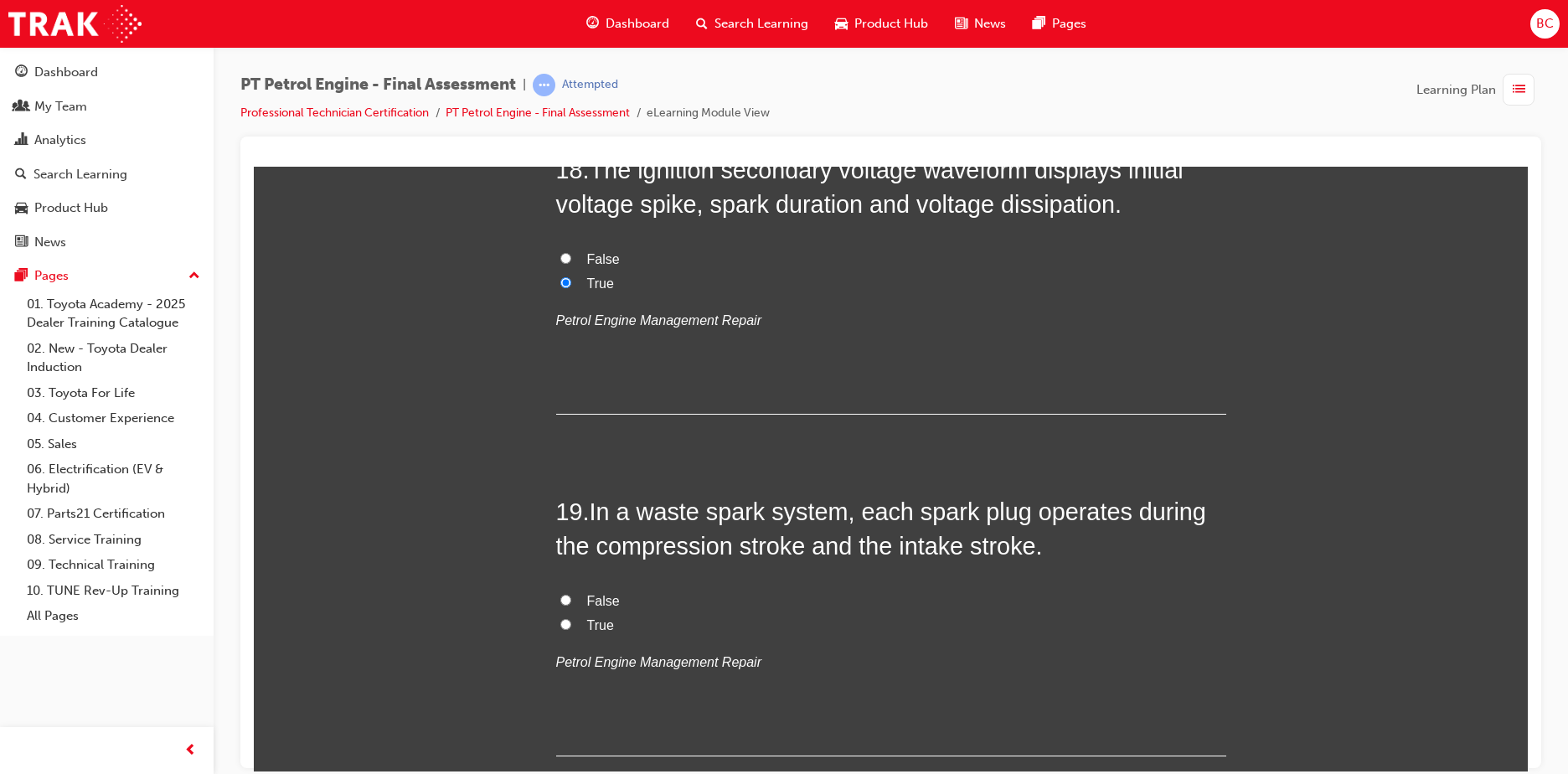
scroll to position [6362, 0]
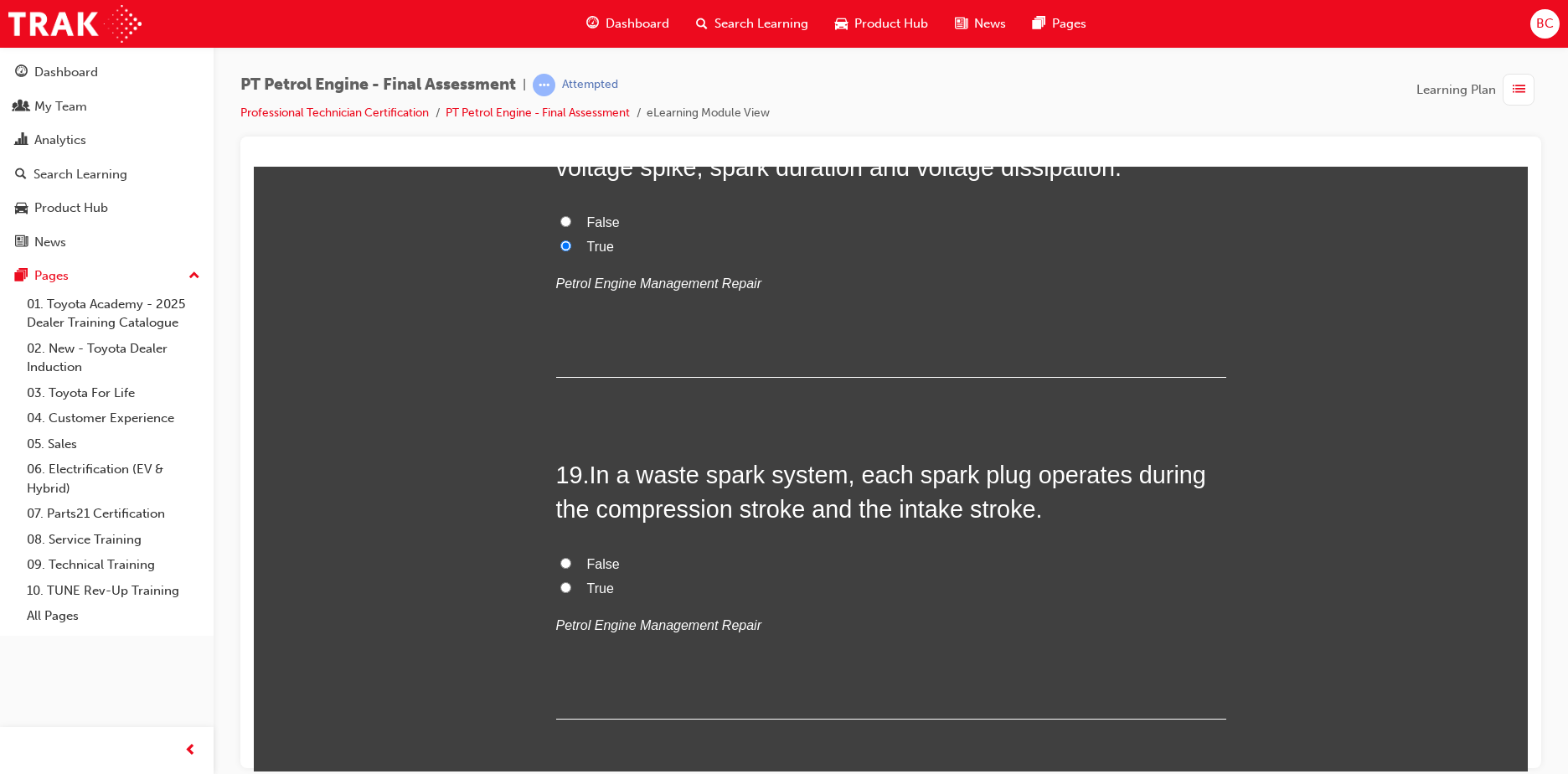
click at [590, 556] on span "False" at bounding box center [603, 563] width 33 height 14
click at [571, 557] on input "False" at bounding box center [566, 562] width 11 height 11
radio input "true"
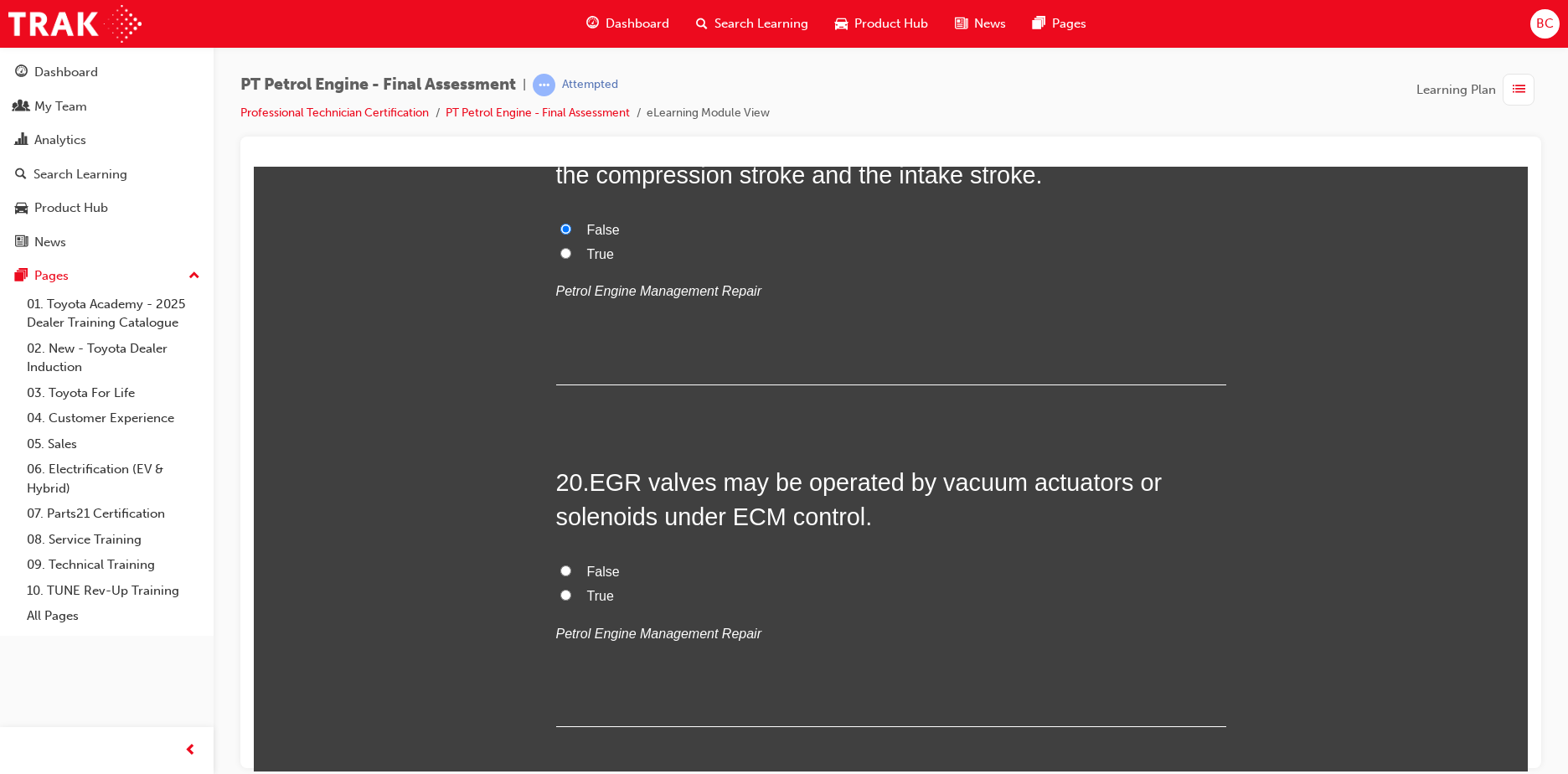
scroll to position [6698, 0]
click at [587, 587] on span "True" at bounding box center [600, 594] width 26 height 14
click at [571, 588] on input "True" at bounding box center [566, 593] width 11 height 11
radio input "true"
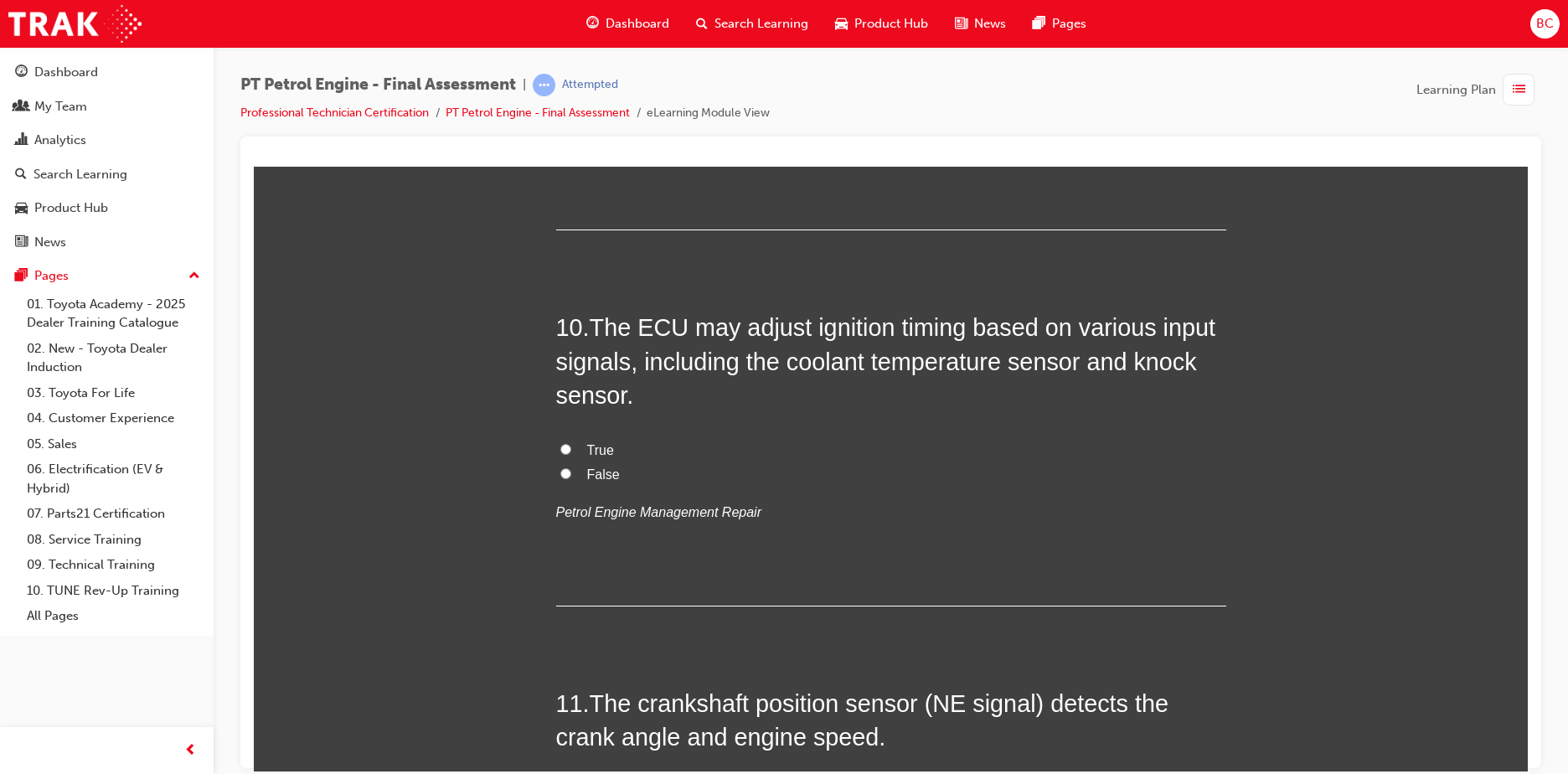
scroll to position [3263, 0]
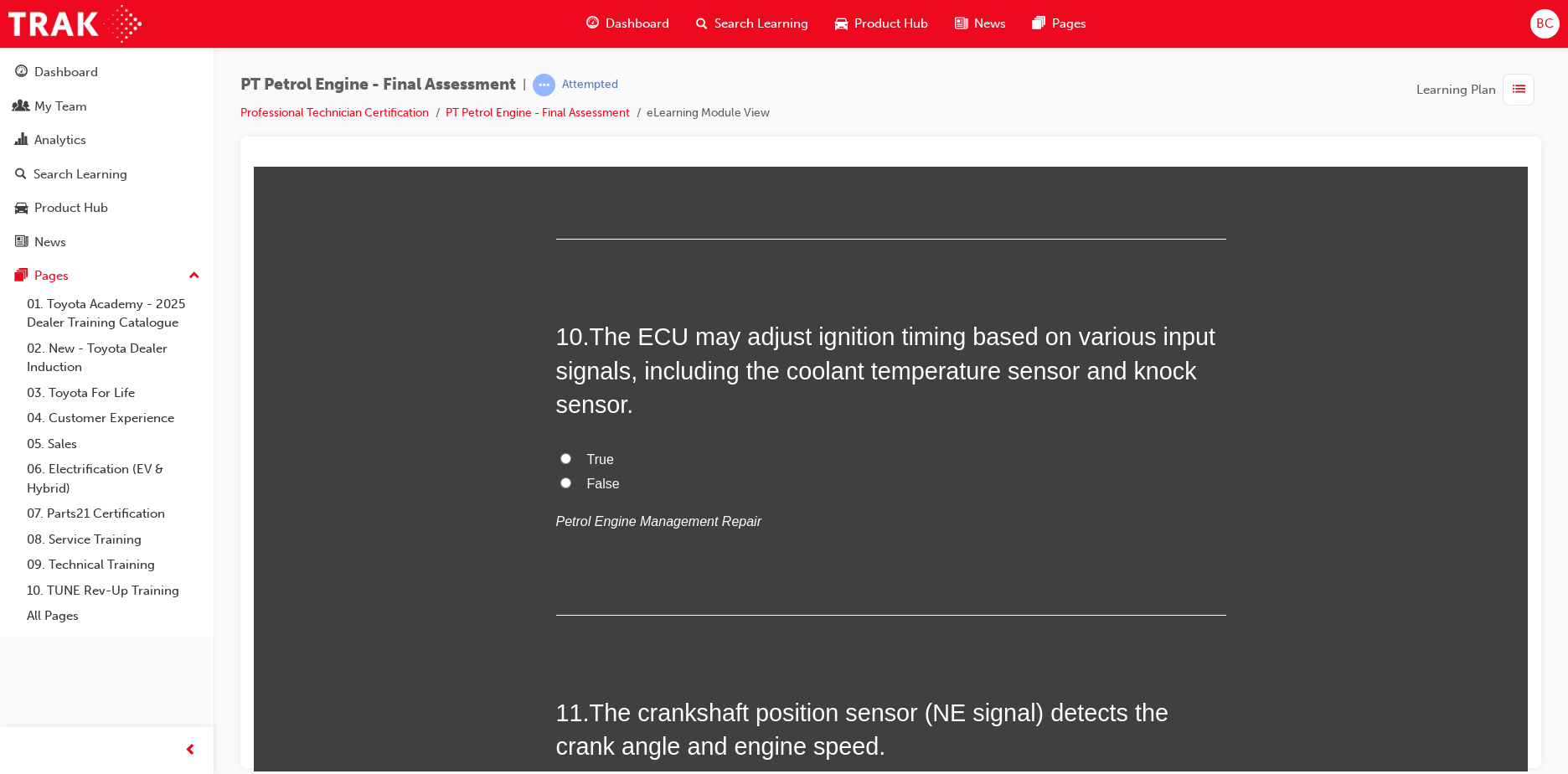
click at [579, 453] on label "True" at bounding box center [891, 459] width 670 height 25
click at [571, 453] on input "True" at bounding box center [566, 458] width 11 height 11
radio input "true"
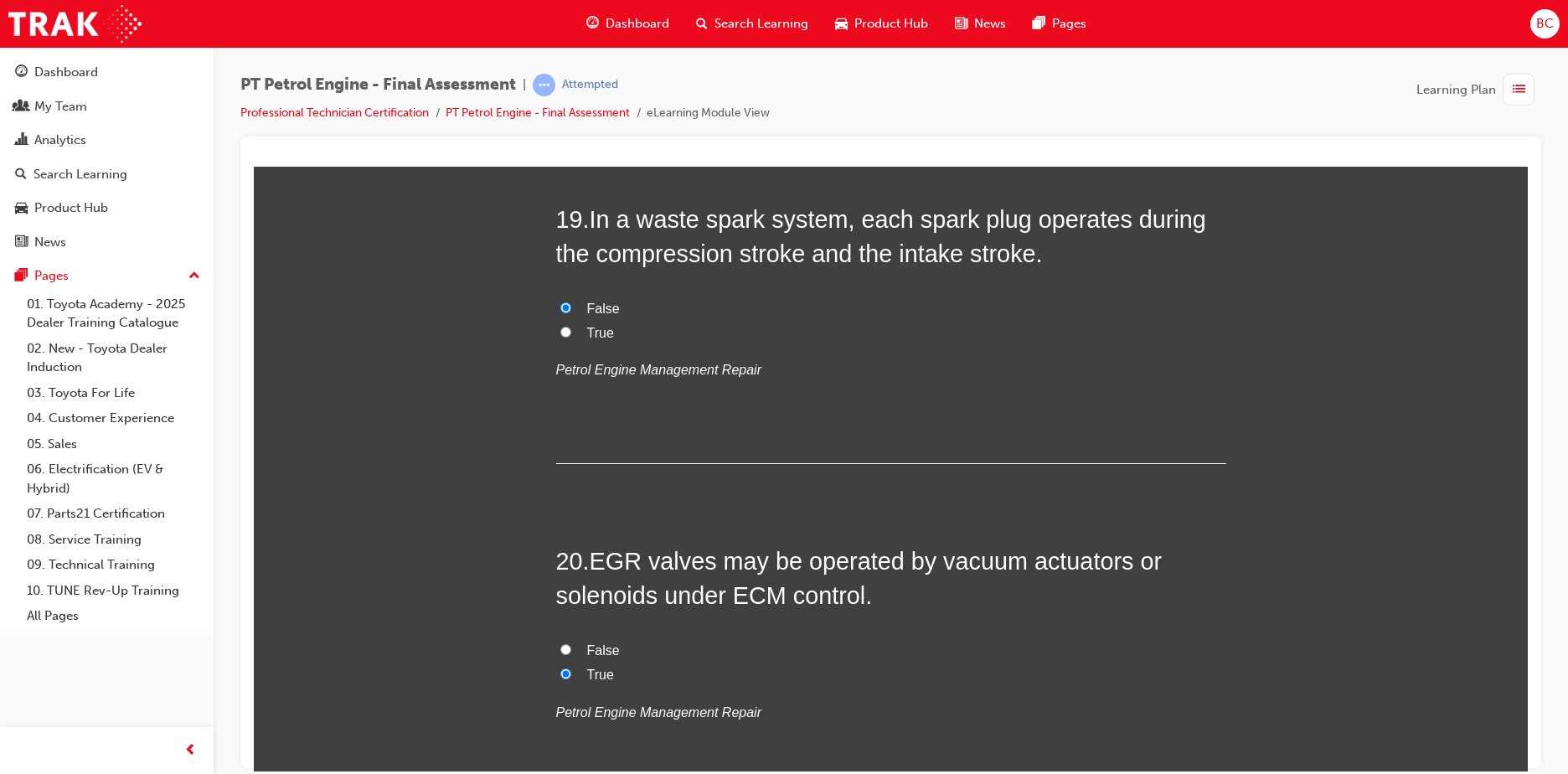
scroll to position [6779, 0]
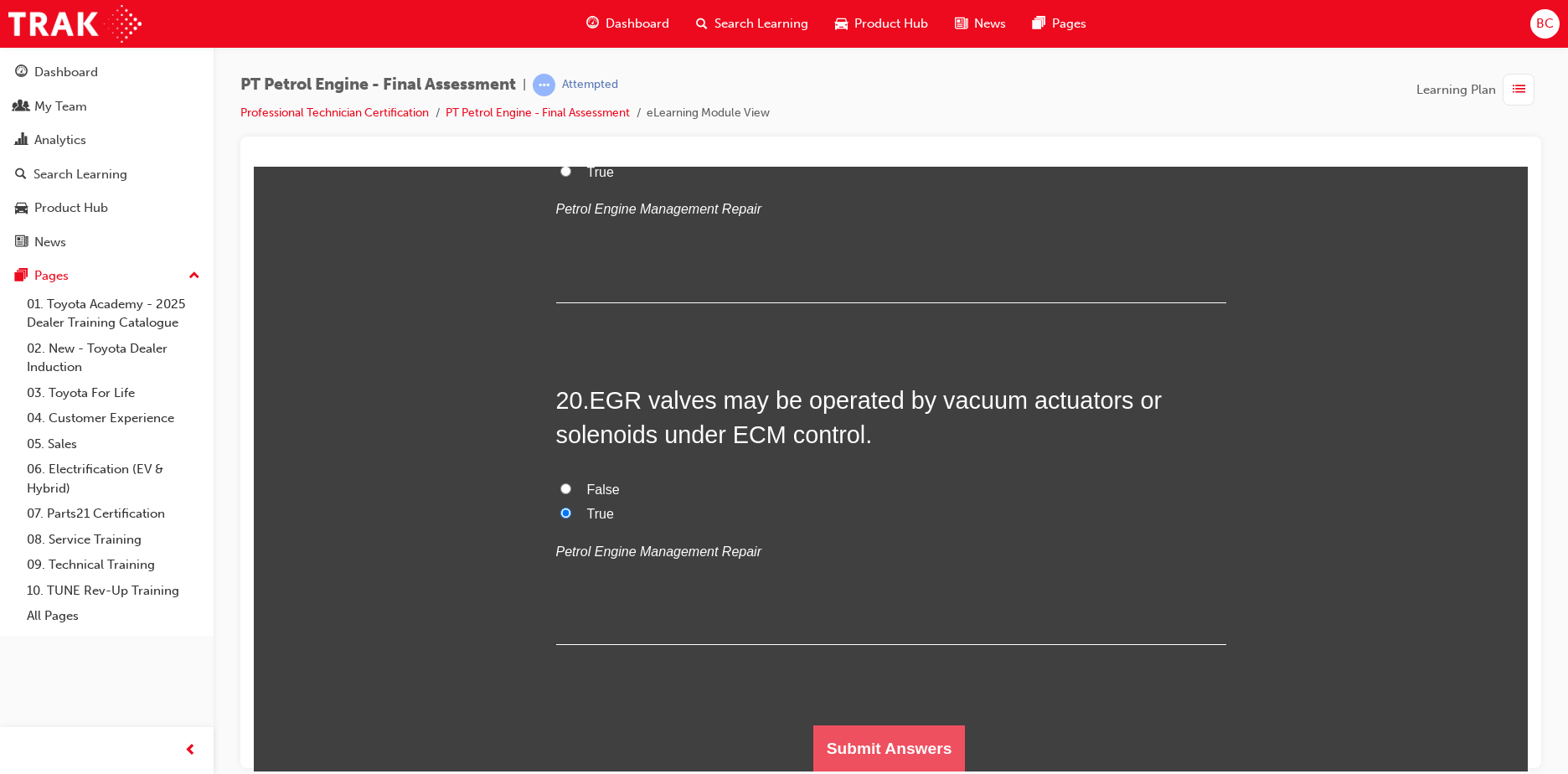
click at [881, 731] on button "Submit Answers" at bounding box center [889, 747] width 152 height 47
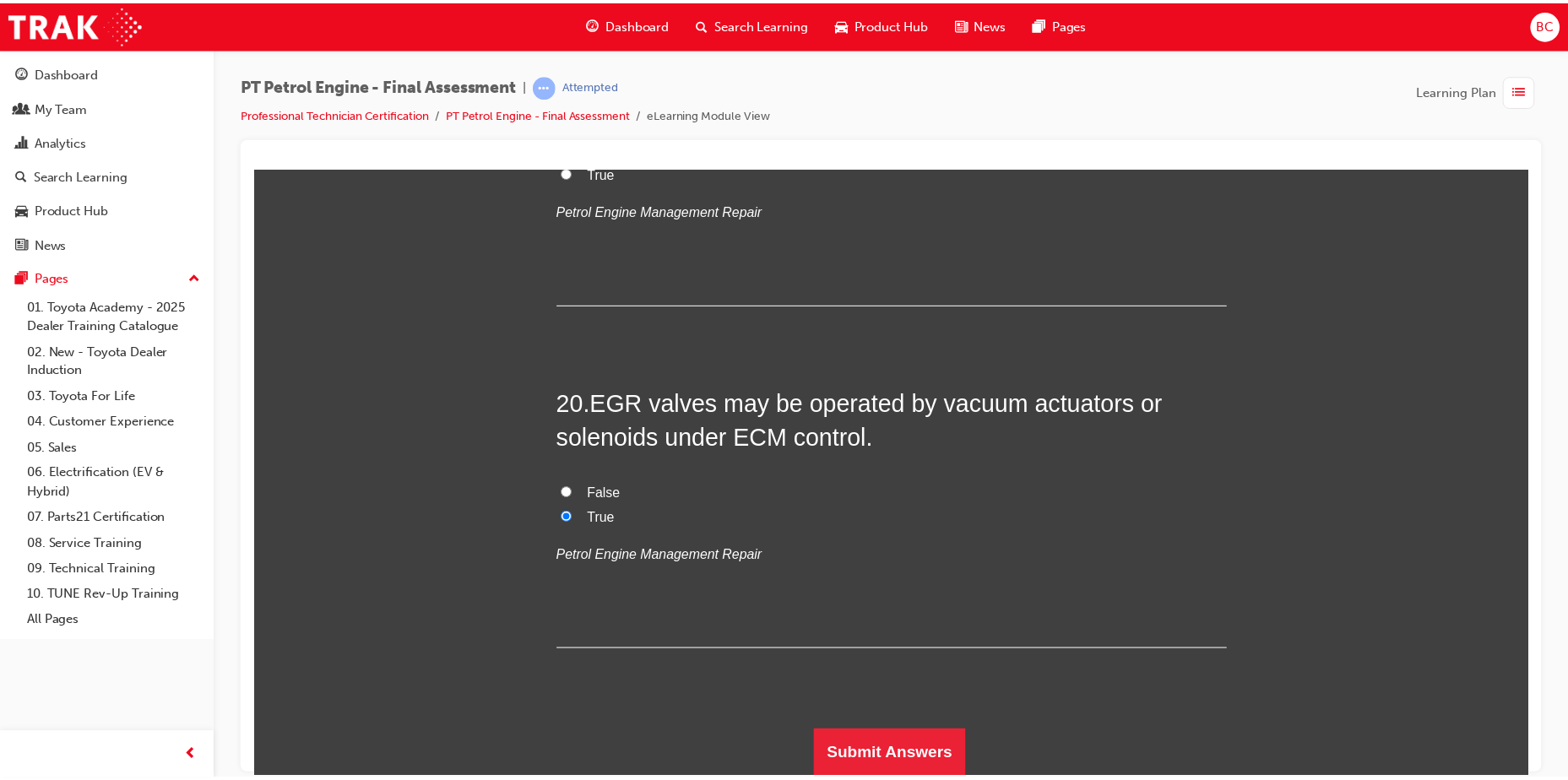
scroll to position [0, 0]
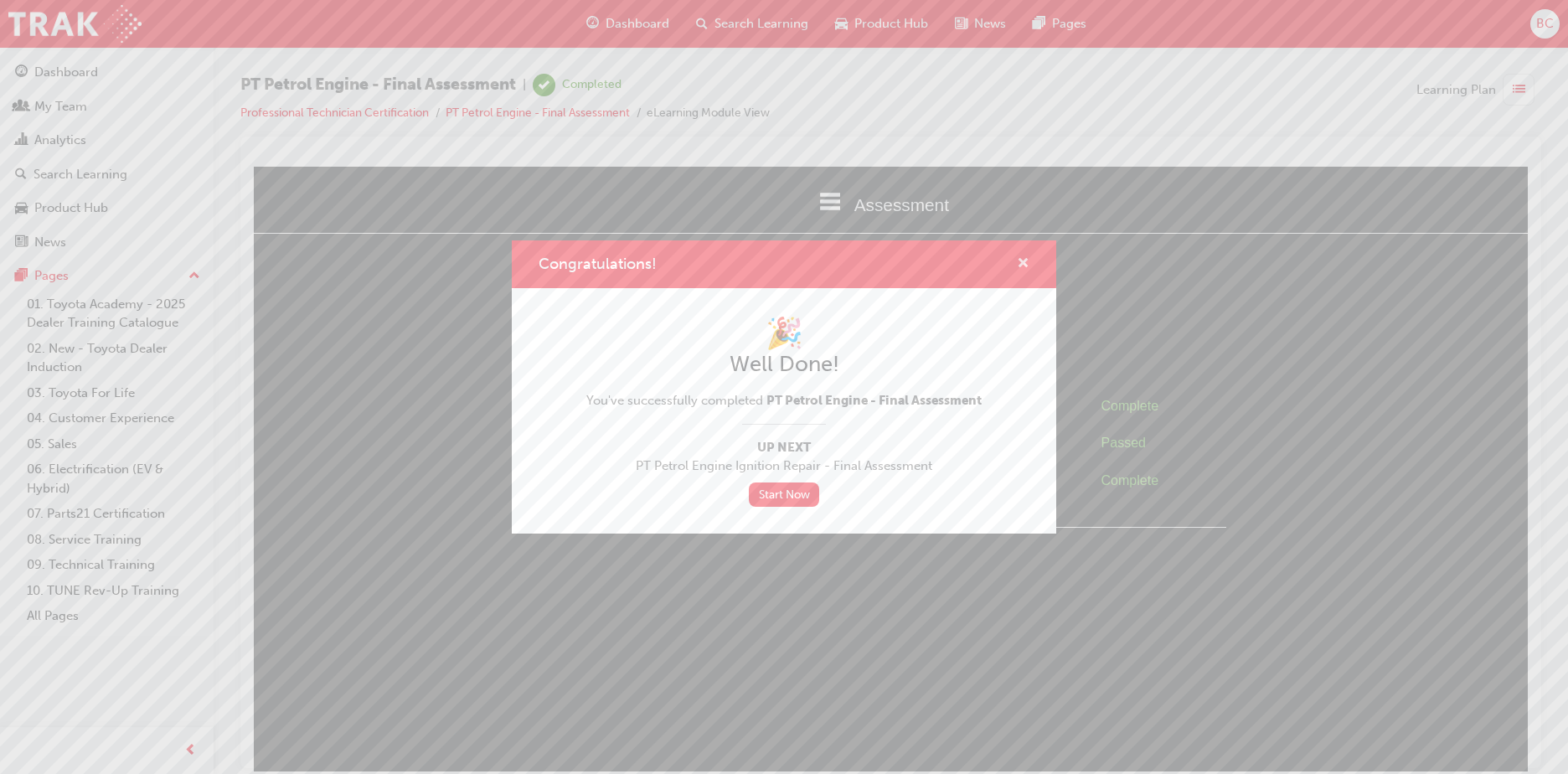
click at [1026, 257] on span "cross-icon" at bounding box center [1023, 264] width 12 height 15
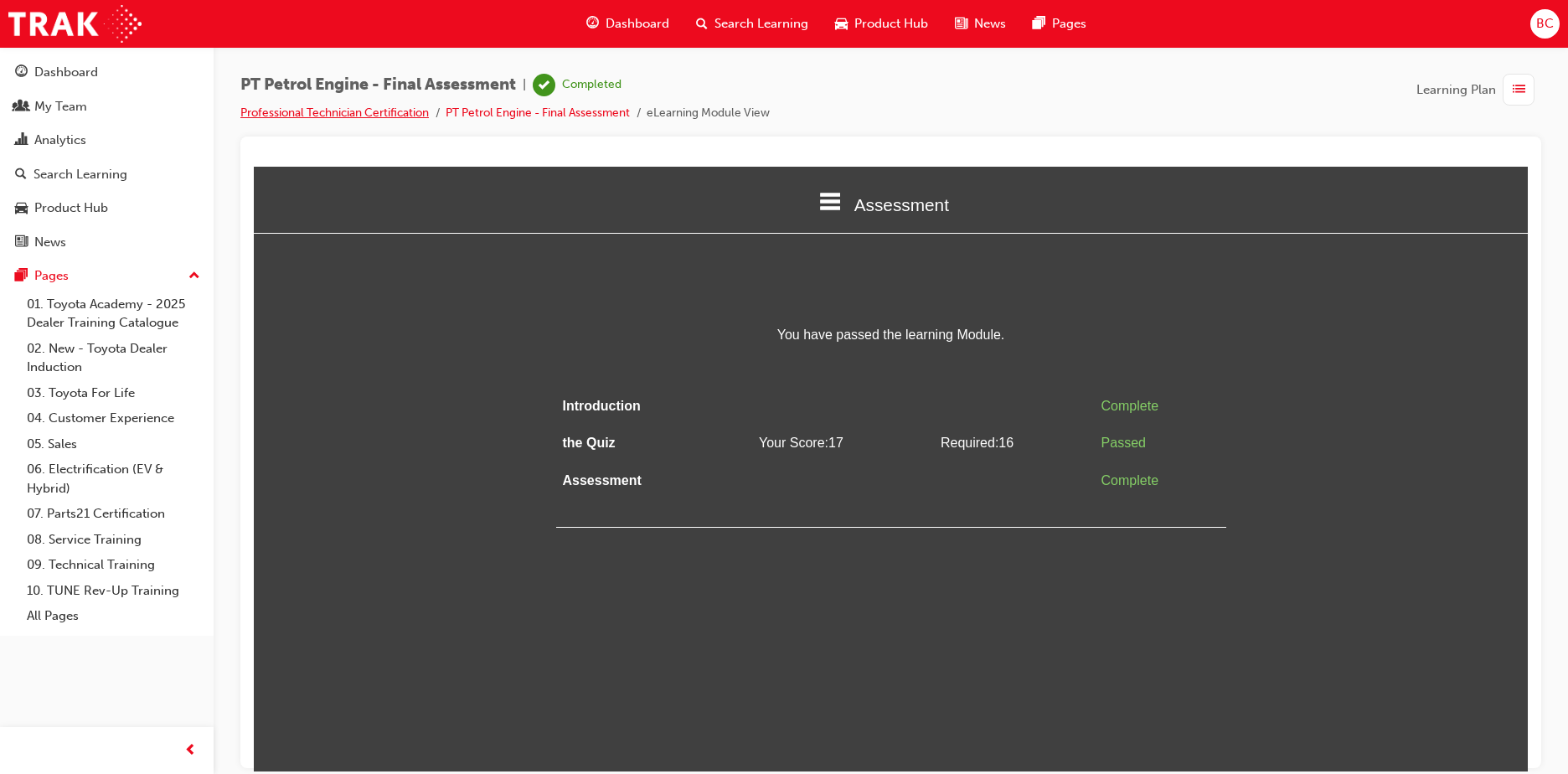
click at [365, 113] on link "Professional Technician Certification" at bounding box center [334, 112] width 188 height 14
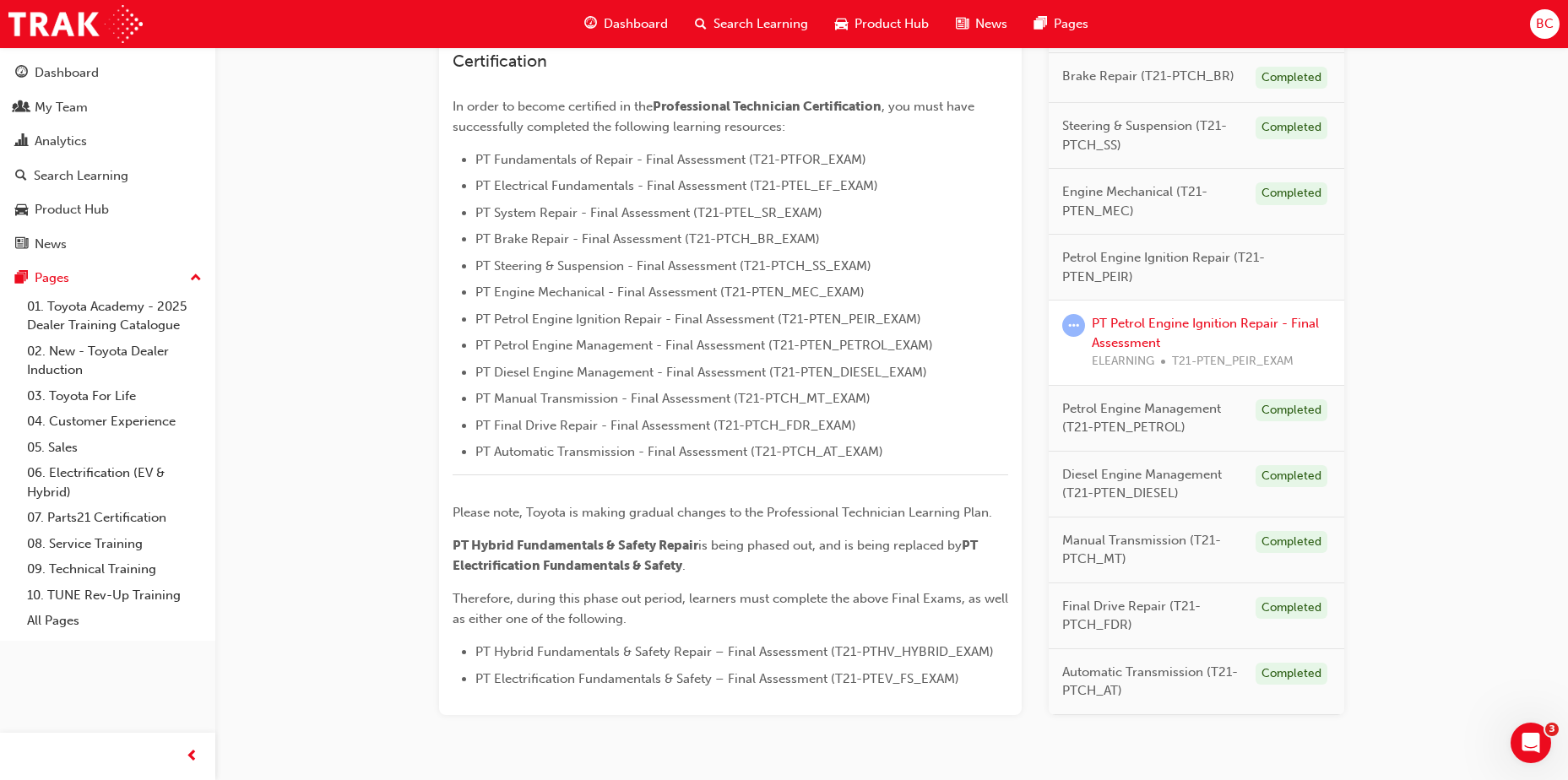
scroll to position [488, 0]
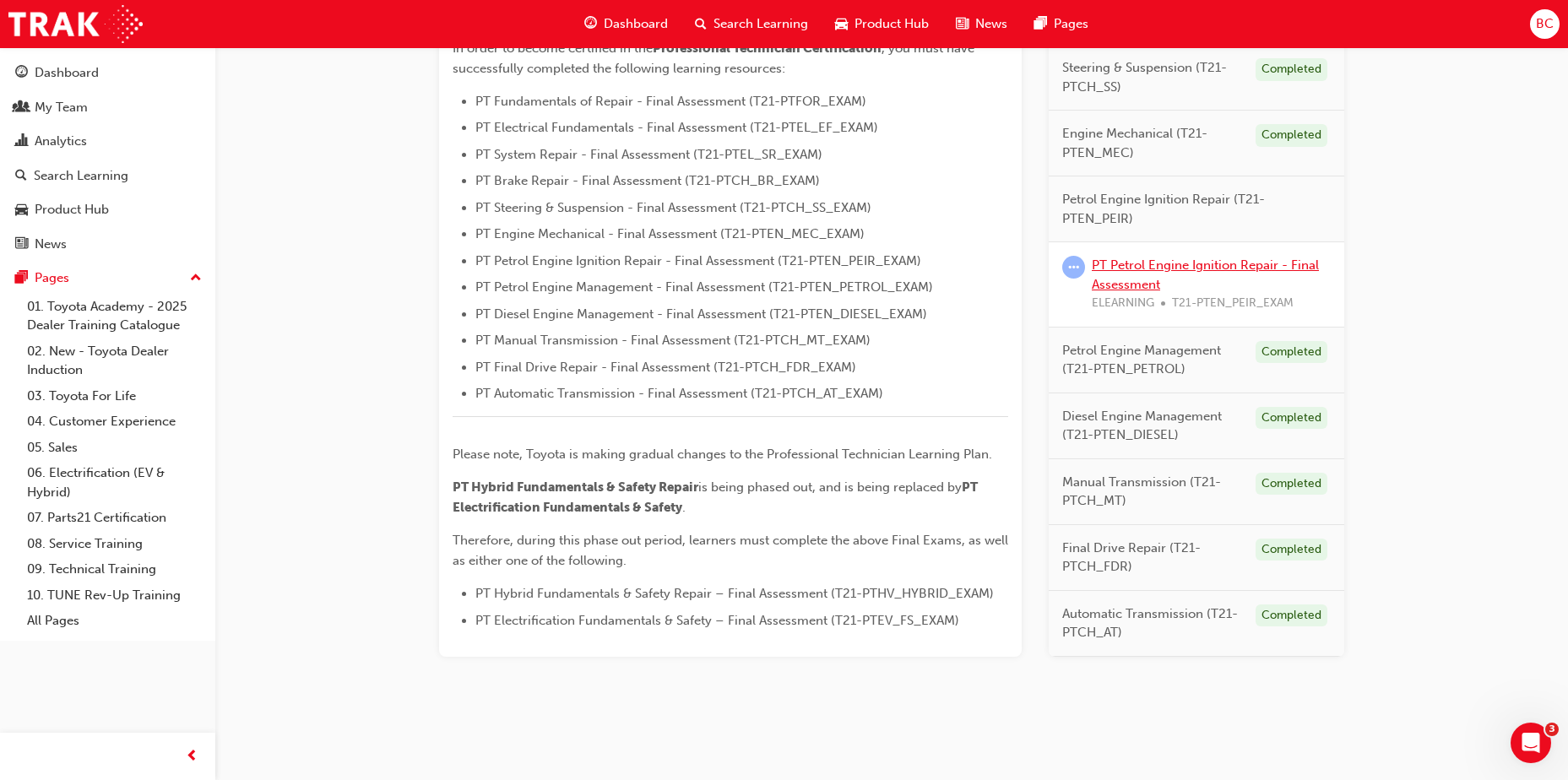
click at [1162, 265] on link "PT Petrol Engine Ignition Repair - Final Assessment" at bounding box center [1205, 274] width 227 height 35
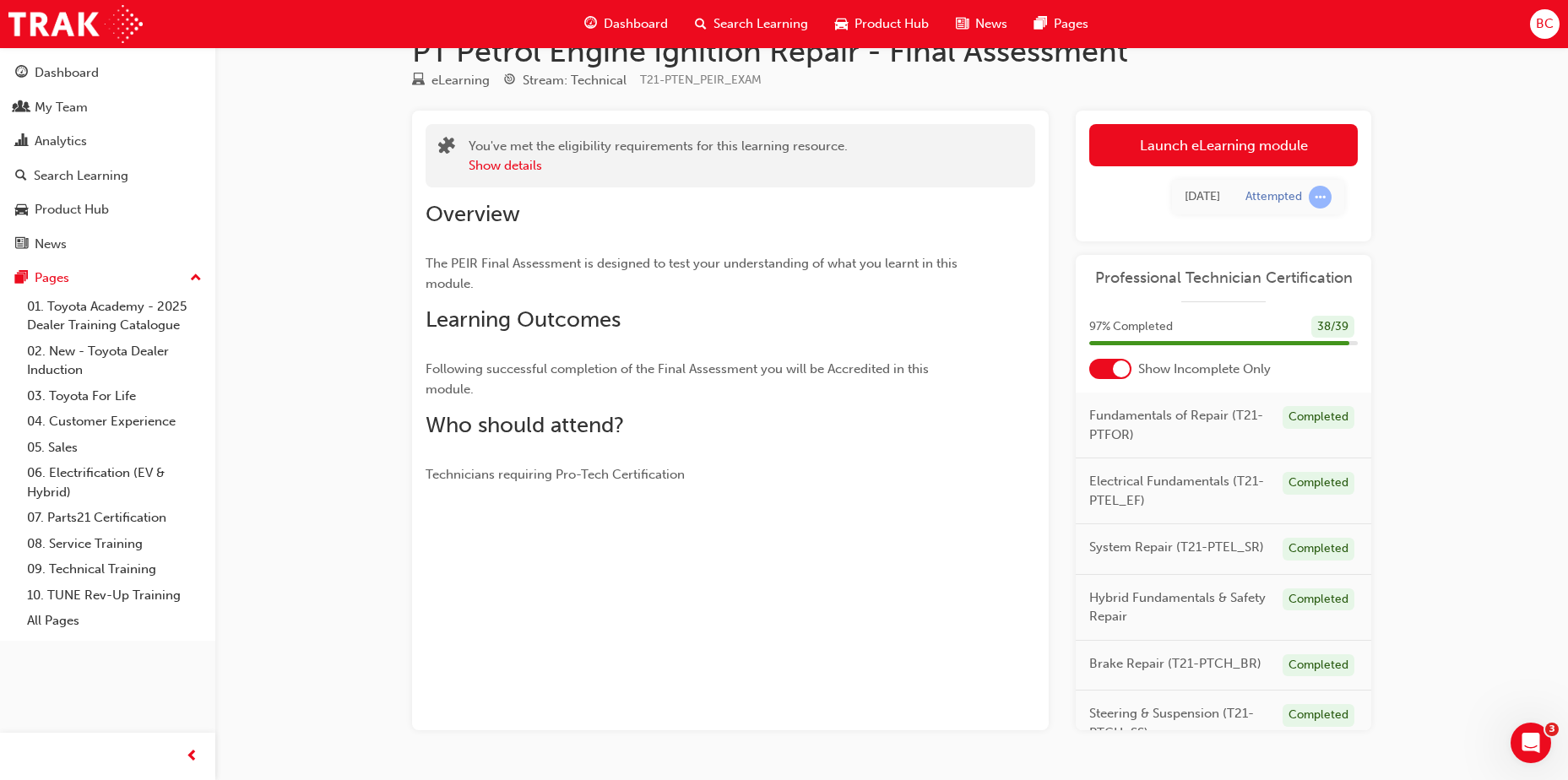
scroll to position [88, 0]
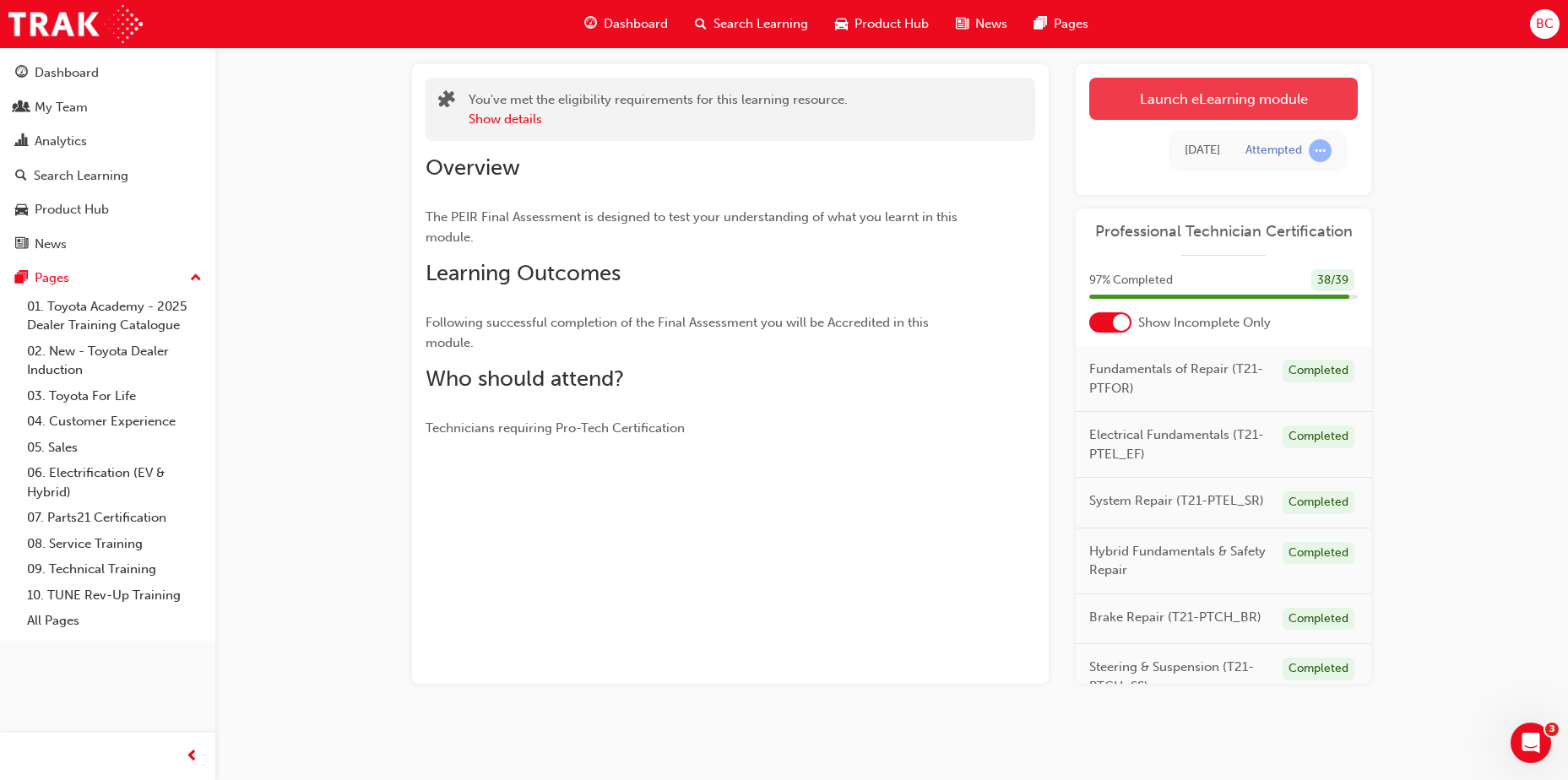
click at [1245, 93] on link "Launch eLearning module" at bounding box center [1223, 99] width 268 height 42
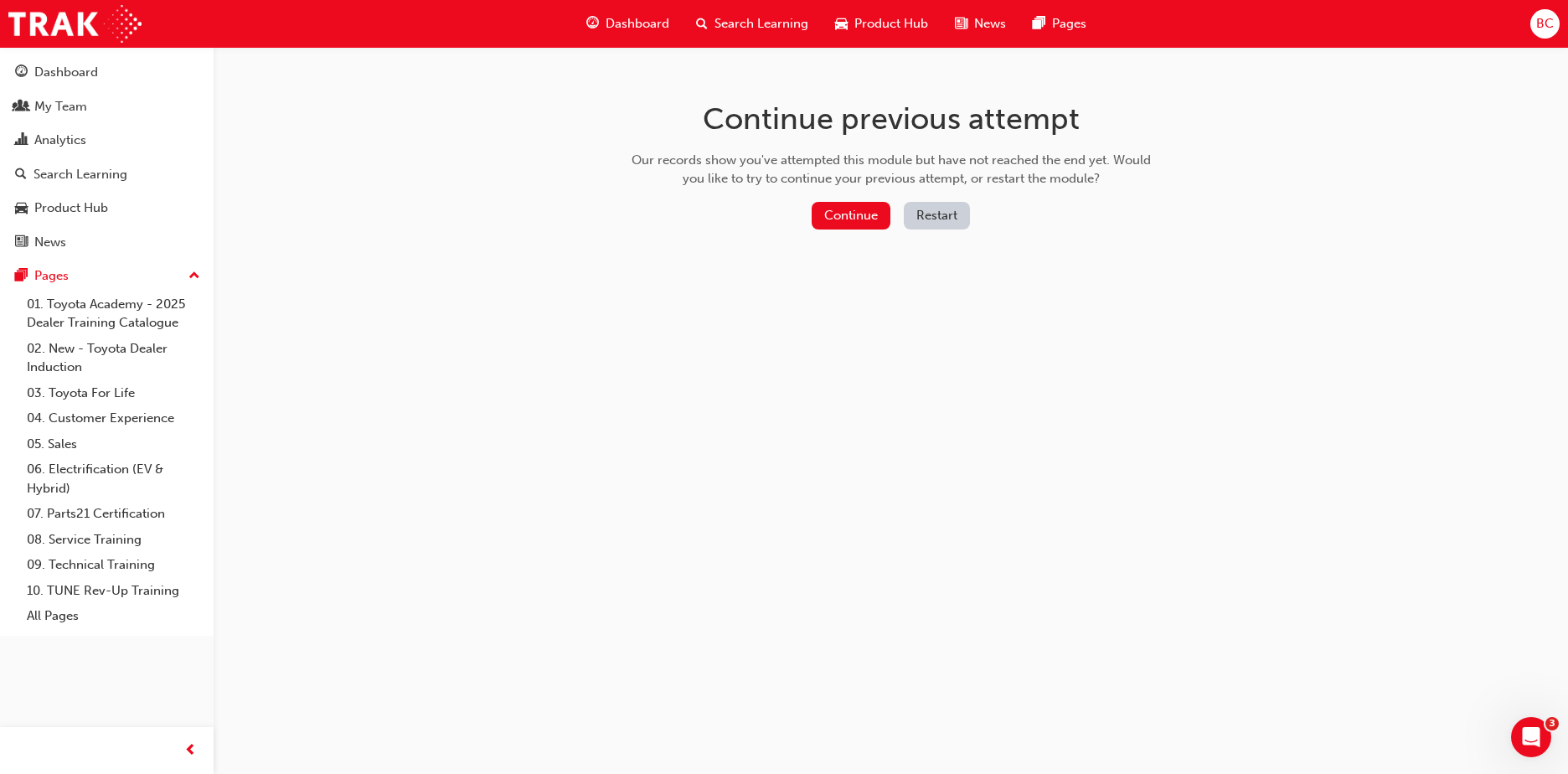
click at [952, 214] on button "Restart" at bounding box center [936, 215] width 66 height 27
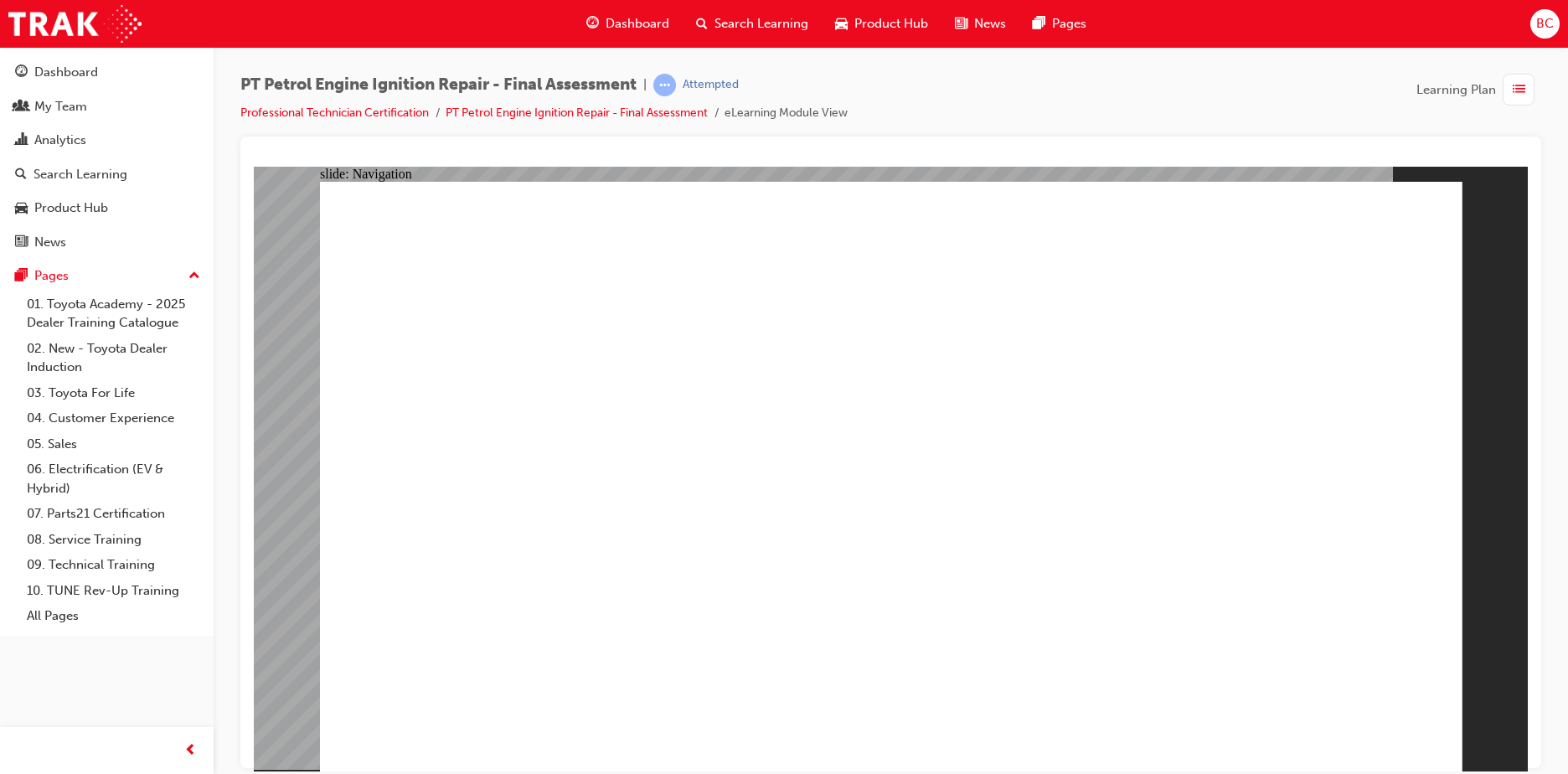
checkbox input "true"
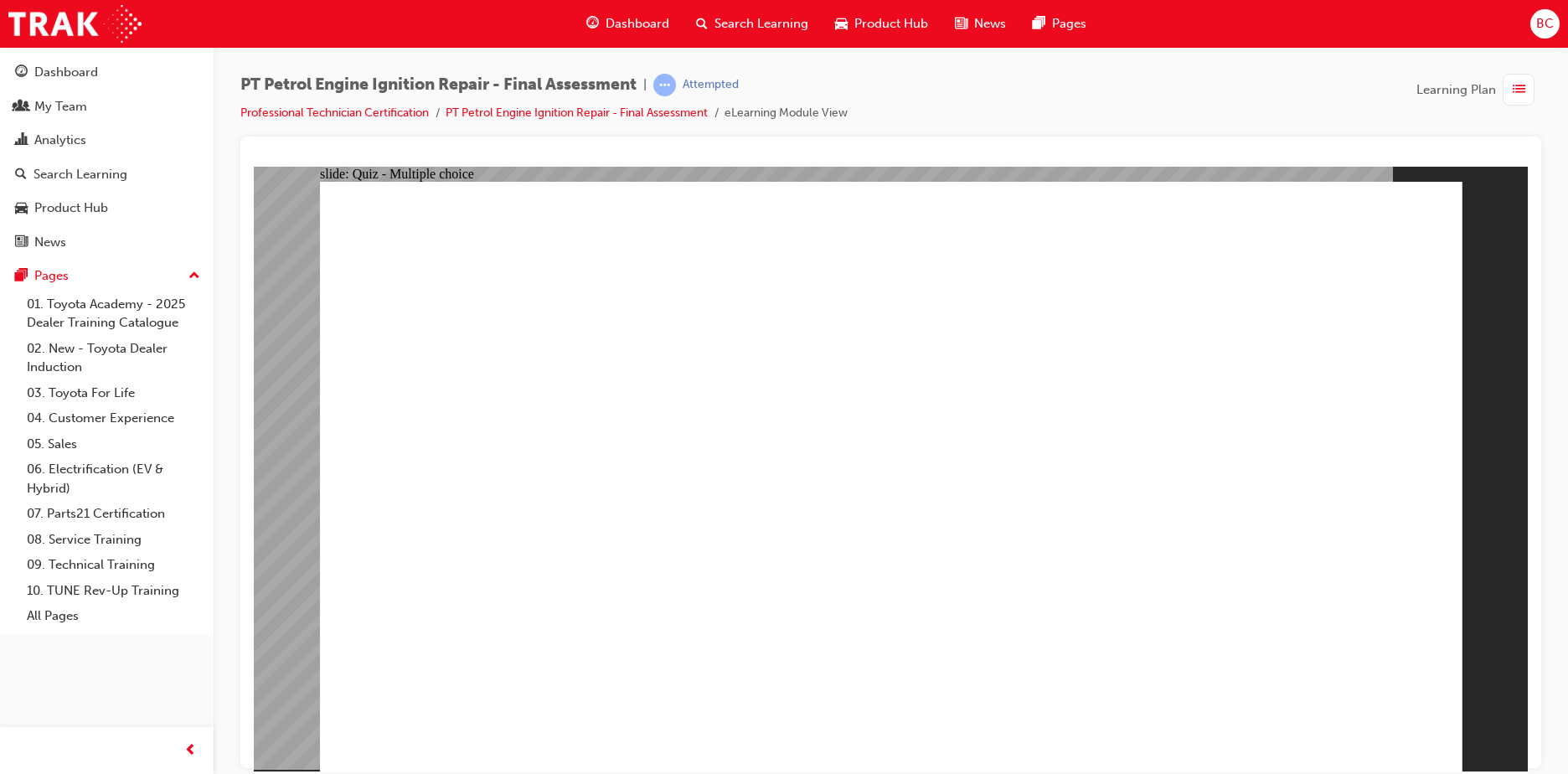
checkbox input "true"
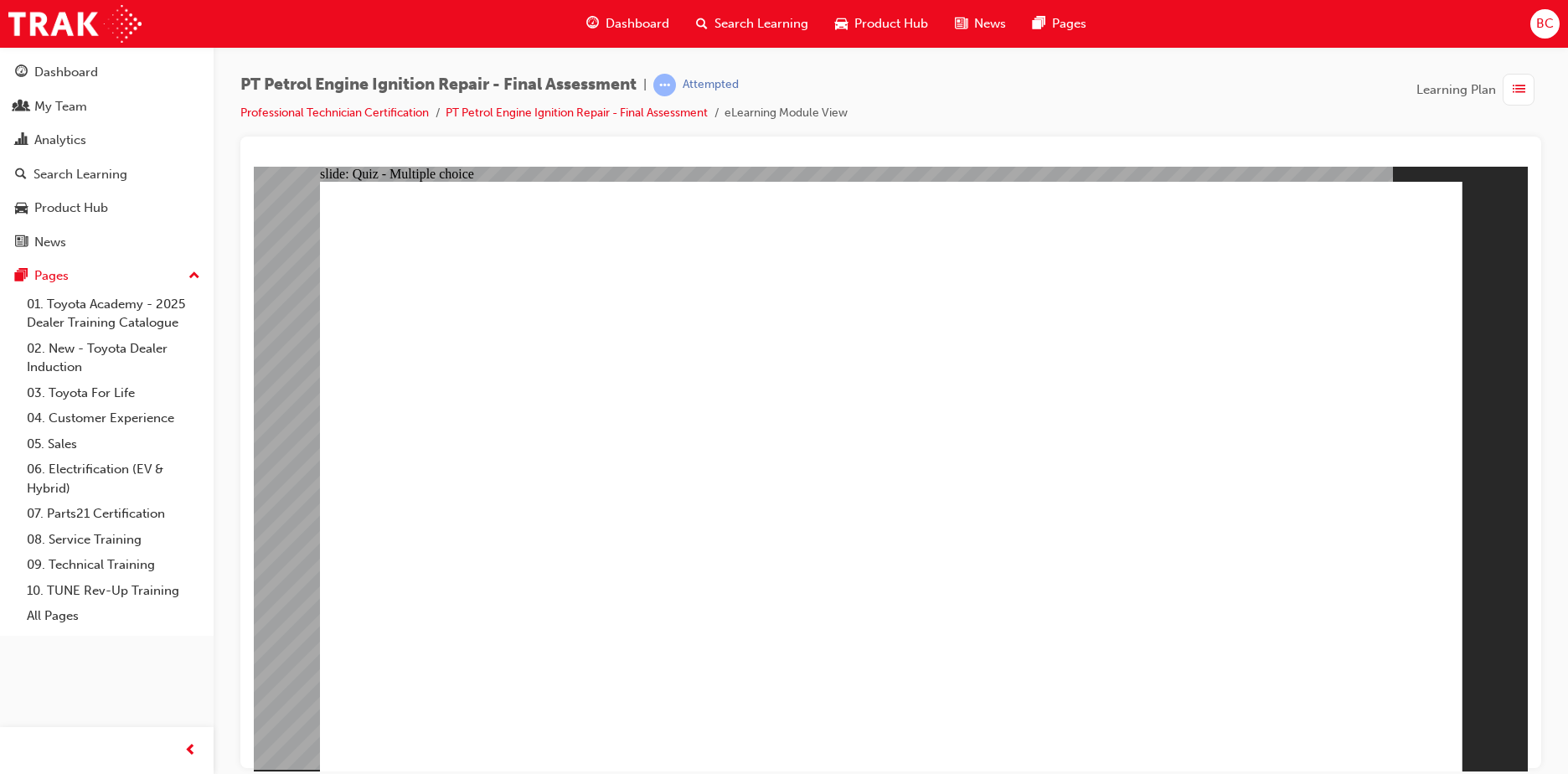
checkbox input "true"
drag, startPoint x: 905, startPoint y: 485, endPoint x: 910, endPoint y: 471, distance: 14.9
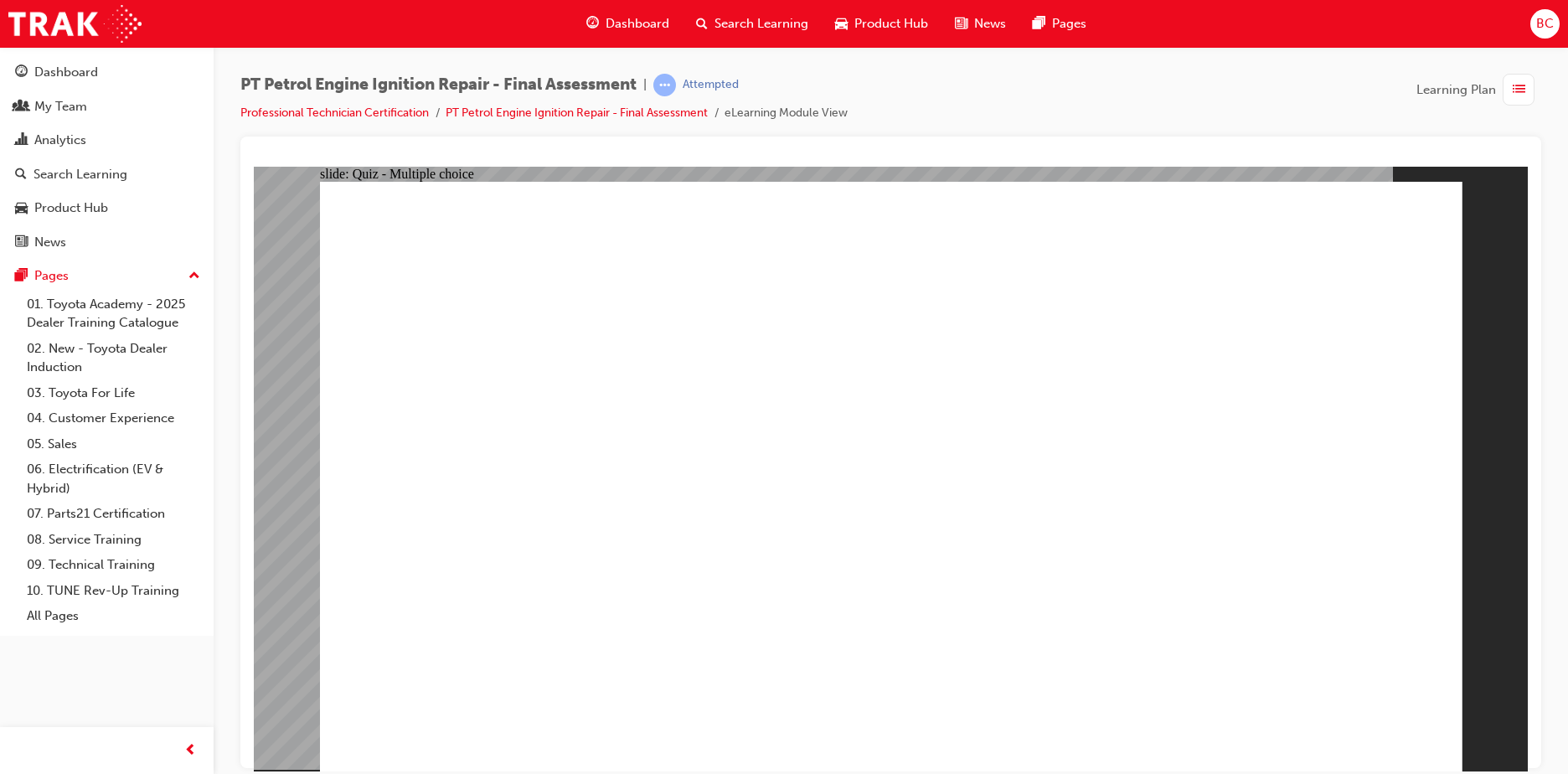
radio input "true"
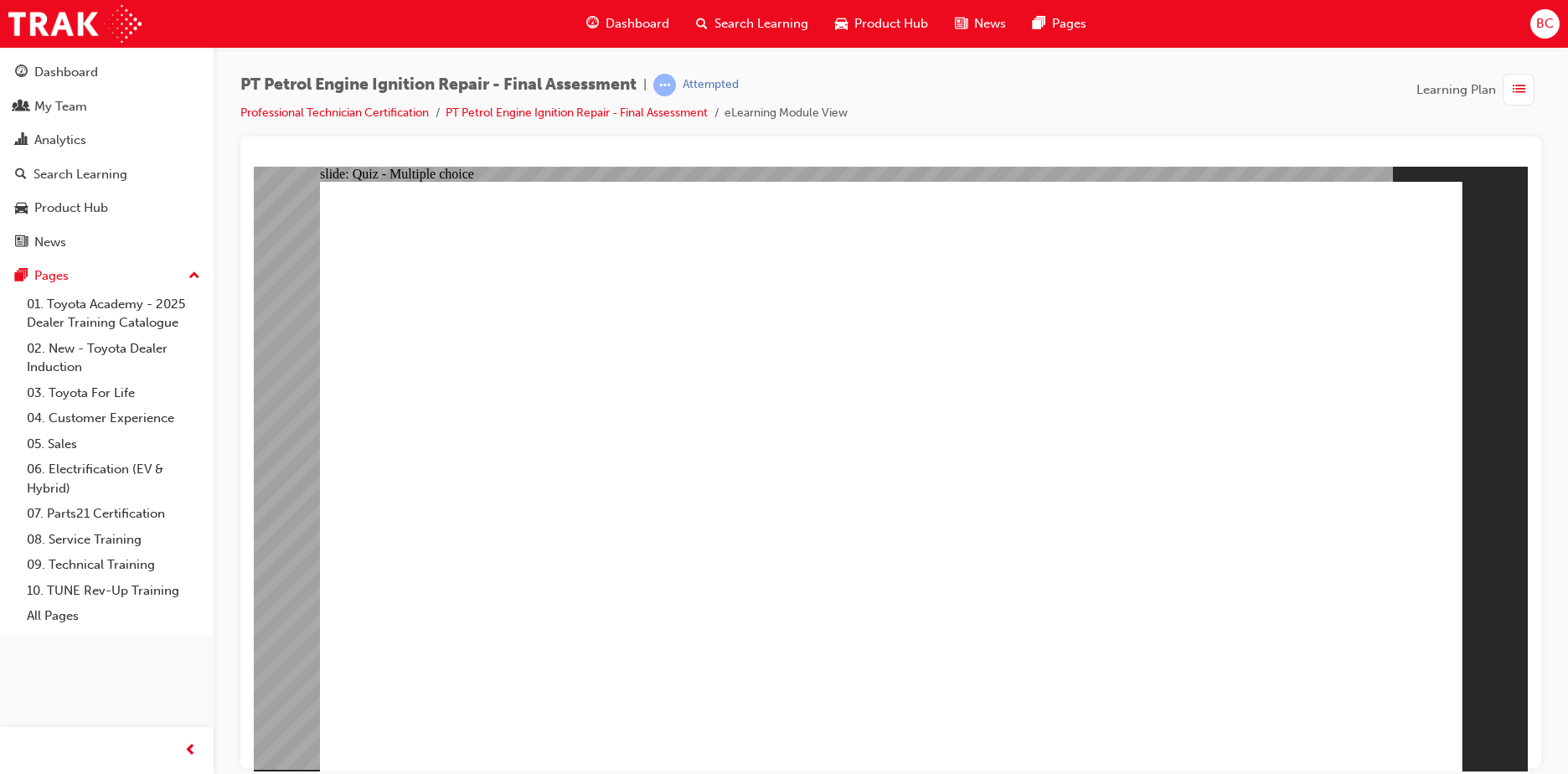
radio input "true"
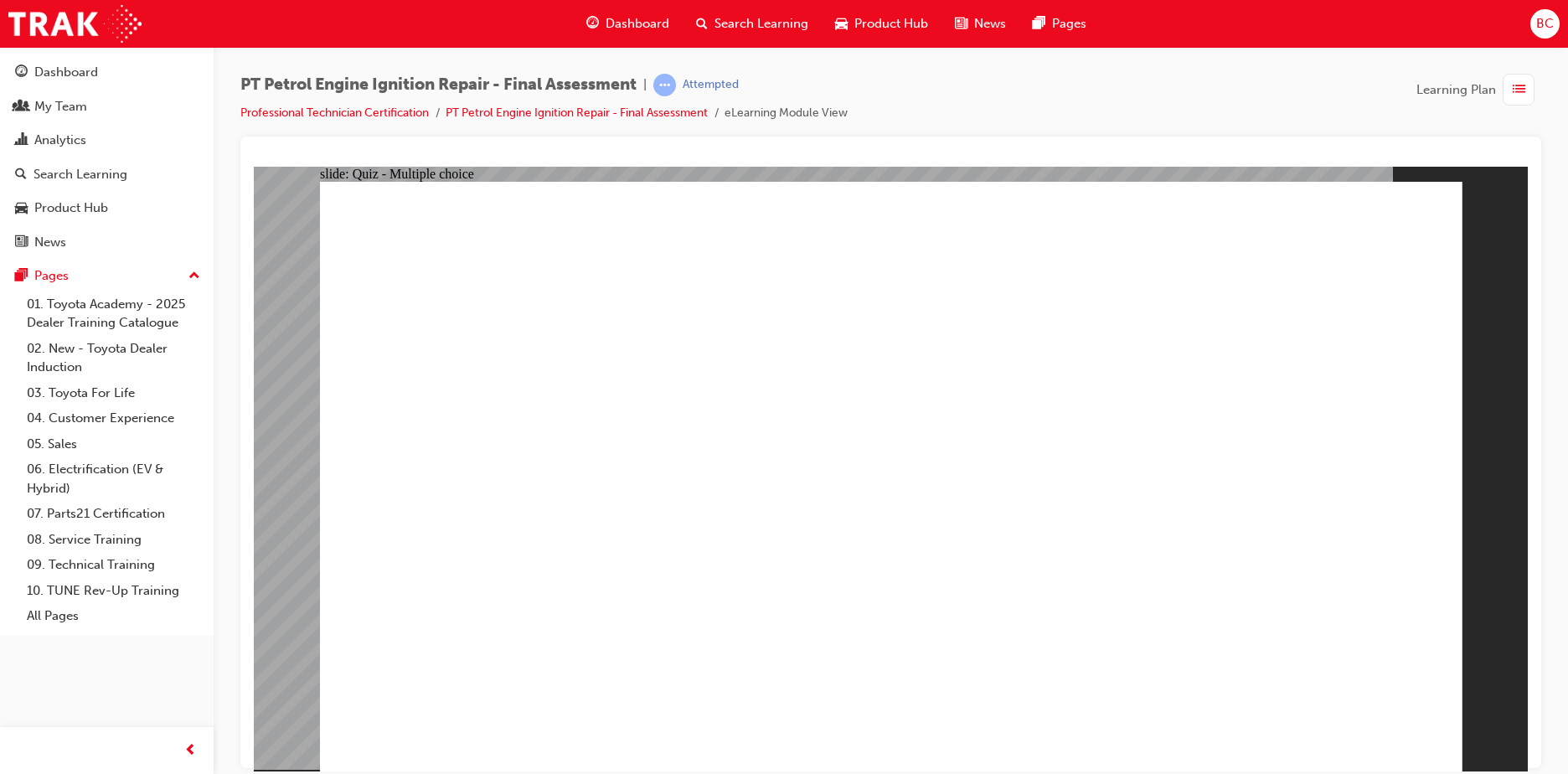
drag, startPoint x: 743, startPoint y: 700, endPoint x: 757, endPoint y: 694, distance: 15.2
radio input "true"
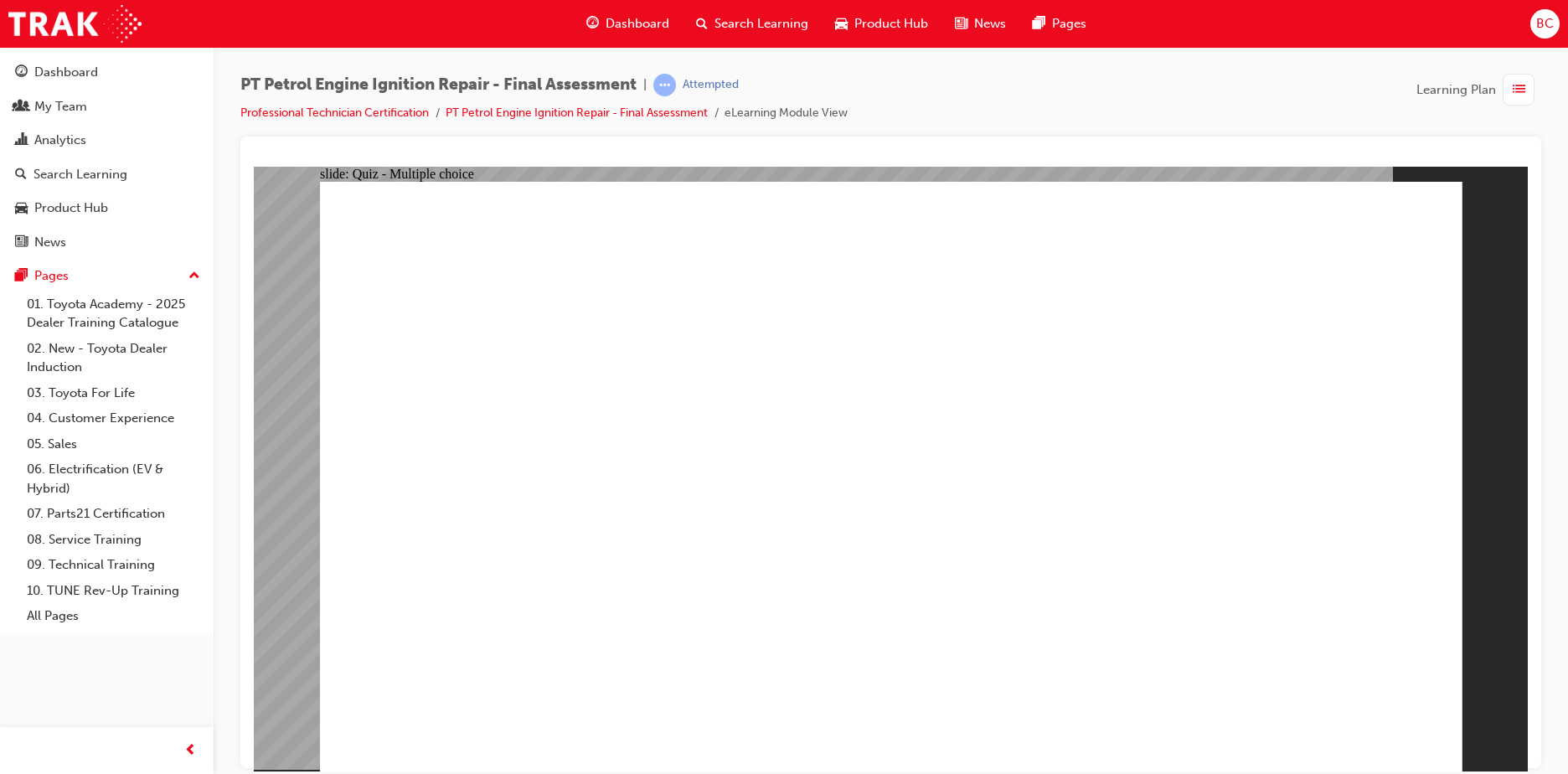
radio input "true"
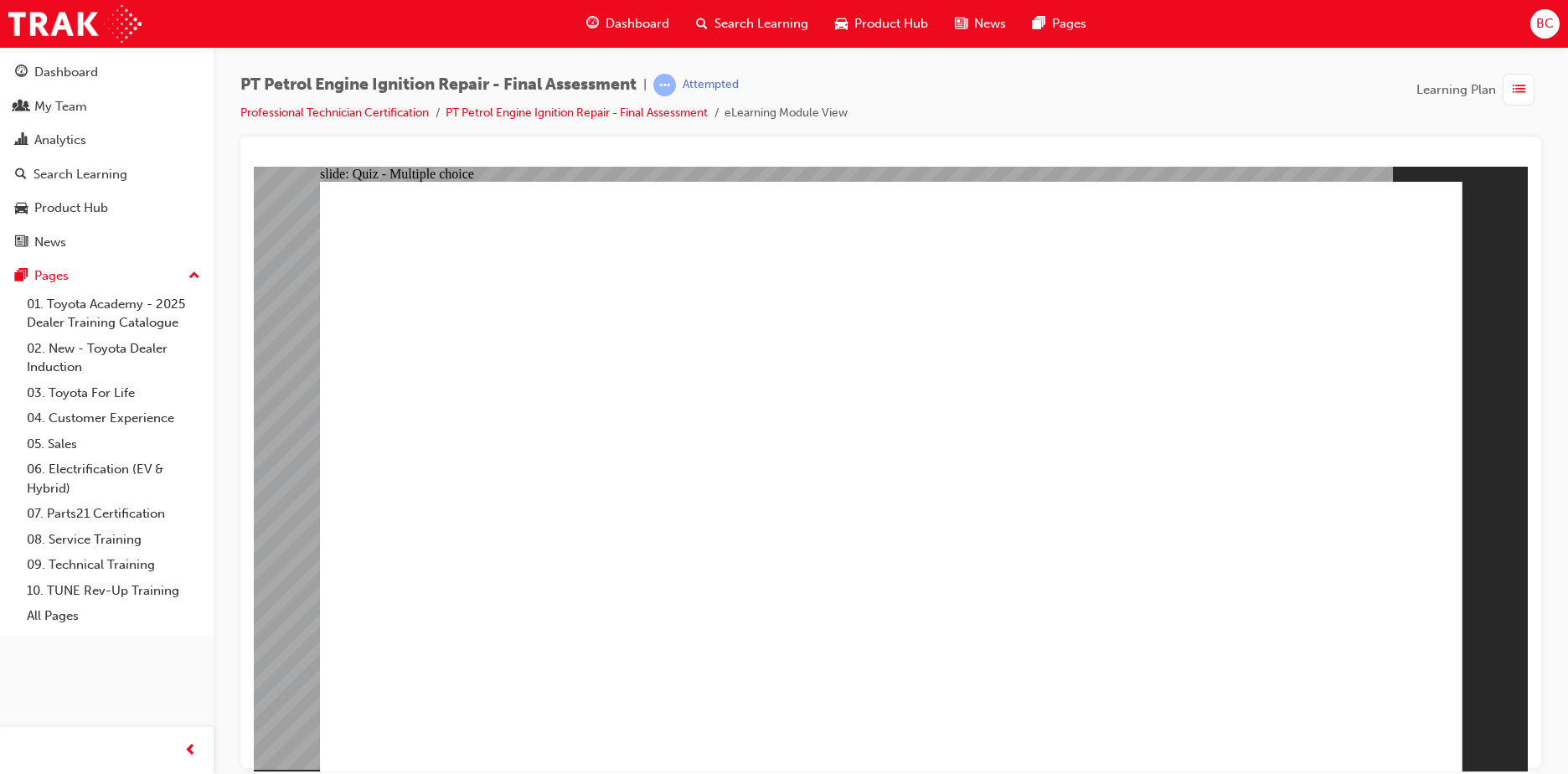
radio input "false"
radio input "true"
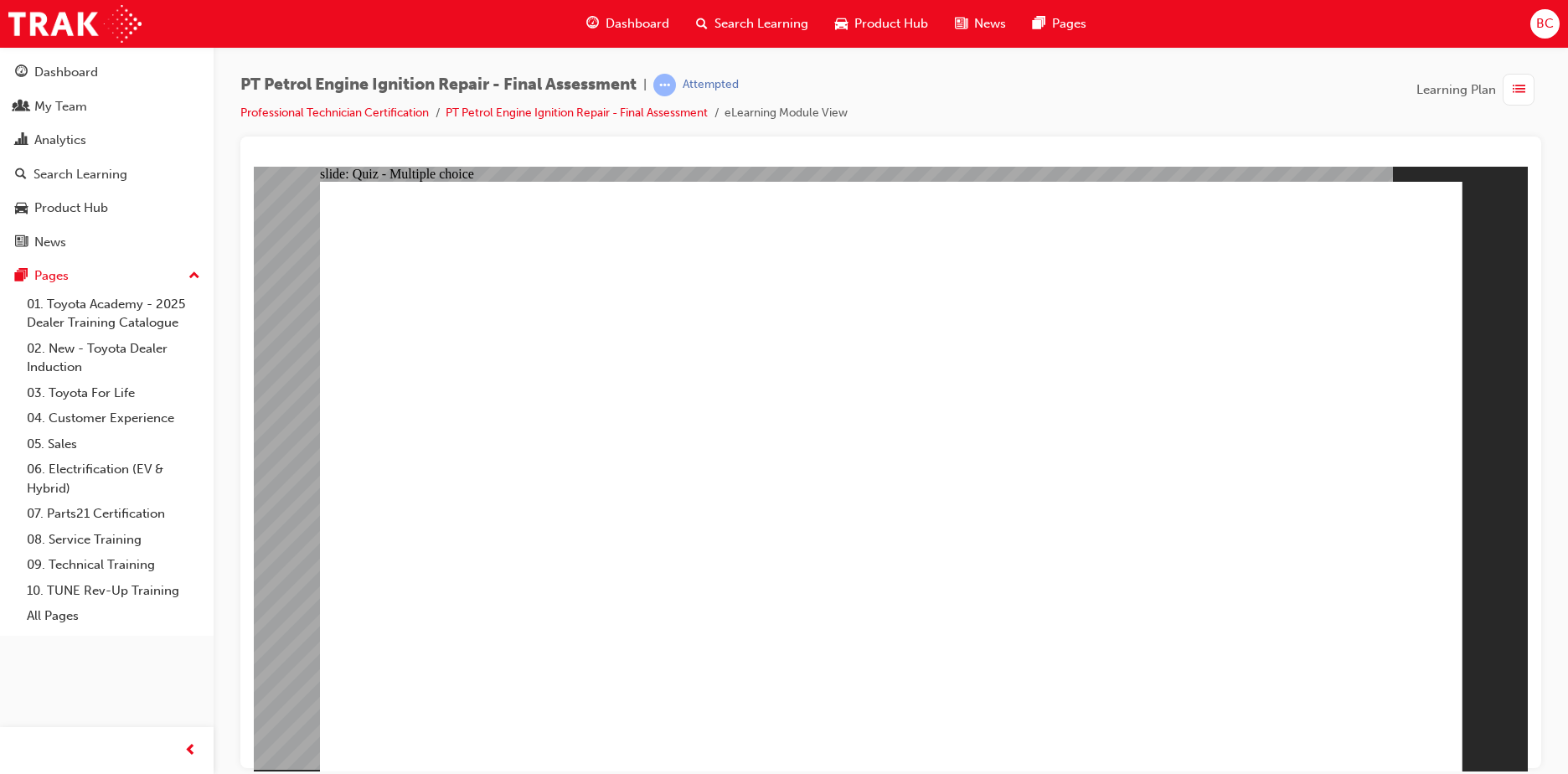
radio input "true"
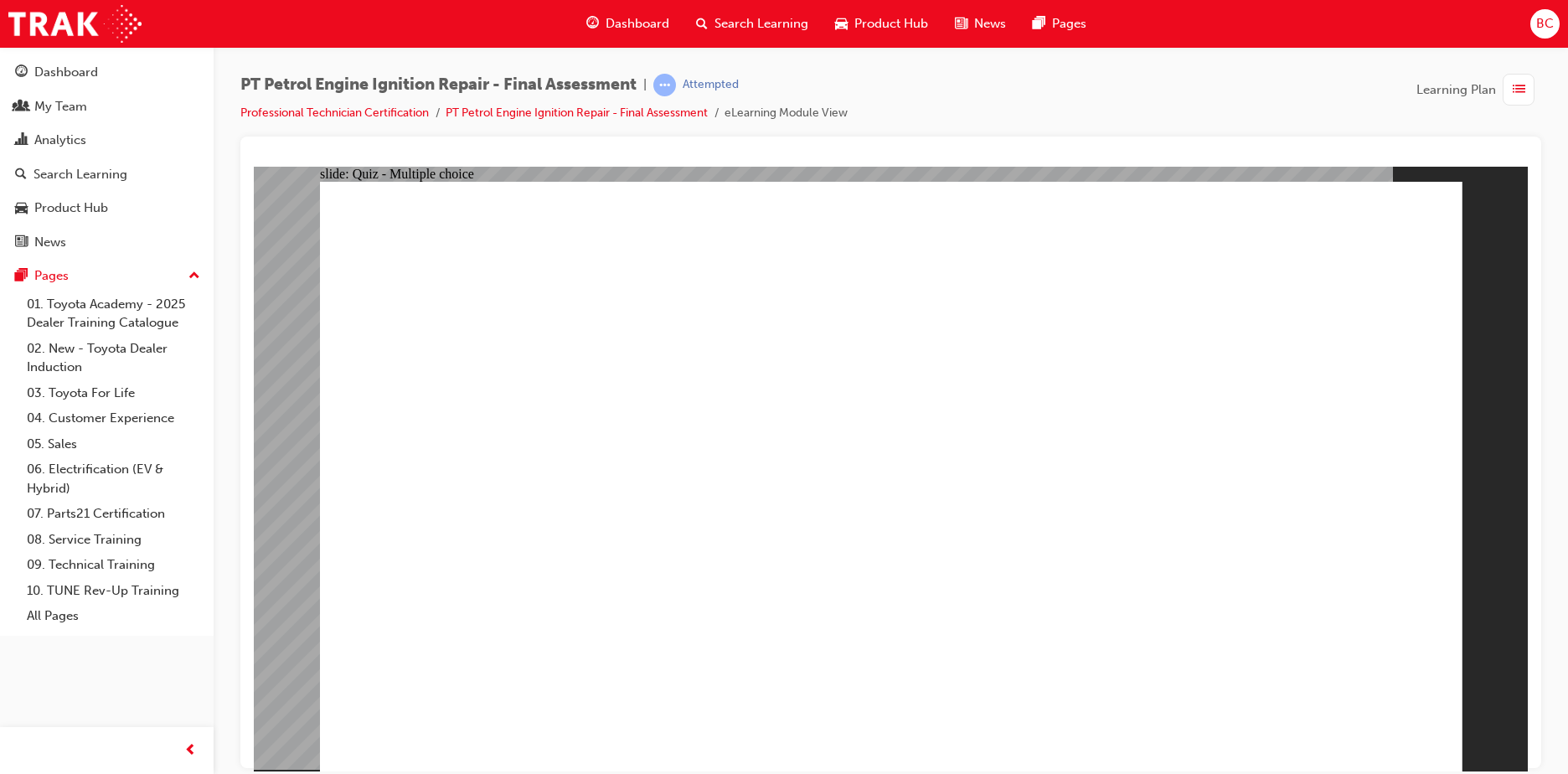
radio input "true"
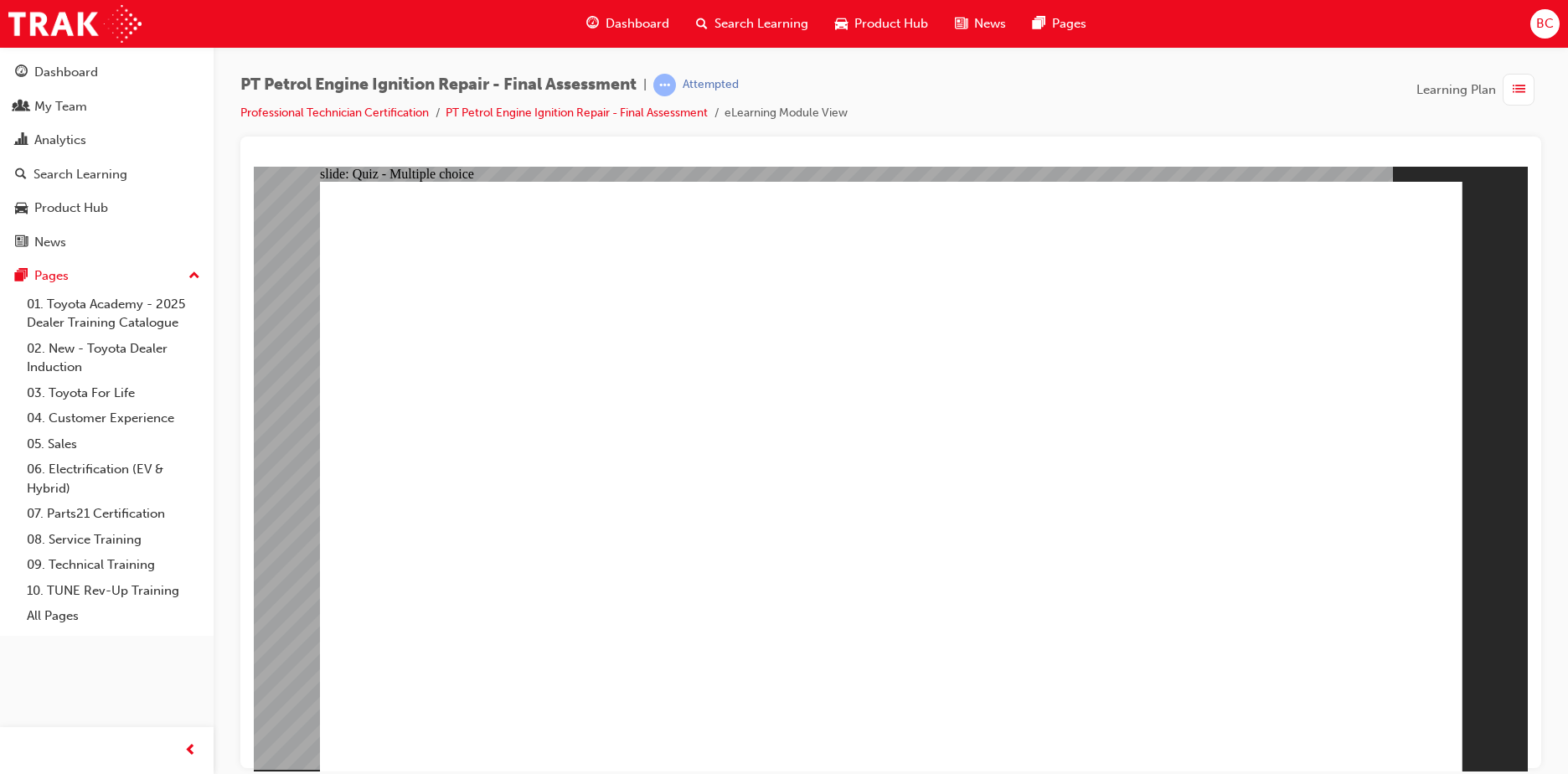
radio input "true"
drag, startPoint x: 662, startPoint y: 698, endPoint x: 664, endPoint y: 709, distance: 11.2
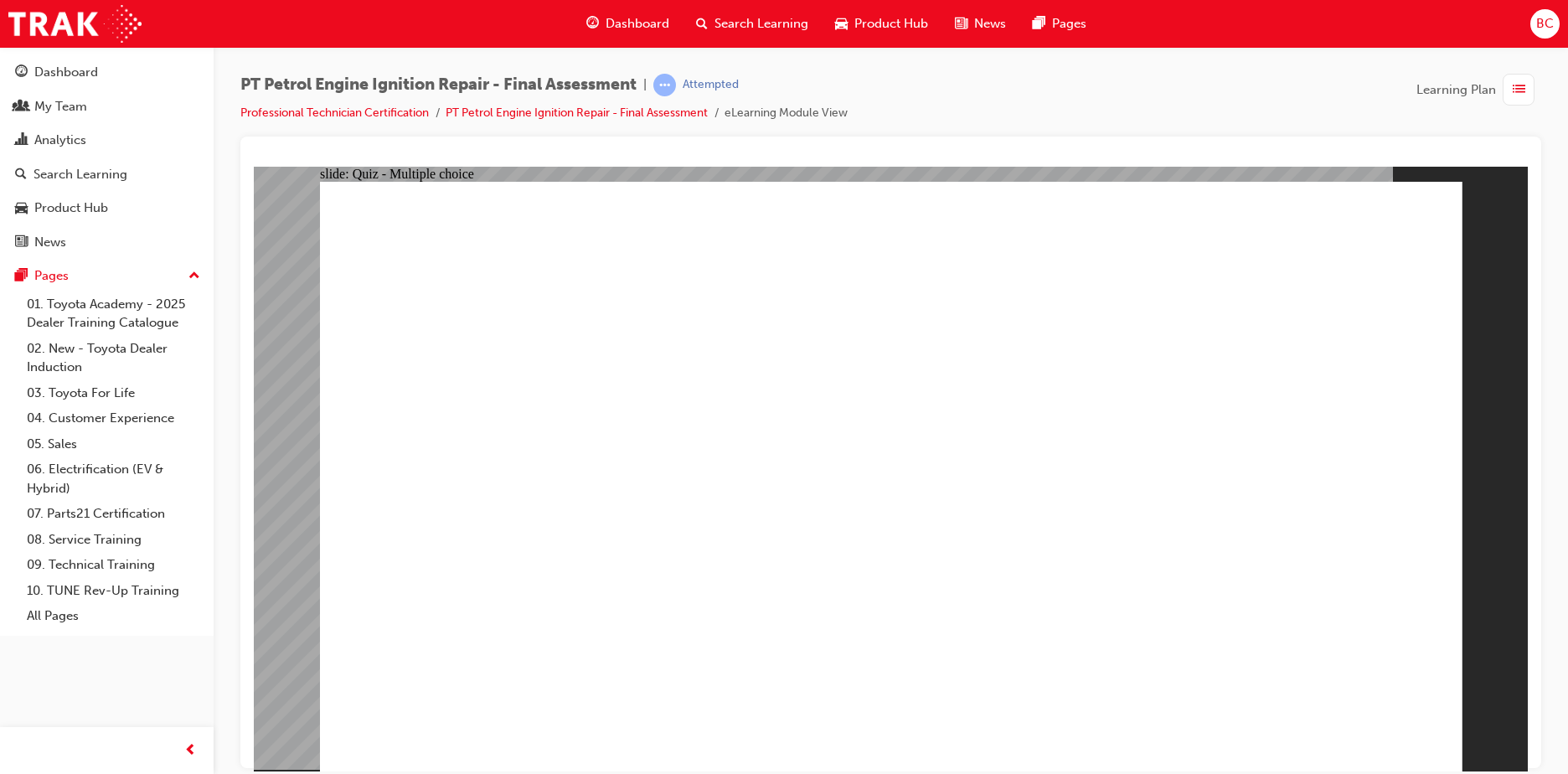
radio input "true"
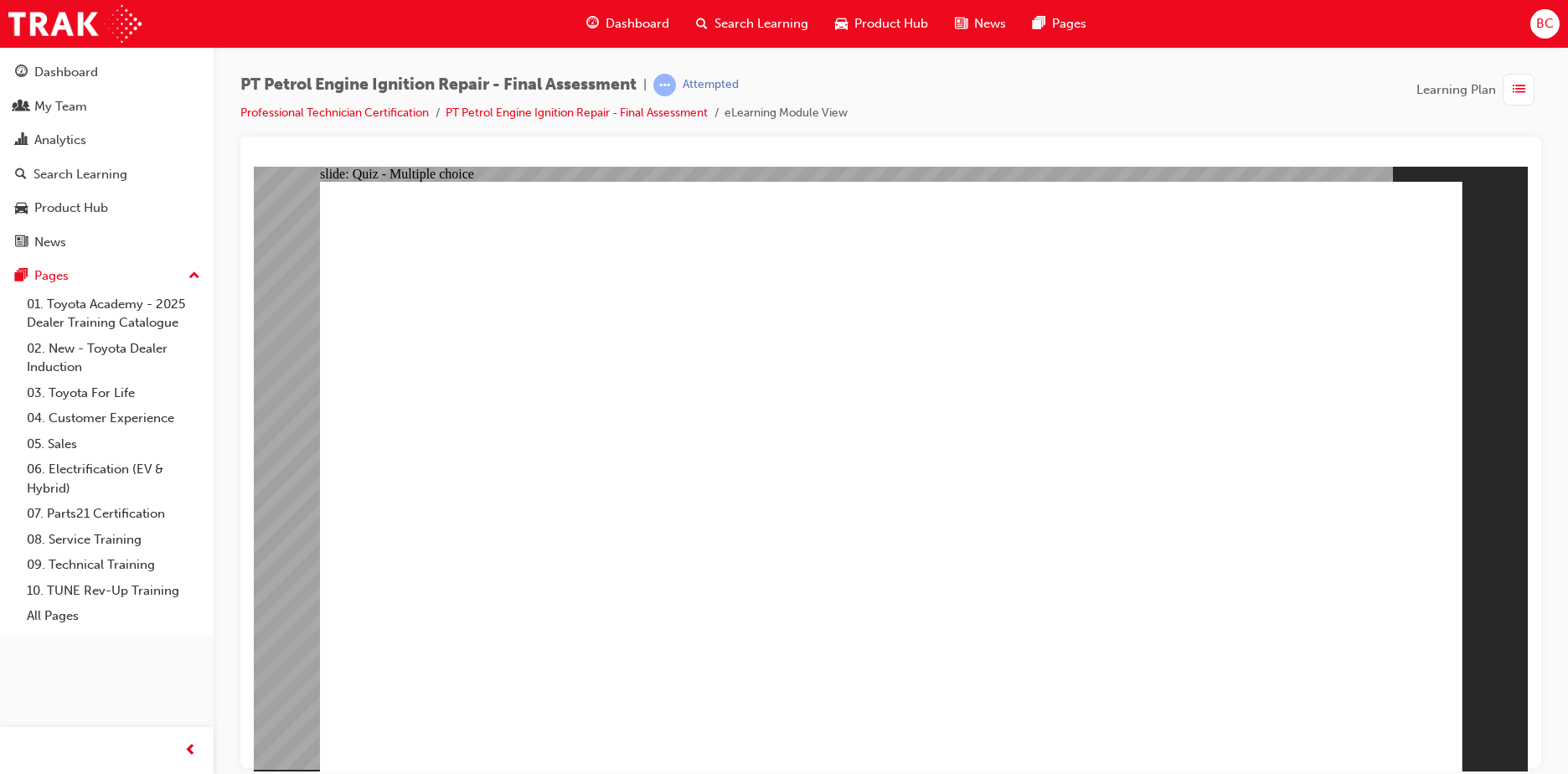
radio input "true"
drag, startPoint x: 594, startPoint y: 578, endPoint x: 597, endPoint y: 549, distance: 29.2
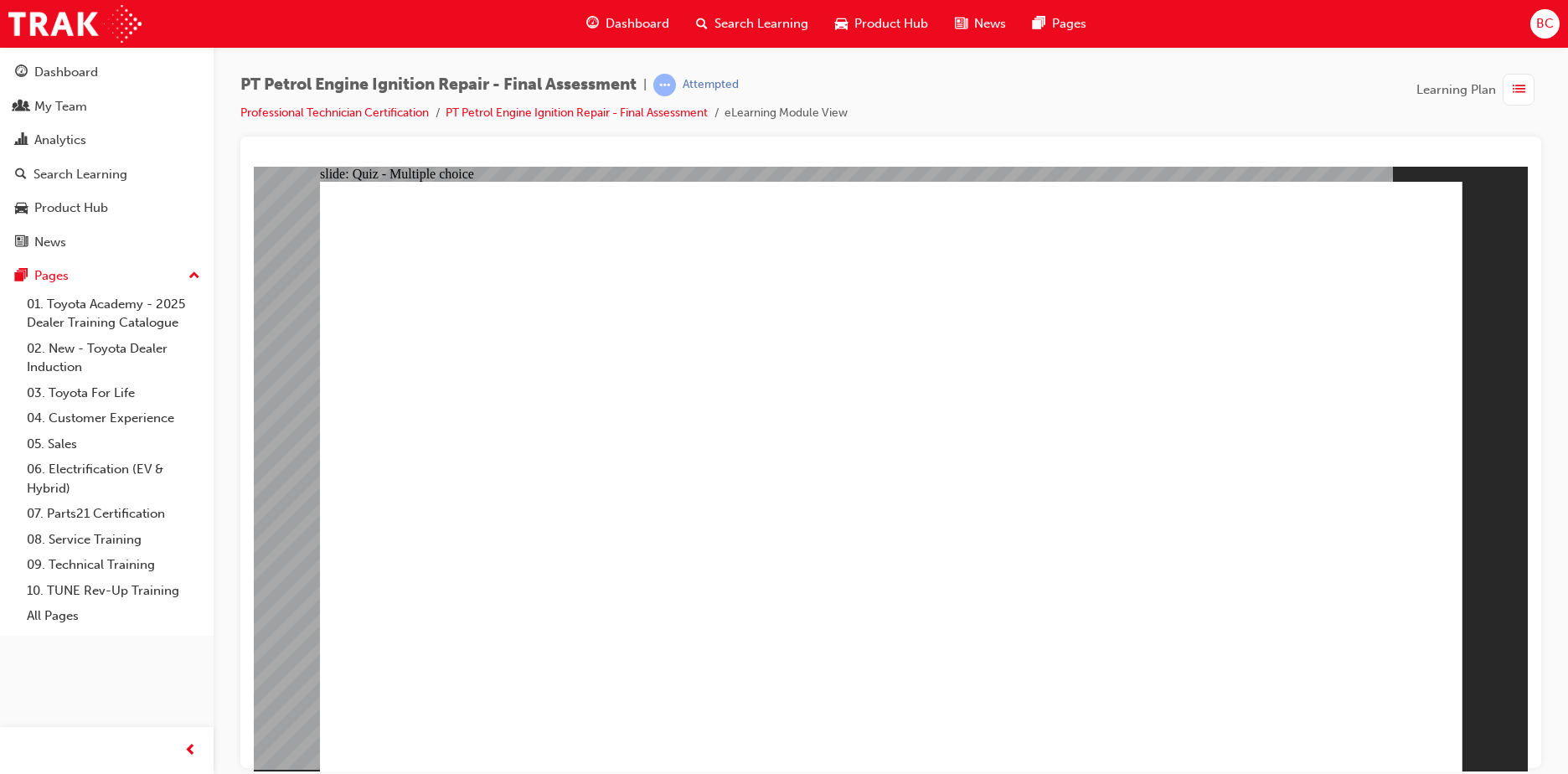
radio input "true"
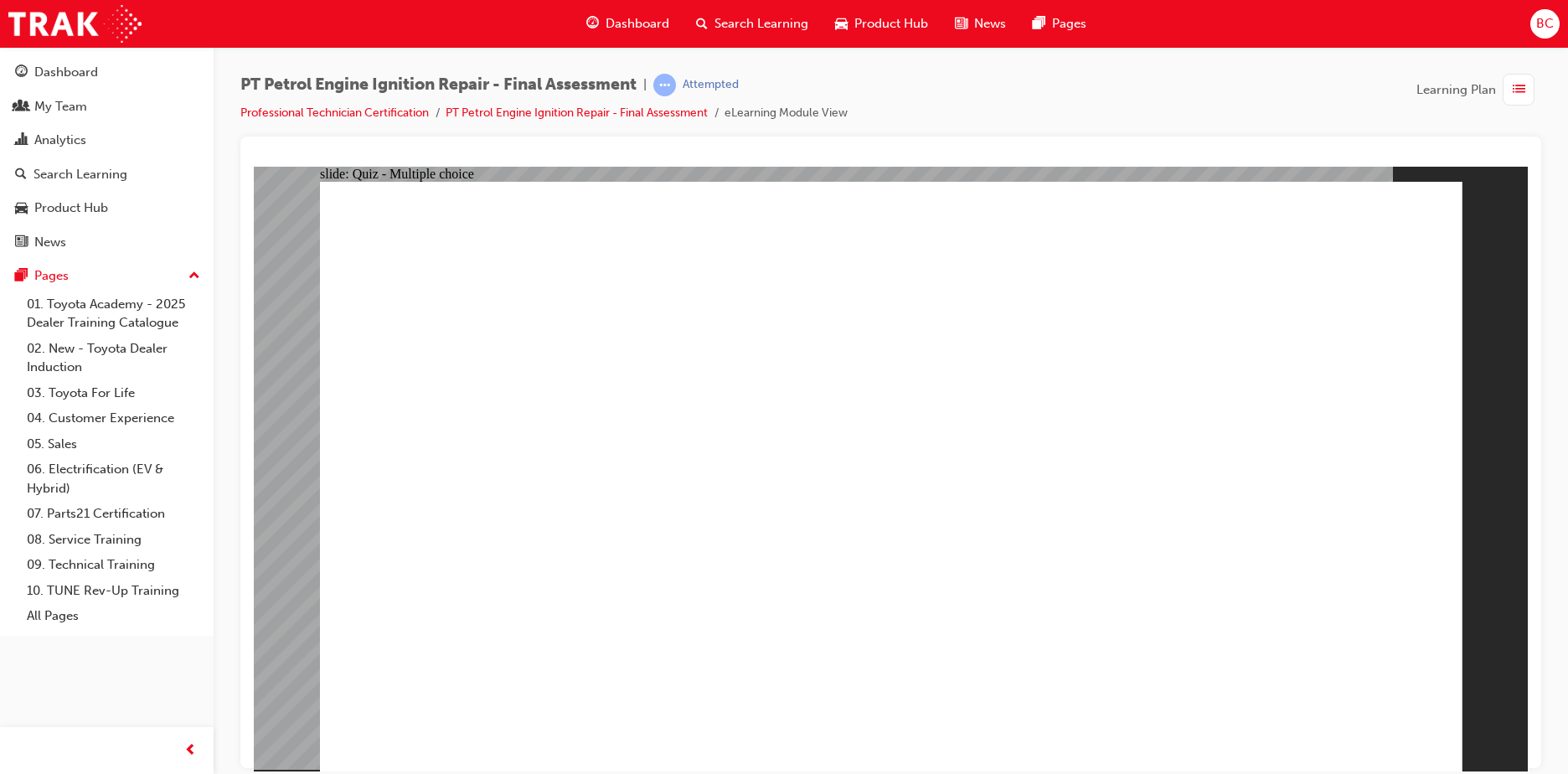
click at [348, 108] on link "Professional Technician Certification" at bounding box center [334, 112] width 188 height 14
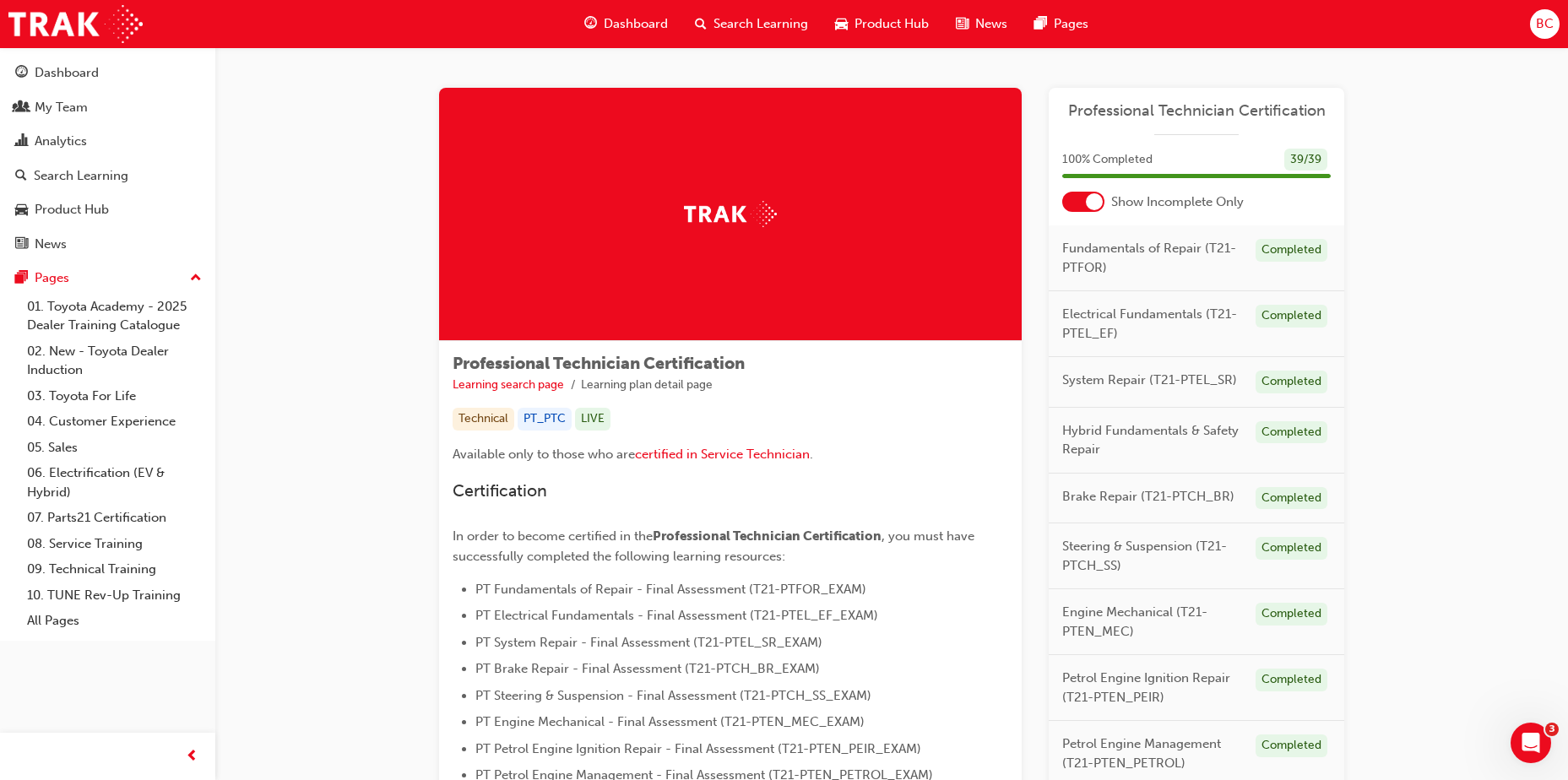
click at [638, 24] on span "Dashboard" at bounding box center [635, 24] width 64 height 19
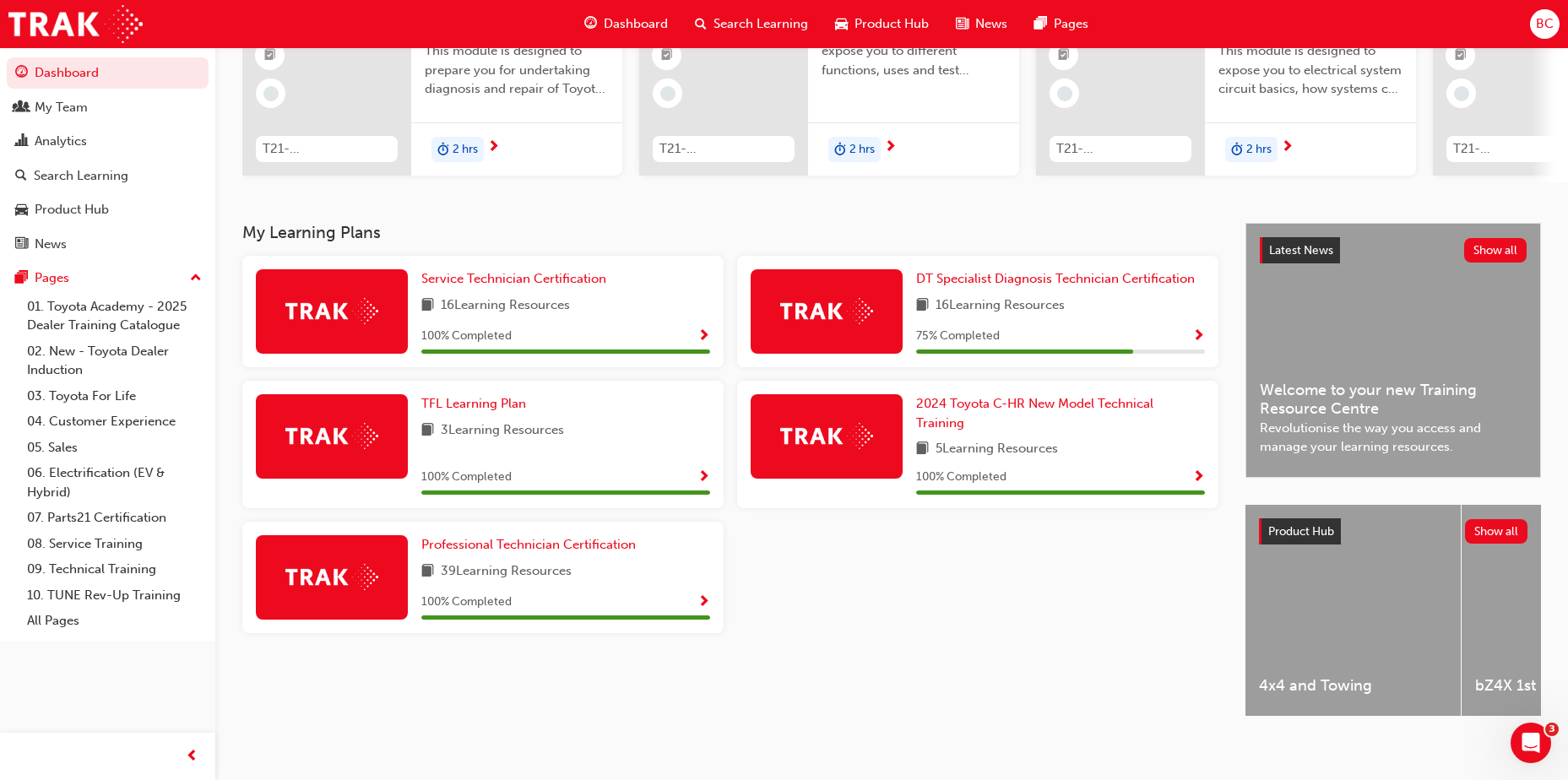
scroll to position [210, 0]
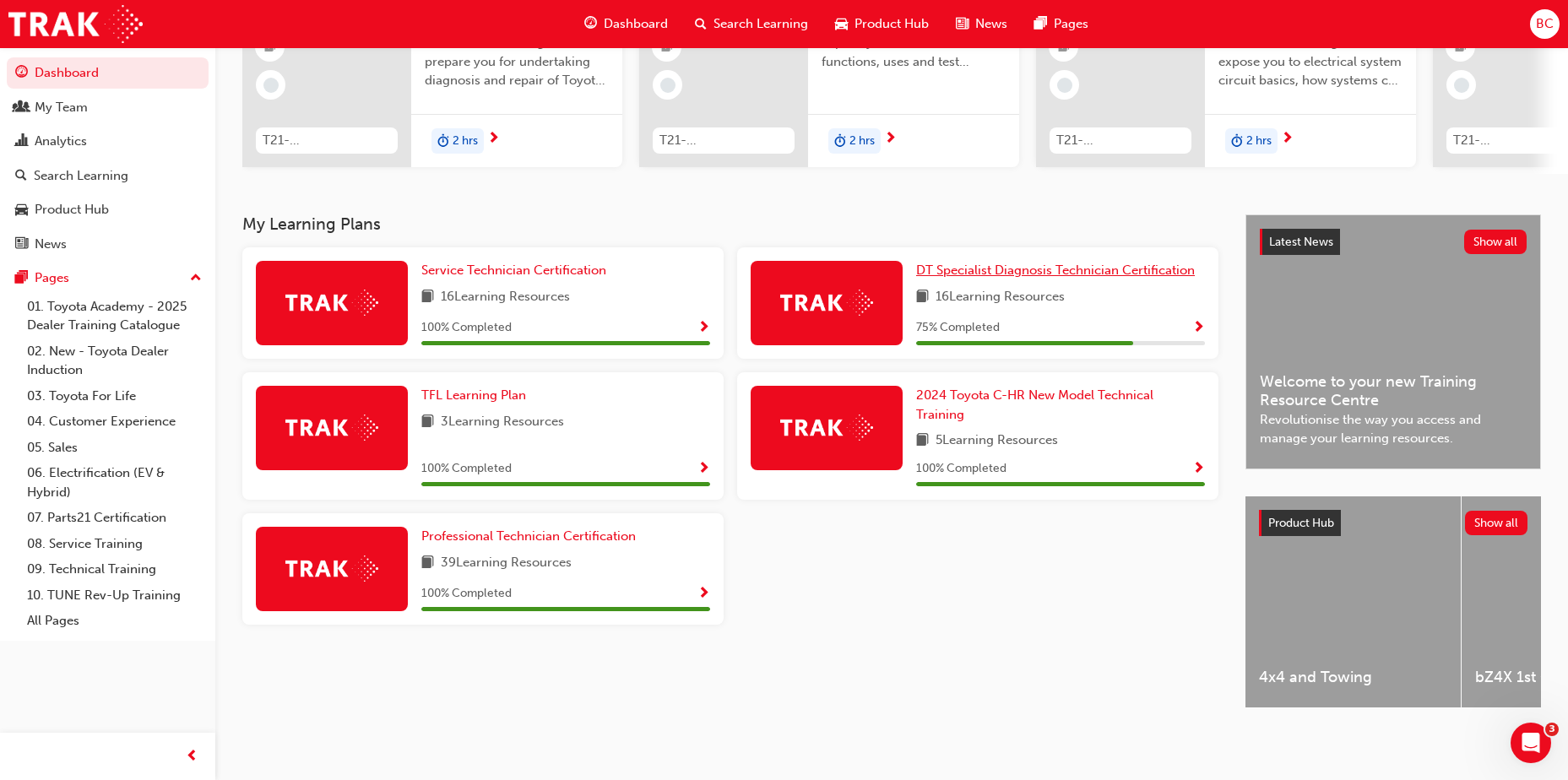
click at [966, 265] on span "DT Specialist Diagnosis Technician Certification" at bounding box center [1055, 269] width 278 height 15
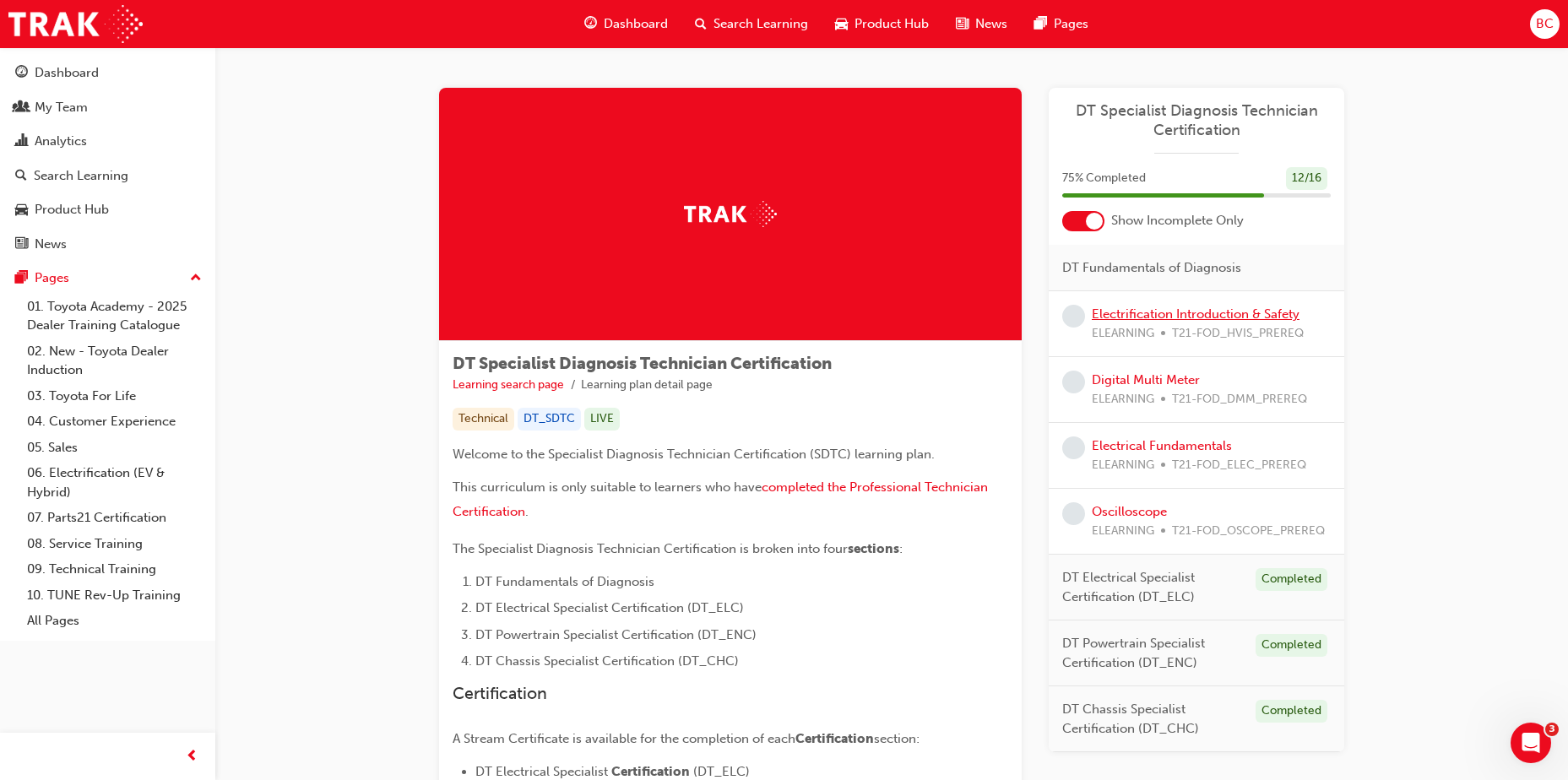
click at [1157, 312] on link "Electrification Introduction & Safety" at bounding box center [1195, 313] width 207 height 15
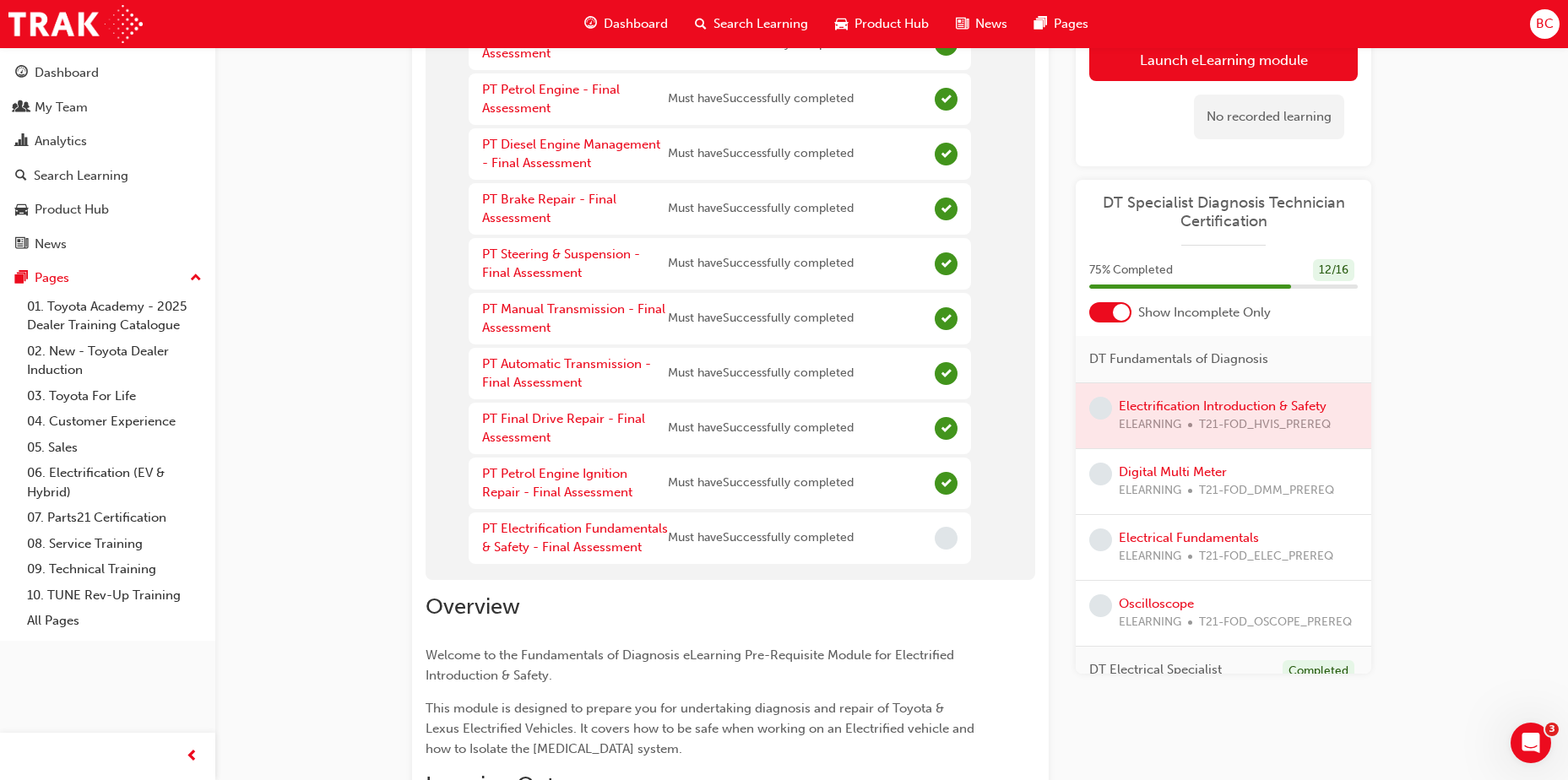
scroll to position [591, 0]
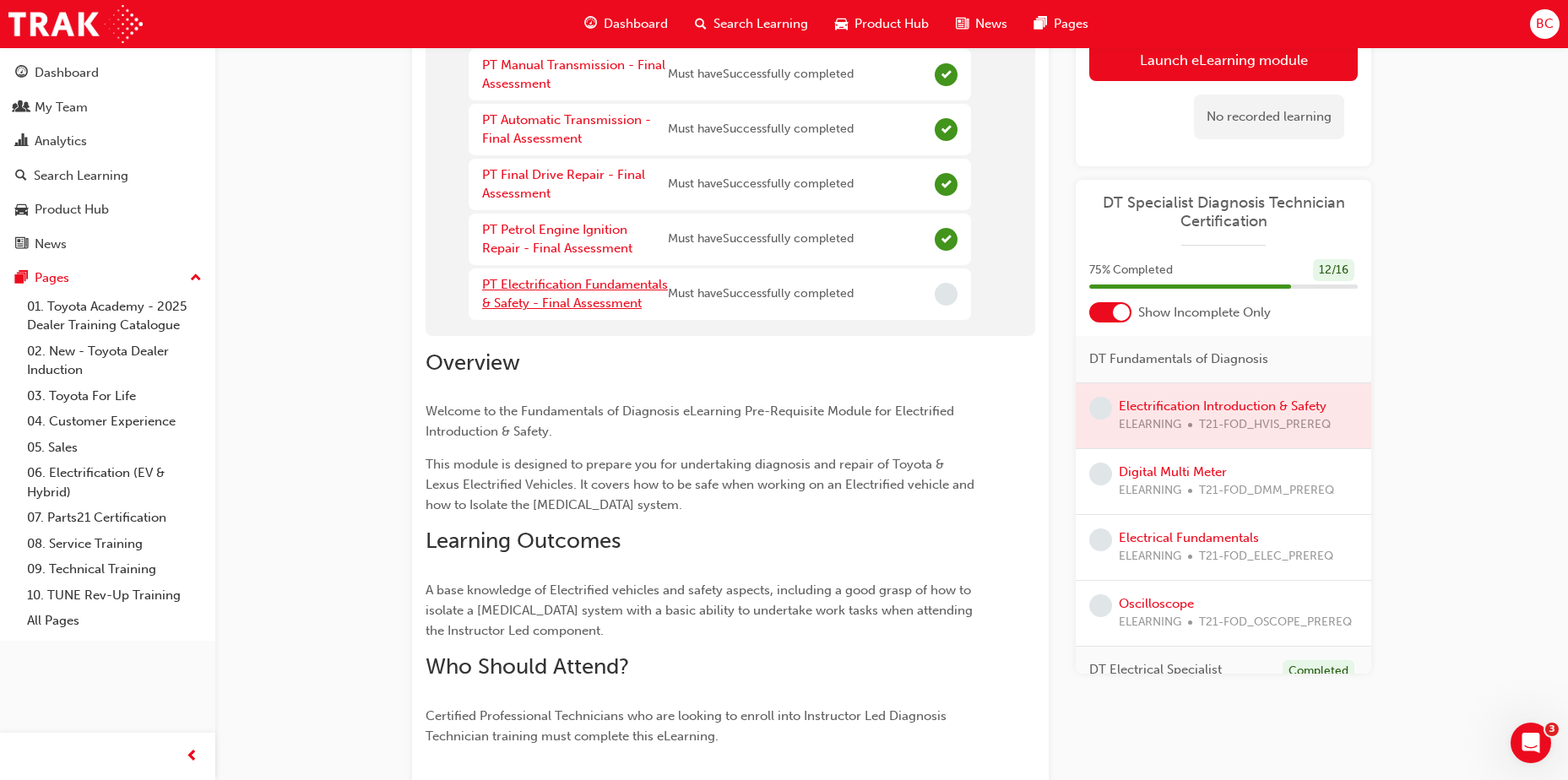
click at [552, 284] on link "PT Electrification Fundamentals & Safety - Final Assessment" at bounding box center [575, 294] width 186 height 35
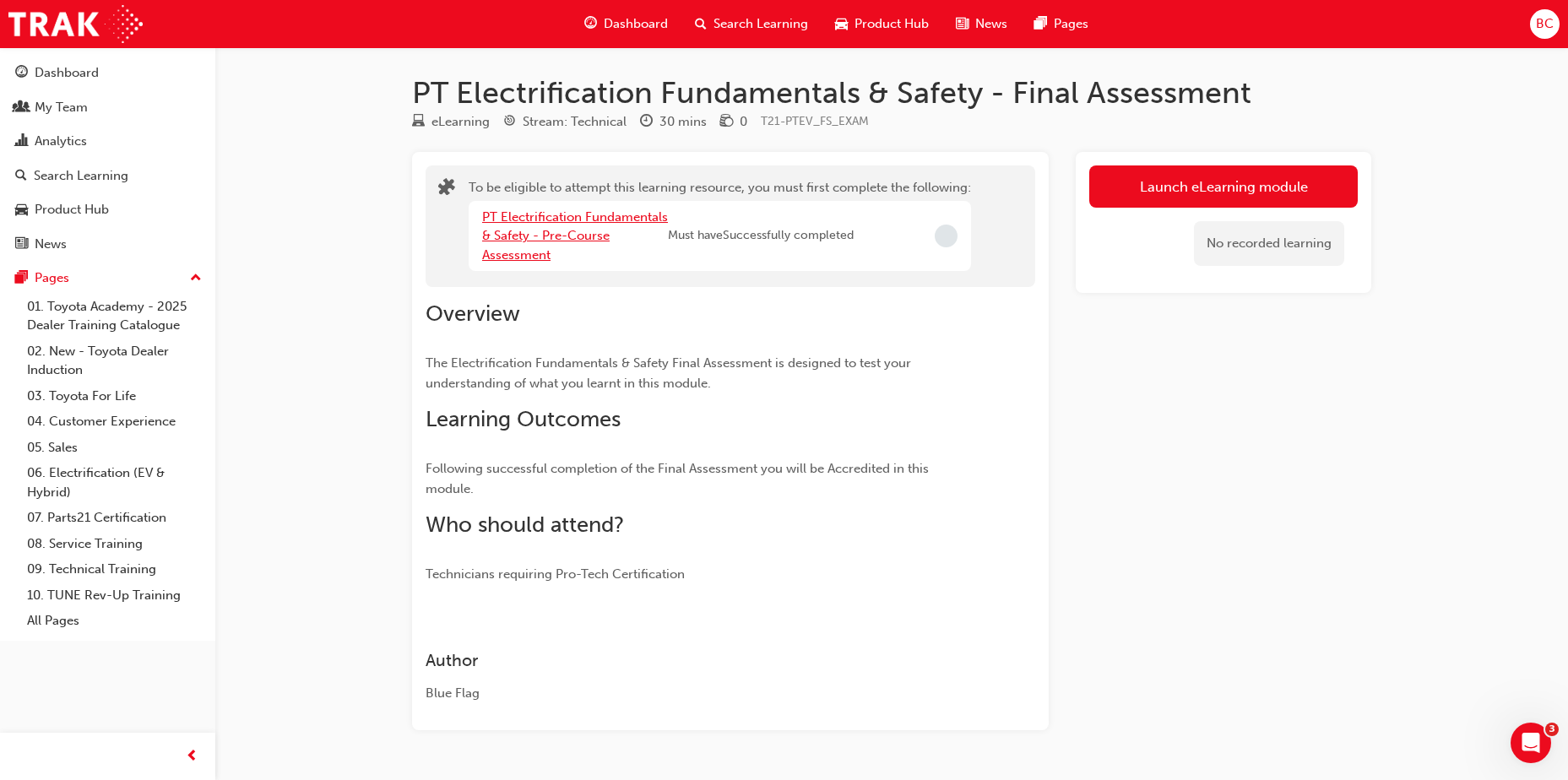
click at [574, 233] on link "PT Electrification Fundamentals & Safety - Pre-Course Assessment" at bounding box center [575, 236] width 186 height 53
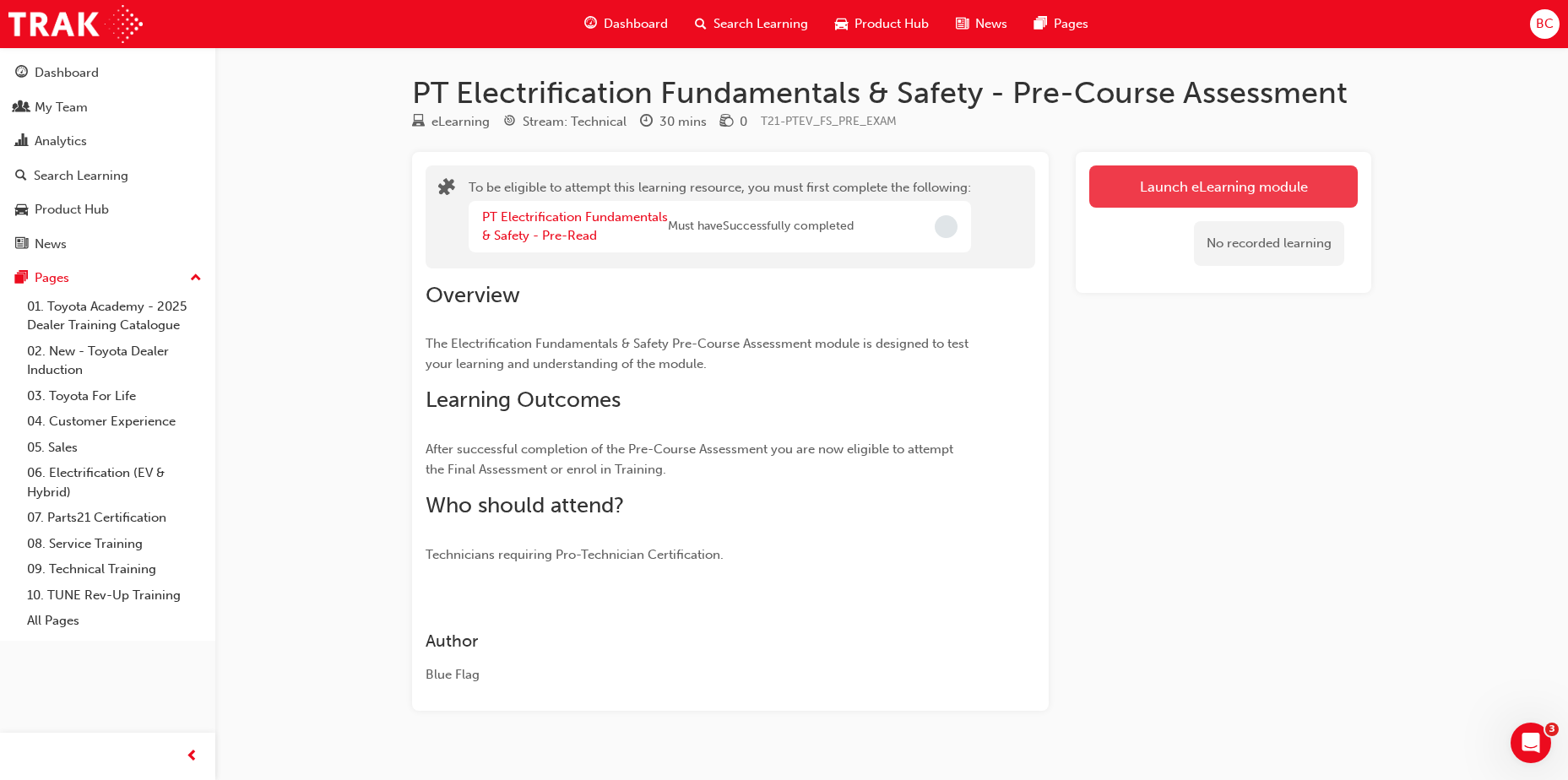
click at [1230, 188] on button "Launch eLearning module" at bounding box center [1223, 187] width 268 height 42
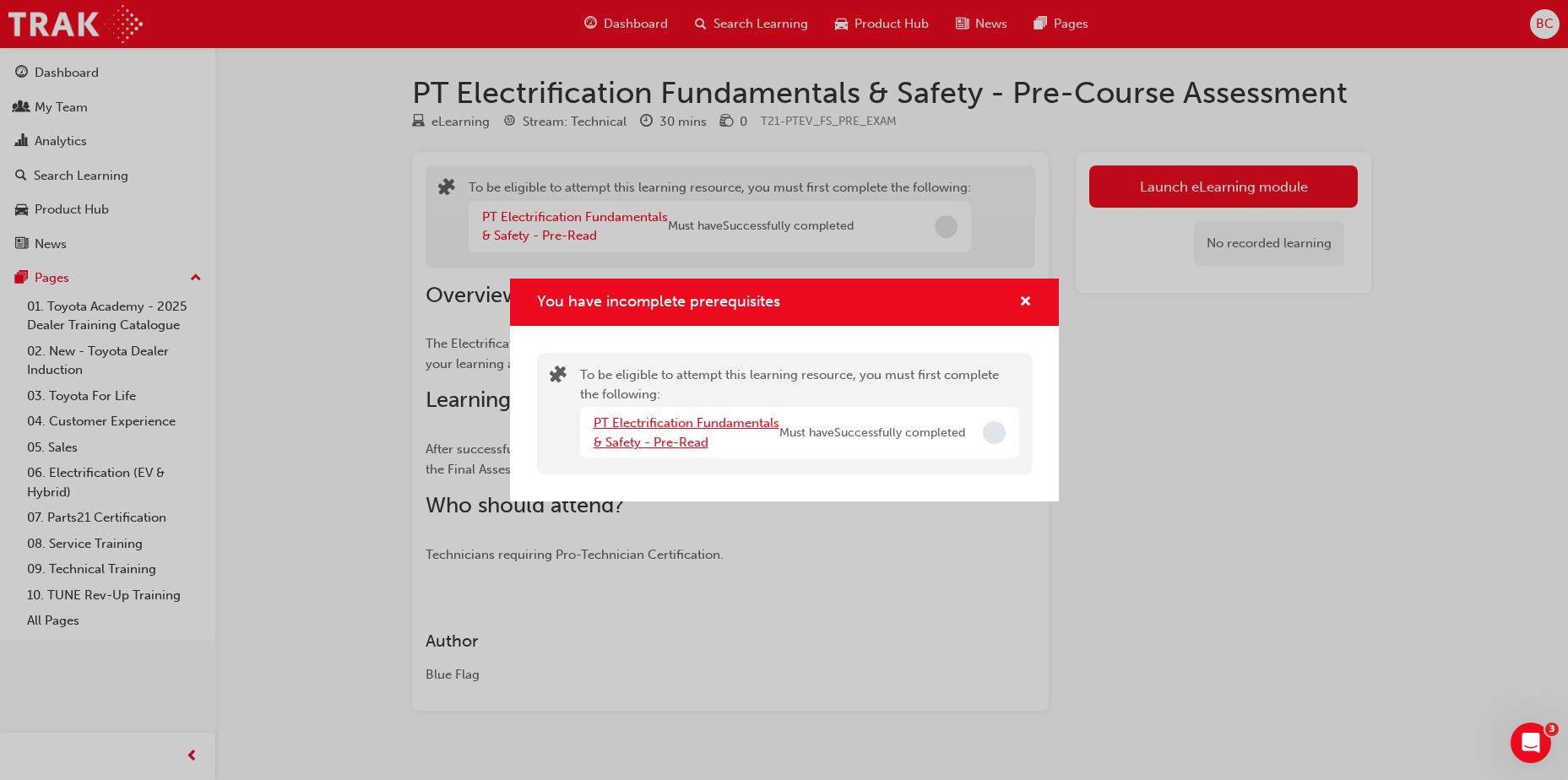
click at [691, 439] on link "PT Electrification Fundamentals & Safety - Pre-Read" at bounding box center [687, 432] width 186 height 35
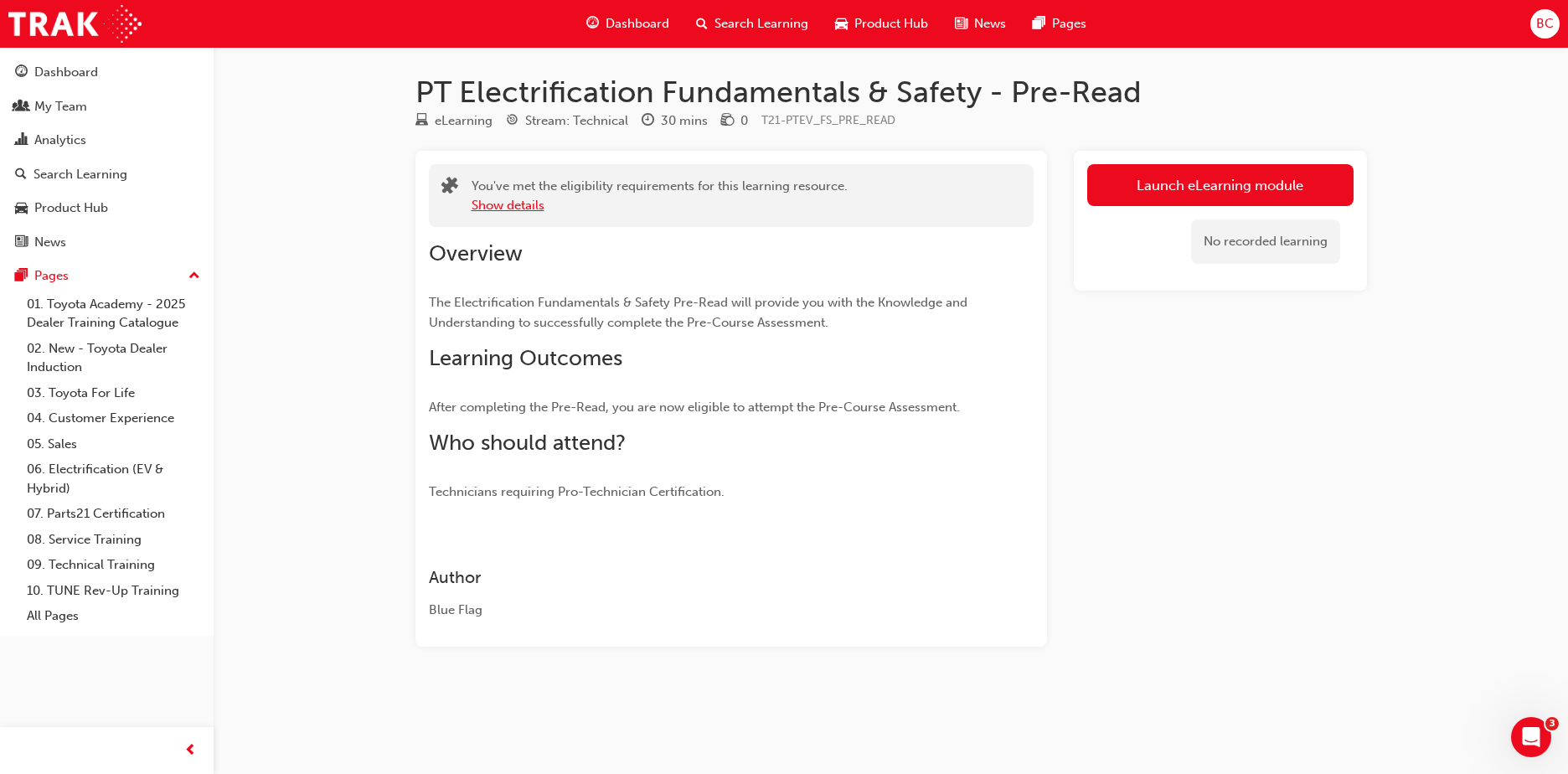
click at [526, 209] on button "Show details" at bounding box center [508, 206] width 73 height 19
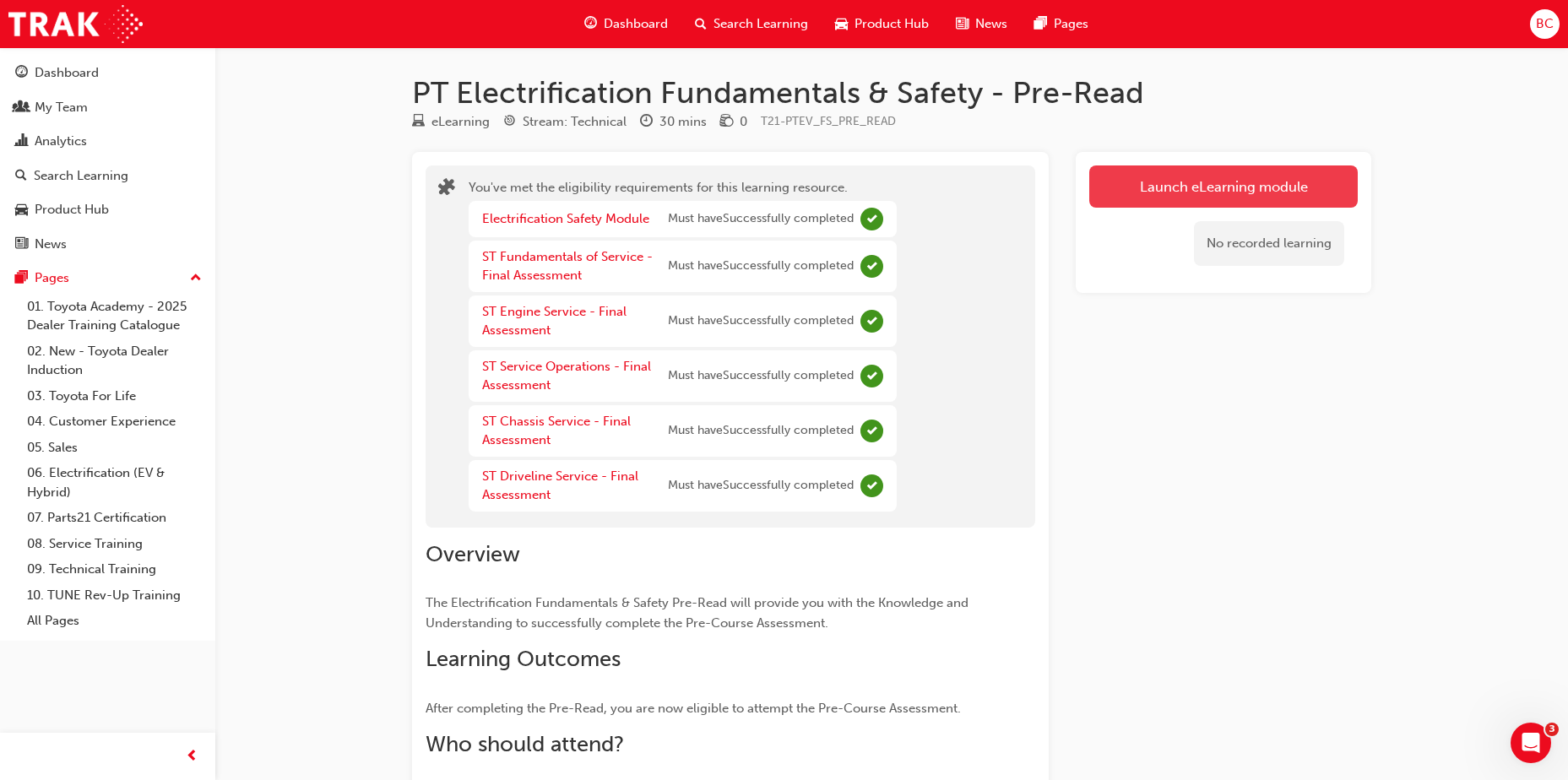
click at [1151, 188] on link "Launch eLearning module" at bounding box center [1223, 187] width 268 height 42
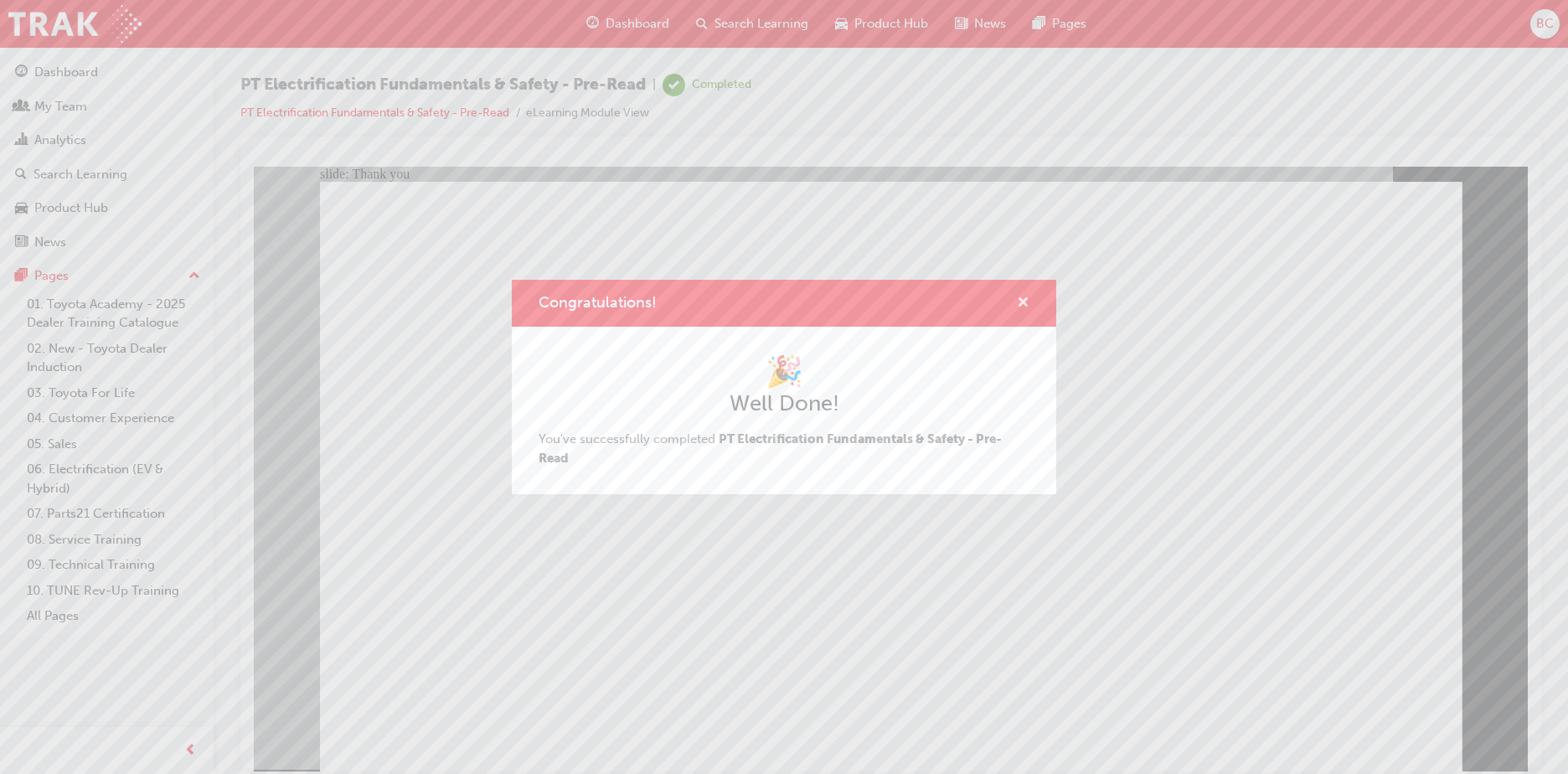
click at [1026, 300] on span "cross-icon" at bounding box center [1023, 303] width 12 height 15
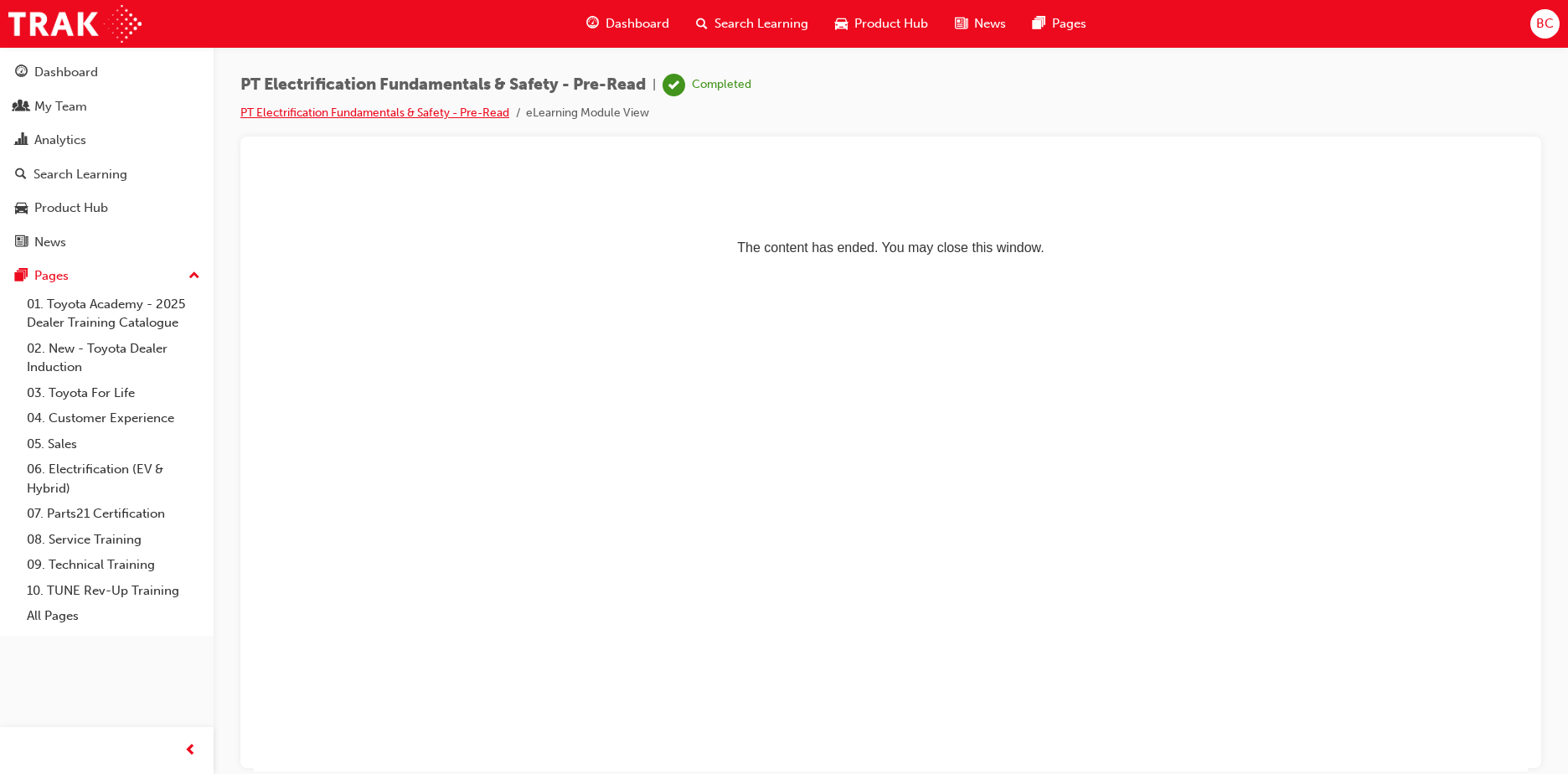
click at [321, 116] on link "PT Electrification Fundamentals & Safety - Pre-Read" at bounding box center [374, 112] width 269 height 14
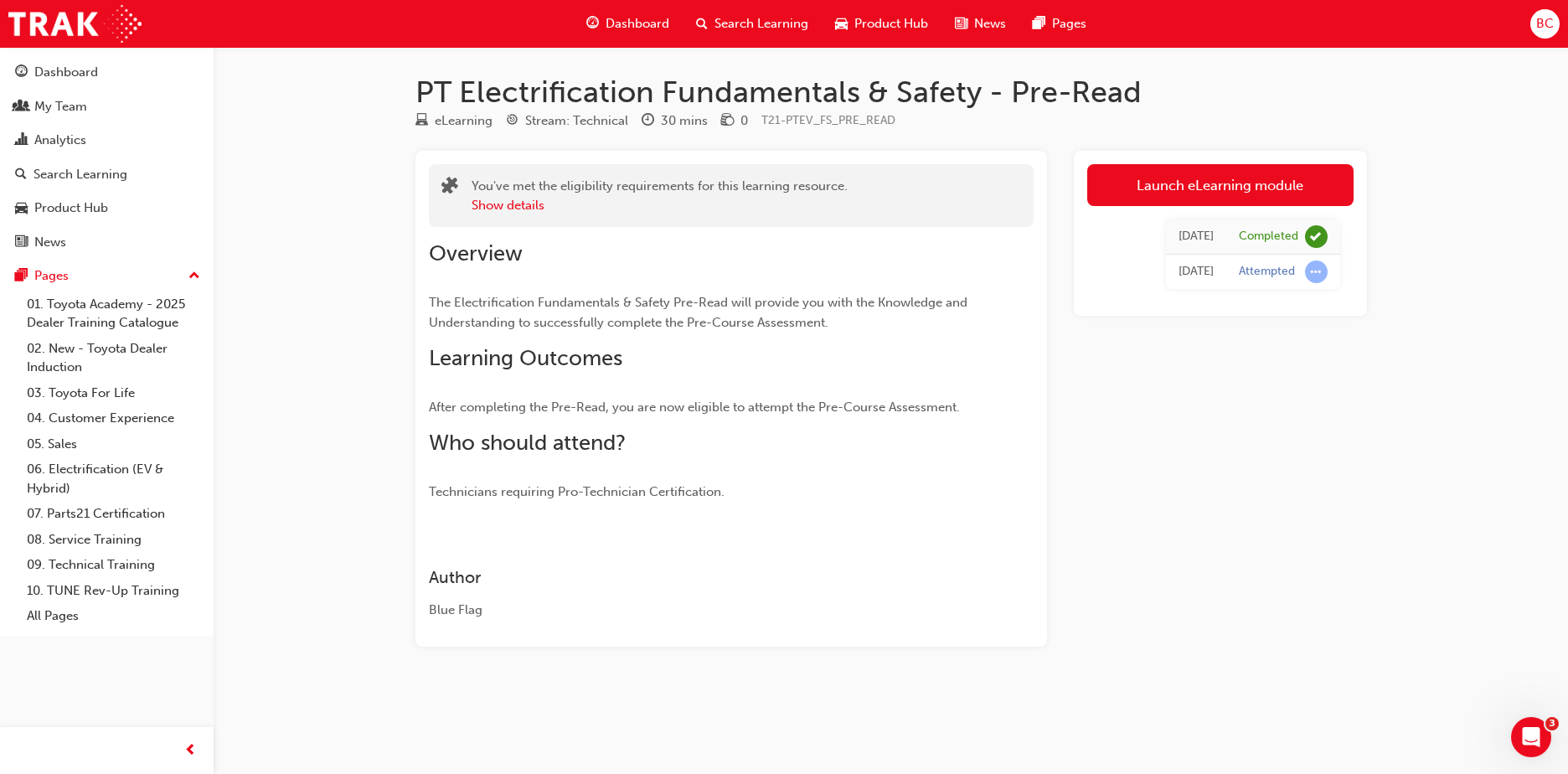
click at [625, 21] on span "Dashboard" at bounding box center [637, 24] width 63 height 19
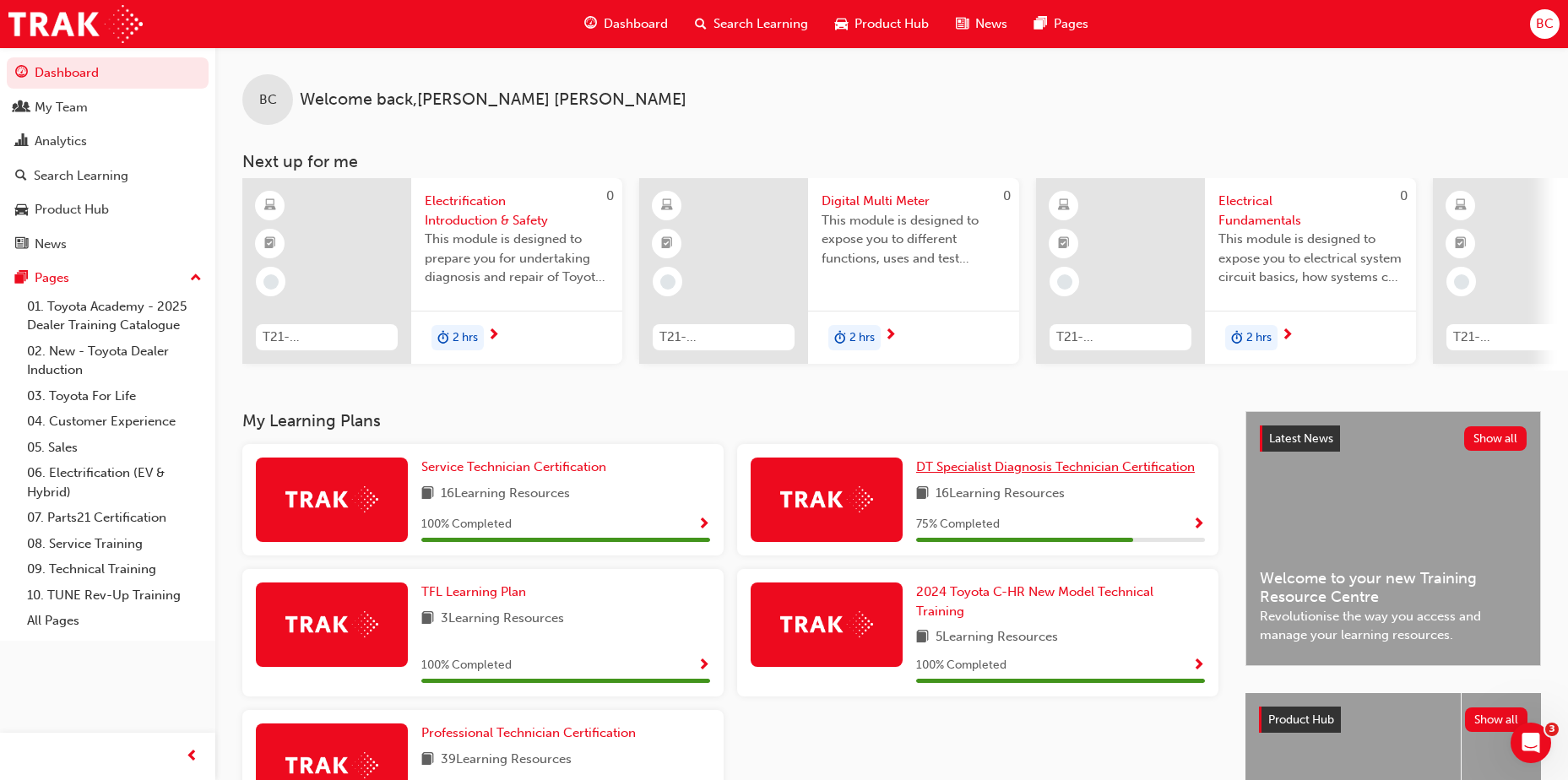
click at [1009, 467] on span "DT Specialist Diagnosis Technician Certification" at bounding box center [1055, 466] width 278 height 15
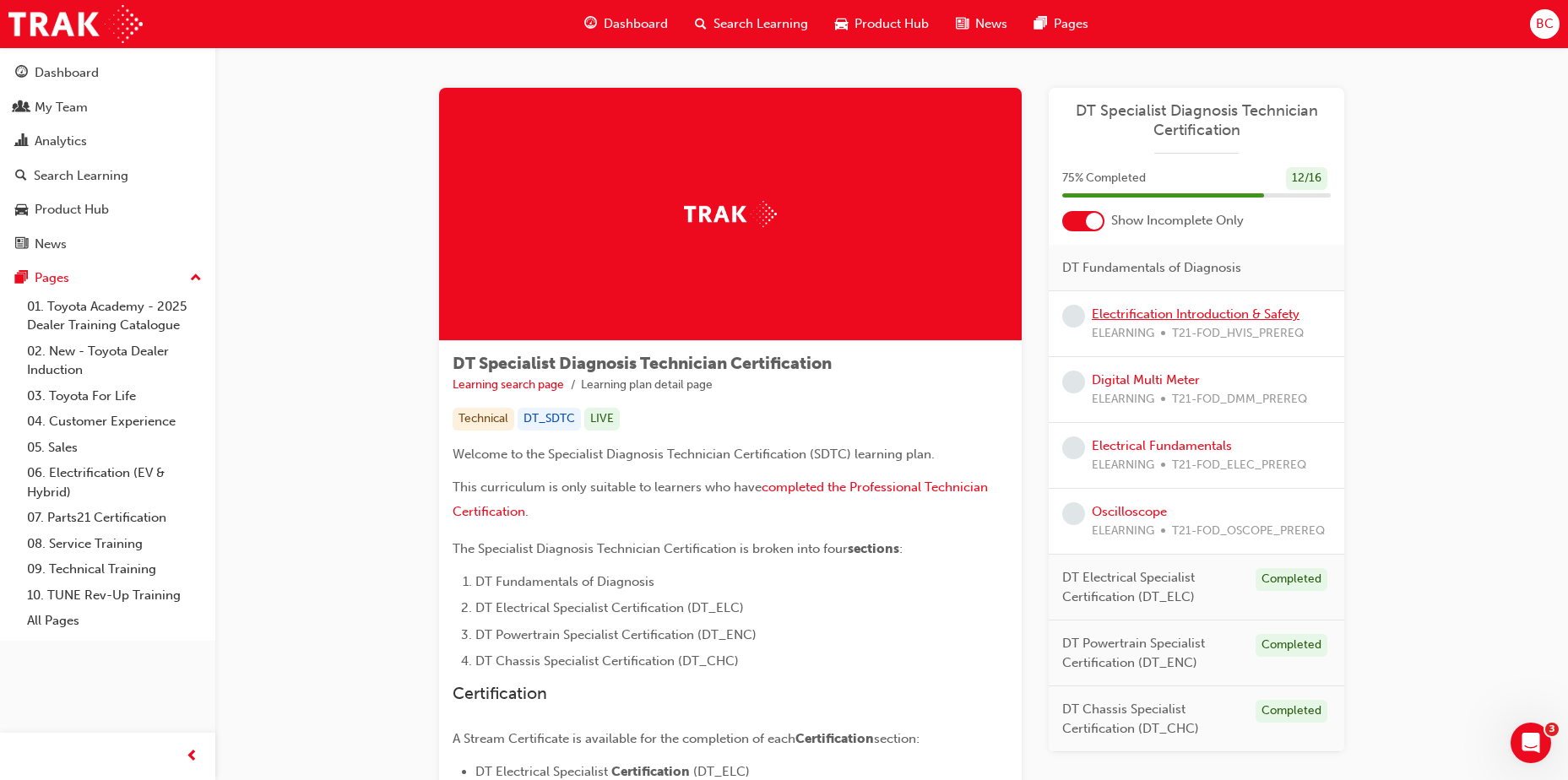
click at [1202, 312] on link "Electrification Introduction & Safety" at bounding box center [1195, 313] width 207 height 15
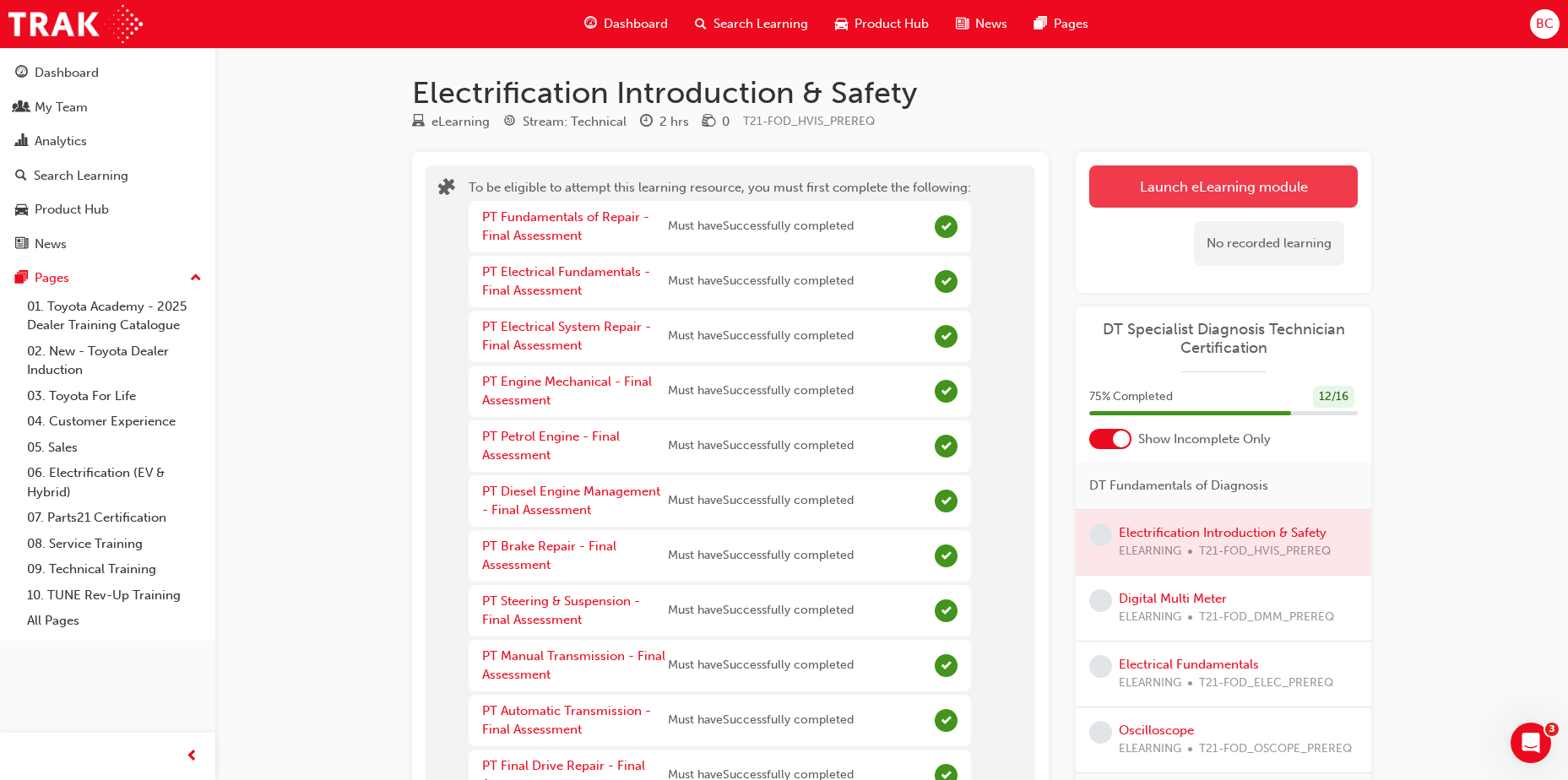
click at [1139, 179] on button "Launch eLearning module" at bounding box center [1223, 187] width 268 height 42
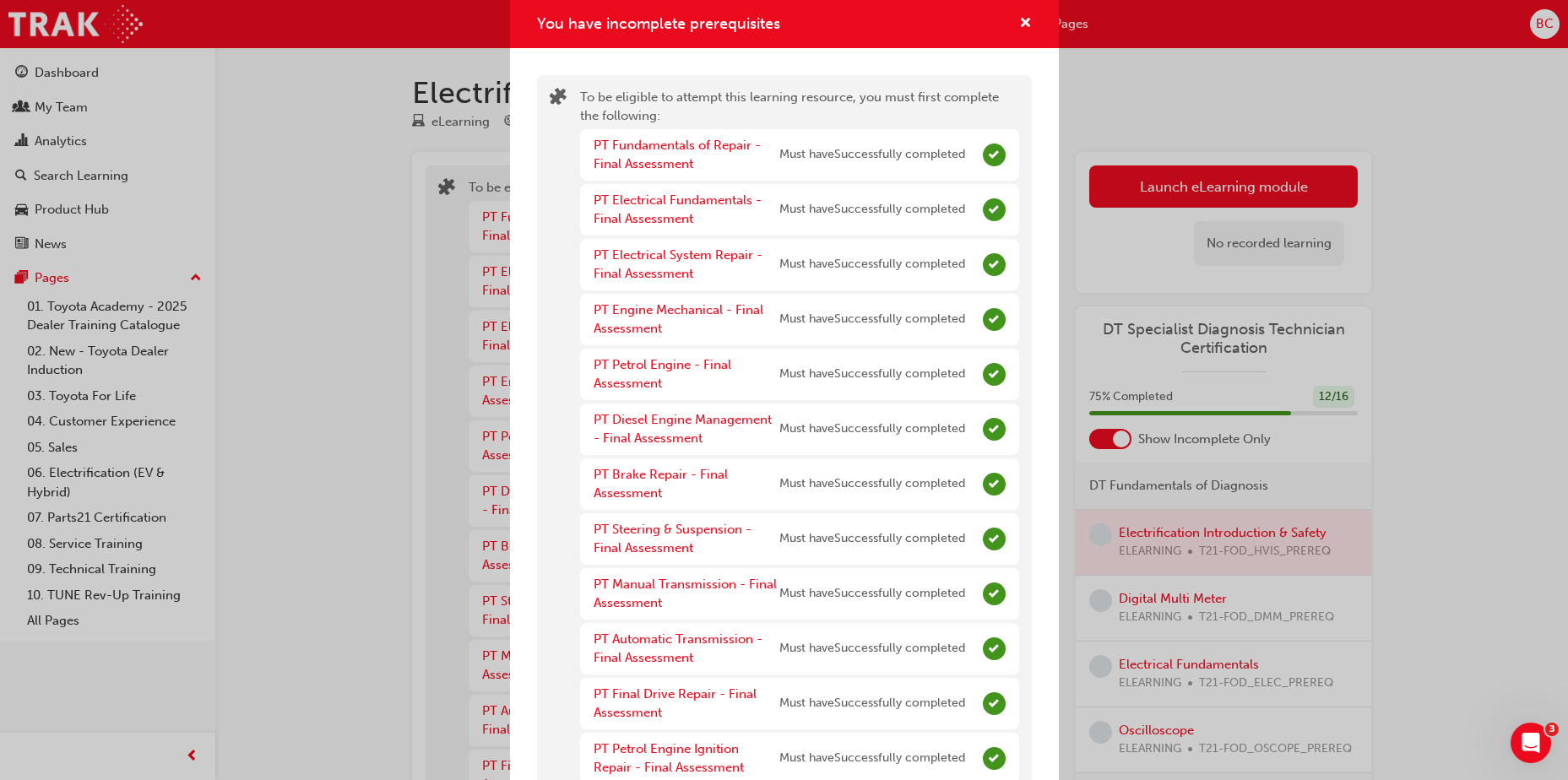
scroll to position [120, 0]
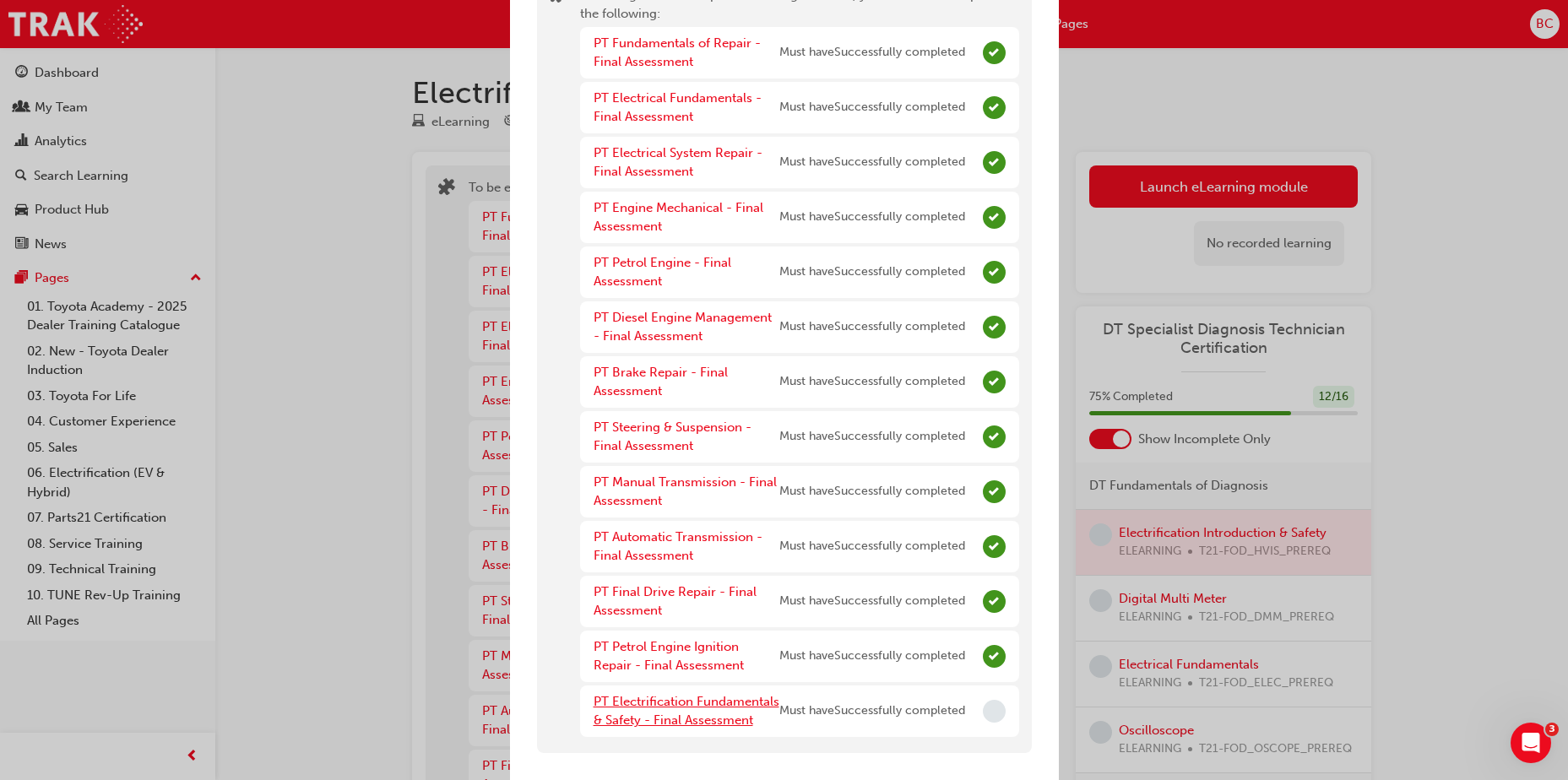
click at [656, 701] on link "PT Electrification Fundamentals & Safety - Final Assessment" at bounding box center [687, 710] width 186 height 35
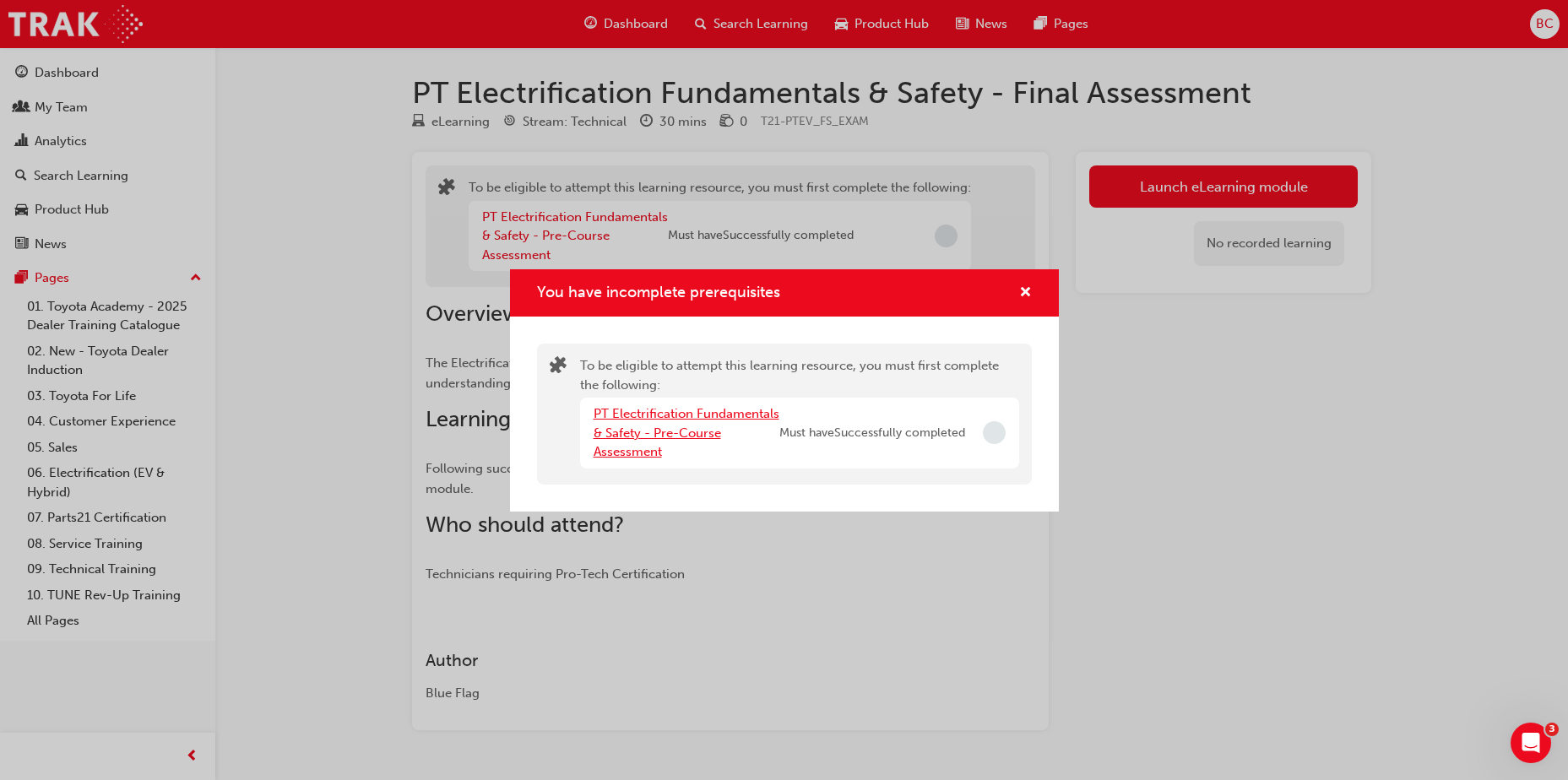
click at [665, 433] on link "PT Electrification Fundamentals & Safety - Pre-Course Assessment" at bounding box center [687, 432] width 186 height 53
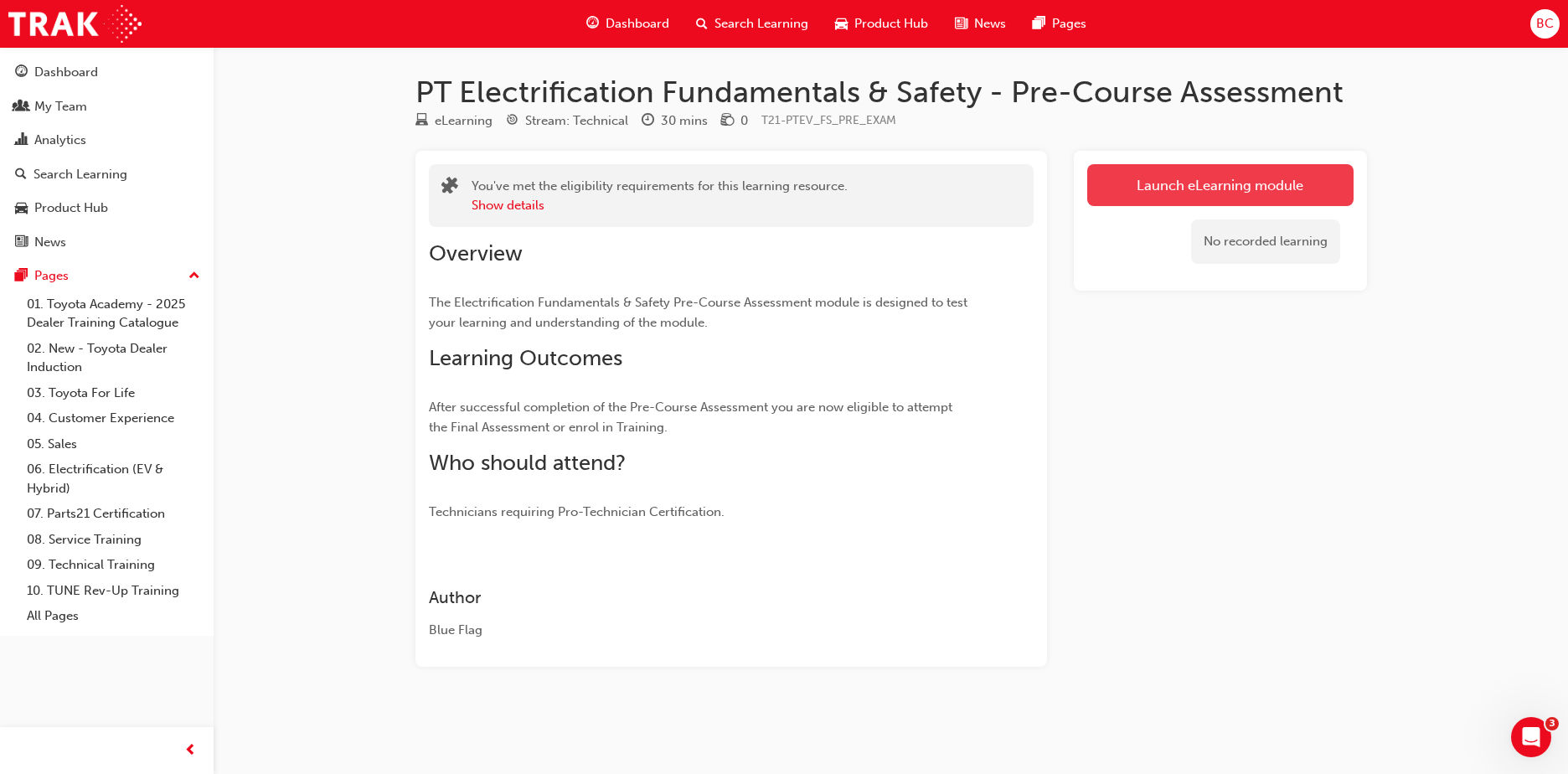
click at [1136, 178] on link "Launch eLearning module" at bounding box center [1220, 185] width 266 height 42
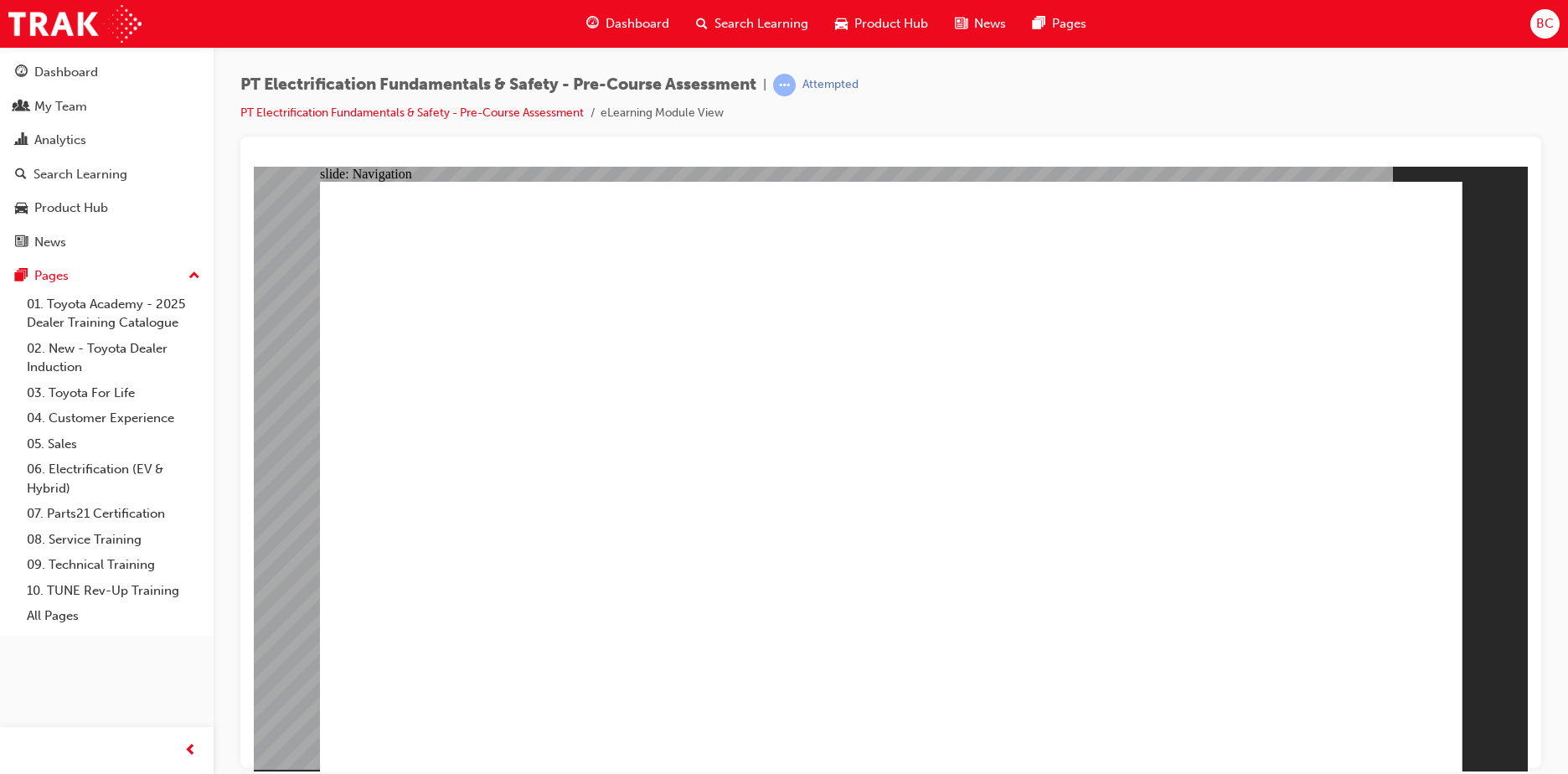
drag, startPoint x: 885, startPoint y: 548, endPoint x: 875, endPoint y: 537, distance: 14.9
checkbox input "true"
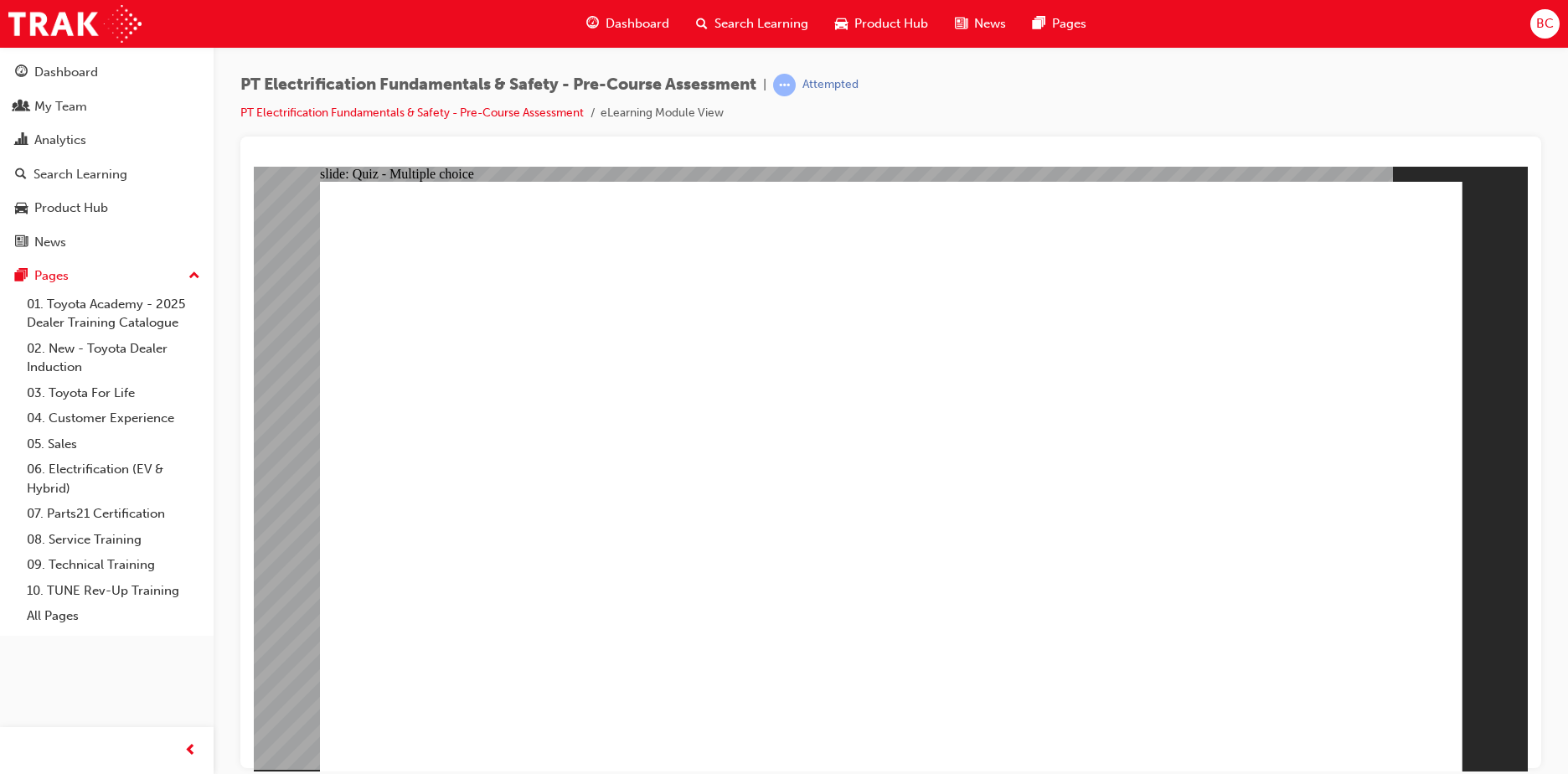
checkbox input "true"
checkbox input "false"
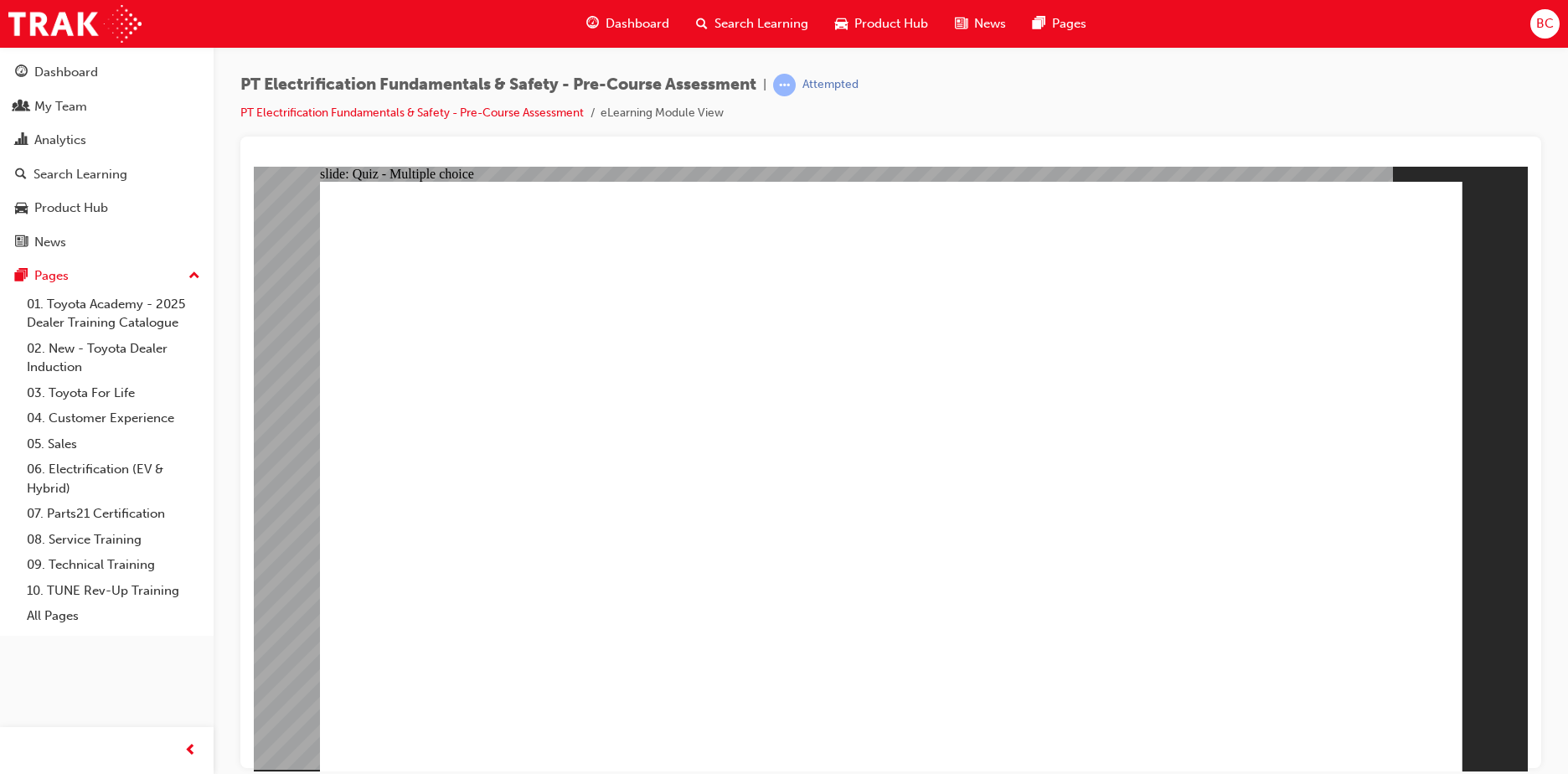
radio input "true"
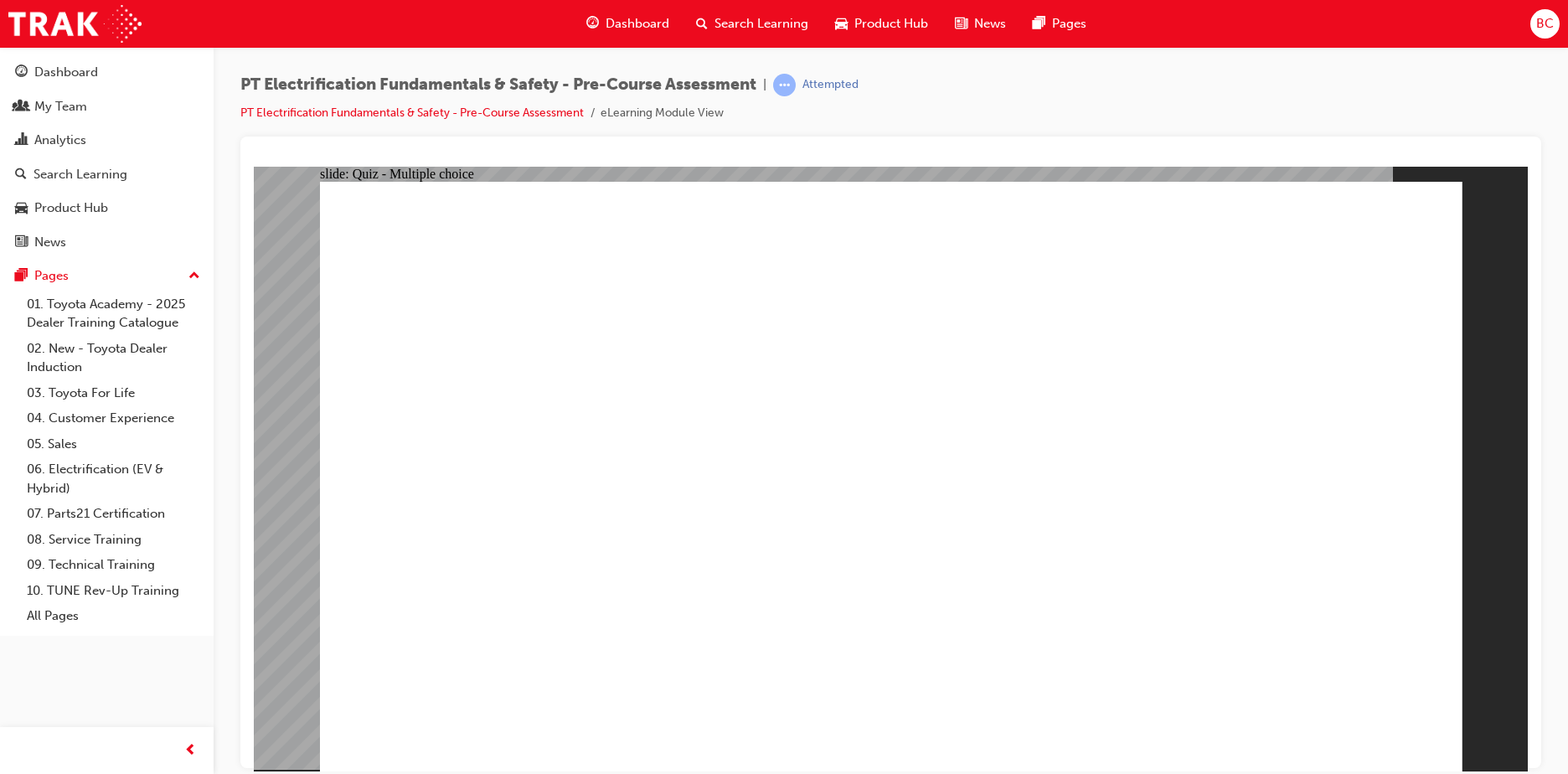
radio input "false"
radio input "true"
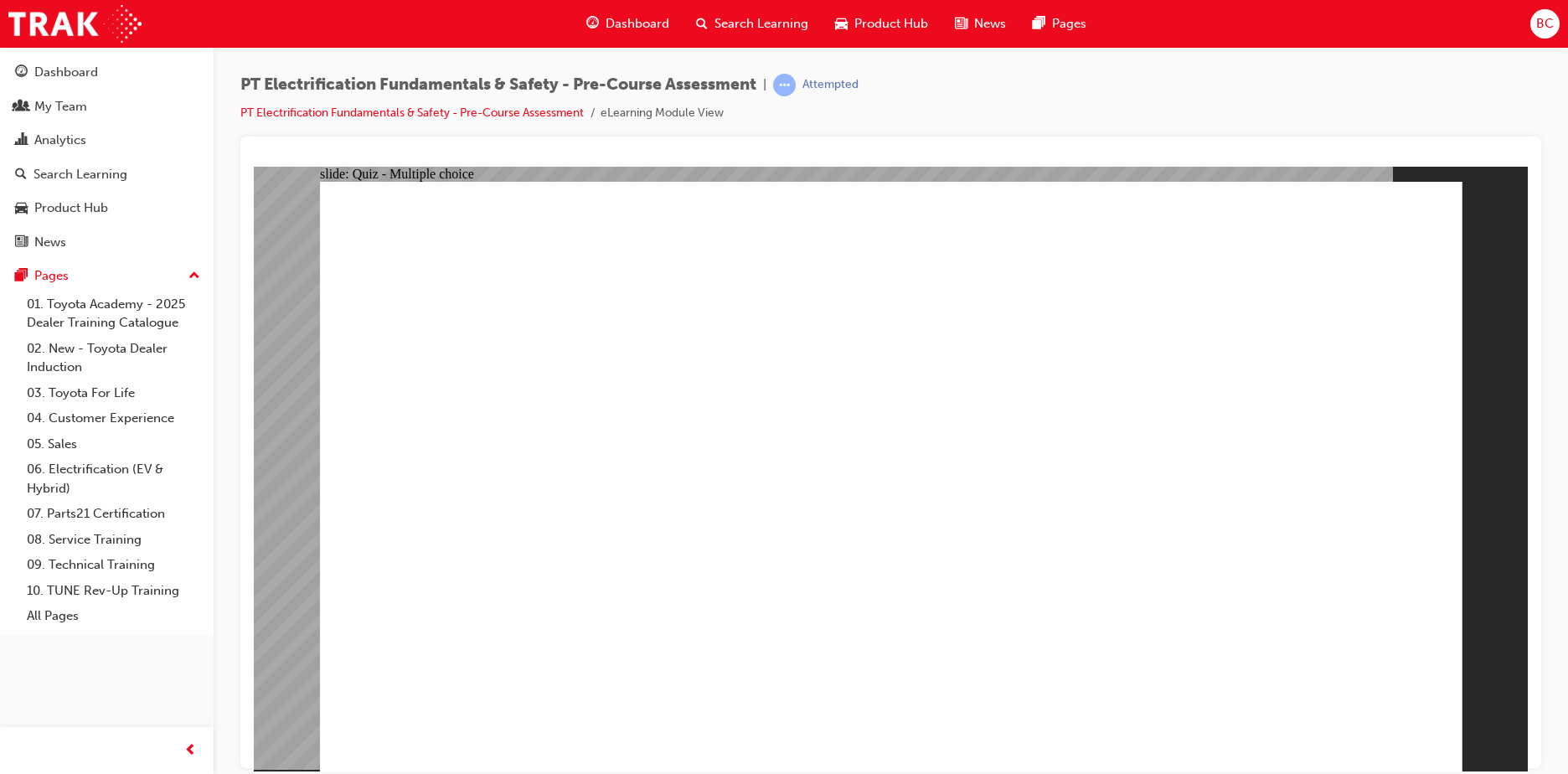
radio input "true"
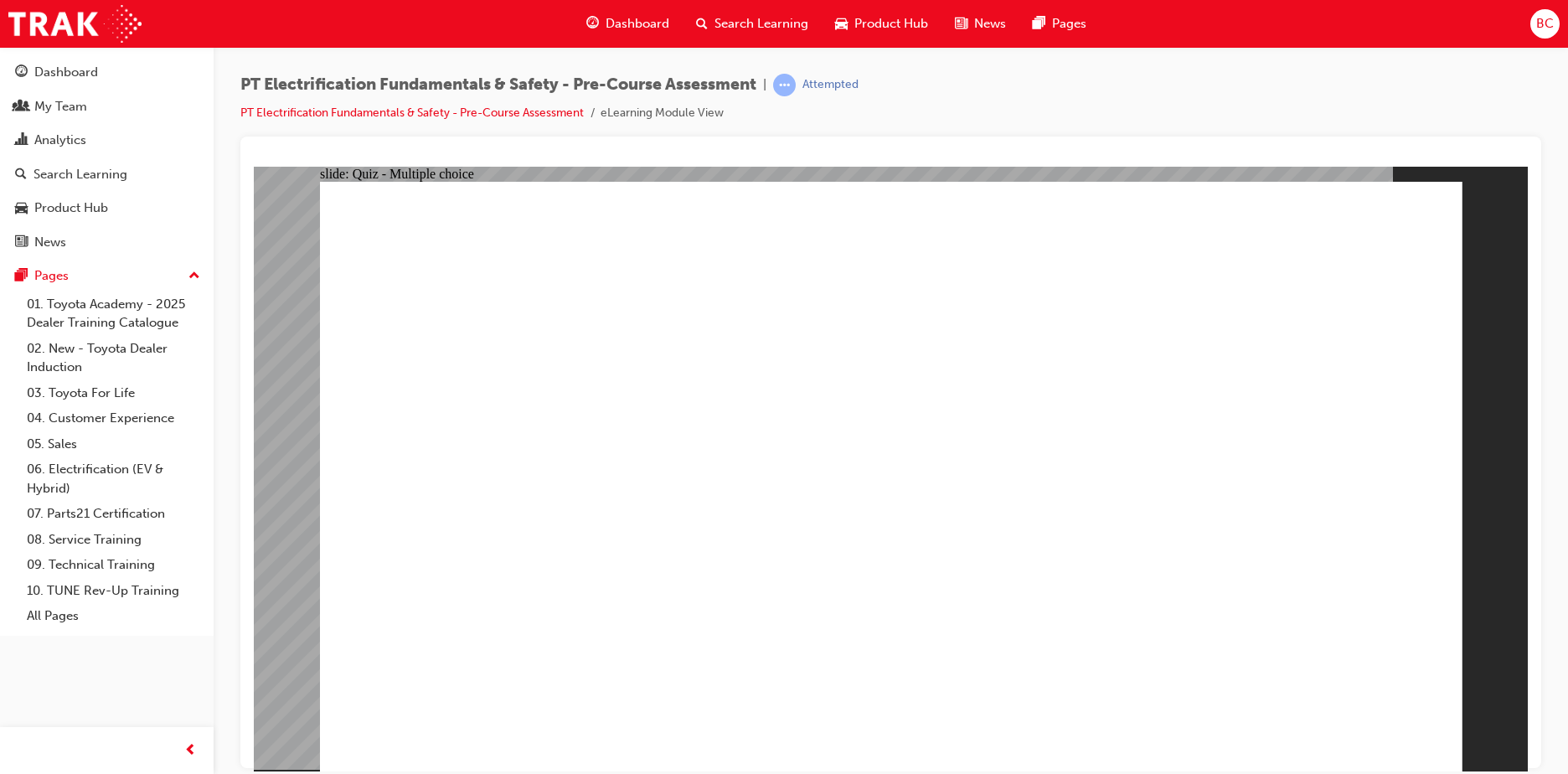
radio input "true"
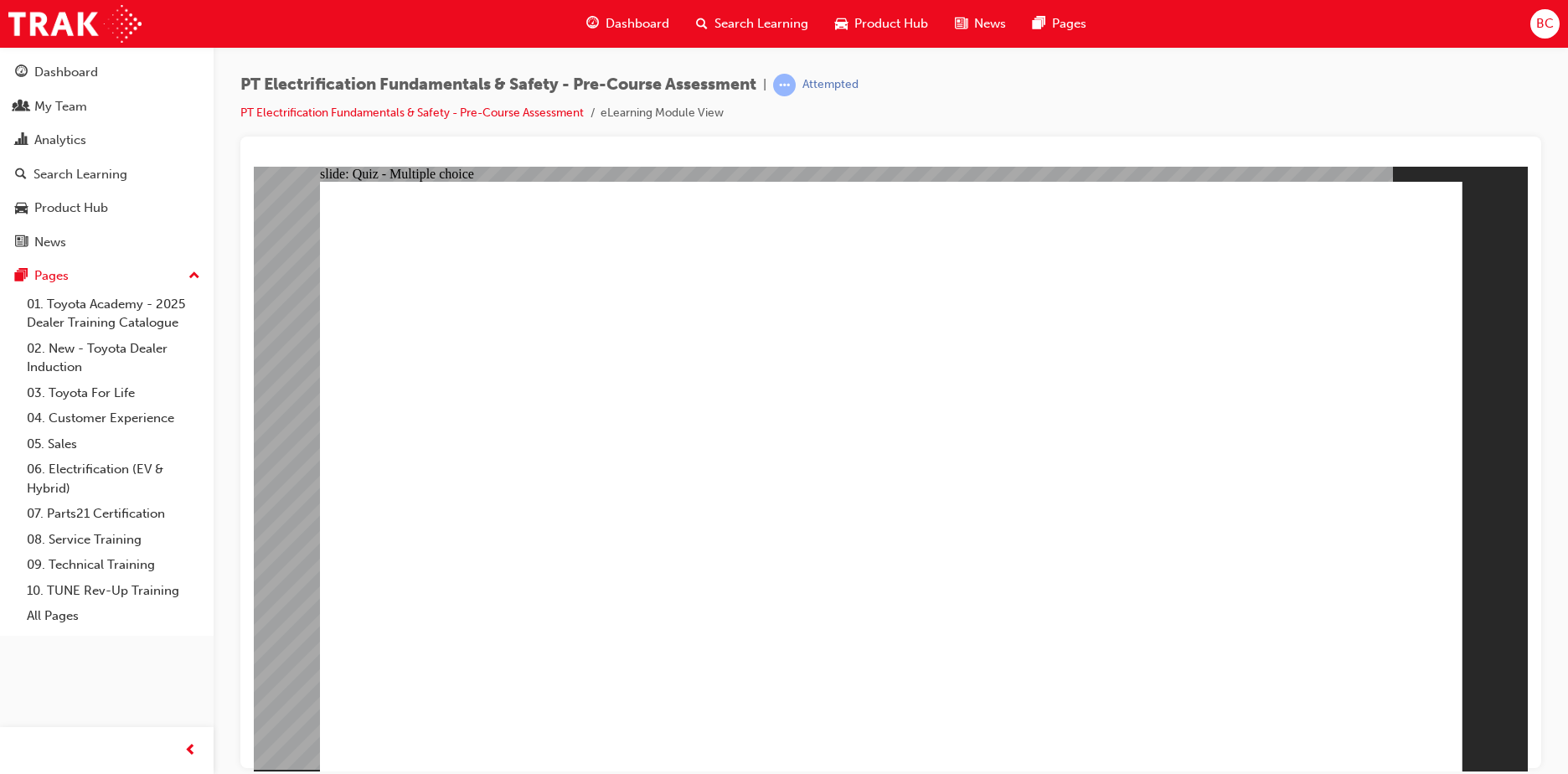
radio input "true"
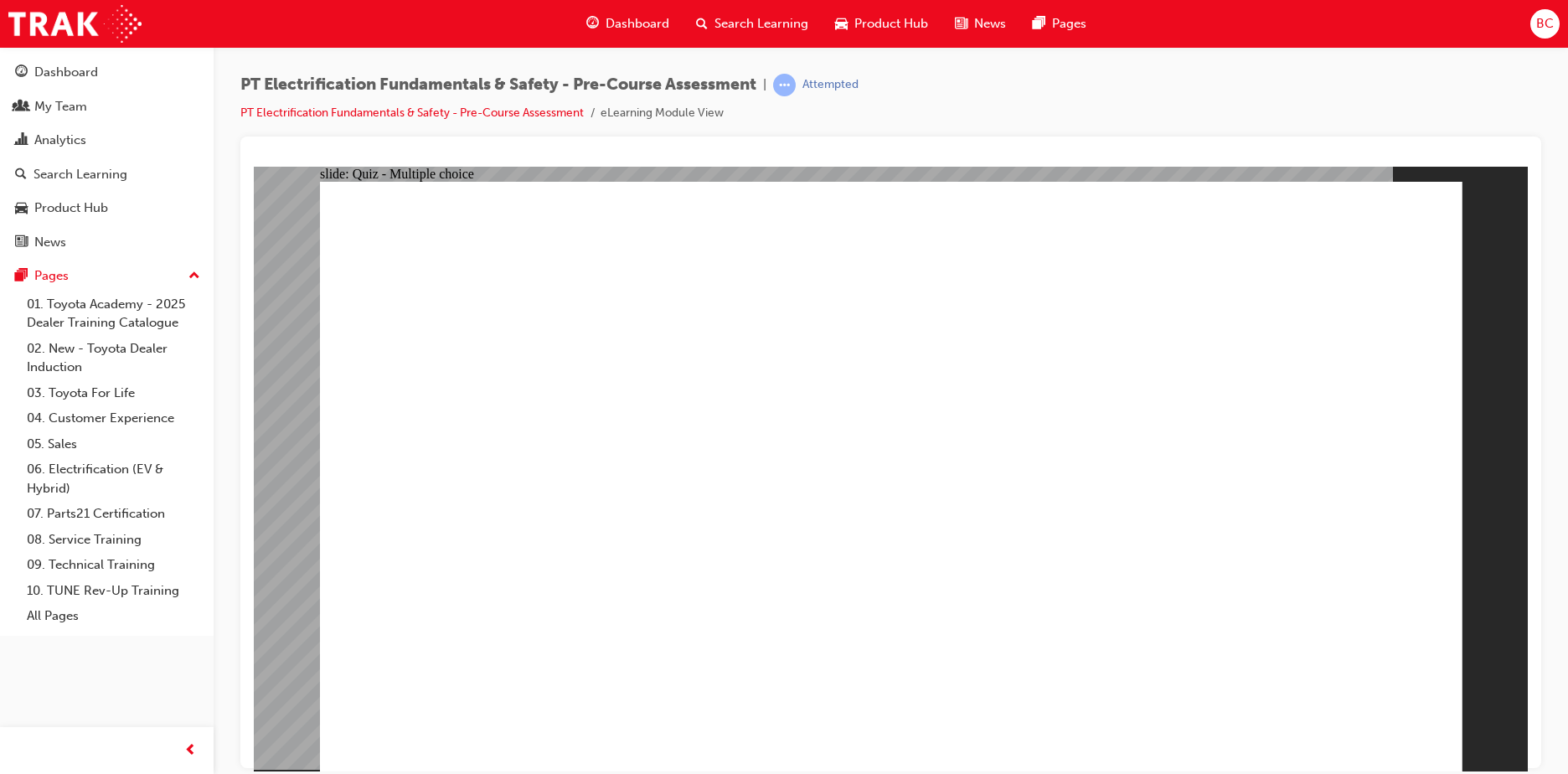
radio input "true"
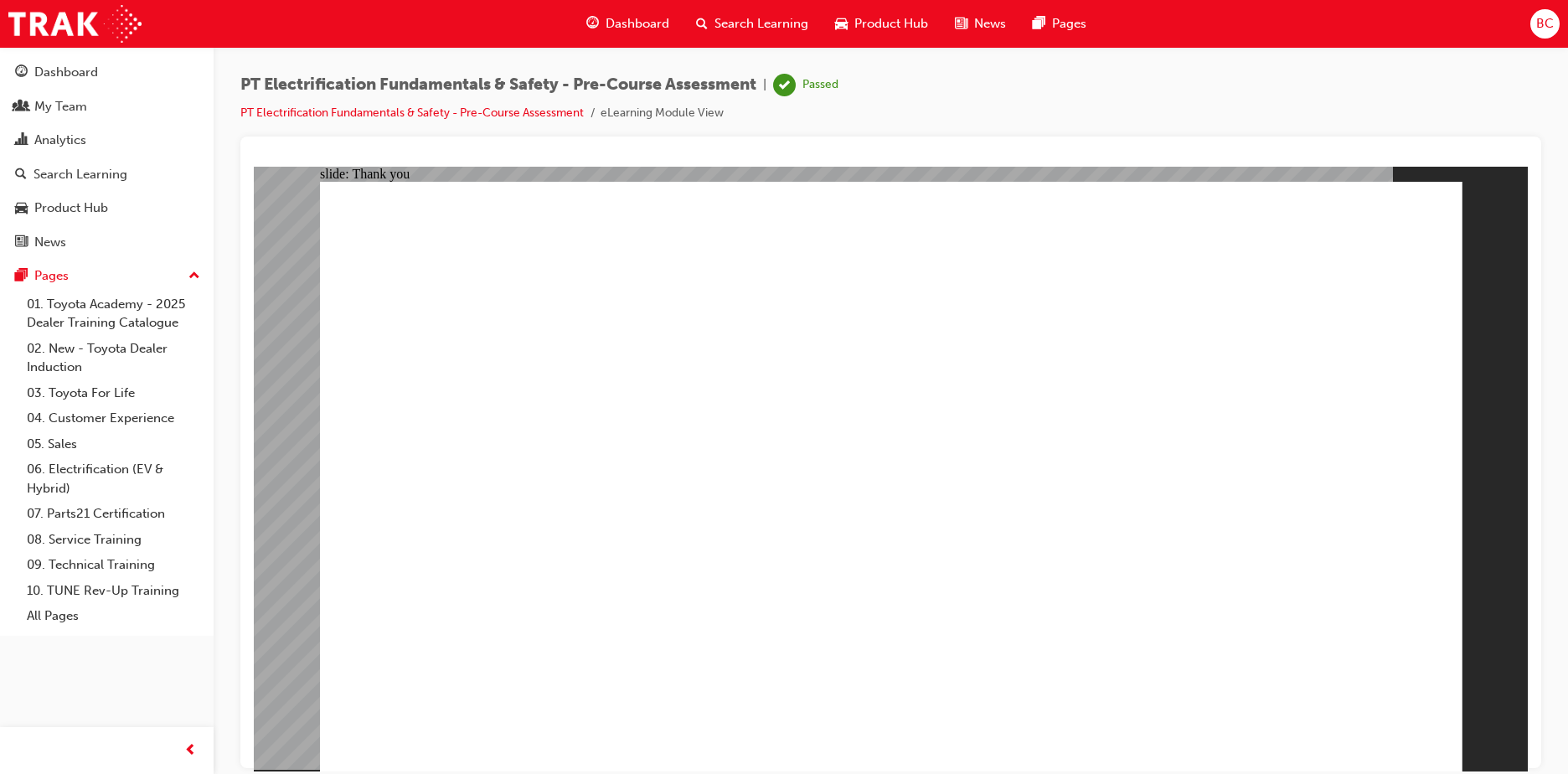
click at [396, 116] on link "PT Electrification Fundamentals & Safety - Pre-Course Assessment" at bounding box center [411, 112] width 344 height 14
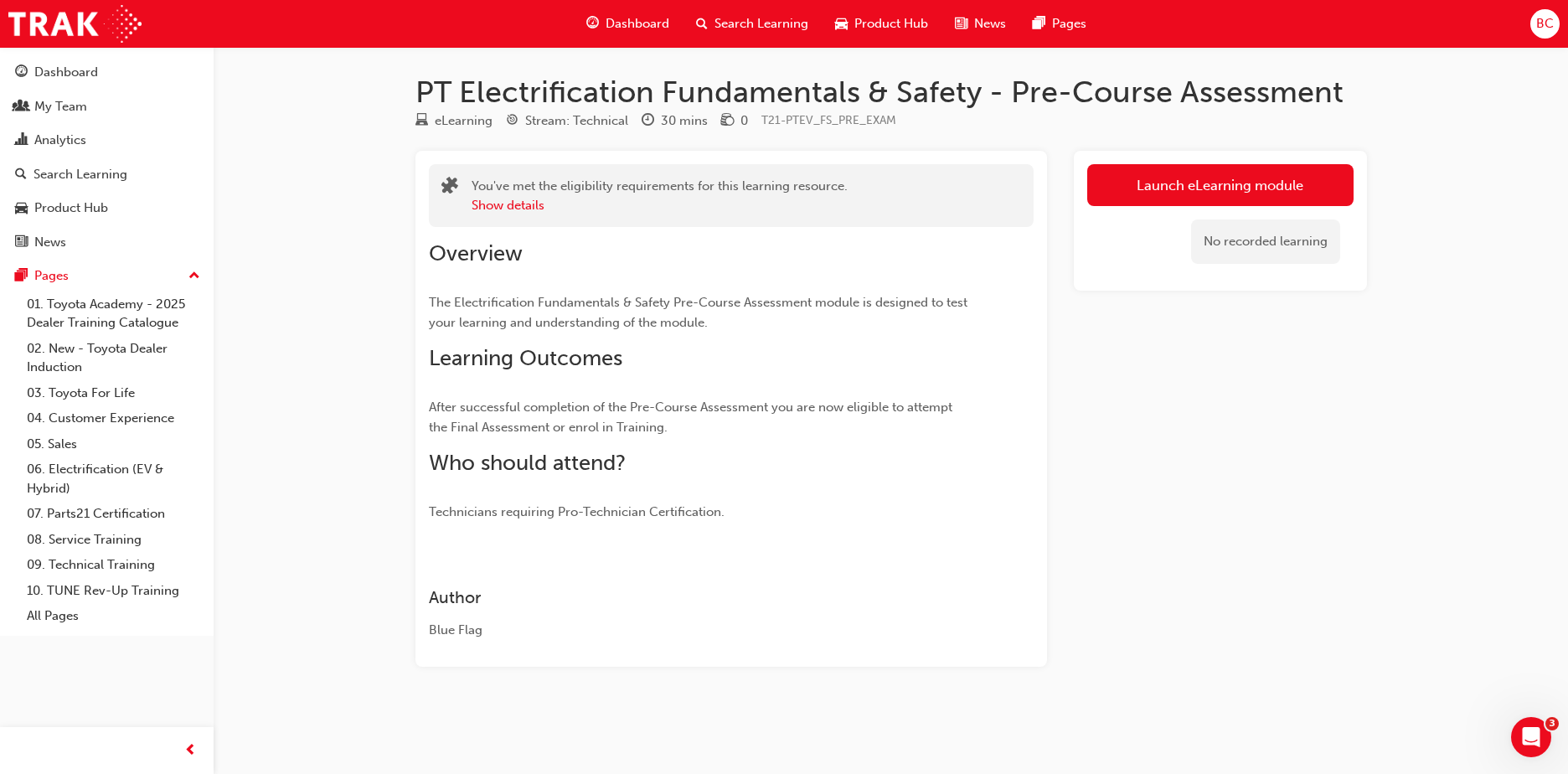
click at [621, 16] on span "Dashboard" at bounding box center [637, 24] width 63 height 19
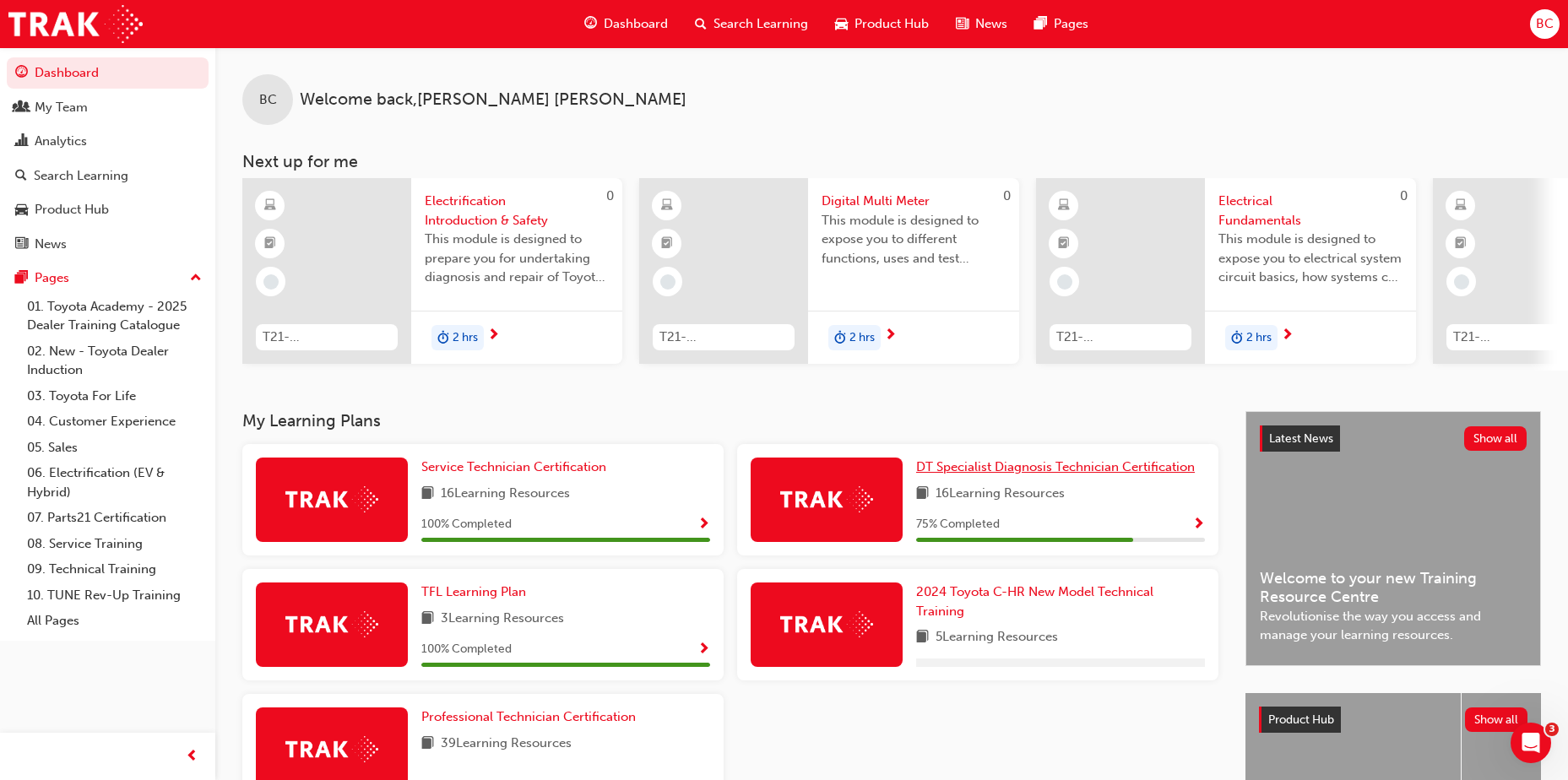
click at [1066, 467] on span "DT Specialist Diagnosis Technician Certification" at bounding box center [1055, 466] width 278 height 15
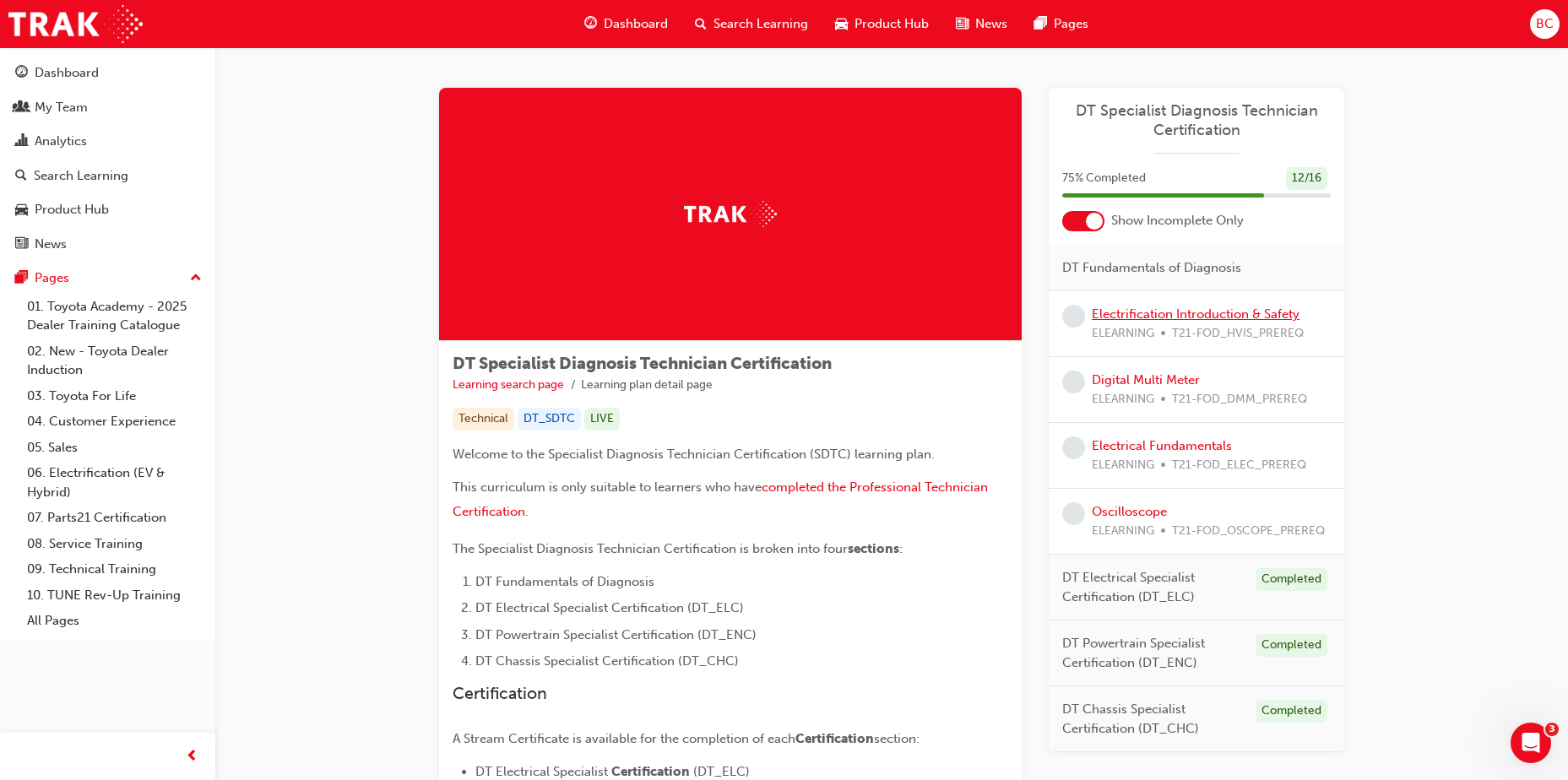
click at [1192, 312] on link "Electrification Introduction & Safety" at bounding box center [1195, 313] width 207 height 15
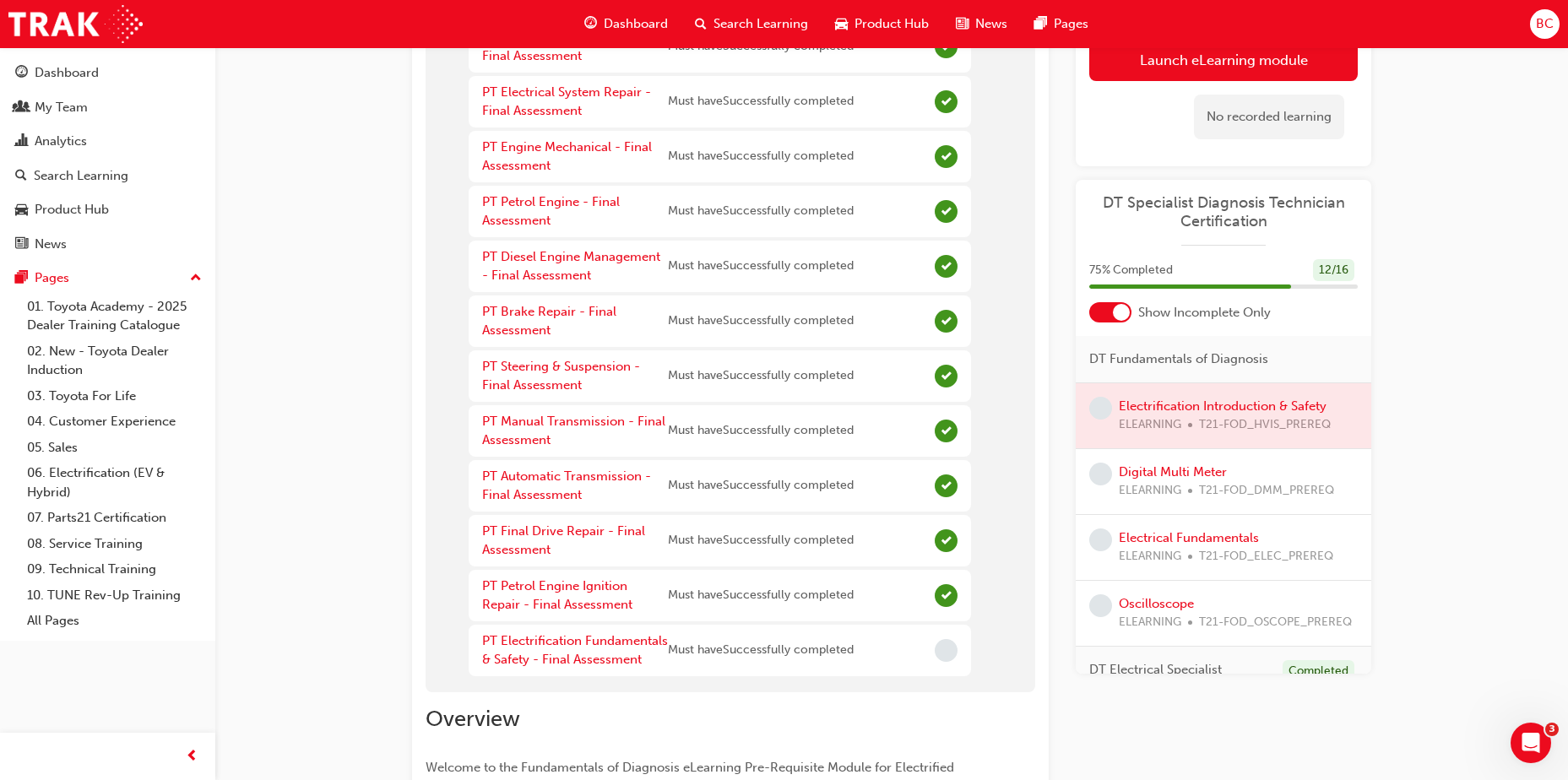
scroll to position [591, 0]
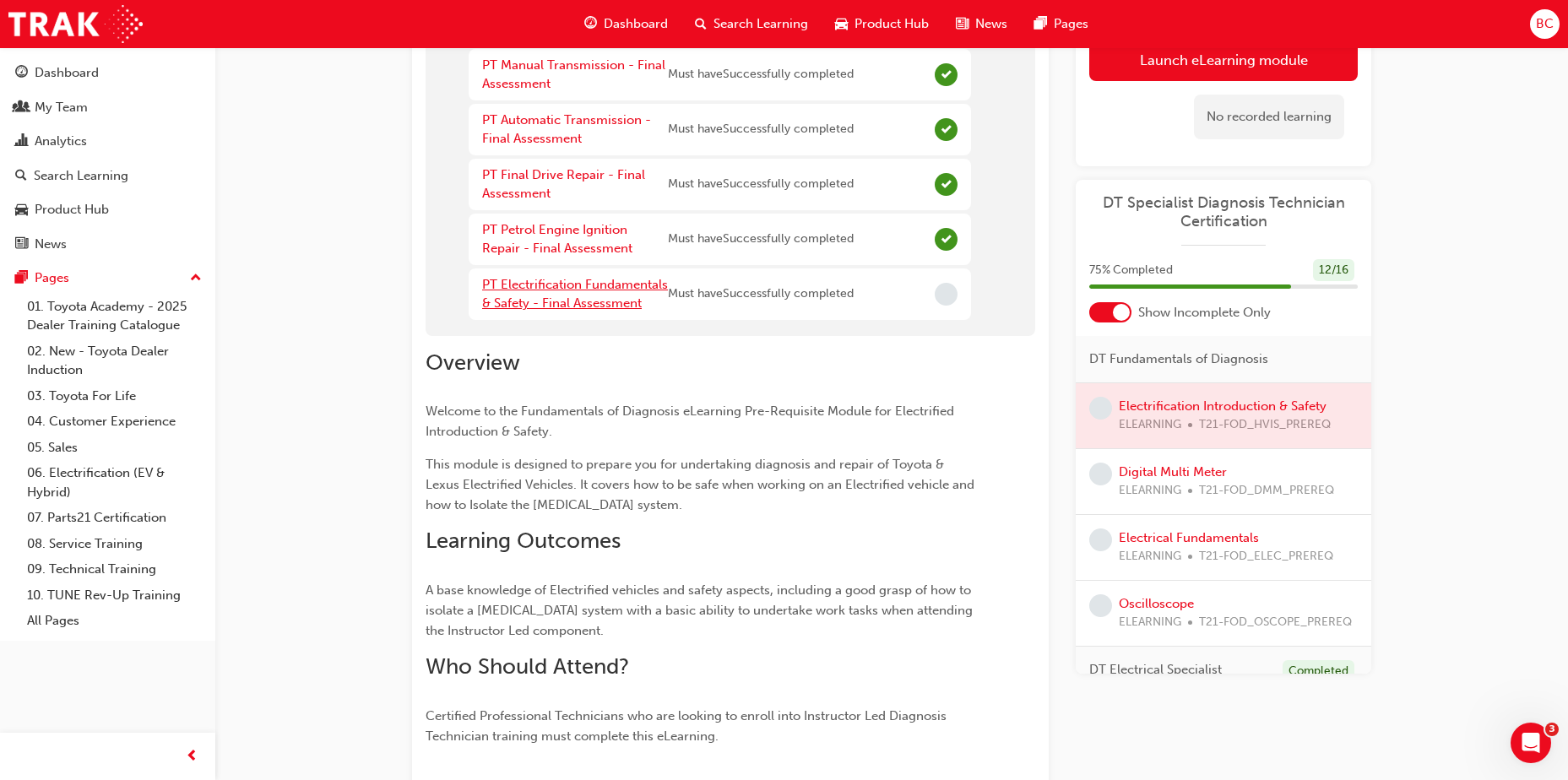
click at [617, 303] on link "PT Electrification Fundamentals & Safety - Final Assessment" at bounding box center [575, 294] width 186 height 35
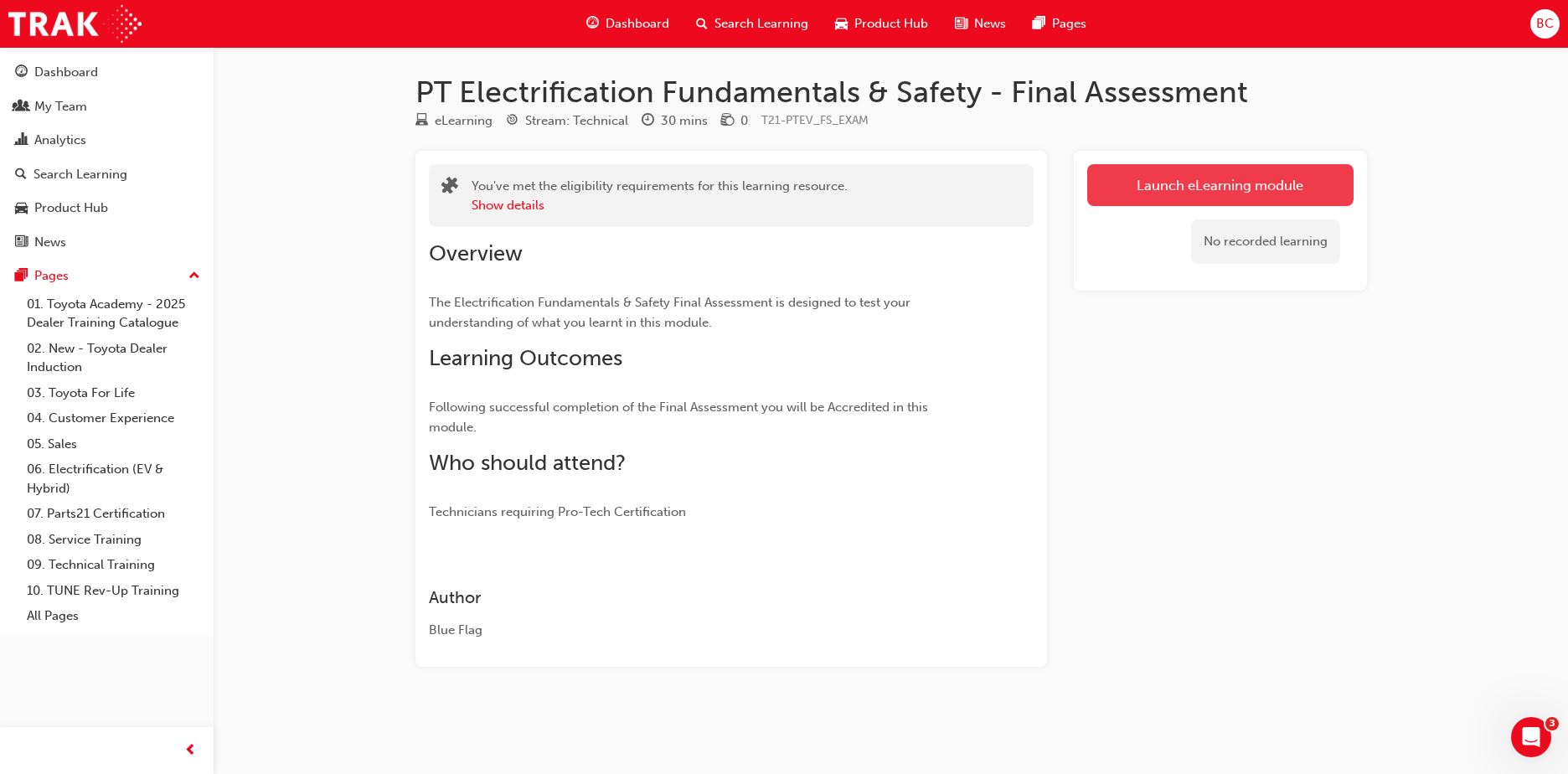
click at [1170, 187] on link "Launch eLearning module" at bounding box center [1220, 185] width 266 height 42
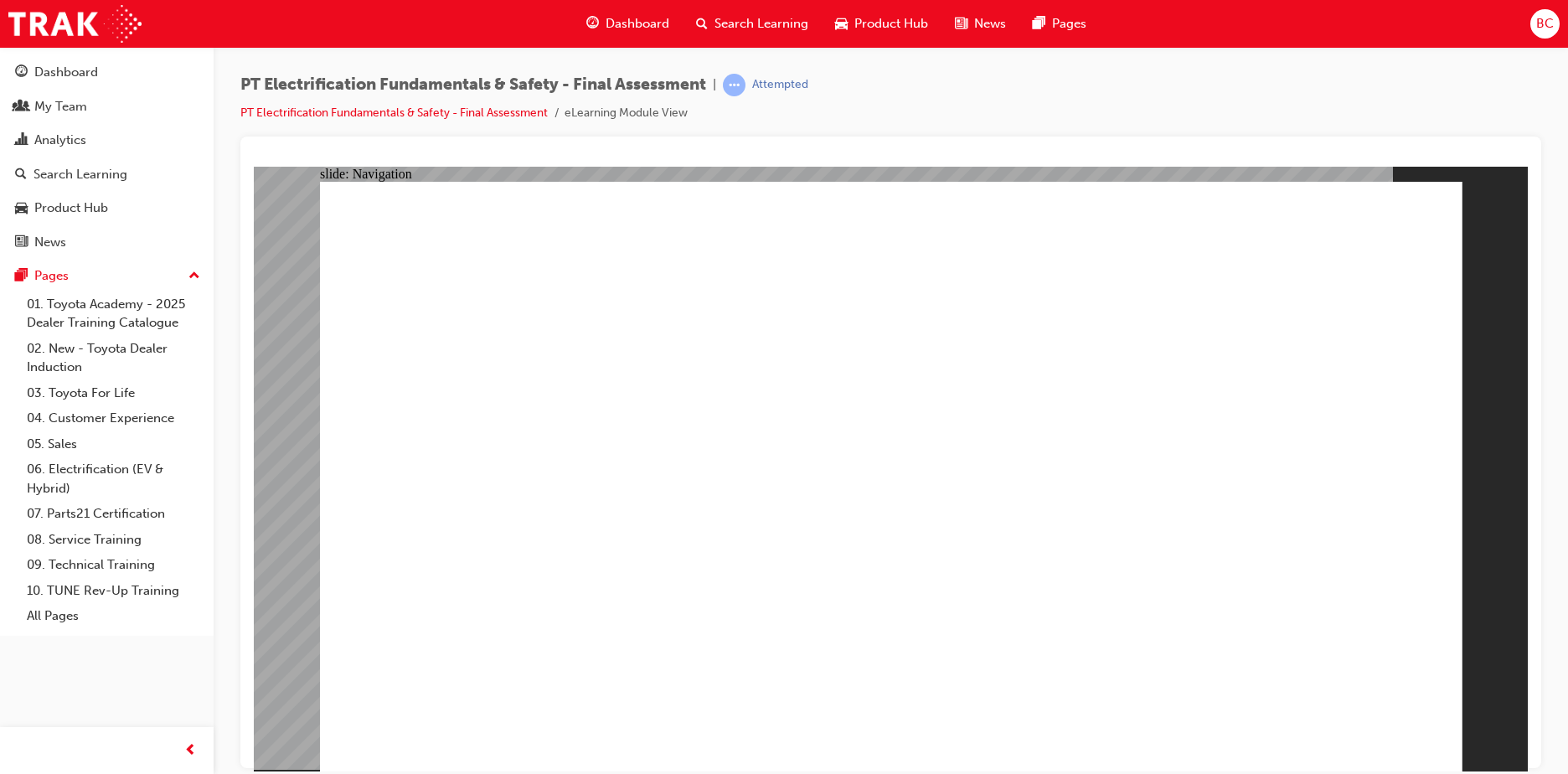
checkbox input "true"
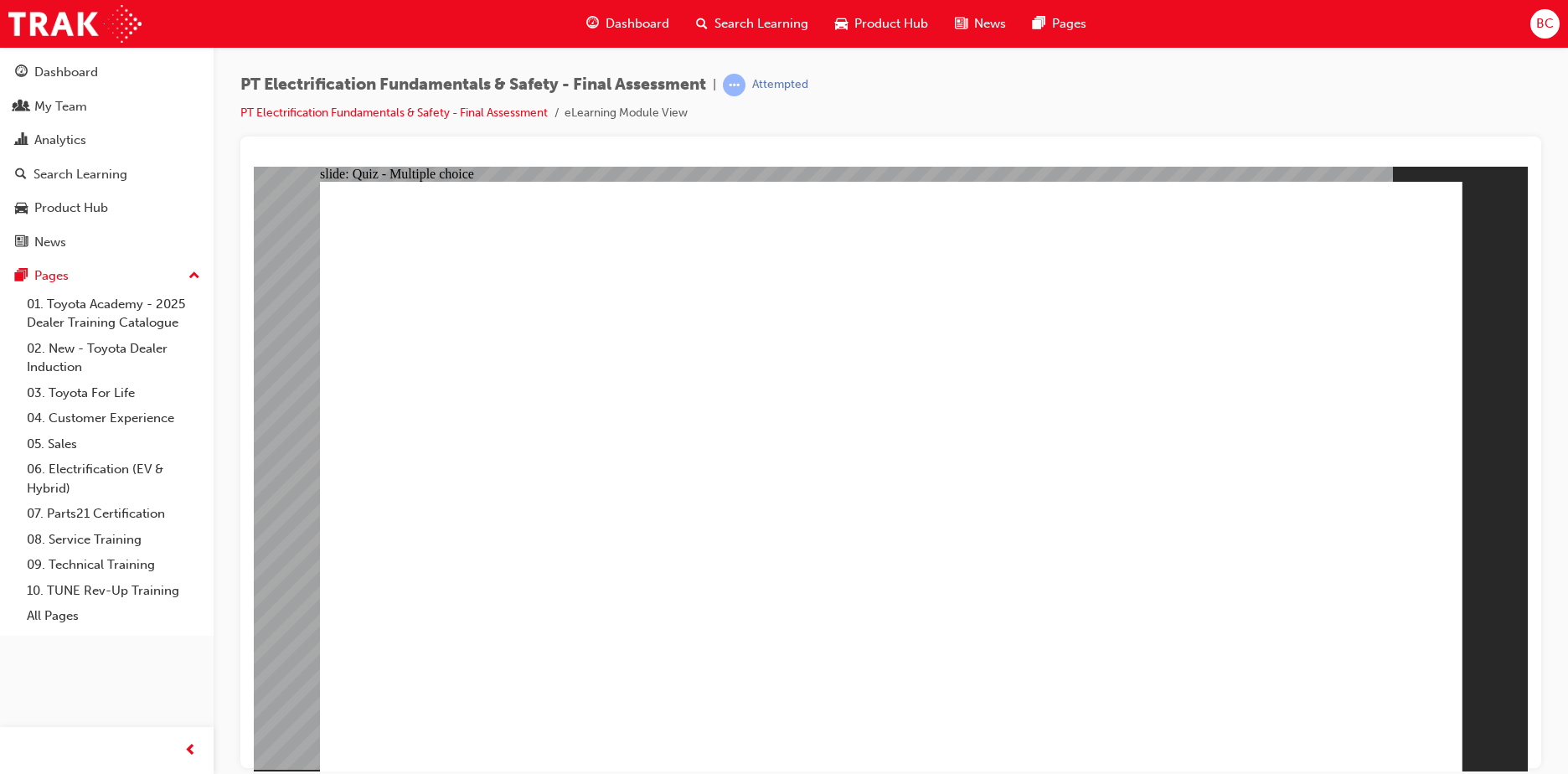
radio input "true"
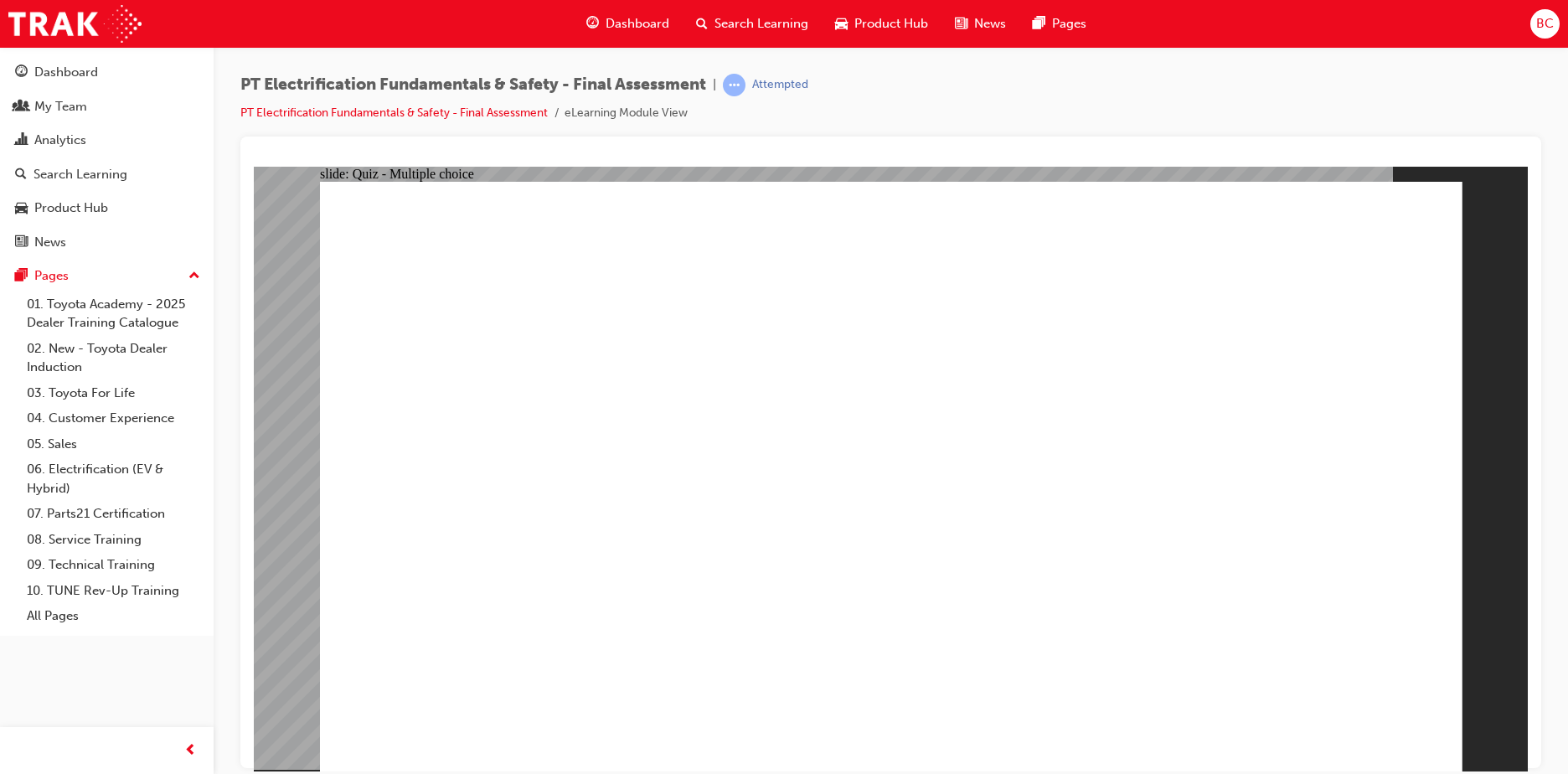
radio input "true"
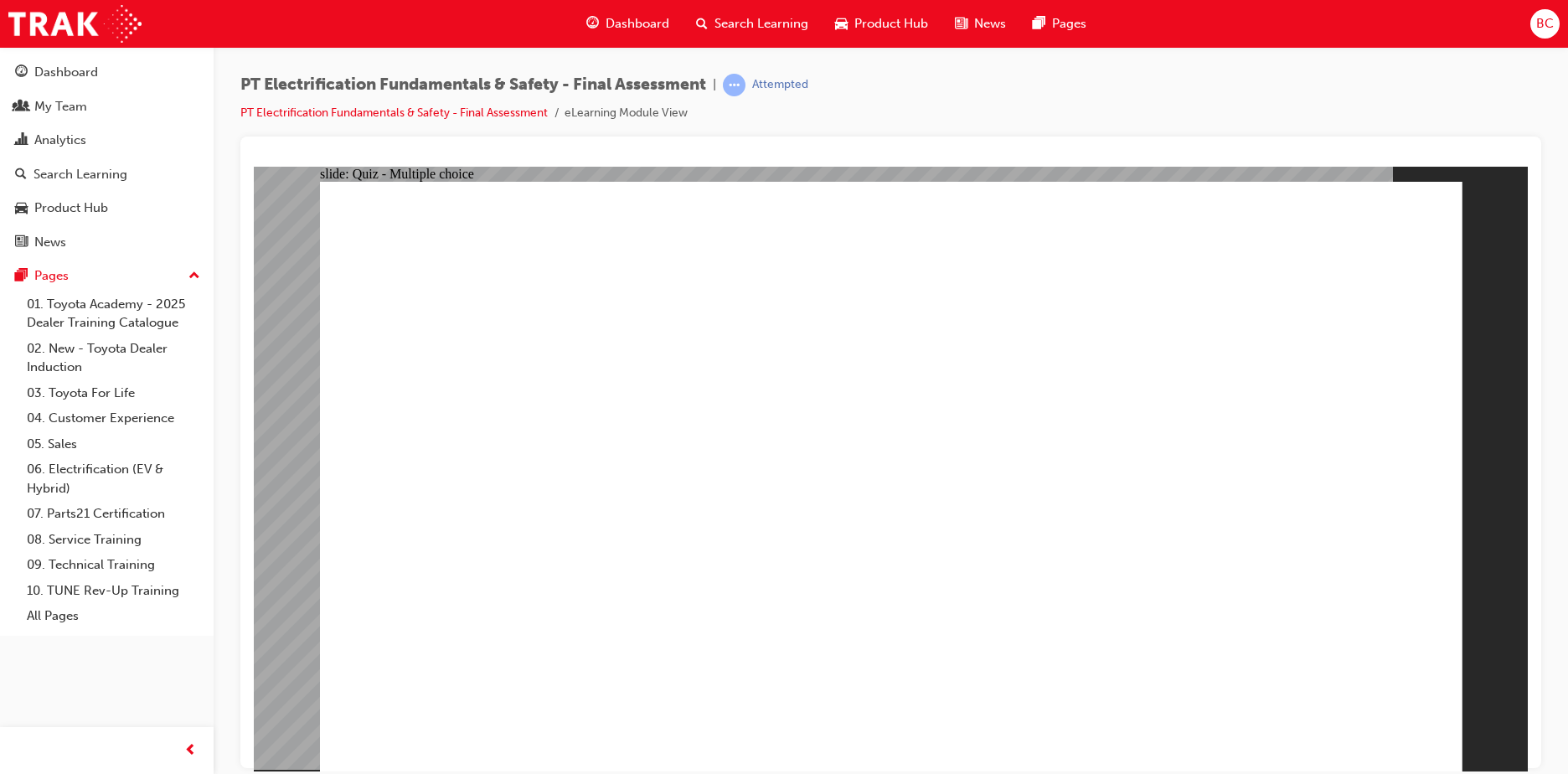
checkbox input "true"
radio input "true"
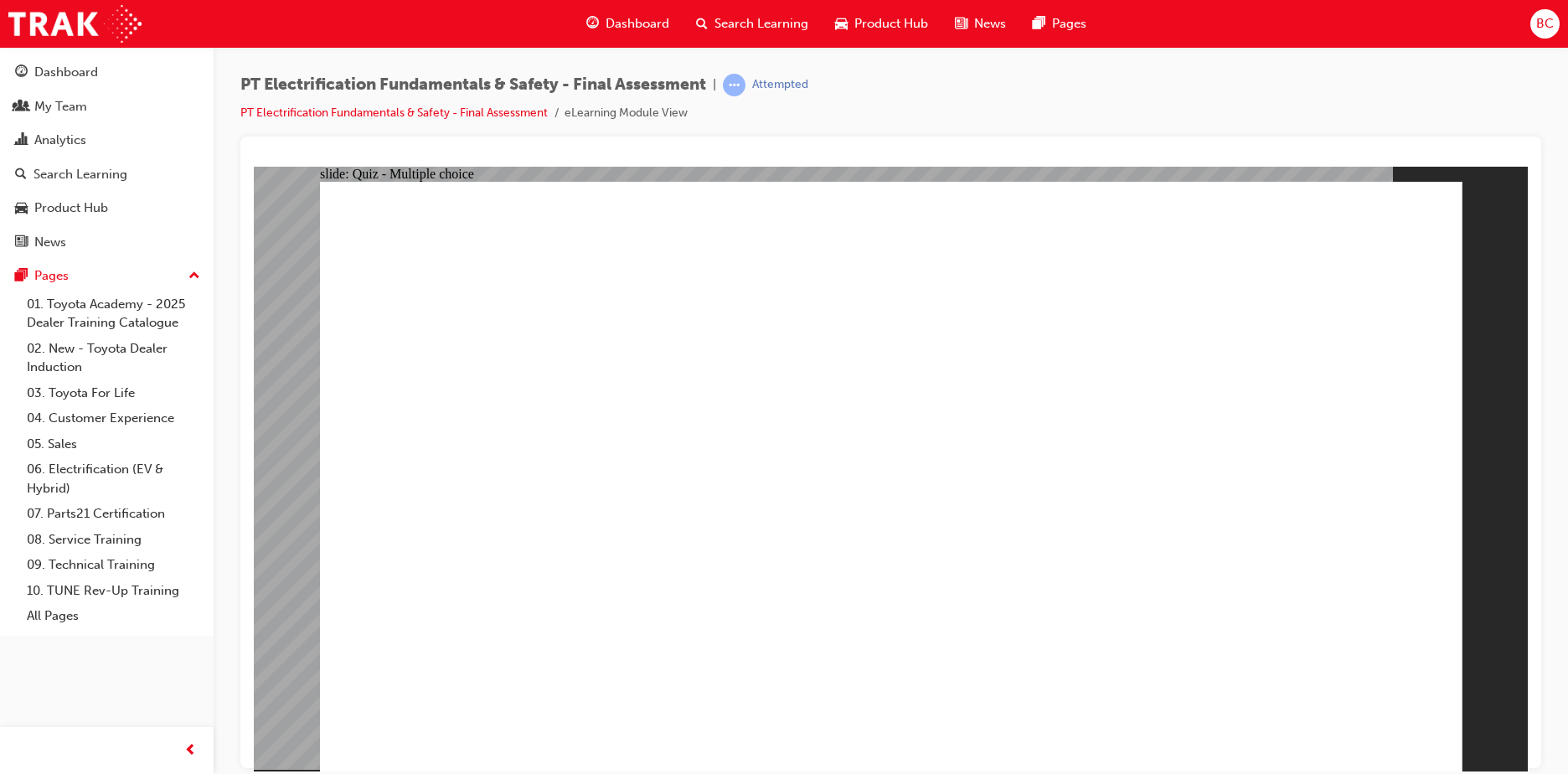
radio input "true"
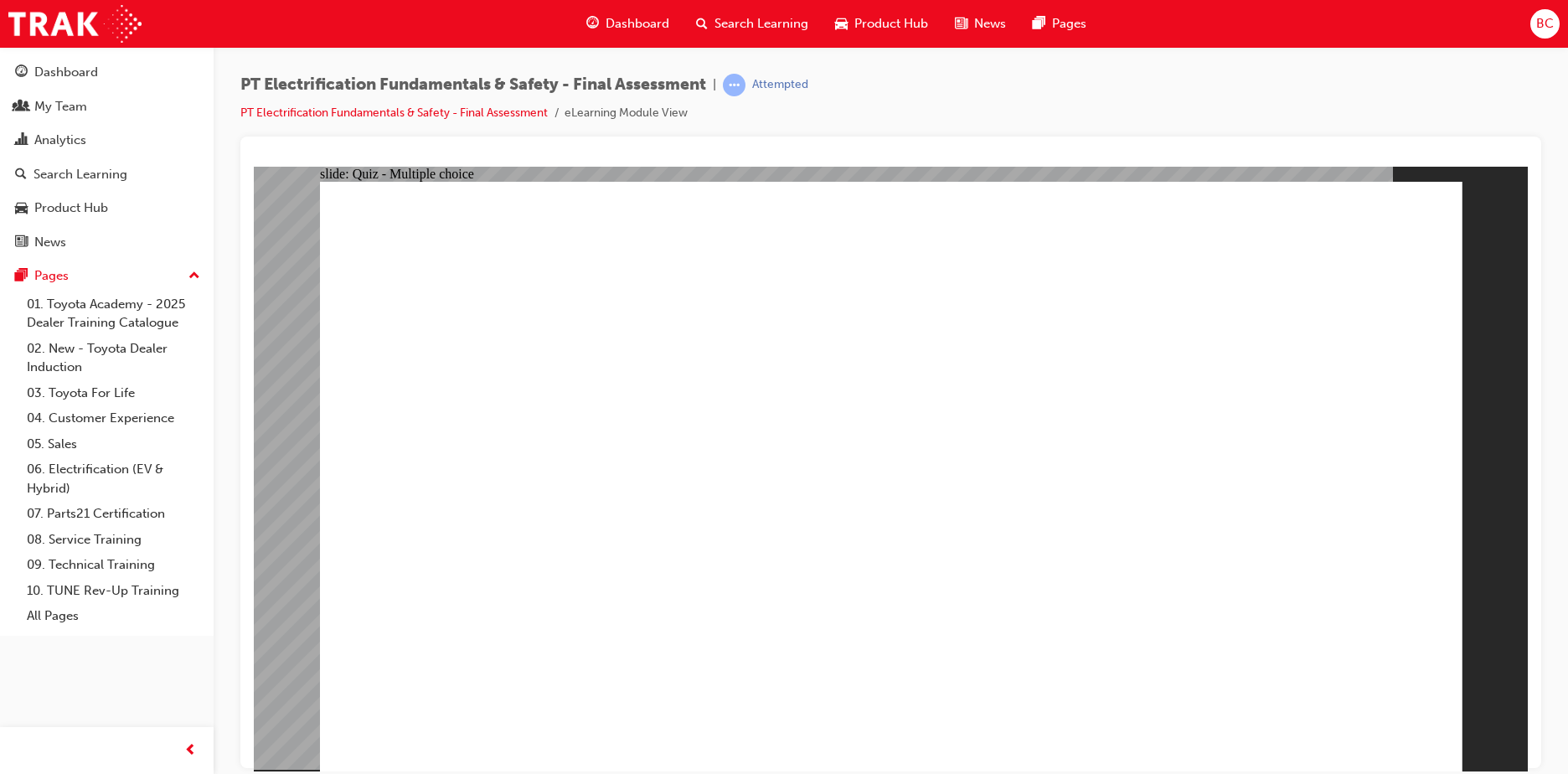
checkbox input "true"
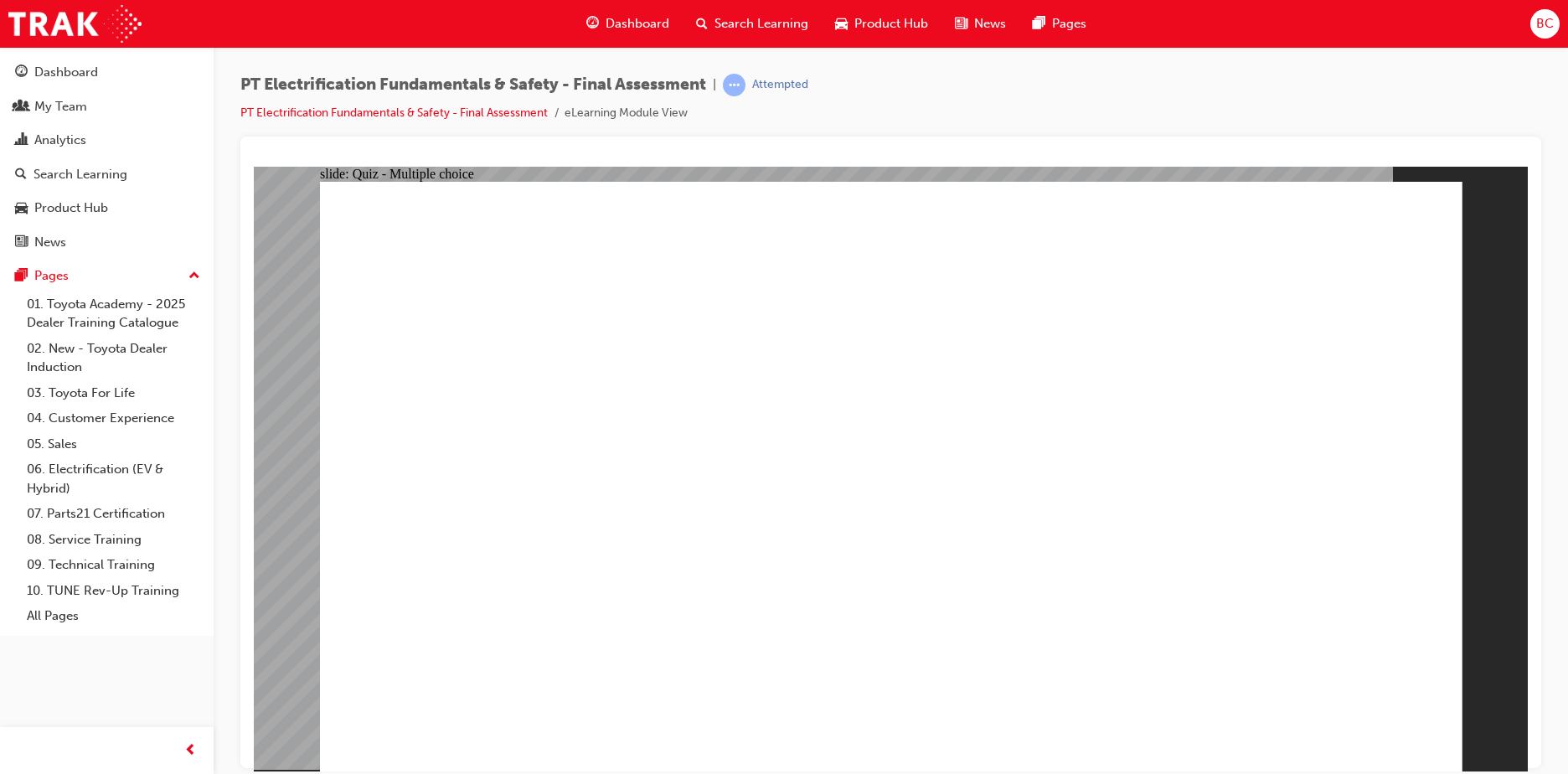
checkbox input "true"
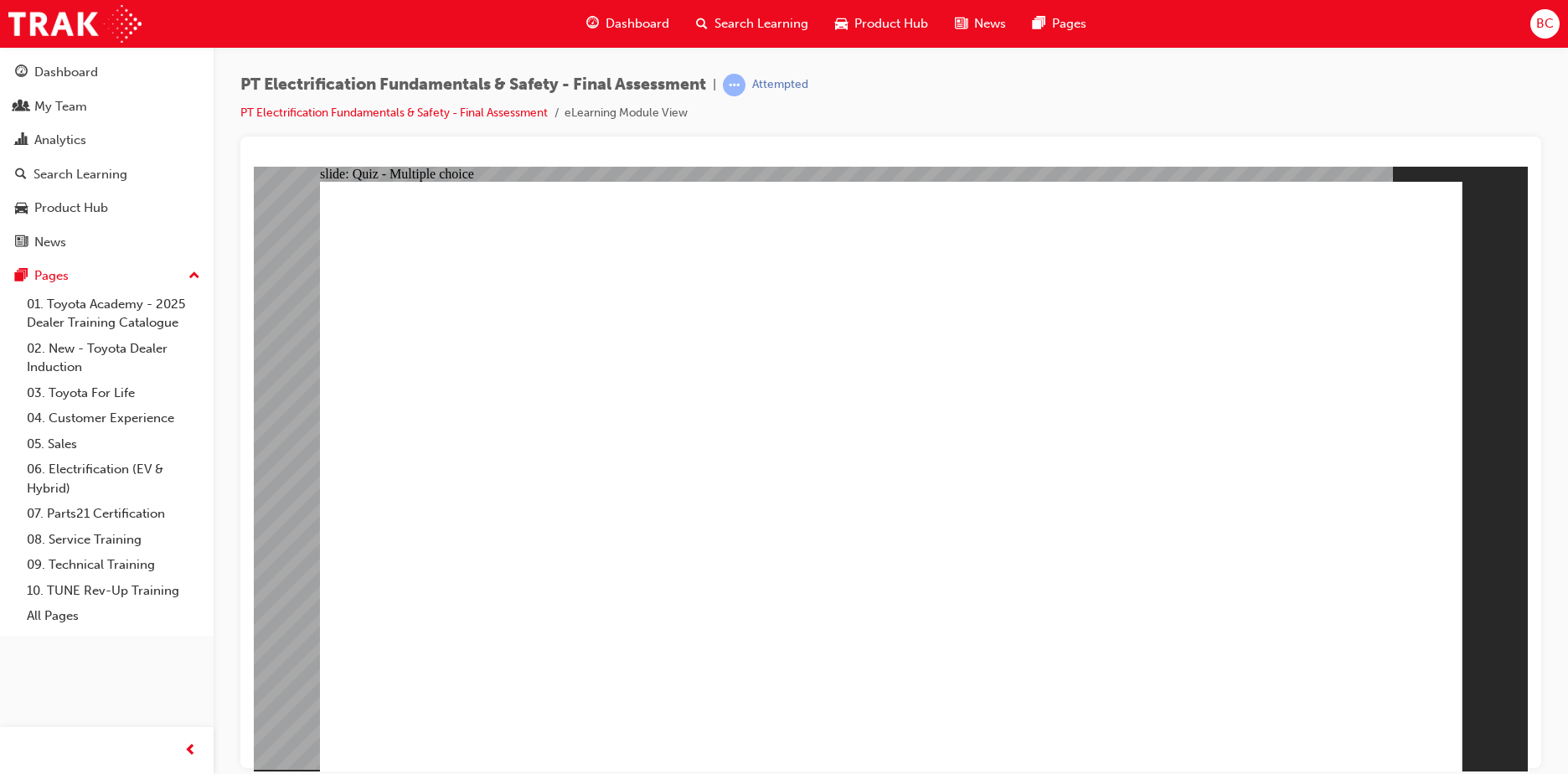
radio input "true"
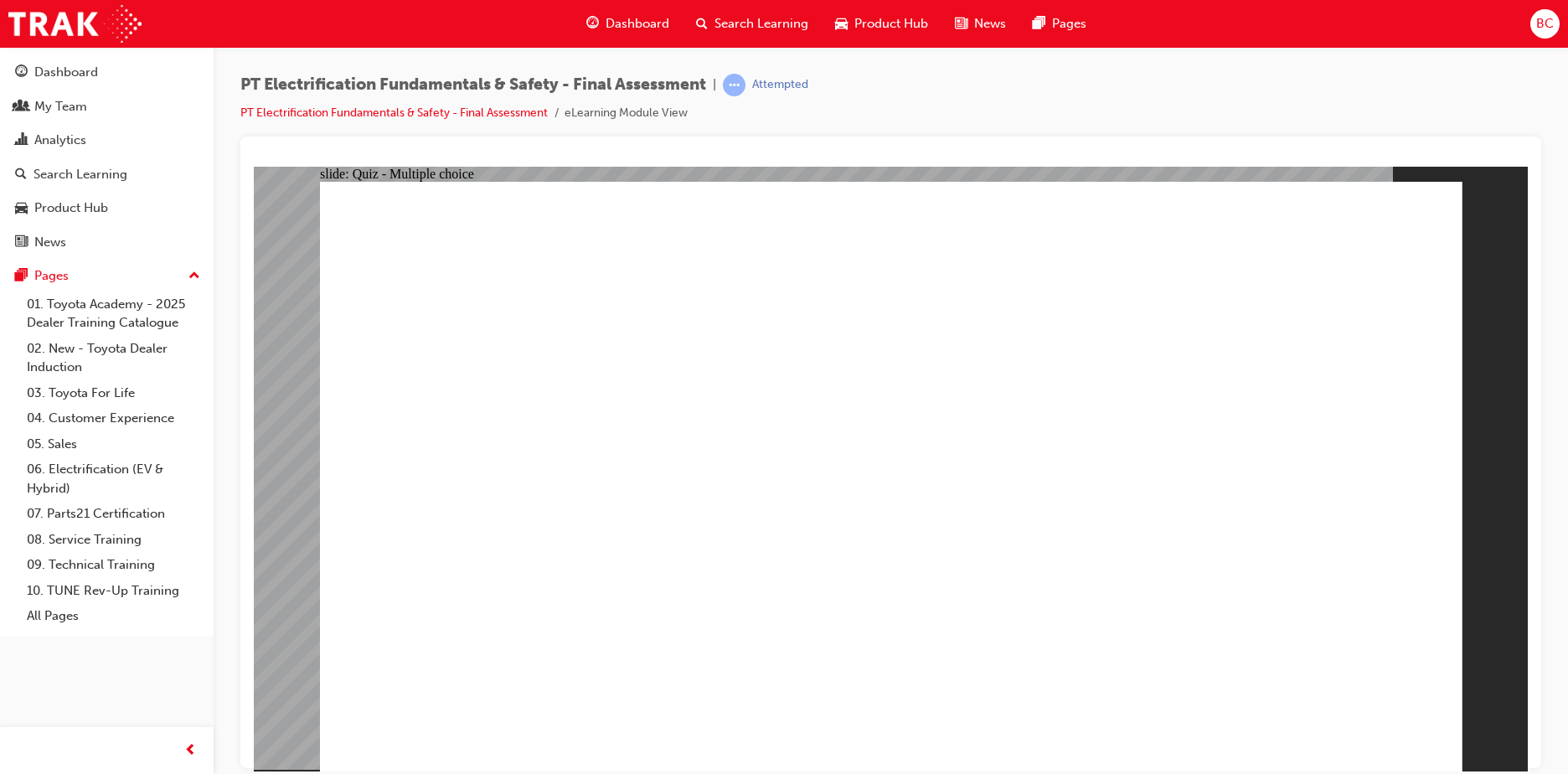
radio input "true"
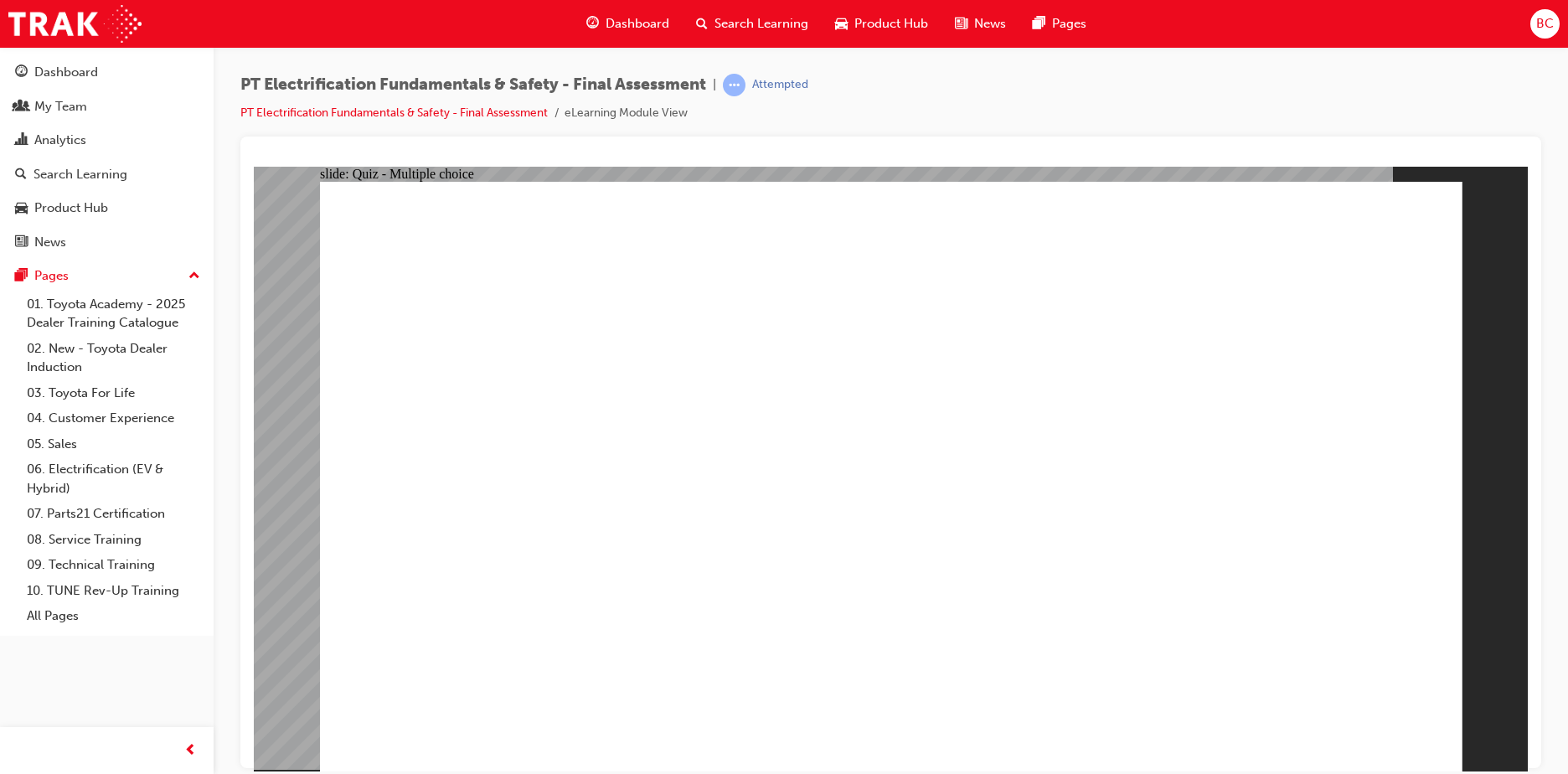
radio input "true"
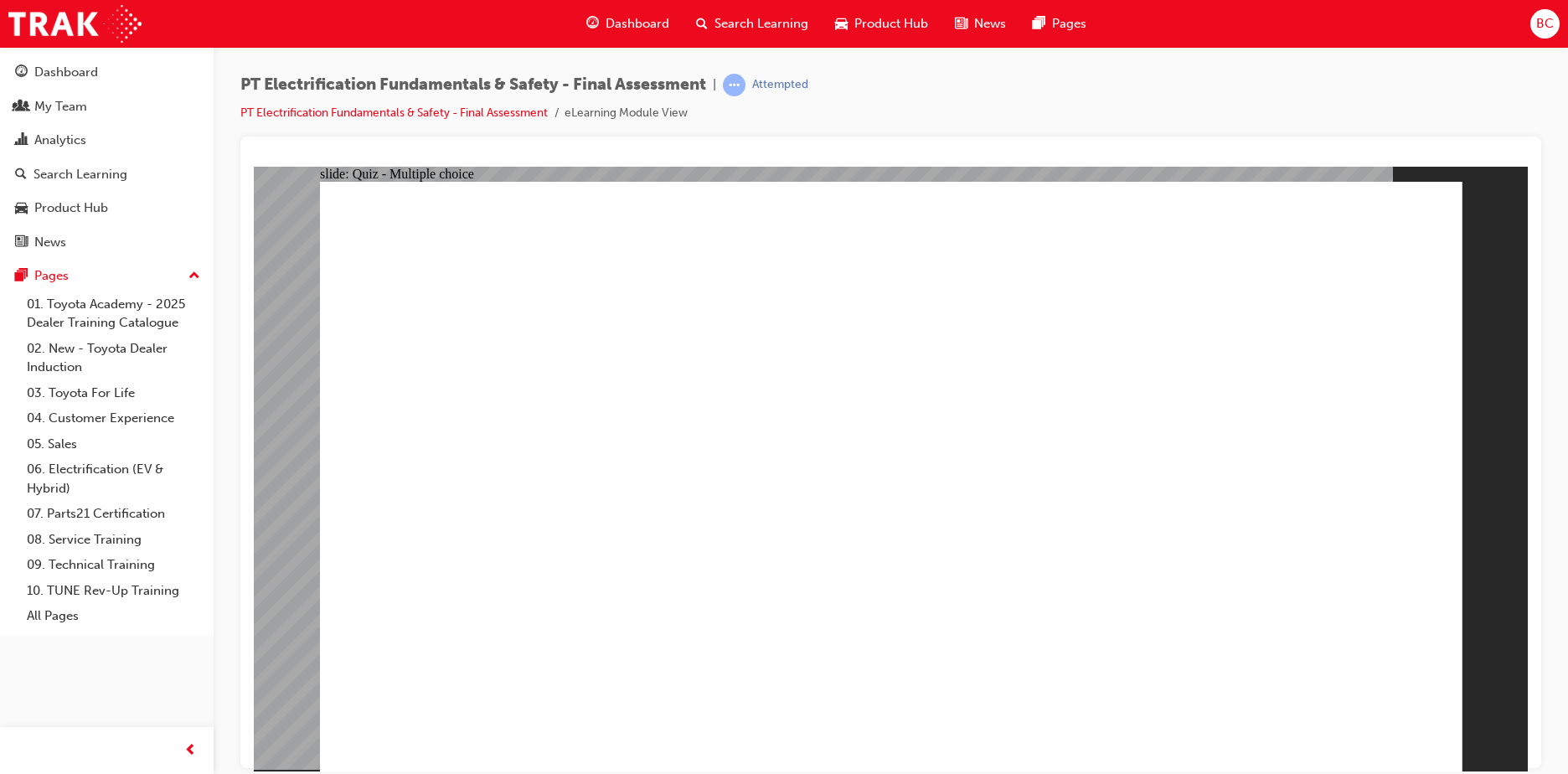
radio input "true"
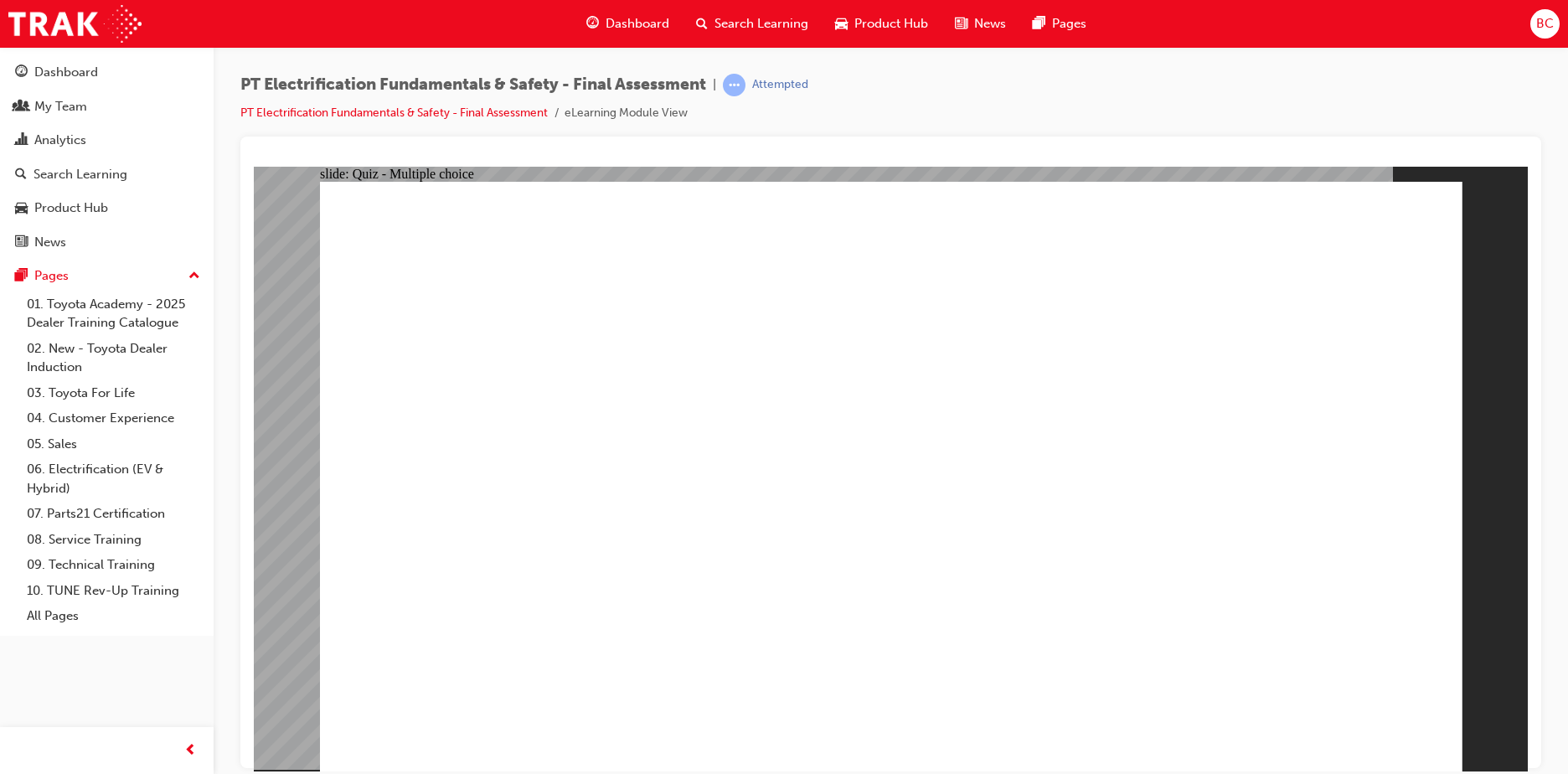
radio input "true"
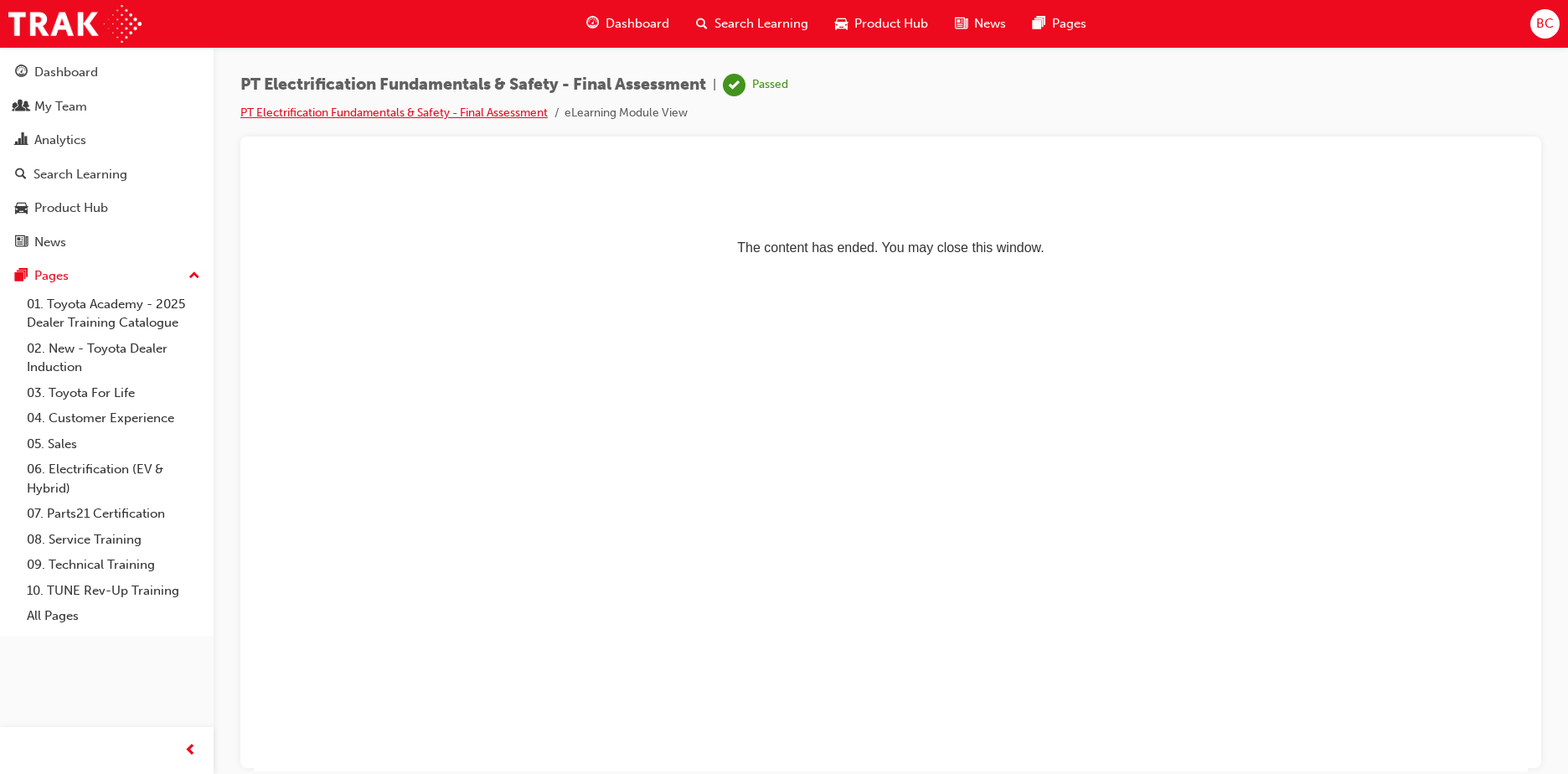
click at [494, 113] on link "PT Electrification Fundamentals & Safety - Final Assessment" at bounding box center [394, 112] width 308 height 14
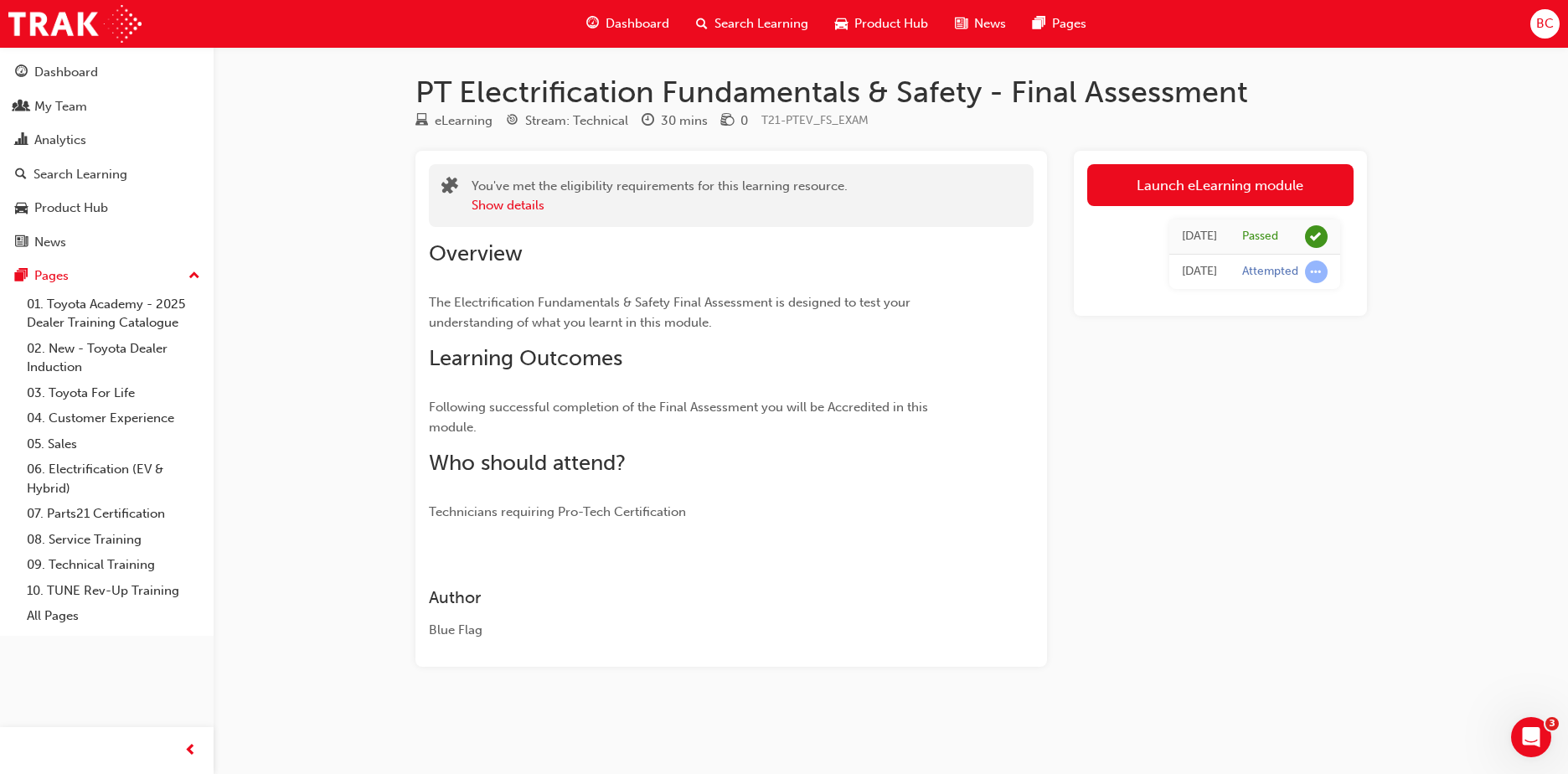
click at [619, 22] on span "Dashboard" at bounding box center [637, 24] width 63 height 19
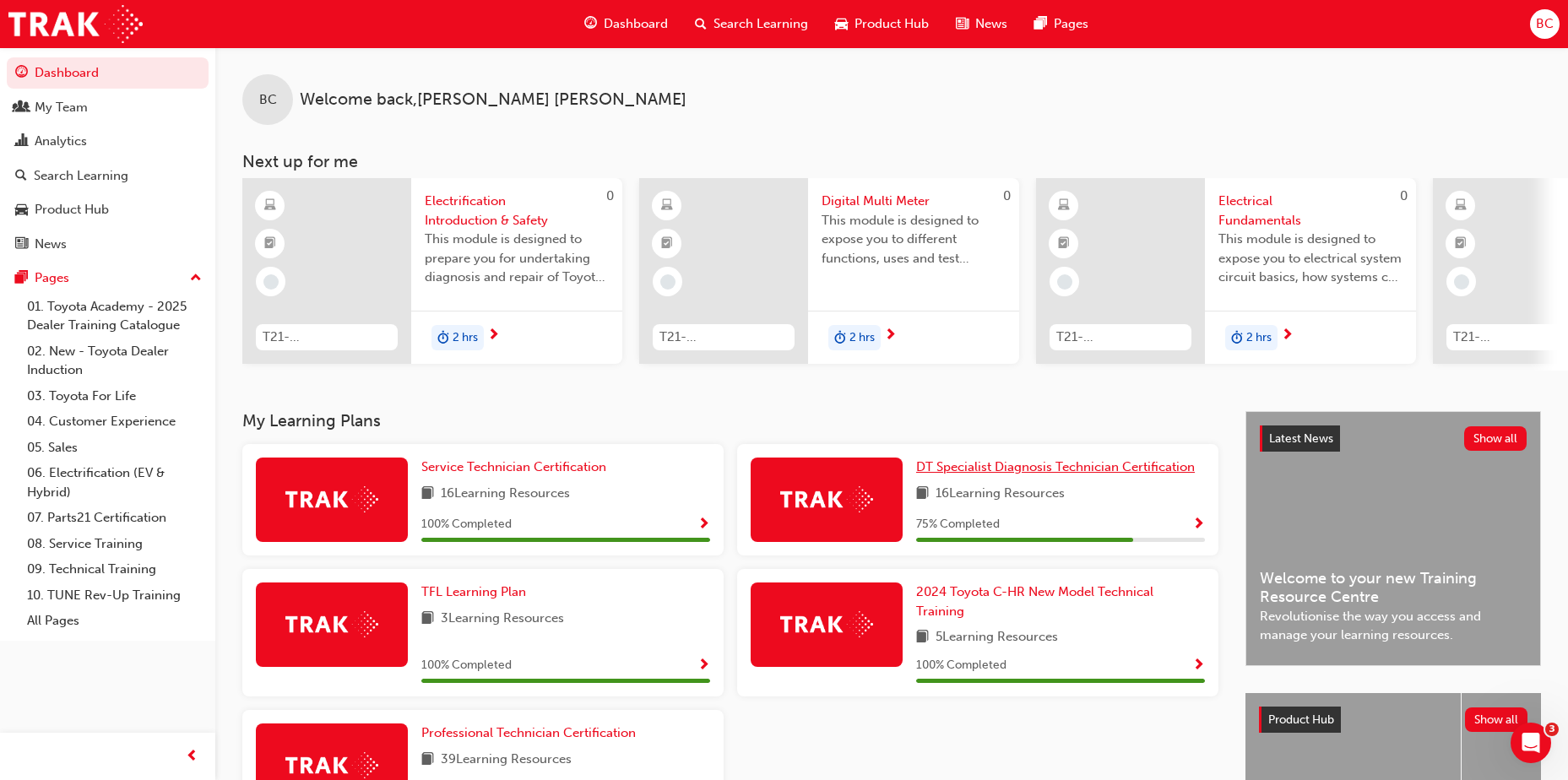
click at [1054, 473] on span "DT Specialist Diagnosis Technician Certification" at bounding box center [1055, 466] width 278 height 15
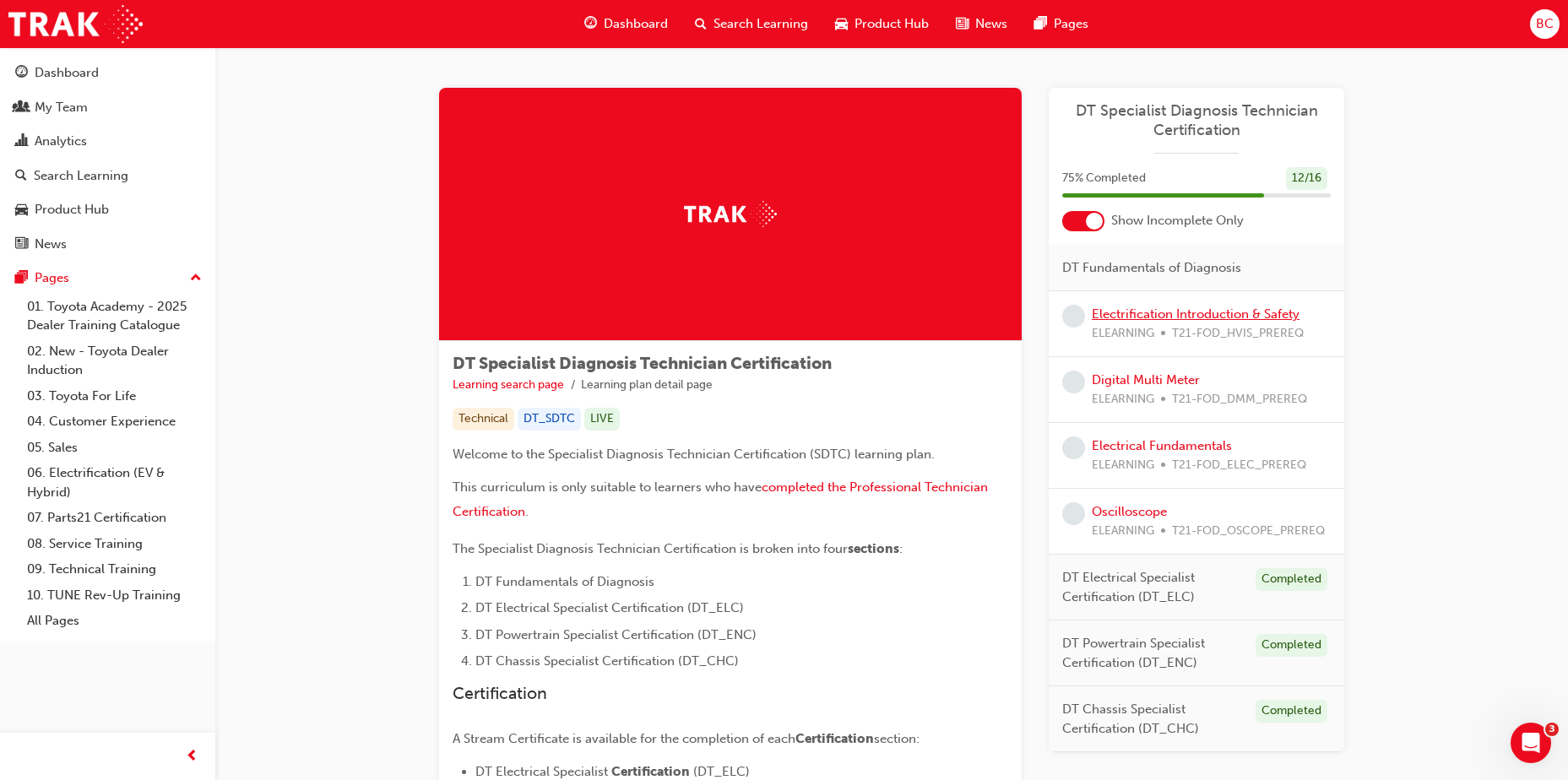
click at [1192, 308] on link "Electrification Introduction & Safety" at bounding box center [1195, 313] width 207 height 15
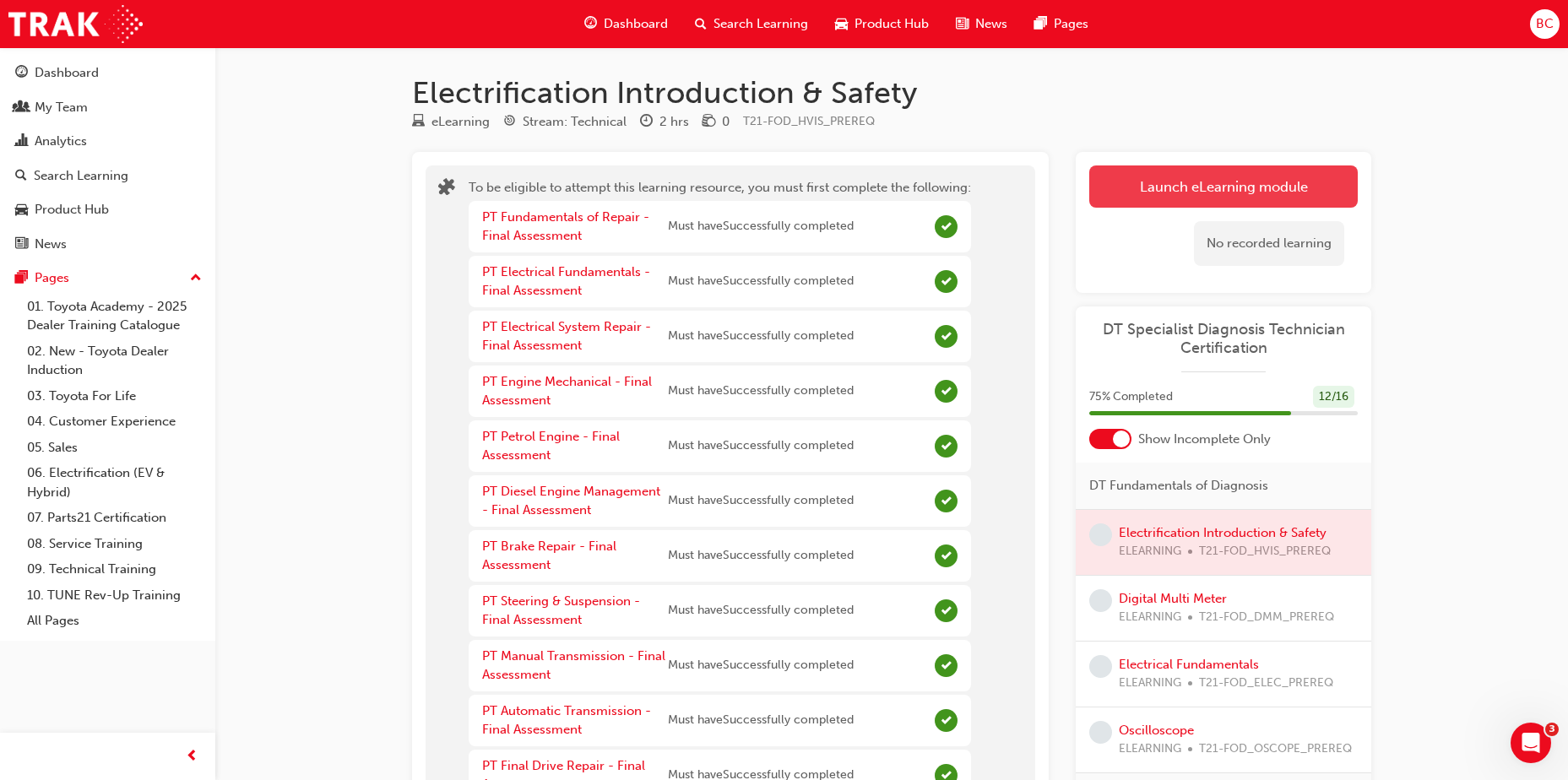
click at [1163, 174] on button "Launch eLearning module" at bounding box center [1223, 187] width 268 height 42
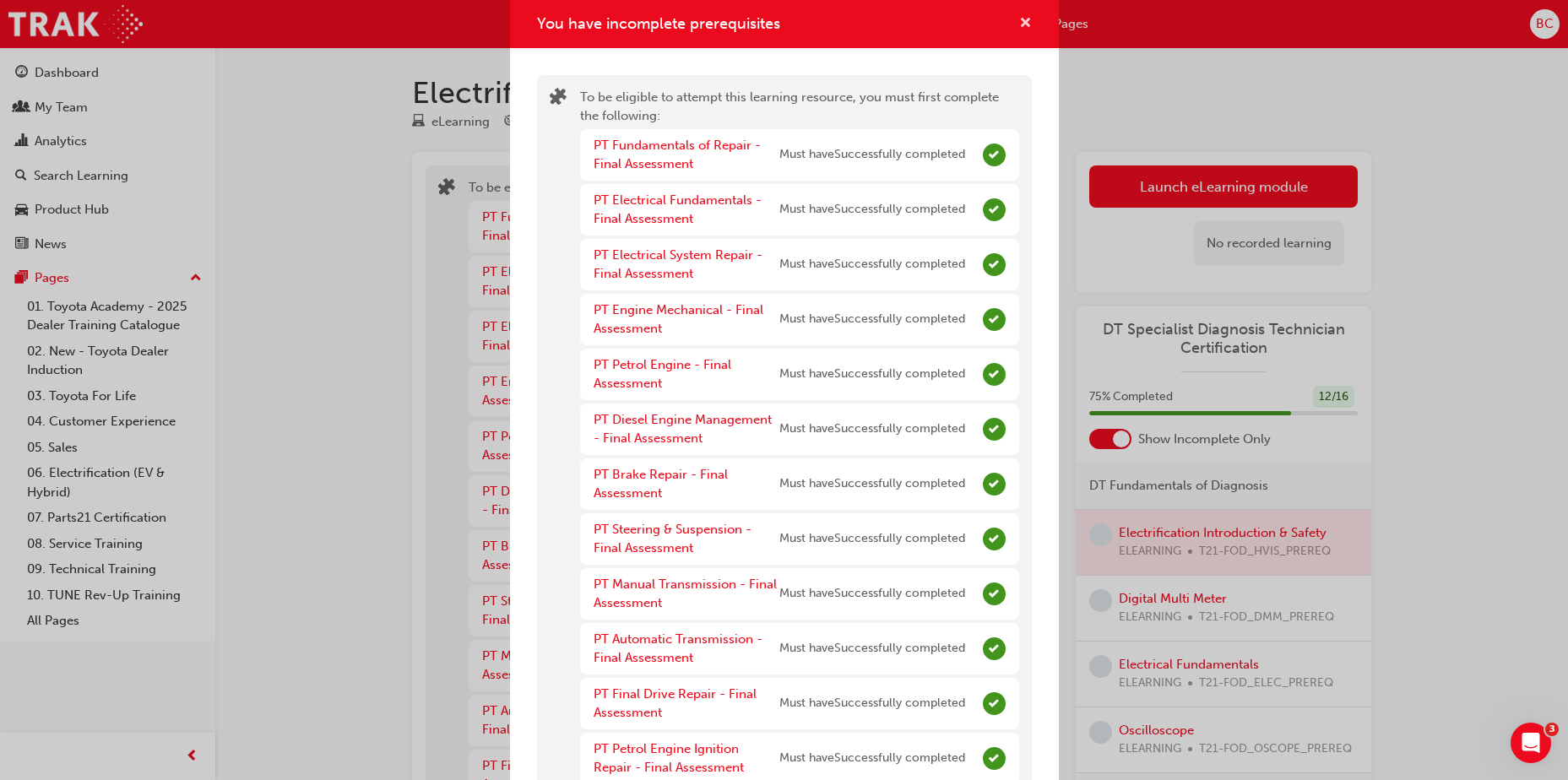
click at [1019, 17] on span "cross-icon" at bounding box center [1025, 24] width 12 height 15
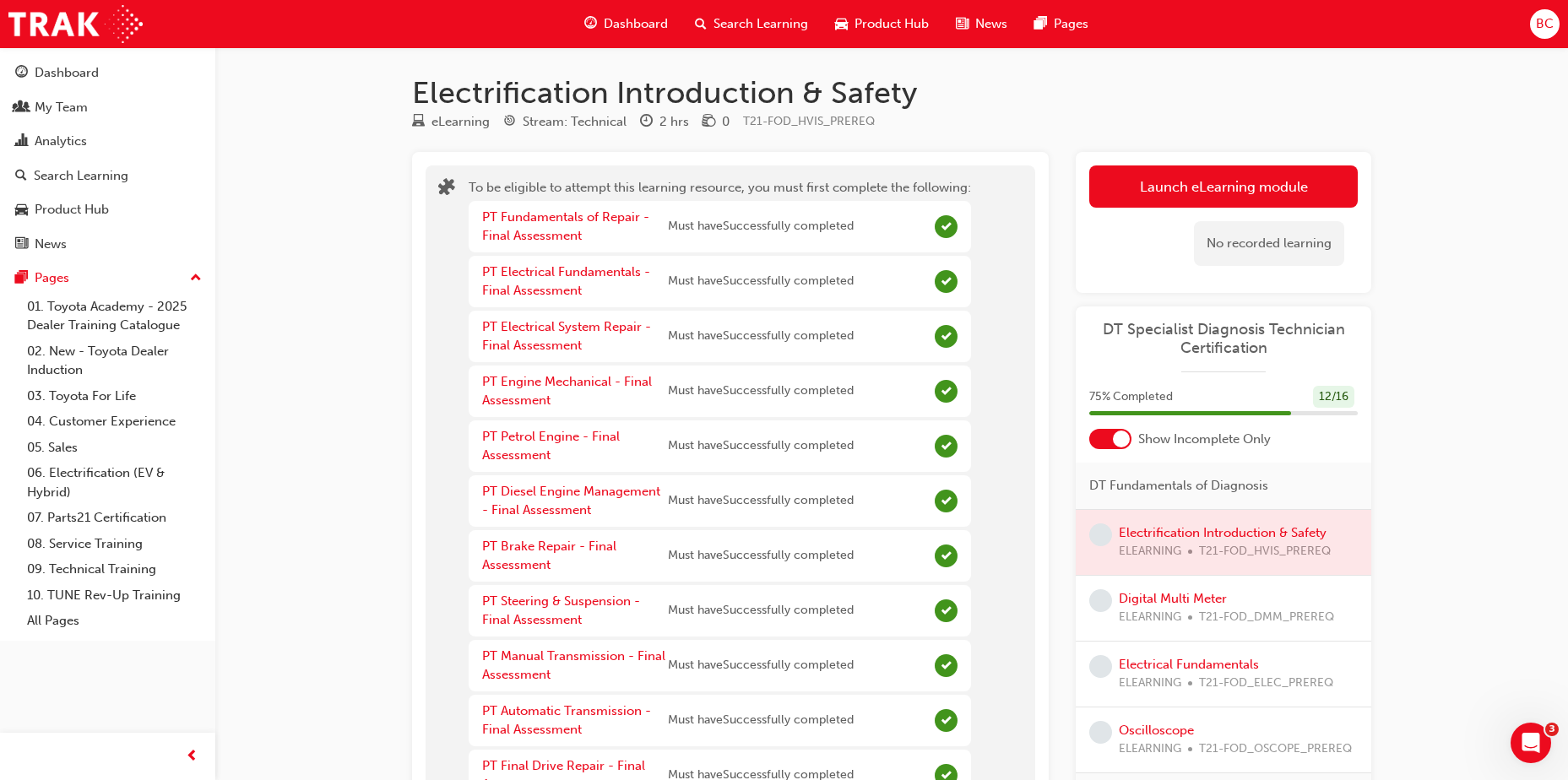
click at [640, 24] on span "Dashboard" at bounding box center [635, 24] width 64 height 19
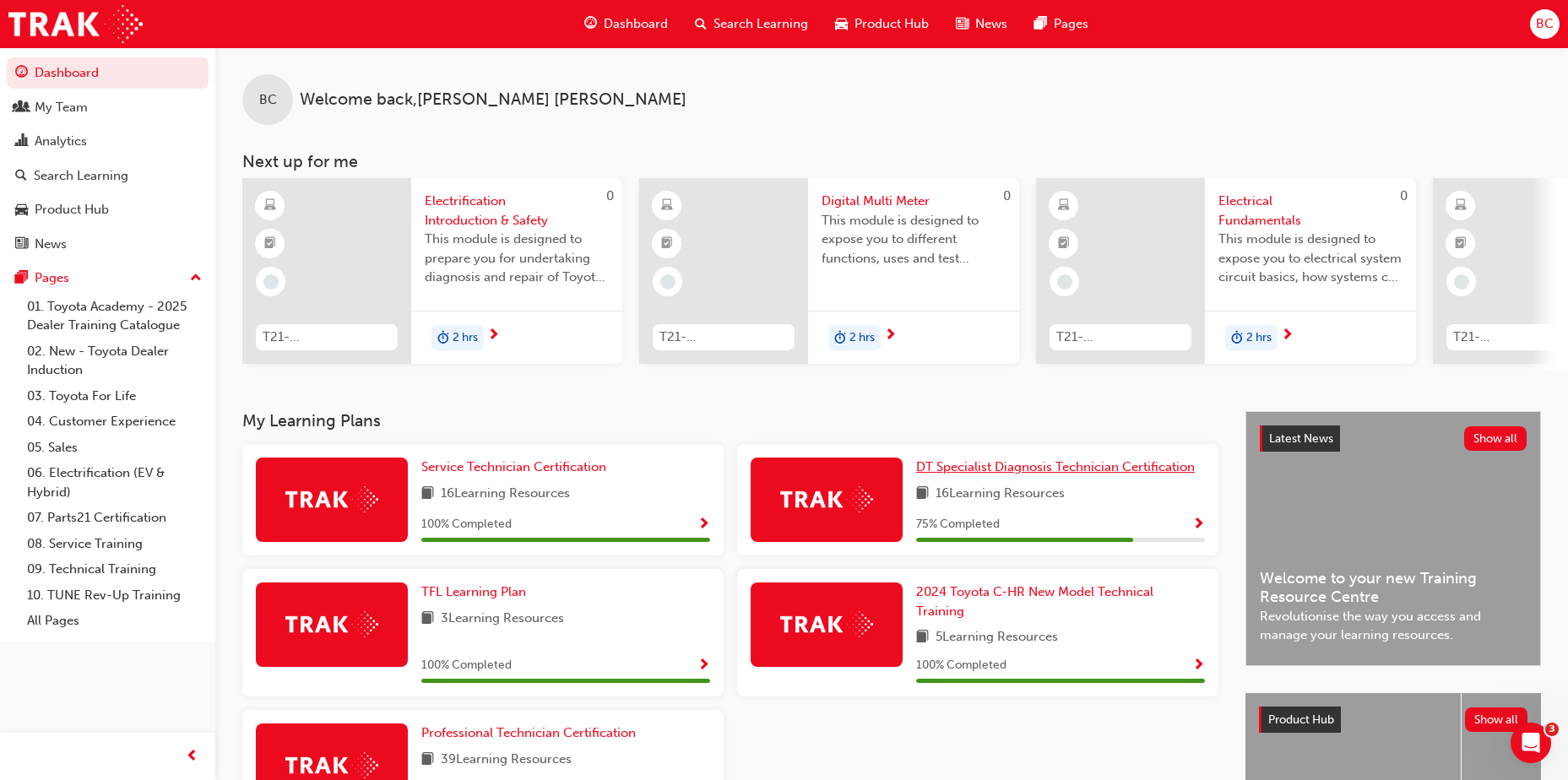
click at [967, 468] on span "DT Specialist Diagnosis Technician Certification" at bounding box center [1055, 466] width 278 height 15
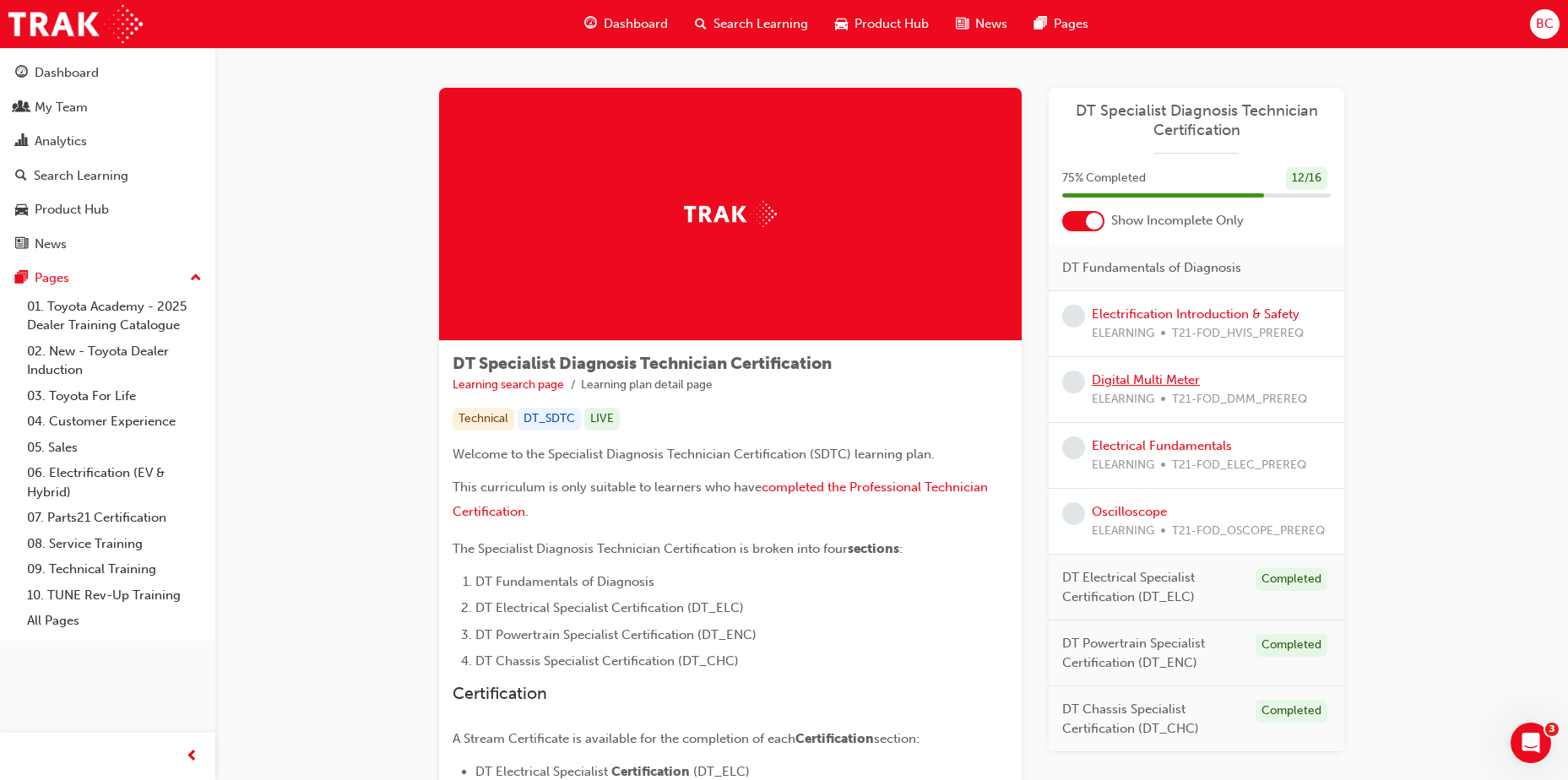
click at [1165, 382] on link "Digital Multi Meter" at bounding box center [1145, 379] width 108 height 15
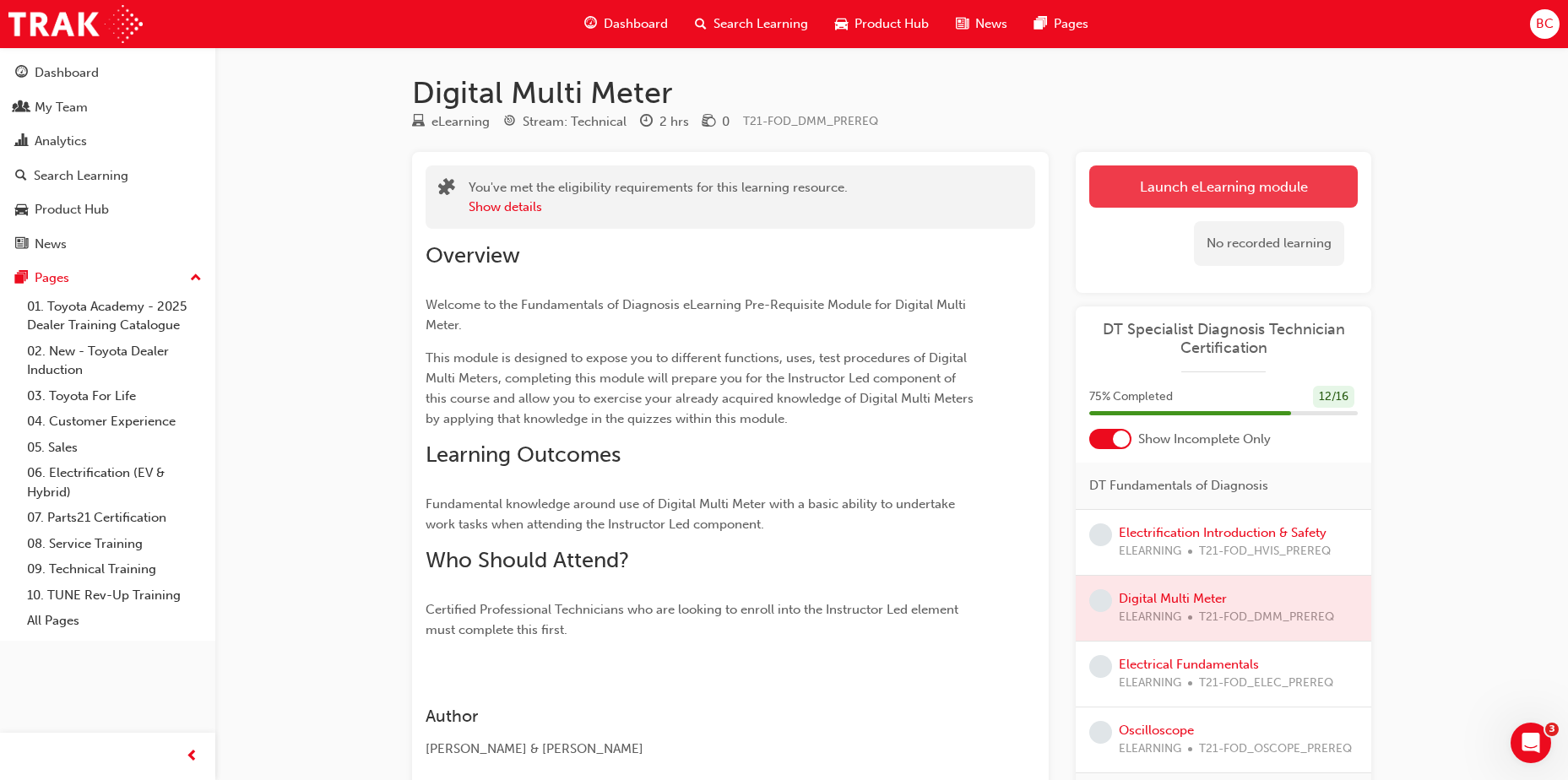
click at [1176, 188] on link "Launch eLearning module" at bounding box center [1223, 187] width 268 height 42
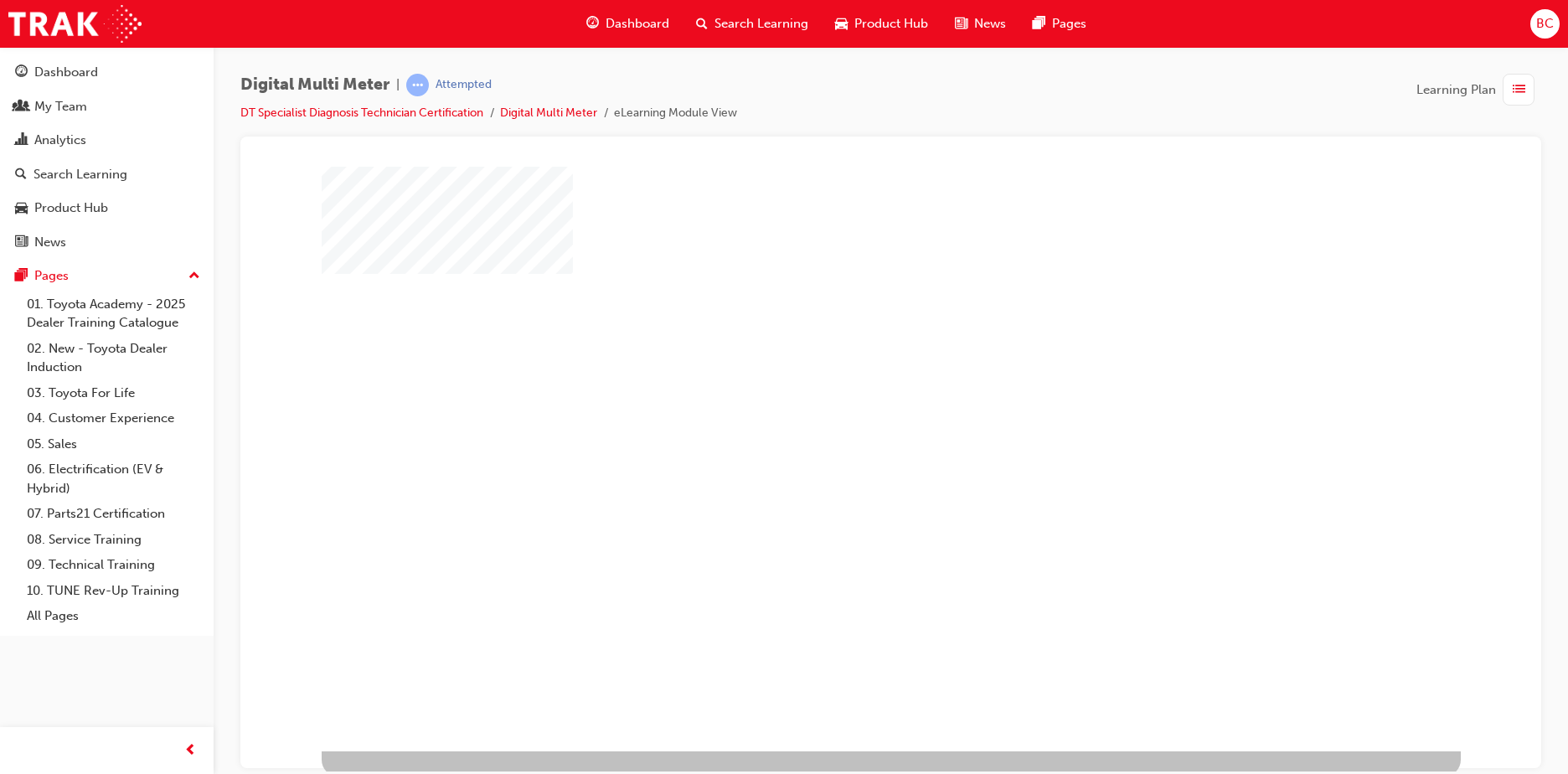
scroll to position [24, 0]
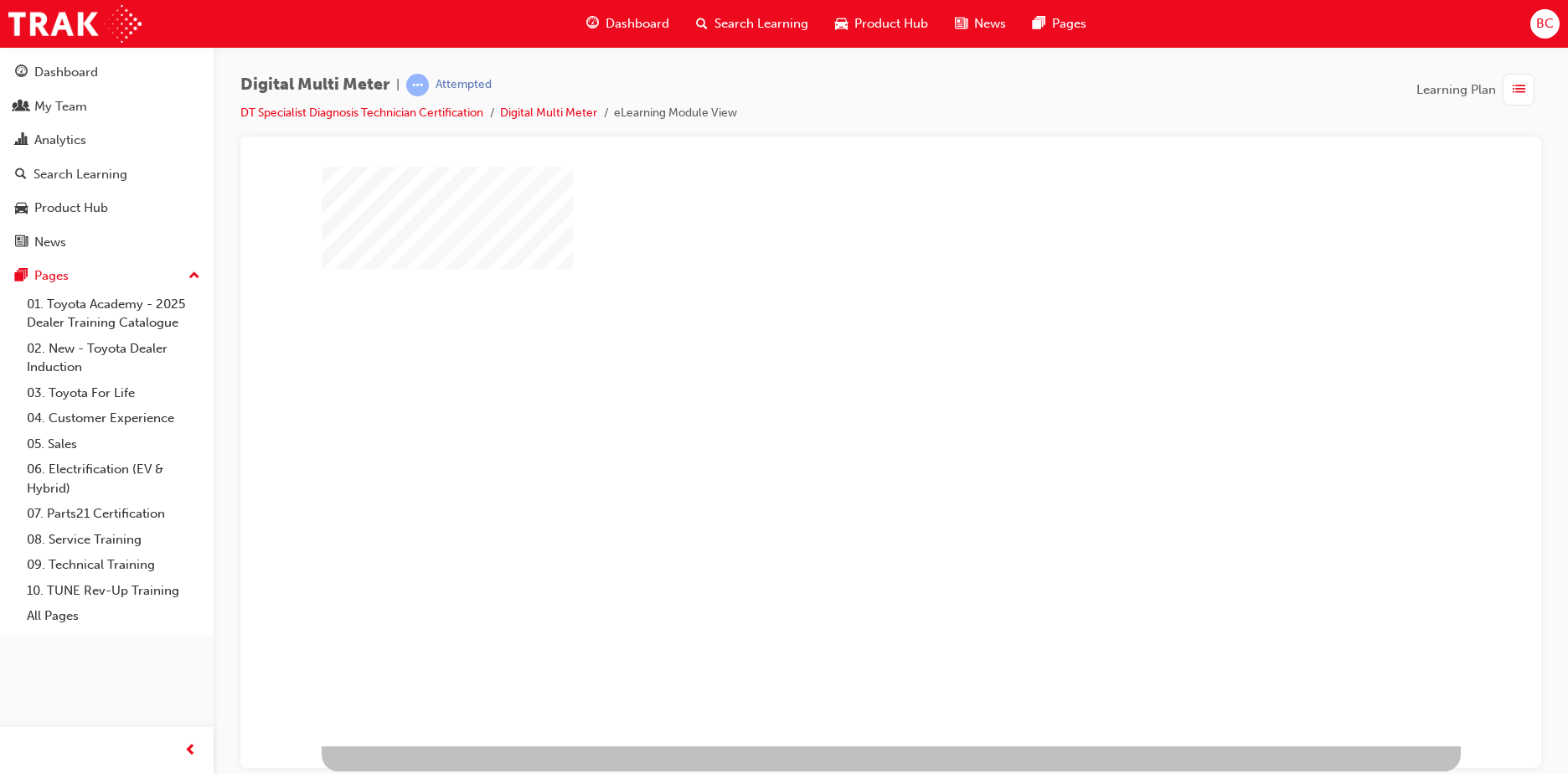
click at [843, 395] on div "play" at bounding box center [843, 395] width 0 height 0
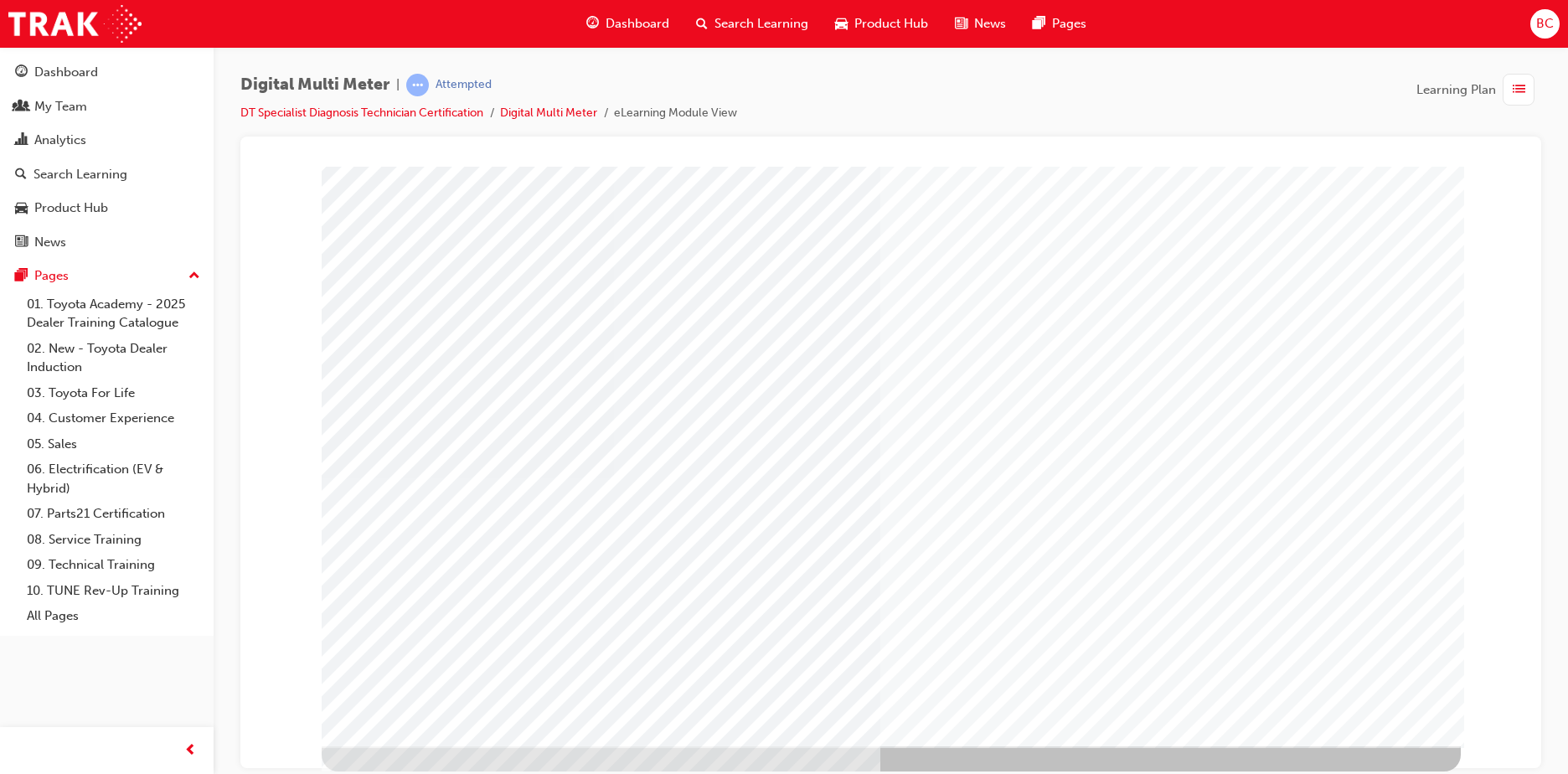
scroll to position [0, 0]
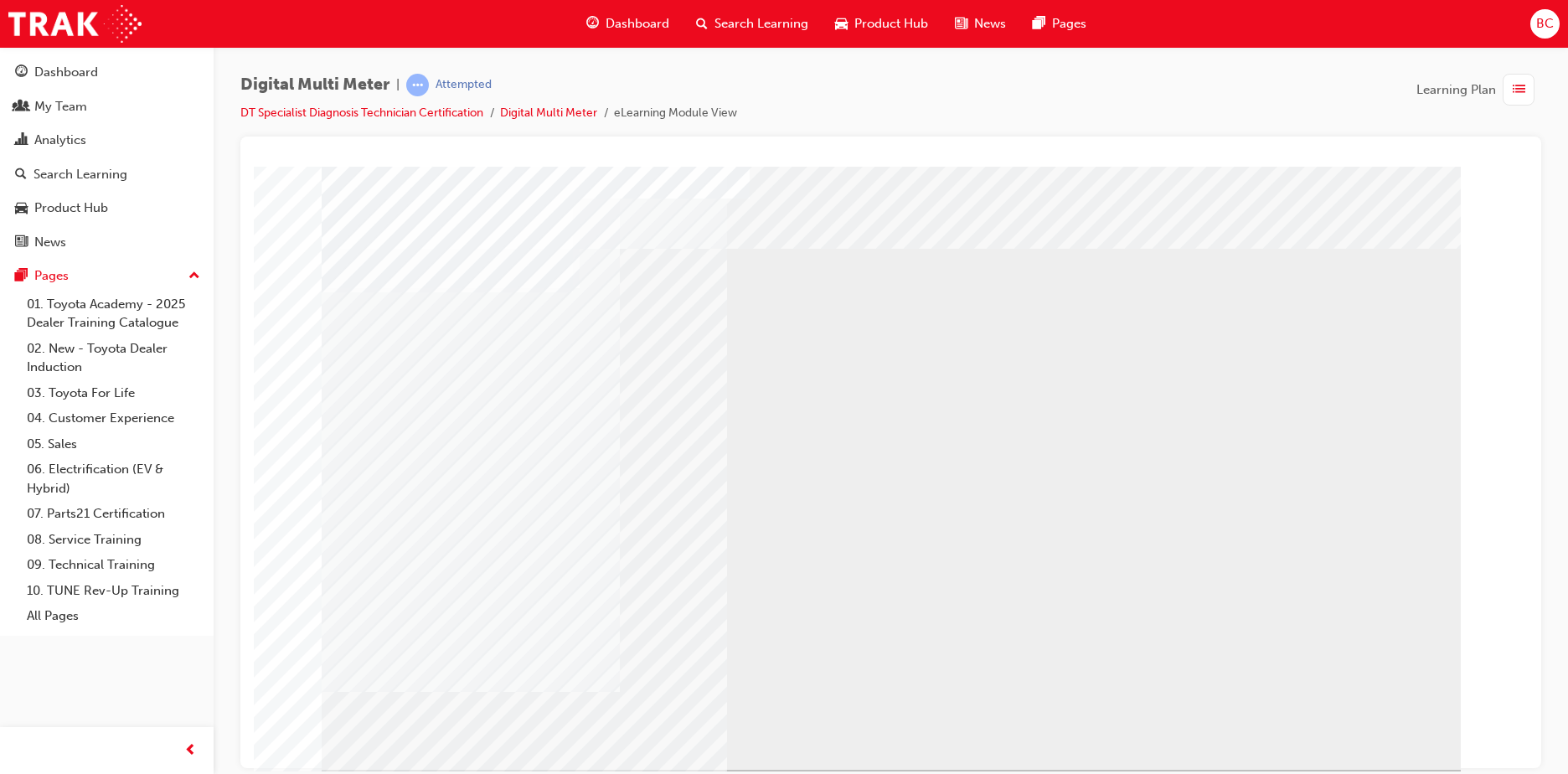
drag, startPoint x: 578, startPoint y: 404, endPoint x: 585, endPoint y: 418, distance: 15.7
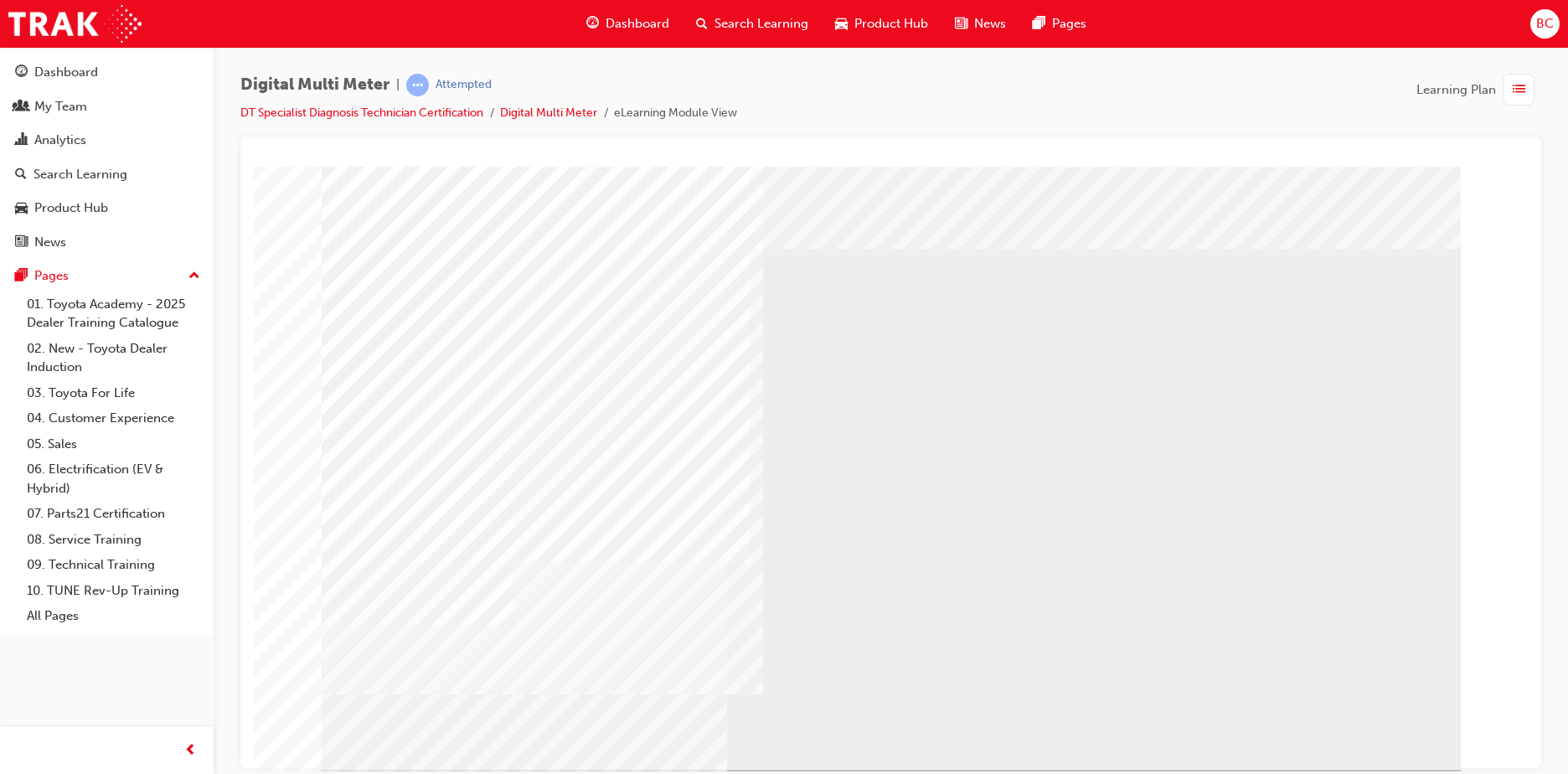
drag, startPoint x: 897, startPoint y: 502, endPoint x: 1013, endPoint y: 485, distance: 117.2
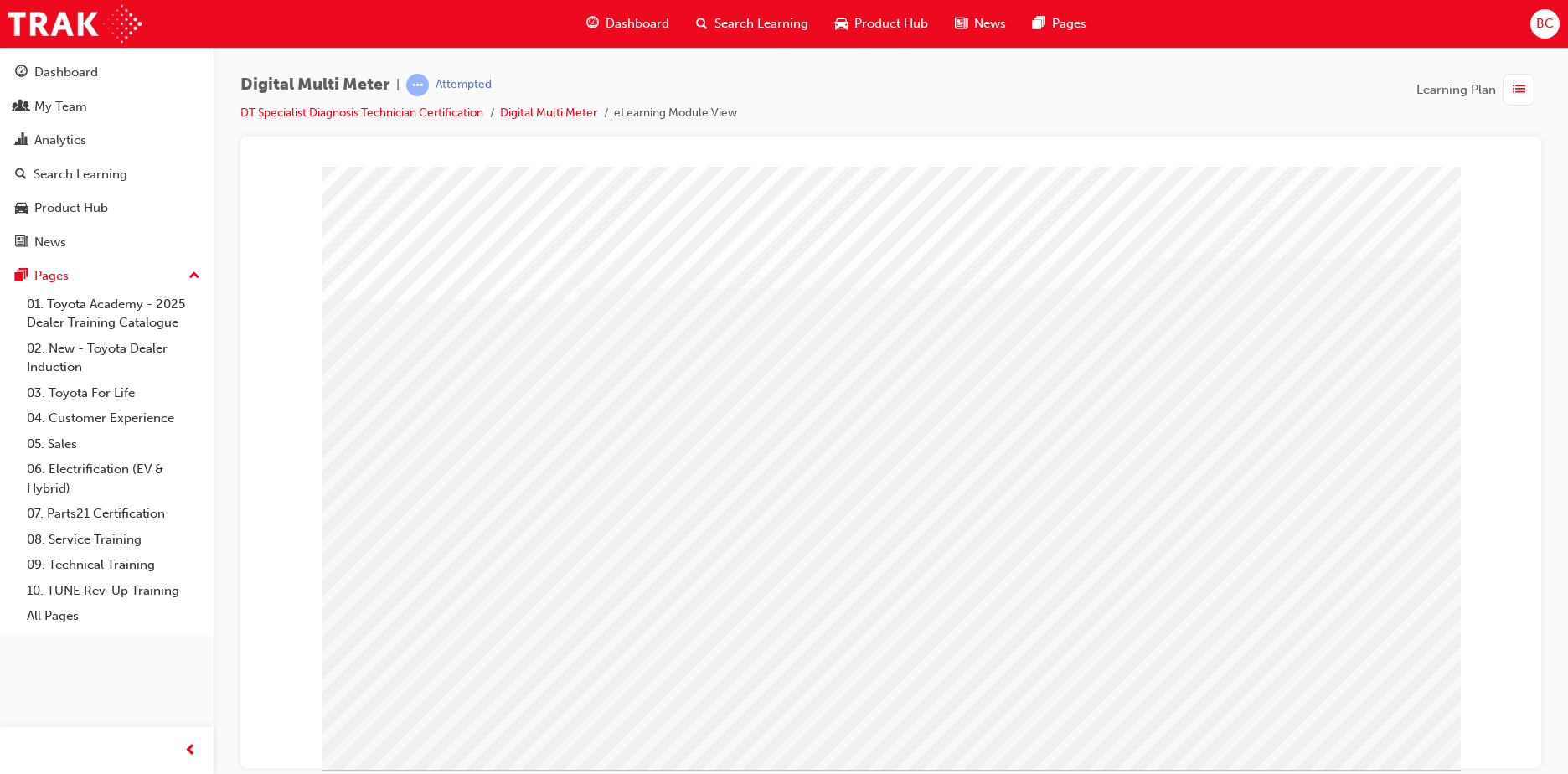
select select
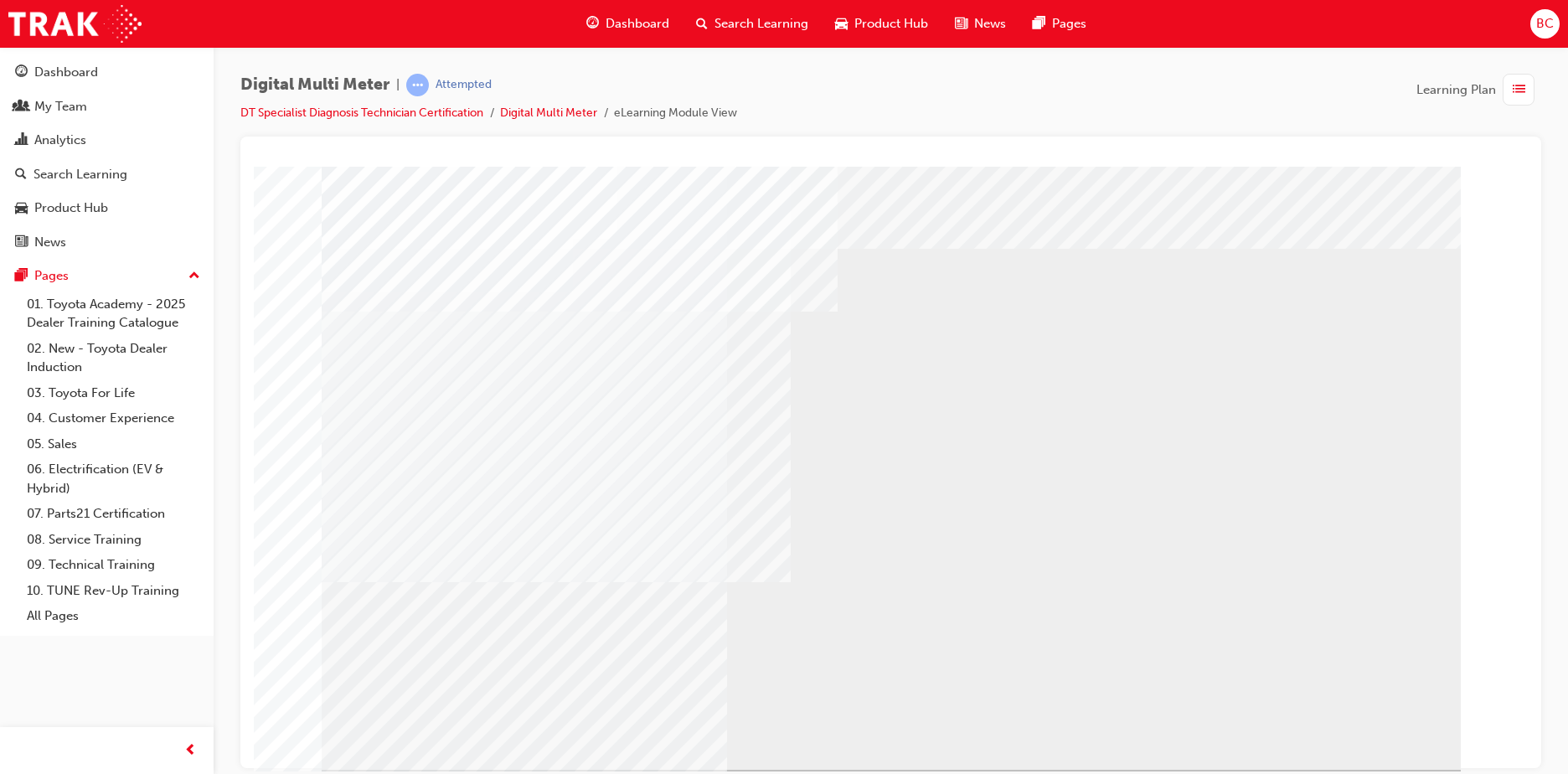
select select
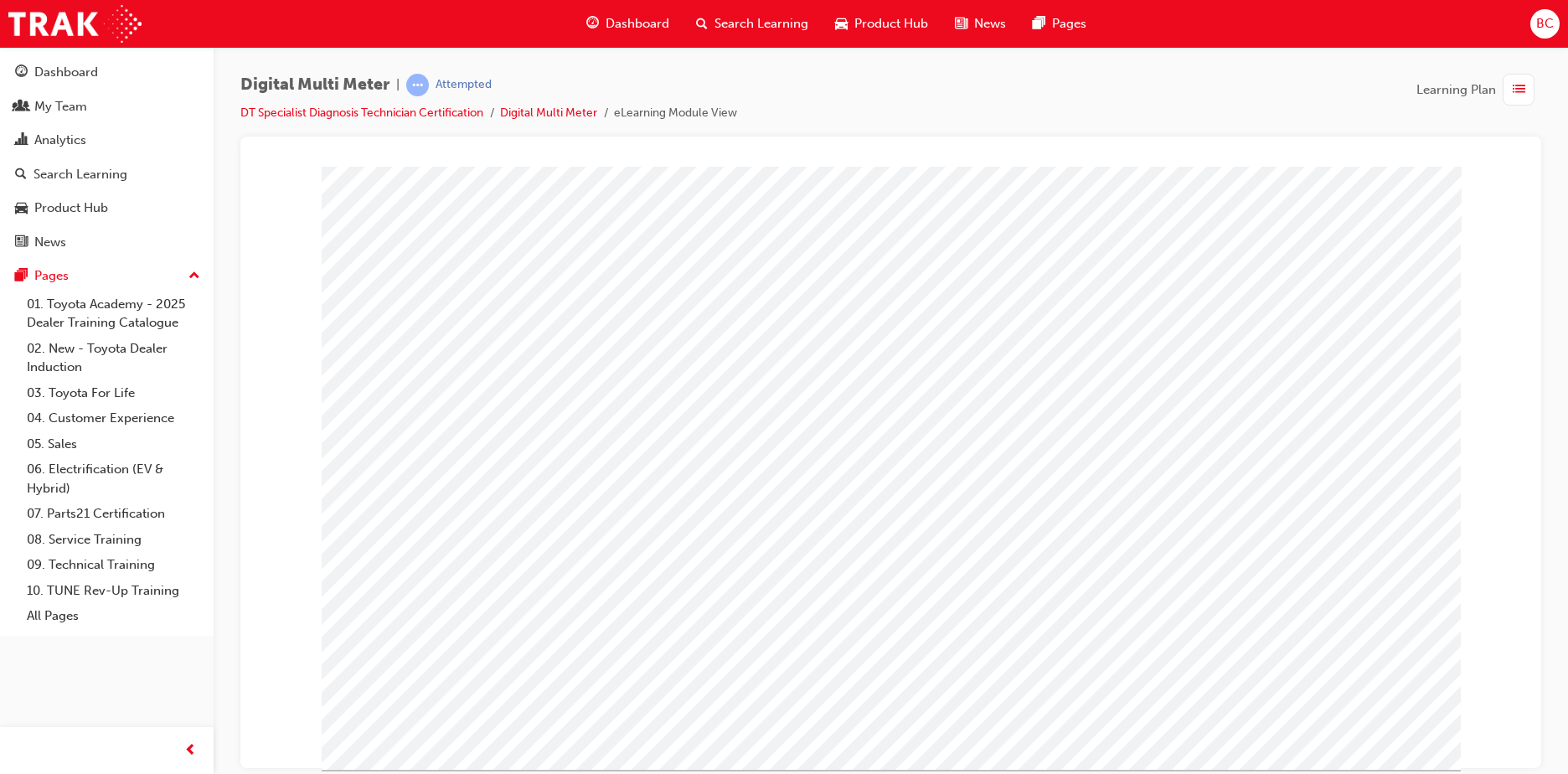
click at [920, 348] on span at bounding box center [920, 353] width 0 height 14
click at [980, 459] on img at bounding box center [986, 462] width 66 height 23
select select "0.3233"
click at [901, 395] on span at bounding box center [896, 394] width 11 height 14
click at [934, 510] on img at bounding box center [950, 503] width 54 height 23
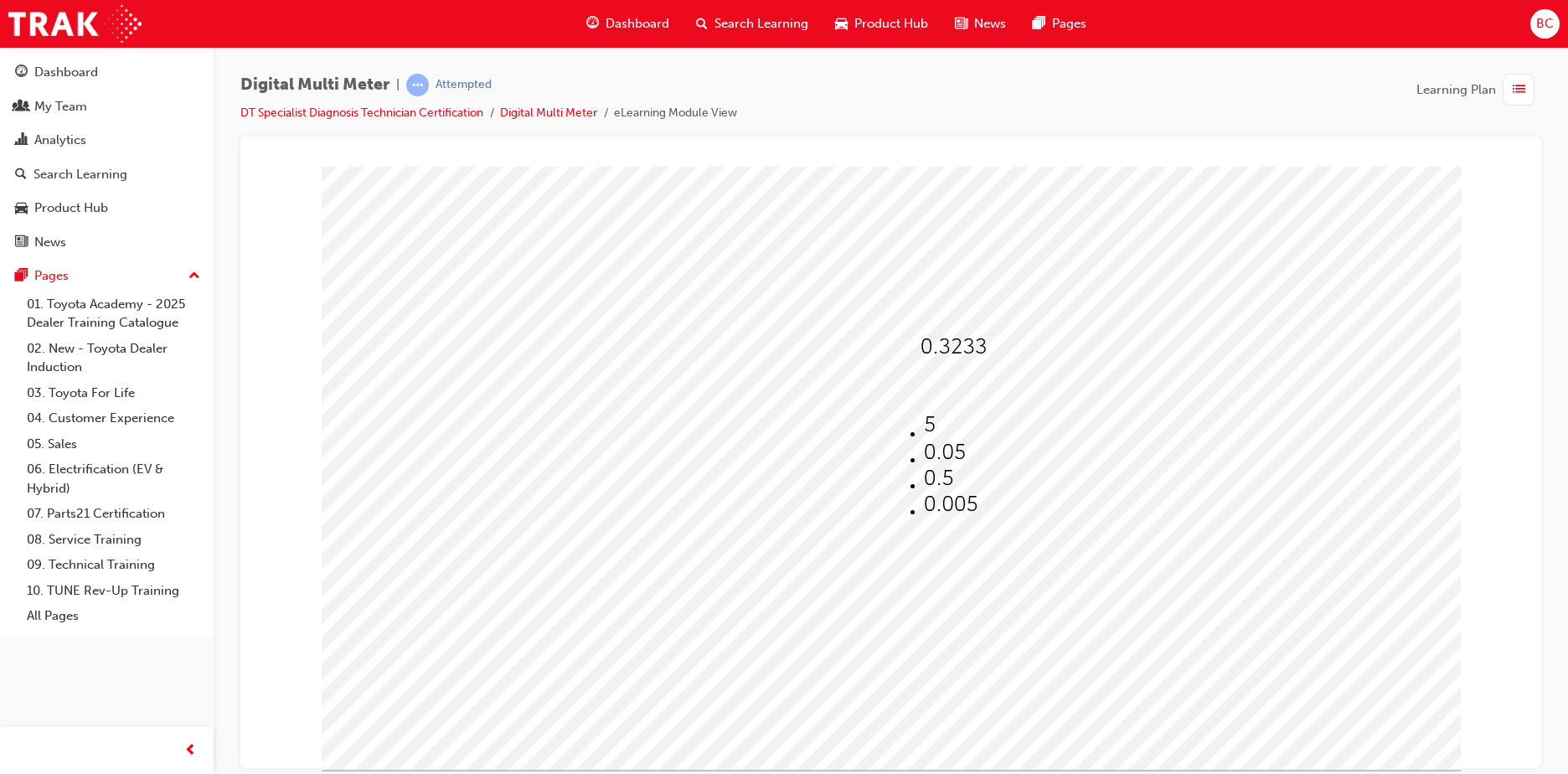
select select "0.005"
click at [940, 439] on span at bounding box center [935, 437] width 11 height 14
click at [994, 555] on li at bounding box center [996, 547] width 66 height 26
select select "9,480"
click at [940, 478] on span at bounding box center [935, 479] width 11 height 14
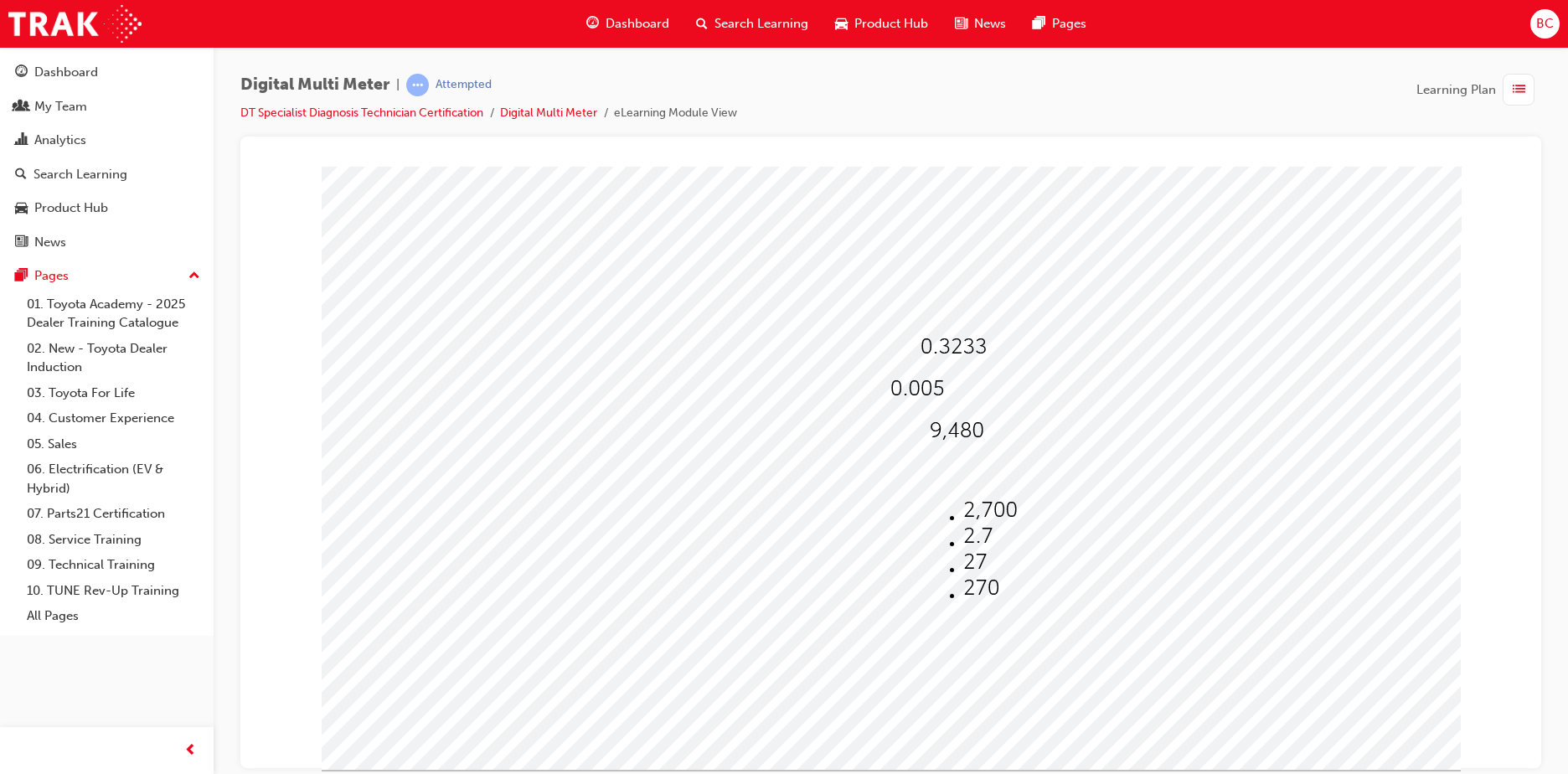
click at [965, 498] on img at bounding box center [990, 510] width 54 height 23
select select "2,700"
click at [975, 438] on div at bounding box center [959, 430] width 59 height 25
click at [984, 456] on li at bounding box center [996, 469] width 66 height 26
select select "948"
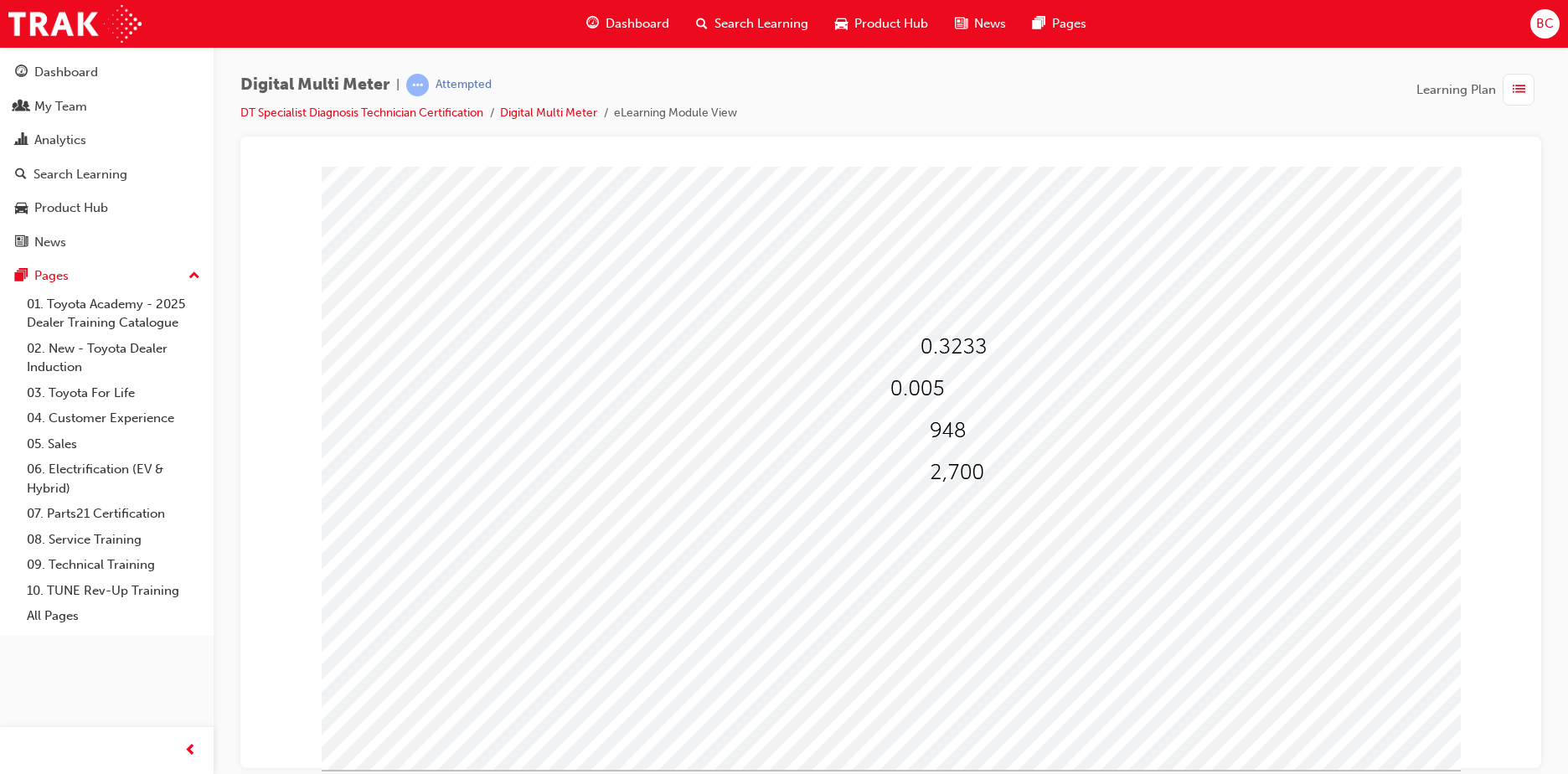
click at [926, 393] on div at bounding box center [891, 467] width 1139 height 603
click at [890, 389] on span at bounding box center [890, 394] width 0 height 14
click at [938, 449] on img at bounding box center [945, 452] width 42 height 23
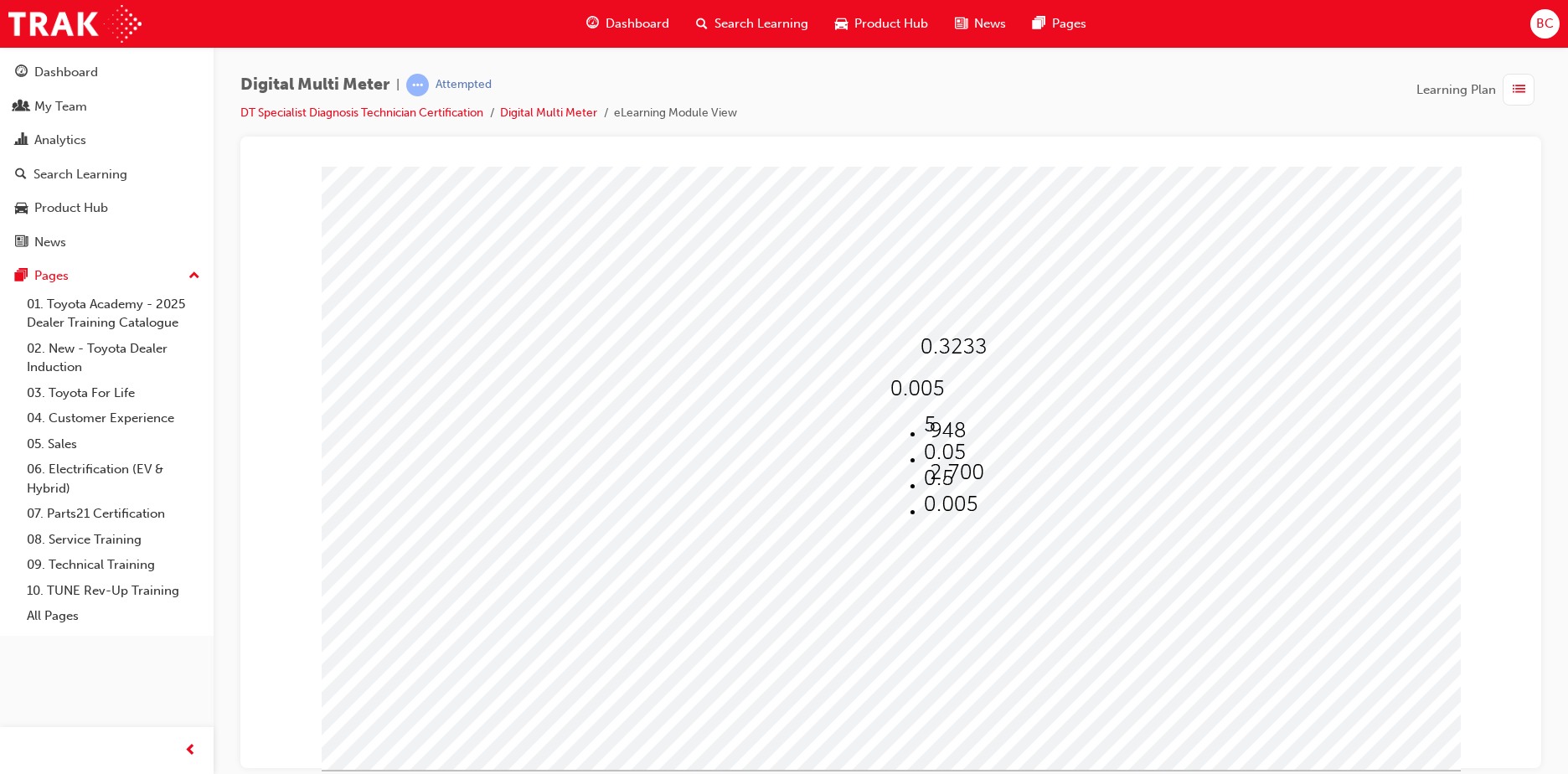
select select "0.05"
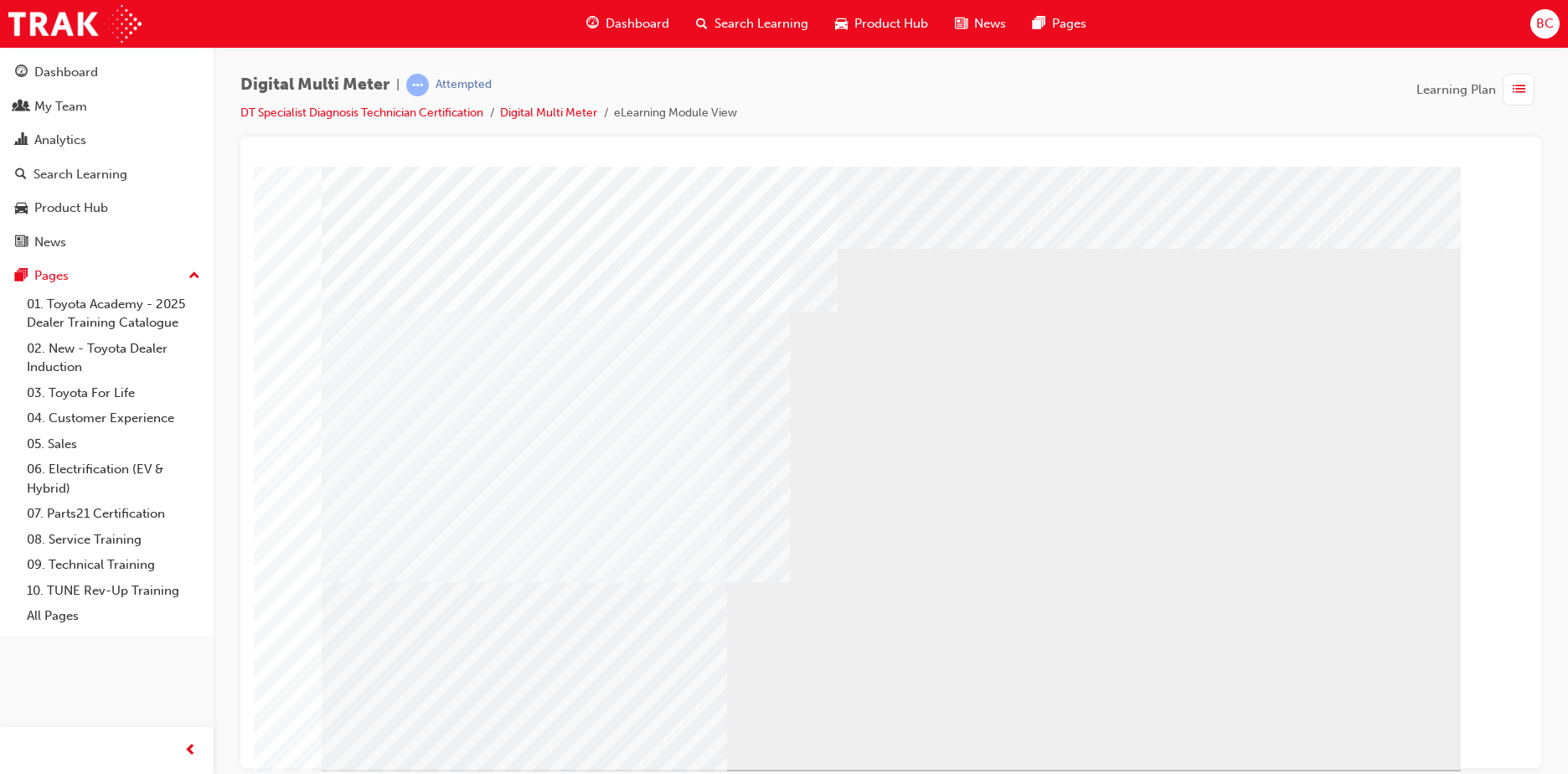
select select
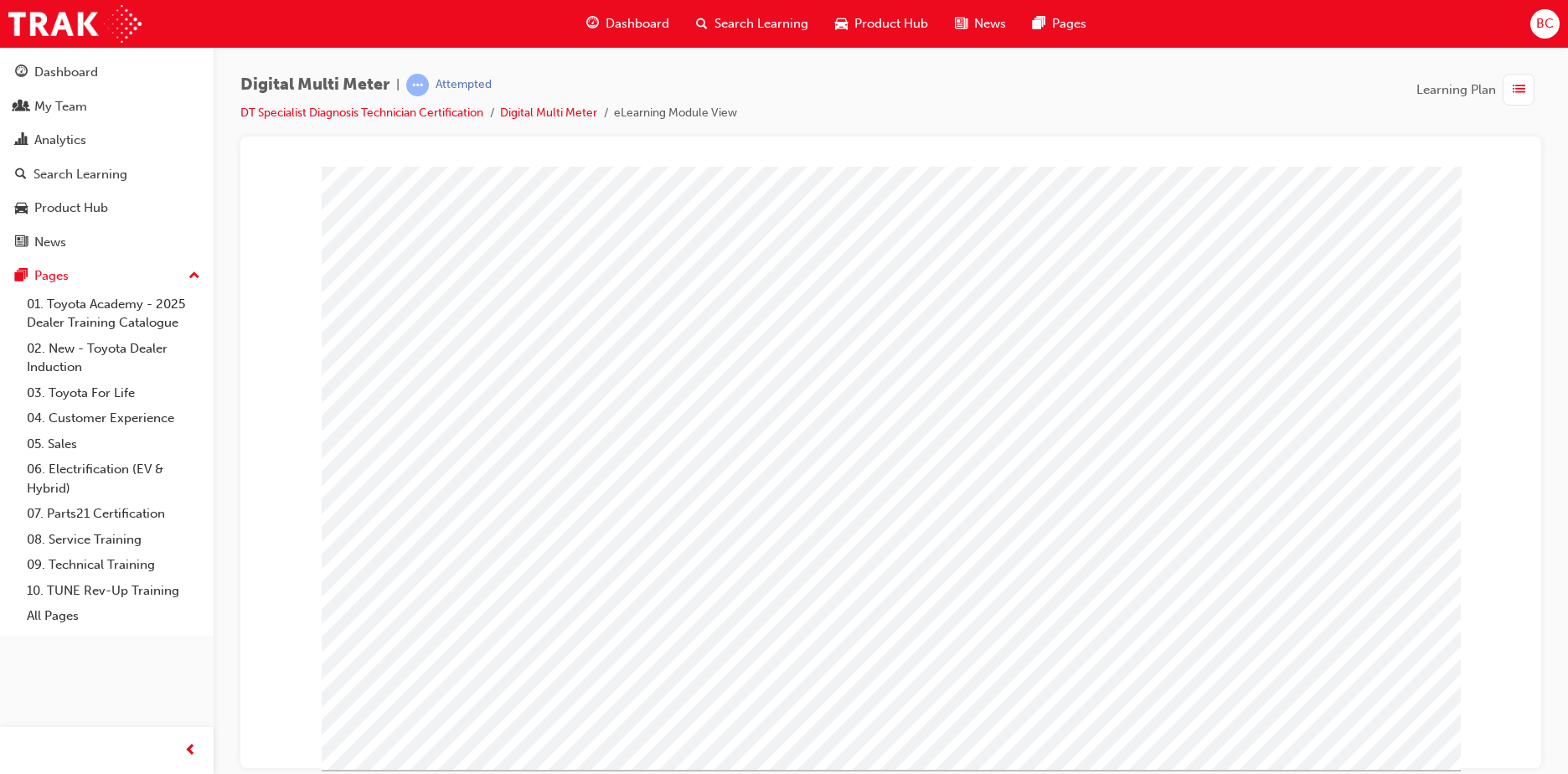
click at [937, 350] on span at bounding box center [932, 353] width 11 height 14
click at [968, 438] on img at bounding box center [985, 436] width 51 height 23
select select "94.16"
click at [910, 387] on span at bounding box center [904, 394] width 11 height 14
click at [936, 452] on img at bounding box center [954, 452] width 42 height 23
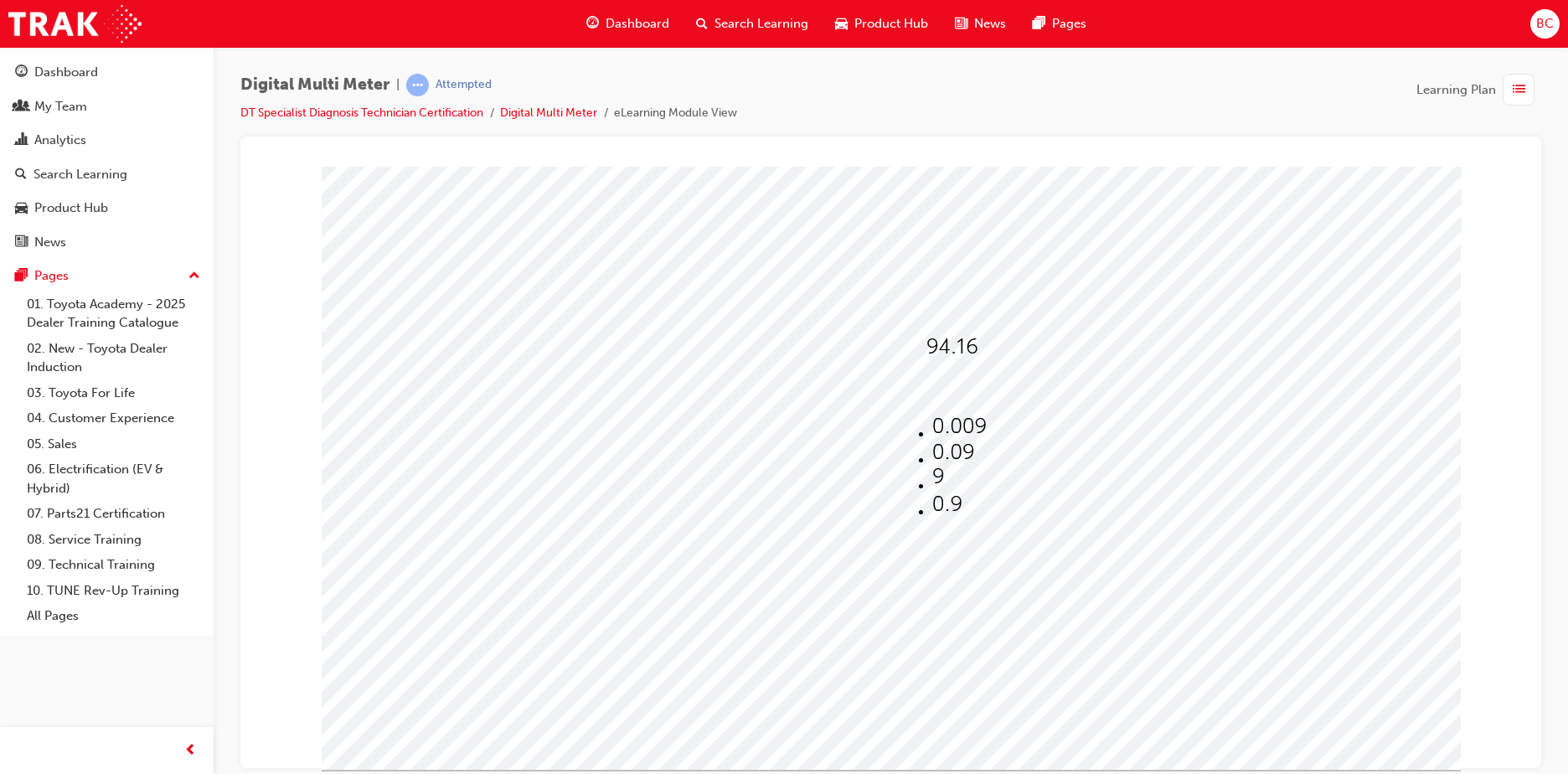
select select "0.09"
click at [949, 437] on span at bounding box center [943, 437] width 11 height 14
click at [978, 512] on img at bounding box center [989, 519] width 36 height 23
select select "630"
click at [941, 472] on span at bounding box center [936, 479] width 11 height 14
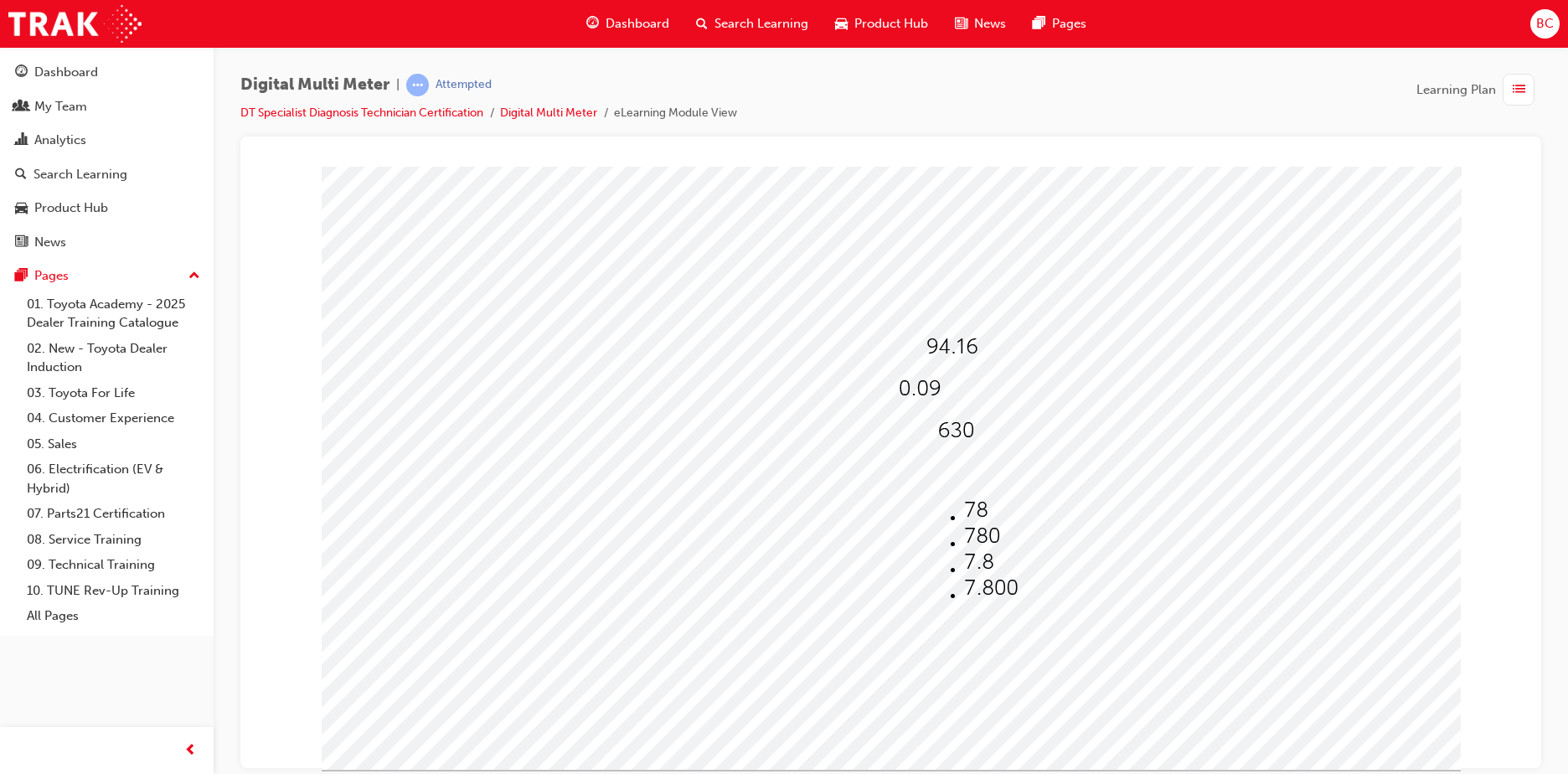
click at [974, 498] on li at bounding box center [991, 511] width 54 height 26
click at [970, 436] on div at bounding box center [891, 467] width 1139 height 603
click at [954, 476] on img at bounding box center [942, 472] width 24 height 23
click at [976, 532] on li at bounding box center [991, 538] width 54 height 26
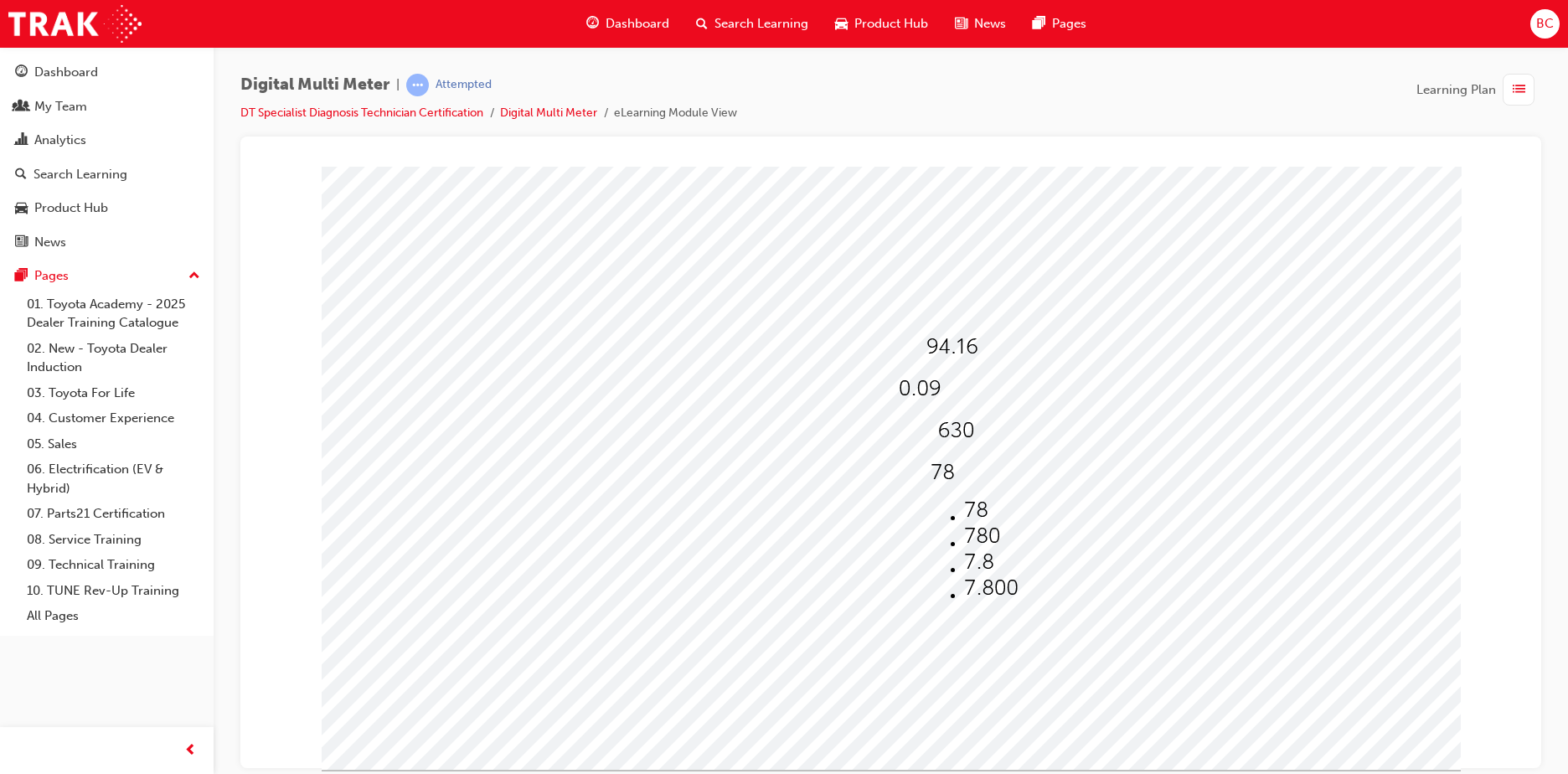
select select "780"
click at [974, 425] on img at bounding box center [955, 430] width 36 height 23
click at [983, 456] on img at bounding box center [998, 467] width 54 height 23
select select "6,300"
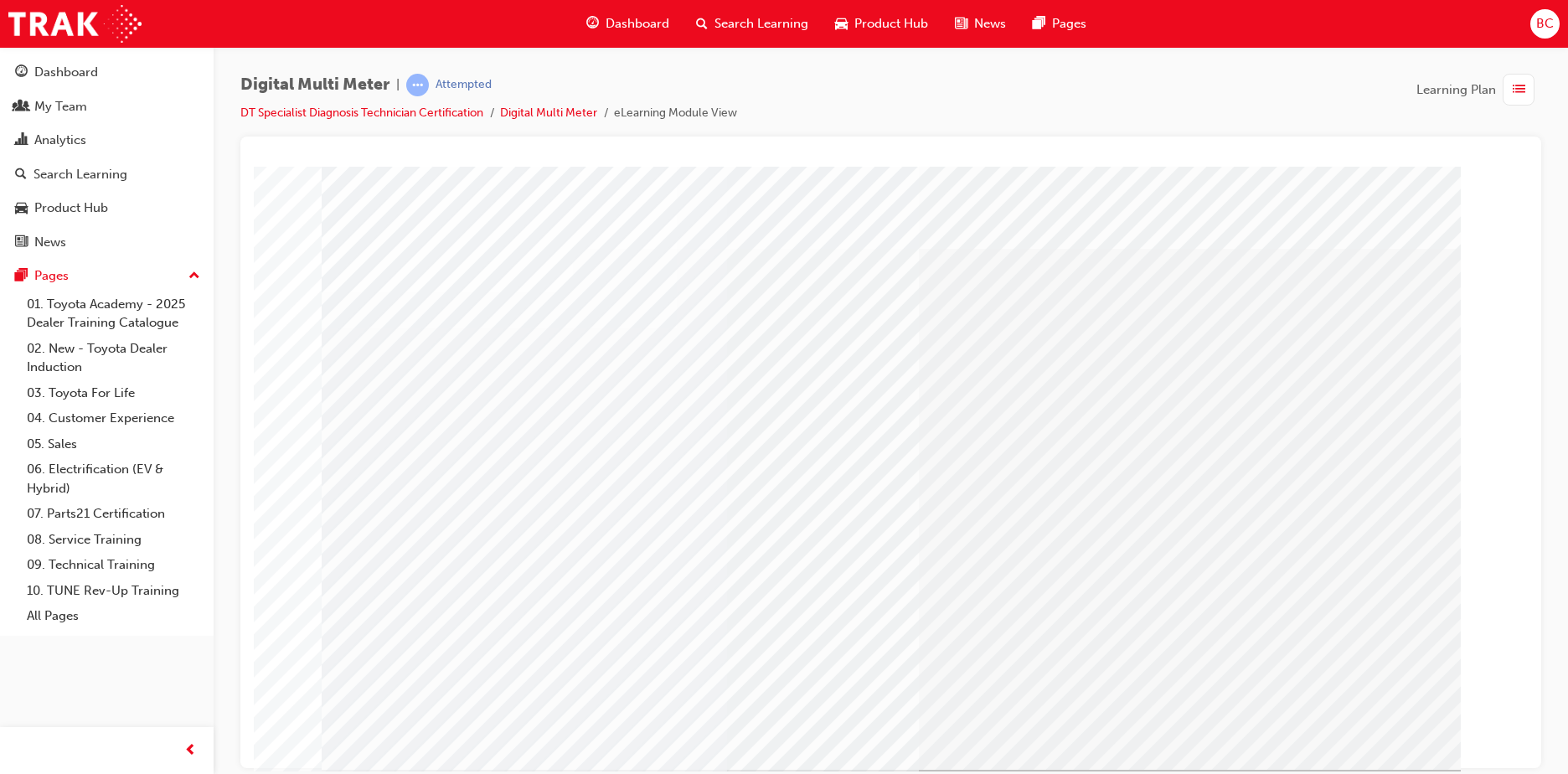
drag, startPoint x: 685, startPoint y: 431, endPoint x: 1054, endPoint y: 447, distance: 369.3
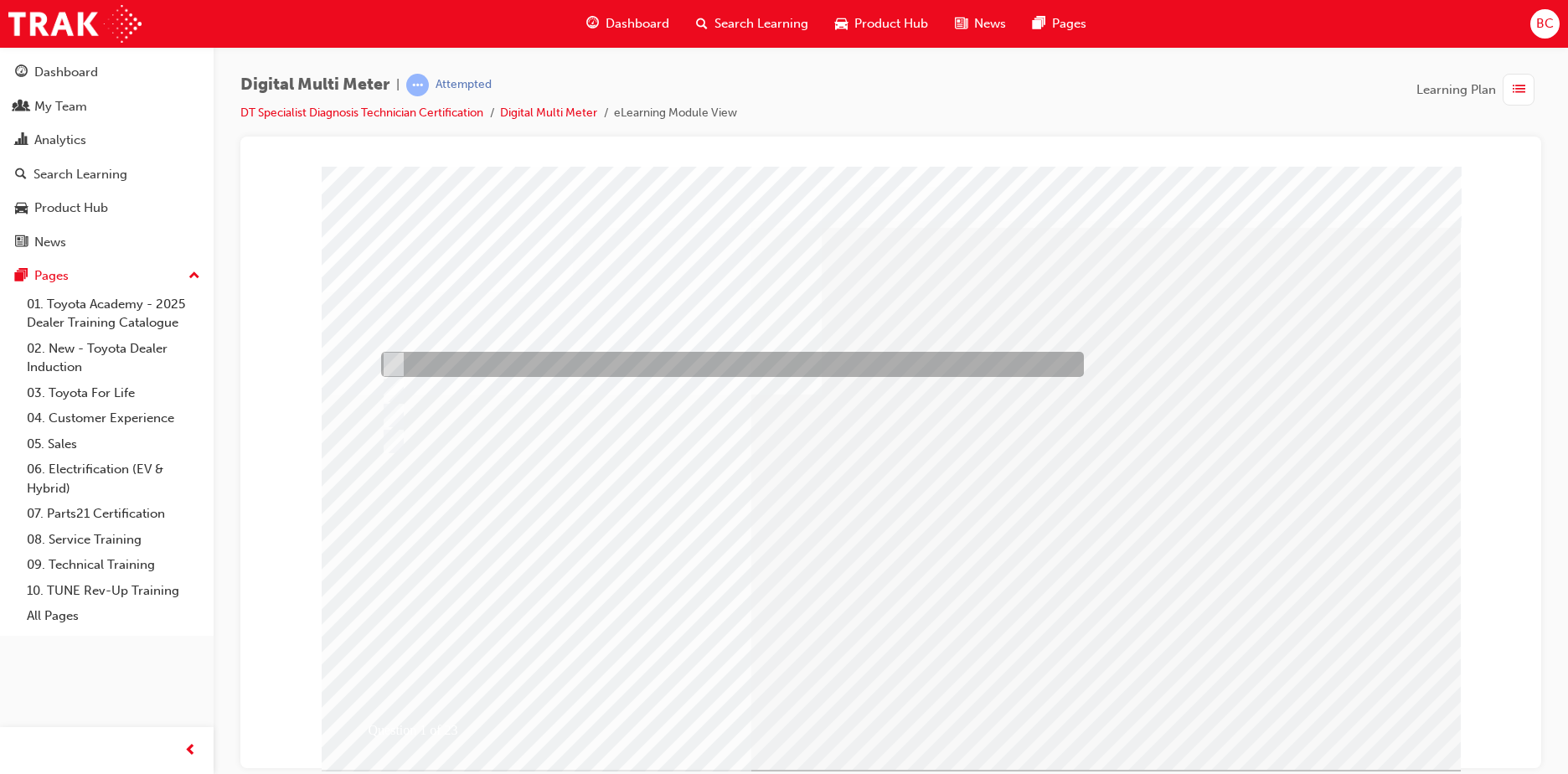
click at [601, 359] on div at bounding box center [729, 364] width 703 height 25
radio input "true"
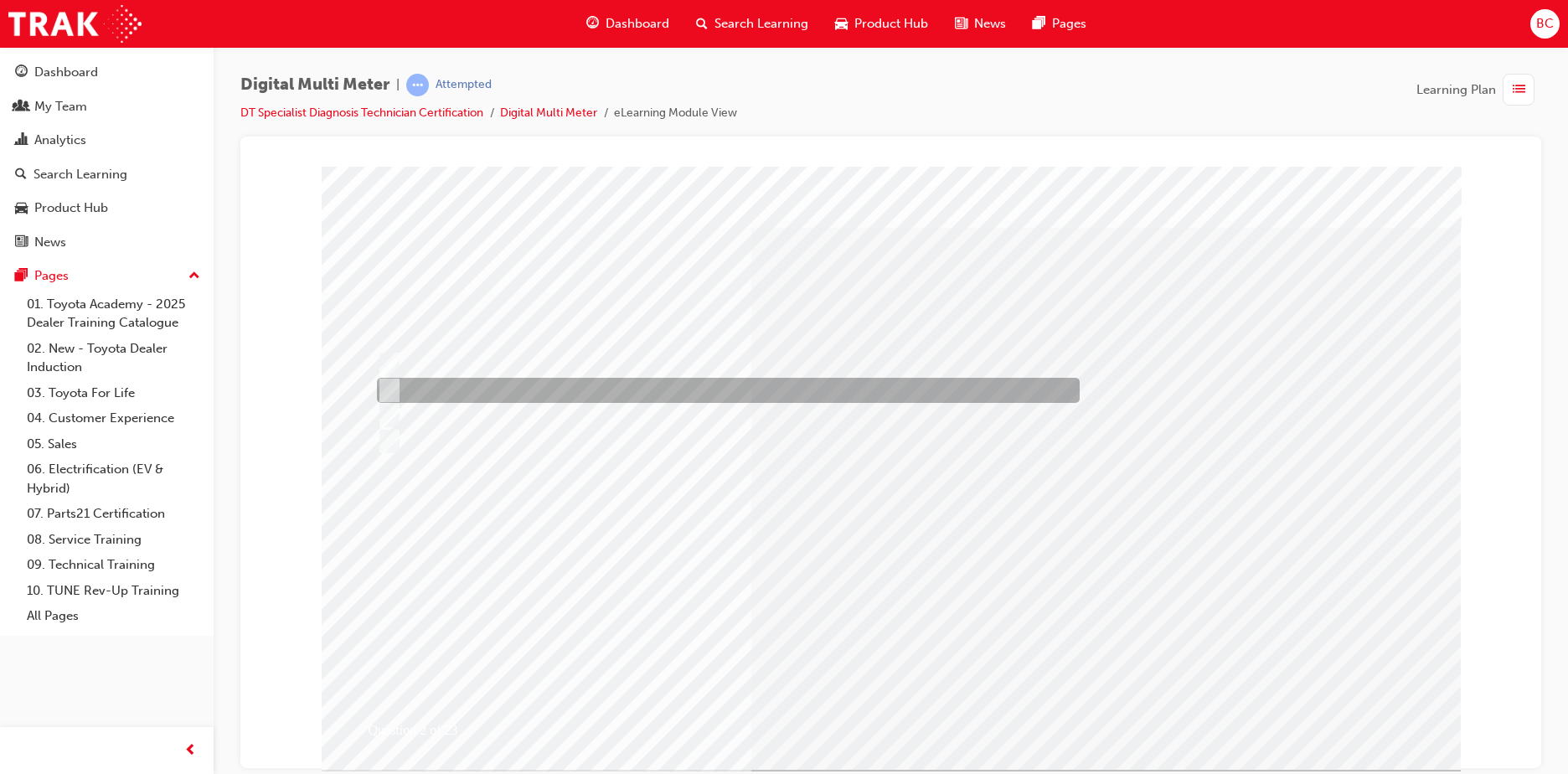
click at [511, 394] on div at bounding box center [724, 390] width 703 height 25
radio input "true"
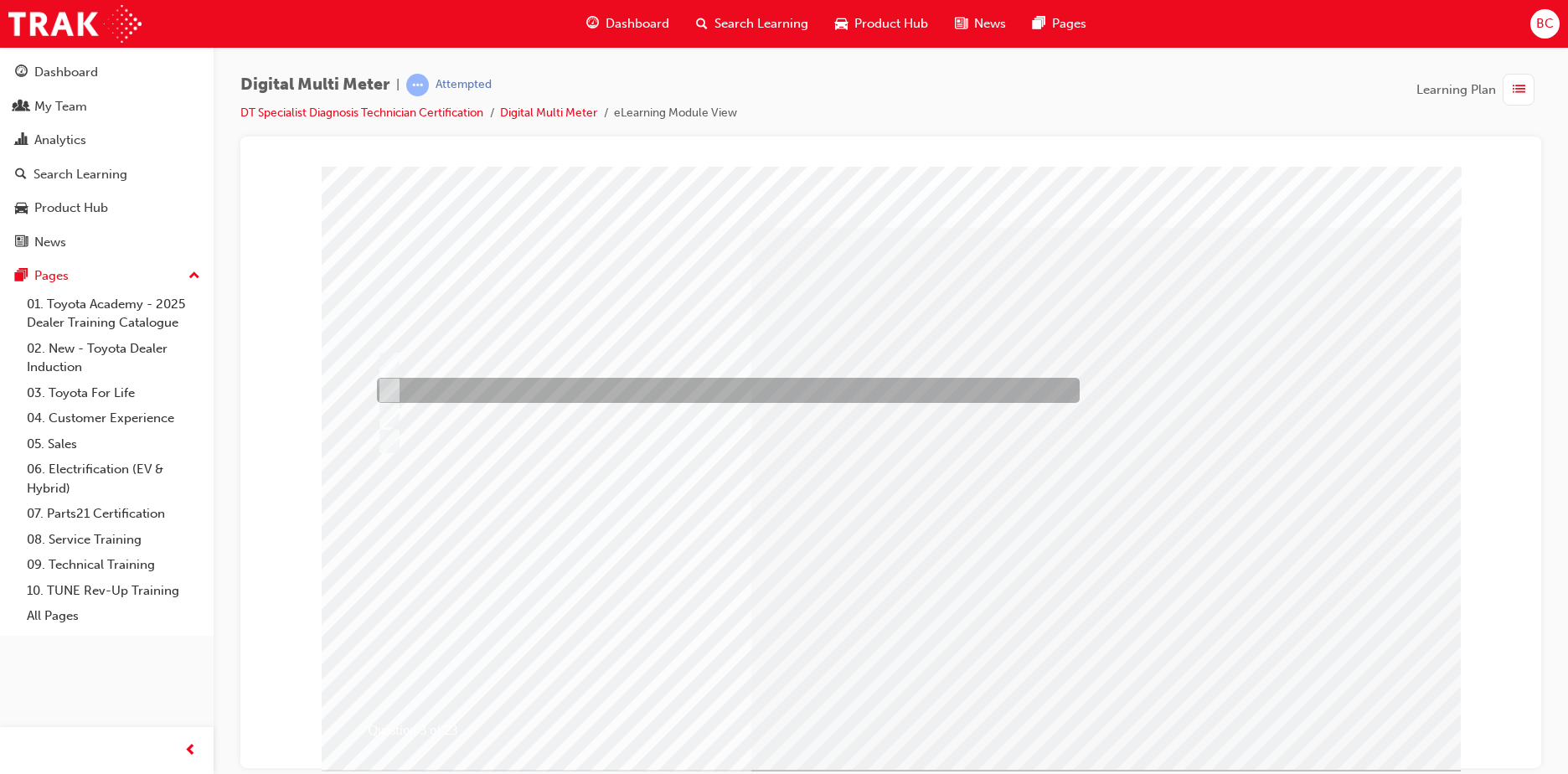
click at [619, 383] on div at bounding box center [724, 390] width 703 height 25
radio input "true"
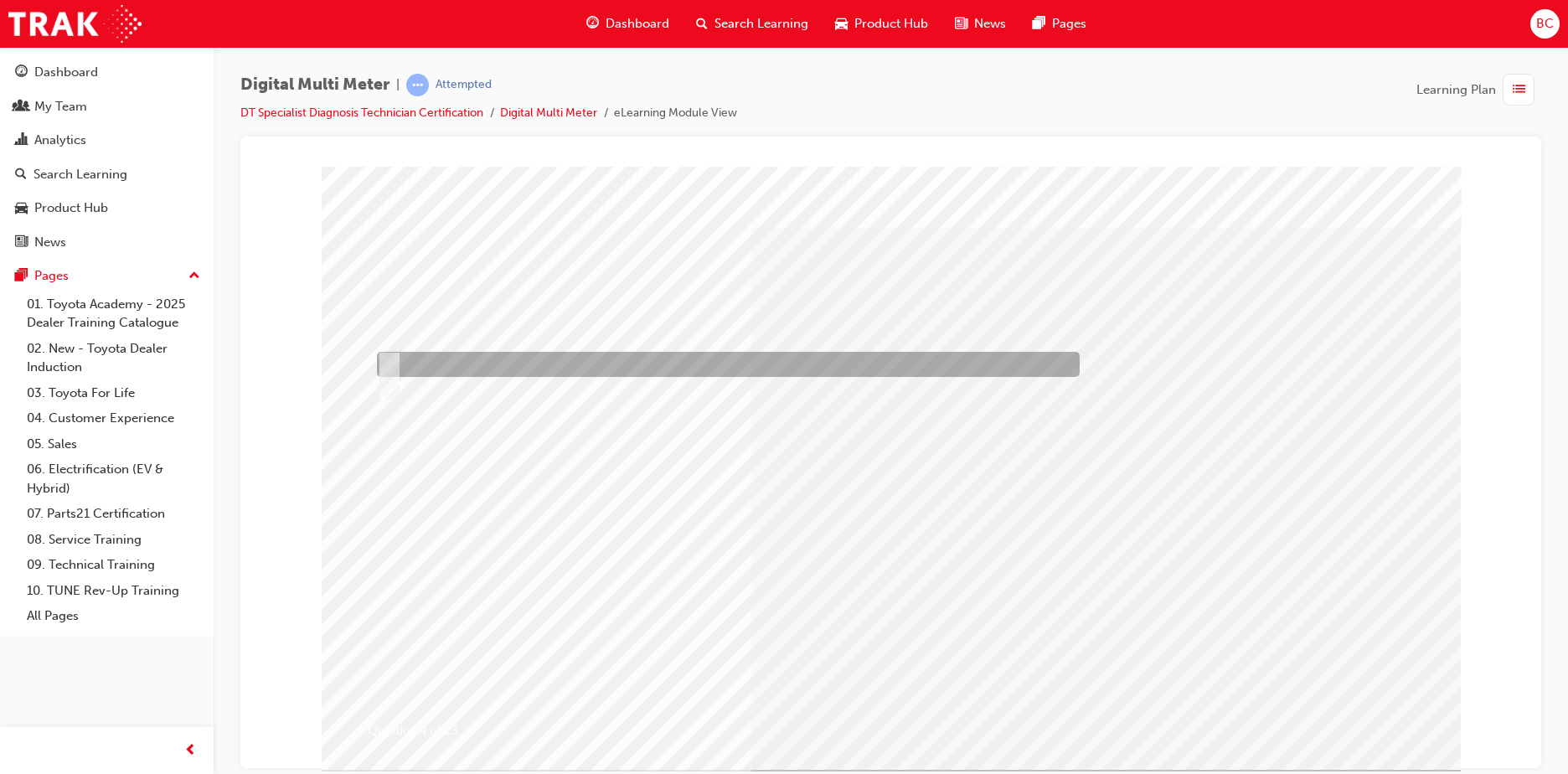
click at [473, 363] on div at bounding box center [724, 364] width 703 height 25
radio input "true"
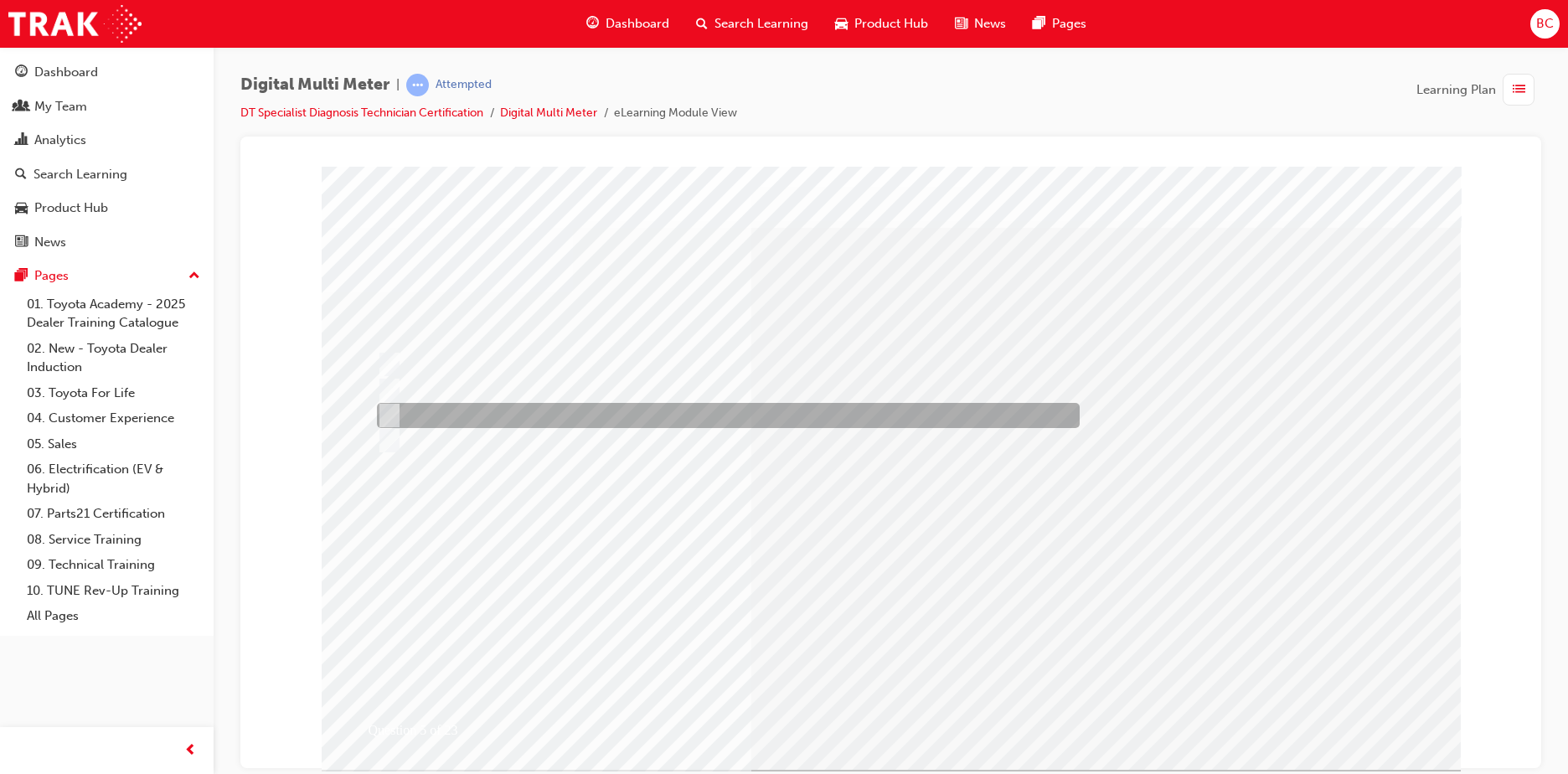
click at [533, 408] on div at bounding box center [724, 415] width 703 height 25
radio input "true"
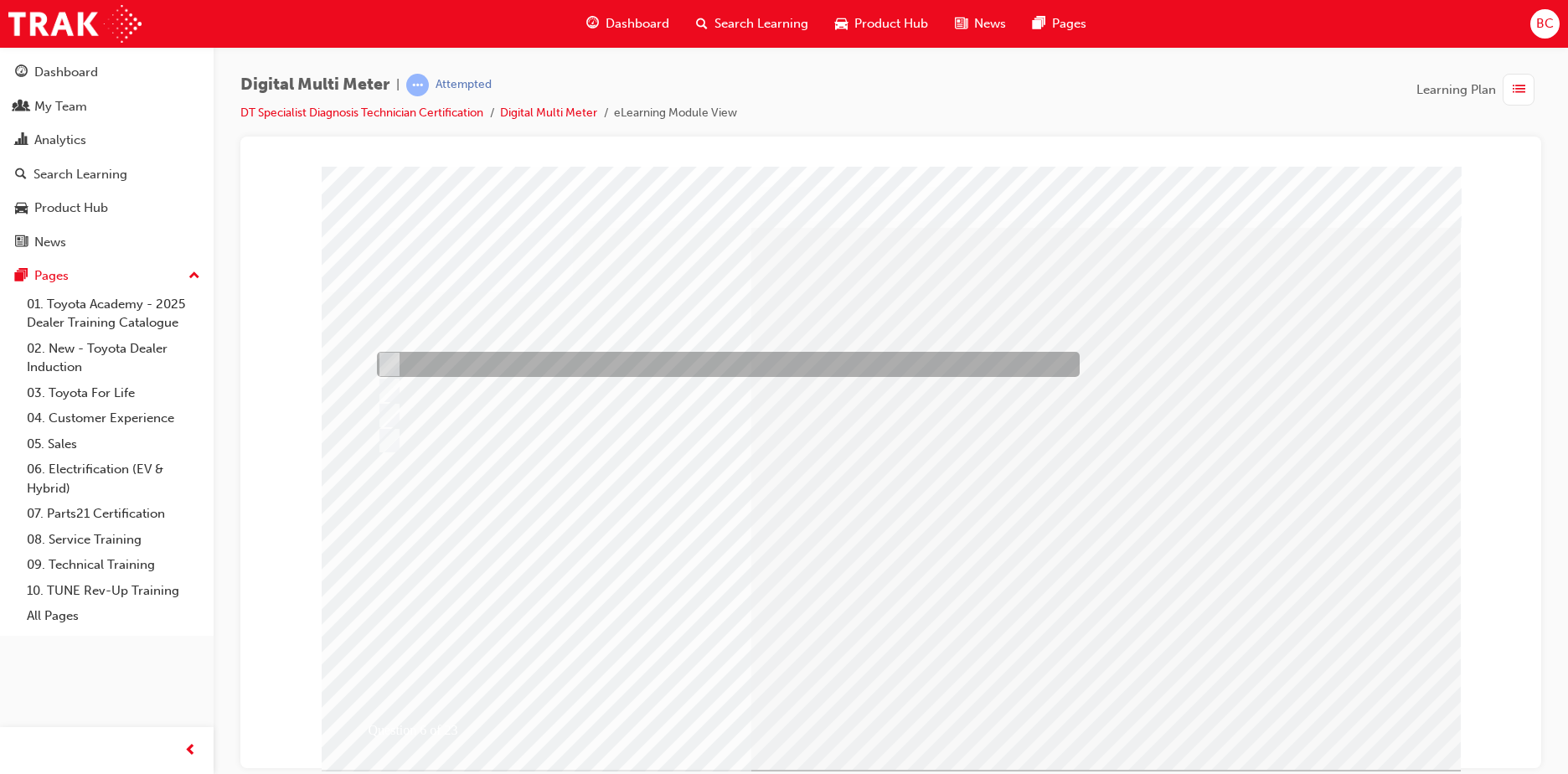
click at [593, 365] on div at bounding box center [724, 364] width 703 height 25
radio input "true"
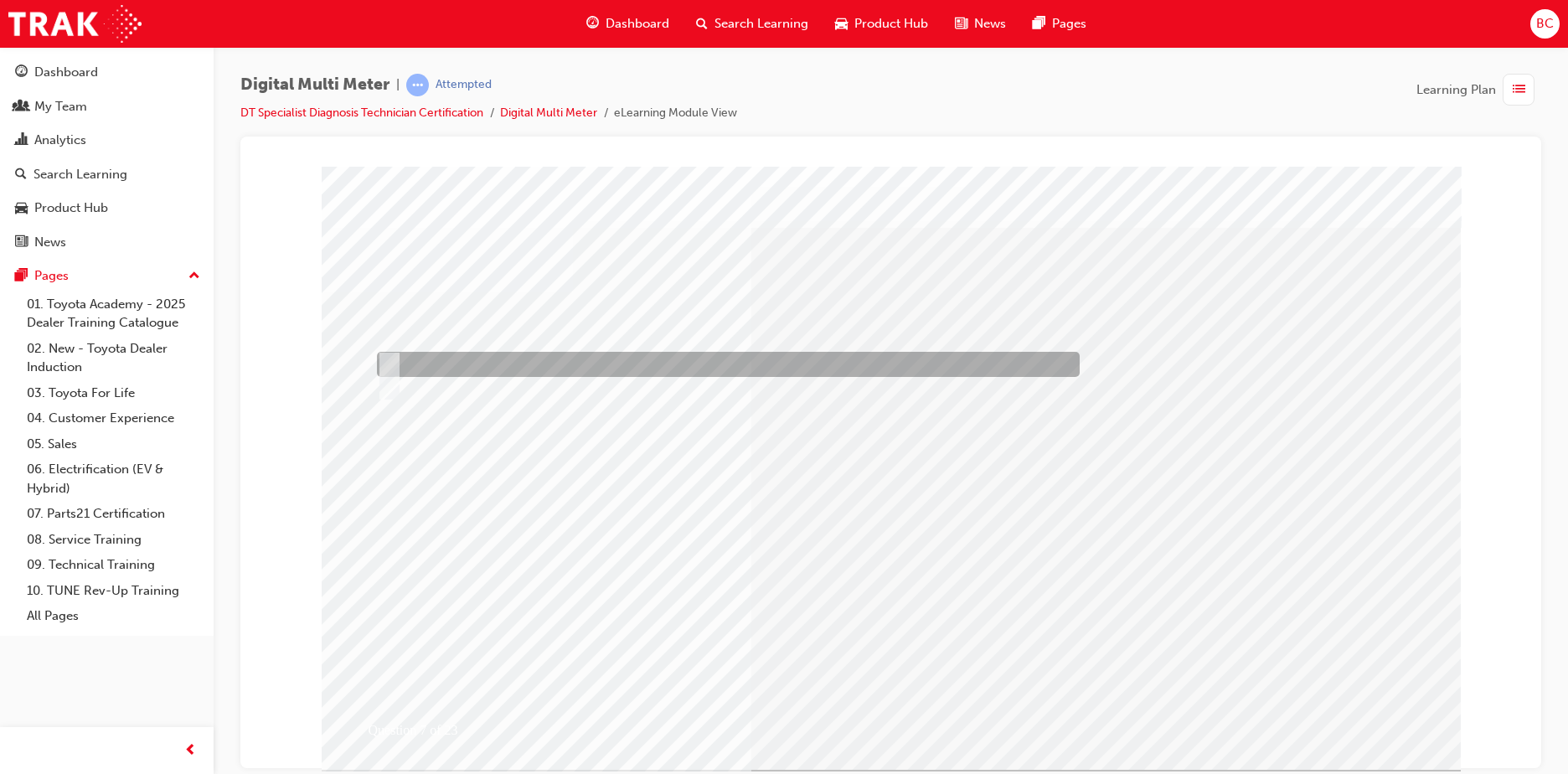
click at [461, 365] on div at bounding box center [724, 364] width 703 height 25
radio input "true"
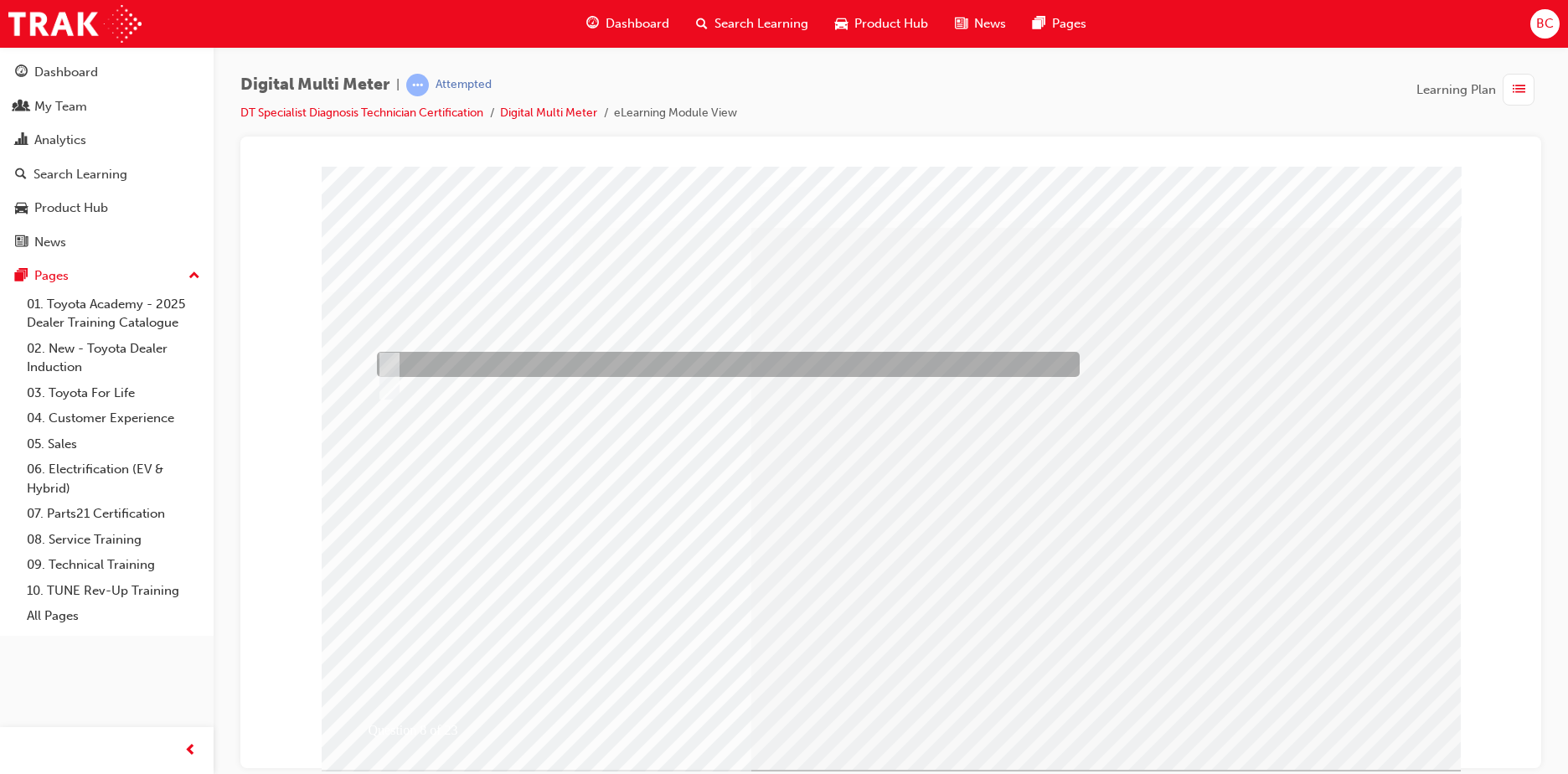
click at [448, 362] on div at bounding box center [724, 364] width 703 height 25
radio input "true"
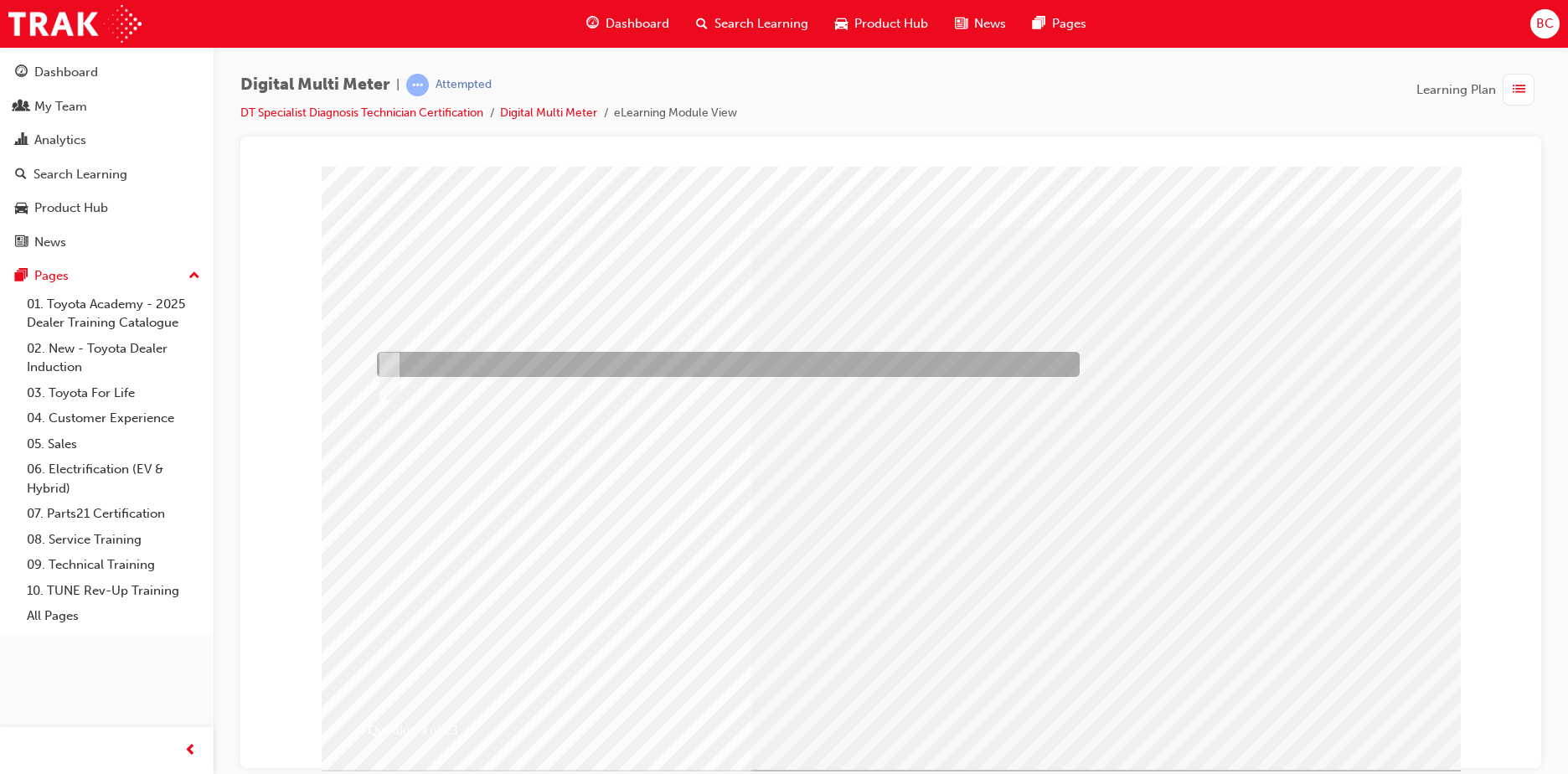
click at [447, 358] on div at bounding box center [724, 364] width 703 height 25
radio input "true"
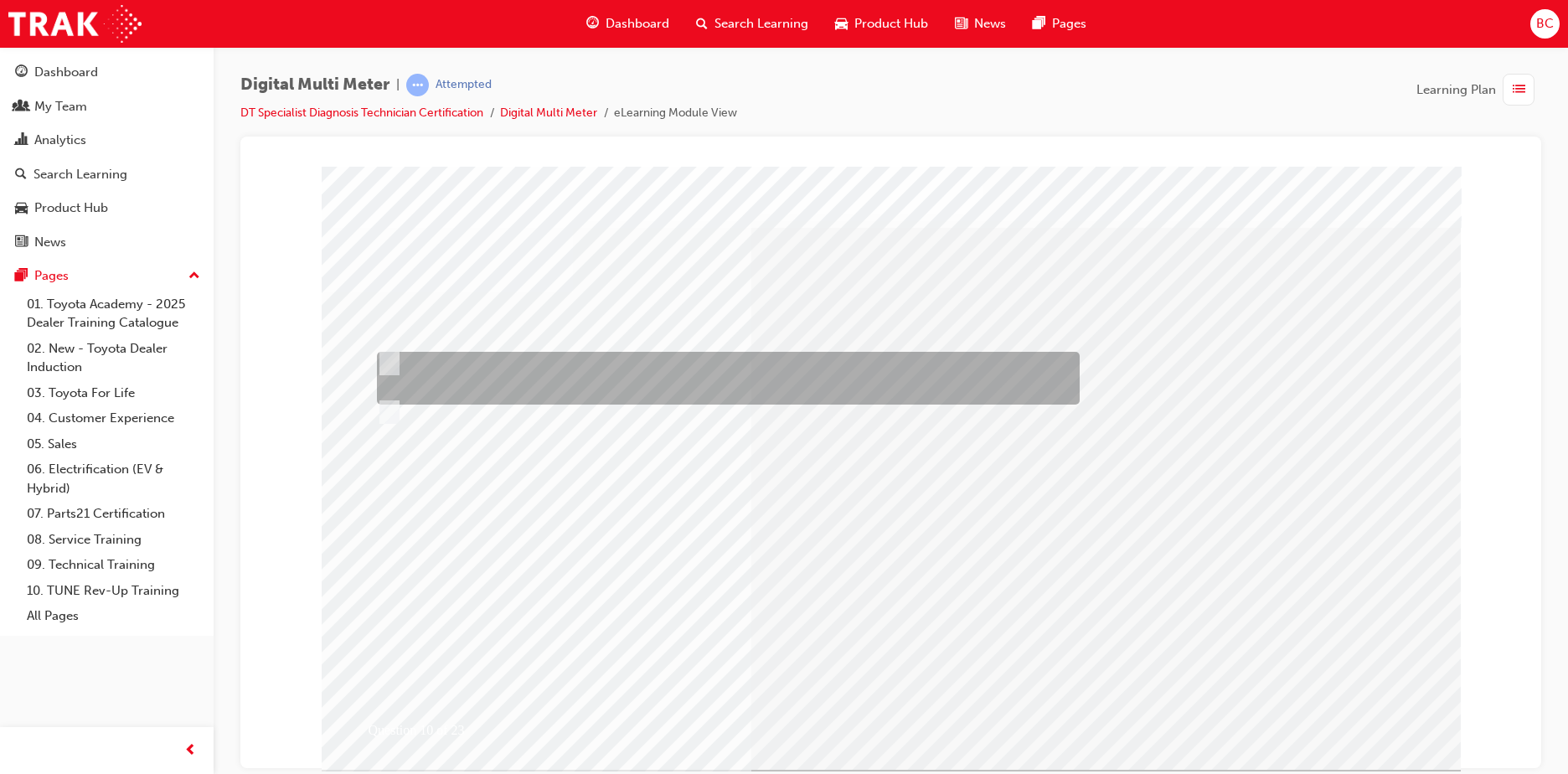
click at [621, 372] on div at bounding box center [724, 378] width 703 height 53
radio input "true"
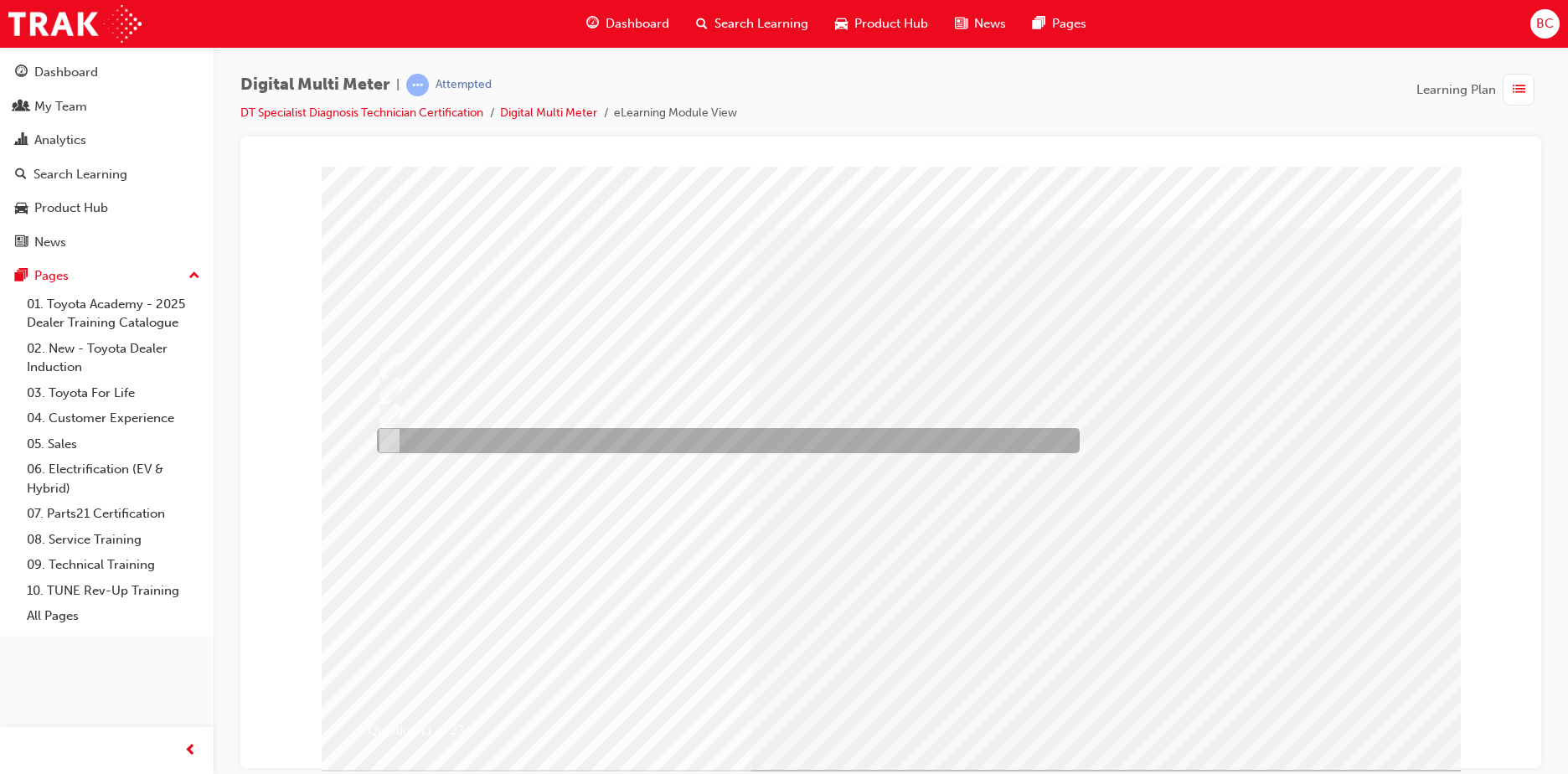
click at [629, 443] on div at bounding box center [724, 440] width 703 height 25
radio input "true"
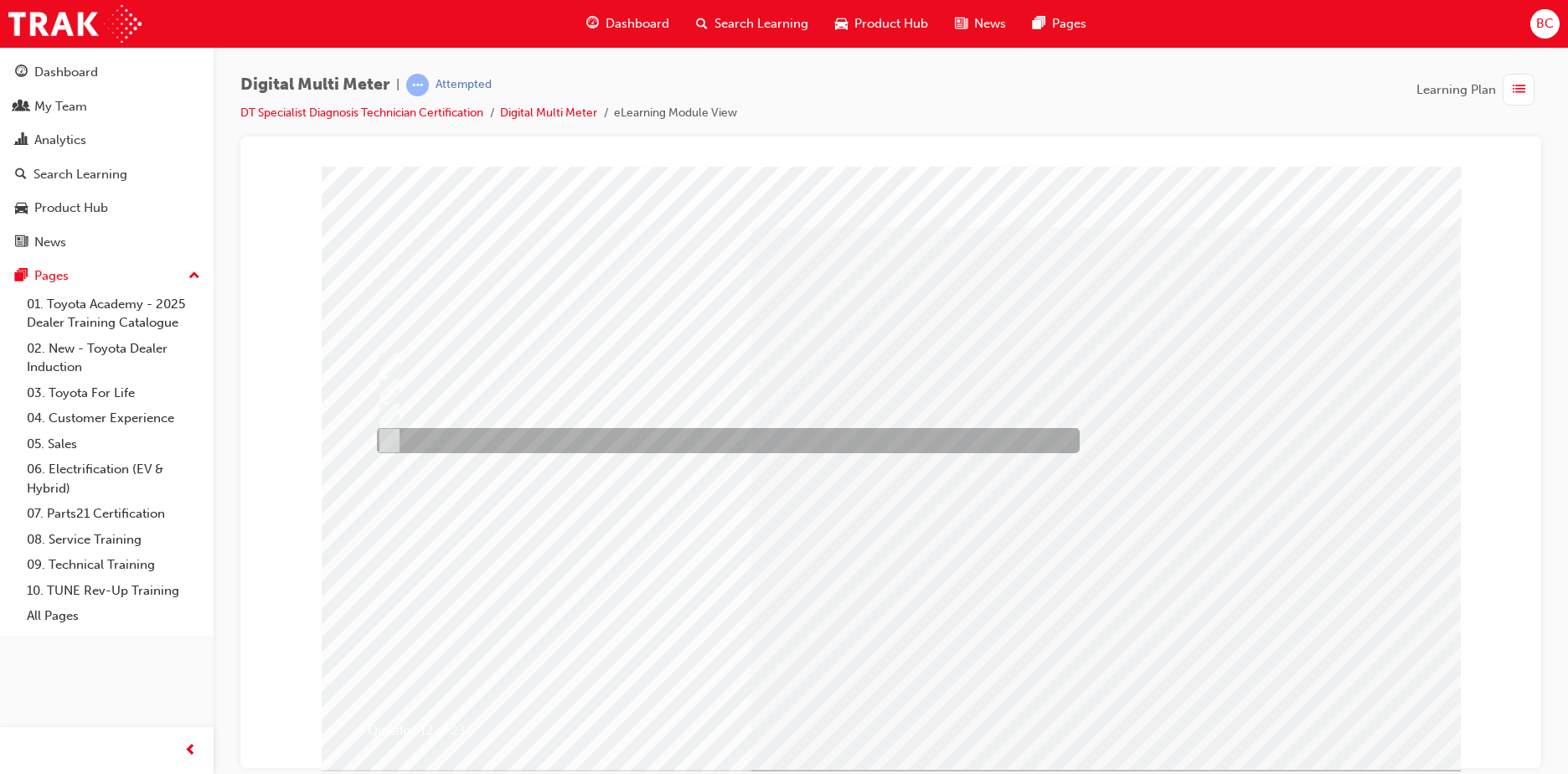
click at [524, 438] on div at bounding box center [724, 440] width 703 height 25
radio input "true"
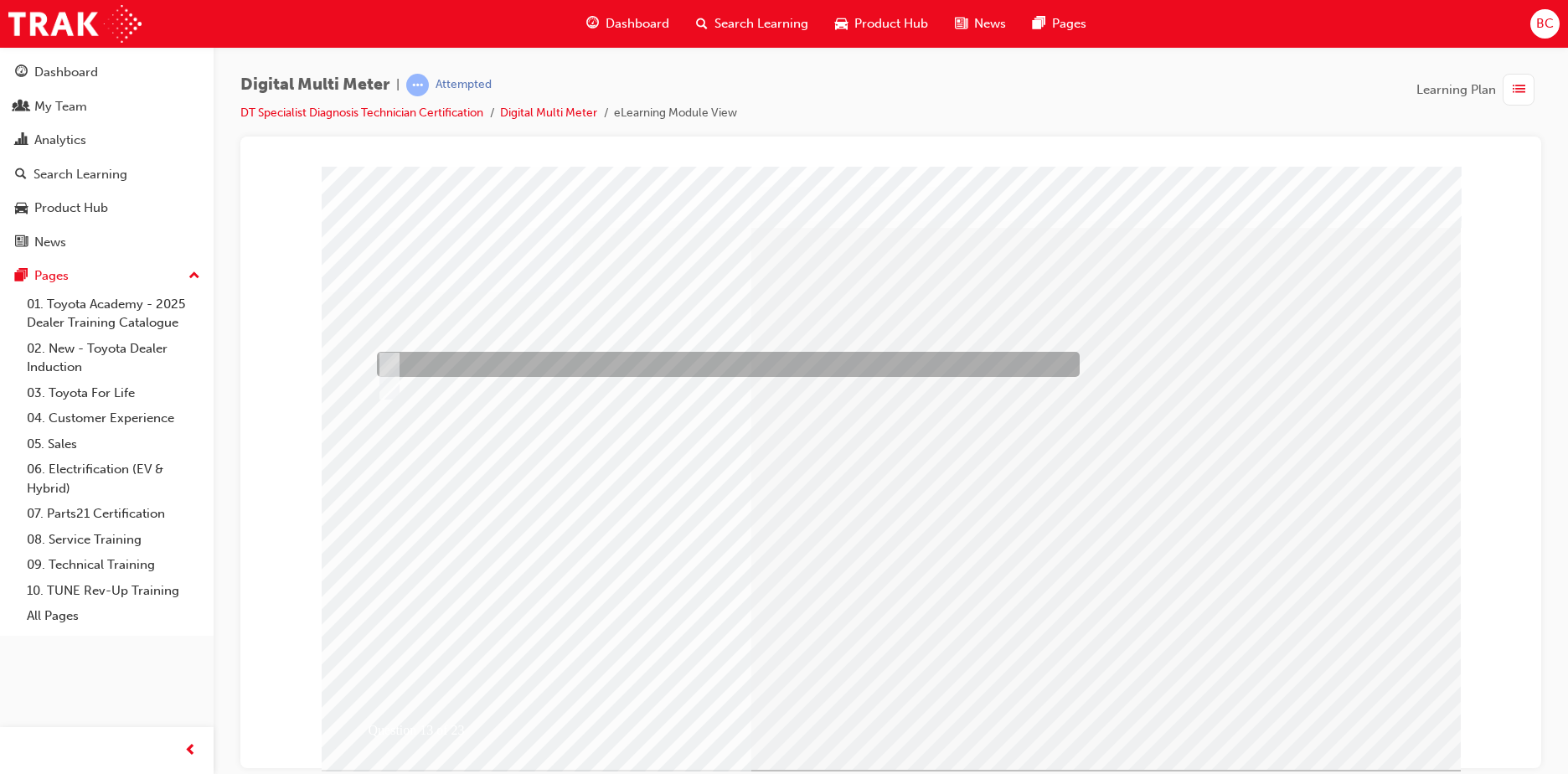
drag, startPoint x: 483, startPoint y: 354, endPoint x: 589, endPoint y: 414, distance: 121.8
click at [482, 354] on div at bounding box center [724, 364] width 703 height 25
radio input "true"
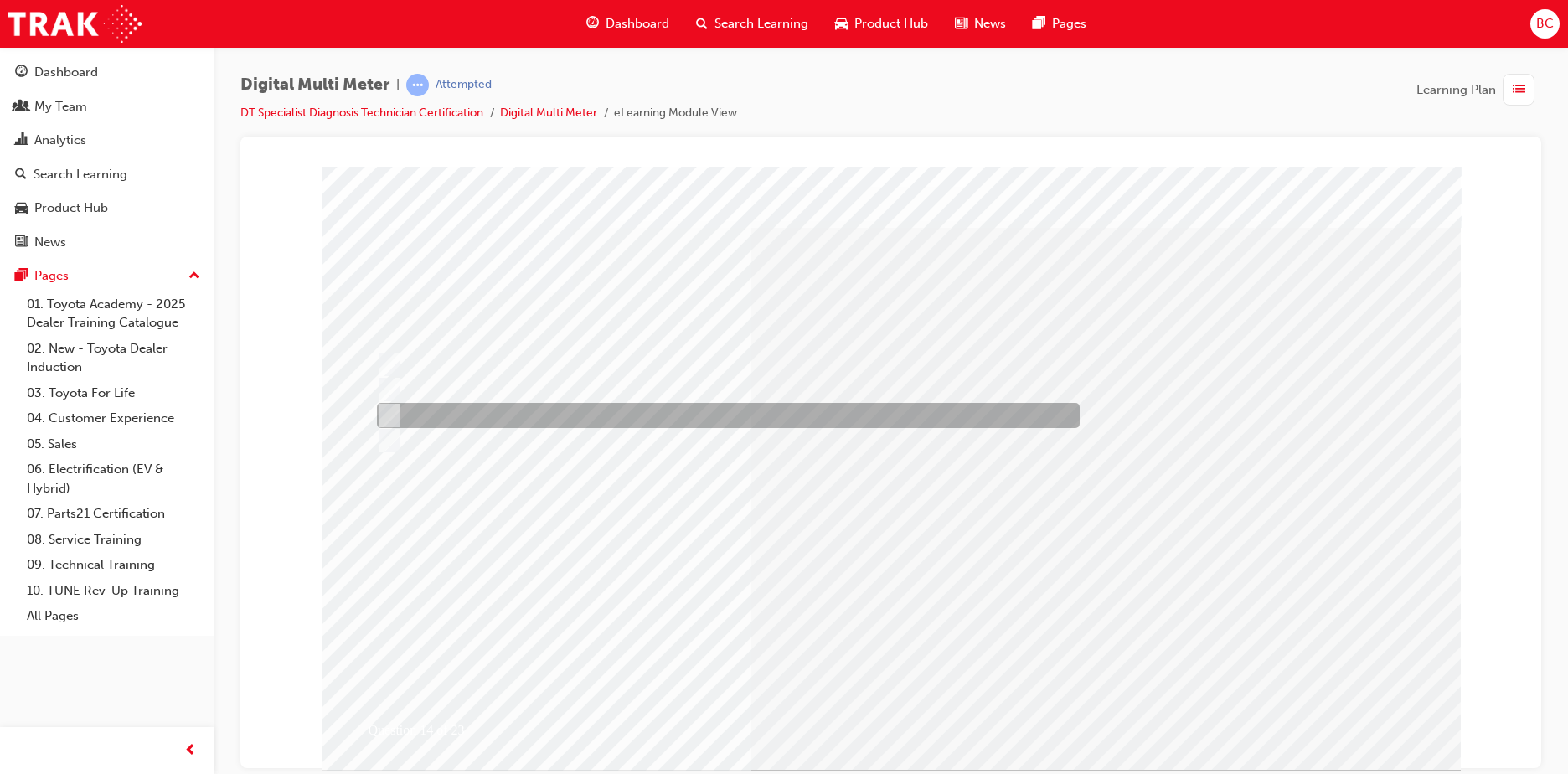
click at [520, 416] on div at bounding box center [724, 415] width 703 height 25
radio input "true"
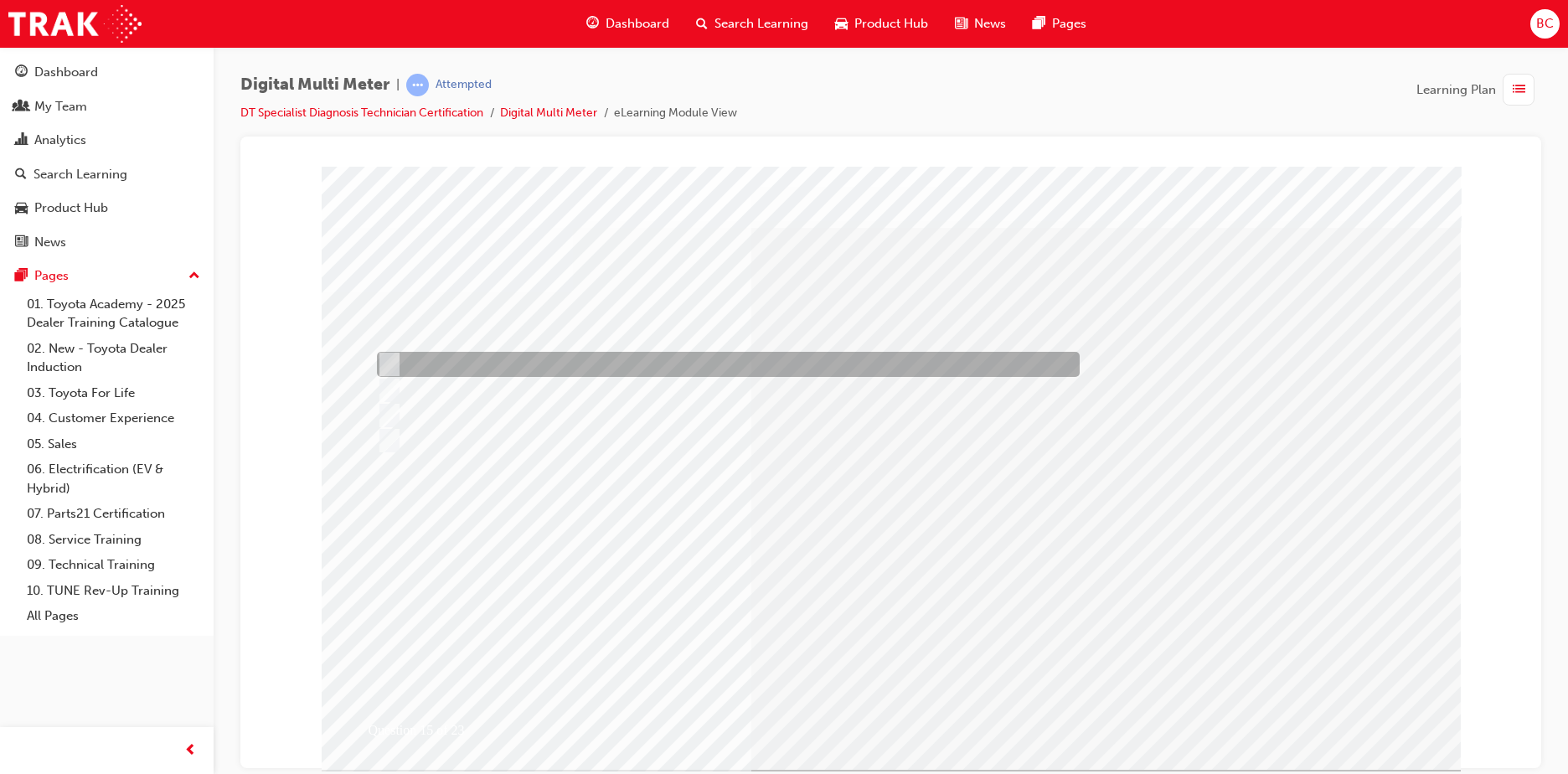
click at [766, 356] on div at bounding box center [724, 364] width 703 height 25
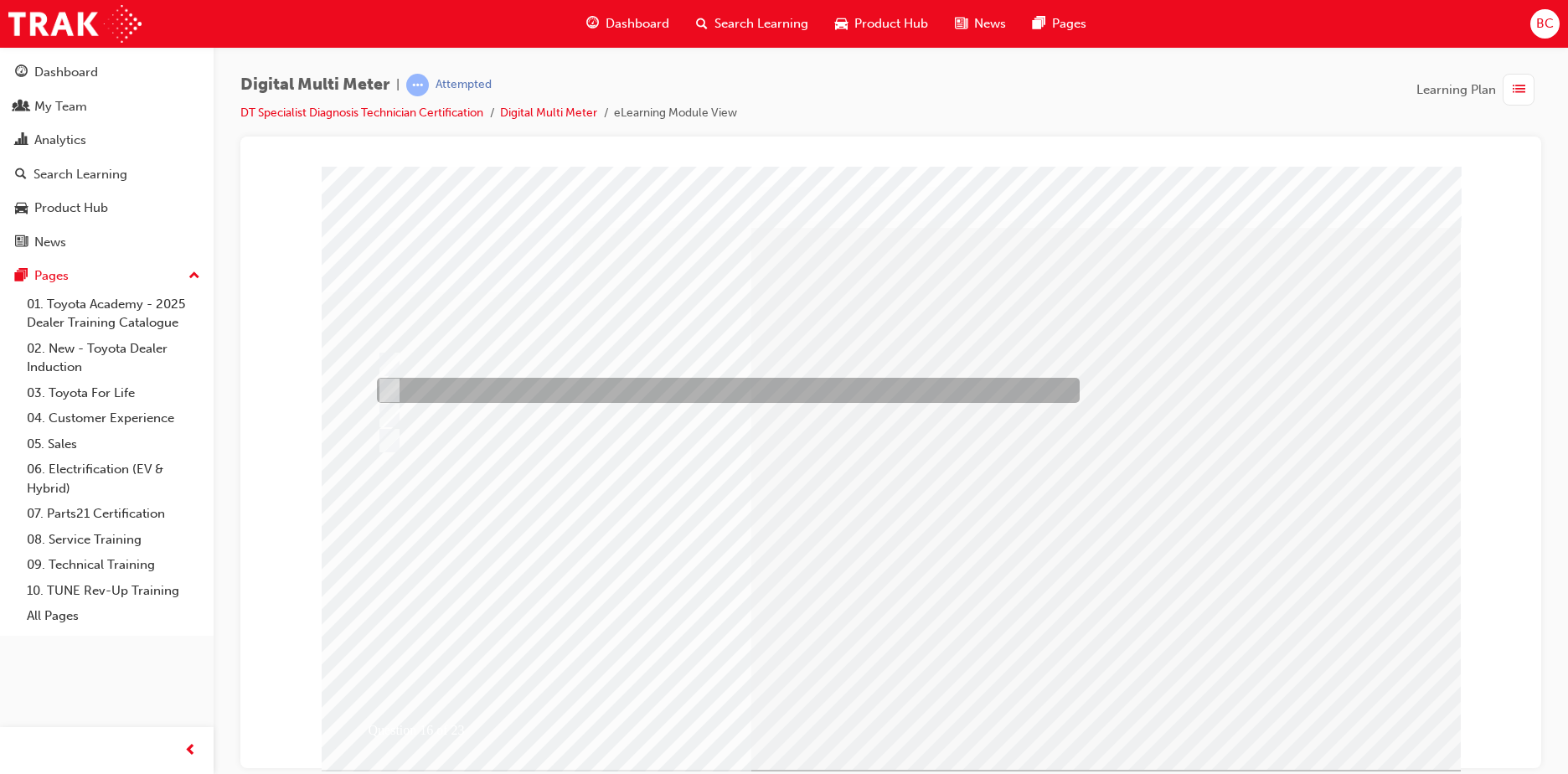
click at [732, 387] on div at bounding box center [724, 390] width 703 height 25
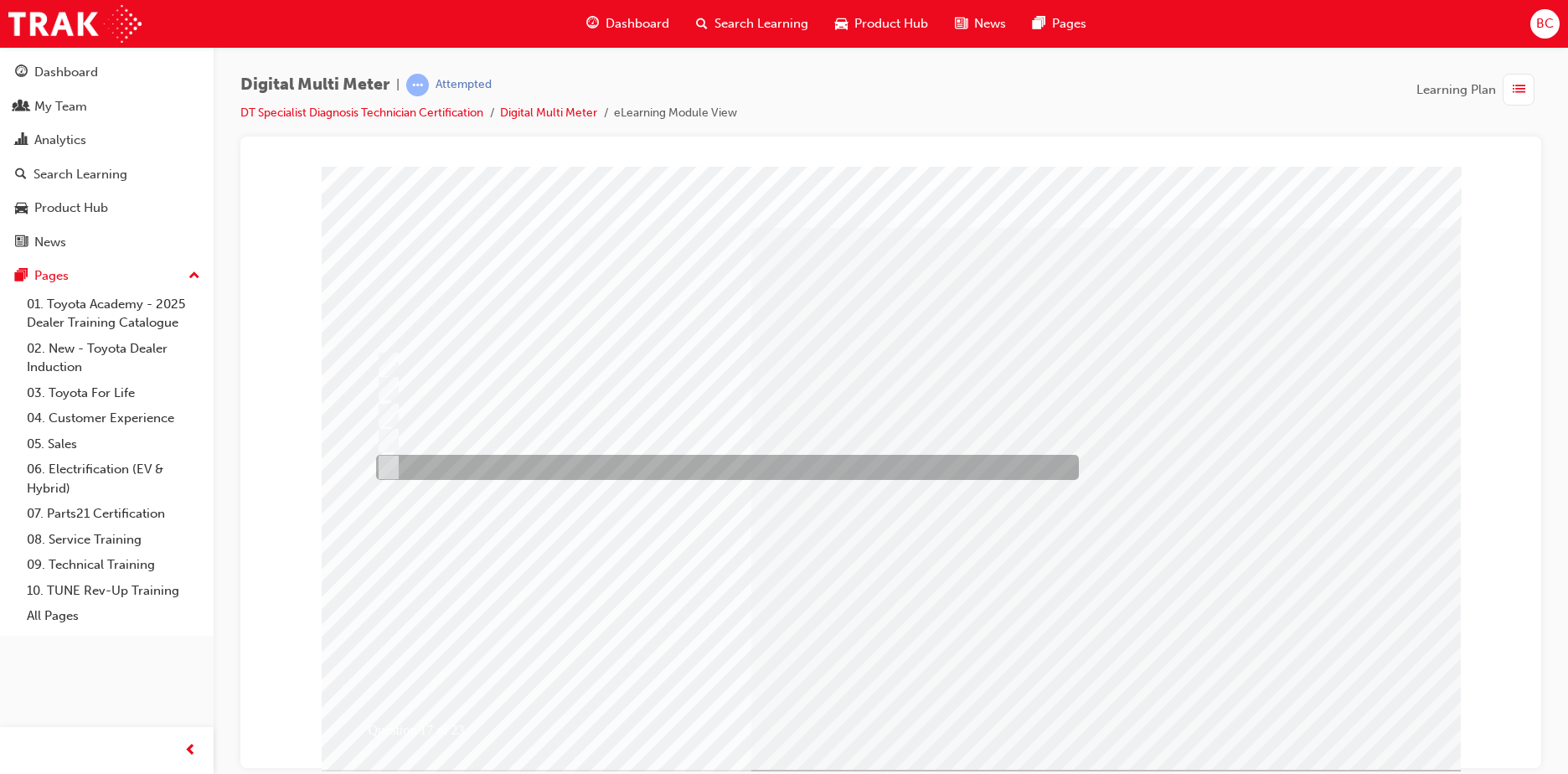
click at [461, 466] on div at bounding box center [723, 467] width 703 height 25
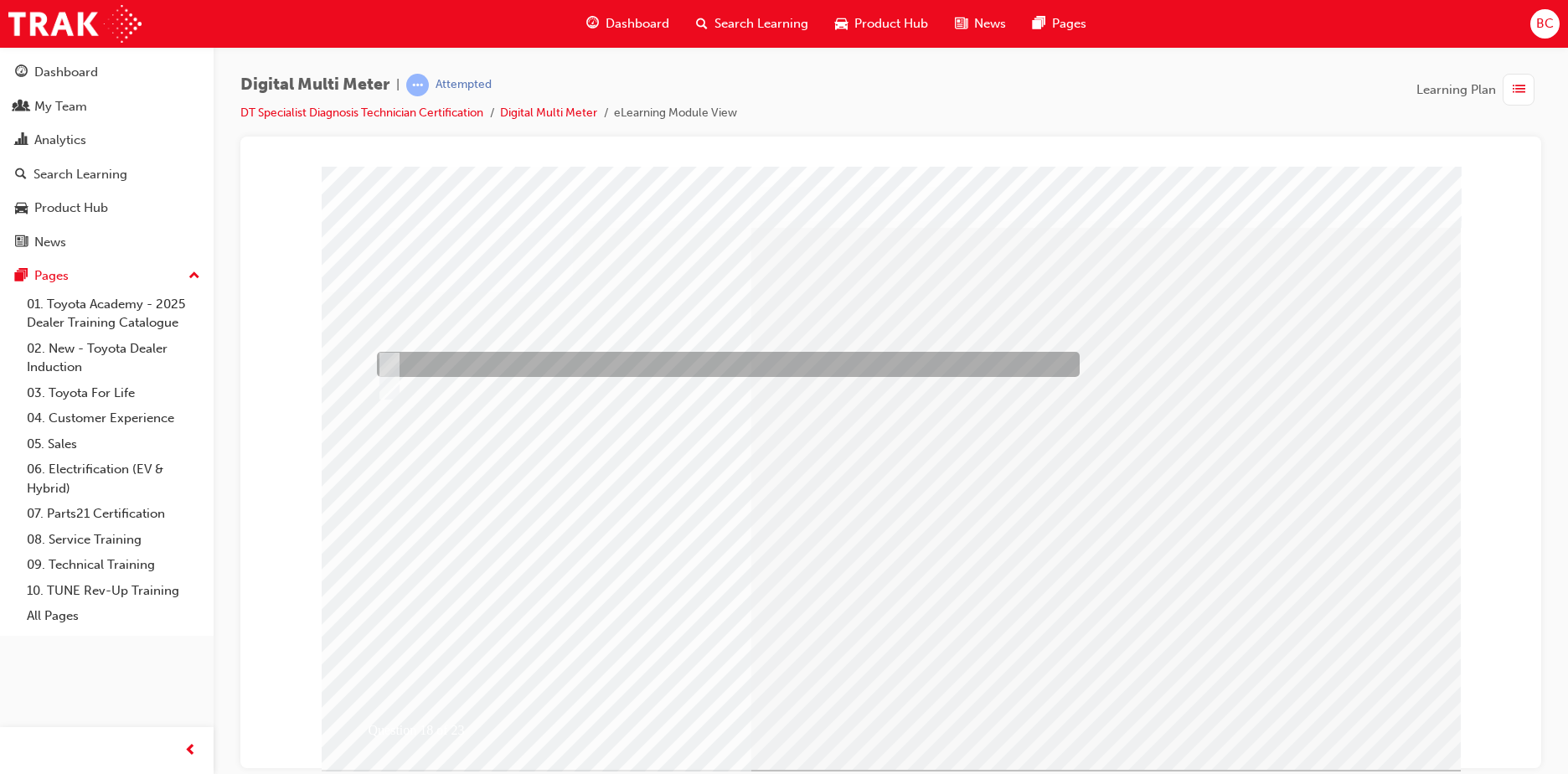
click at [455, 358] on div at bounding box center [724, 364] width 703 height 25
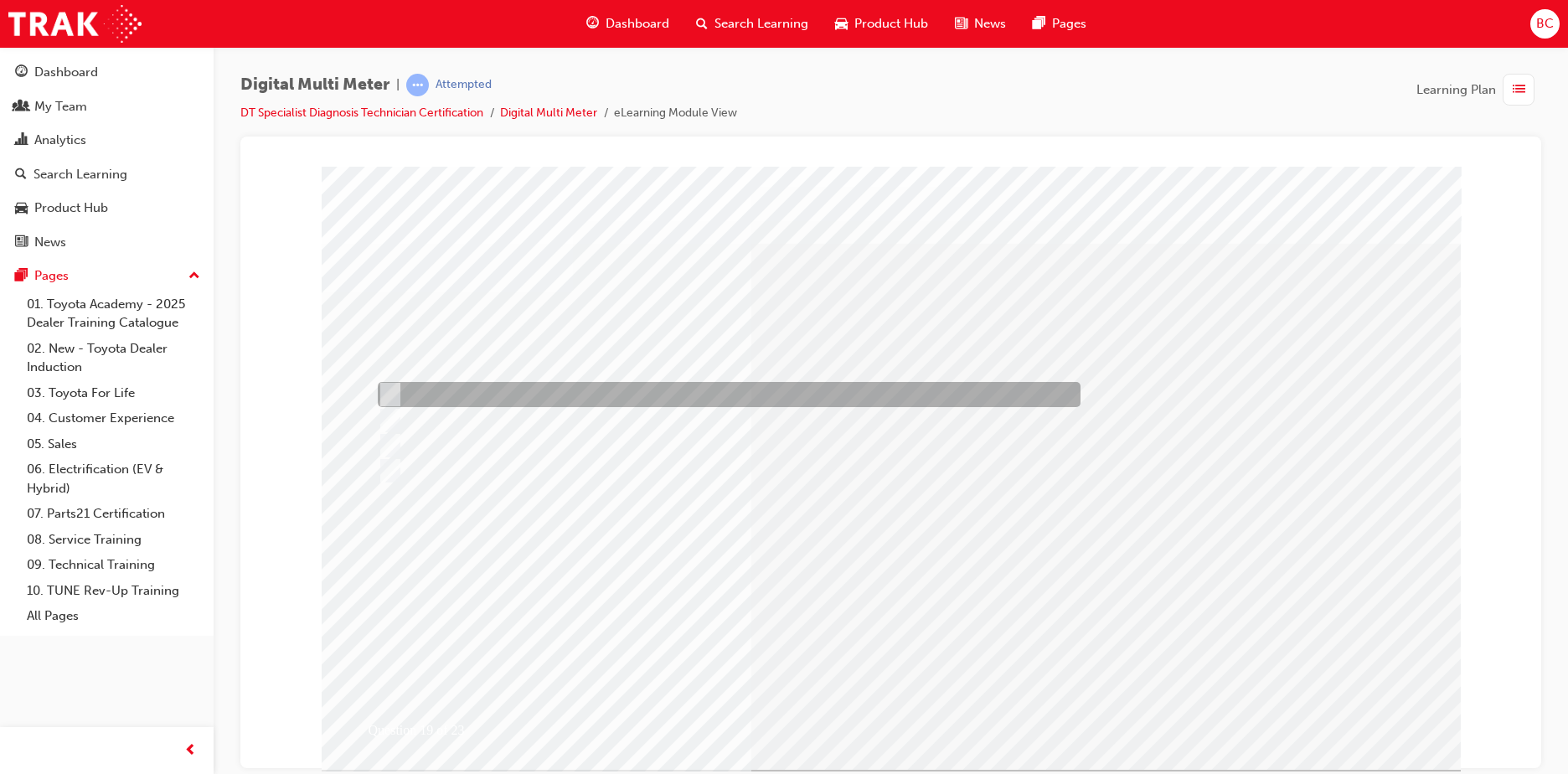
click at [435, 388] on div at bounding box center [725, 394] width 703 height 25
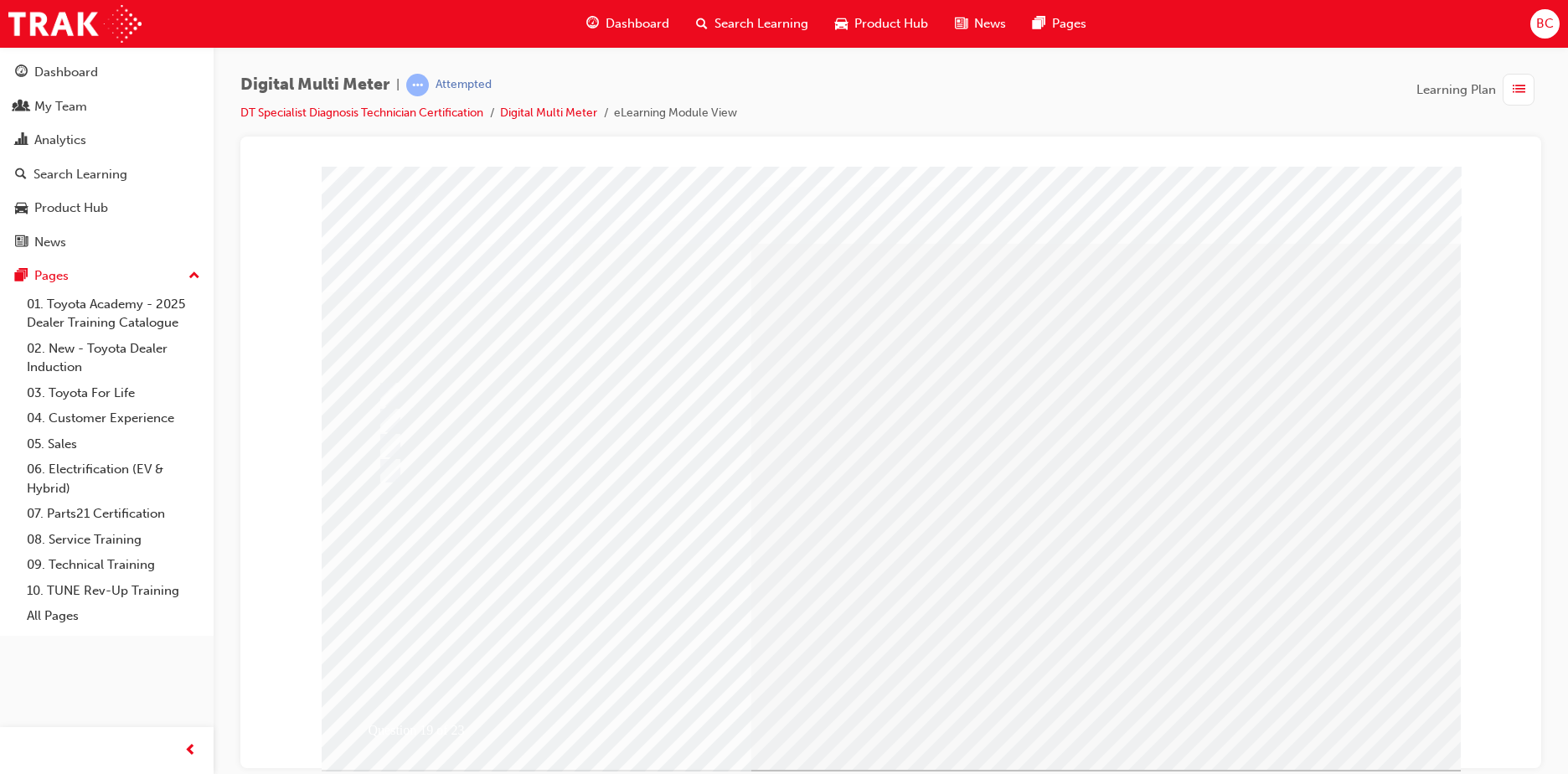
click at [484, 437] on div at bounding box center [725, 445] width 703 height 25
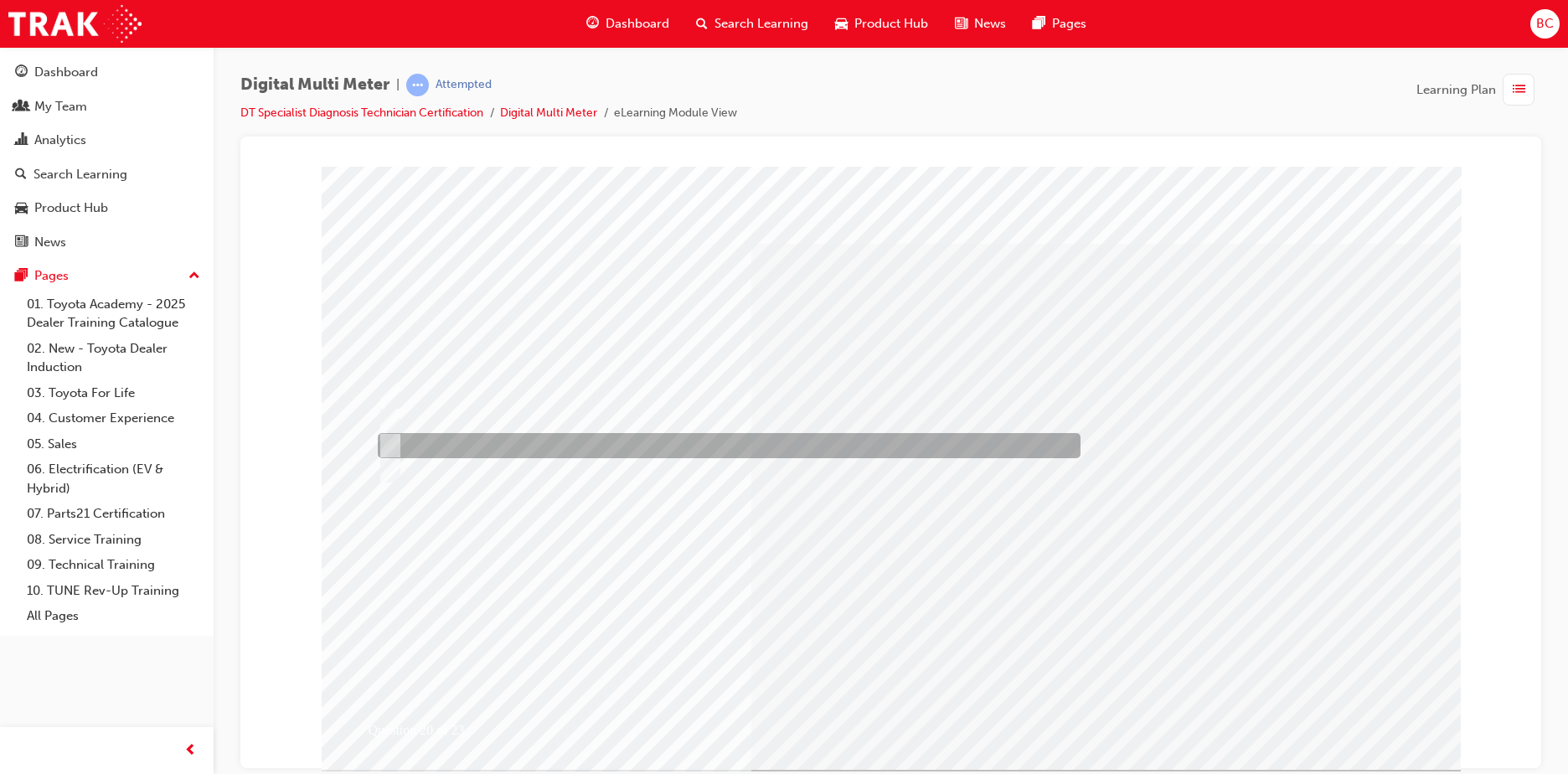
click at [484, 449] on div at bounding box center [725, 445] width 703 height 25
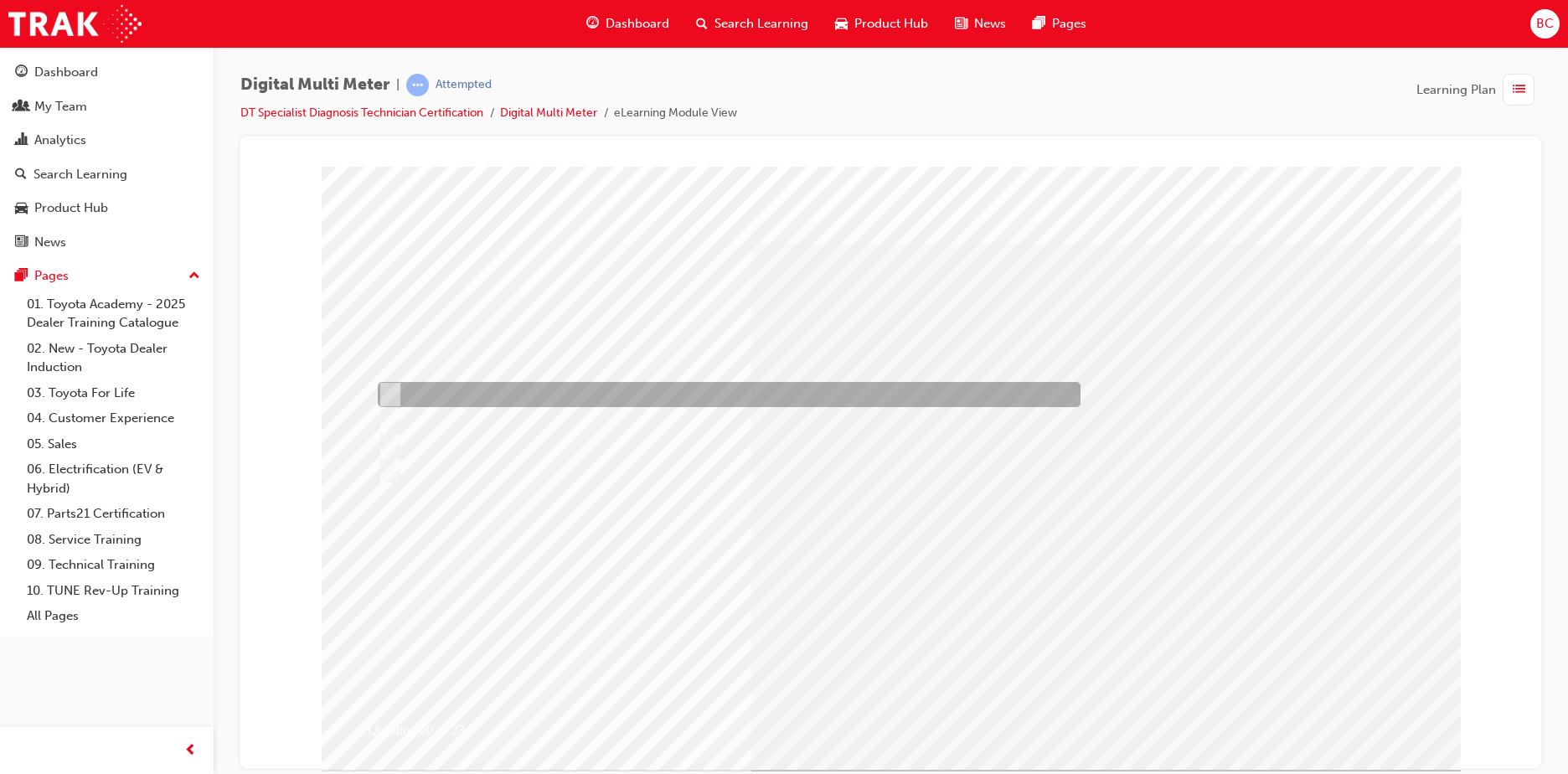
click at [484, 392] on div at bounding box center [725, 394] width 703 height 25
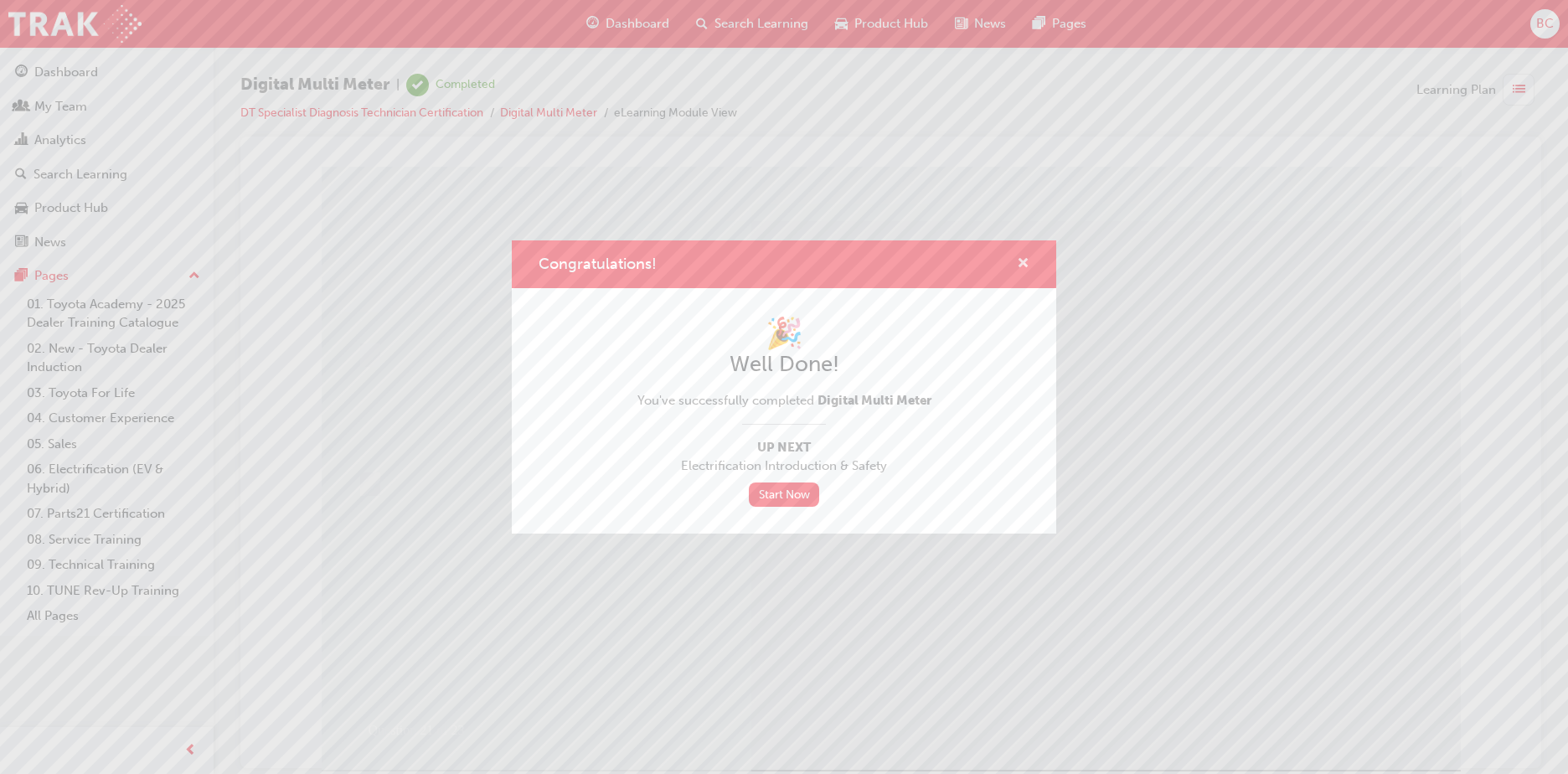
click at [1022, 267] on span "cross-icon" at bounding box center [1023, 264] width 12 height 15
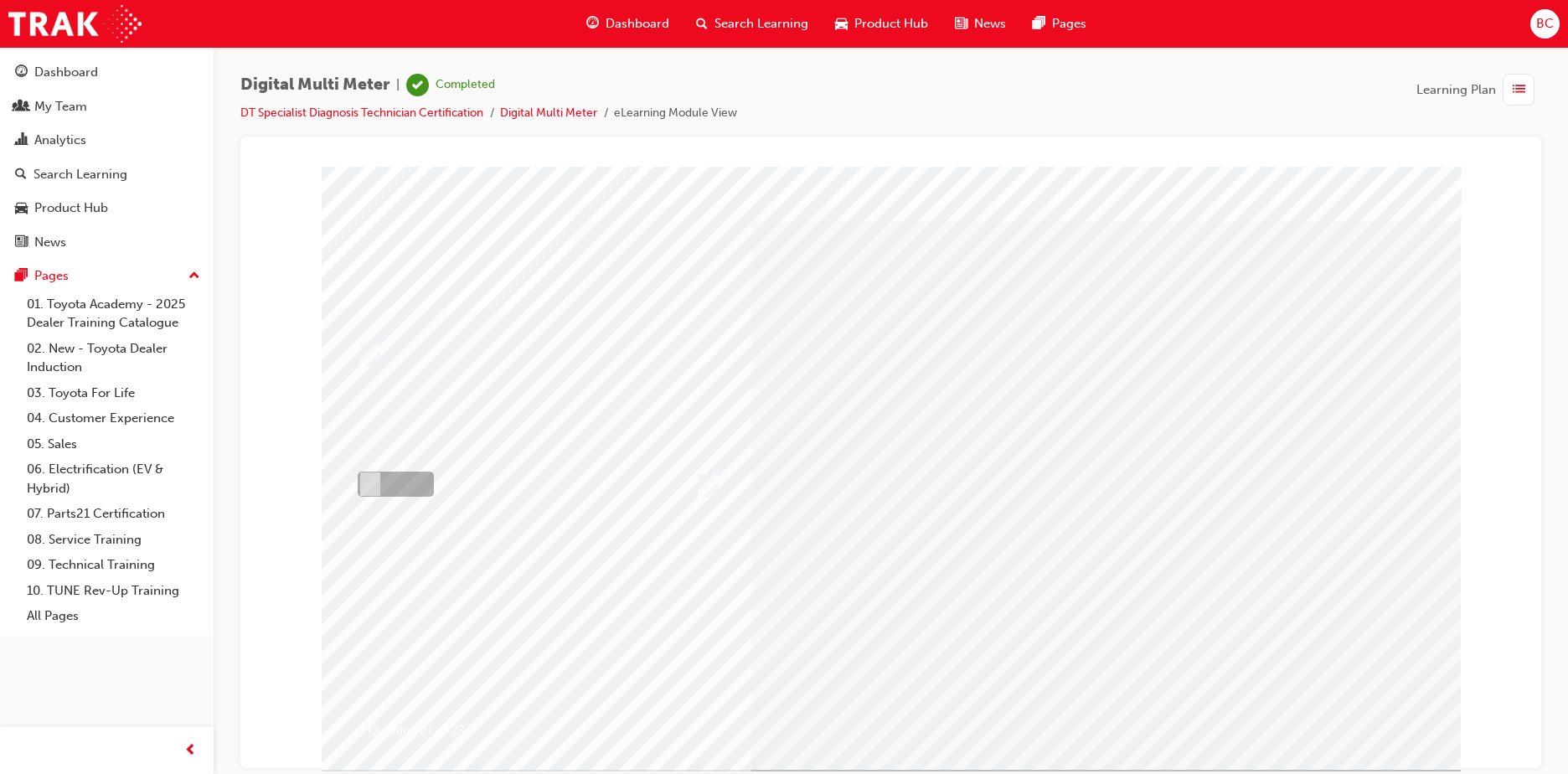
click at [372, 481] on input "radio" at bounding box center [367, 483] width 18 height 18
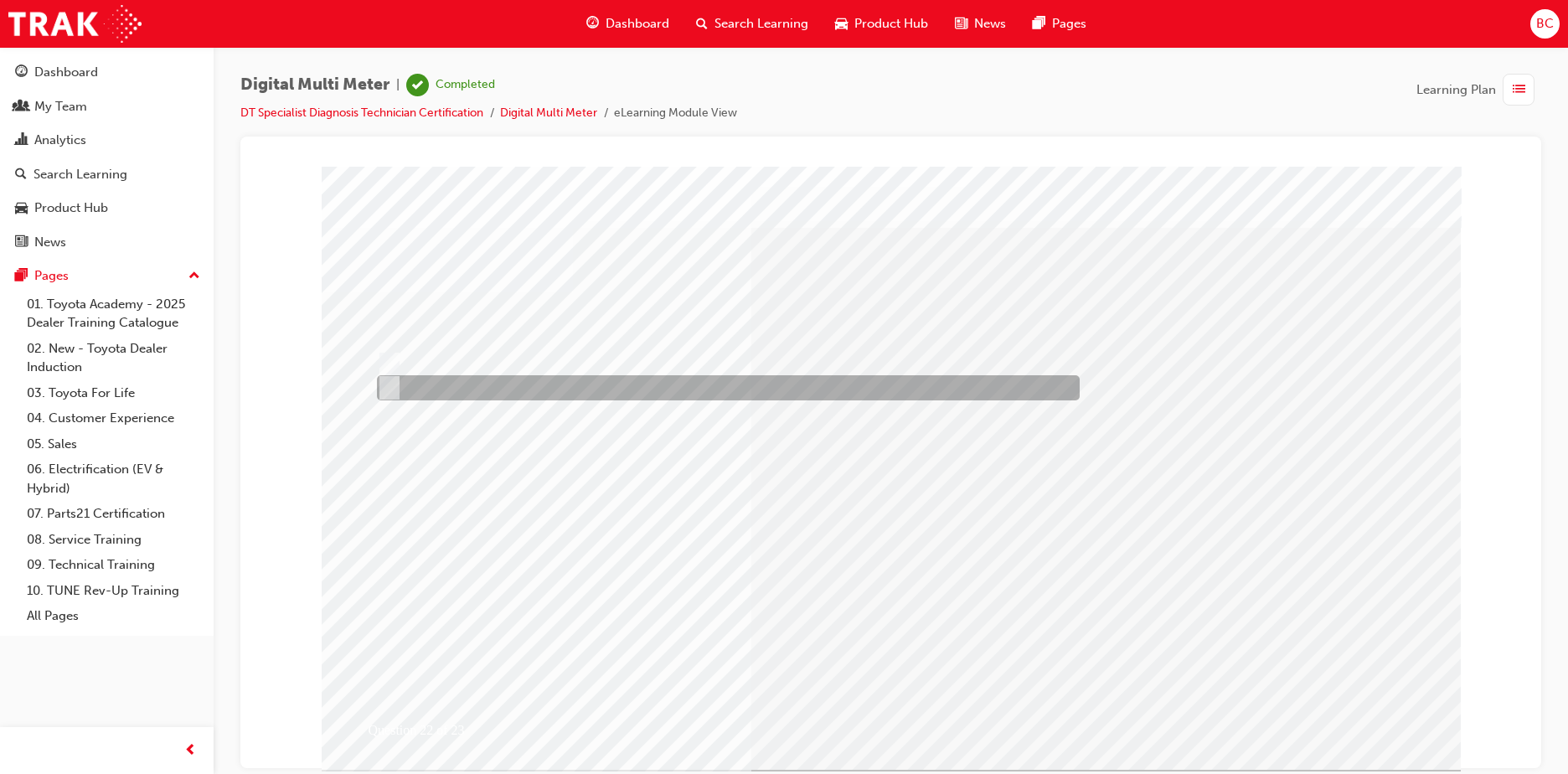
drag, startPoint x: 455, startPoint y: 386, endPoint x: 464, endPoint y: 388, distance: 9.2
click at [455, 386] on div at bounding box center [724, 387] width 703 height 25
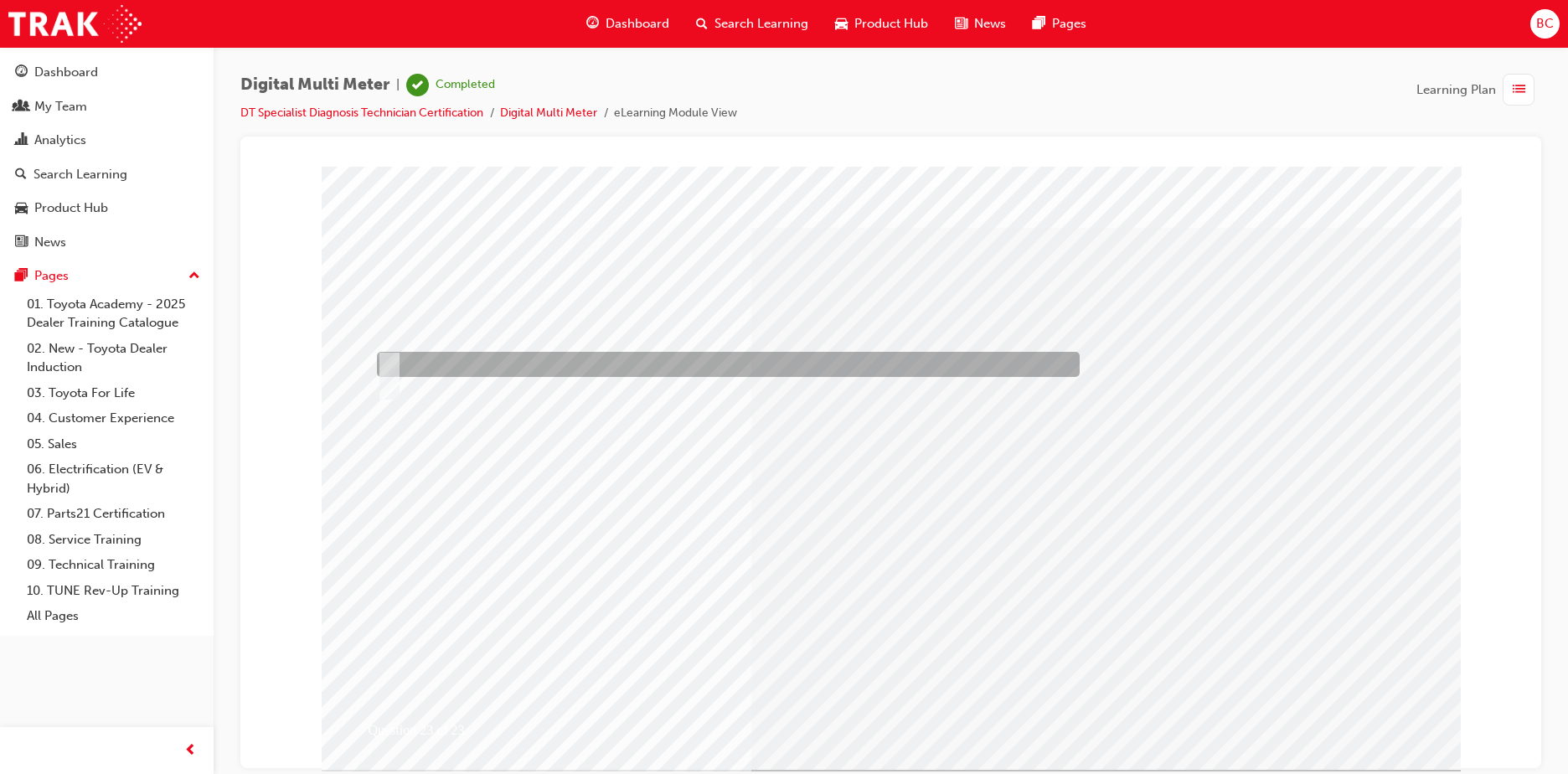
click at [430, 364] on div at bounding box center [724, 364] width 703 height 25
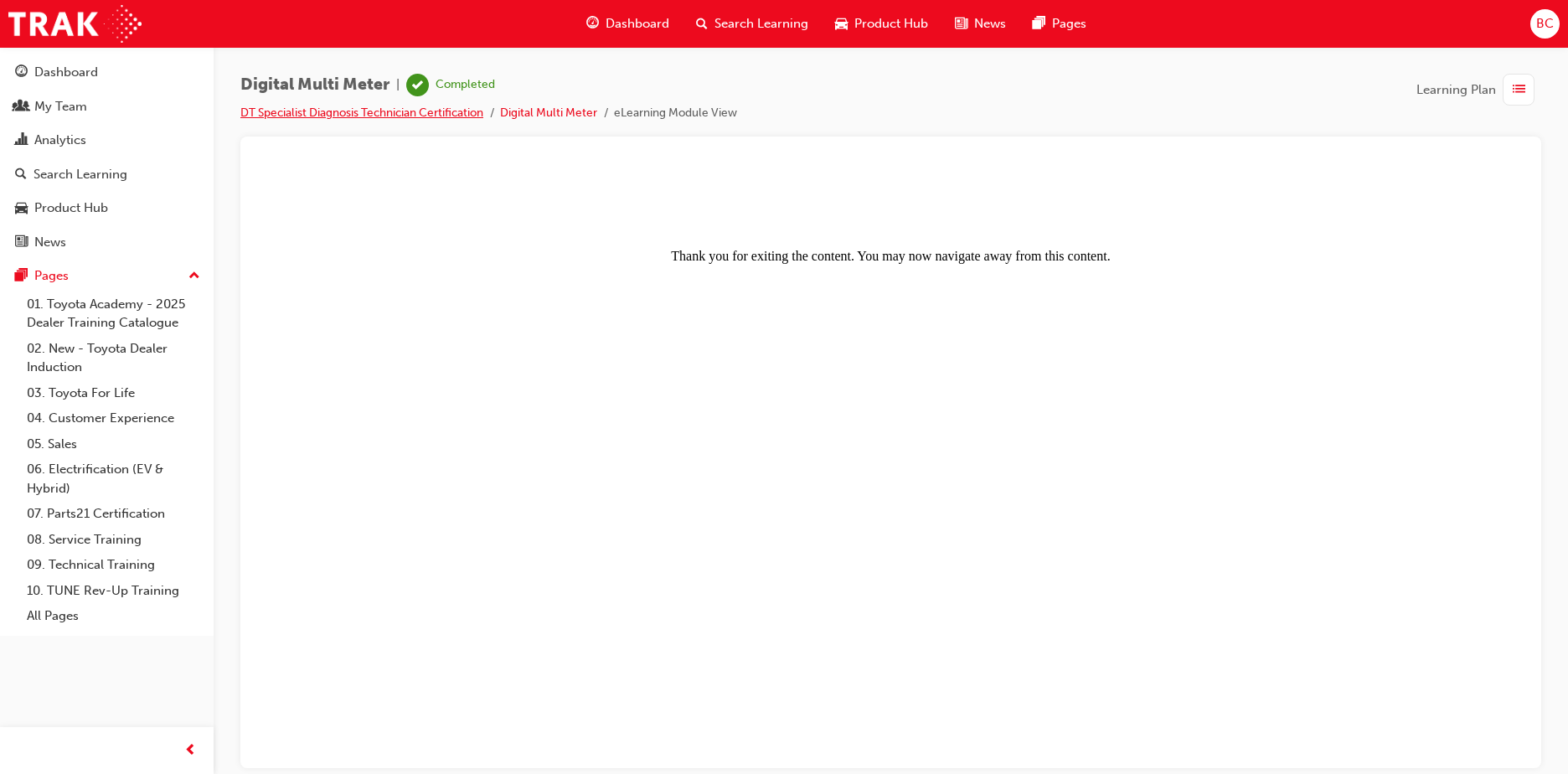
click at [399, 110] on link "DT Specialist Diagnosis Technician Certification" at bounding box center [361, 112] width 243 height 14
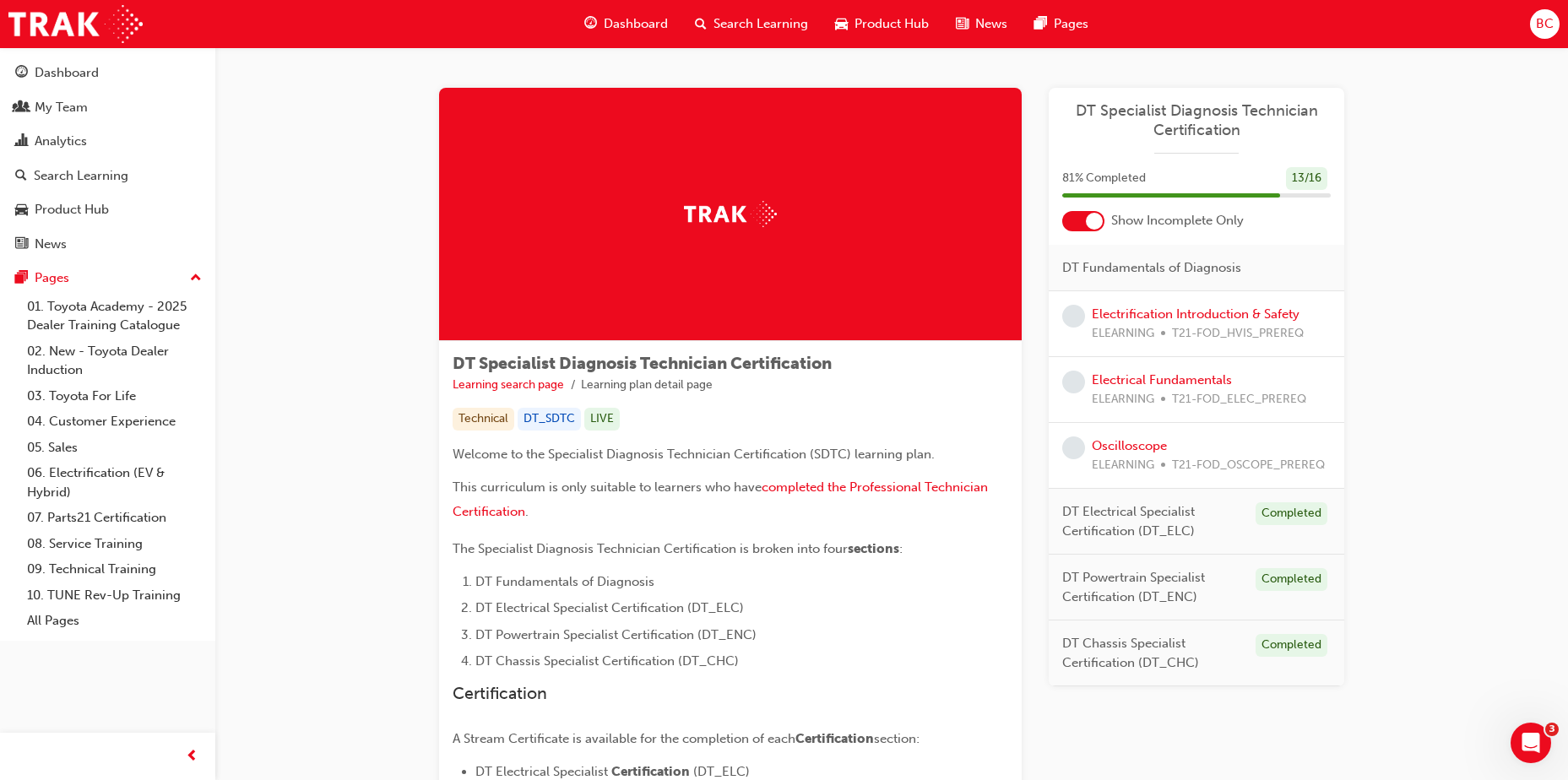
click at [631, 27] on span "Dashboard" at bounding box center [635, 24] width 64 height 19
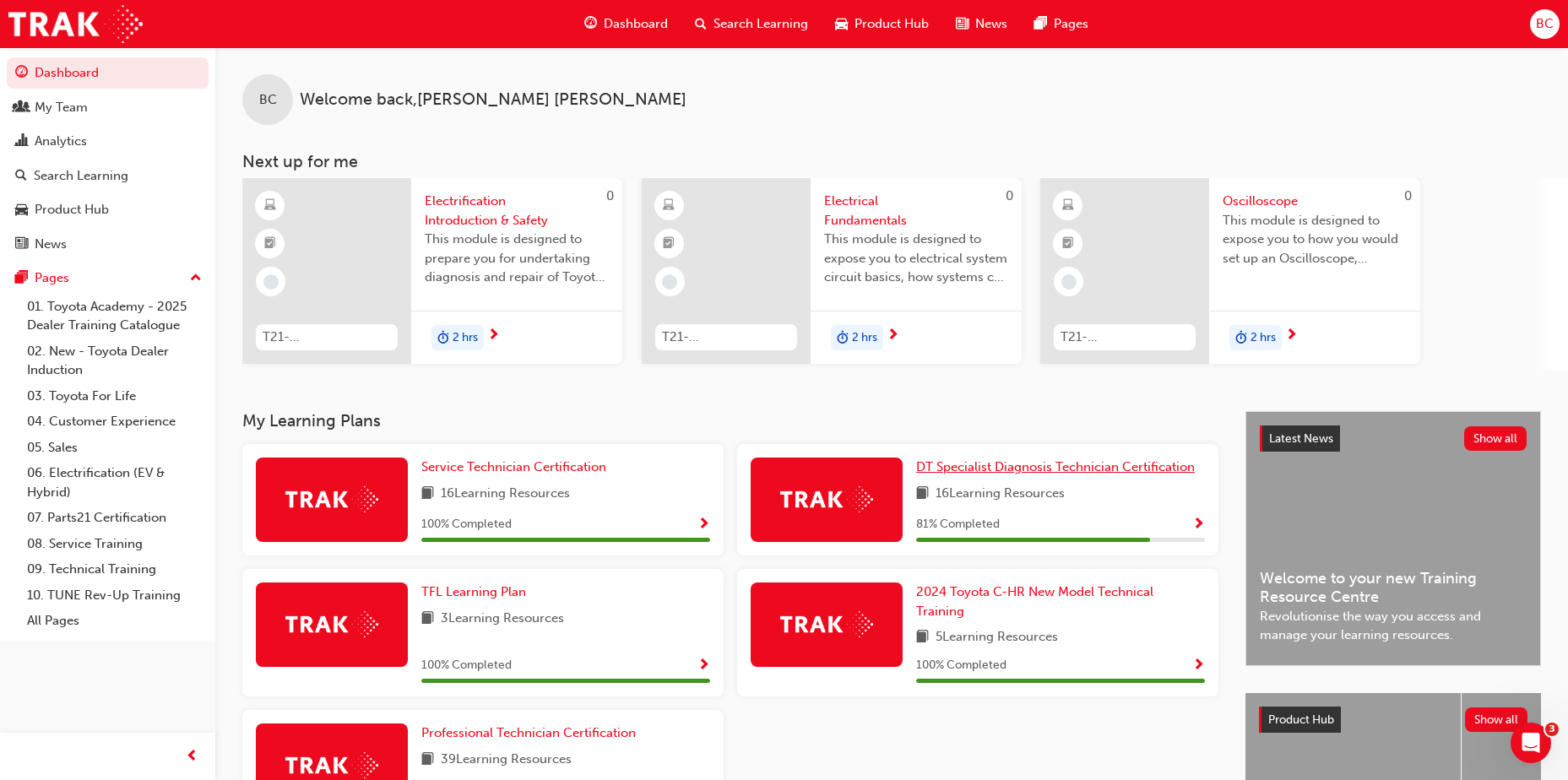
click at [981, 463] on span "DT Specialist Diagnosis Technician Certification" at bounding box center [1055, 466] width 278 height 15
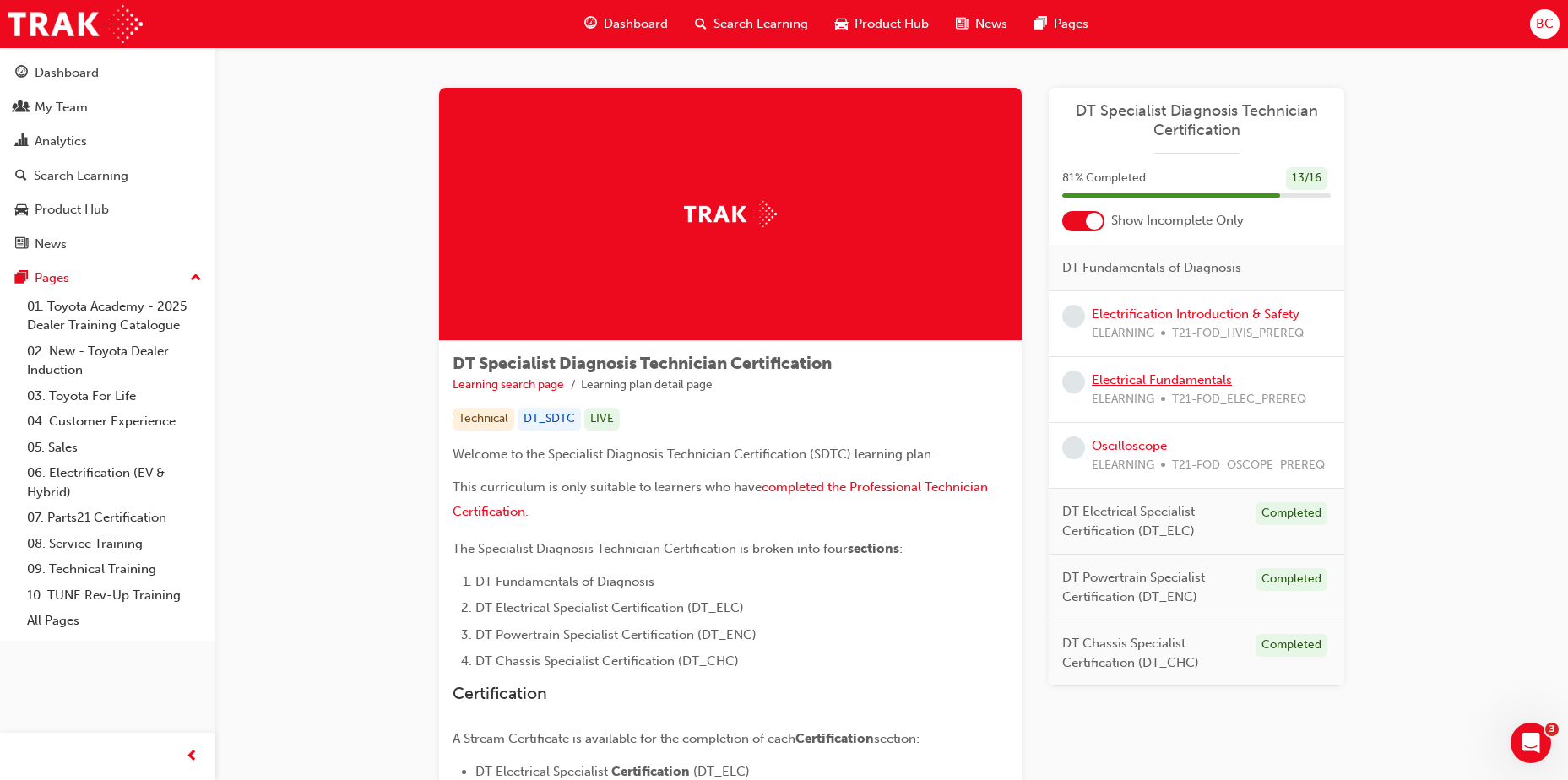
click at [1130, 381] on link "Electrical Fundamentals" at bounding box center [1161, 379] width 140 height 15
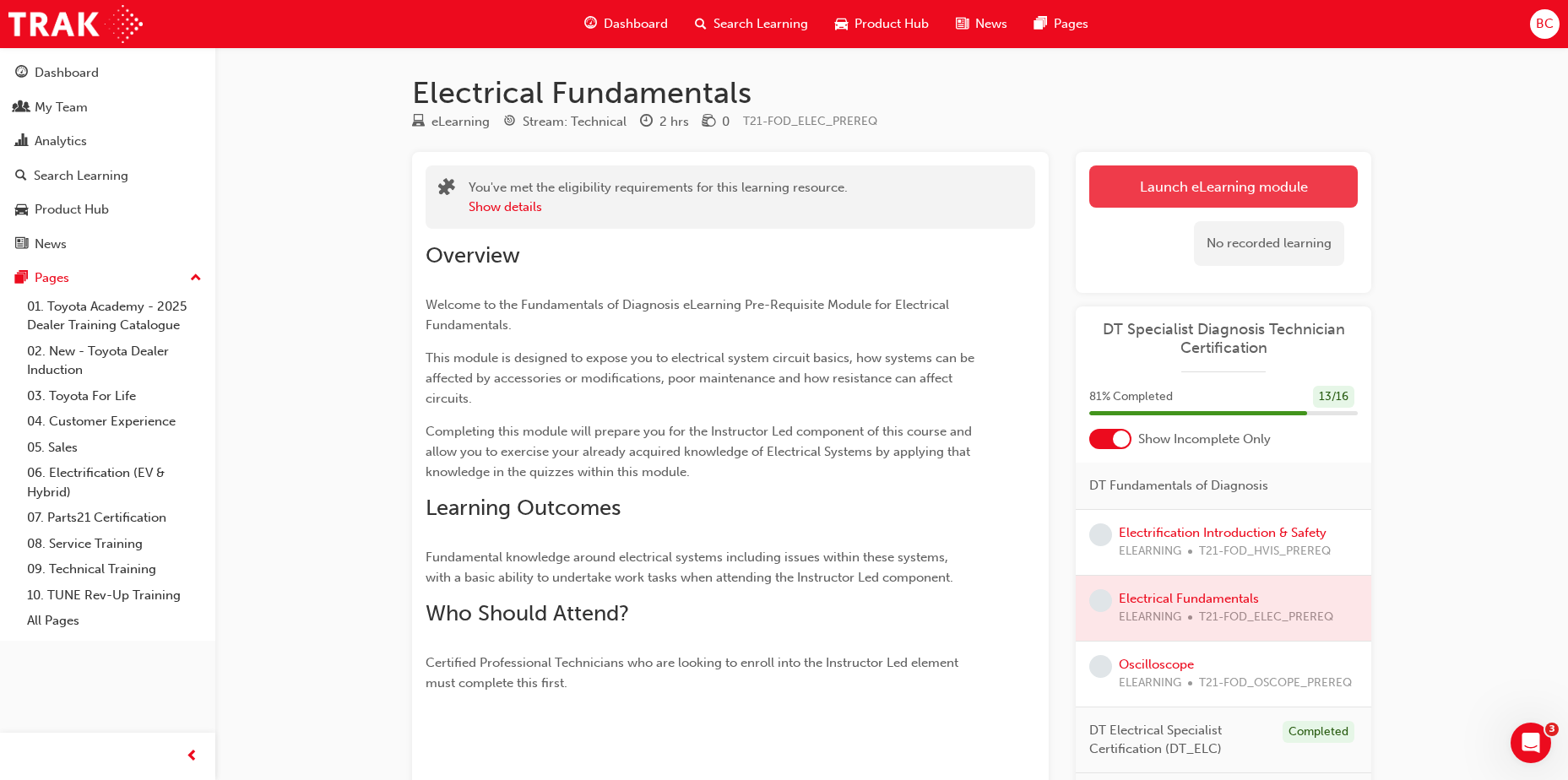
click at [1137, 196] on link "Launch eLearning module" at bounding box center [1223, 187] width 268 height 42
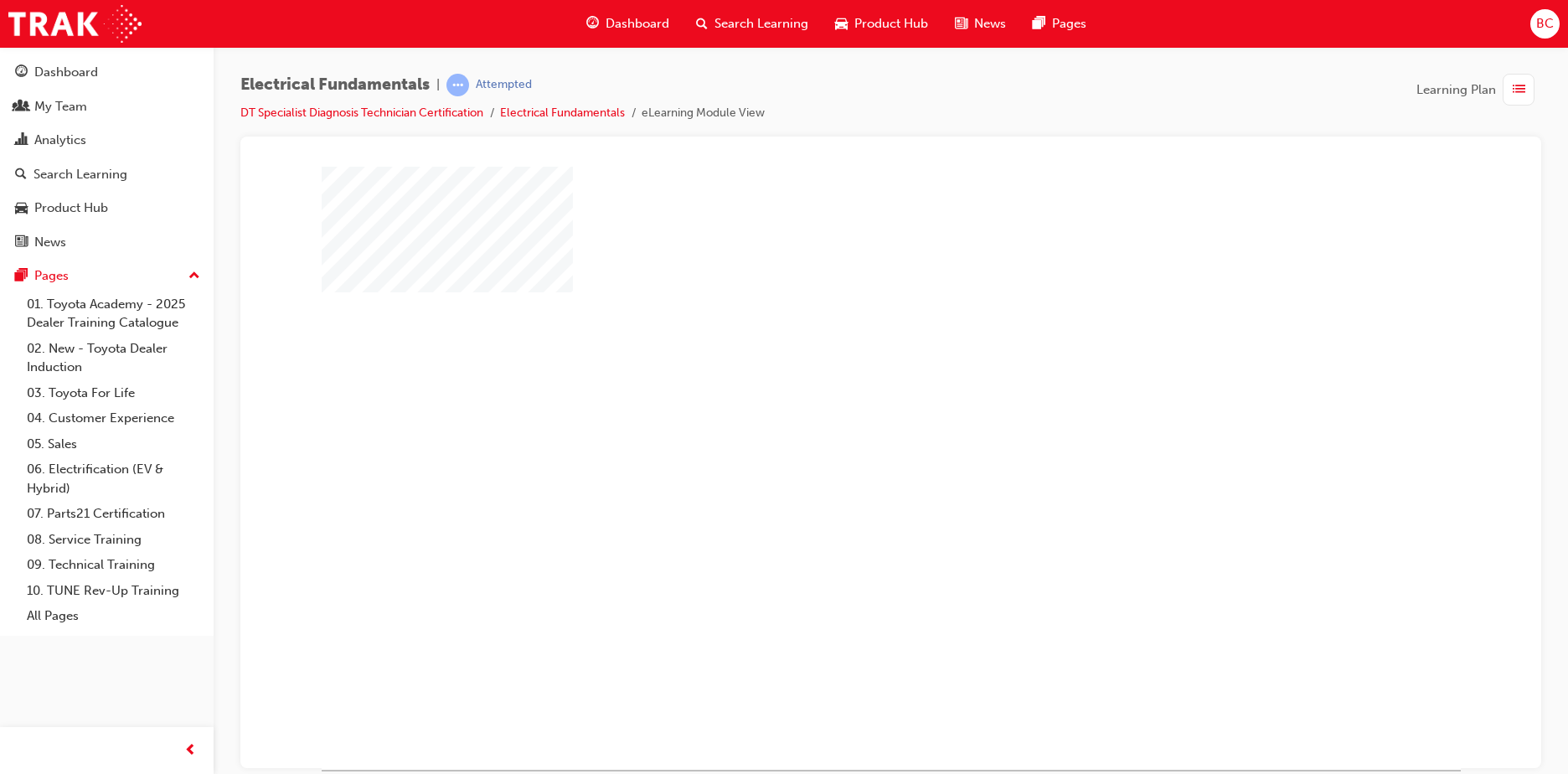
scroll to position [24, 0]
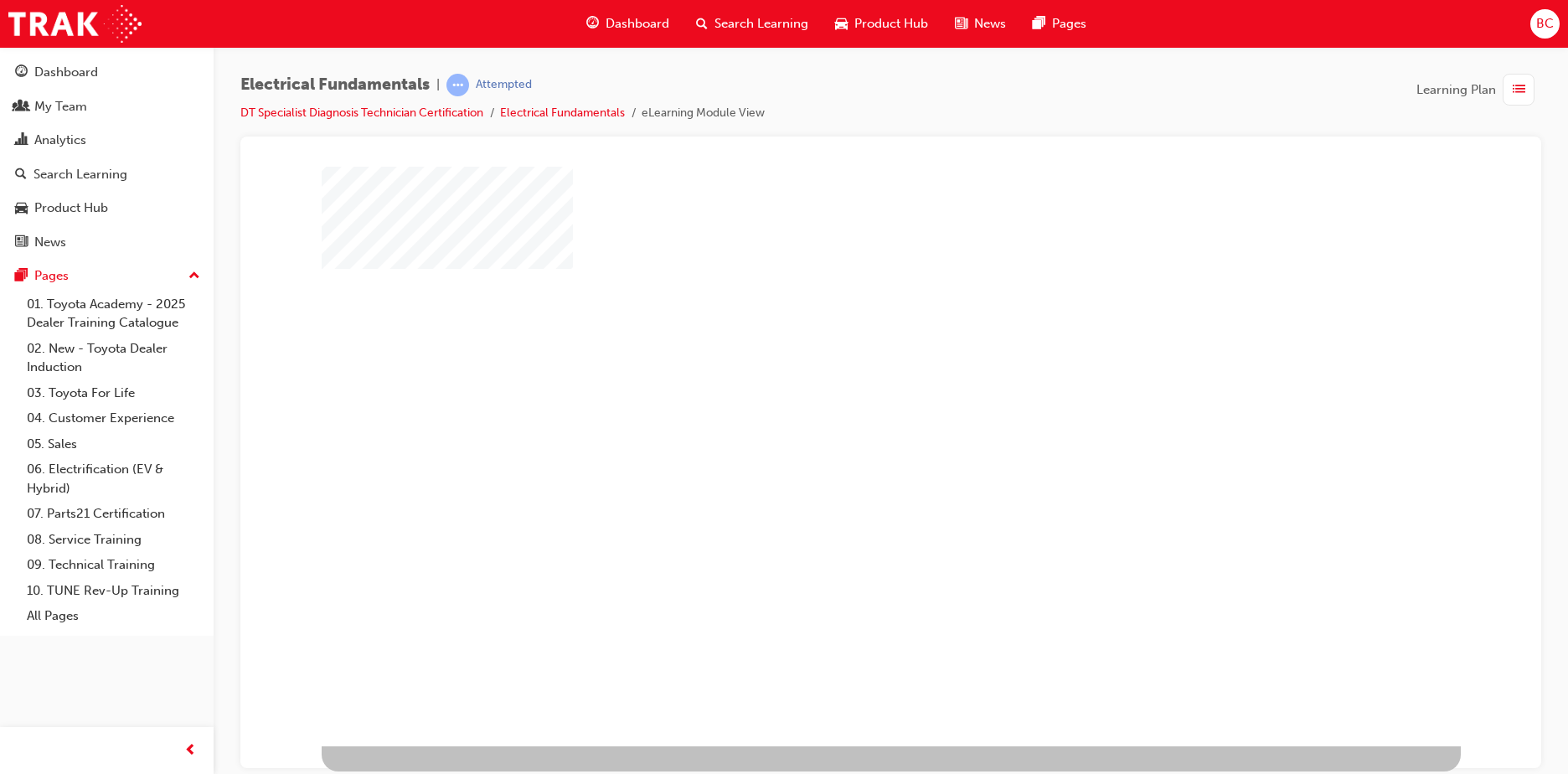
click at [843, 395] on div "play" at bounding box center [843, 395] width 0 height 0
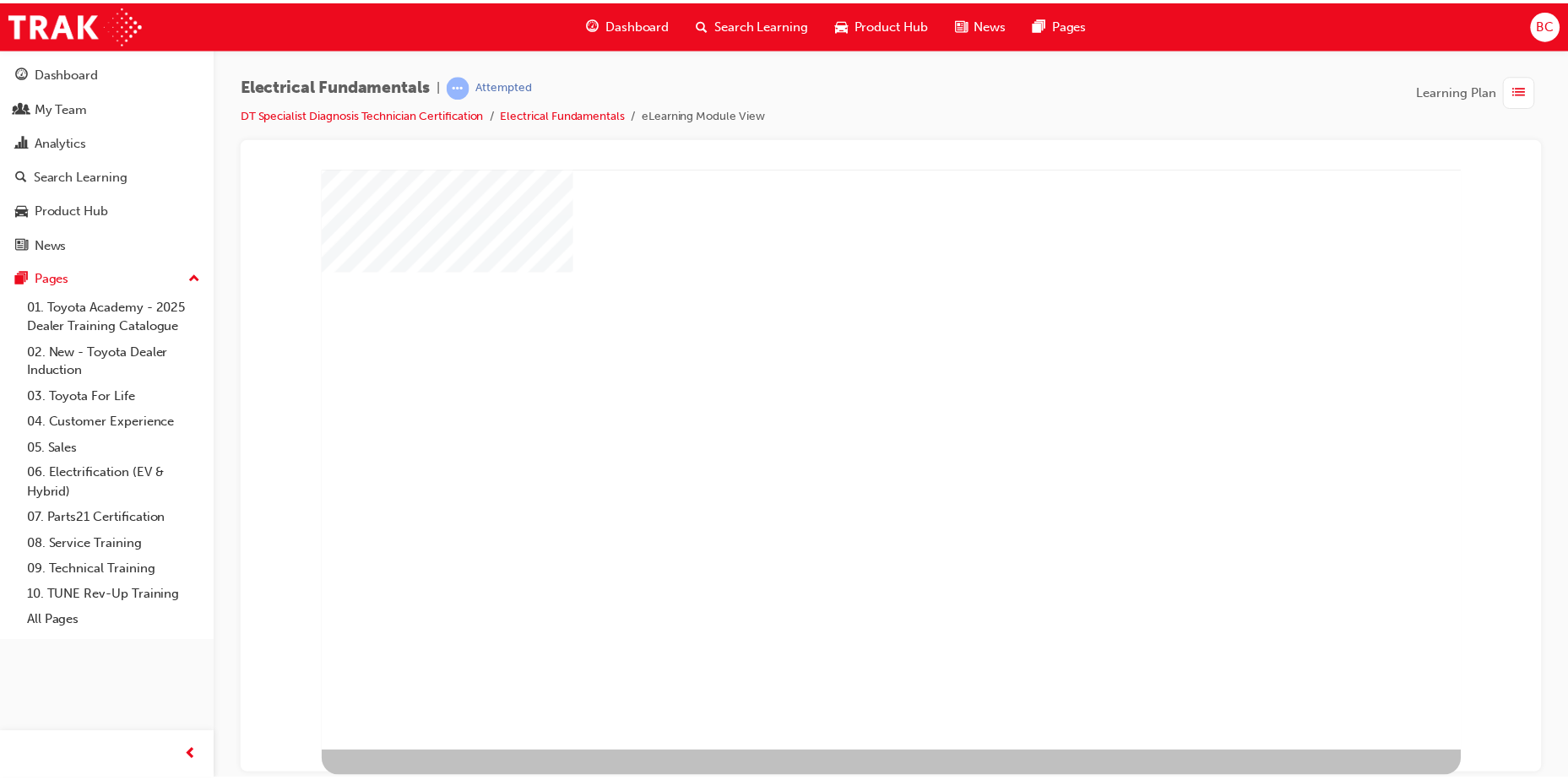
scroll to position [0, 0]
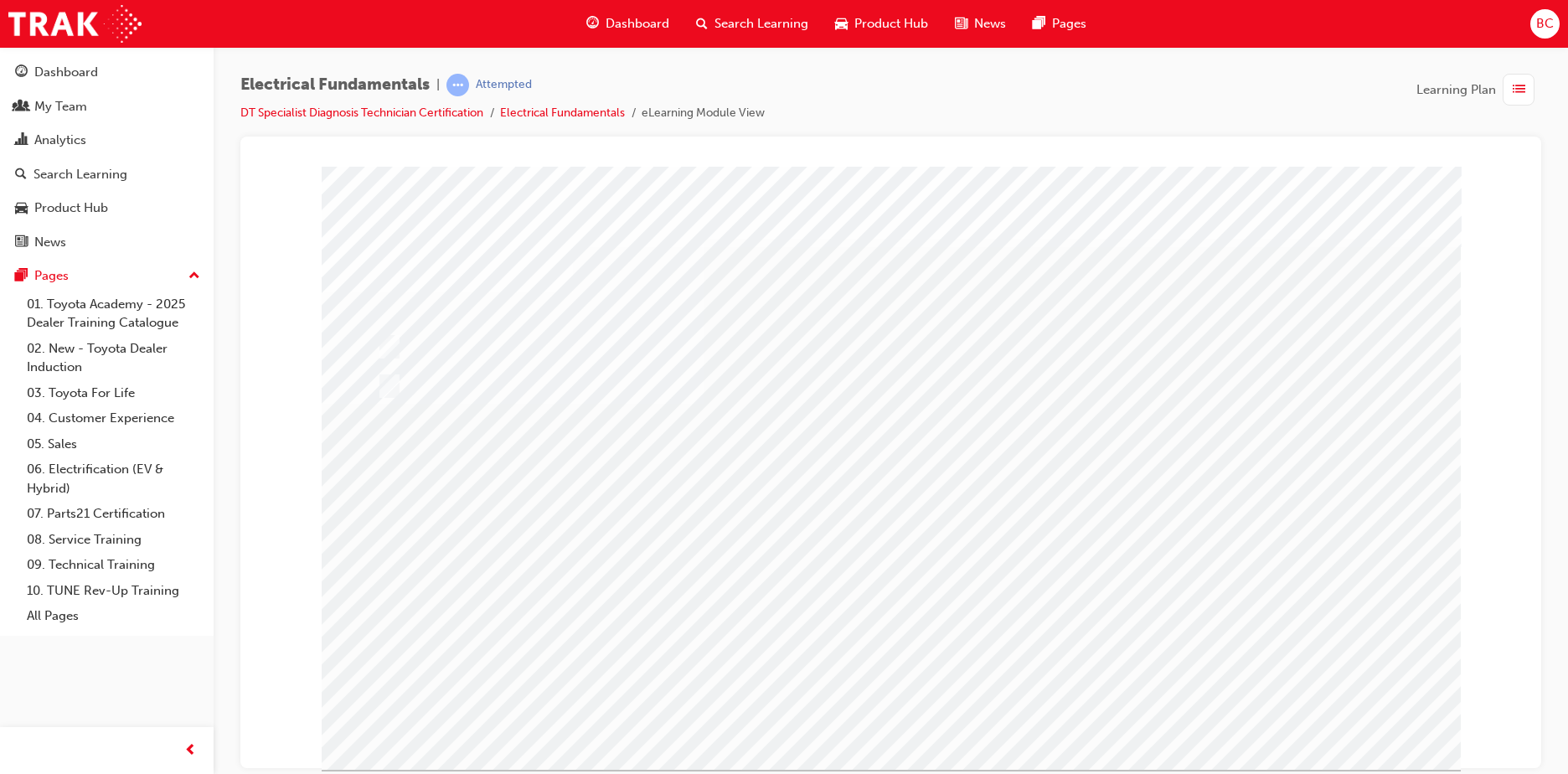
click at [433, 339] on div at bounding box center [891, 467] width 1139 height 603
click at [394, 339] on div at bounding box center [891, 467] width 1139 height 603
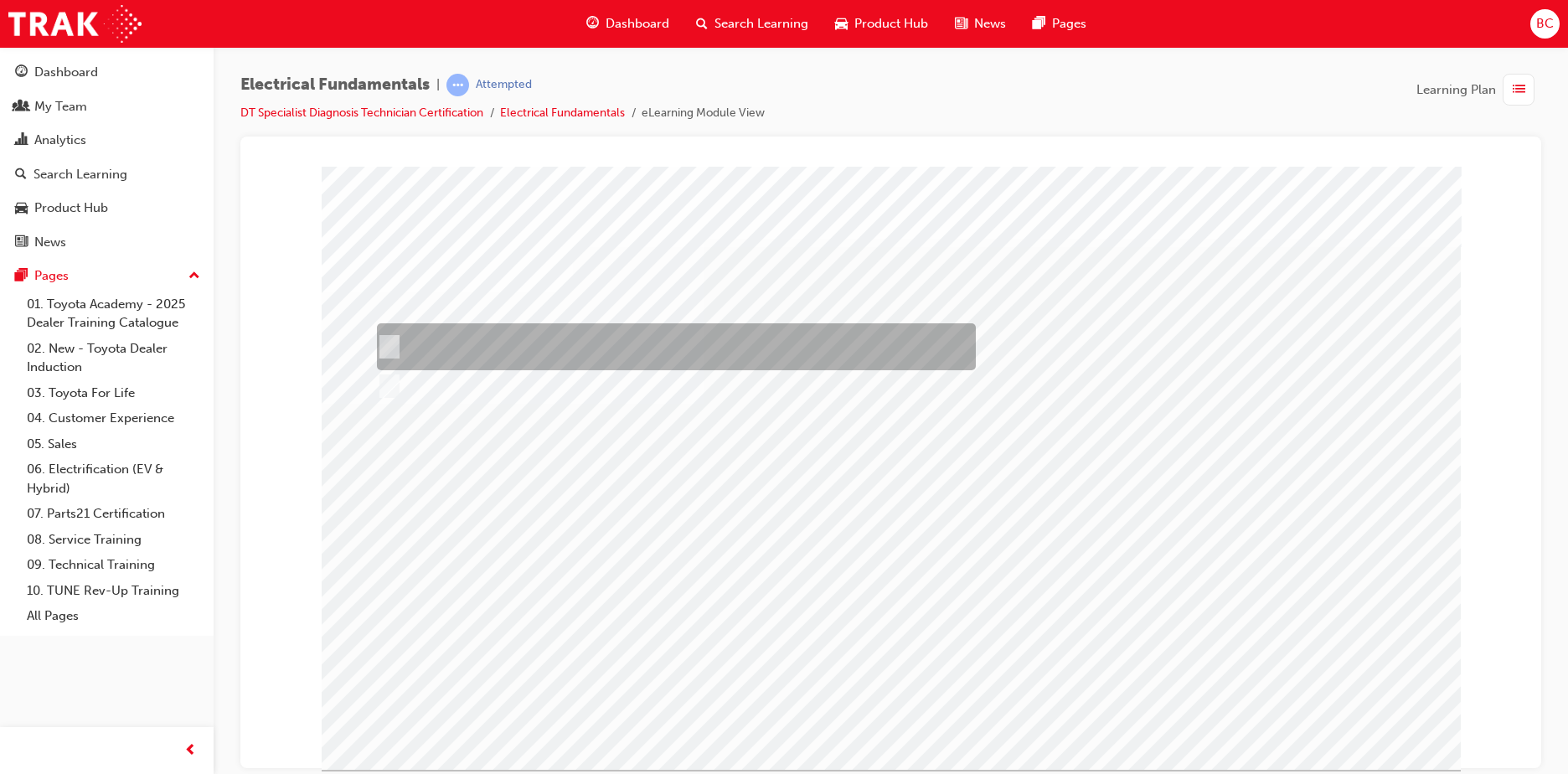
click at [388, 351] on input "True" at bounding box center [385, 346] width 18 height 18
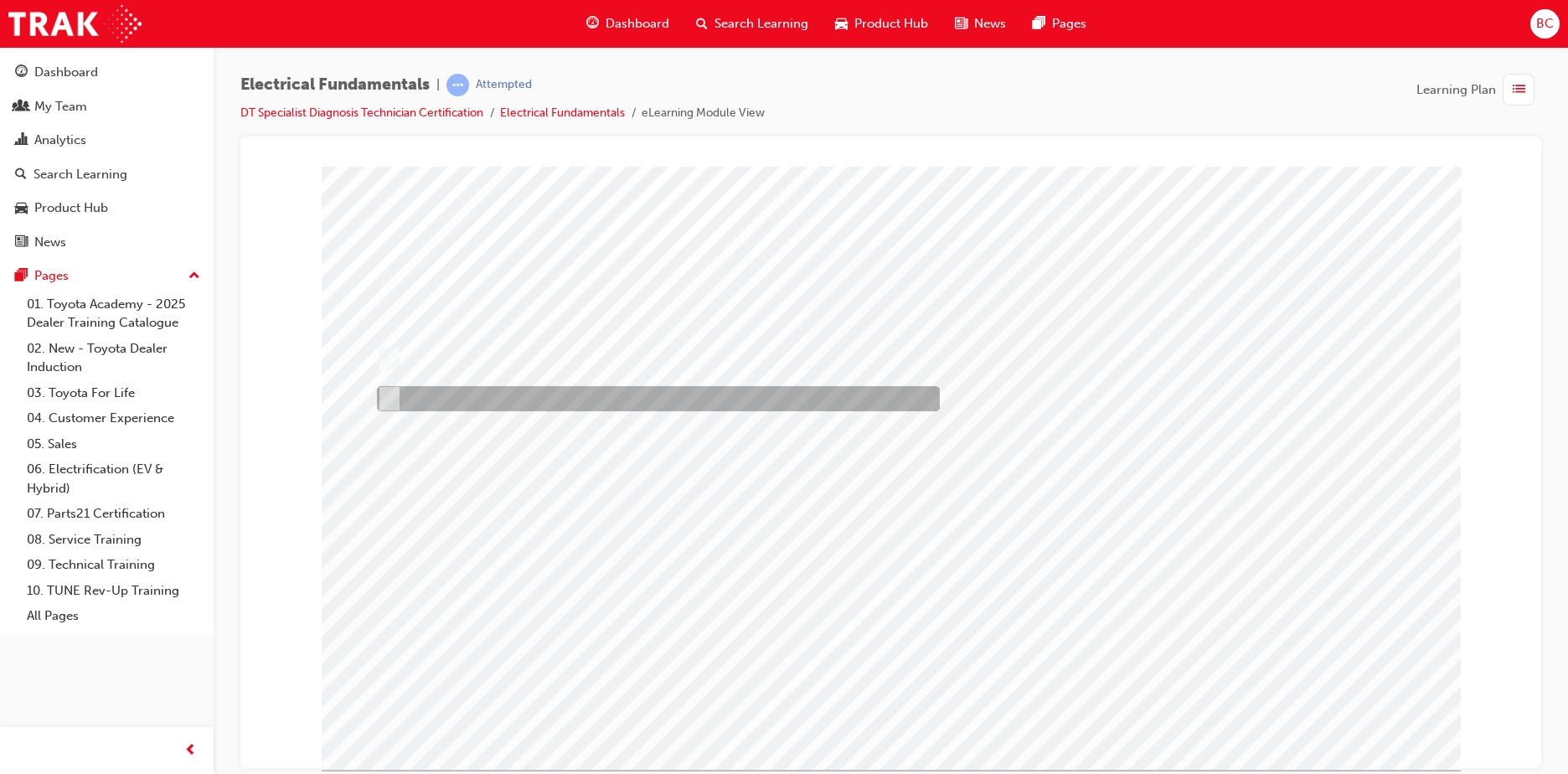
click at [415, 396] on div at bounding box center [654, 398] width 563 height 25
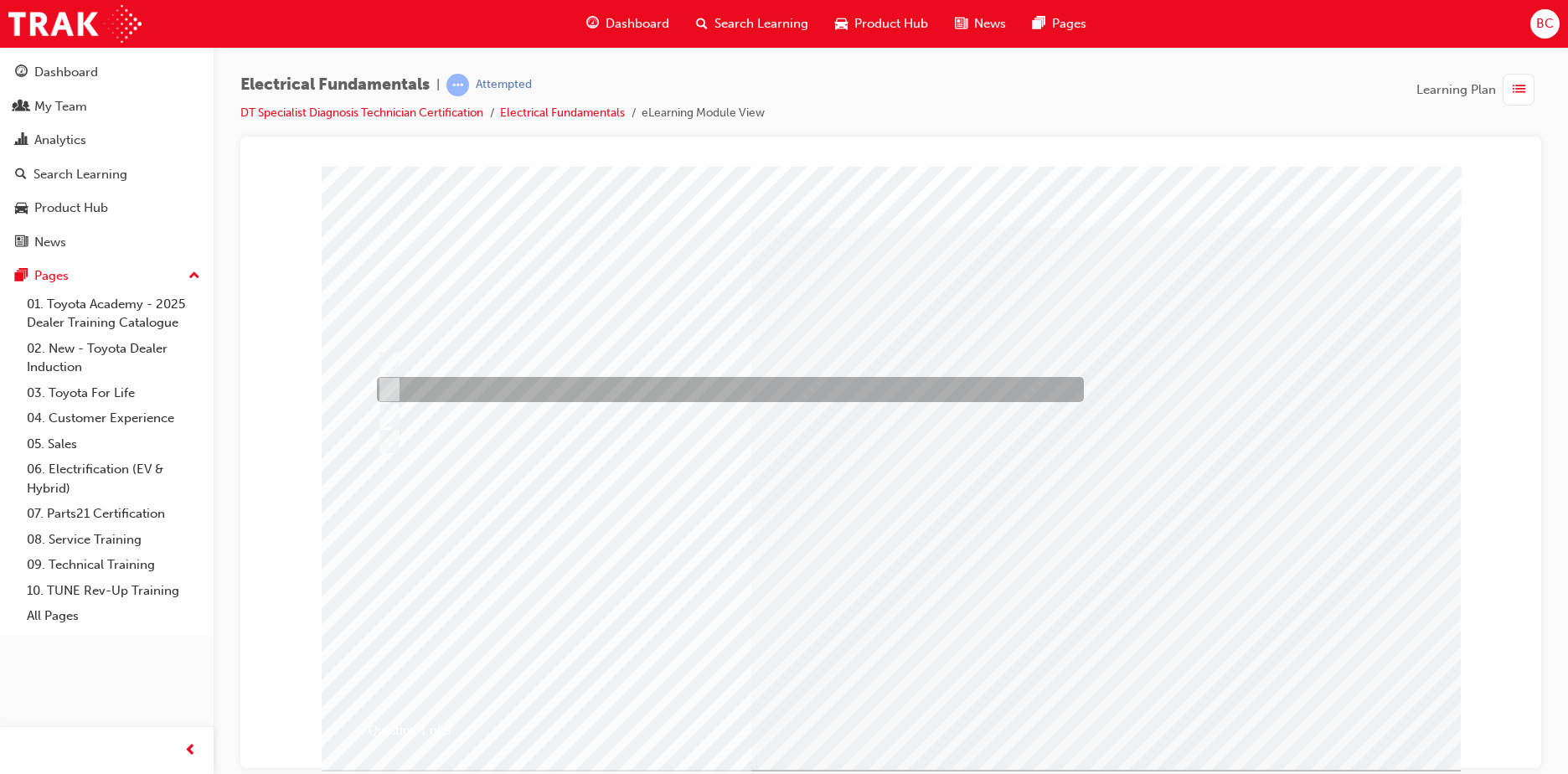
click at [580, 387] on div at bounding box center [726, 389] width 707 height 25
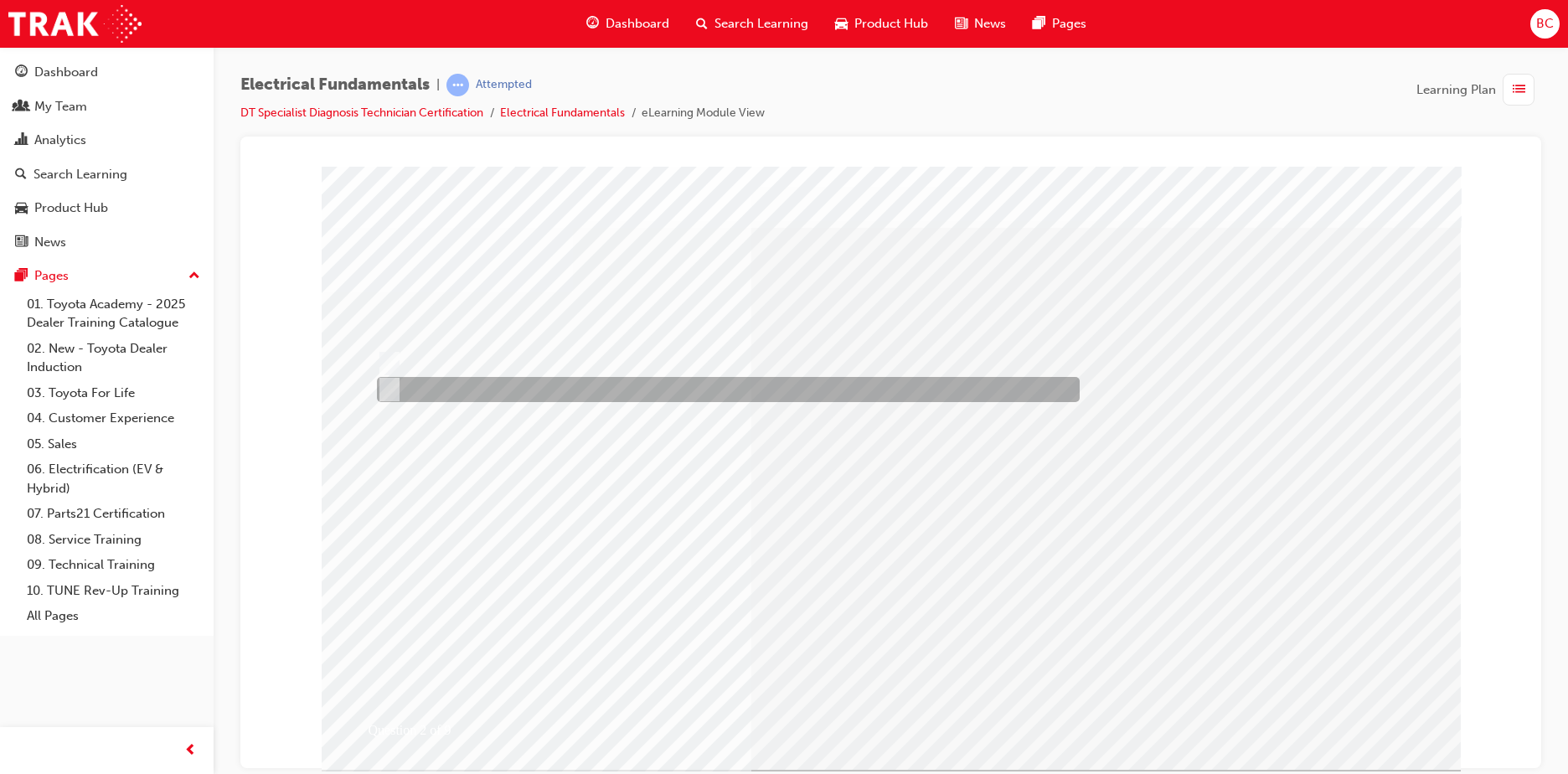
drag, startPoint x: 483, startPoint y: 380, endPoint x: 493, endPoint y: 381, distance: 10.0
click at [483, 380] on div at bounding box center [724, 389] width 703 height 25
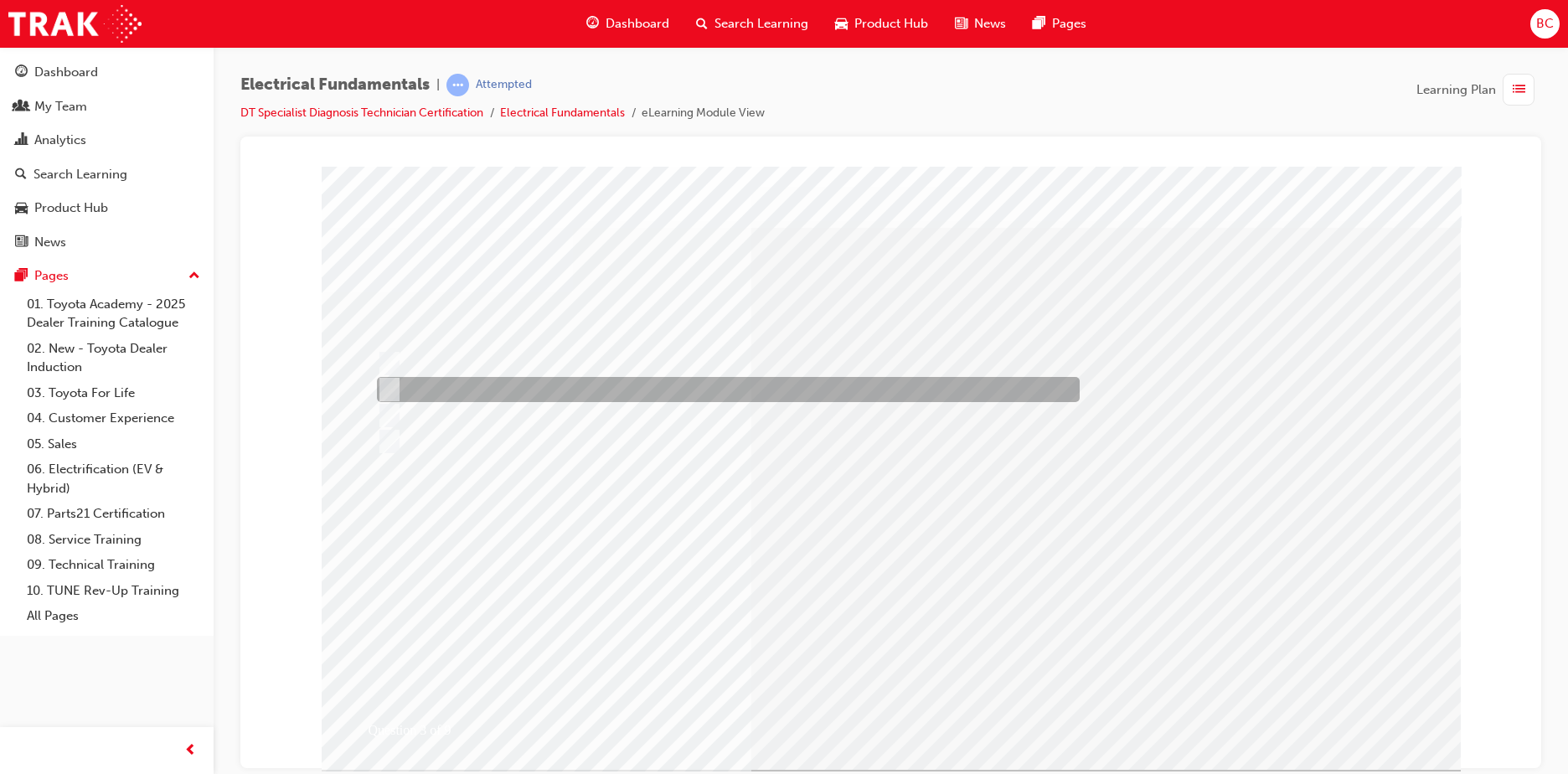
click at [555, 391] on div at bounding box center [724, 389] width 703 height 25
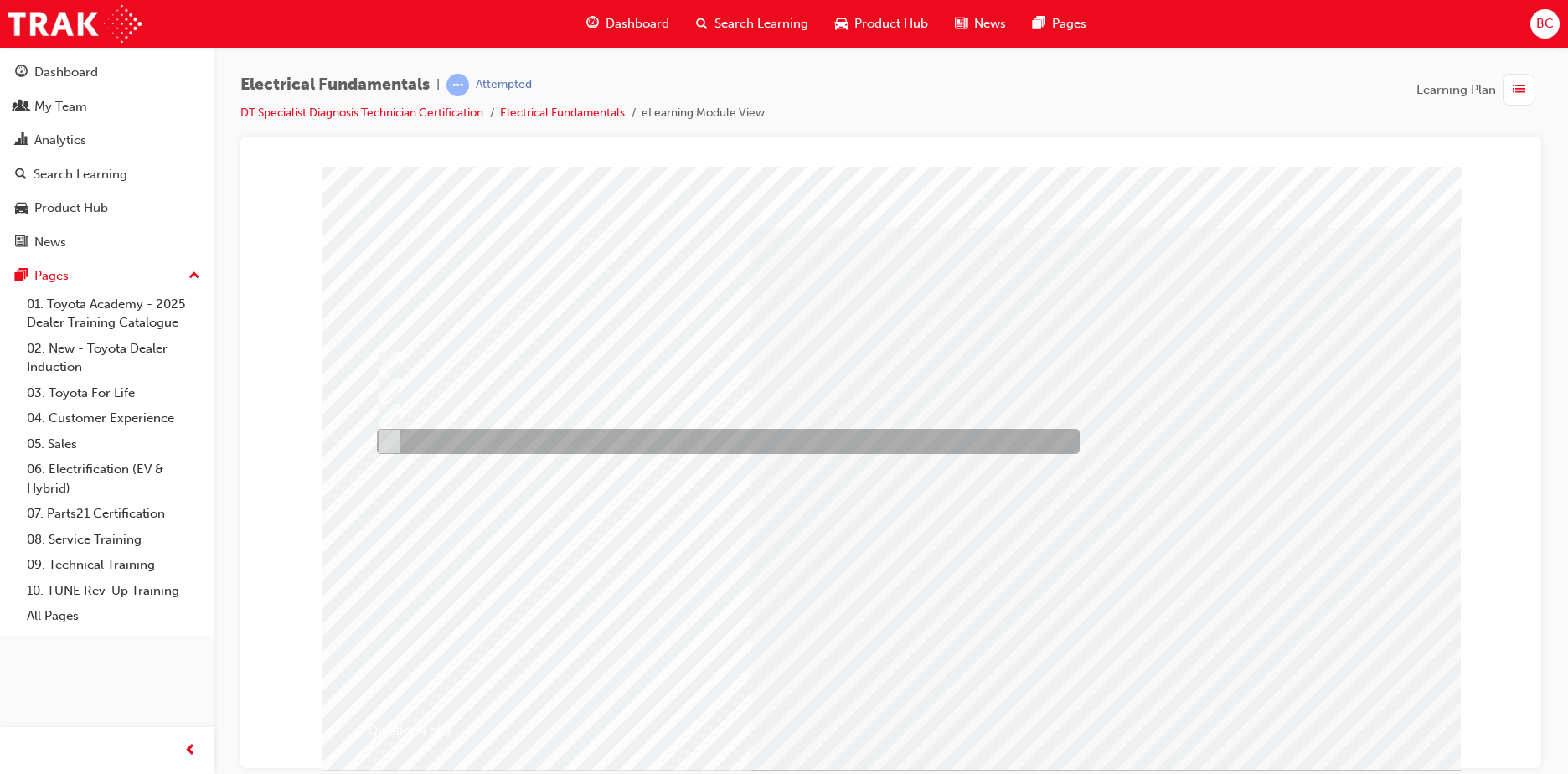
click at [526, 434] on div at bounding box center [724, 441] width 703 height 25
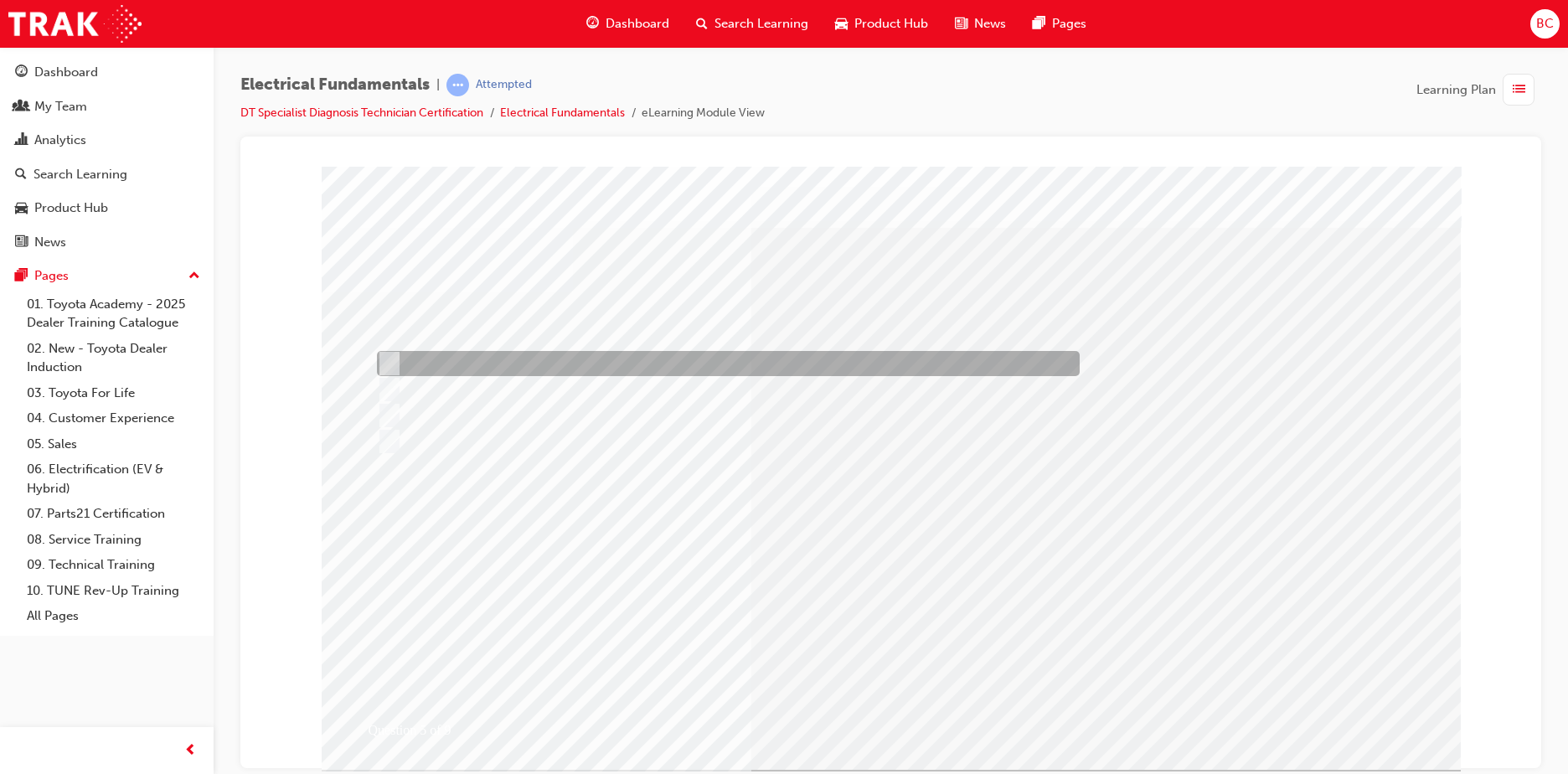
click at [708, 358] on div at bounding box center [724, 363] width 703 height 25
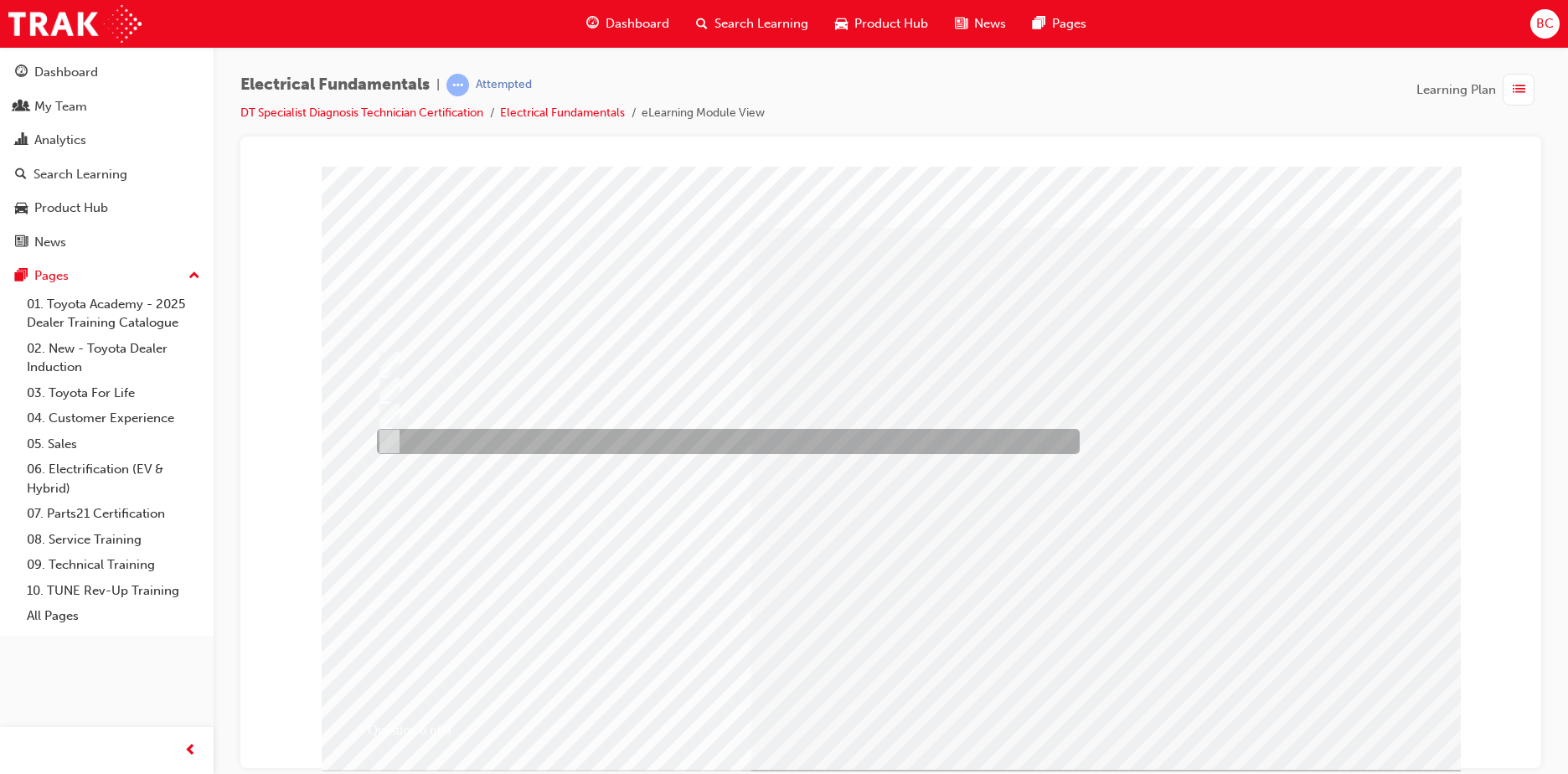
click at [585, 441] on div at bounding box center [724, 441] width 703 height 25
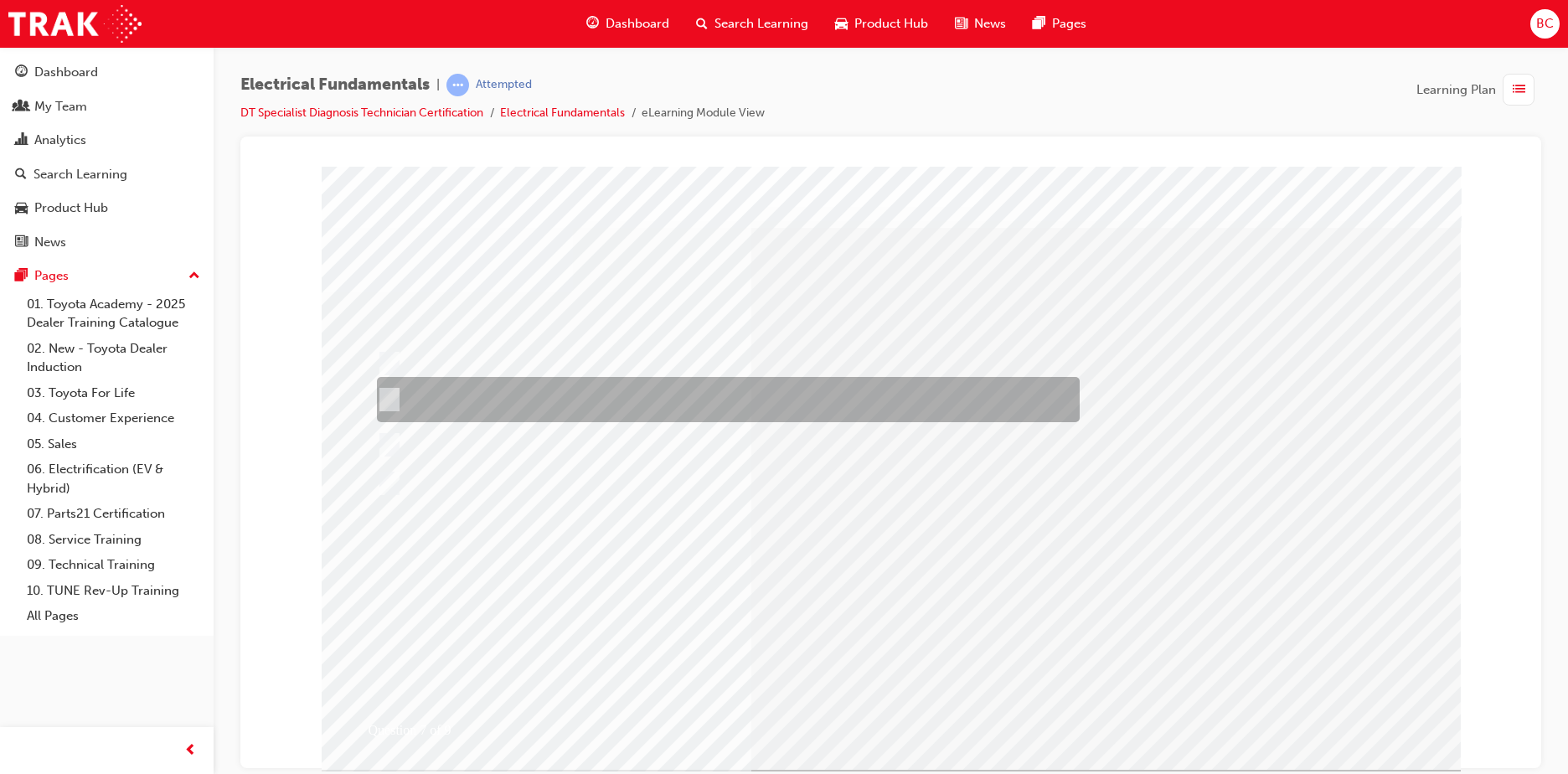
click at [567, 397] on div at bounding box center [724, 399] width 703 height 45
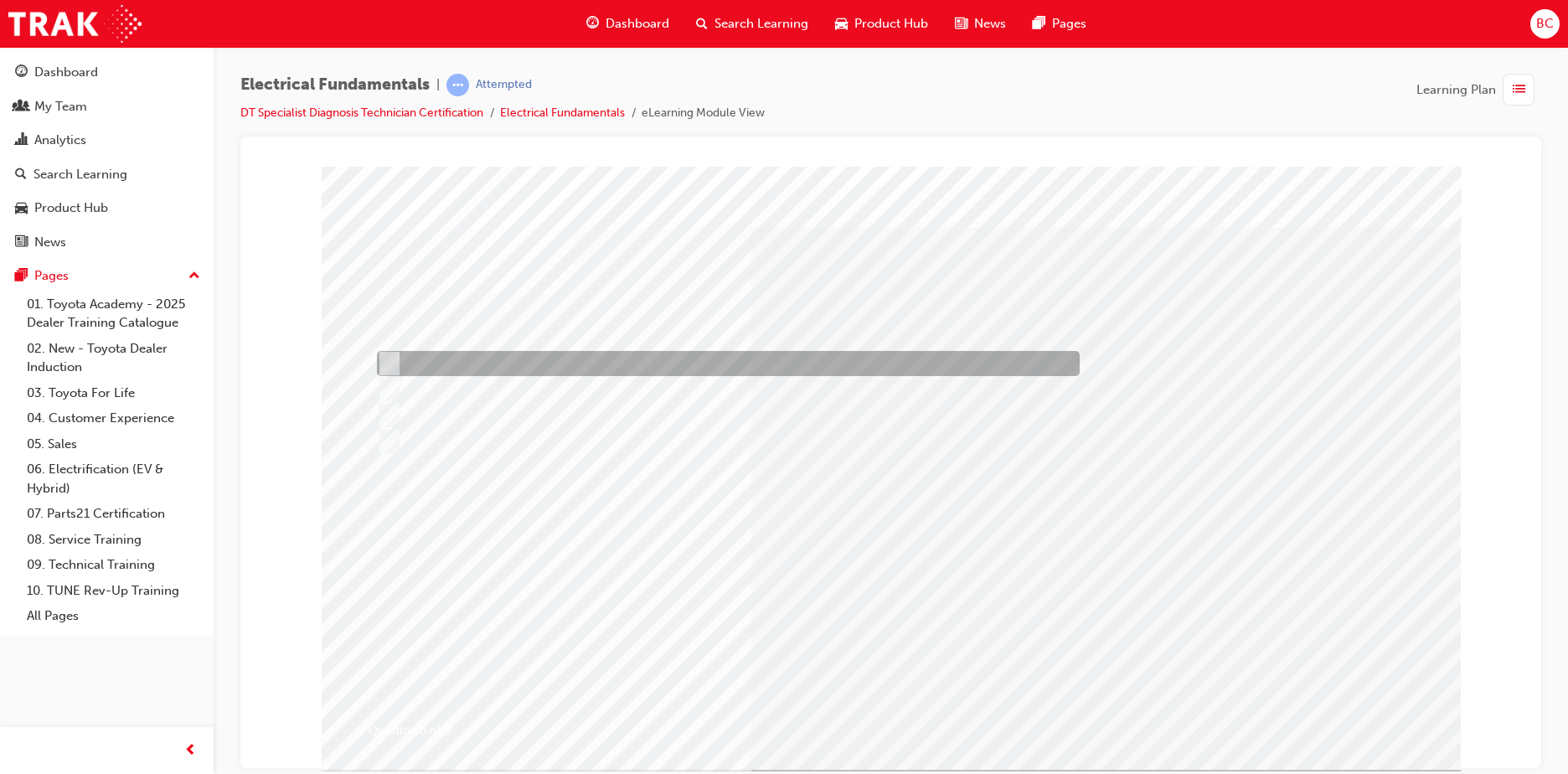
click at [649, 362] on div at bounding box center [724, 363] width 703 height 25
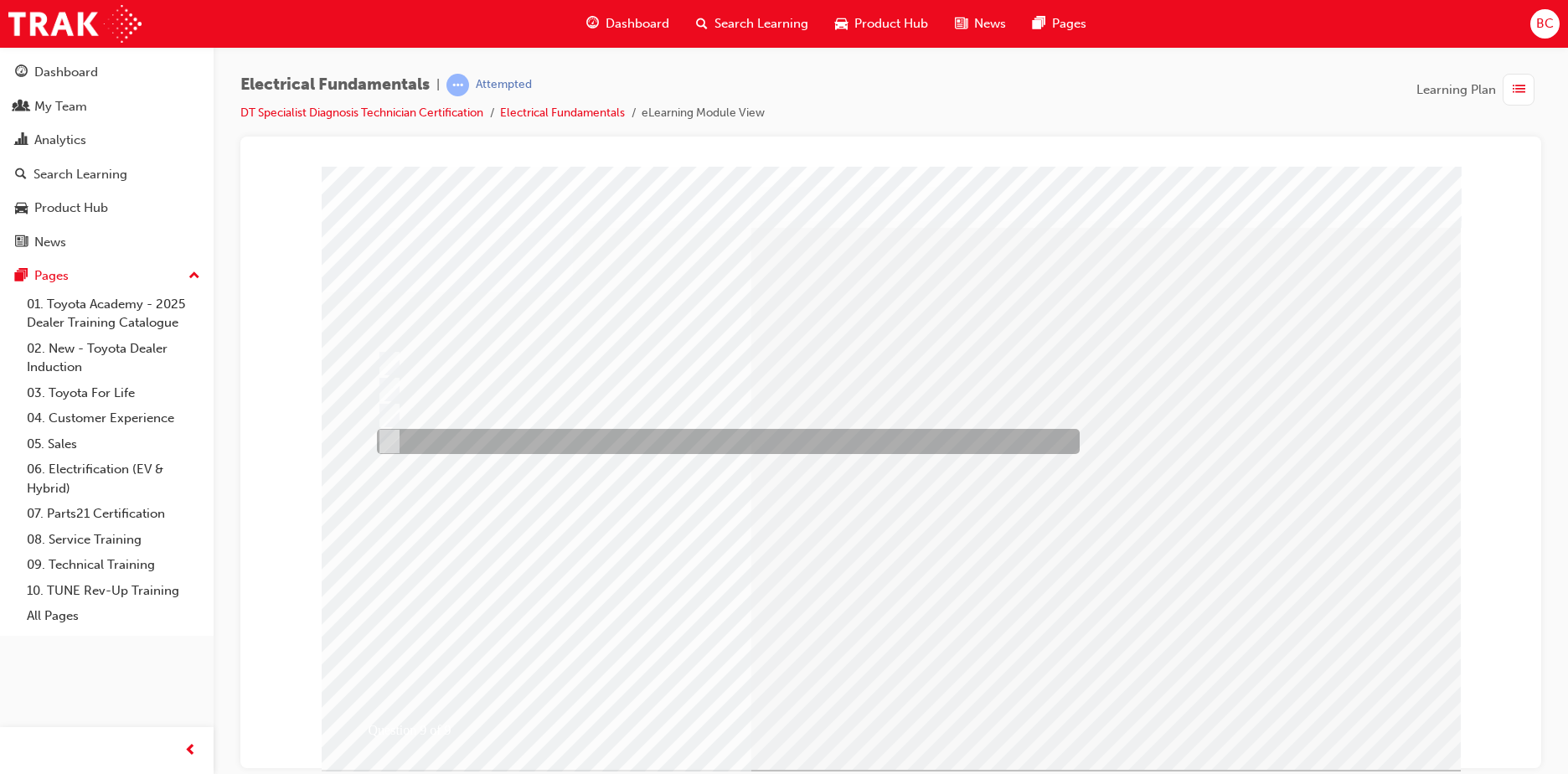
click at [540, 435] on div at bounding box center [724, 441] width 703 height 25
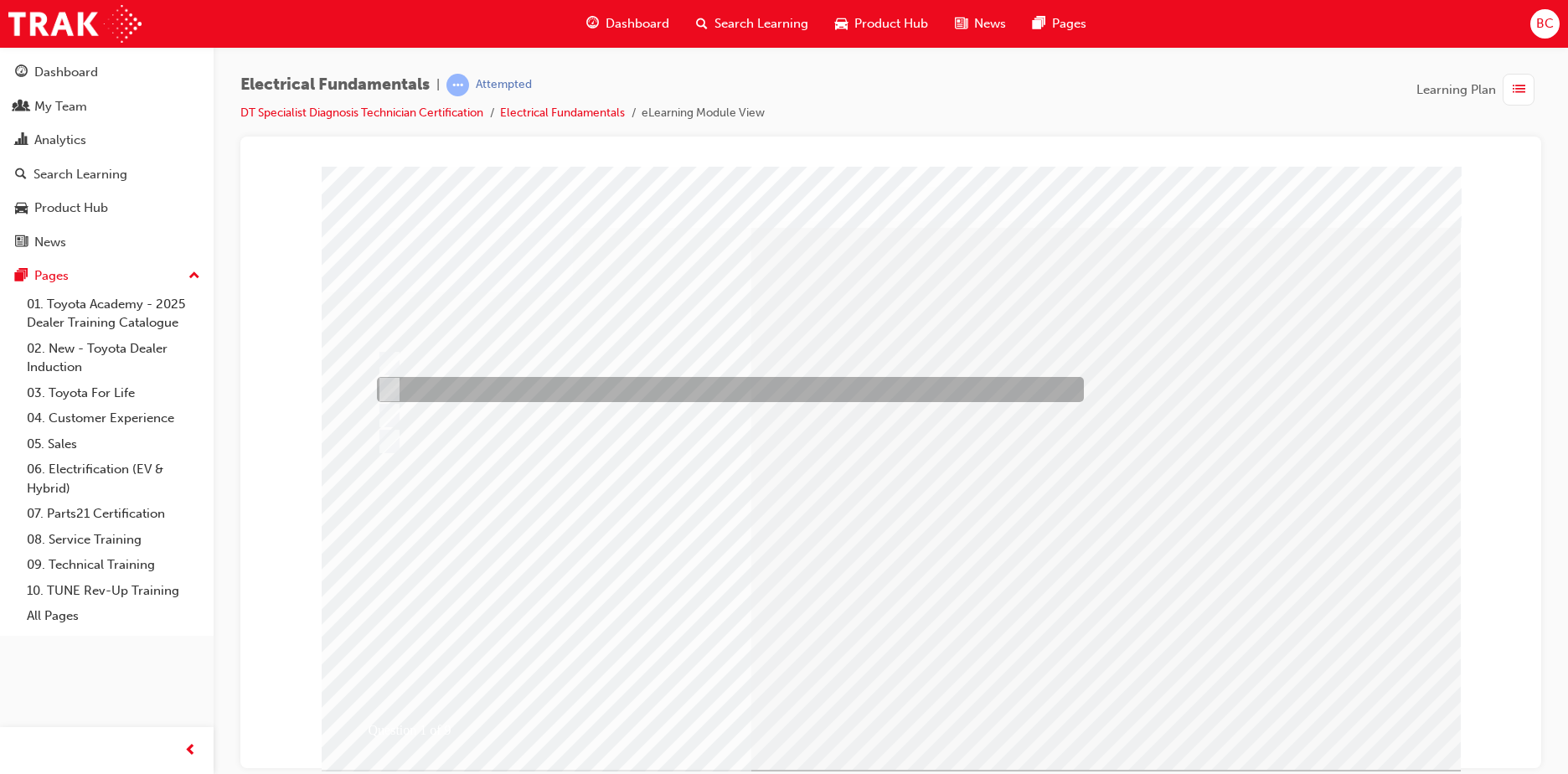
click at [553, 388] on div at bounding box center [726, 389] width 707 height 25
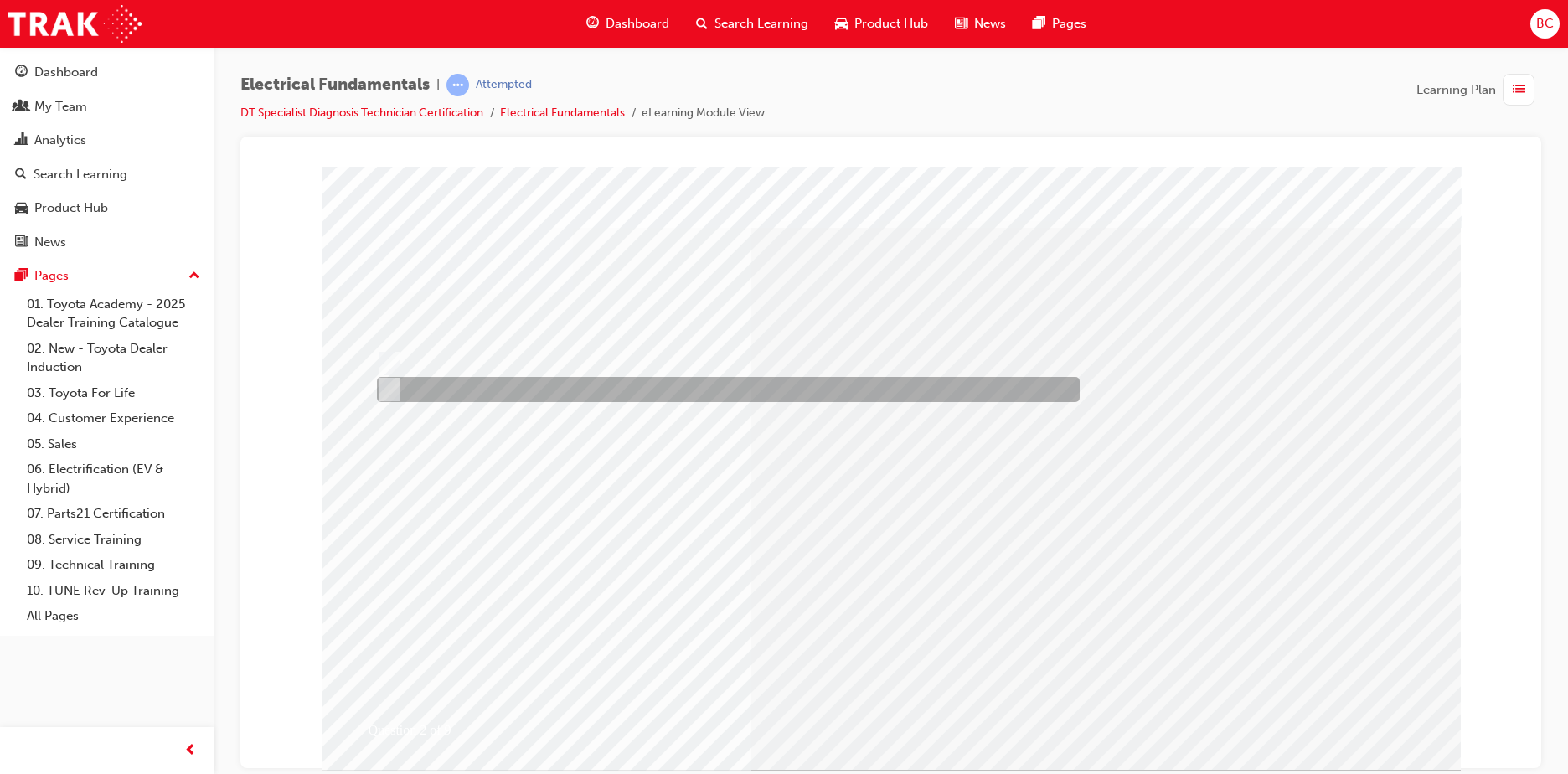
click at [450, 393] on div at bounding box center [724, 389] width 703 height 25
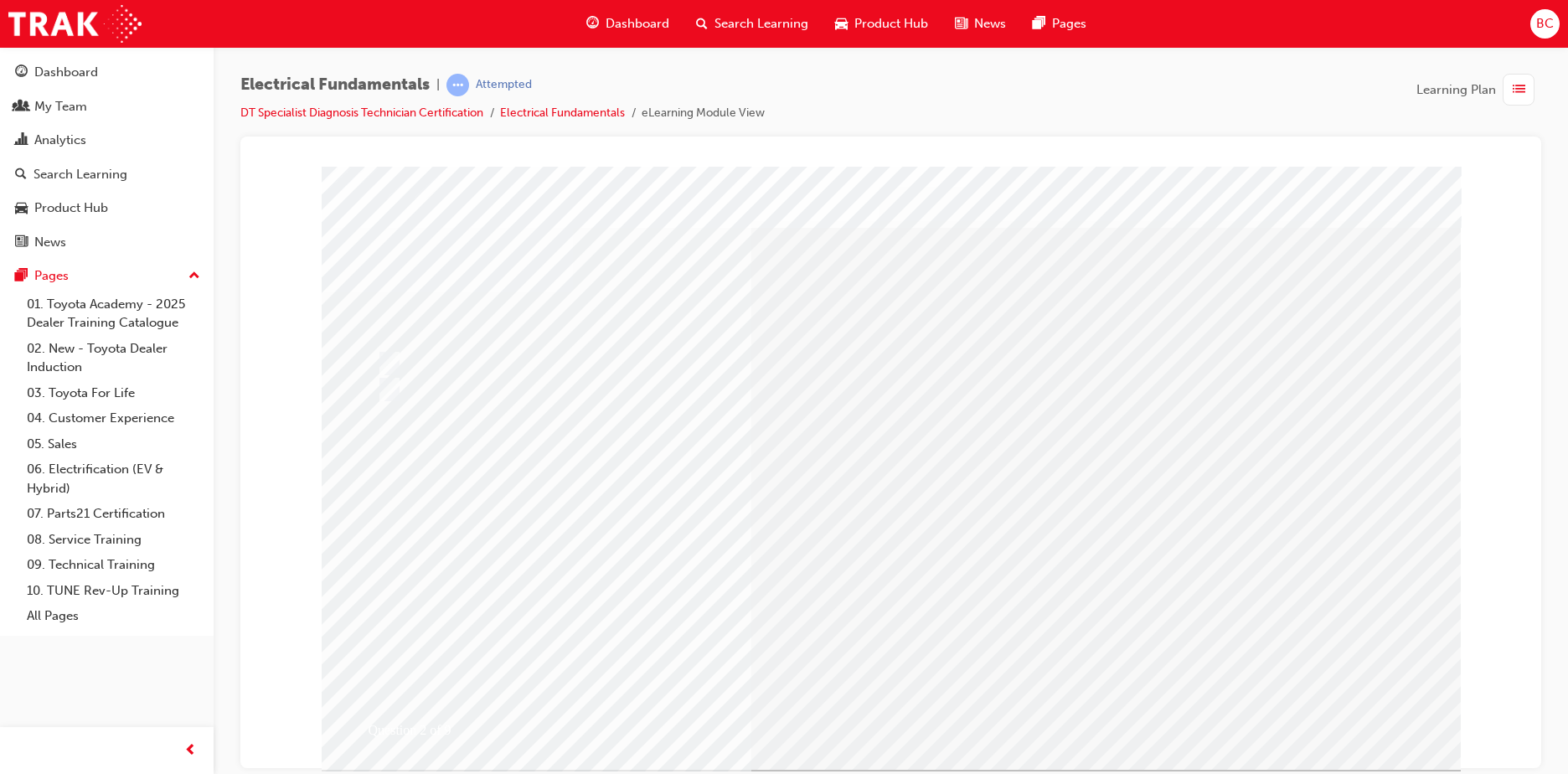
click at [429, 358] on div at bounding box center [724, 363] width 703 height 25
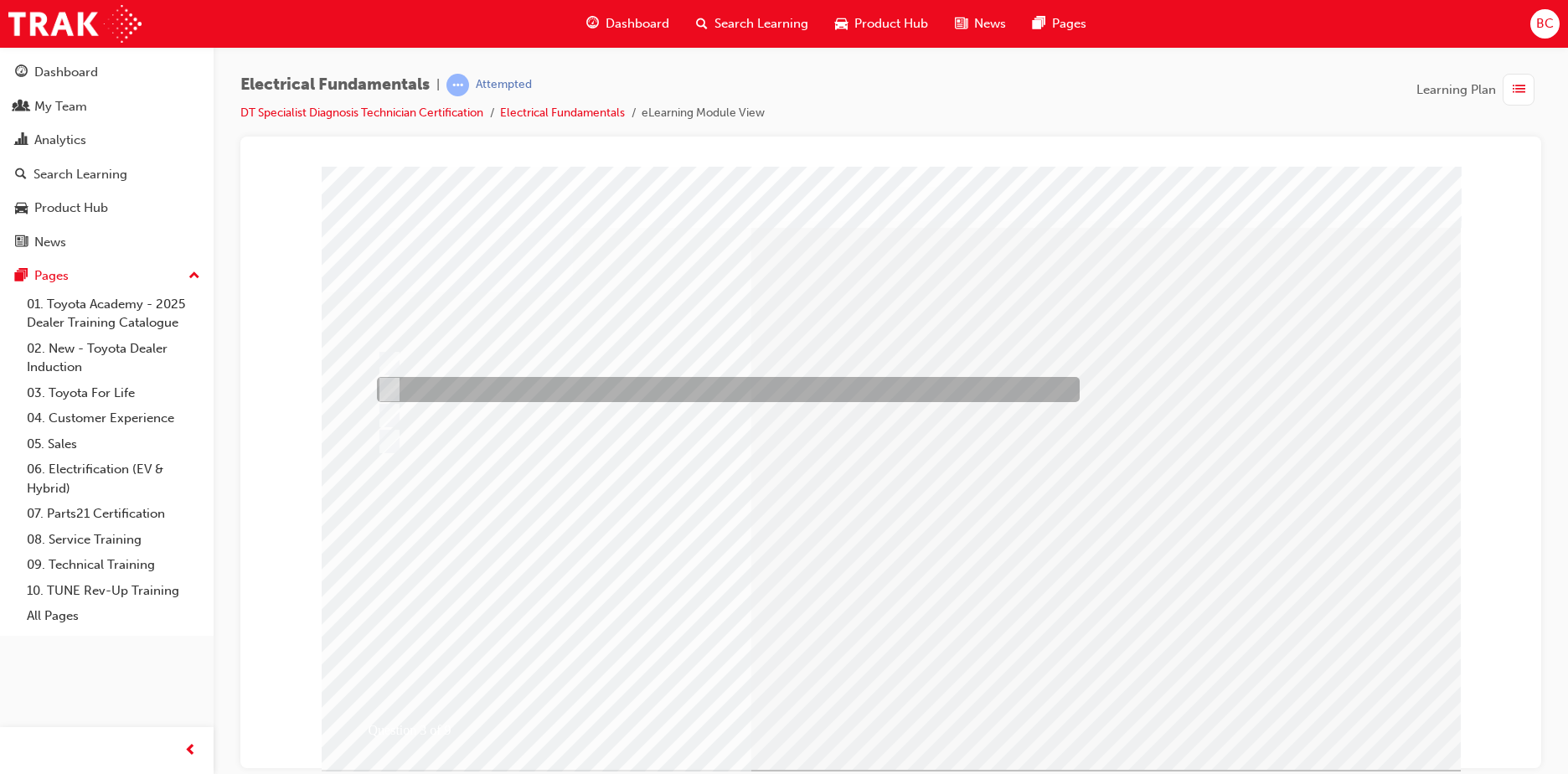
click at [593, 396] on div at bounding box center [724, 389] width 703 height 25
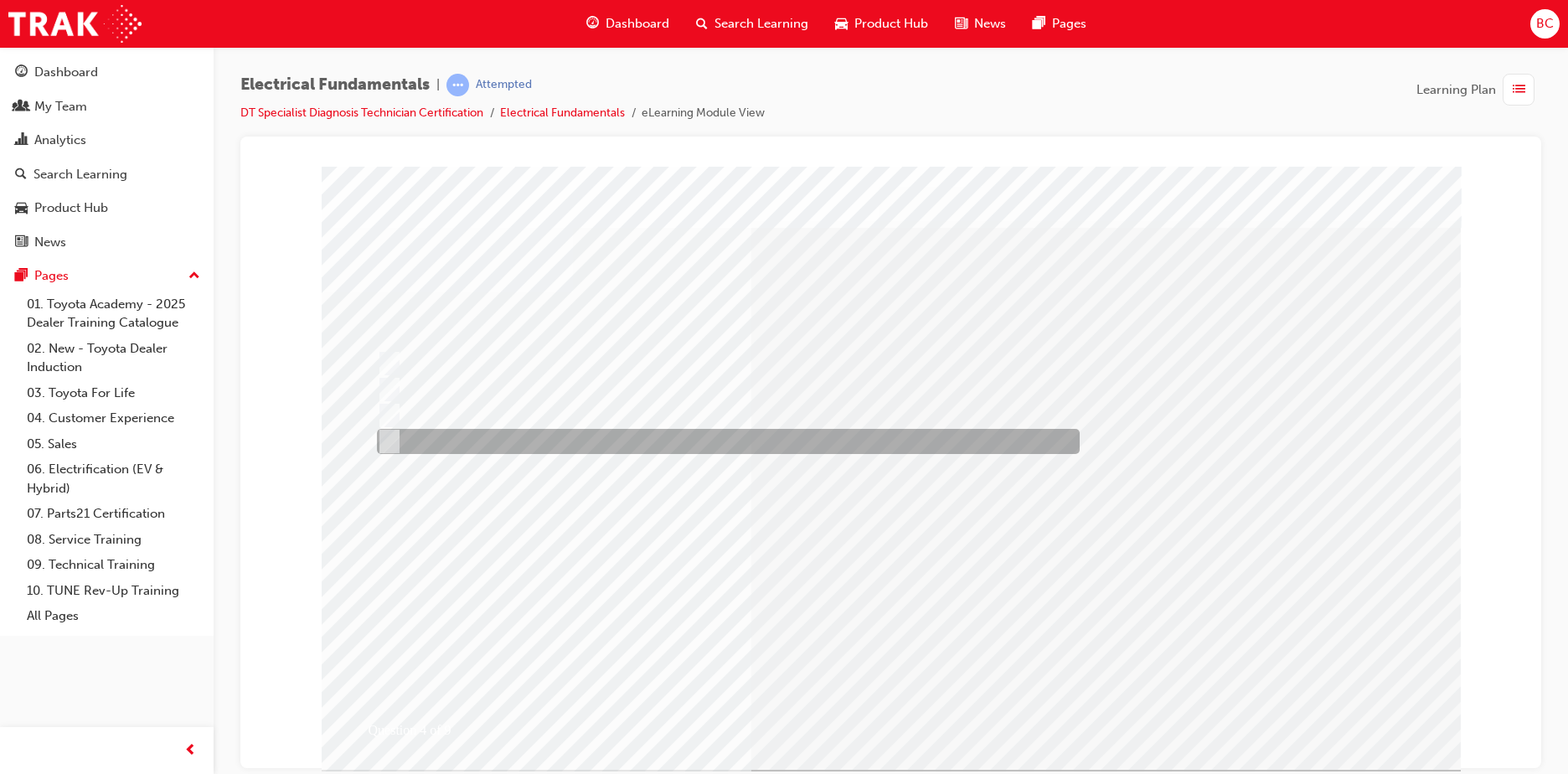
click at [549, 437] on div at bounding box center [724, 441] width 703 height 25
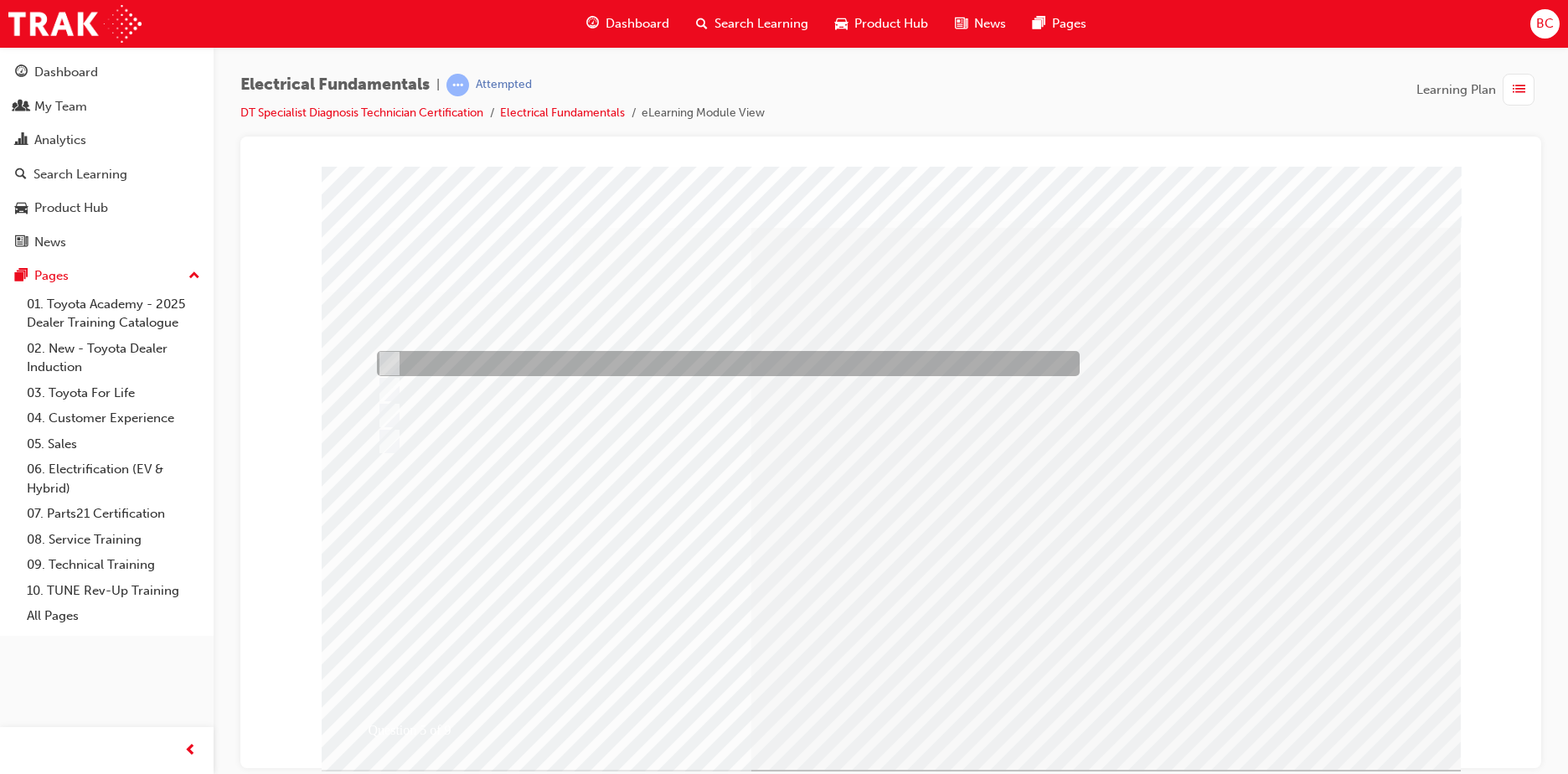
click at [590, 364] on div at bounding box center [724, 363] width 703 height 25
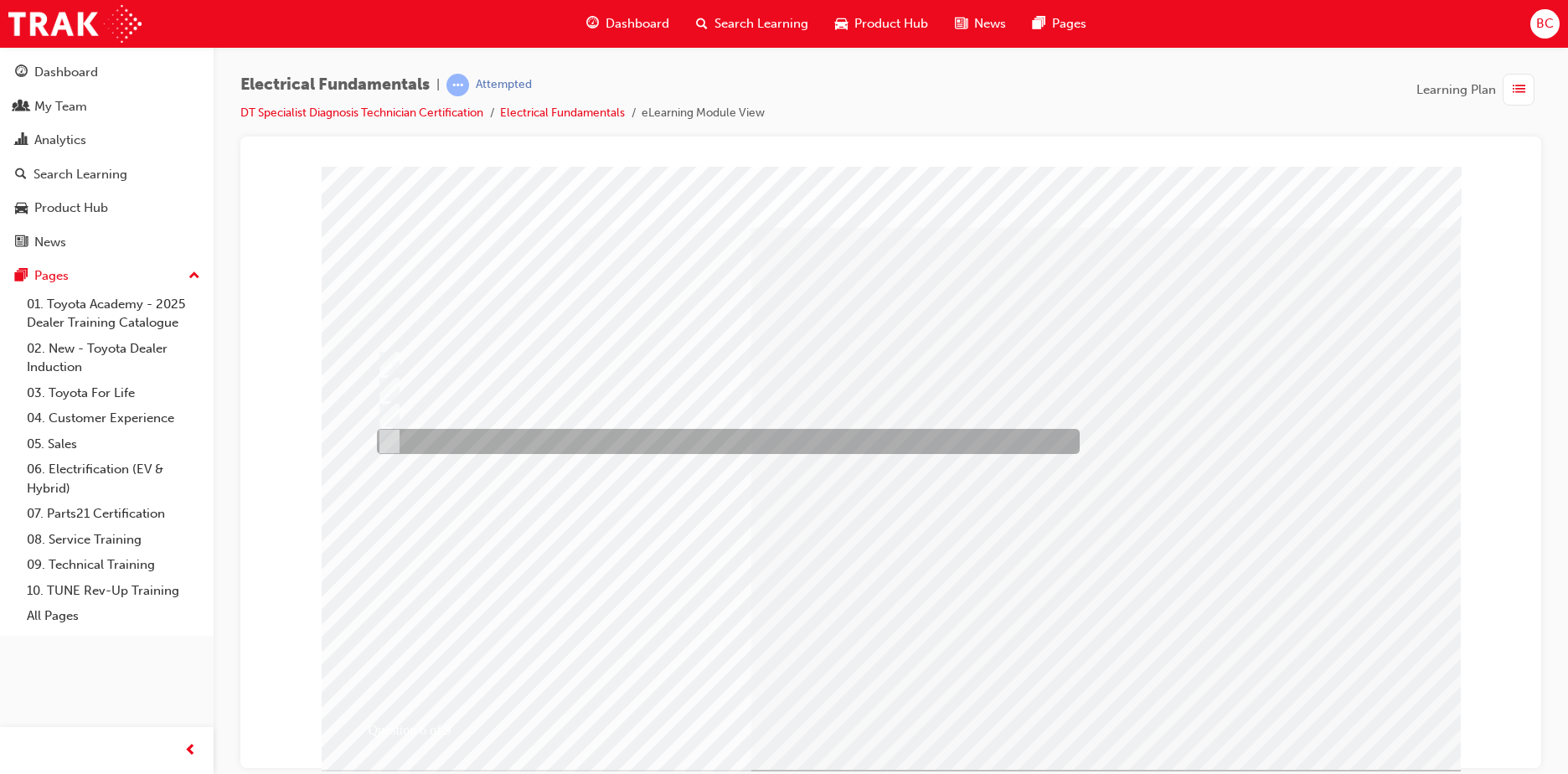
click at [583, 436] on div at bounding box center [724, 441] width 703 height 25
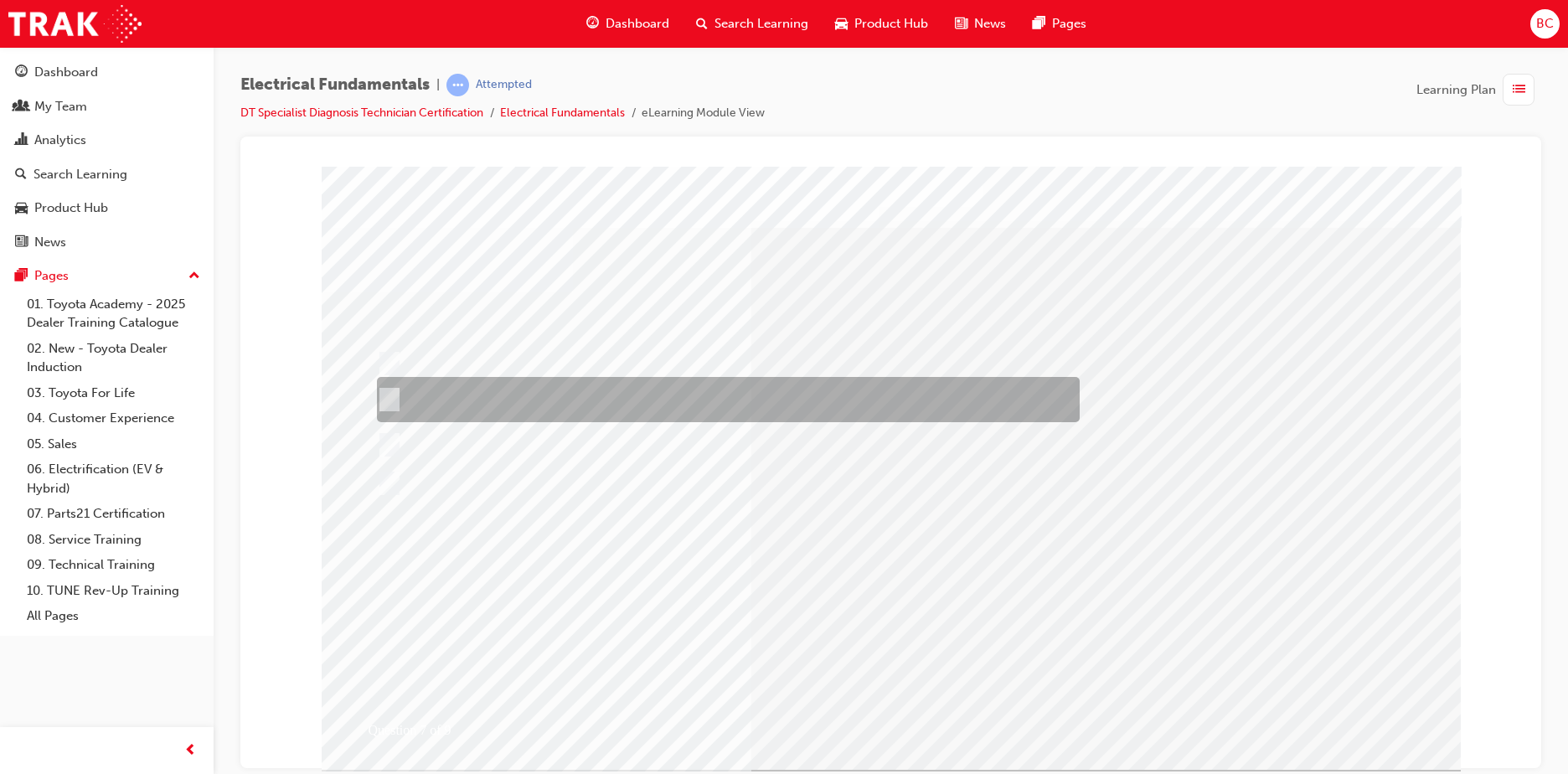
click at [560, 405] on div at bounding box center [724, 399] width 703 height 45
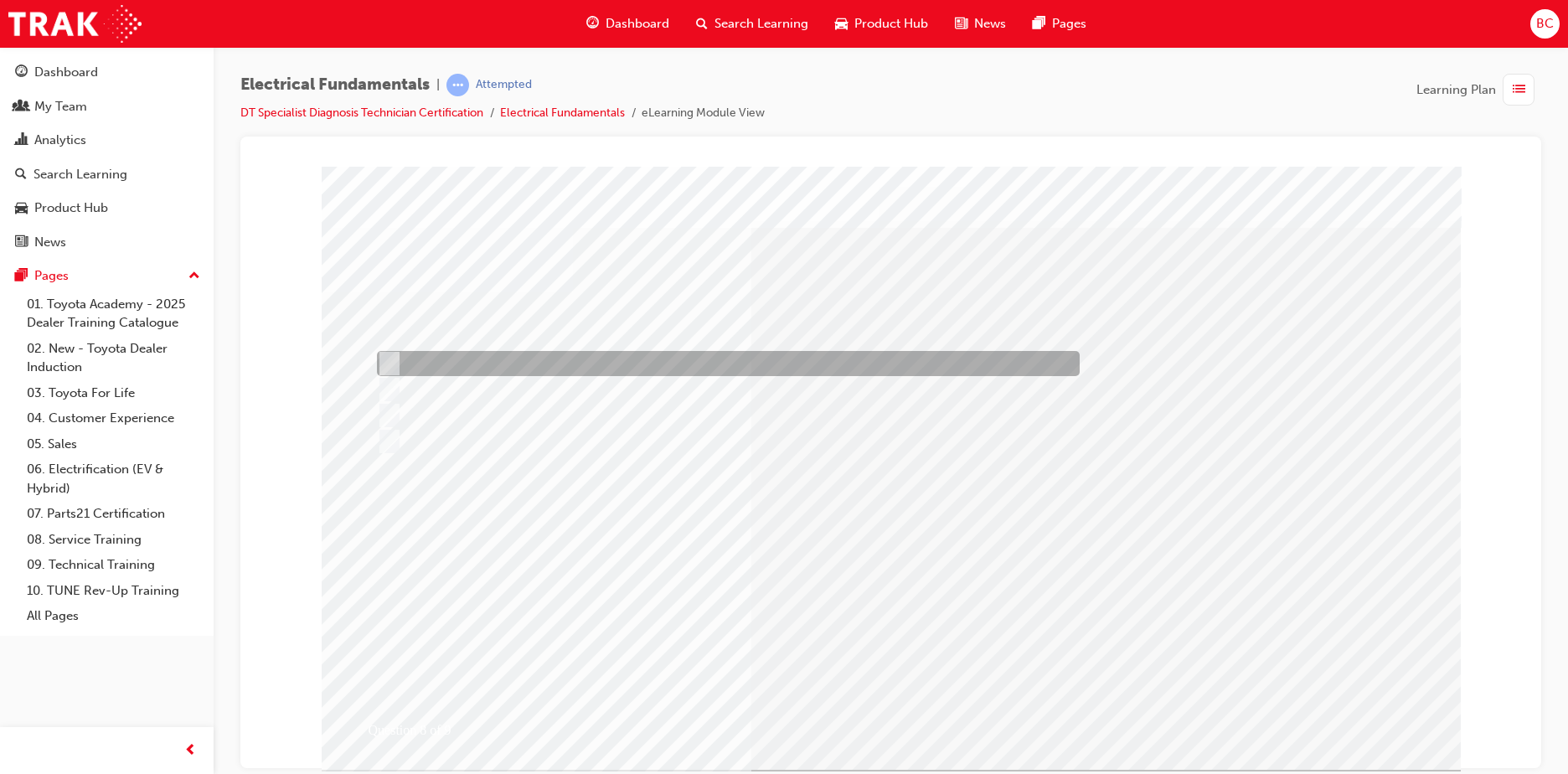
click at [571, 359] on div at bounding box center [724, 363] width 703 height 25
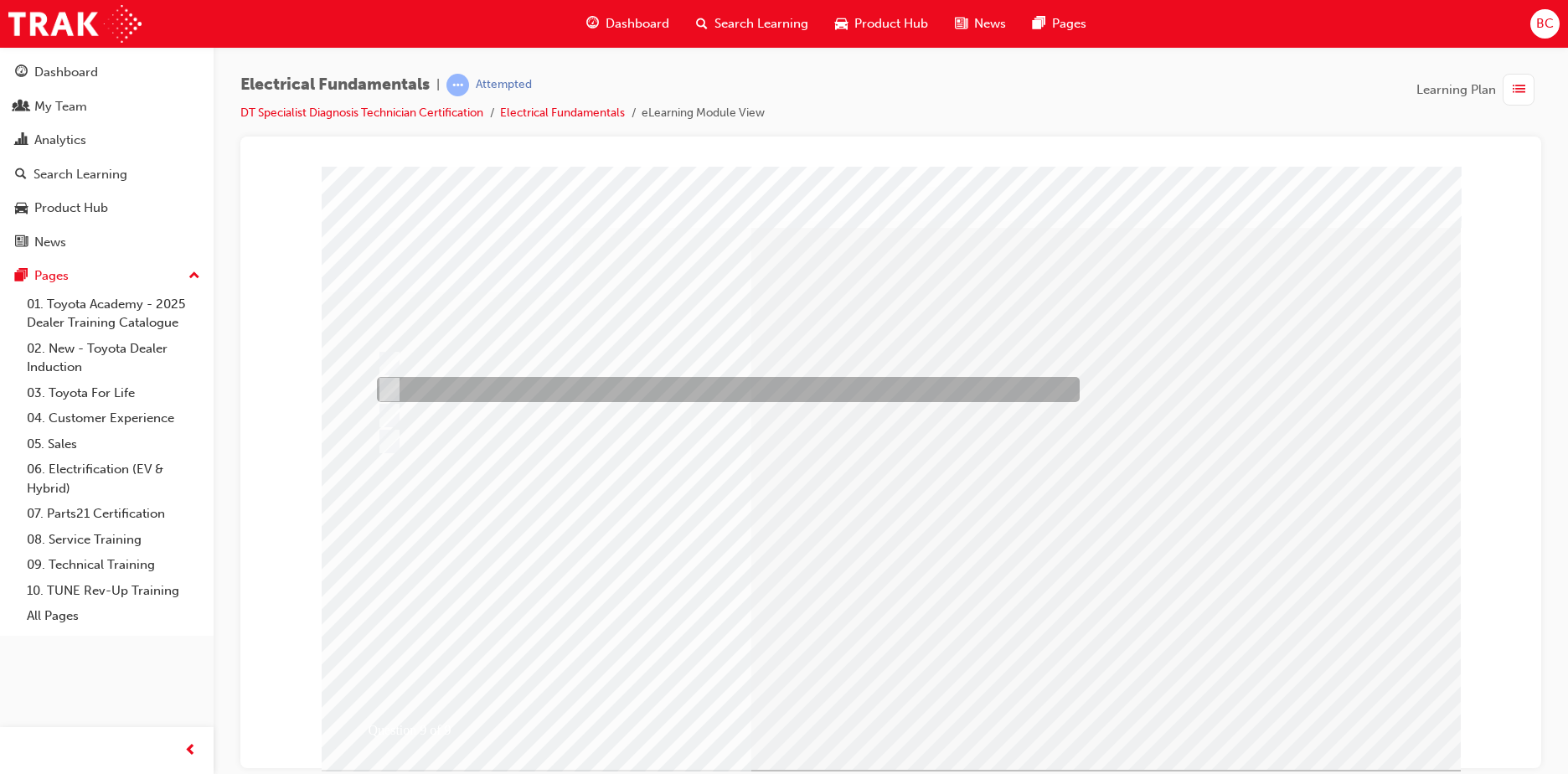
click at [555, 388] on div at bounding box center [724, 389] width 703 height 25
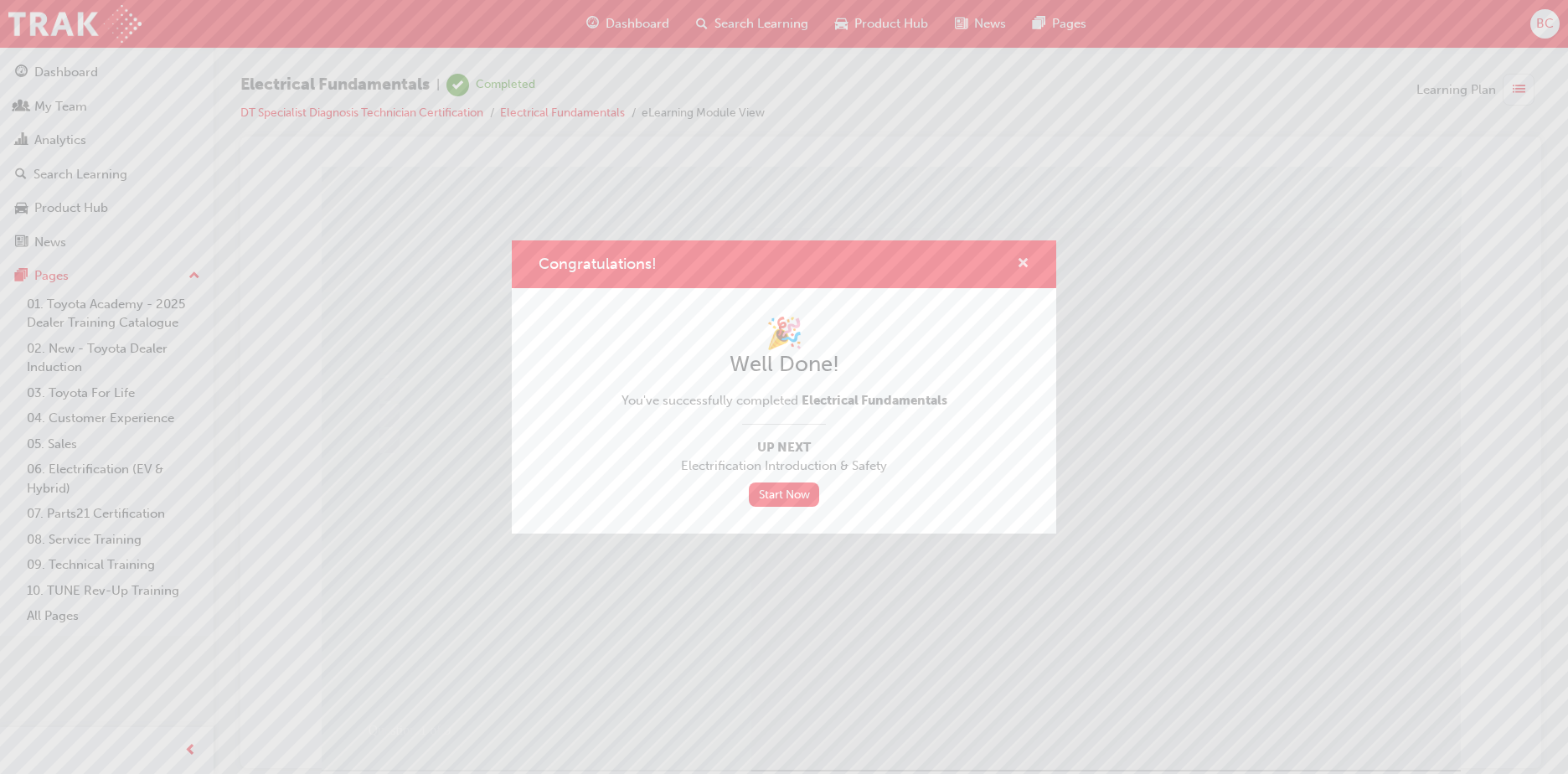
drag, startPoint x: 1025, startPoint y: 260, endPoint x: 772, endPoint y: 94, distance: 302.6
click at [1025, 260] on span "cross-icon" at bounding box center [1023, 264] width 12 height 15
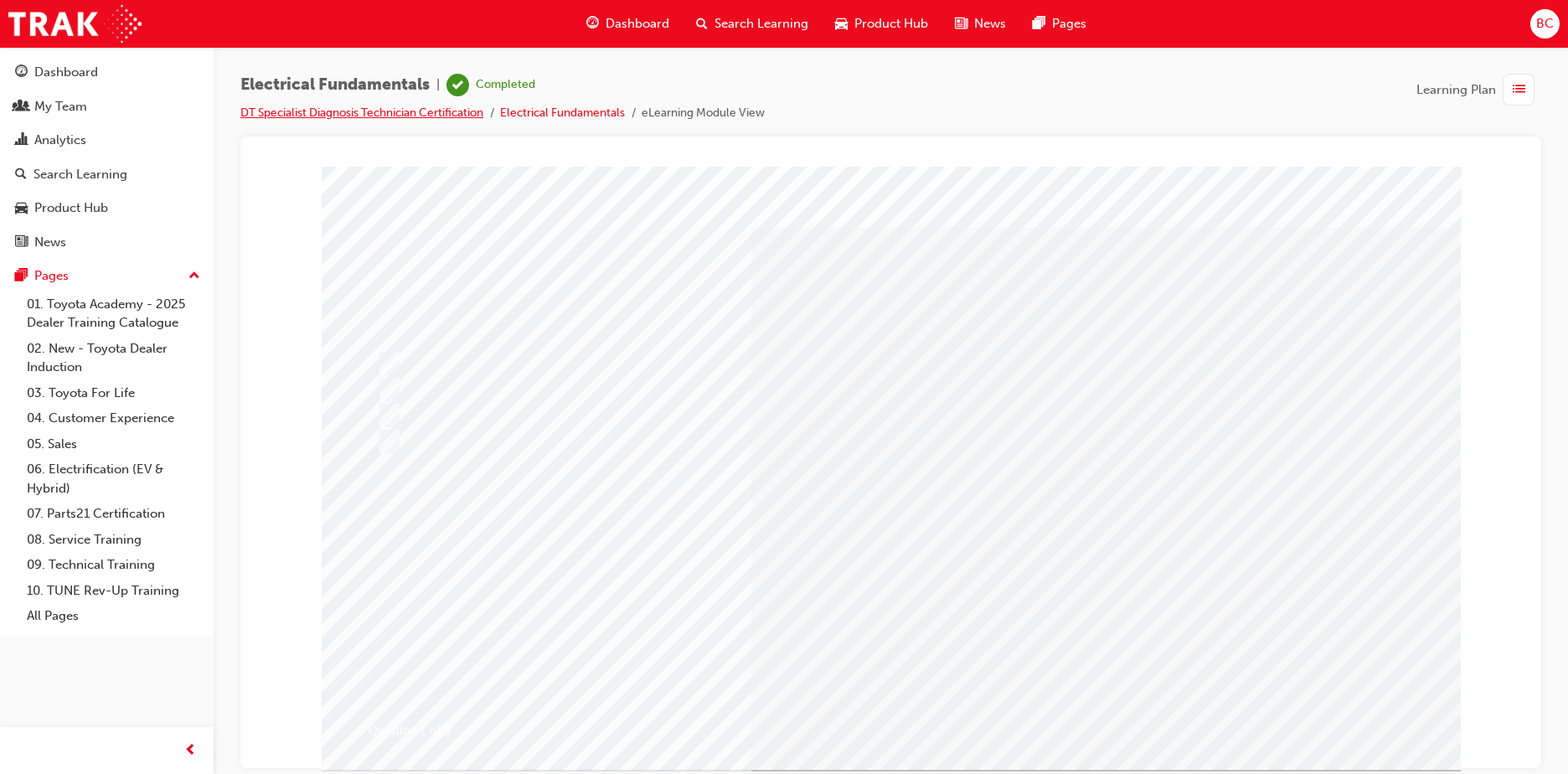
click at [383, 117] on link "DT Specialist Diagnosis Technician Certification" at bounding box center [361, 112] width 243 height 14
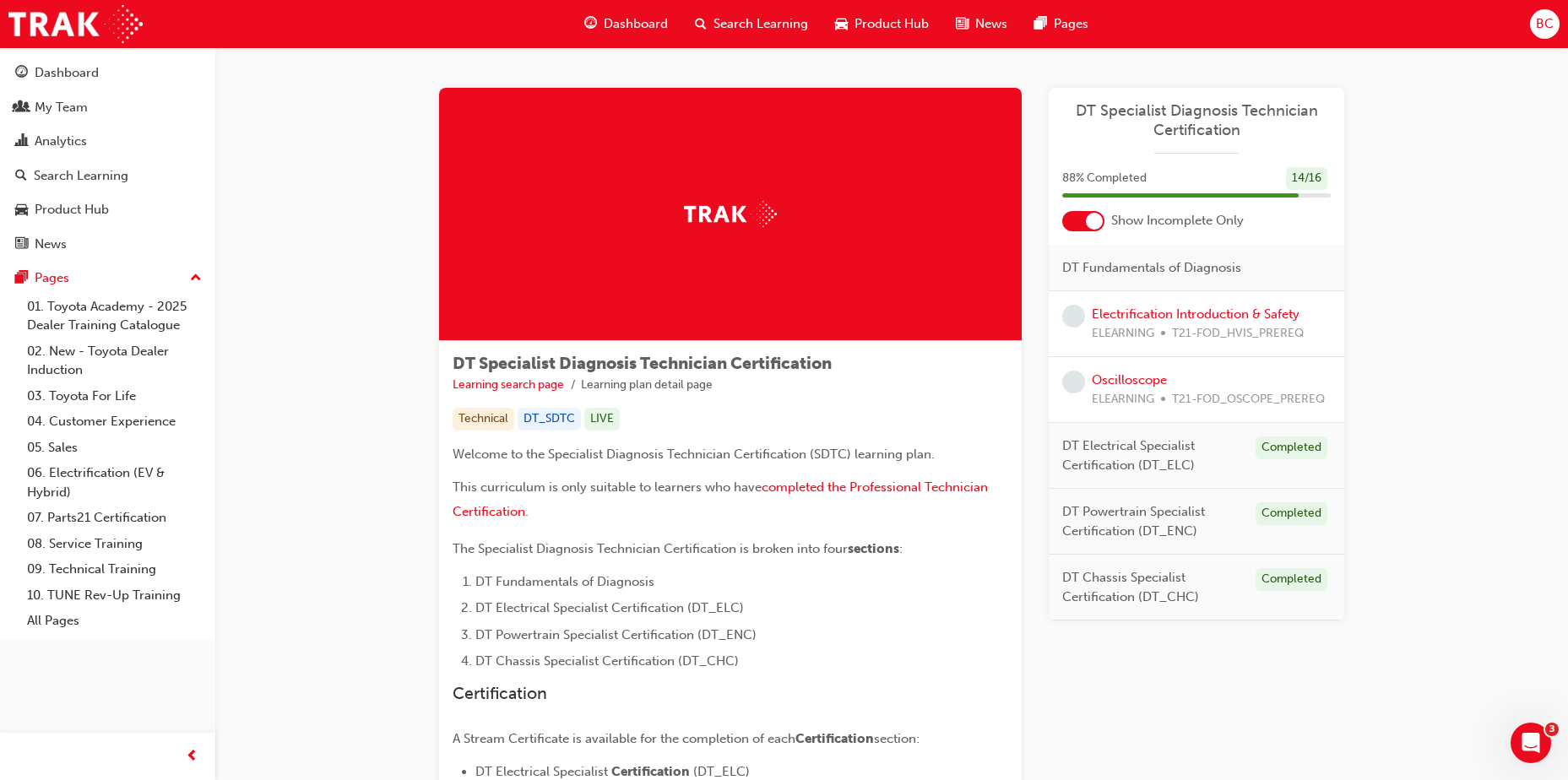
click at [636, 32] on span "Dashboard" at bounding box center [635, 24] width 64 height 19
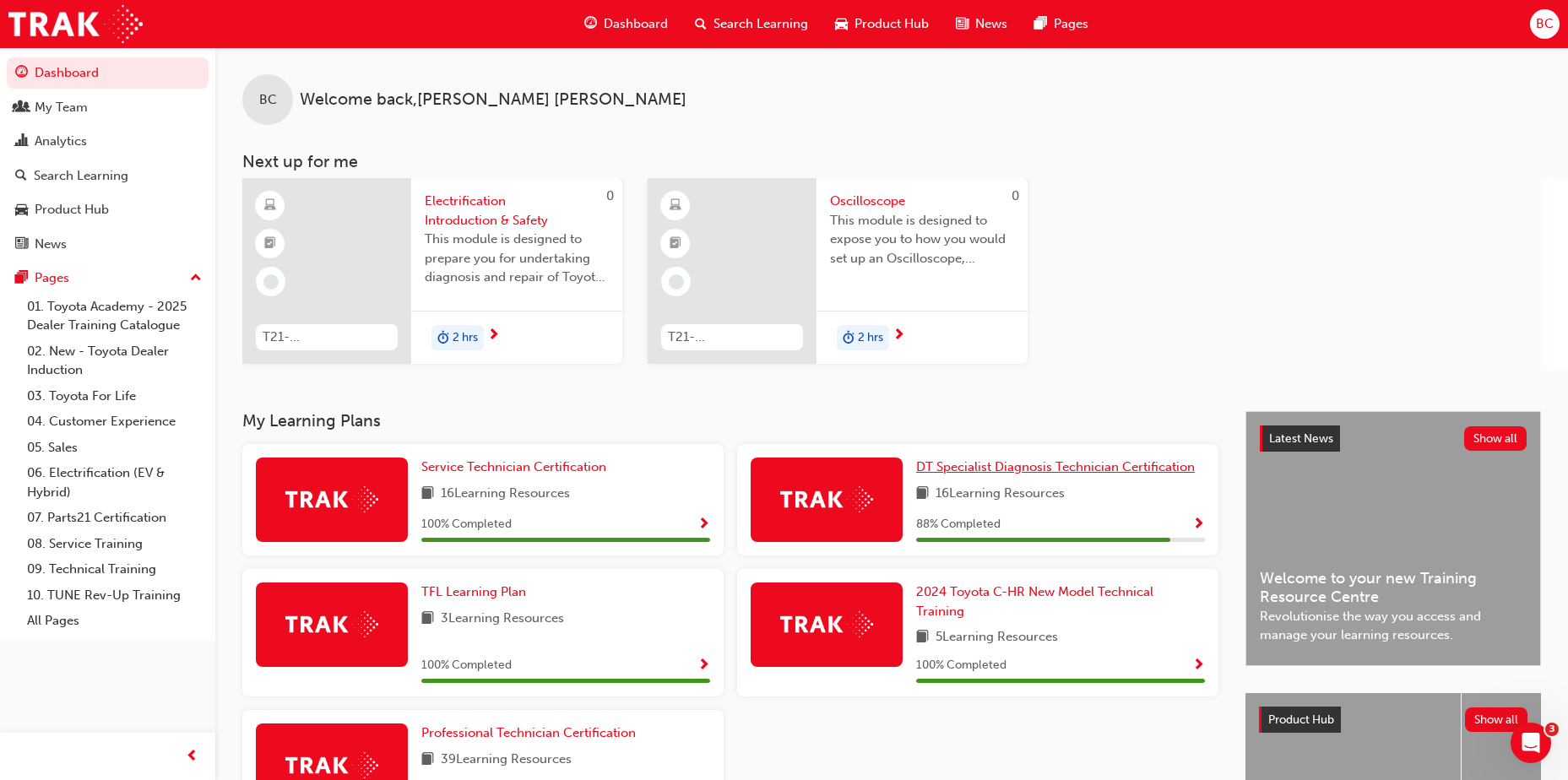
click at [1066, 469] on span "DT Specialist Diagnosis Technician Certification" at bounding box center [1055, 466] width 278 height 15
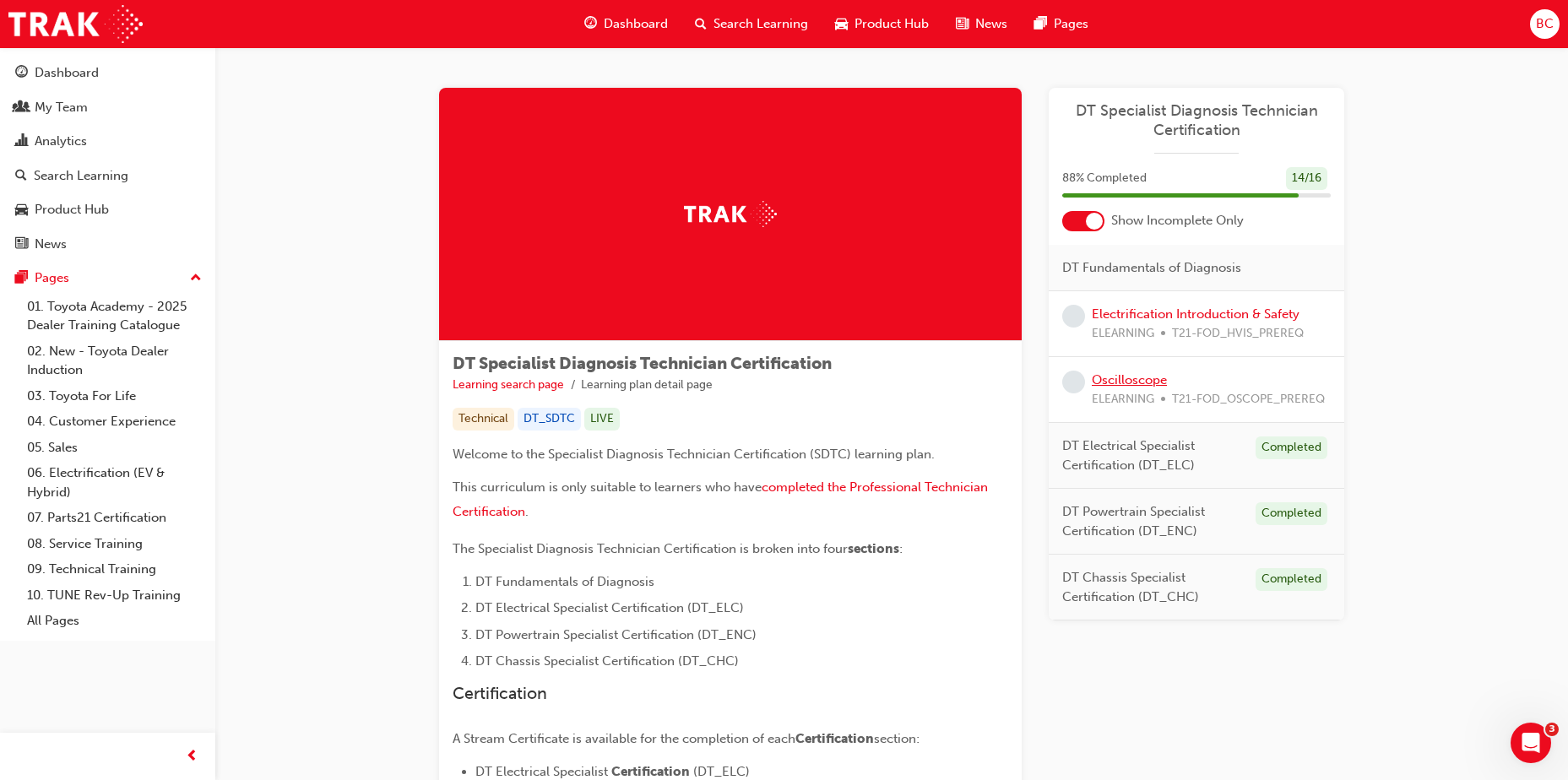
click at [1137, 381] on link "Oscilloscope" at bounding box center [1129, 379] width 75 height 15
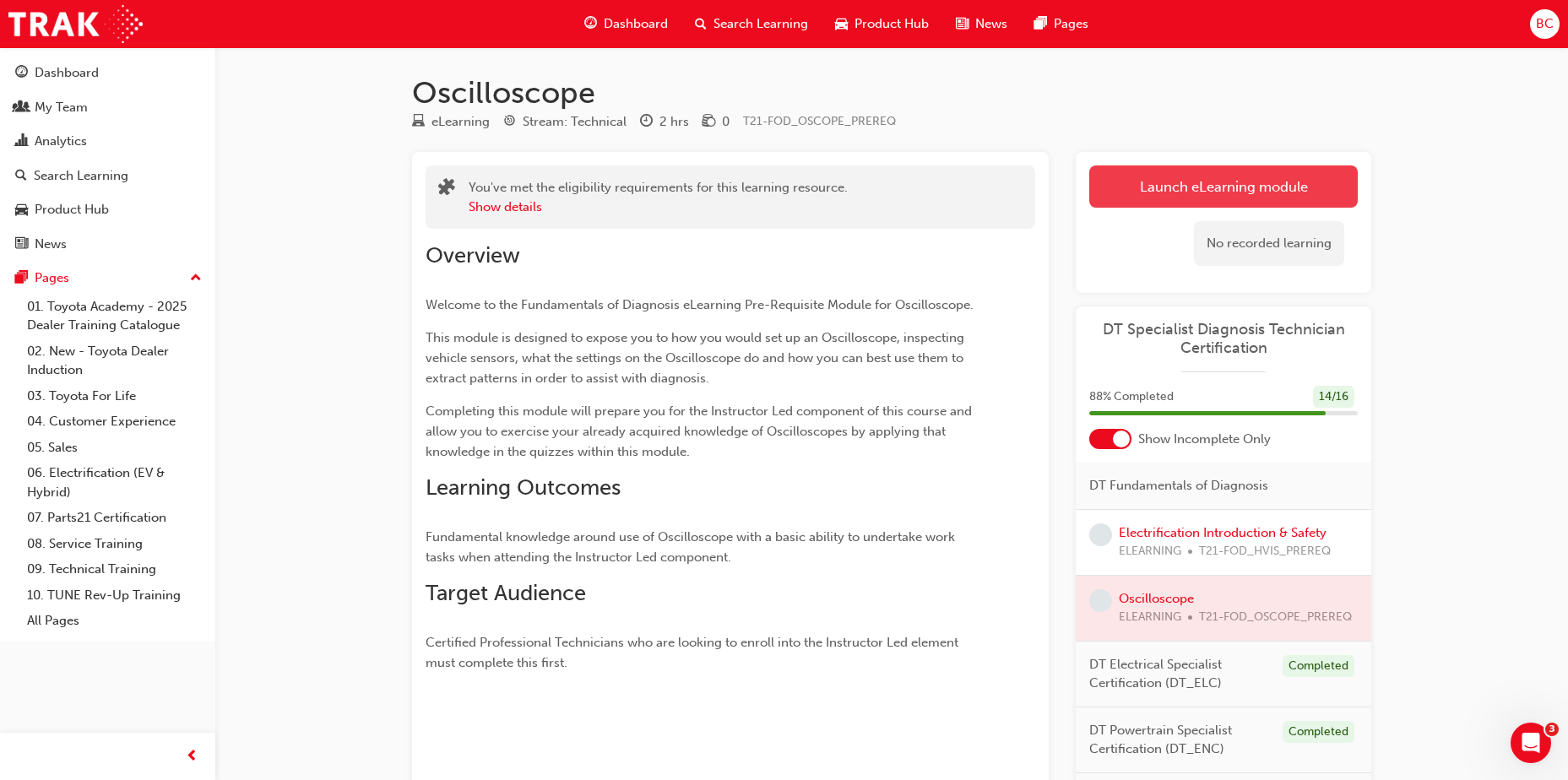
click at [1189, 190] on link "Launch eLearning module" at bounding box center [1223, 187] width 268 height 42
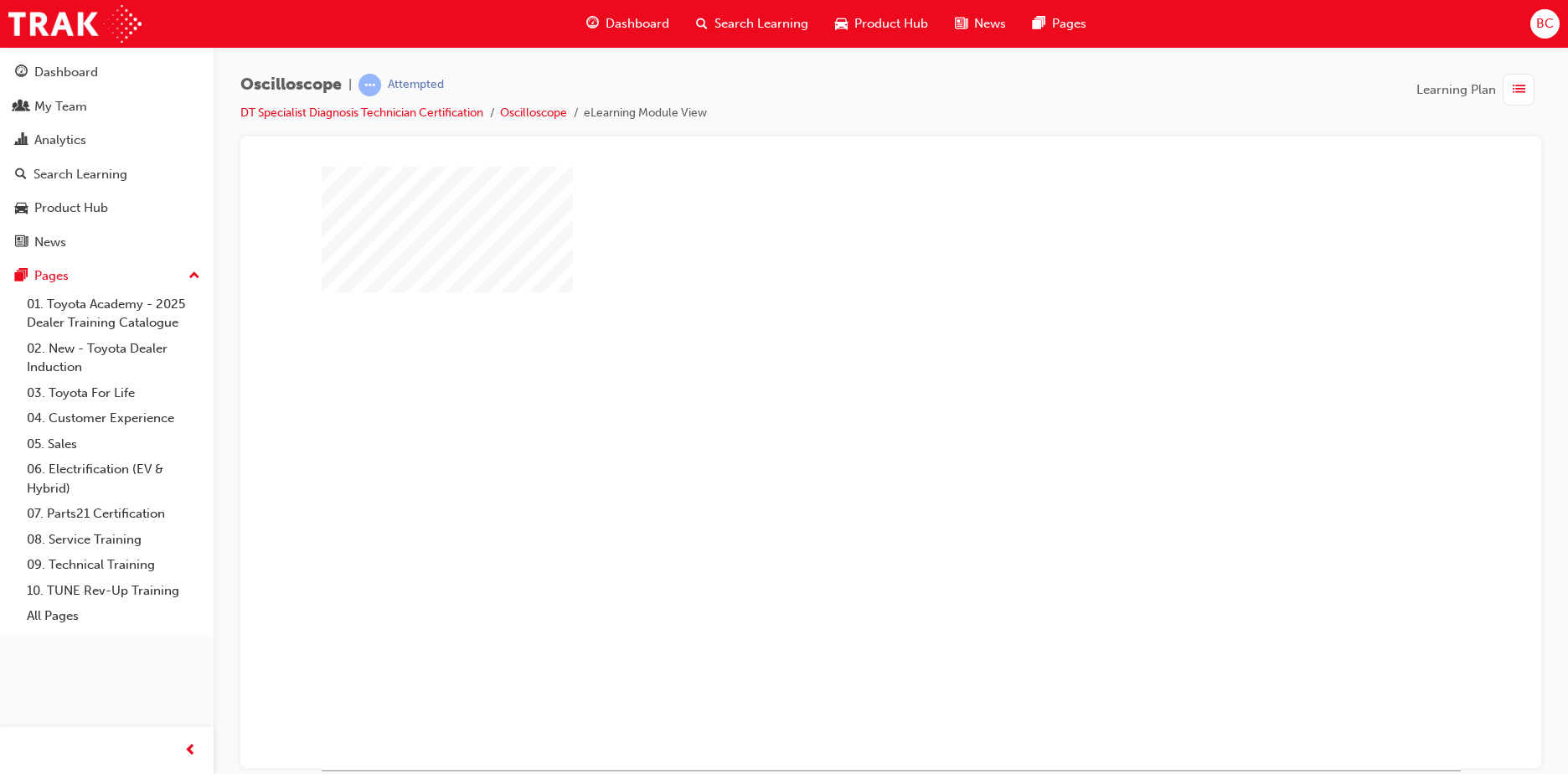
click at [843, 418] on div "play" at bounding box center [843, 418] width 0 height 0
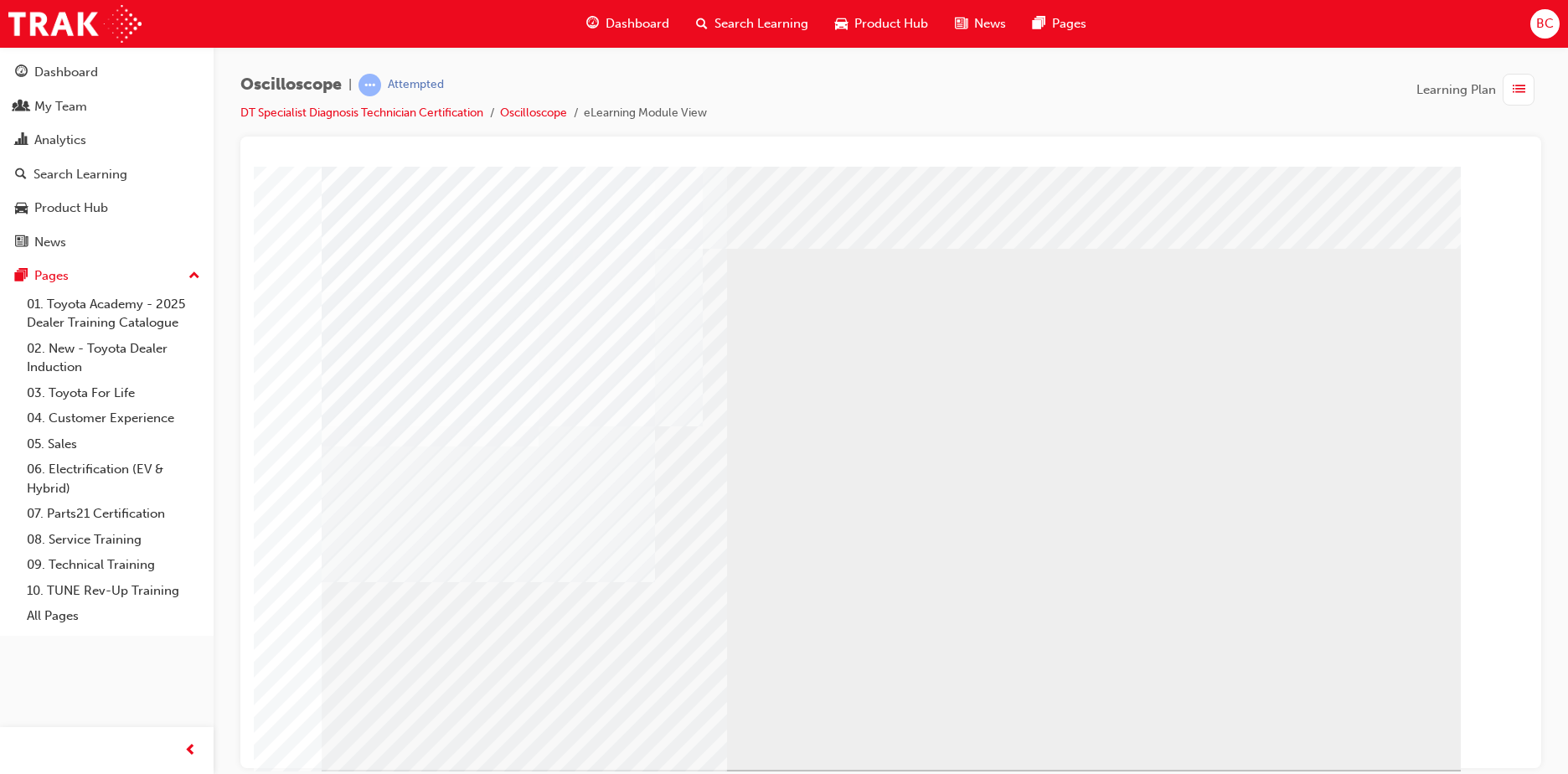
click at [427, 769] on div "BACK Trigger this button to go to the previous slide" at bounding box center [374, 784] width 105 height 30
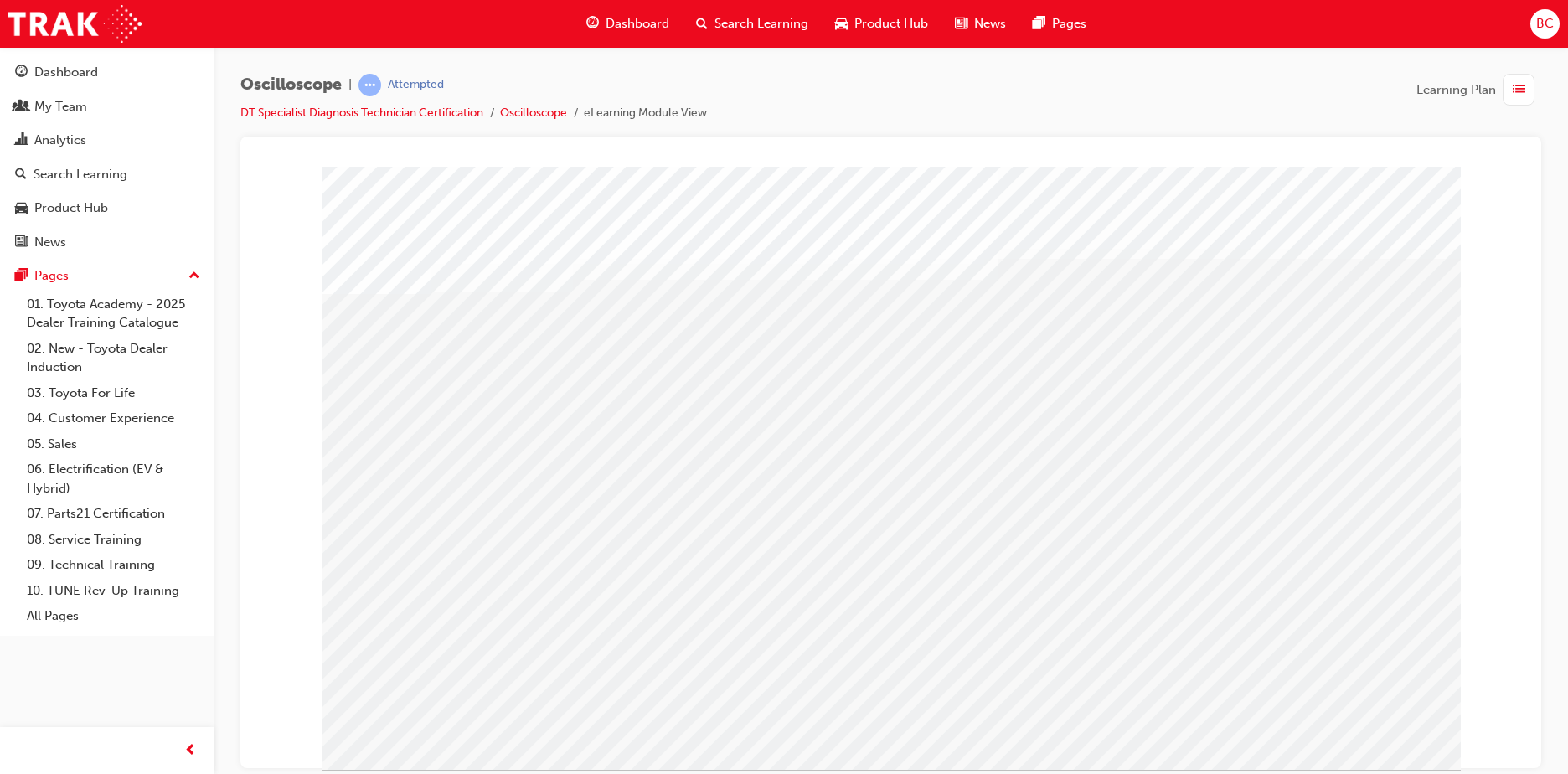
drag, startPoint x: 1124, startPoint y: 428, endPoint x: 1162, endPoint y: 428, distance: 38.0
click at [1129, 428] on div "multistate" at bounding box center [891, 467] width 1139 height 603
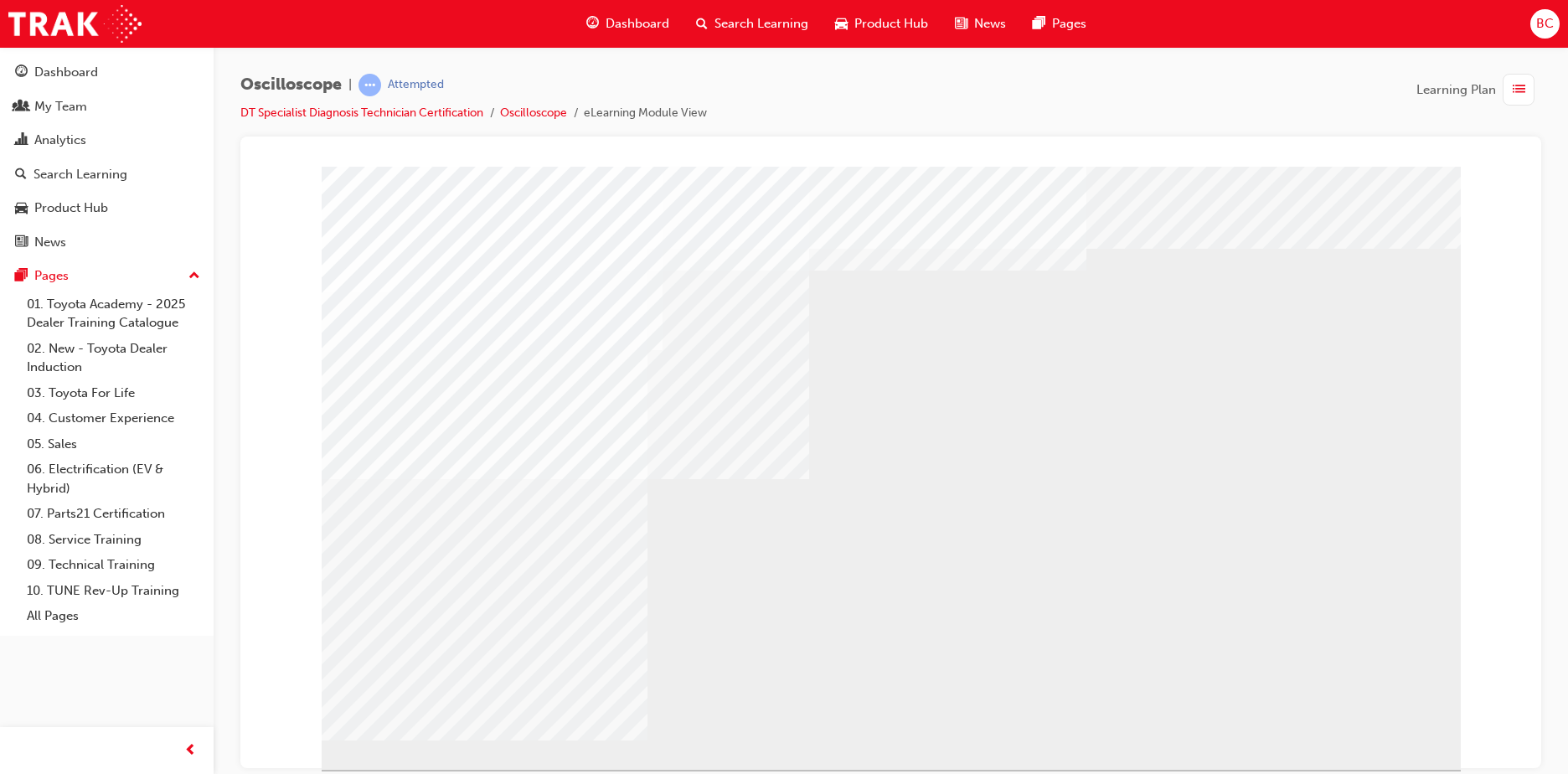
drag, startPoint x: 778, startPoint y: 696, endPoint x: 802, endPoint y: 683, distance: 27.3
click at [779, 696] on div "multistate" at bounding box center [891, 467] width 1139 height 603
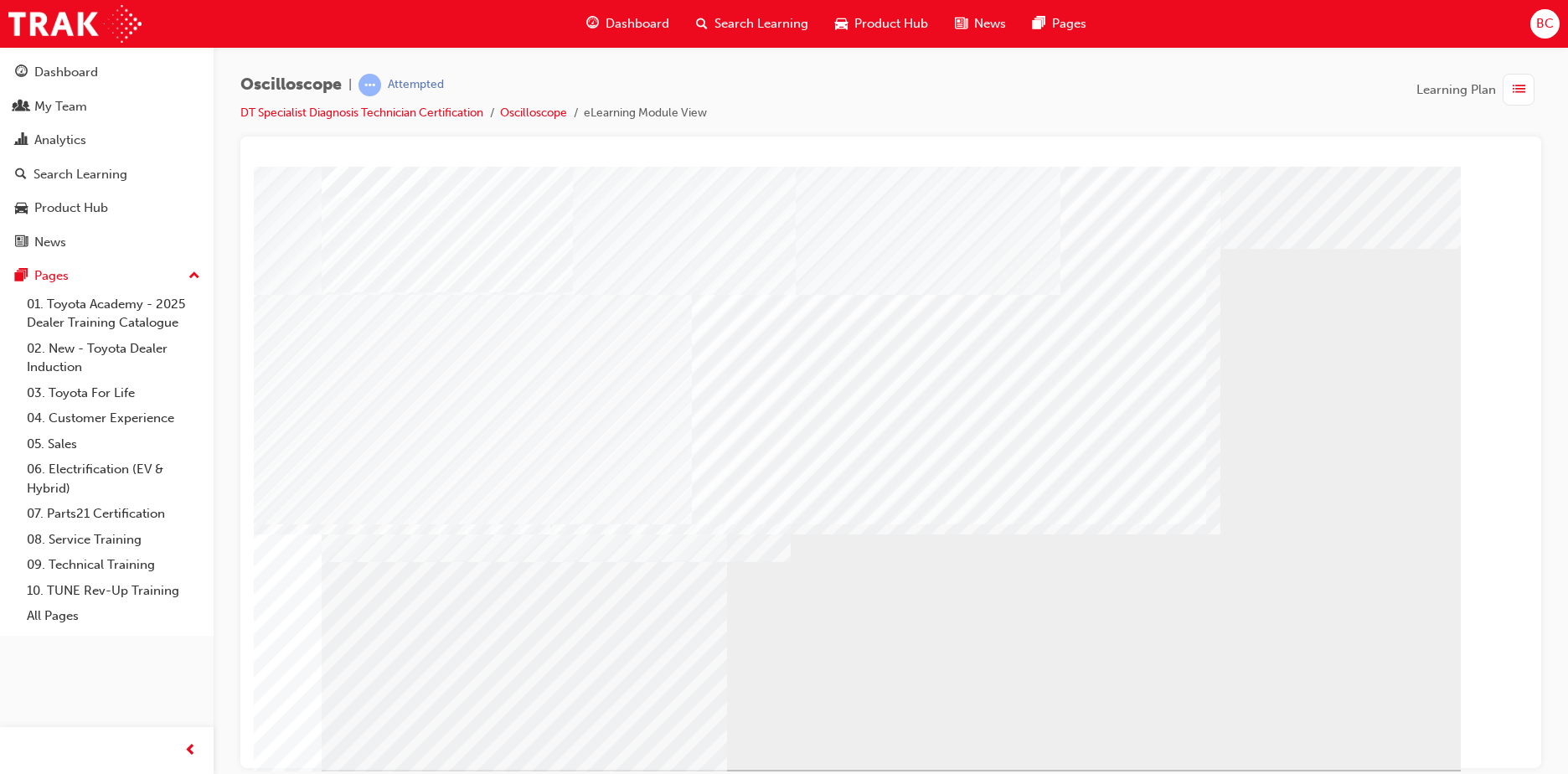
drag, startPoint x: 899, startPoint y: 640, endPoint x: 1042, endPoint y: 643, distance: 143.0
drag, startPoint x: 917, startPoint y: 515, endPoint x: 1010, endPoint y: 525, distance: 93.5
drag, startPoint x: 969, startPoint y: 557, endPoint x: 945, endPoint y: 468, distance: 92.2
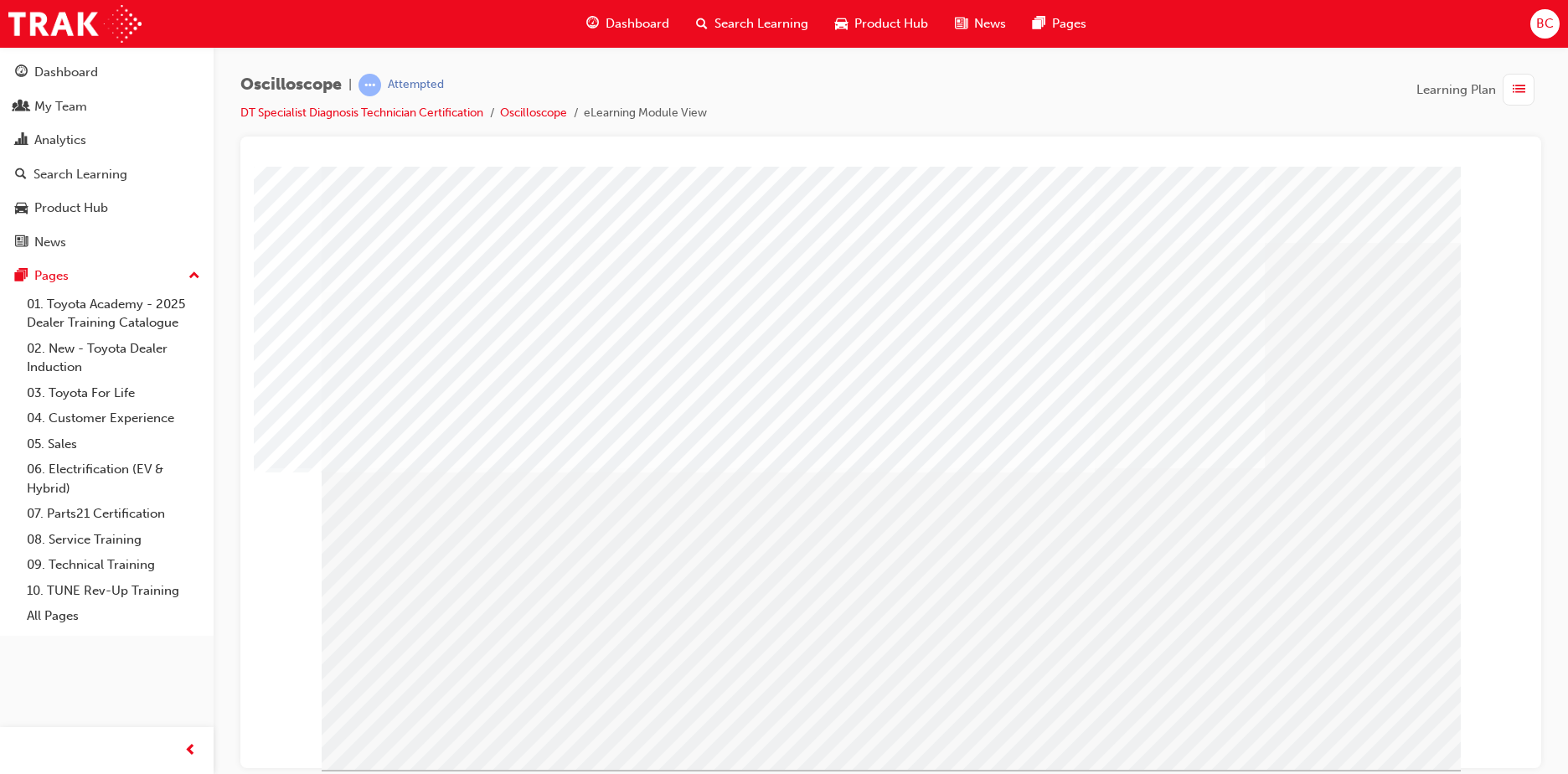
click at [1369, 220] on td "Loading..." at bounding box center [890, 196] width 1257 height 45
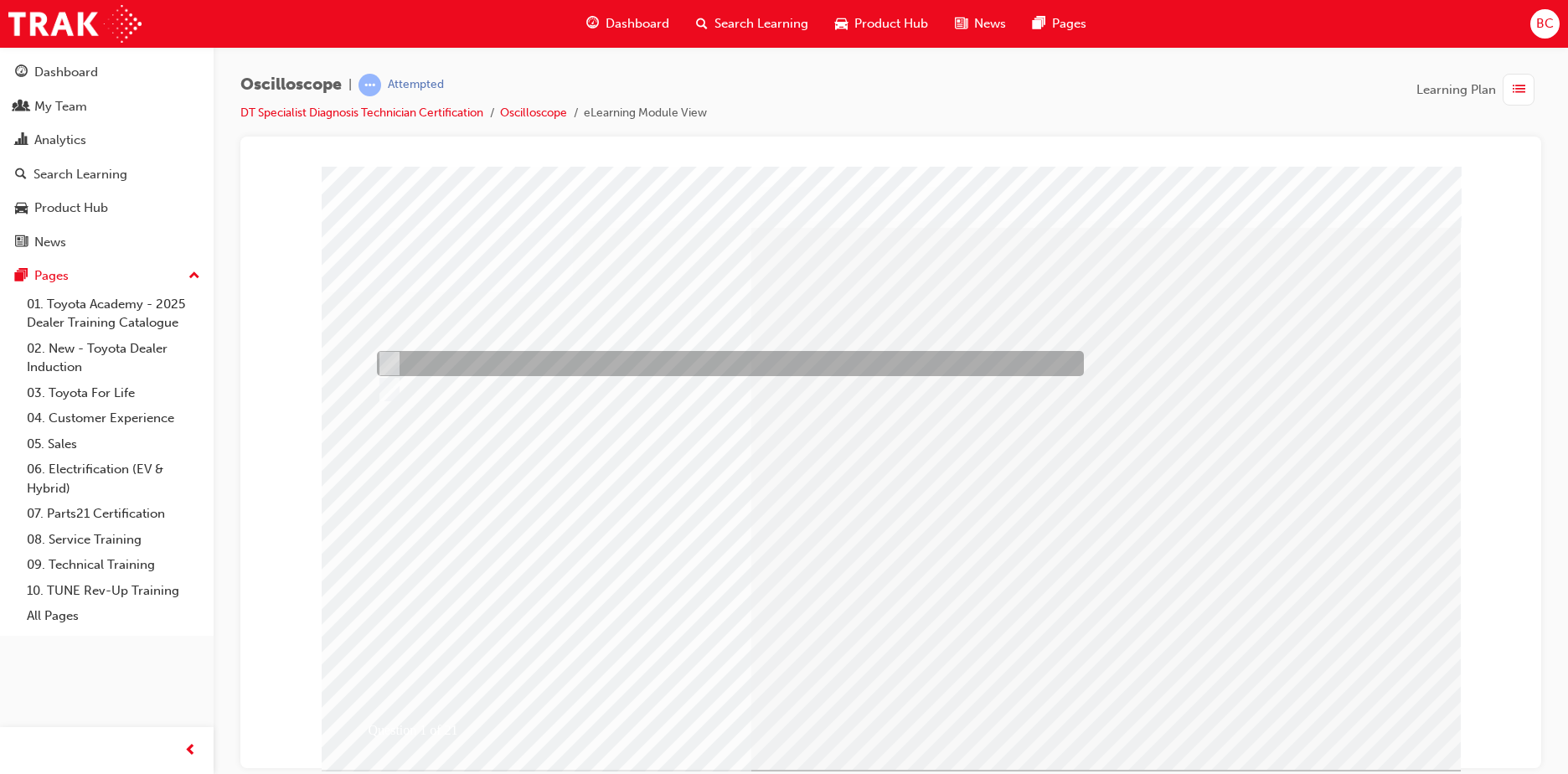
click at [410, 358] on div at bounding box center [726, 363] width 707 height 25
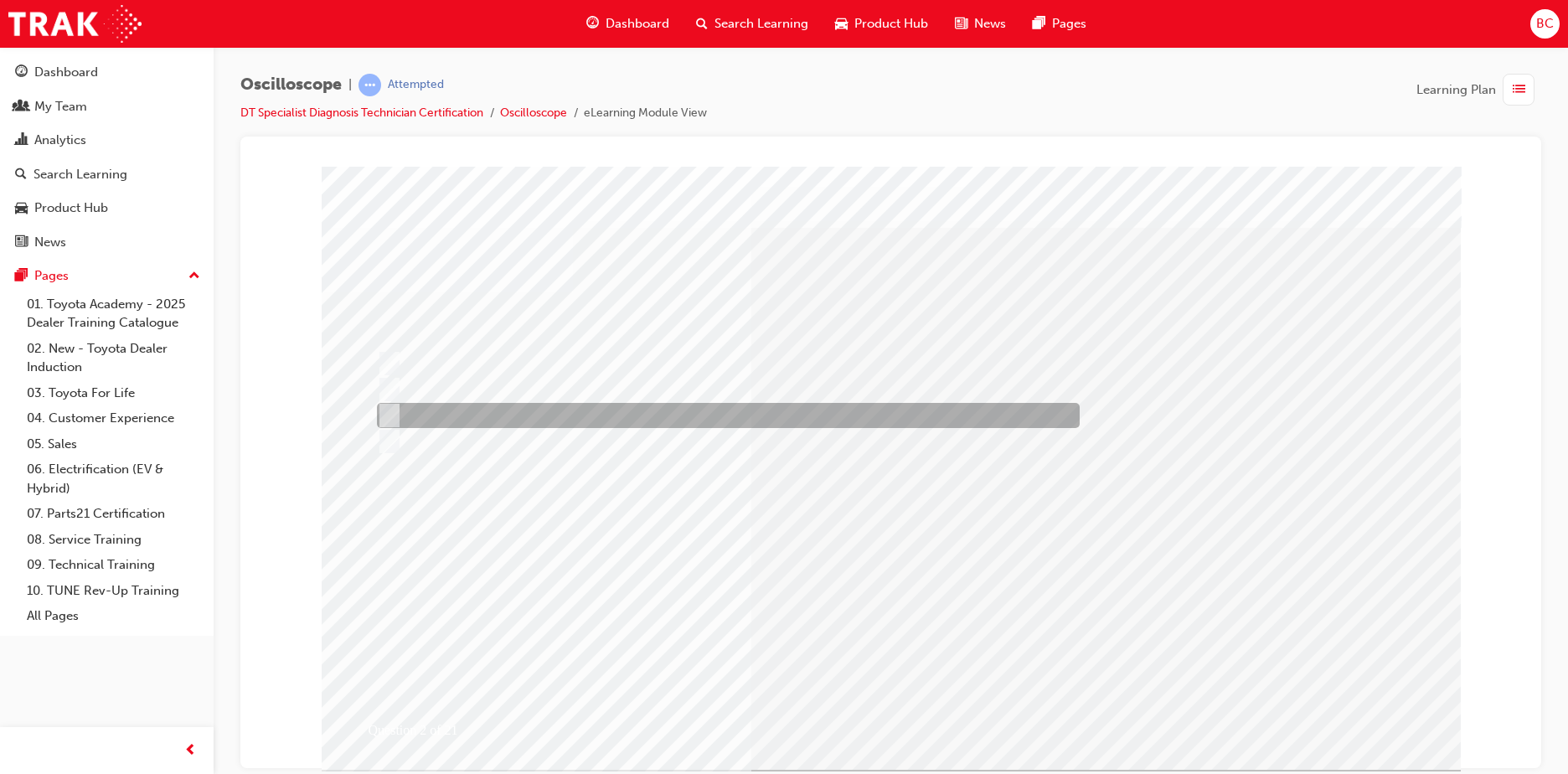
click at [599, 408] on div at bounding box center [724, 415] width 703 height 25
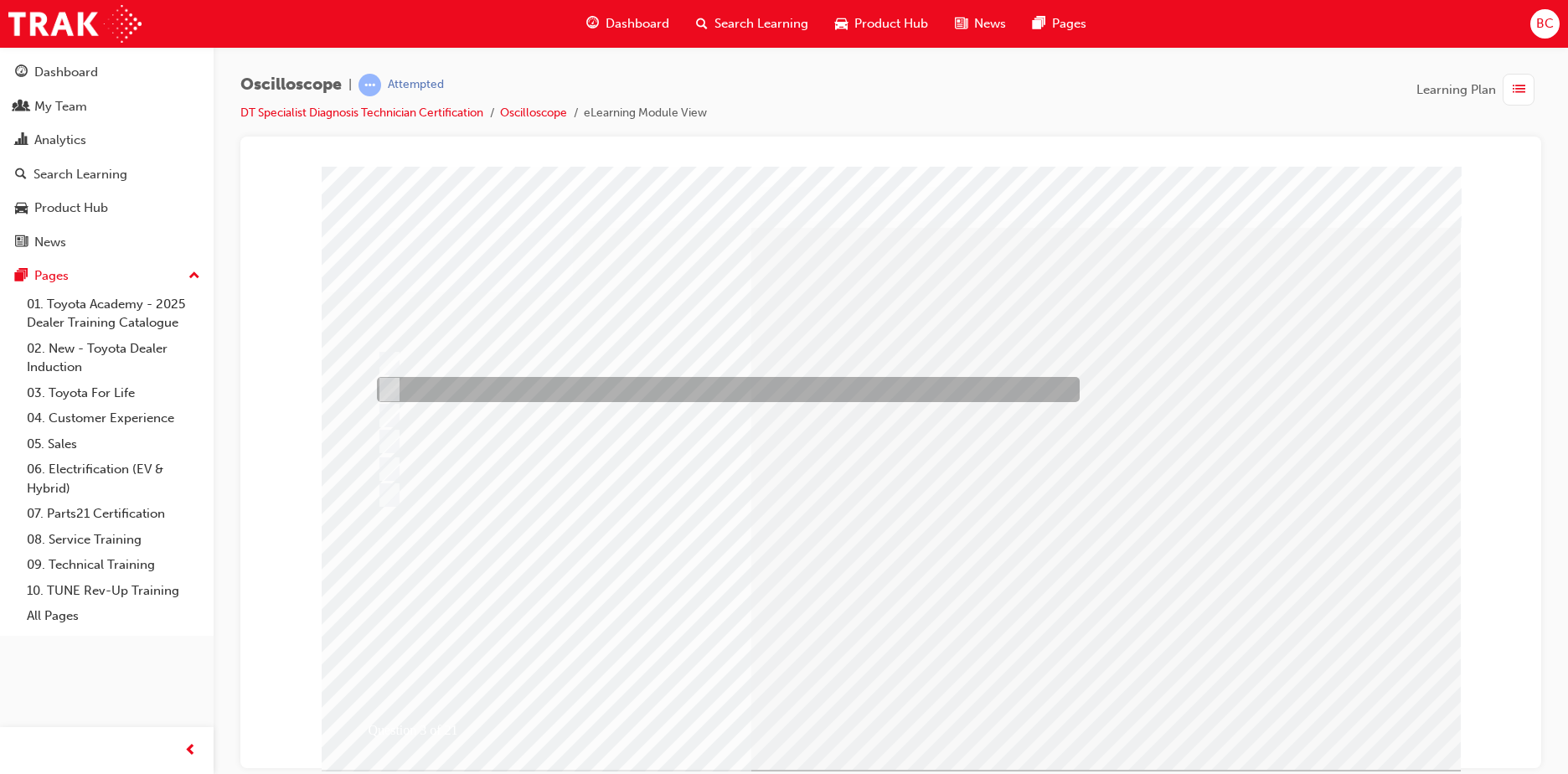
click at [501, 380] on div at bounding box center [724, 389] width 703 height 25
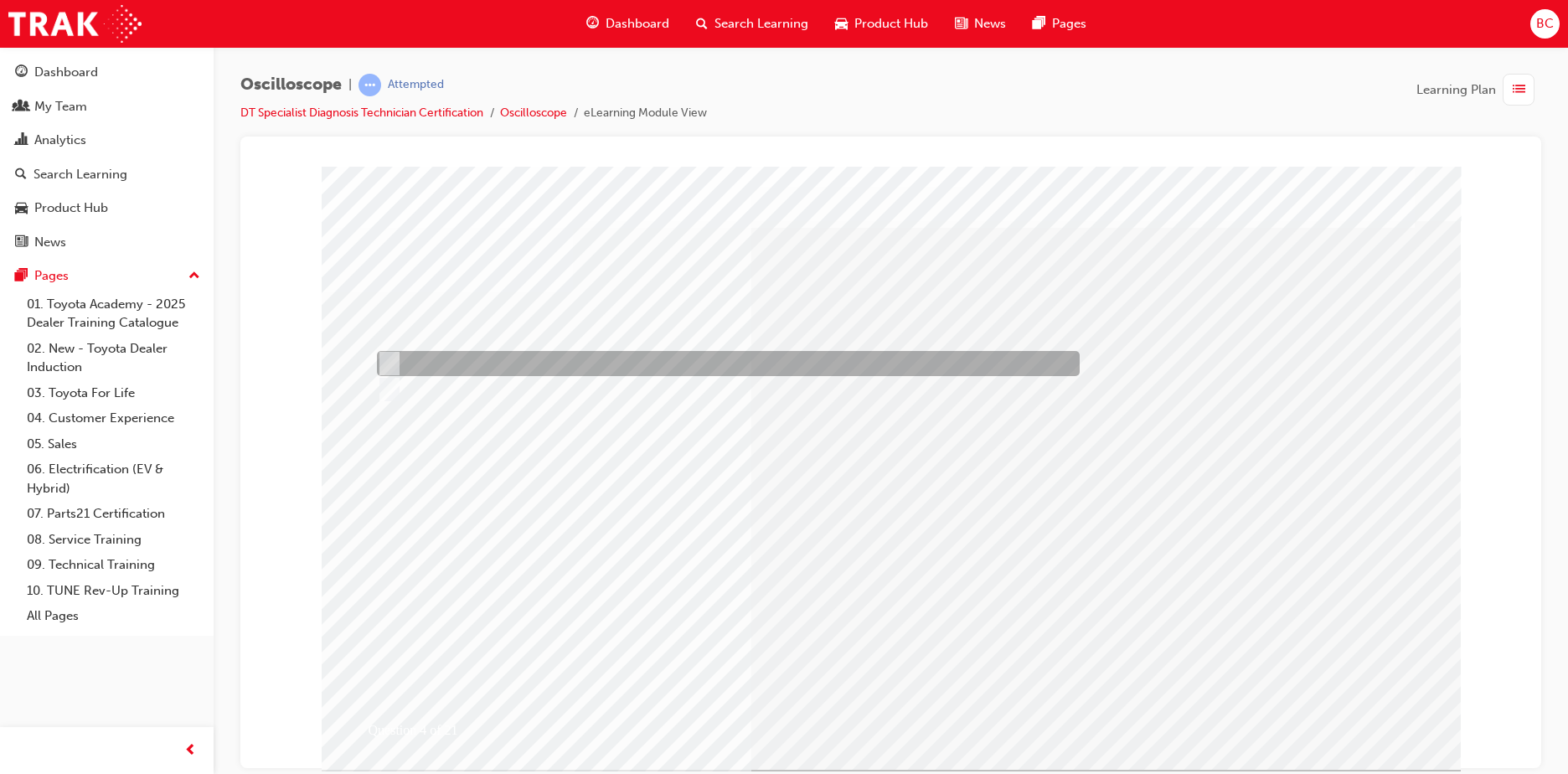
click at [521, 358] on div at bounding box center [724, 363] width 703 height 25
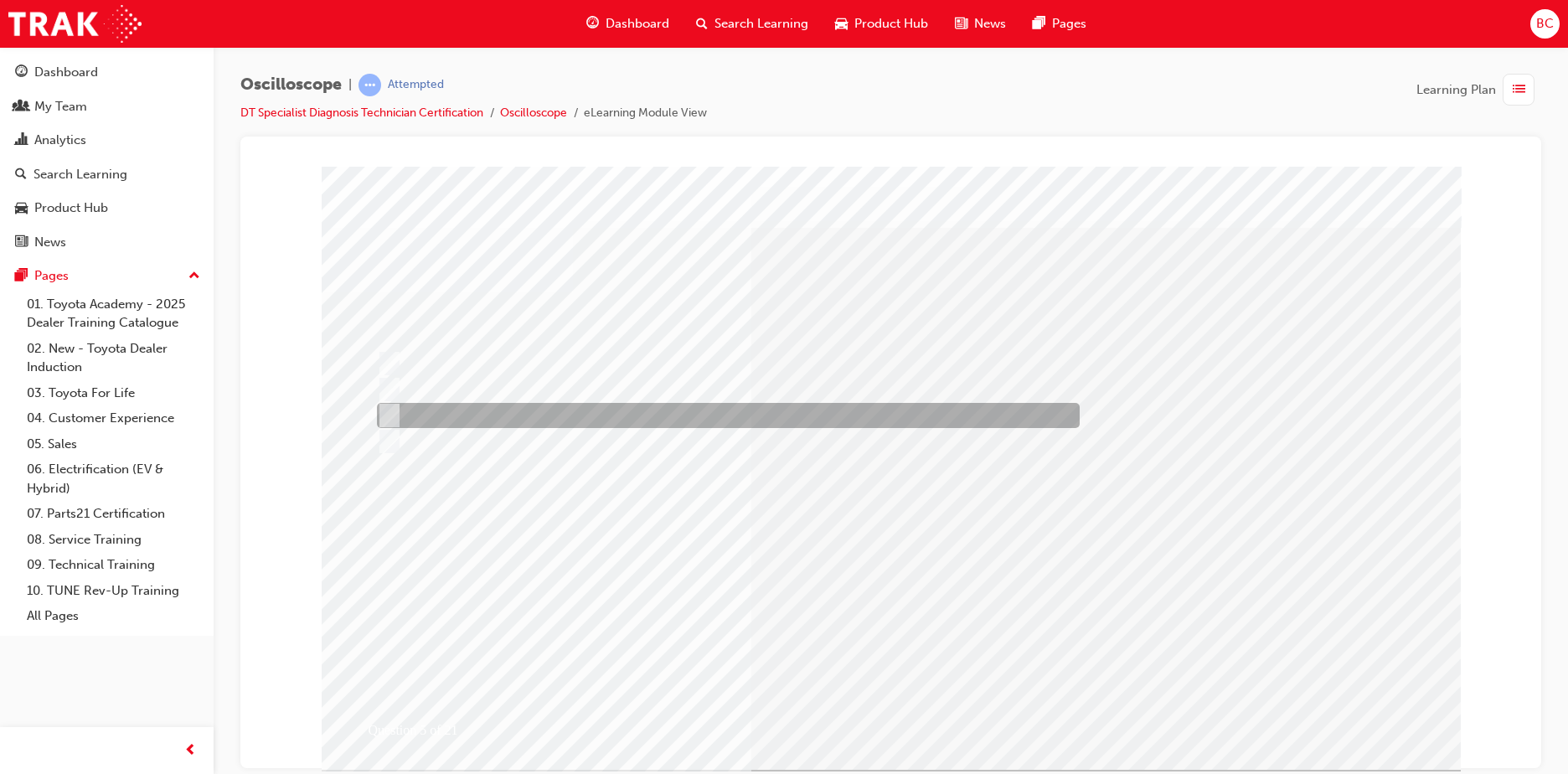
click at [516, 410] on div at bounding box center [724, 415] width 703 height 25
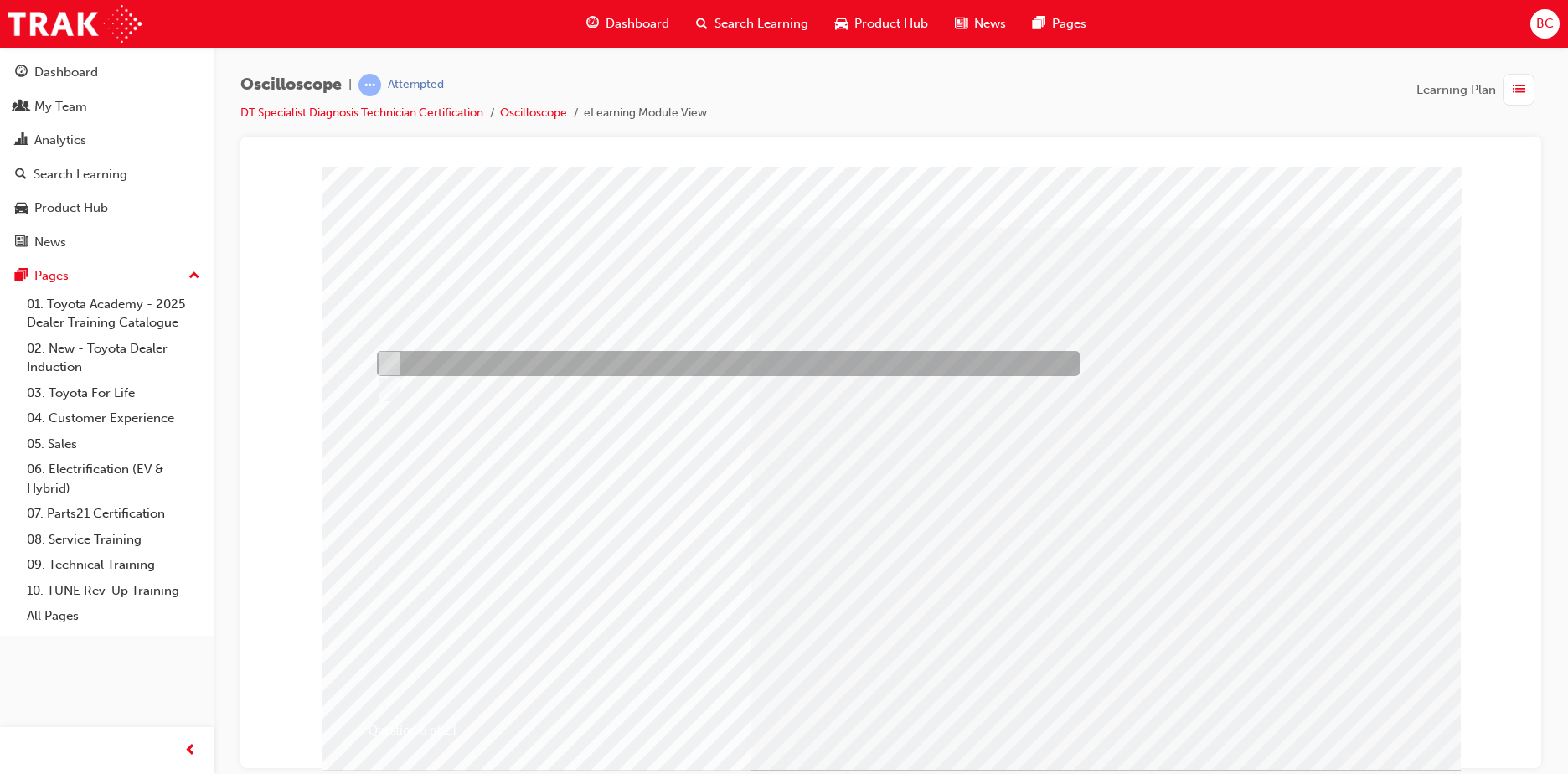
click at [515, 357] on div at bounding box center [724, 363] width 703 height 25
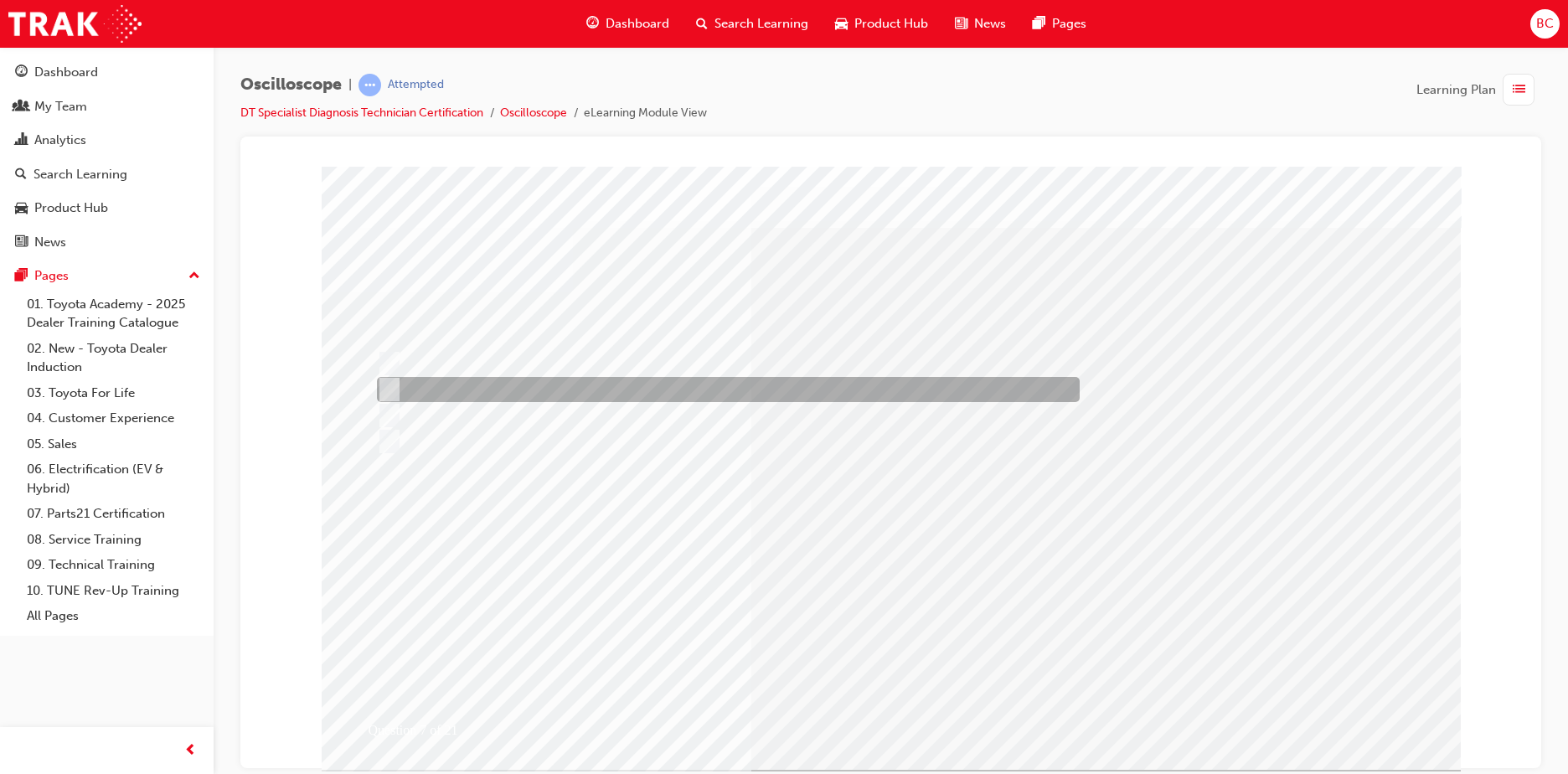
click at [490, 386] on div at bounding box center [724, 389] width 703 height 25
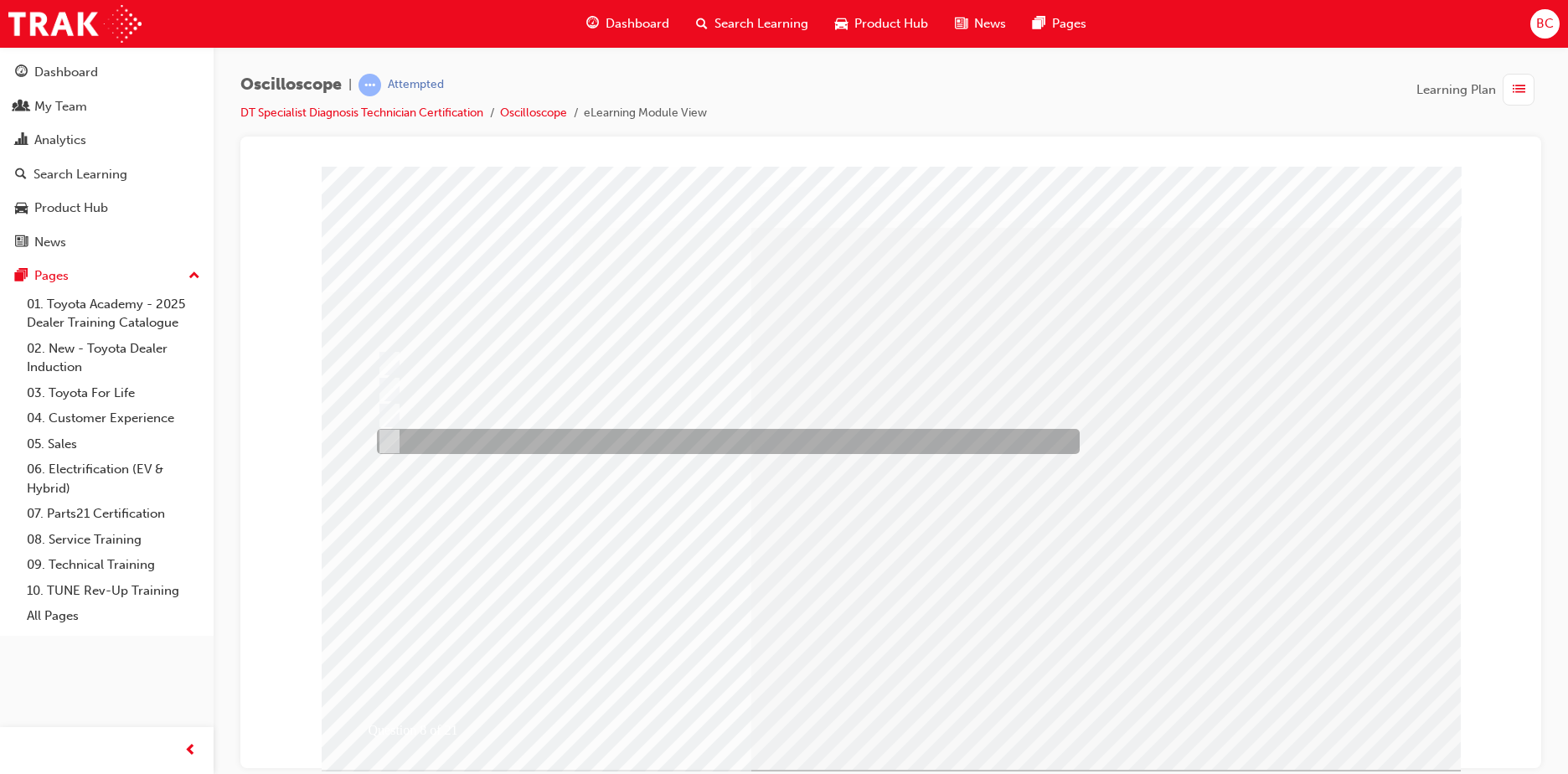
click at [546, 441] on div at bounding box center [724, 441] width 703 height 25
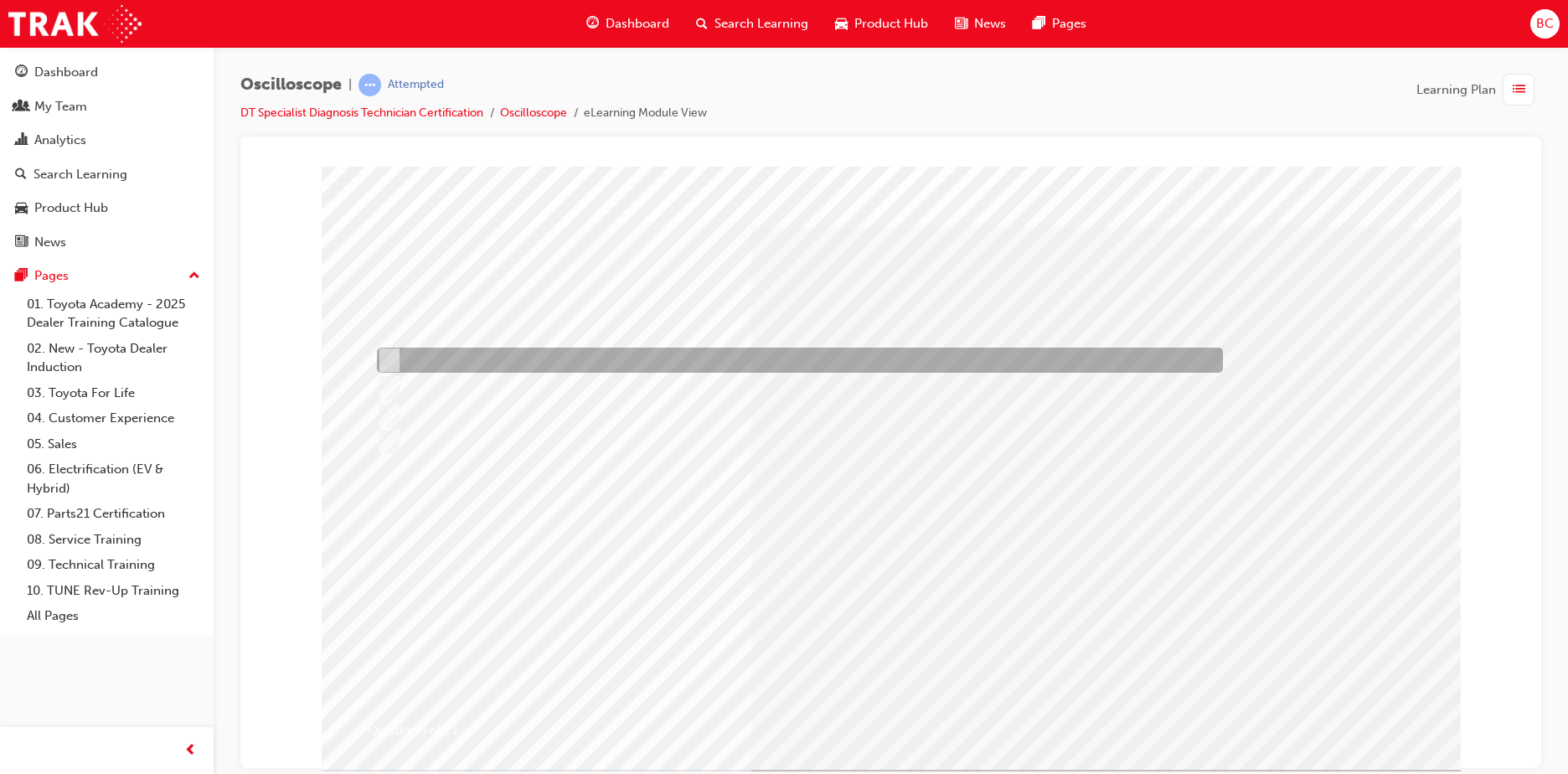
click at [700, 365] on div at bounding box center [795, 359] width 846 height 25
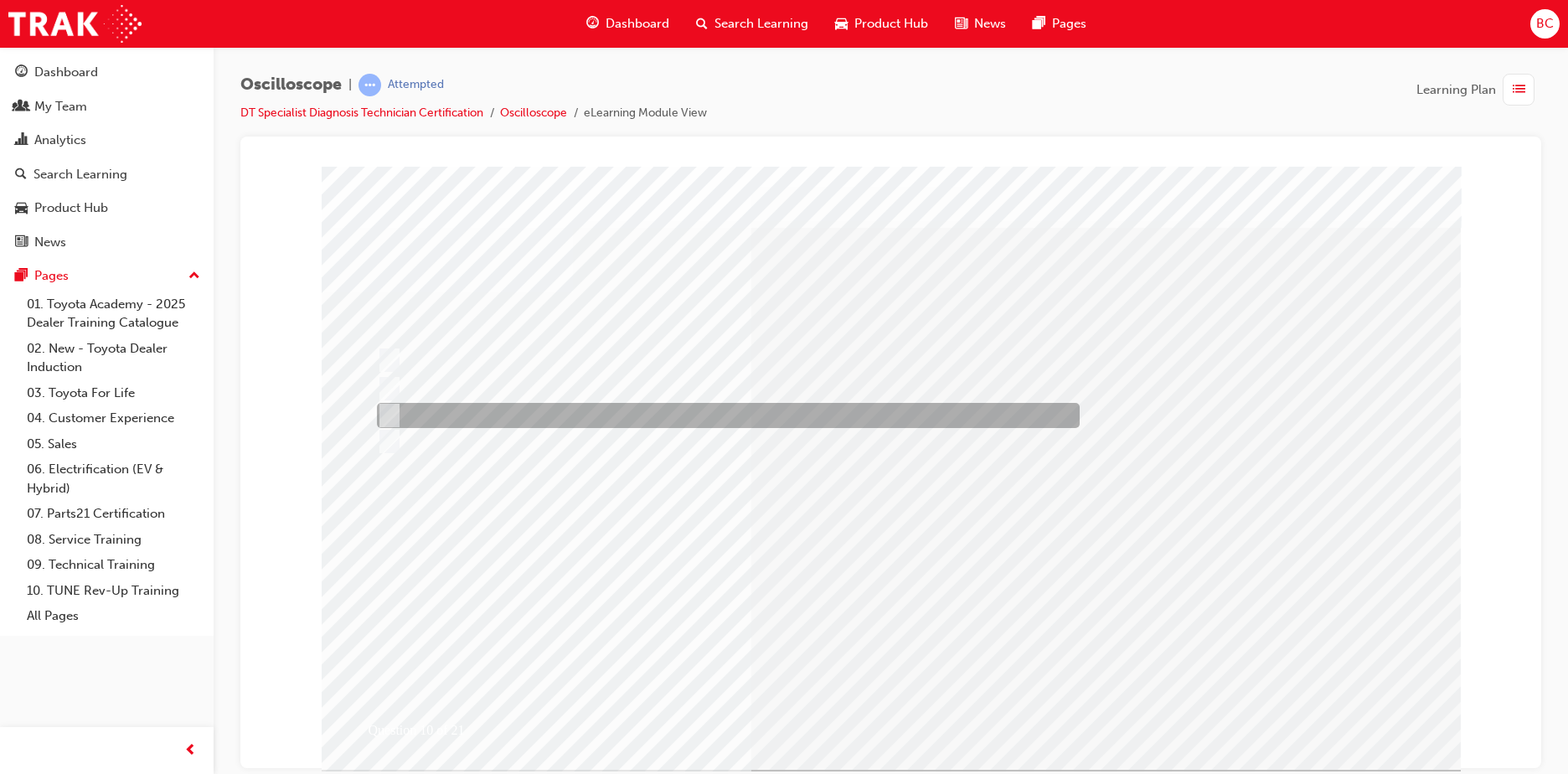
click at [683, 416] on div at bounding box center [724, 415] width 703 height 25
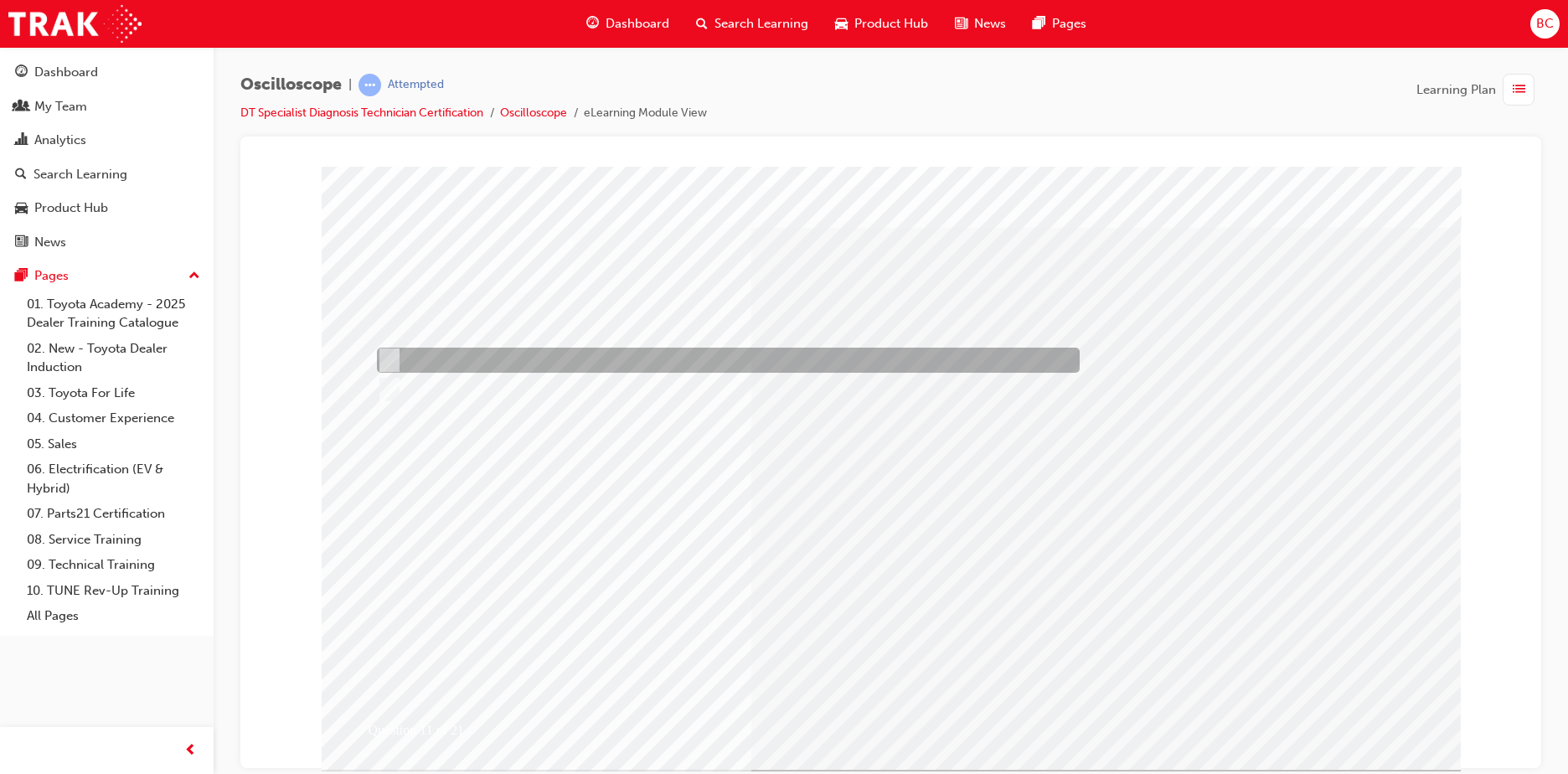
click at [545, 360] on div at bounding box center [724, 359] width 703 height 25
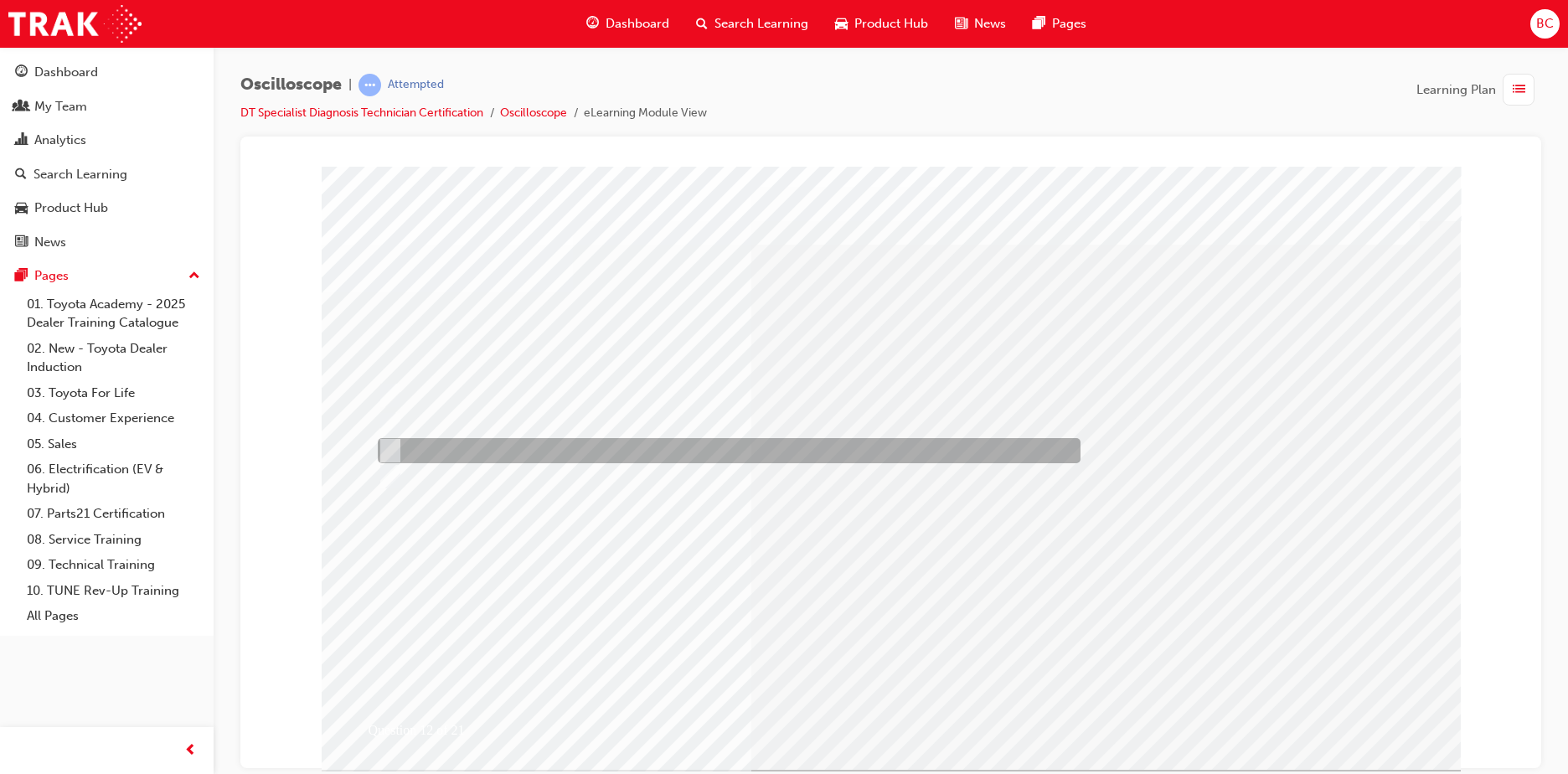
click at [584, 456] on div at bounding box center [725, 450] width 703 height 25
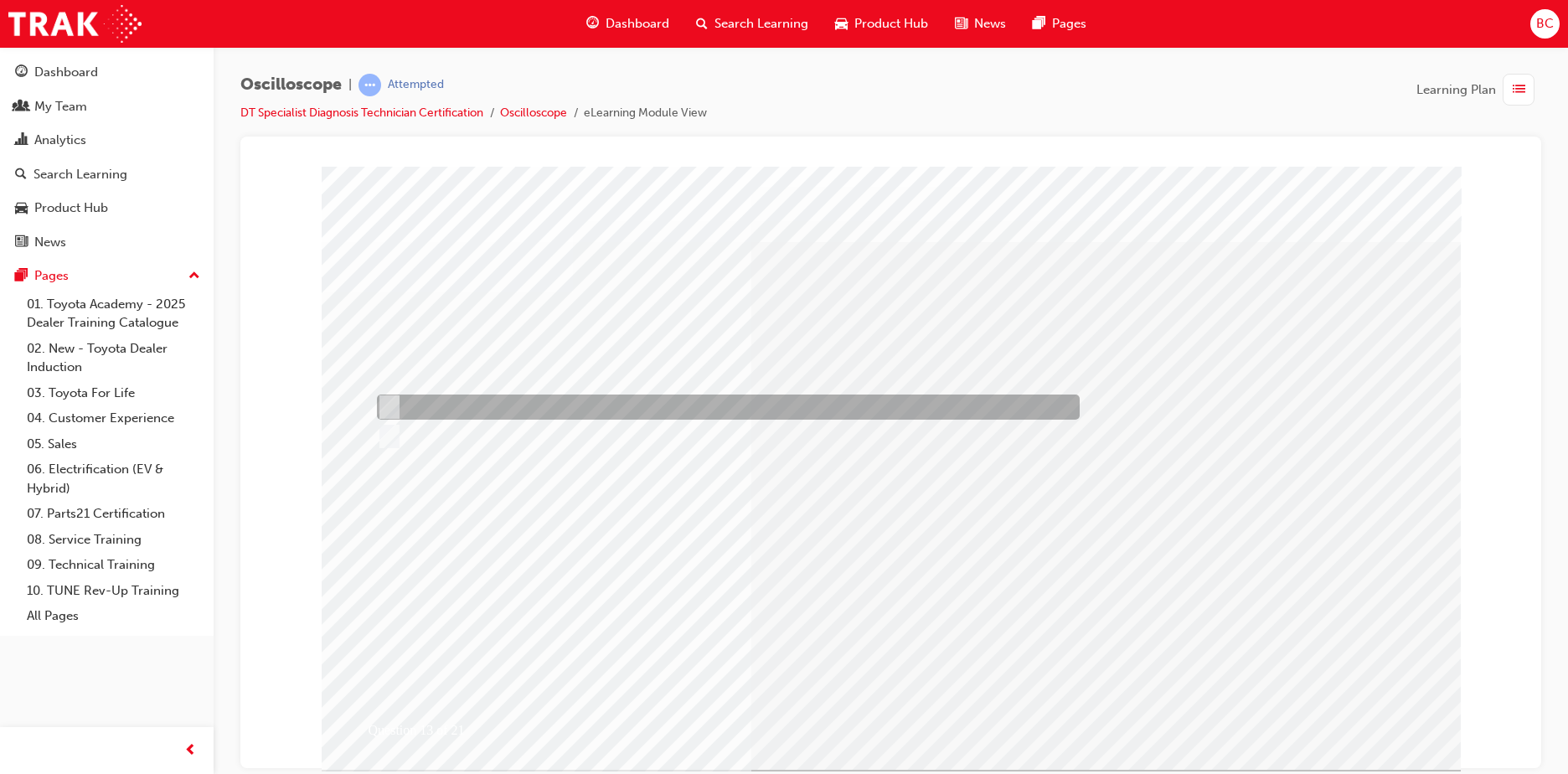
click at [683, 404] on div at bounding box center [724, 407] width 703 height 25
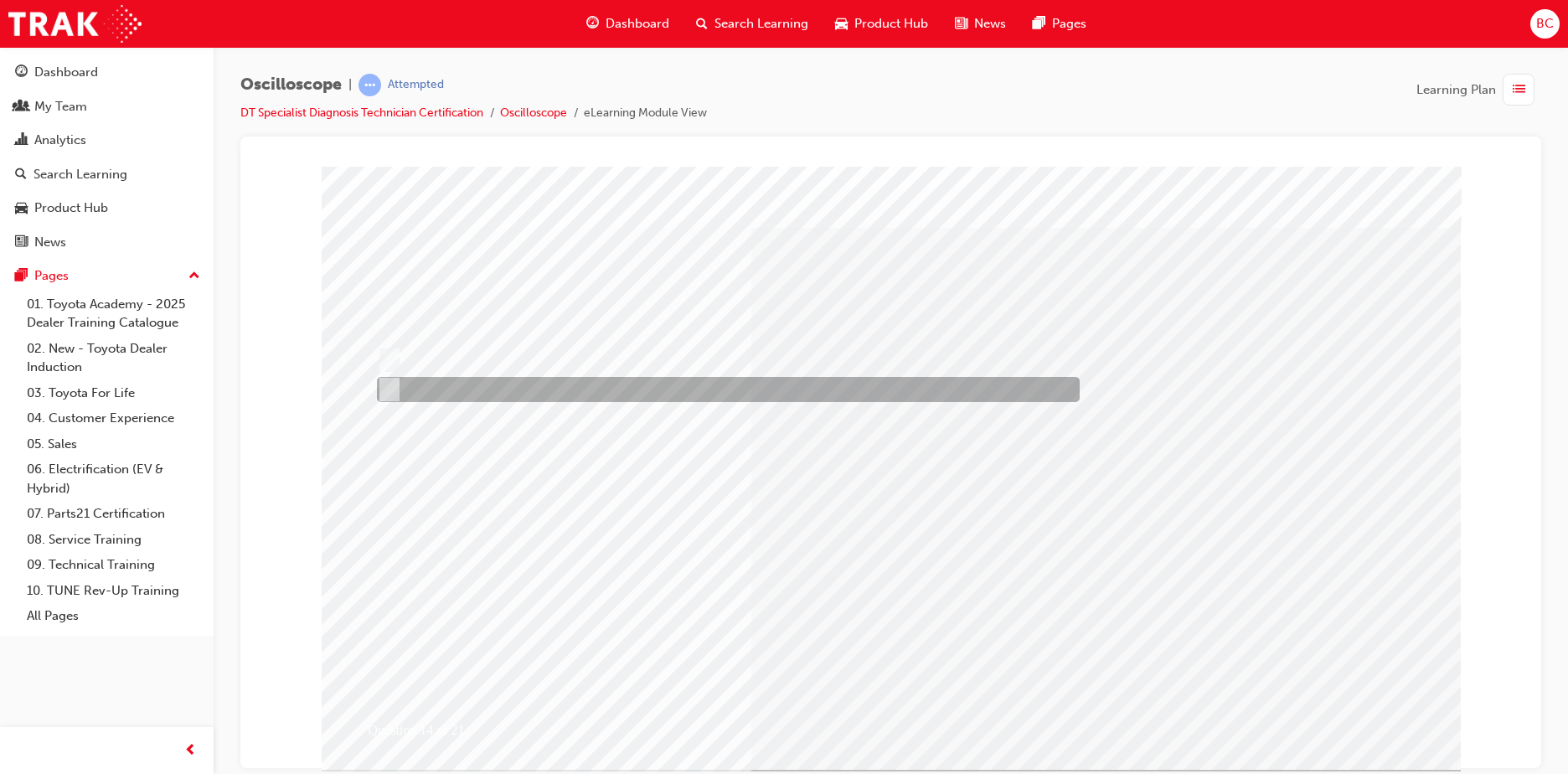
click at [728, 387] on div at bounding box center [724, 389] width 703 height 25
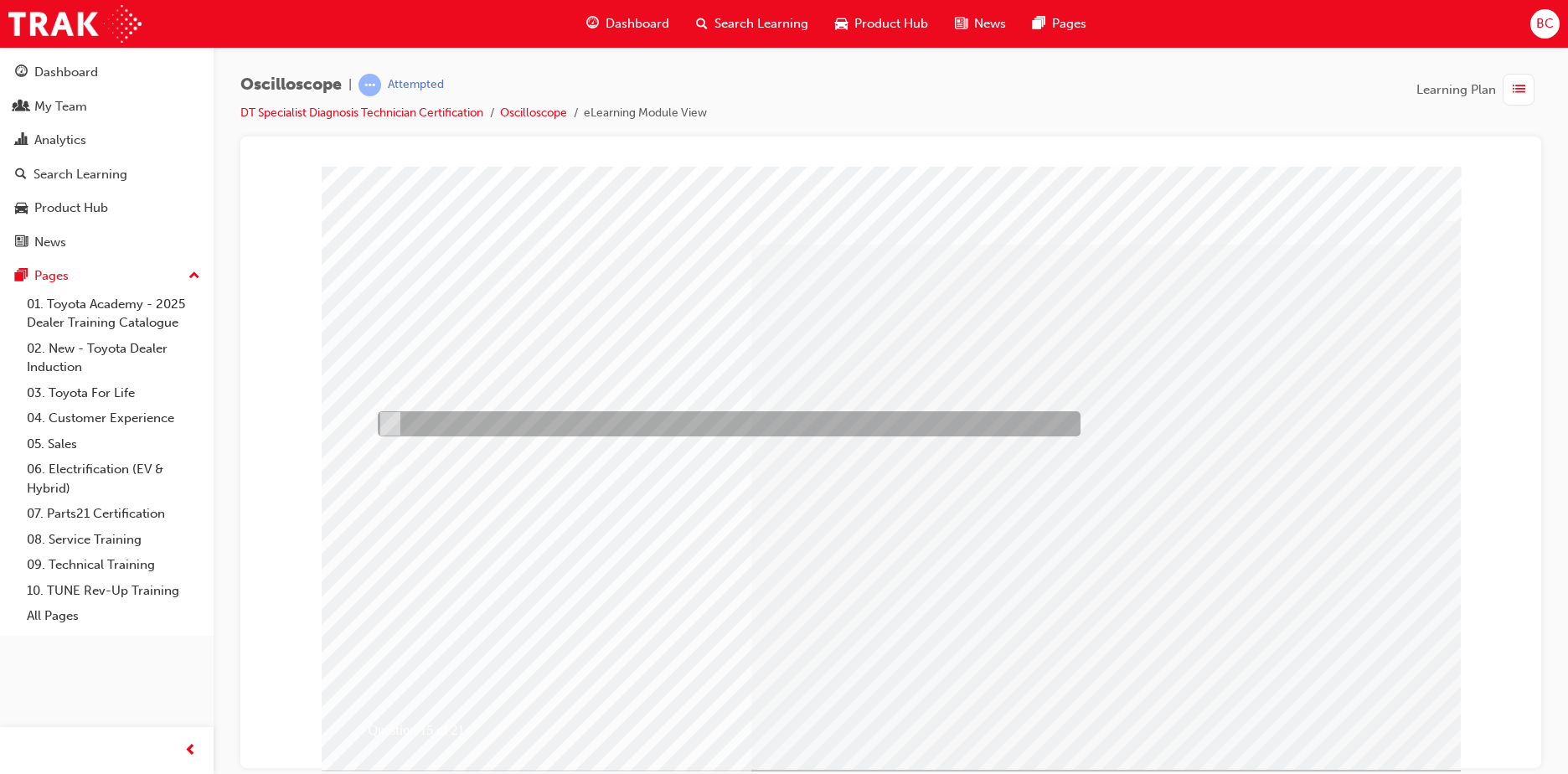
click at [515, 421] on div at bounding box center [725, 423] width 703 height 25
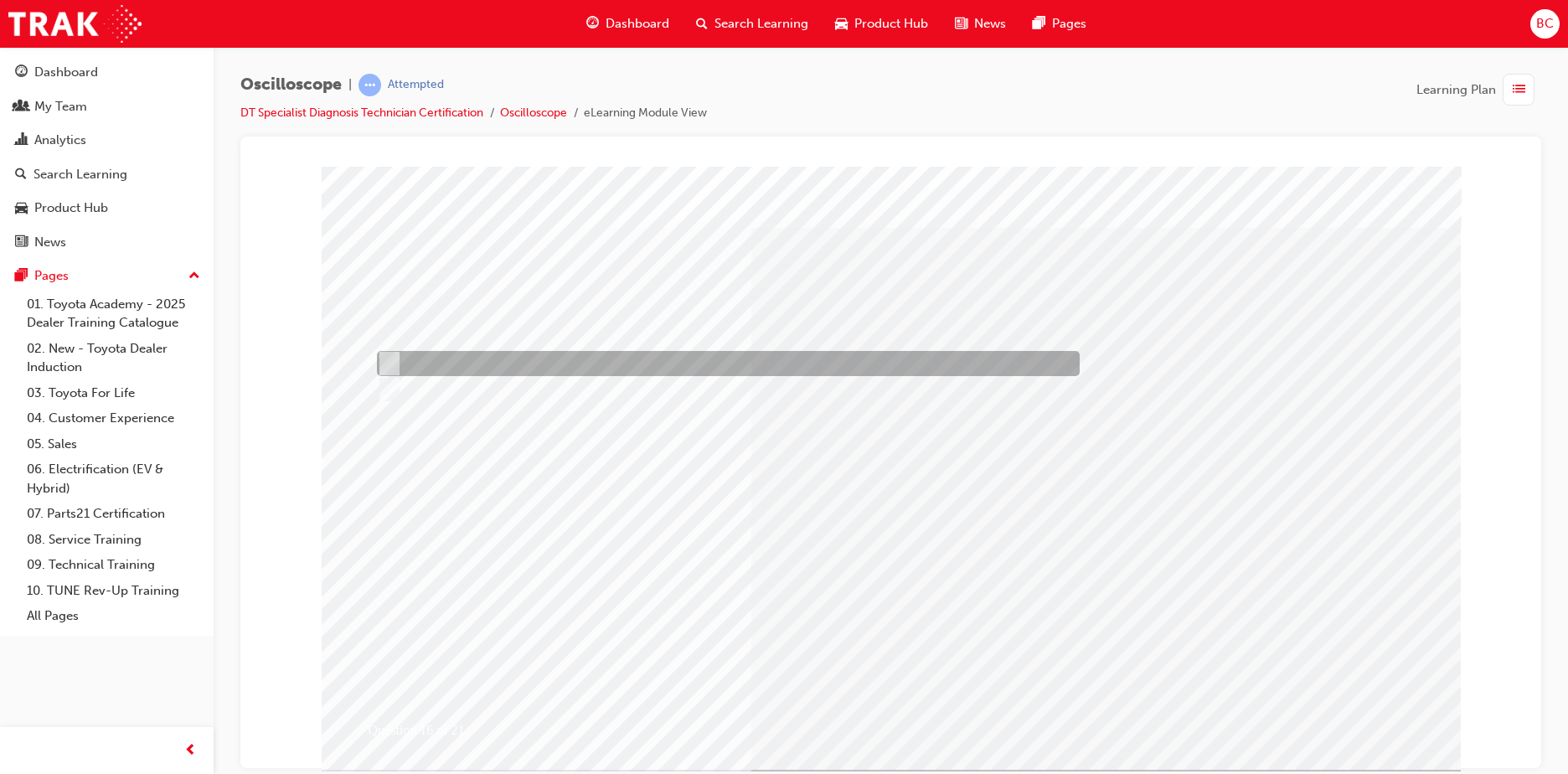
drag, startPoint x: 456, startPoint y: 369, endPoint x: 495, endPoint y: 391, distance: 44.8
click at [456, 368] on div at bounding box center [724, 363] width 703 height 25
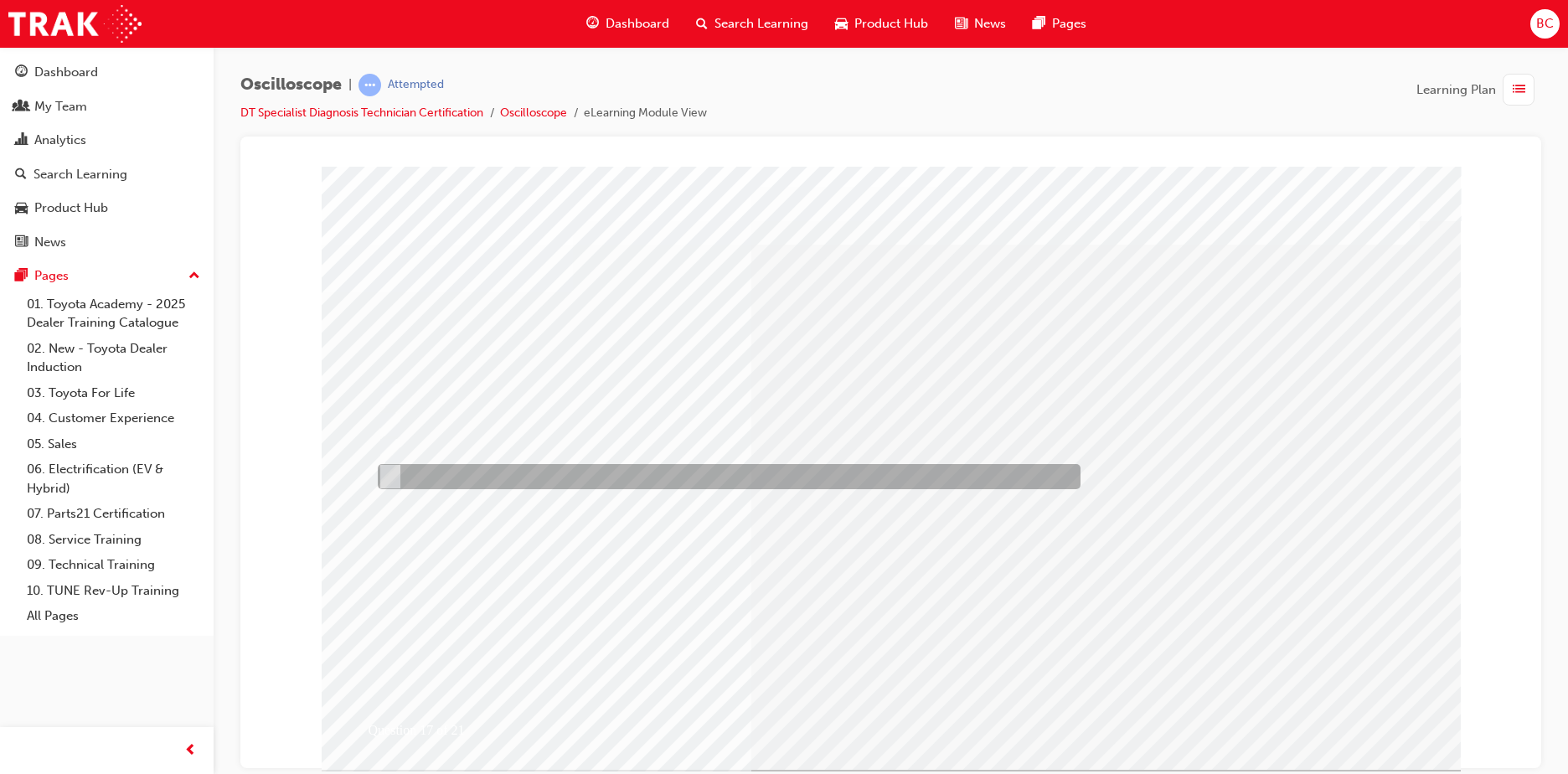
click at [497, 480] on div at bounding box center [725, 476] width 703 height 25
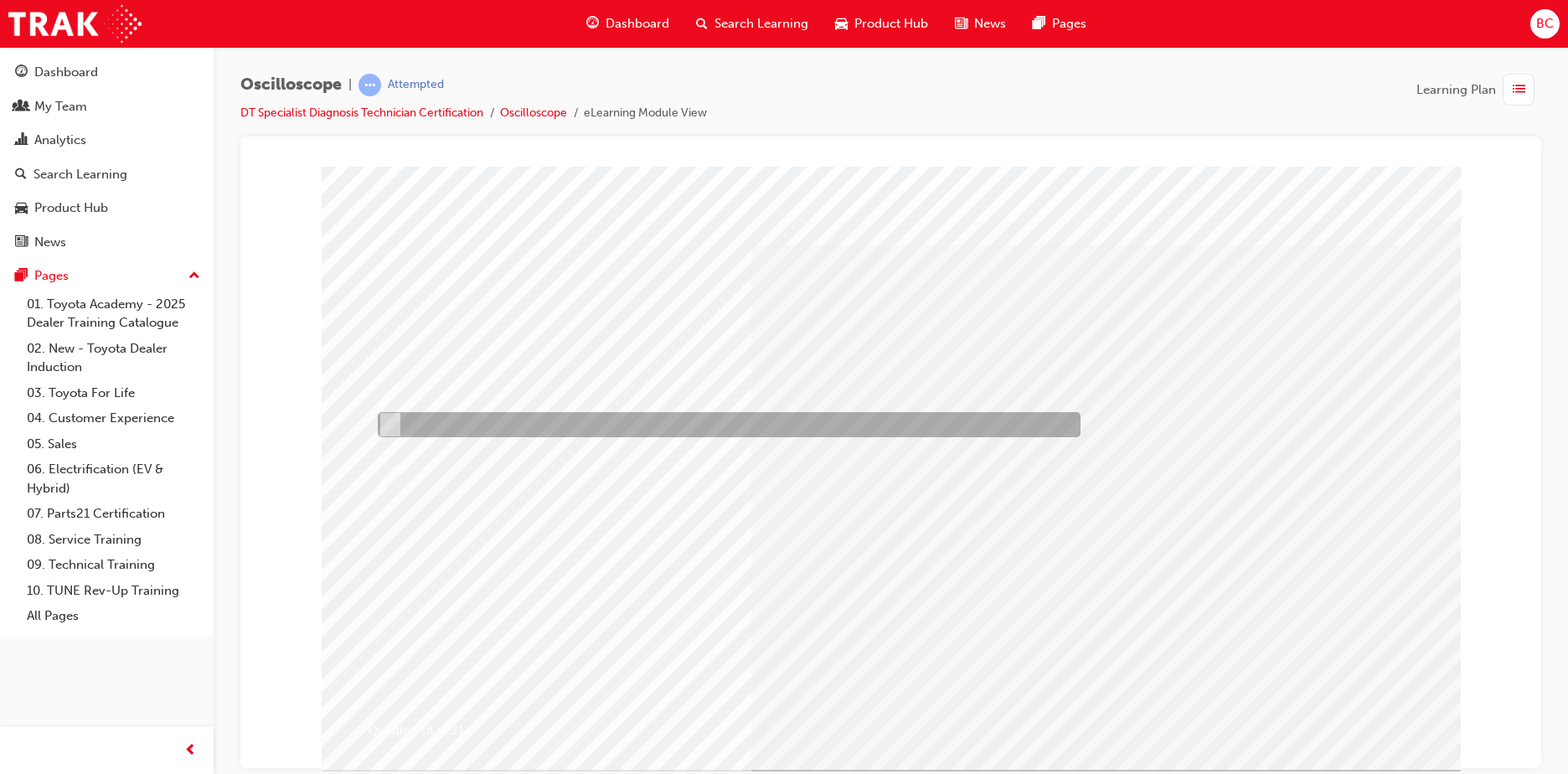
click at [526, 425] on div at bounding box center [725, 424] width 703 height 25
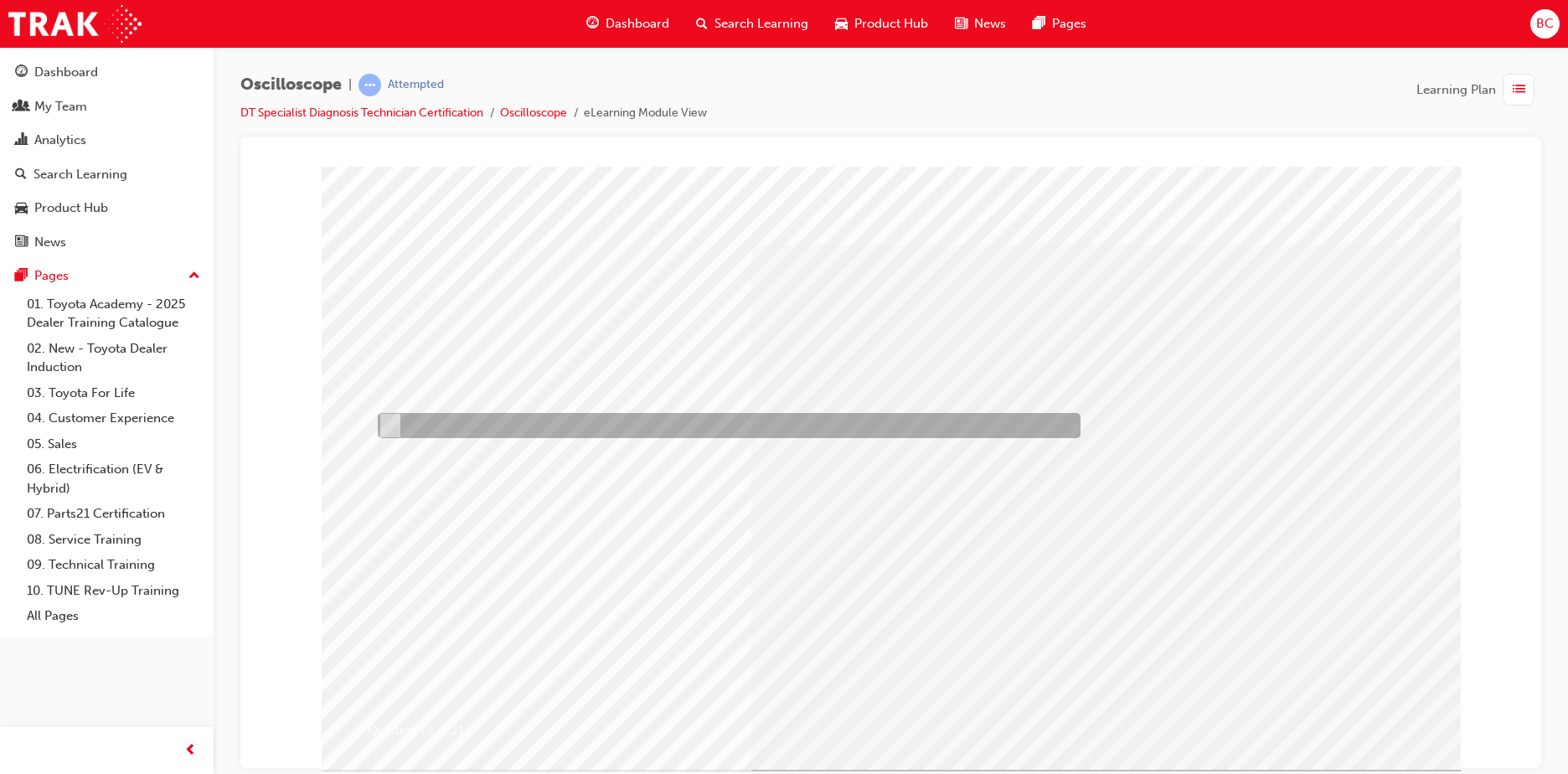
drag, startPoint x: 839, startPoint y: 423, endPoint x: 840, endPoint y: 436, distance: 13.0
click at [839, 423] on div at bounding box center [725, 425] width 703 height 25
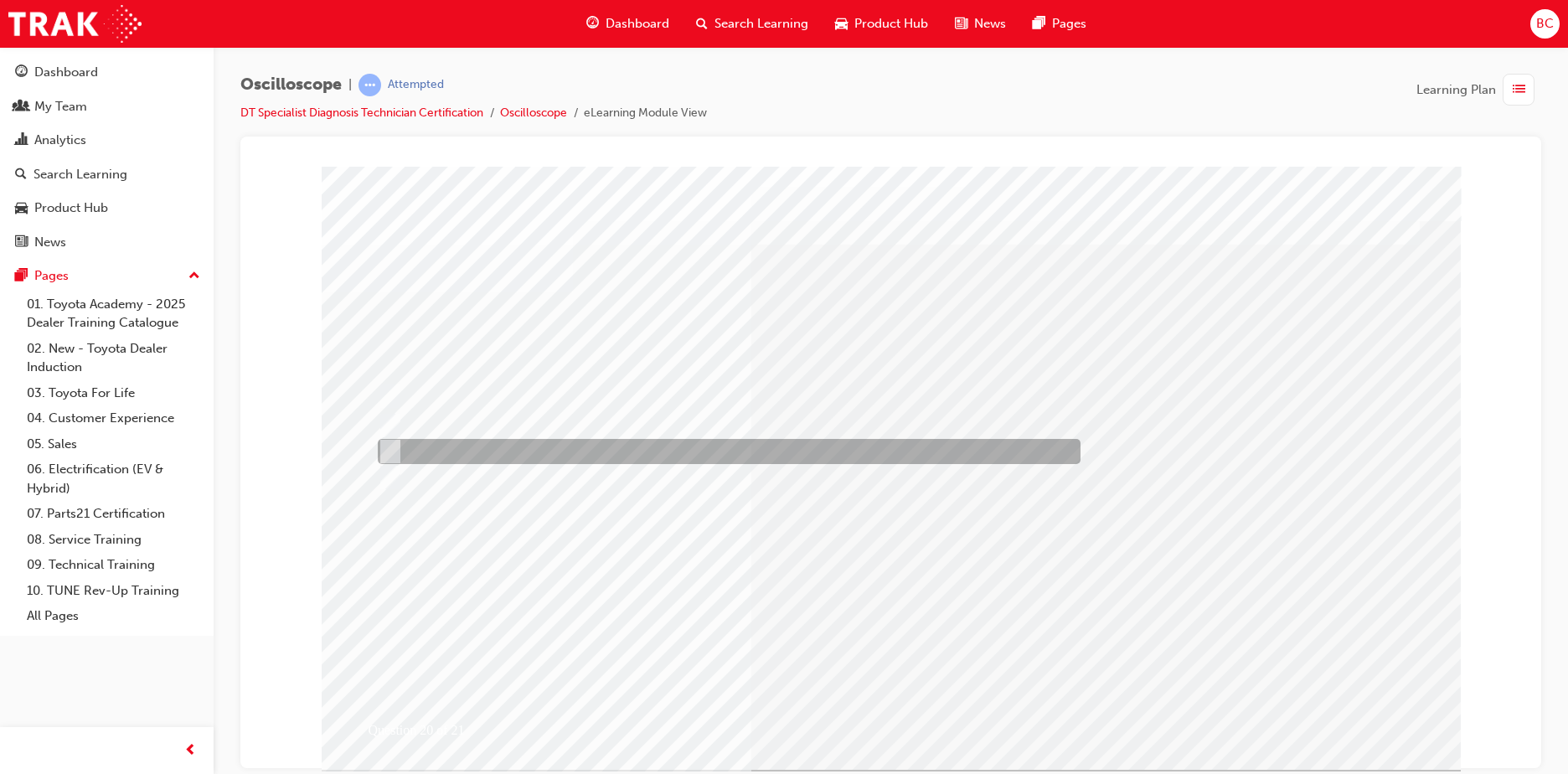
click at [523, 445] on div at bounding box center [725, 451] width 703 height 25
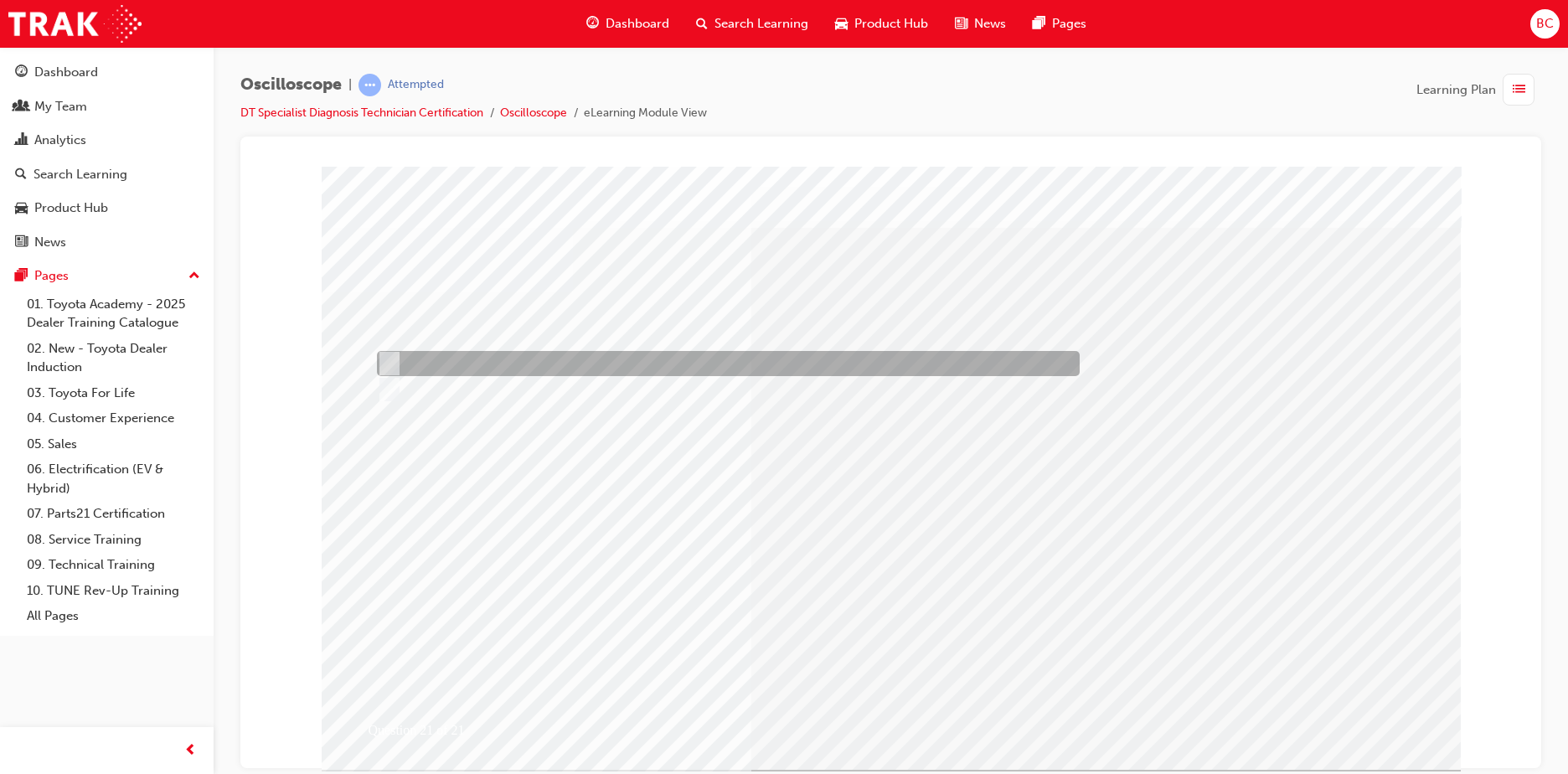
click at [444, 358] on div at bounding box center [724, 363] width 703 height 25
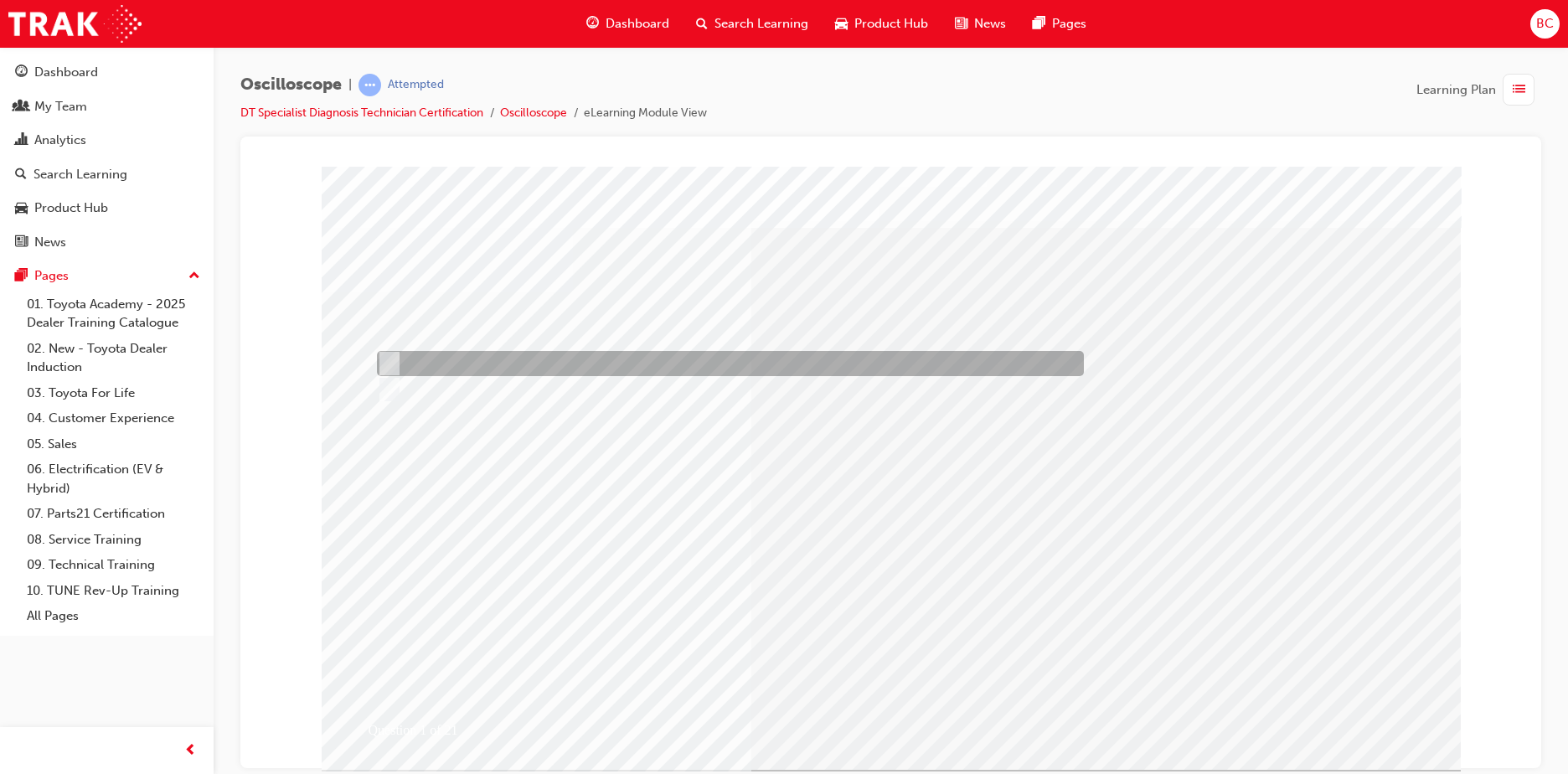
click at [454, 364] on div at bounding box center [726, 363] width 707 height 25
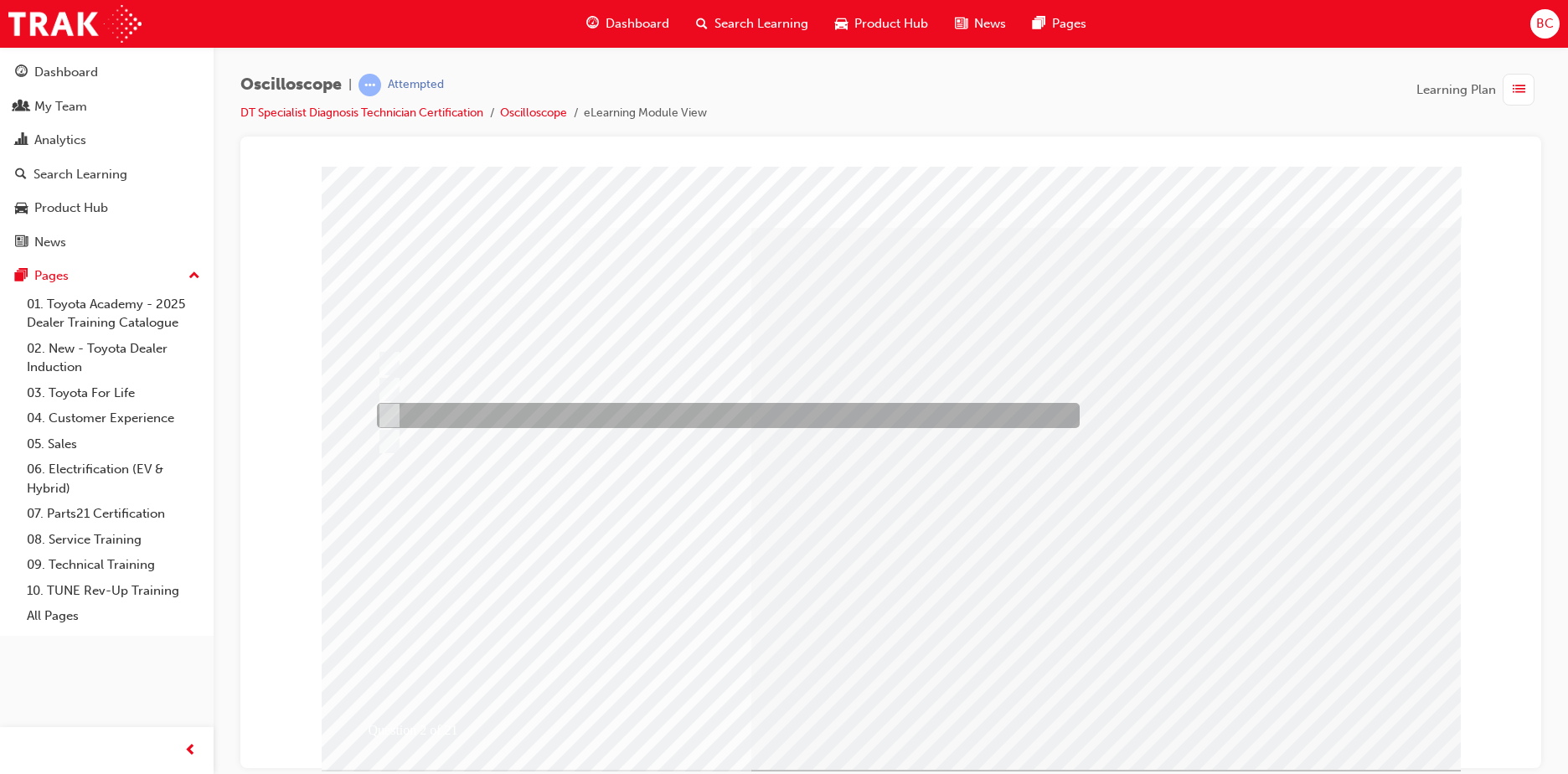
click at [597, 403] on div at bounding box center [724, 415] width 703 height 25
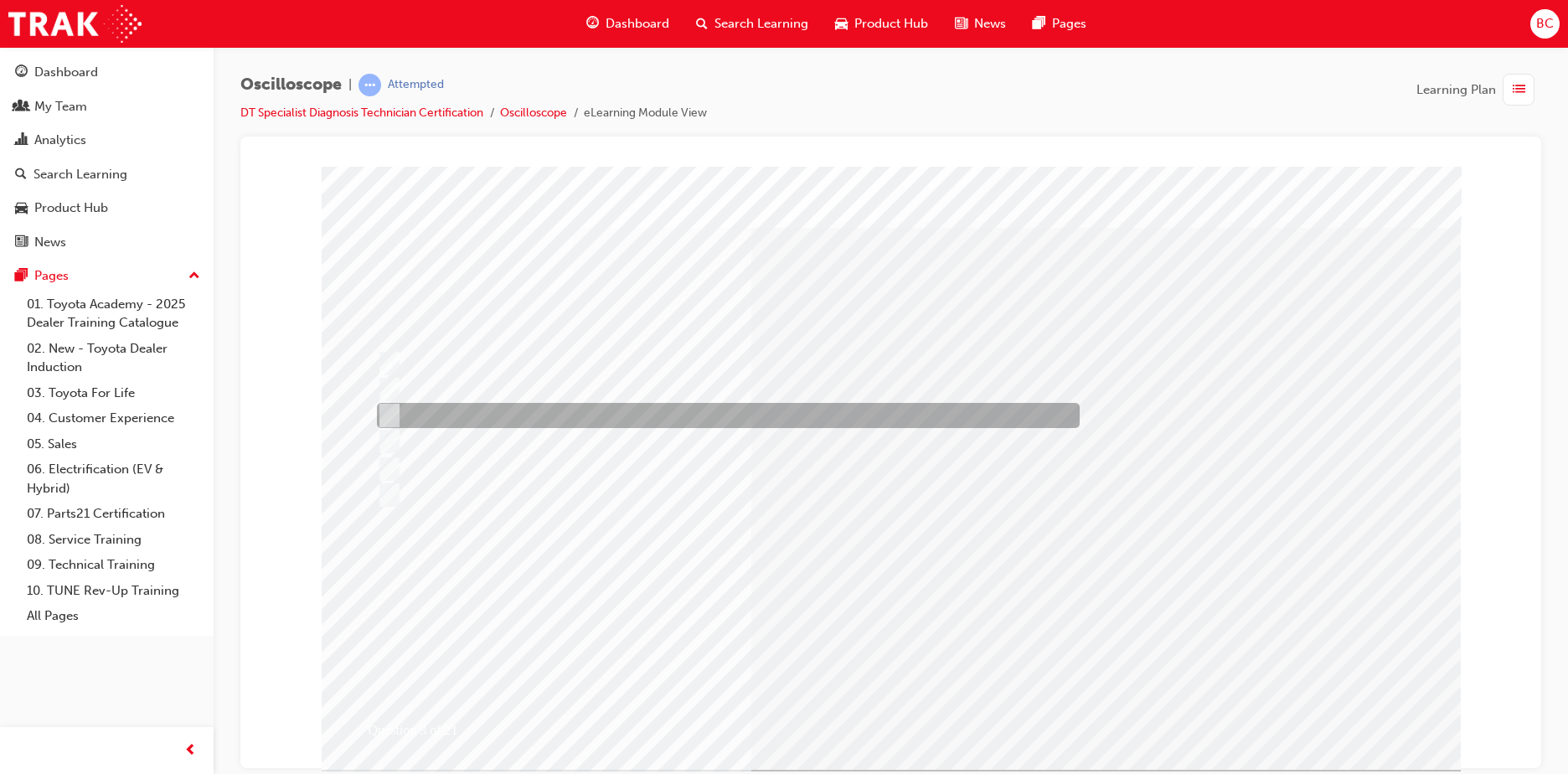
click at [472, 409] on div at bounding box center [724, 415] width 703 height 25
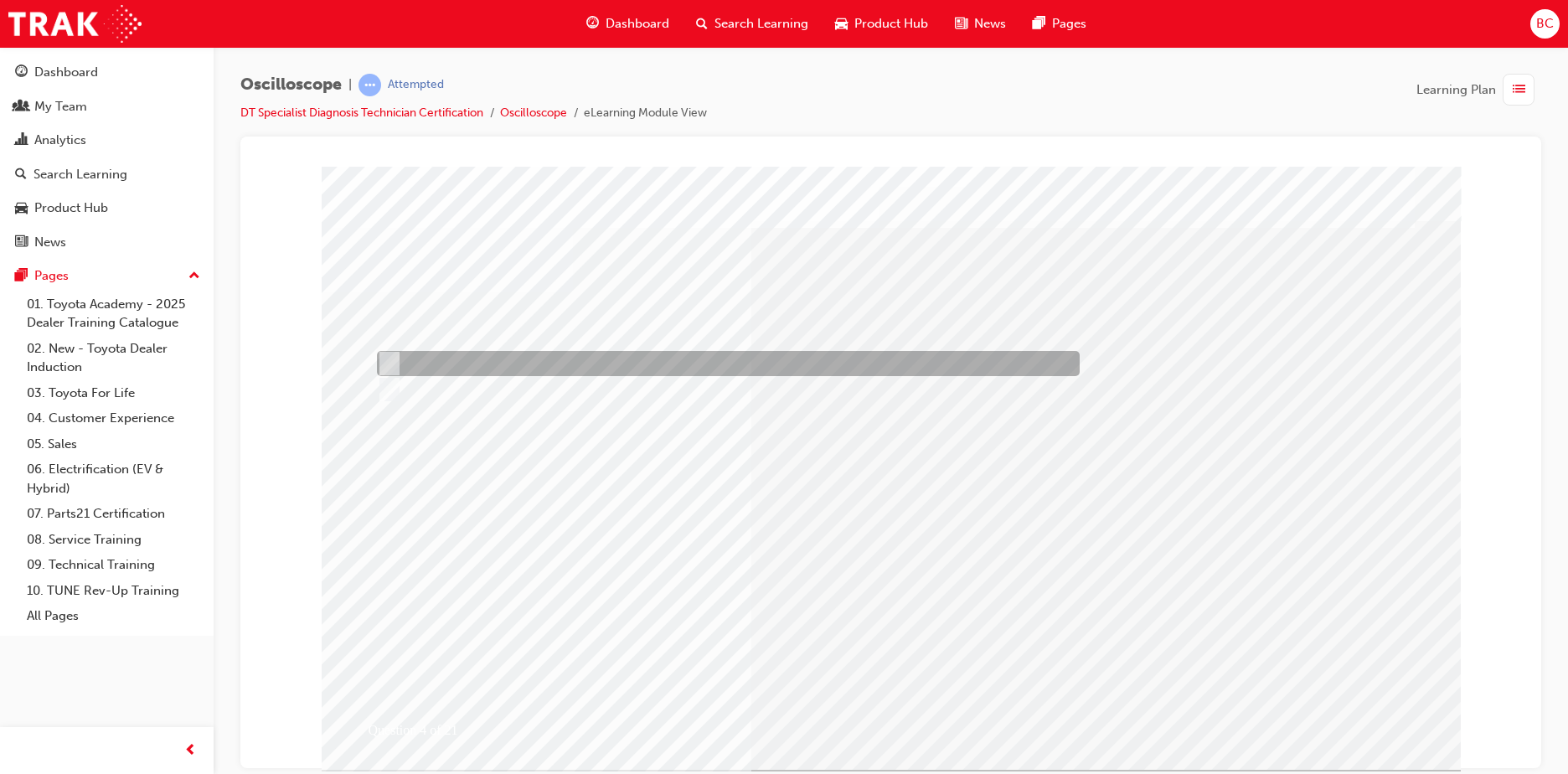
click at [452, 364] on div at bounding box center [724, 363] width 703 height 25
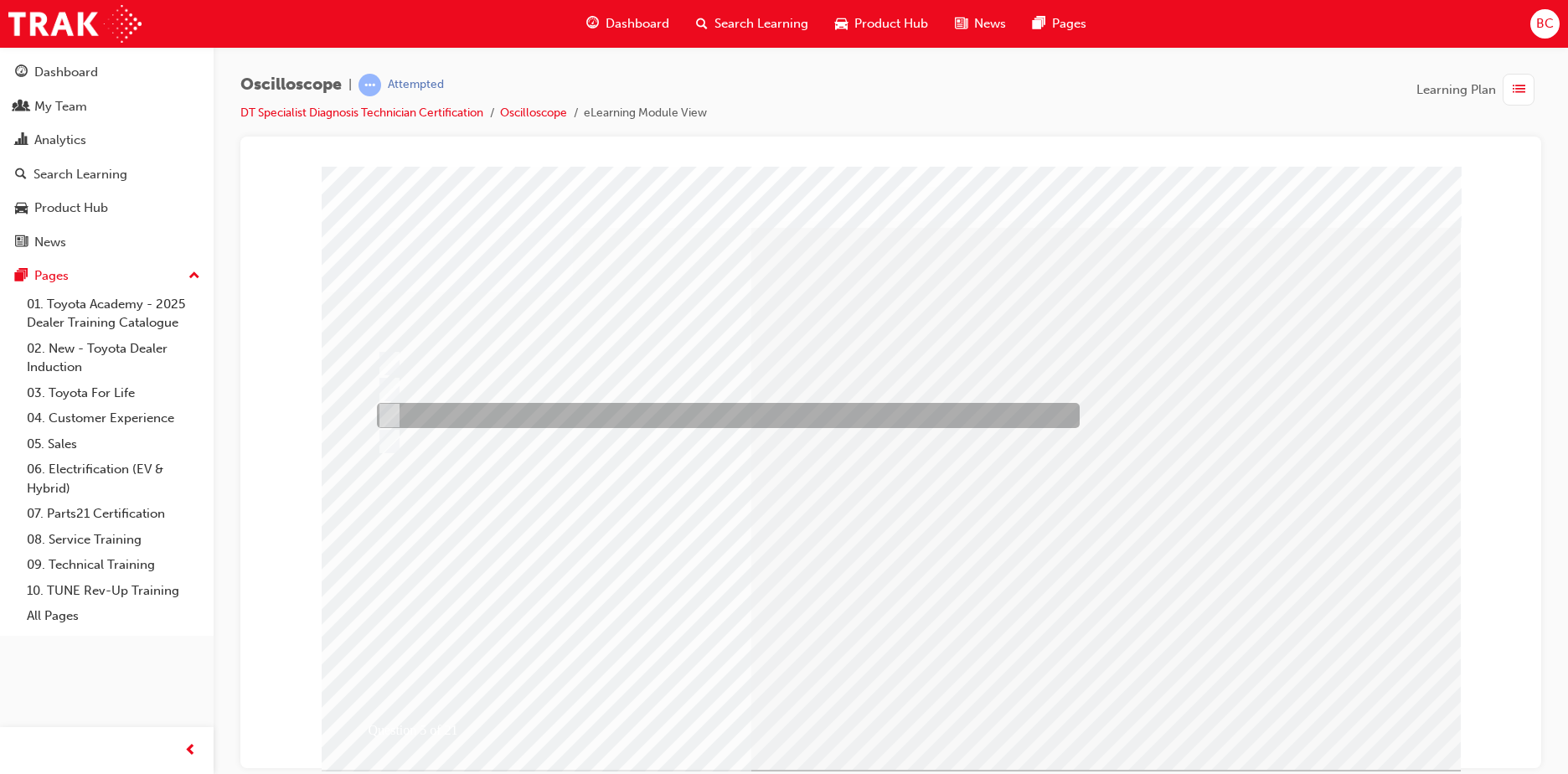
click at [536, 417] on div at bounding box center [724, 415] width 703 height 25
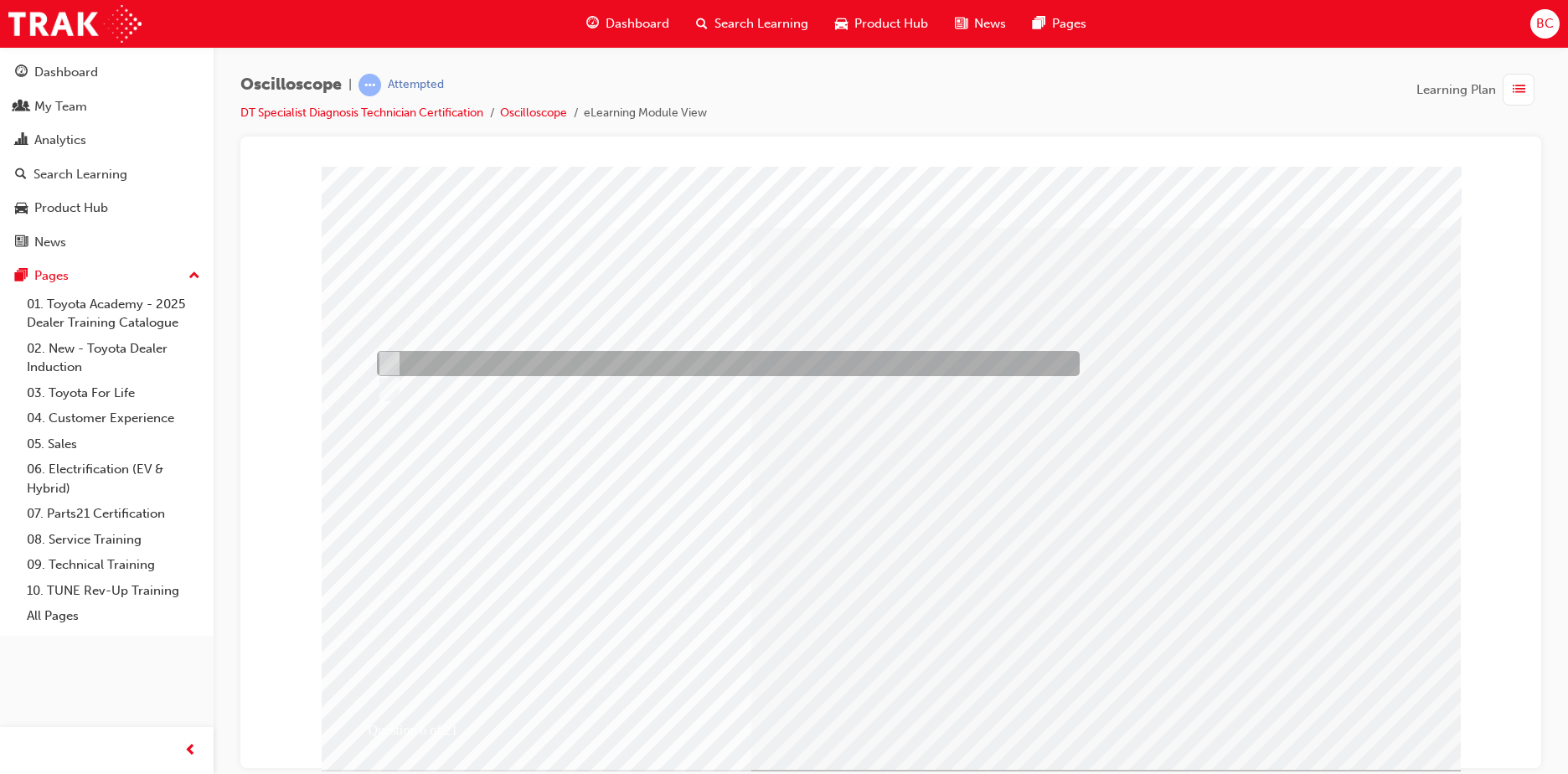
click at [418, 367] on div at bounding box center [724, 363] width 703 height 25
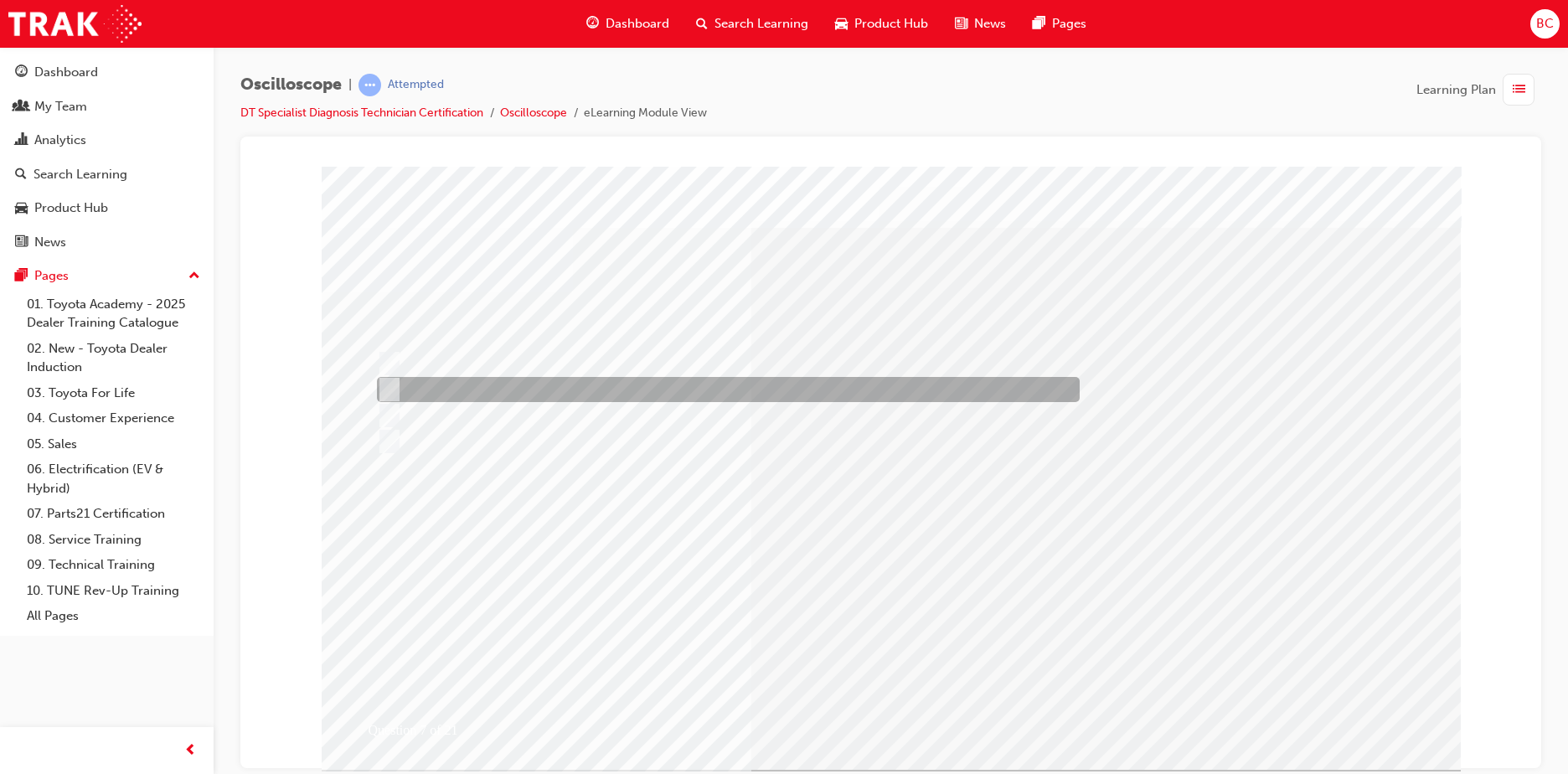
click at [551, 393] on div at bounding box center [724, 389] width 703 height 25
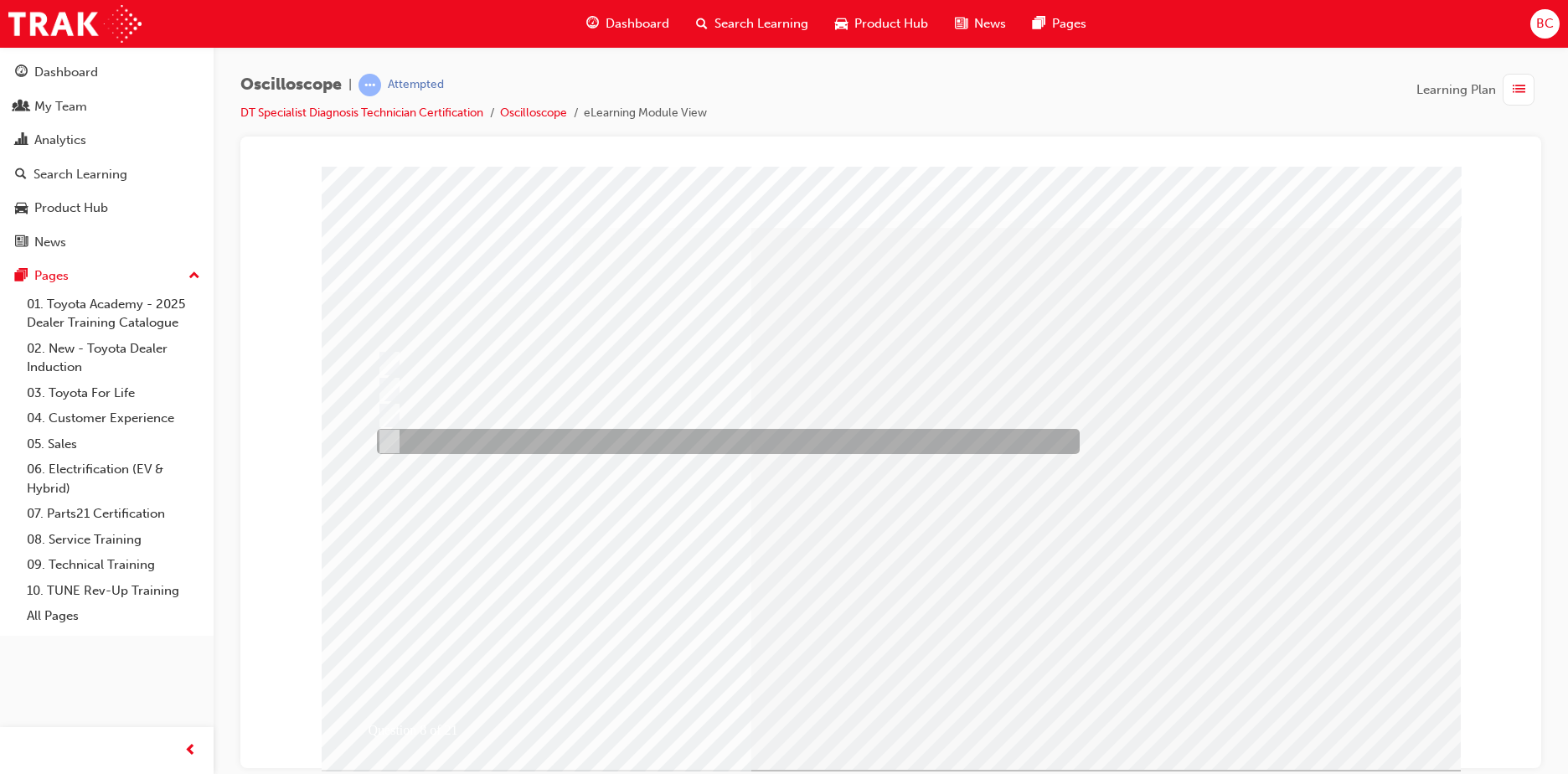
click at [553, 440] on div at bounding box center [724, 441] width 703 height 25
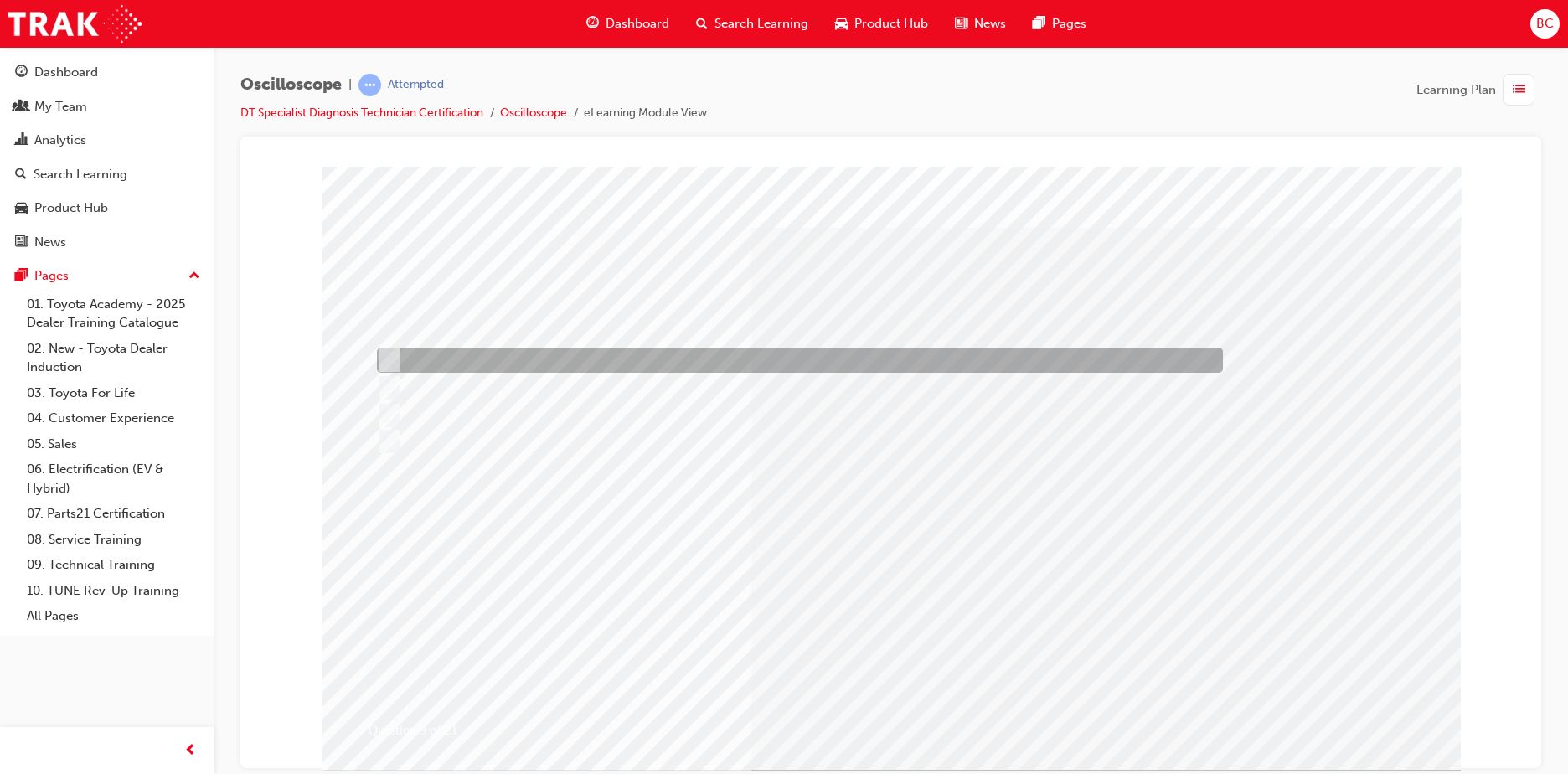
click at [507, 366] on div at bounding box center [795, 359] width 846 height 25
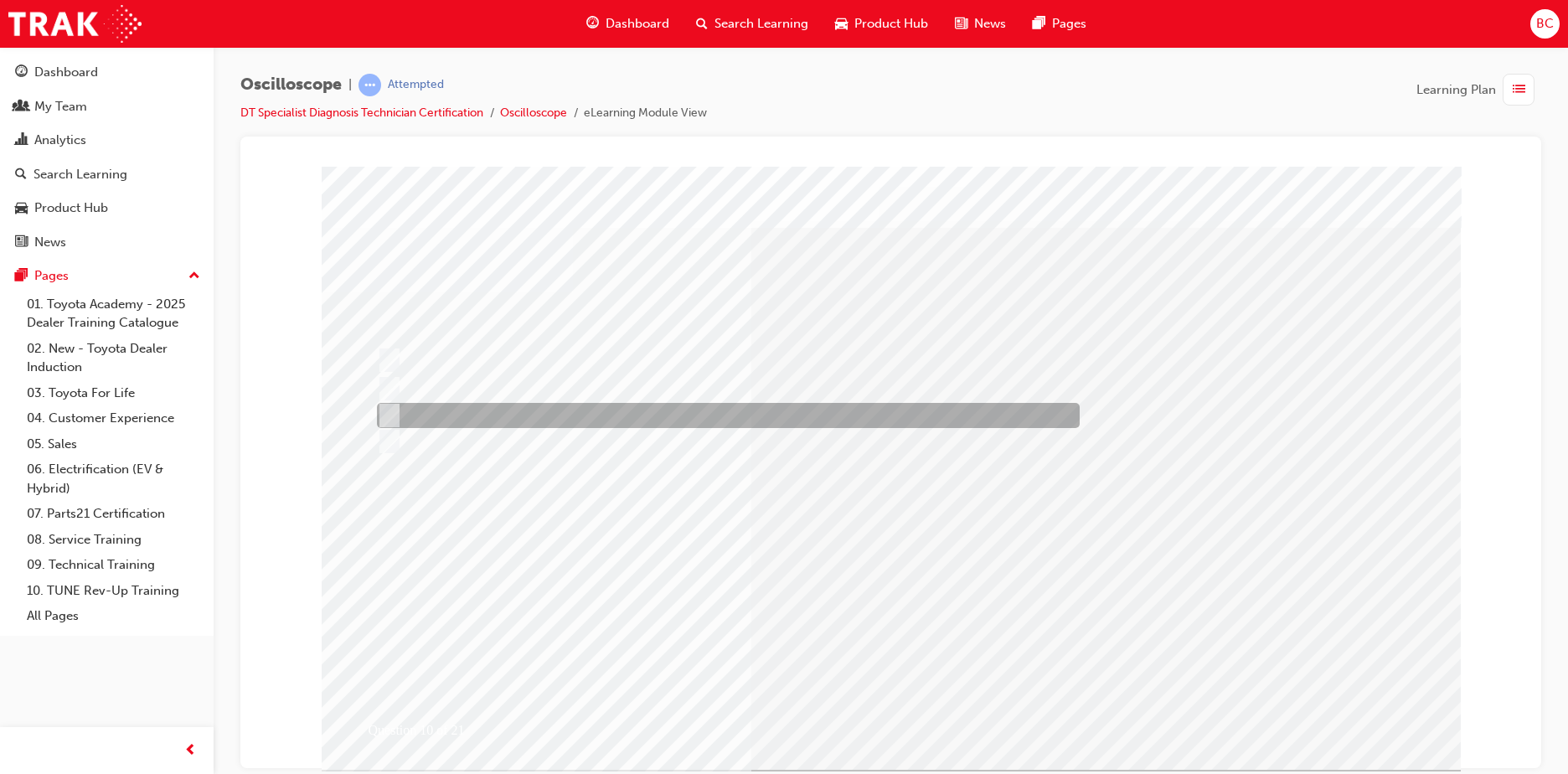
click at [494, 418] on div at bounding box center [724, 415] width 703 height 25
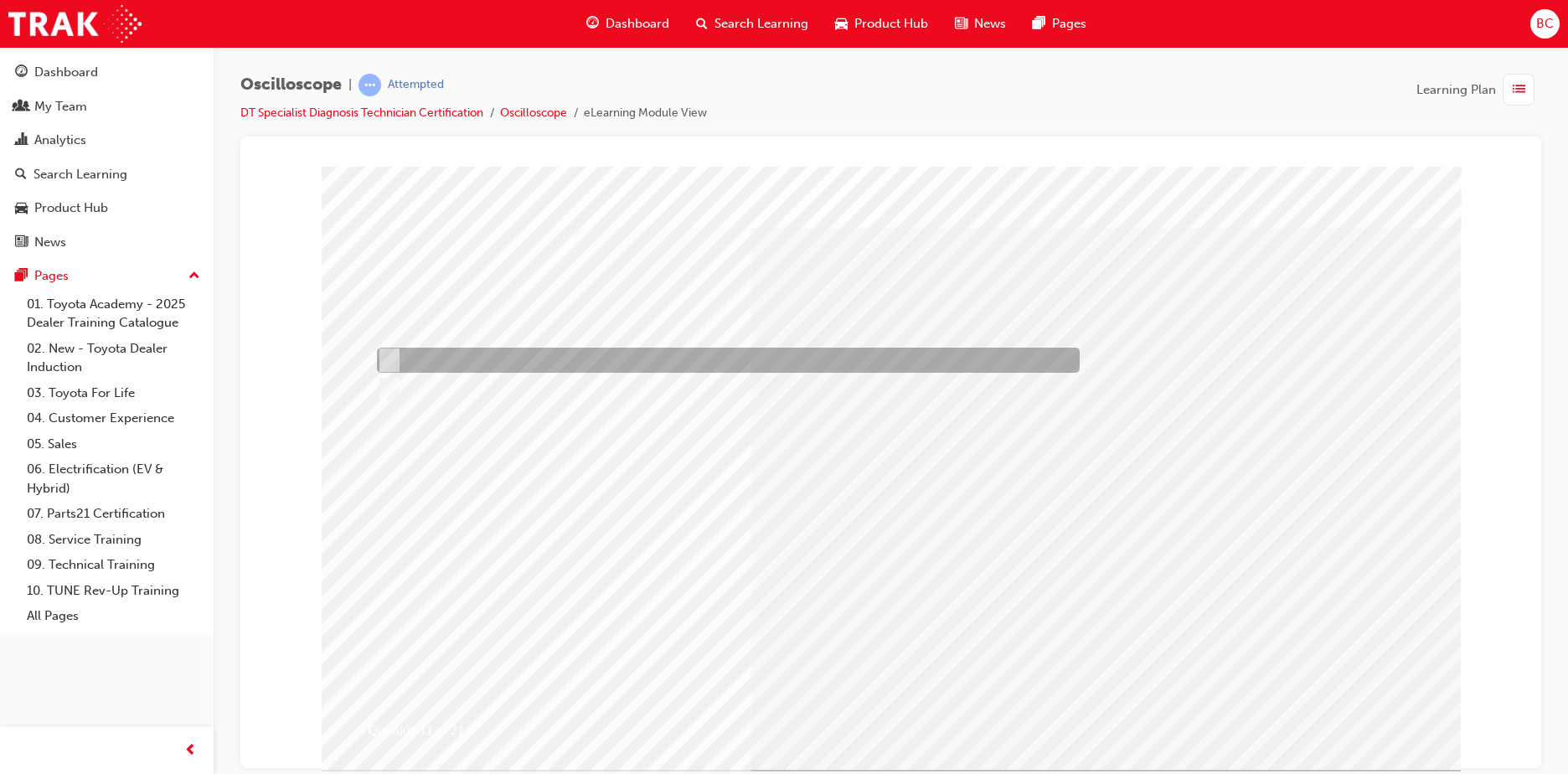
click at [636, 363] on div at bounding box center [724, 359] width 703 height 25
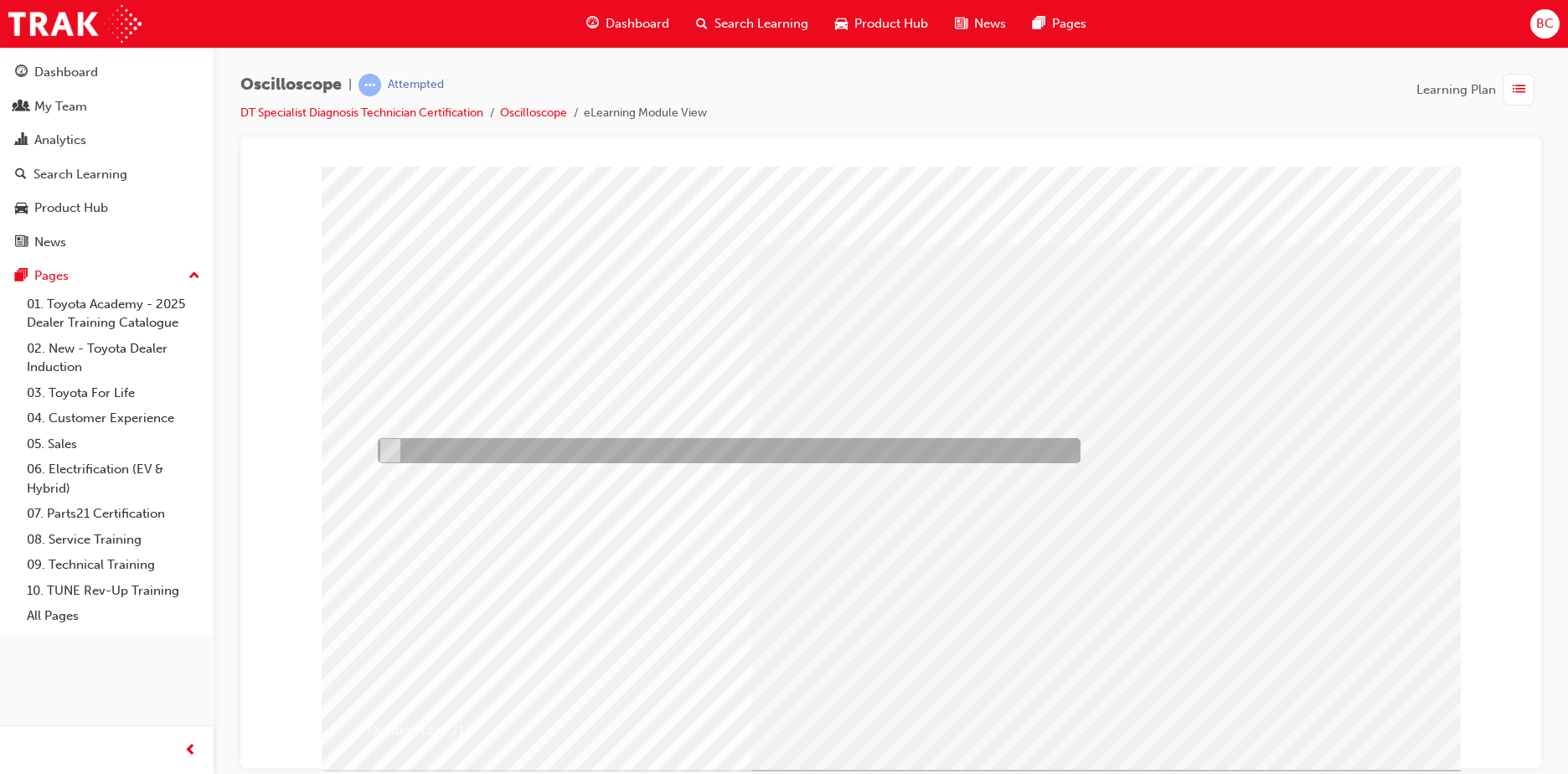
click at [570, 438] on div at bounding box center [725, 450] width 703 height 25
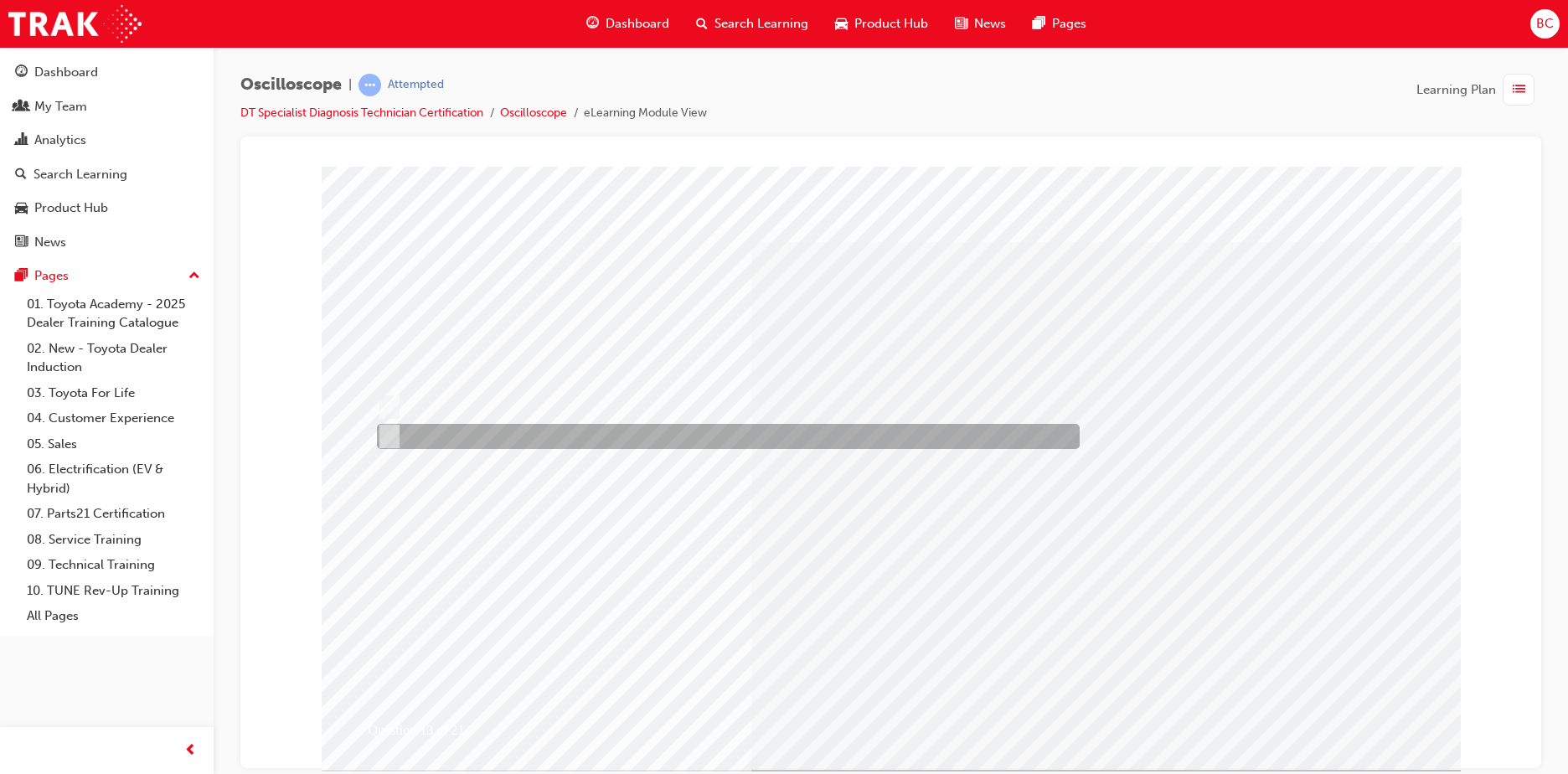
click at [561, 428] on div at bounding box center [724, 436] width 703 height 25
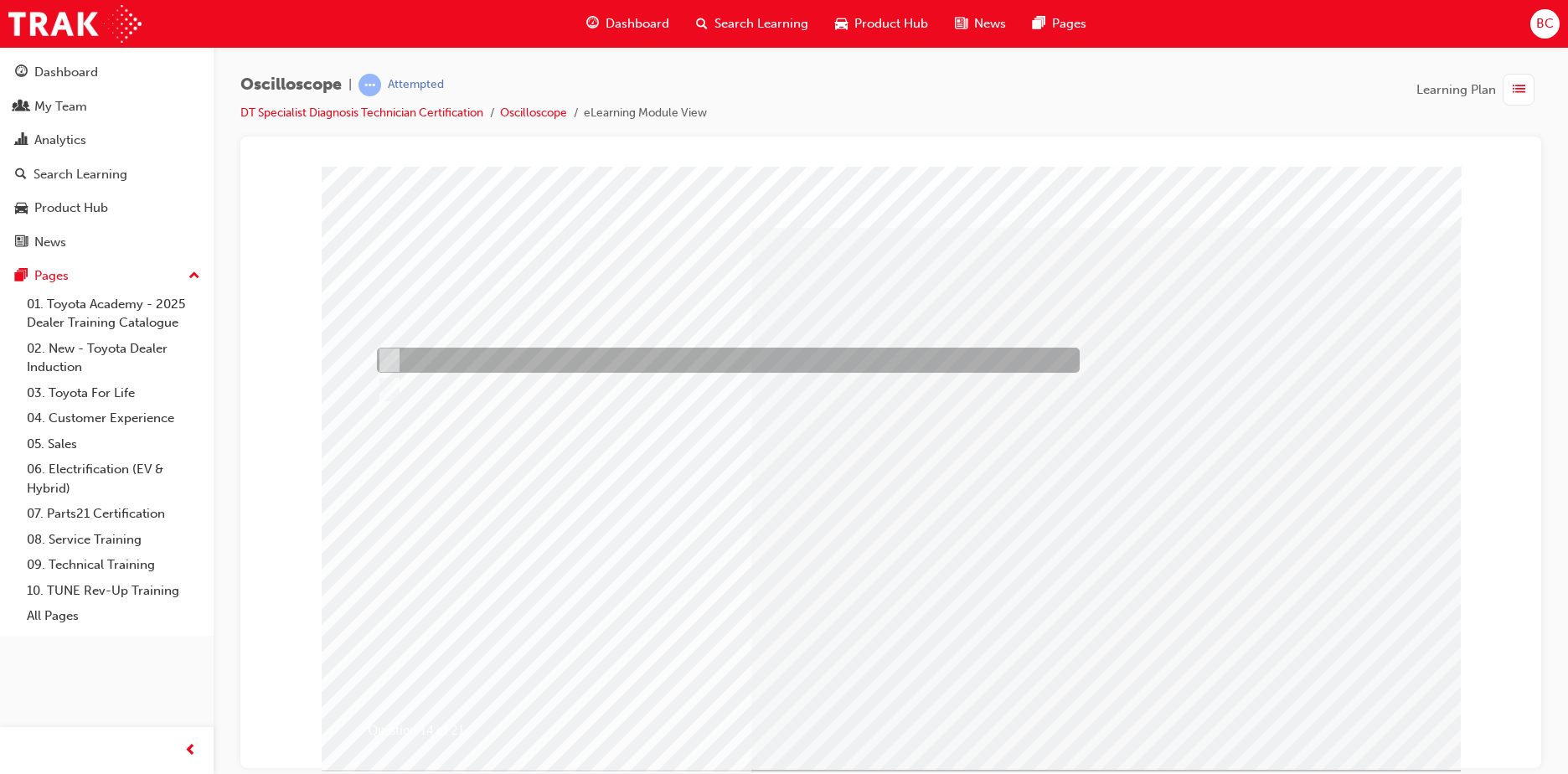
click at [523, 361] on div at bounding box center [724, 359] width 703 height 25
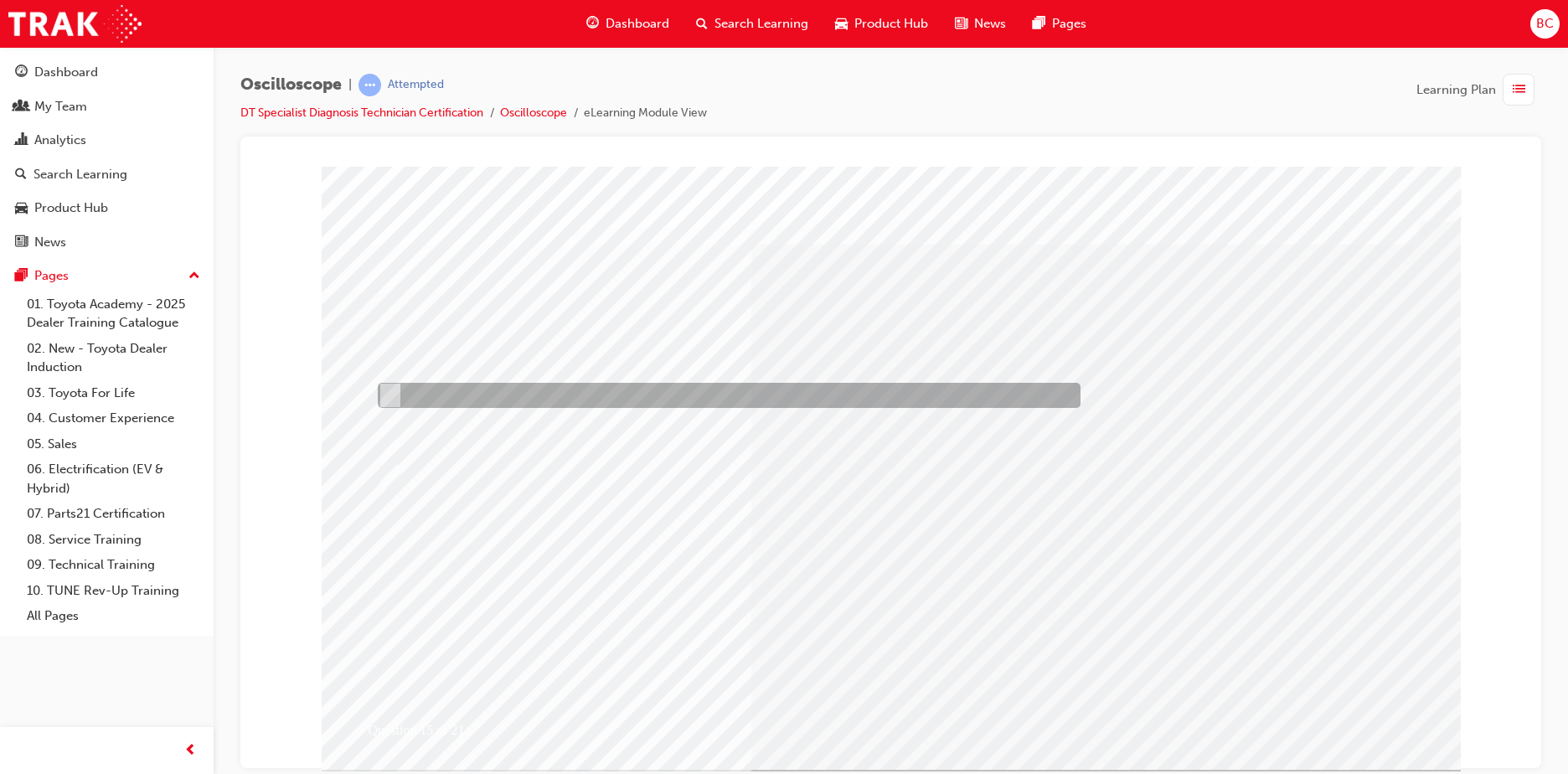
click at [520, 389] on div at bounding box center [725, 395] width 703 height 25
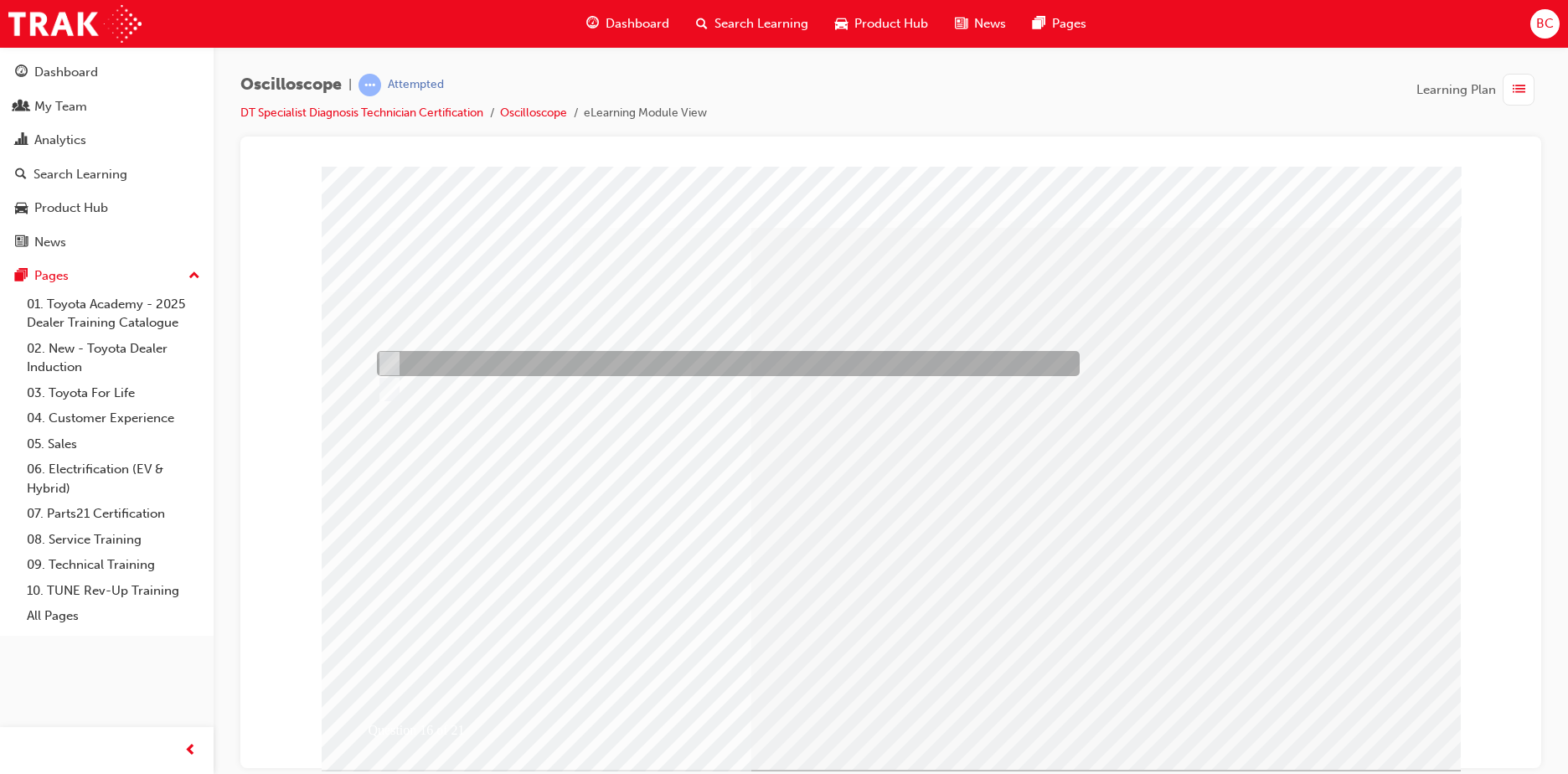
click at [455, 359] on div at bounding box center [724, 363] width 703 height 25
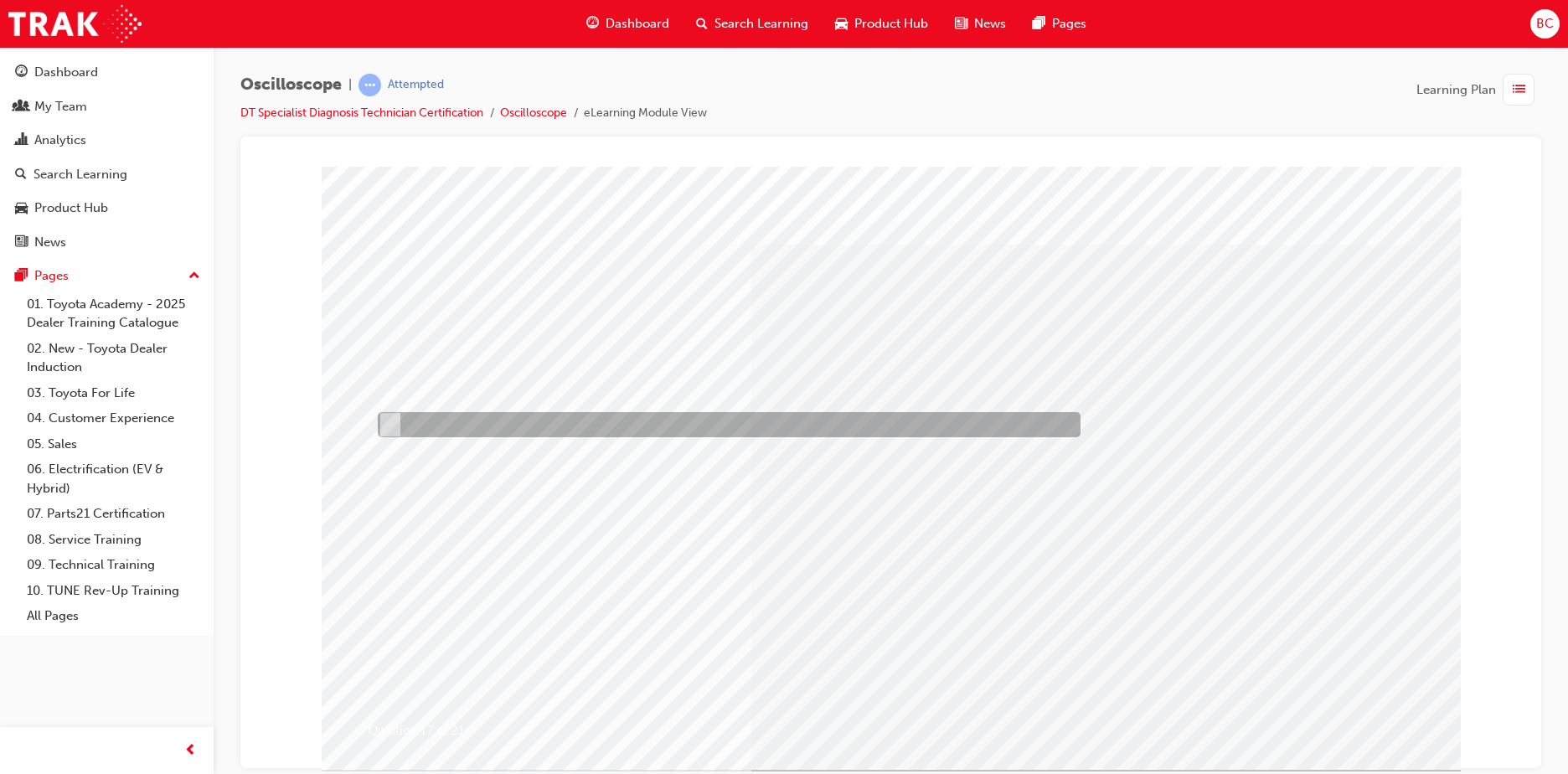
click at [574, 429] on div at bounding box center [725, 424] width 703 height 25
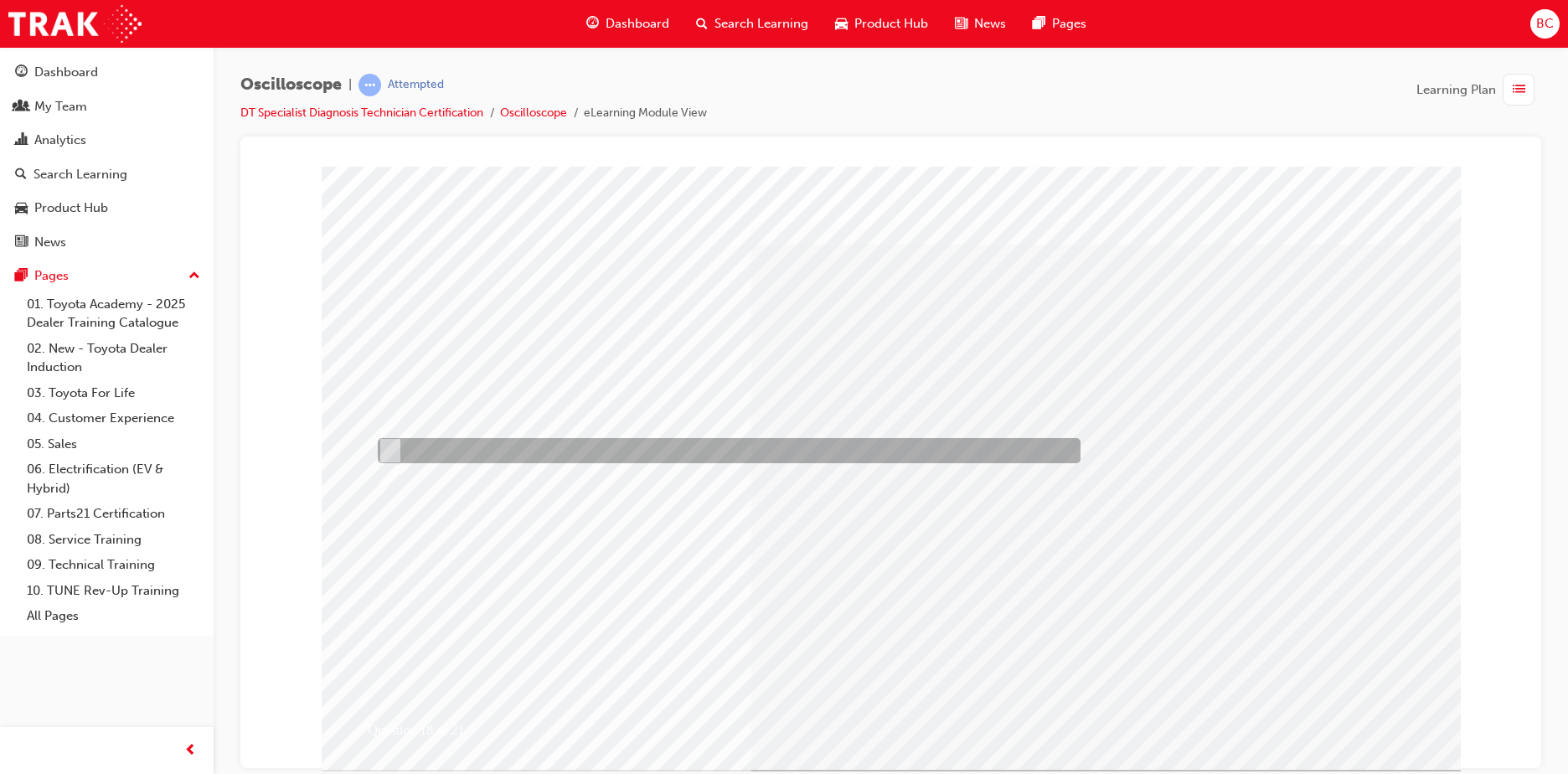
click at [575, 447] on div at bounding box center [725, 450] width 703 height 25
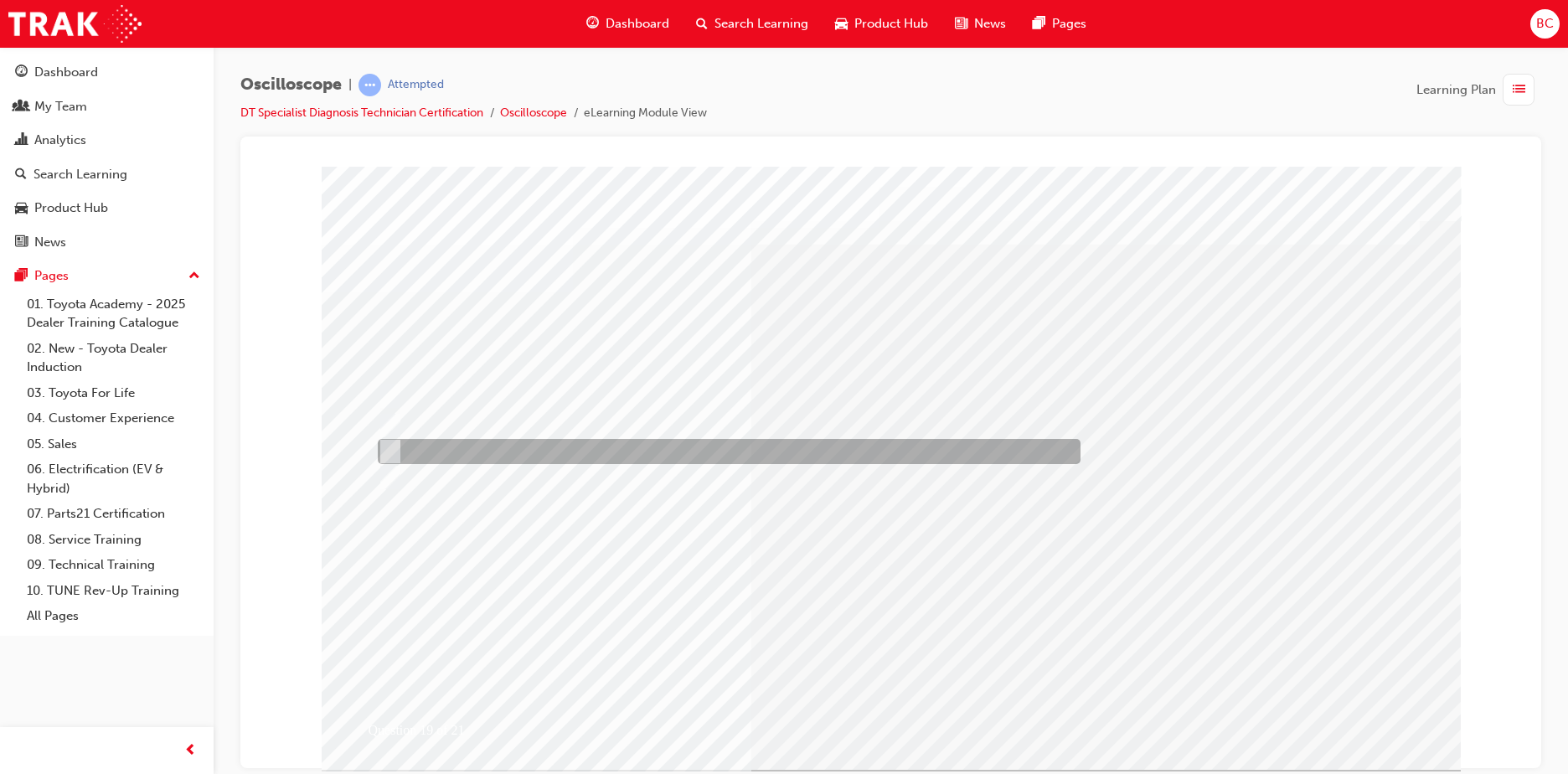
click at [593, 455] on div at bounding box center [725, 451] width 703 height 25
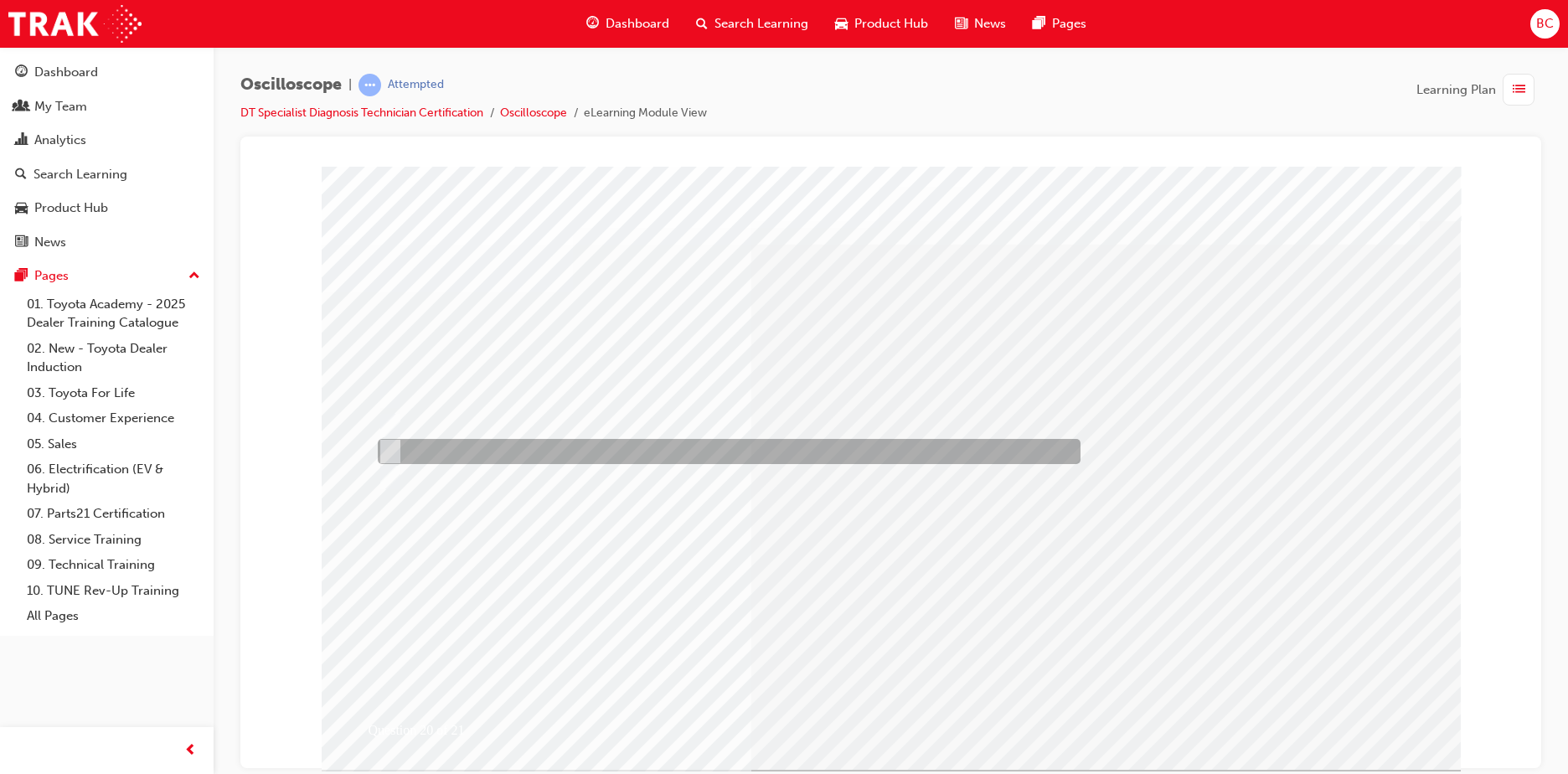
click at [612, 450] on div at bounding box center [725, 451] width 703 height 25
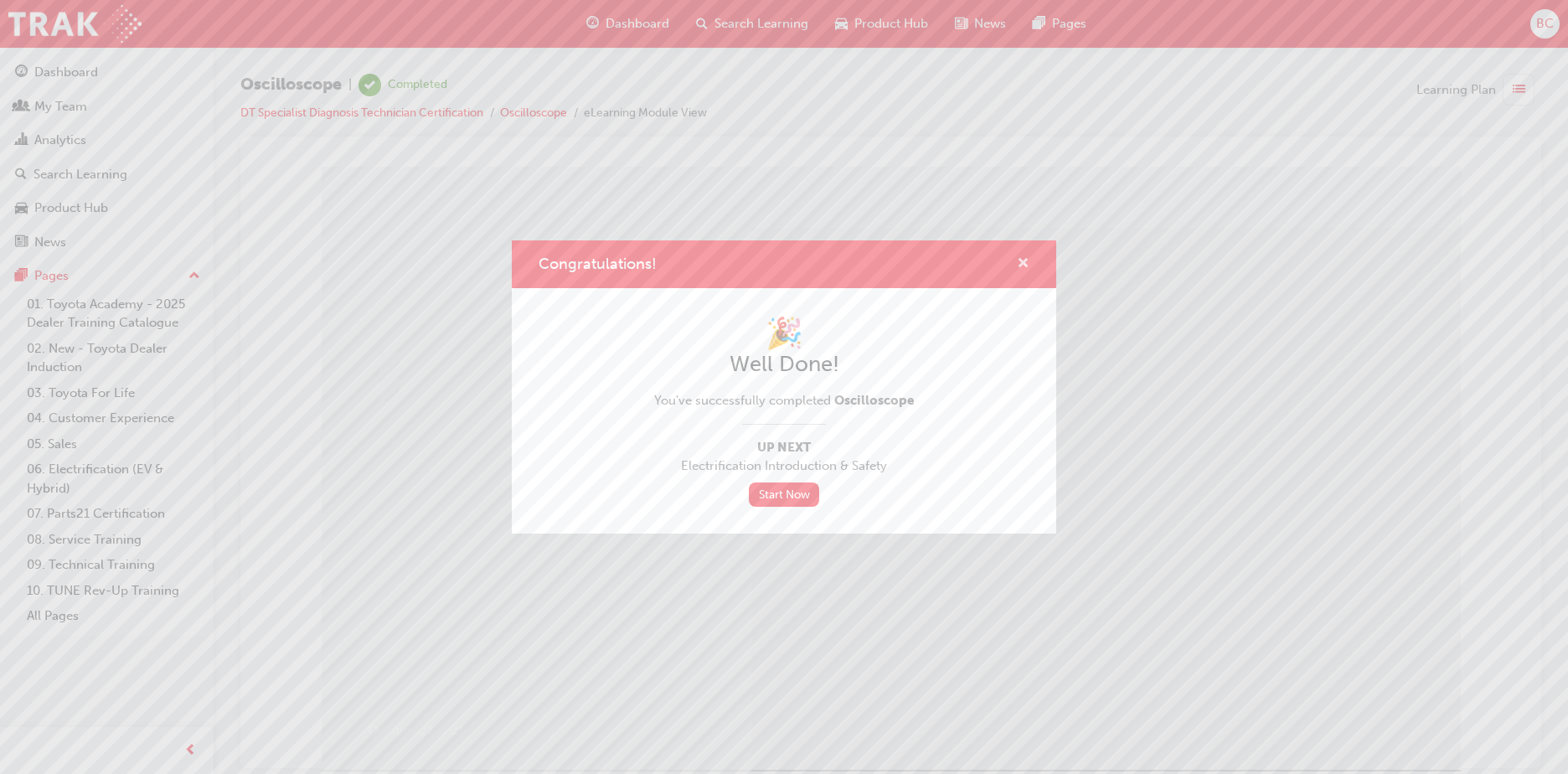
click at [1027, 258] on span "cross-icon" at bounding box center [1023, 264] width 12 height 15
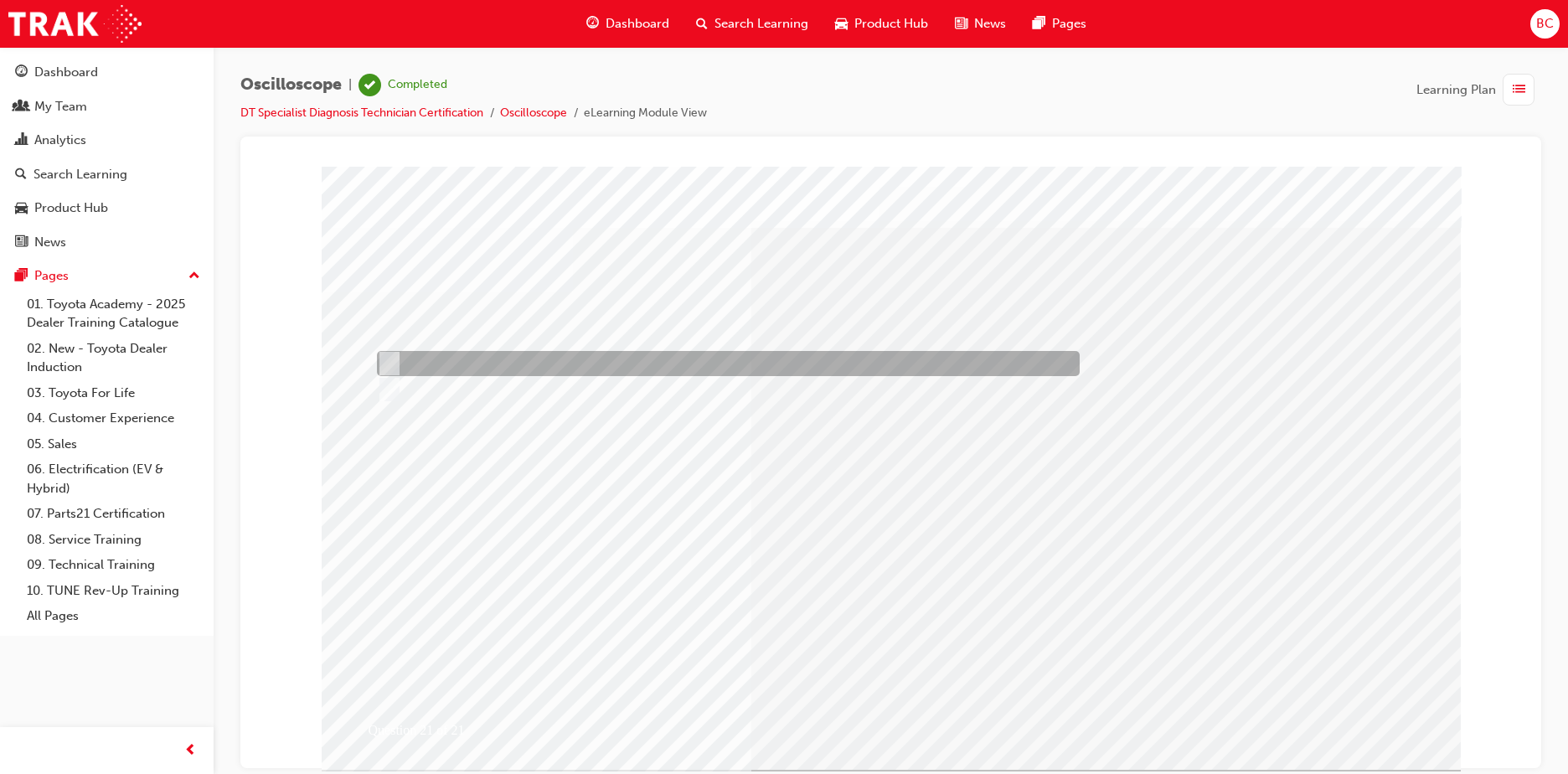
click at [512, 359] on div at bounding box center [724, 363] width 703 height 25
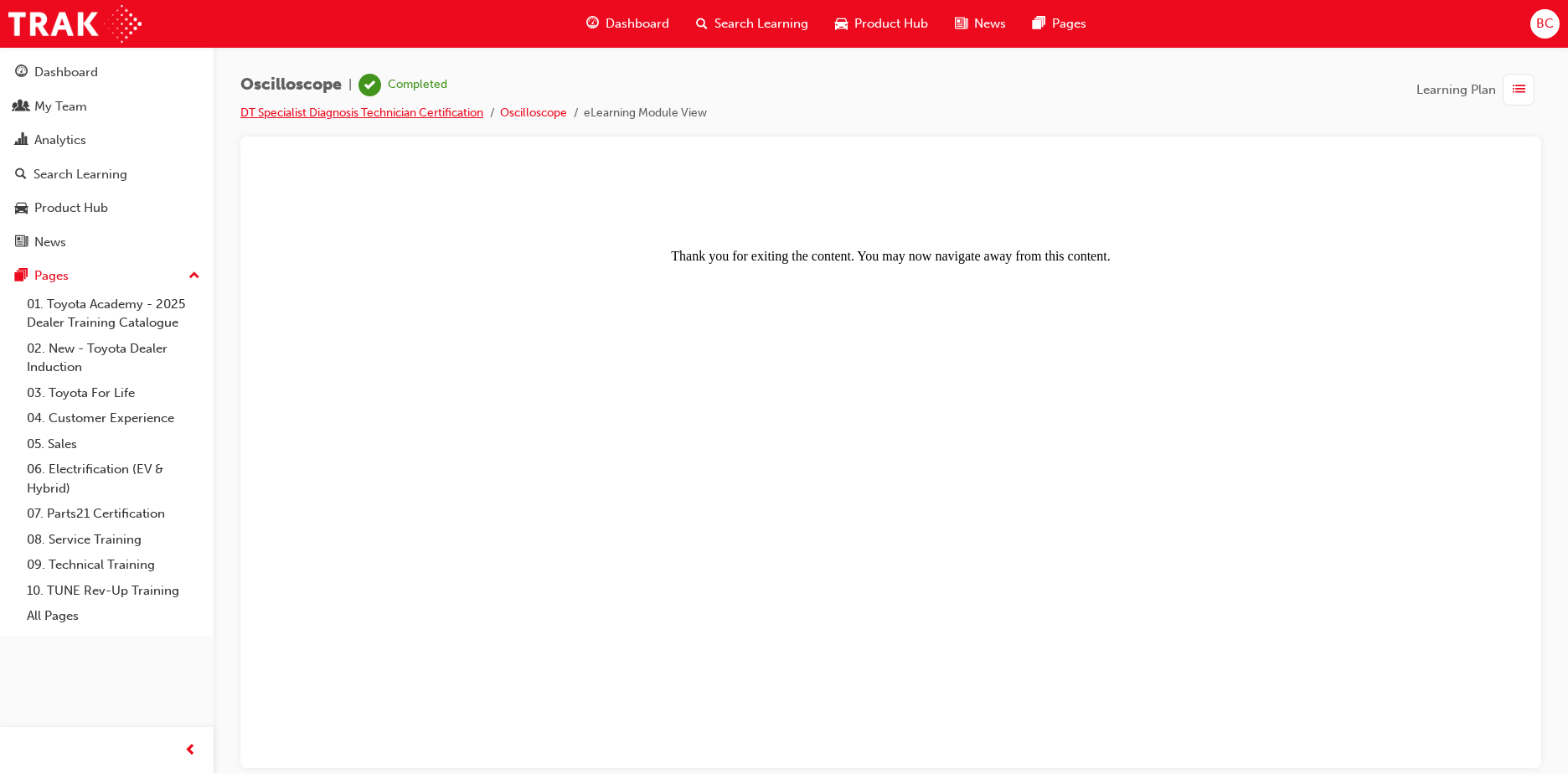
click at [396, 114] on link "DT Specialist Diagnosis Technician Certification" at bounding box center [361, 112] width 243 height 14
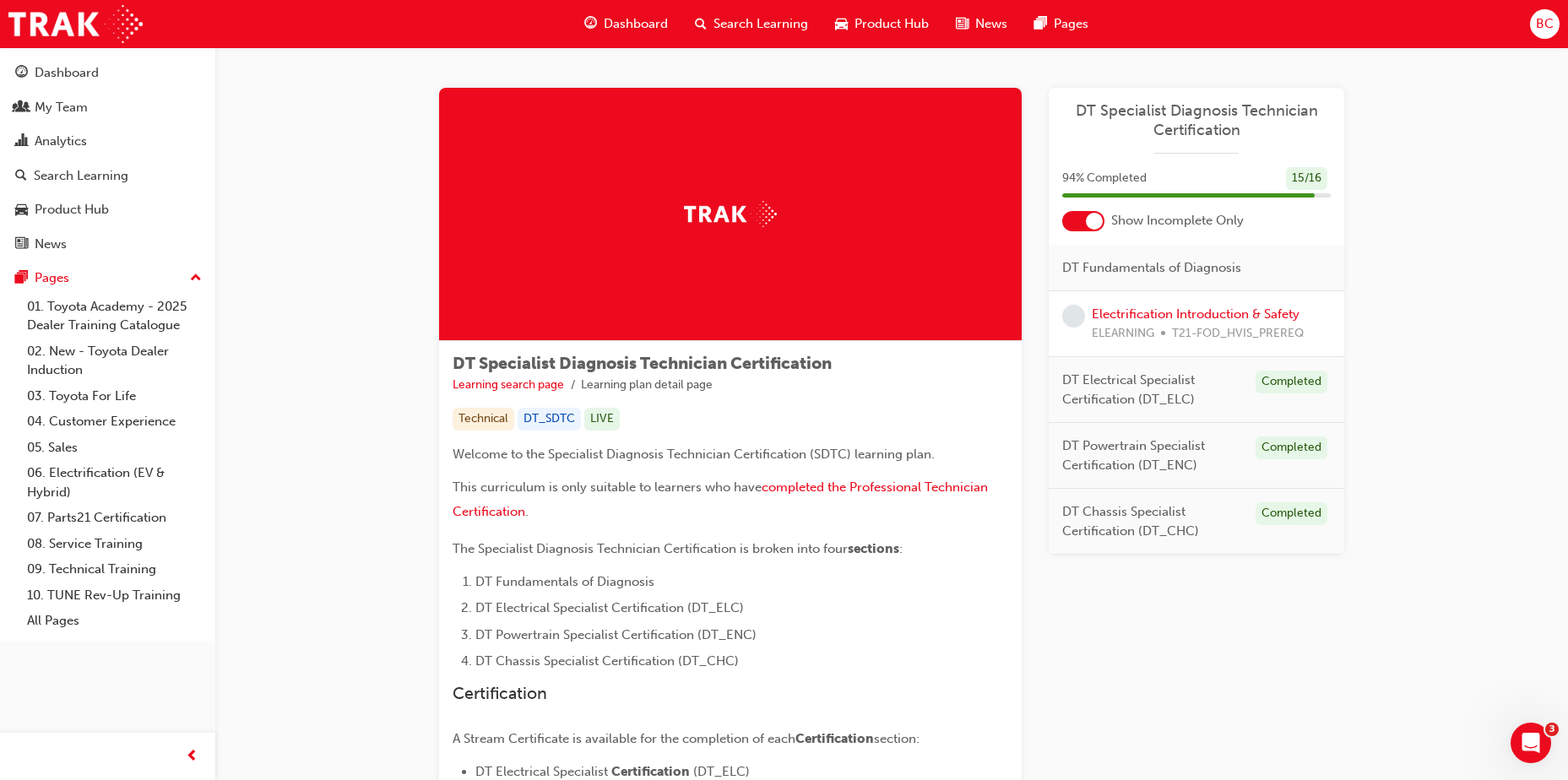
click at [604, 24] on span "Dashboard" at bounding box center [635, 24] width 64 height 19
